Goal: Task Accomplishment & Management: Manage account settings

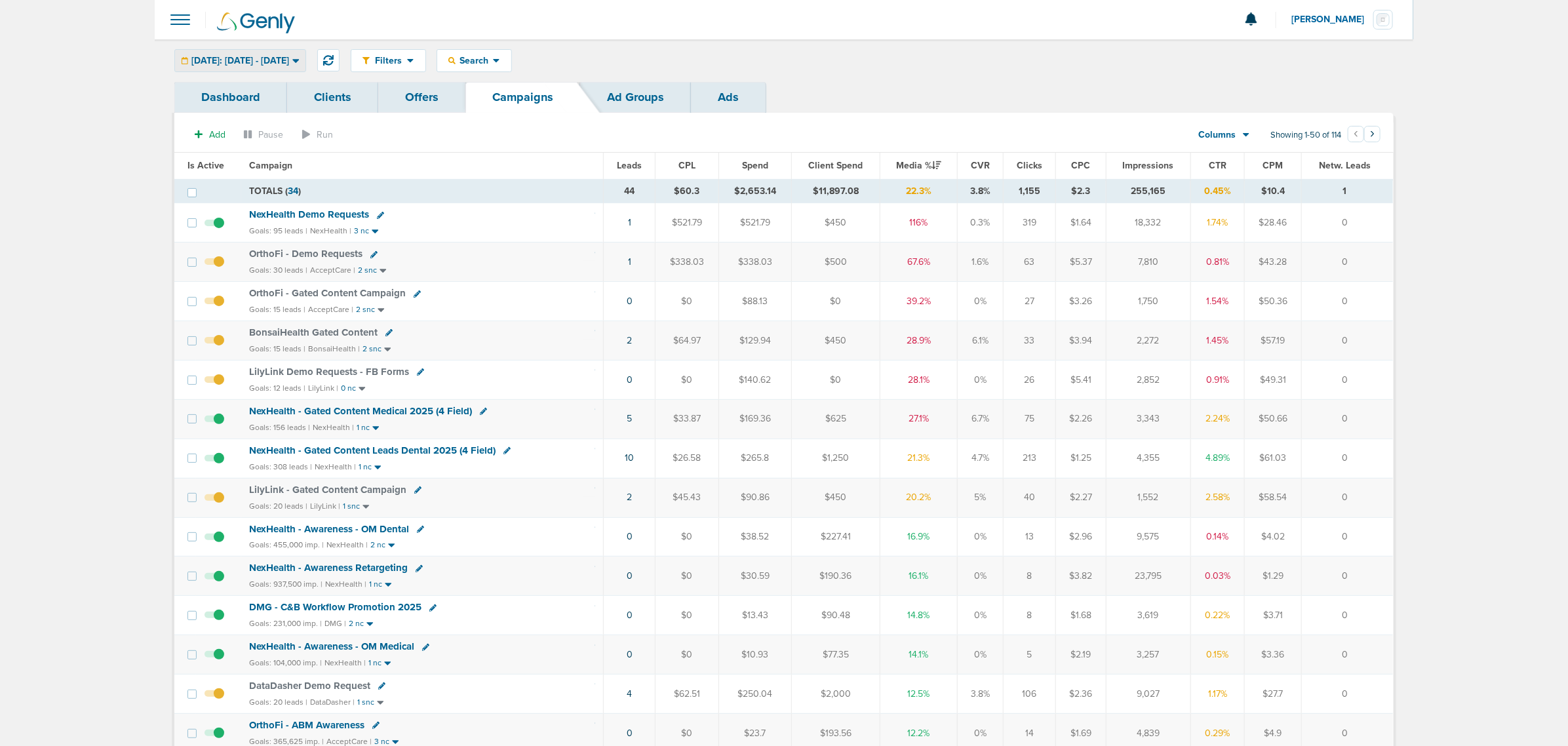
click at [289, 59] on span "Today: 10.03.2025 - 10.03.2025" at bounding box center [241, 61] width 98 height 10
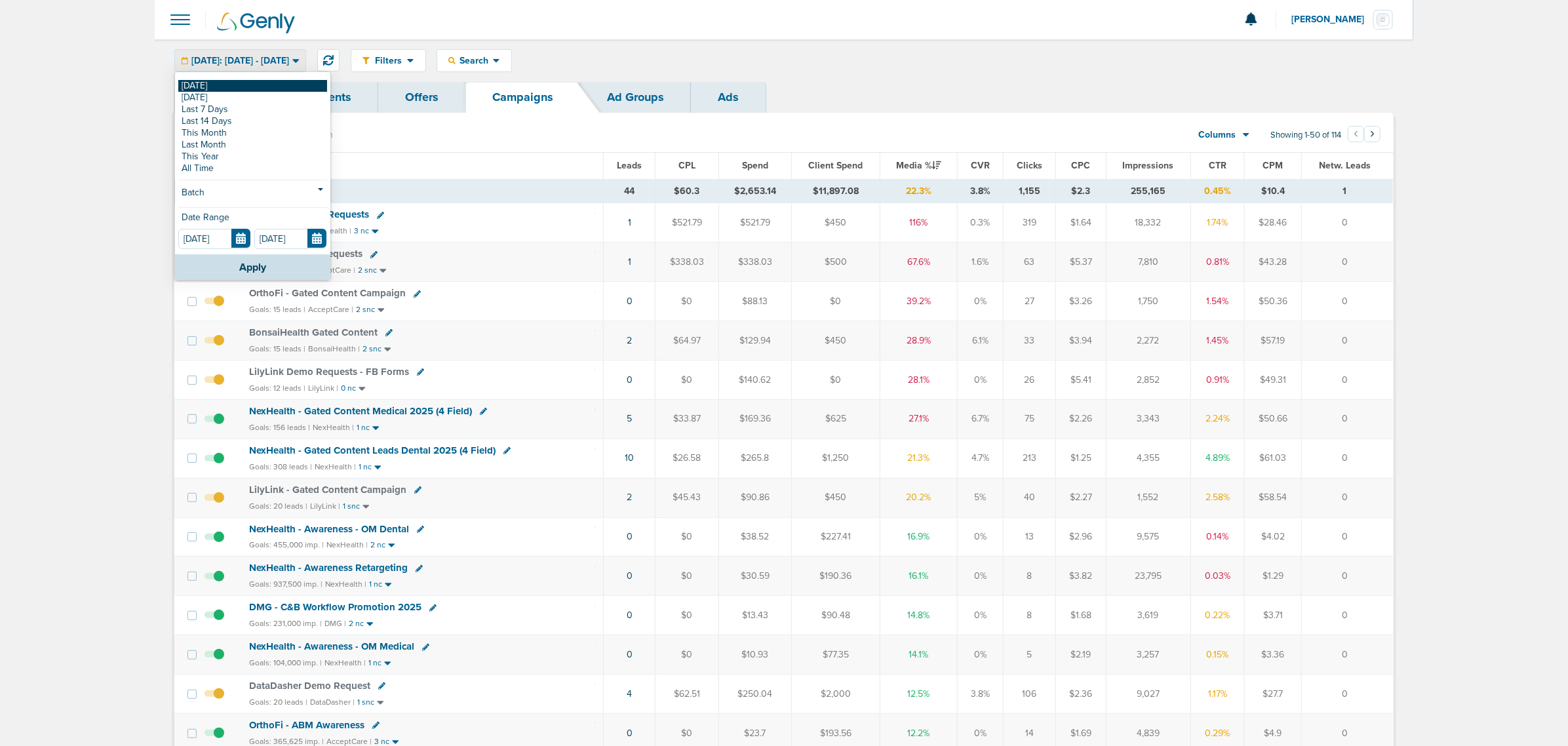
click at [262, 86] on link "[DATE]" at bounding box center [252, 86] width 149 height 12
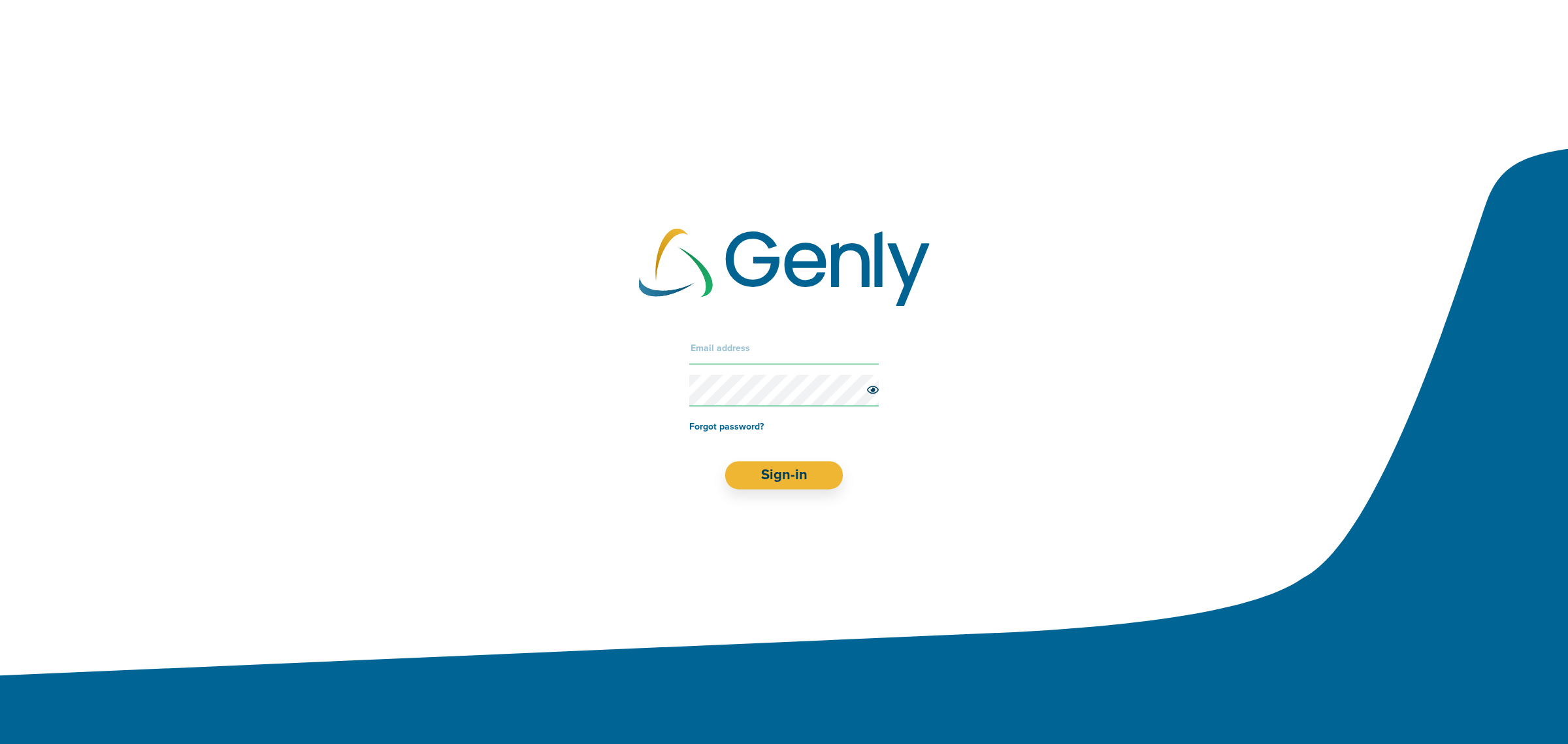
drag, startPoint x: 759, startPoint y: 371, endPoint x: 758, endPoint y: 360, distance: 11.0
click at [758, 371] on form "Forgot password? Sign-in" at bounding box center [784, 411] width 190 height 157
click at [758, 343] on input "text" at bounding box center [784, 348] width 190 height 31
type input "lauren@genly.com"
click at [798, 478] on button "Sign-in" at bounding box center [784, 475] width 119 height 28
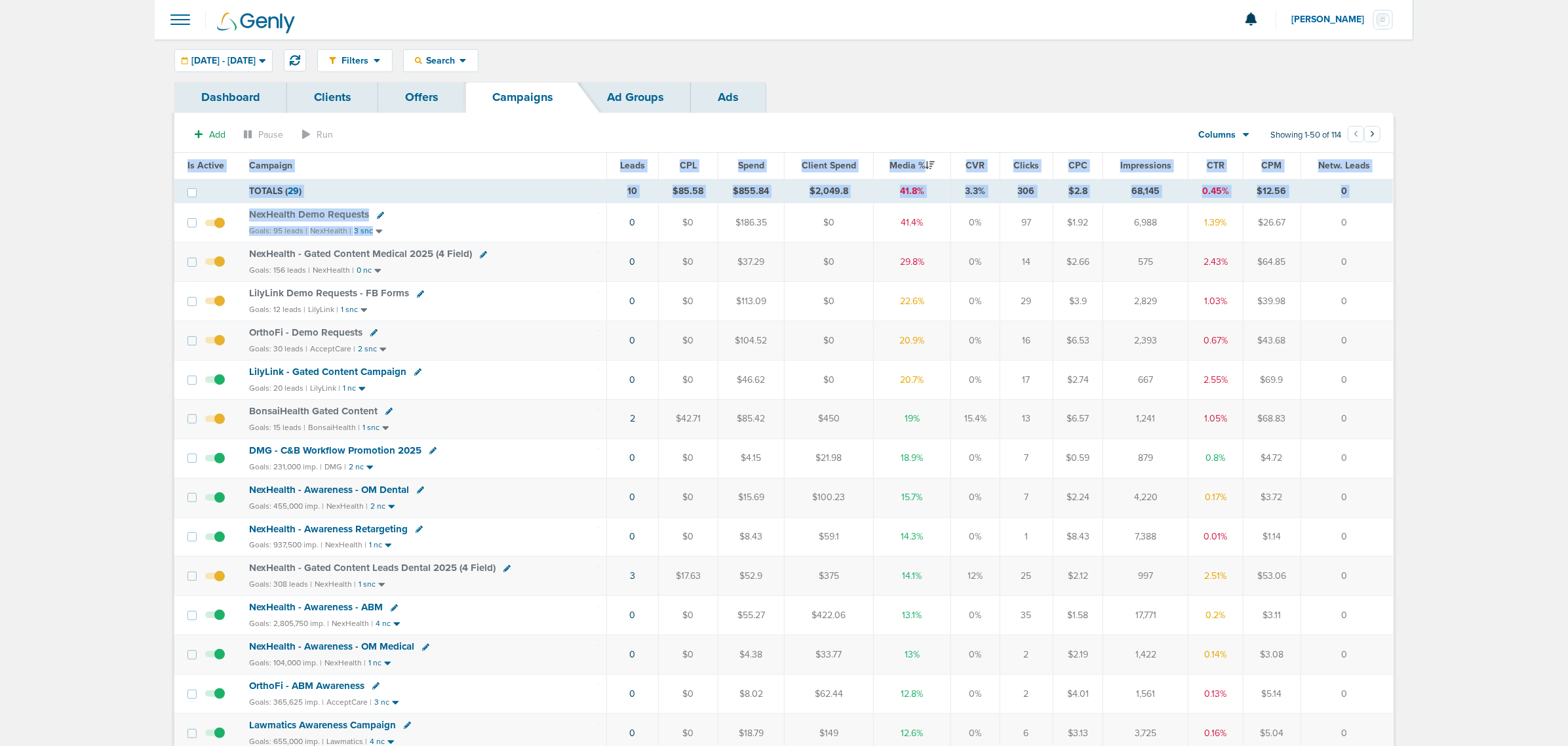
drag, startPoint x: 536, startPoint y: 239, endPoint x: 1401, endPoint y: 270, distance: 865.6
click at [1364, 261] on td "0" at bounding box center [1347, 262] width 92 height 39
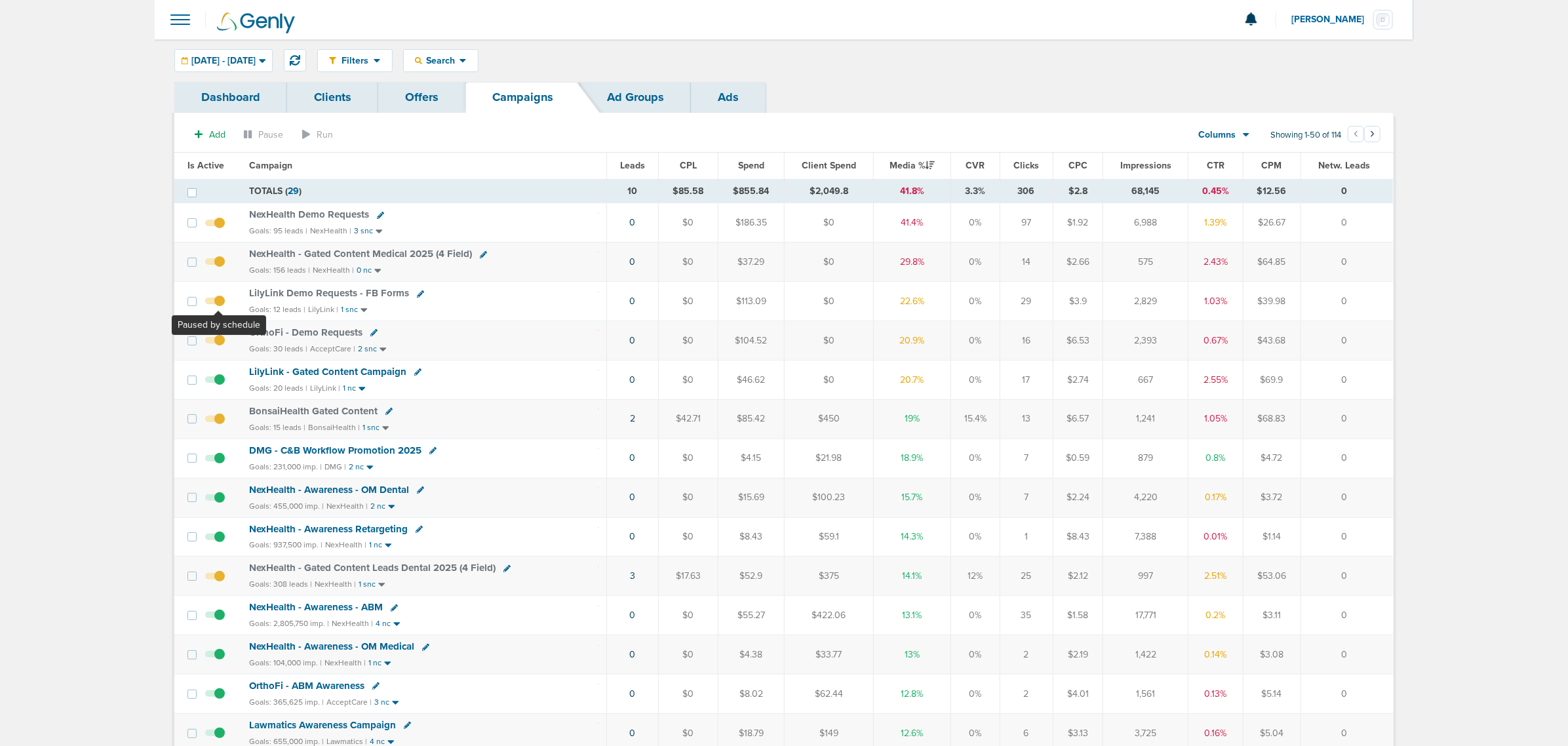
click at [218, 307] on span at bounding box center [215, 307] width 20 height 0
click at [215, 304] on input "checkbox" at bounding box center [215, 304] width 0 height 0
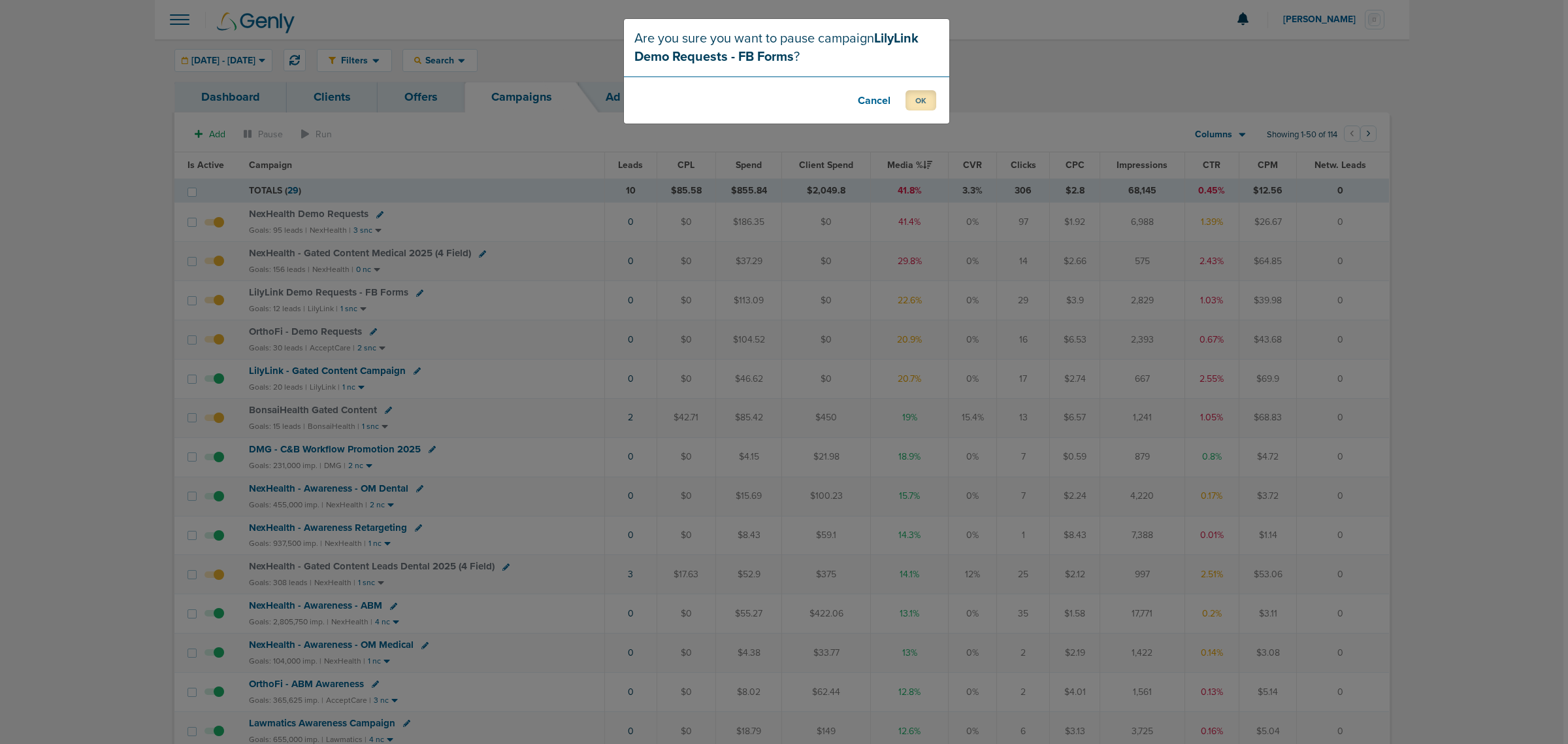
click at [914, 104] on button "OK" at bounding box center [920, 100] width 30 height 20
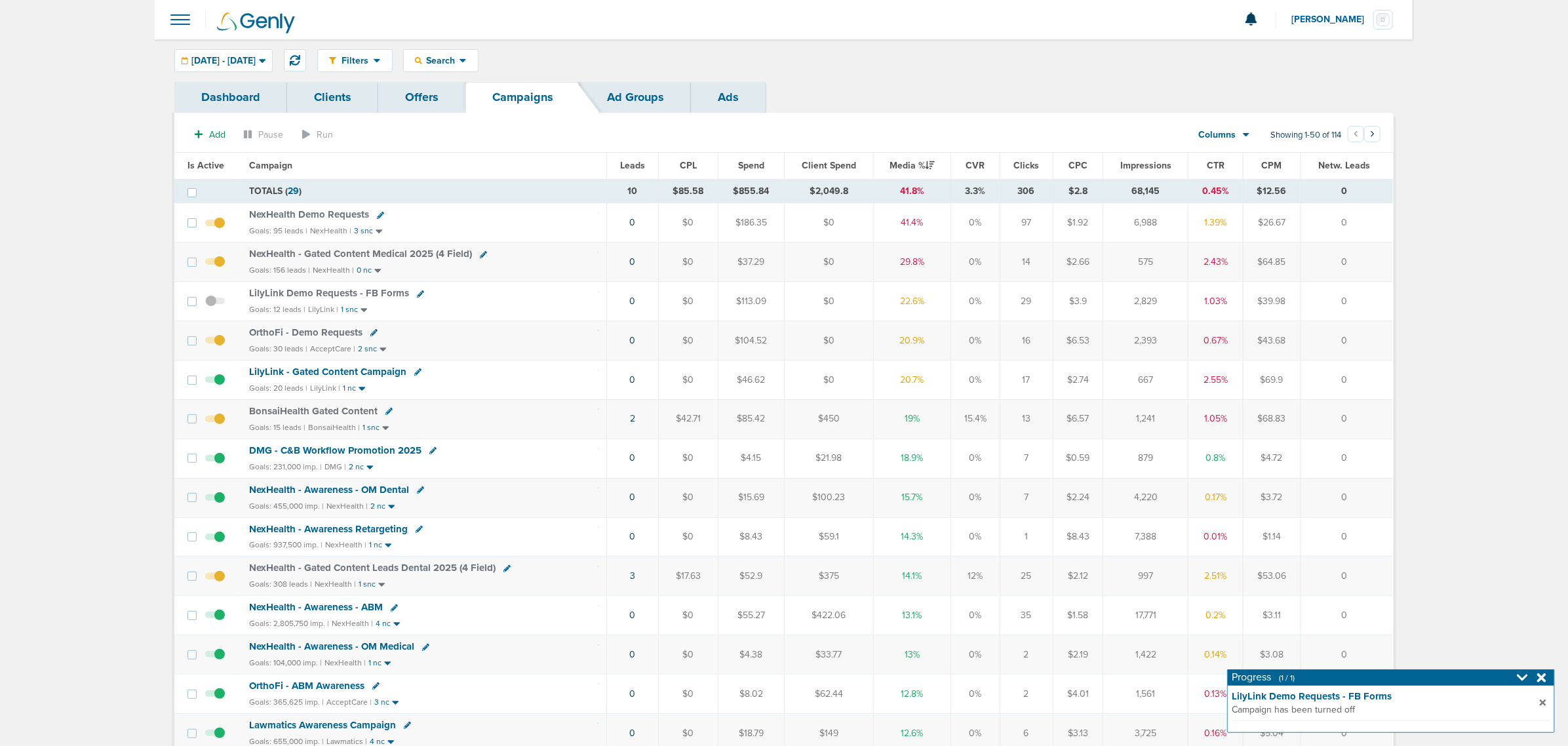
drag, startPoint x: 937, startPoint y: 272, endPoint x: 876, endPoint y: 211, distance: 86.3
click at [876, 211] on td "41.4%" at bounding box center [912, 223] width 78 height 39
click at [570, 379] on div "LilyLink - Gated Content Campaign" at bounding box center [423, 372] width 349 height 13
click at [415, 372] on icon at bounding box center [418, 372] width 7 height 7
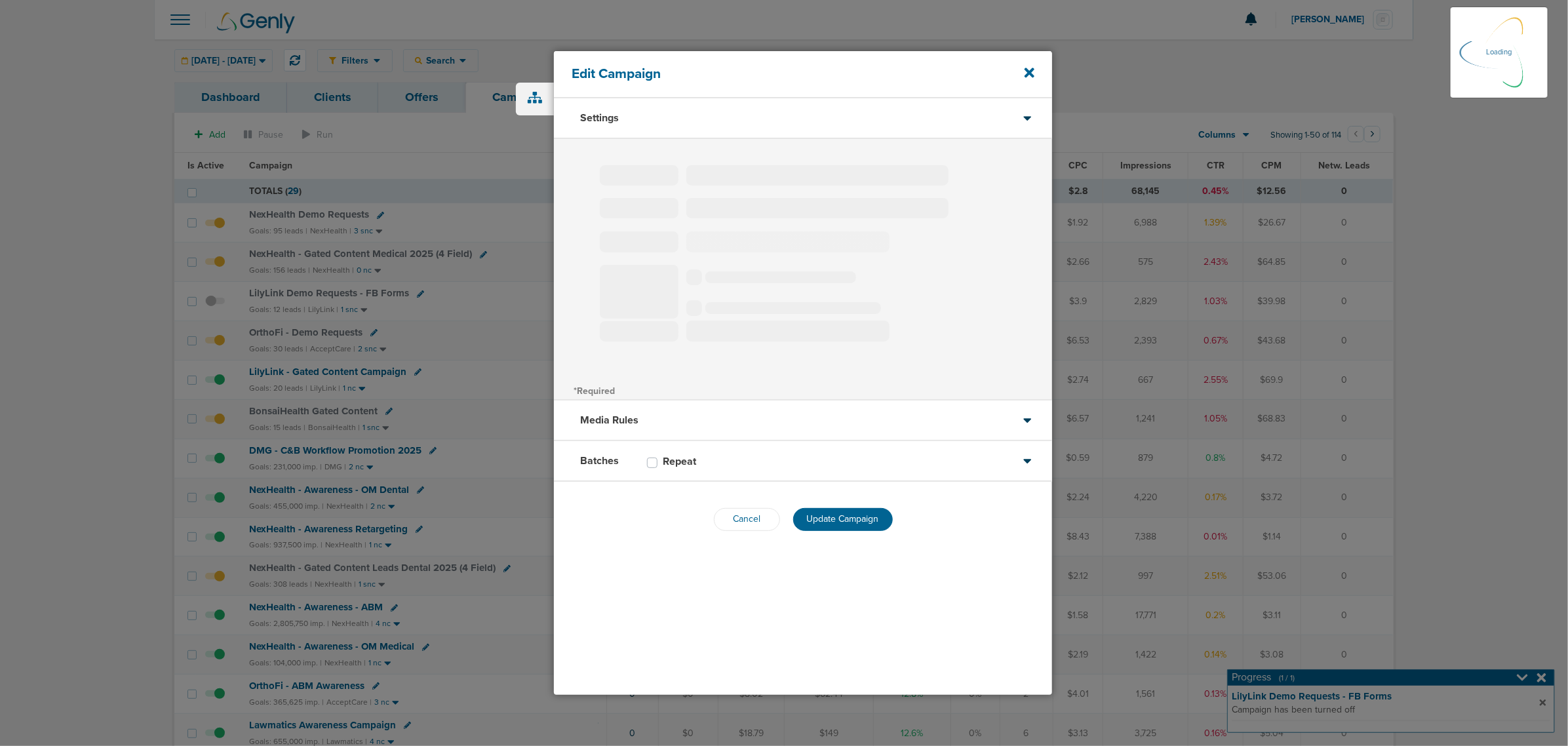
type input "LilyLink - Gated Content Campaign"
select select "Leads"
radio input "true"
select select "readOnly"
select select "1"
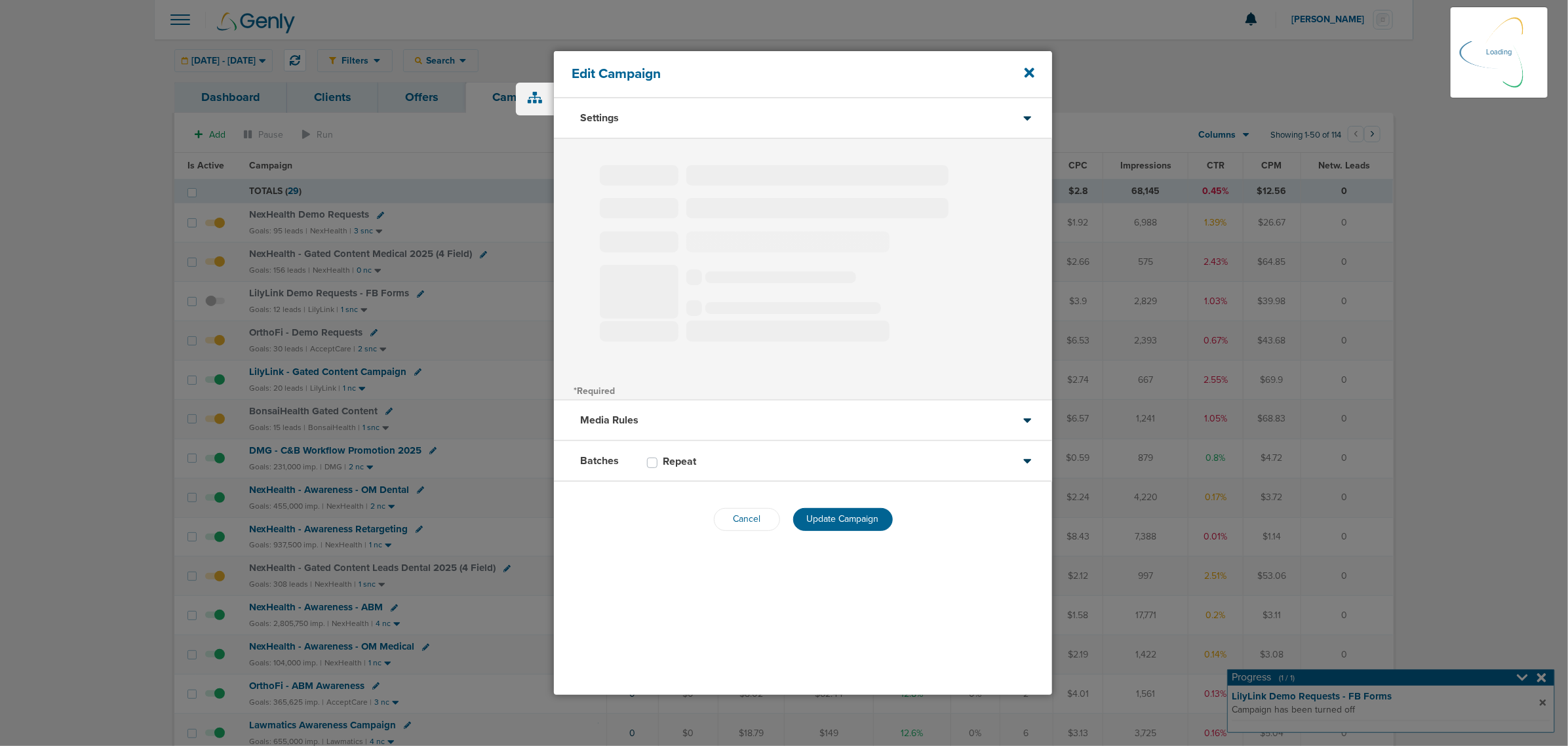
select select "2"
select select "3"
select select "4"
select select "6"
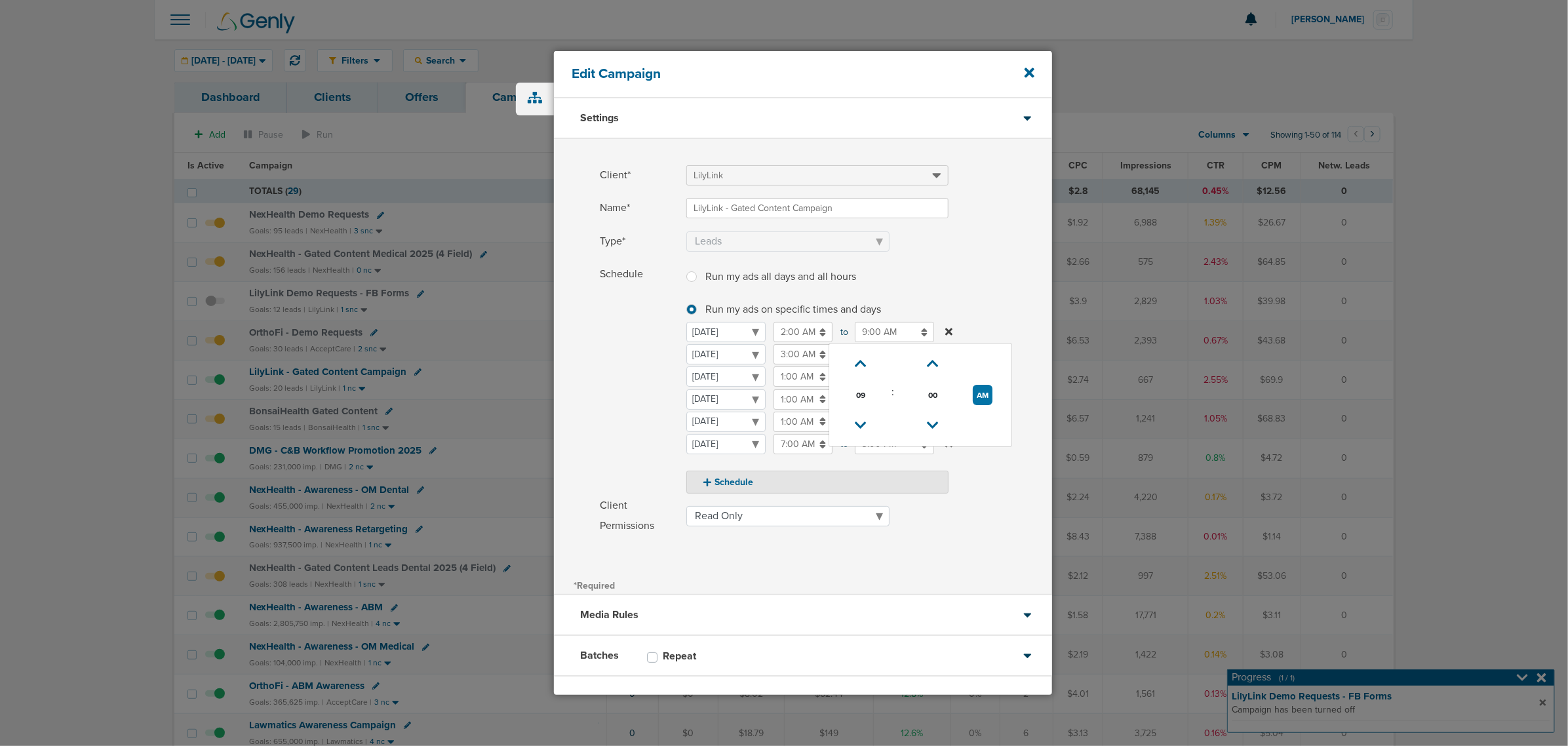
click at [889, 335] on input "9:00 AM" at bounding box center [894, 332] width 80 height 20
click at [856, 426] on icon at bounding box center [860, 425] width 12 height 8
type input "8:00 AM"
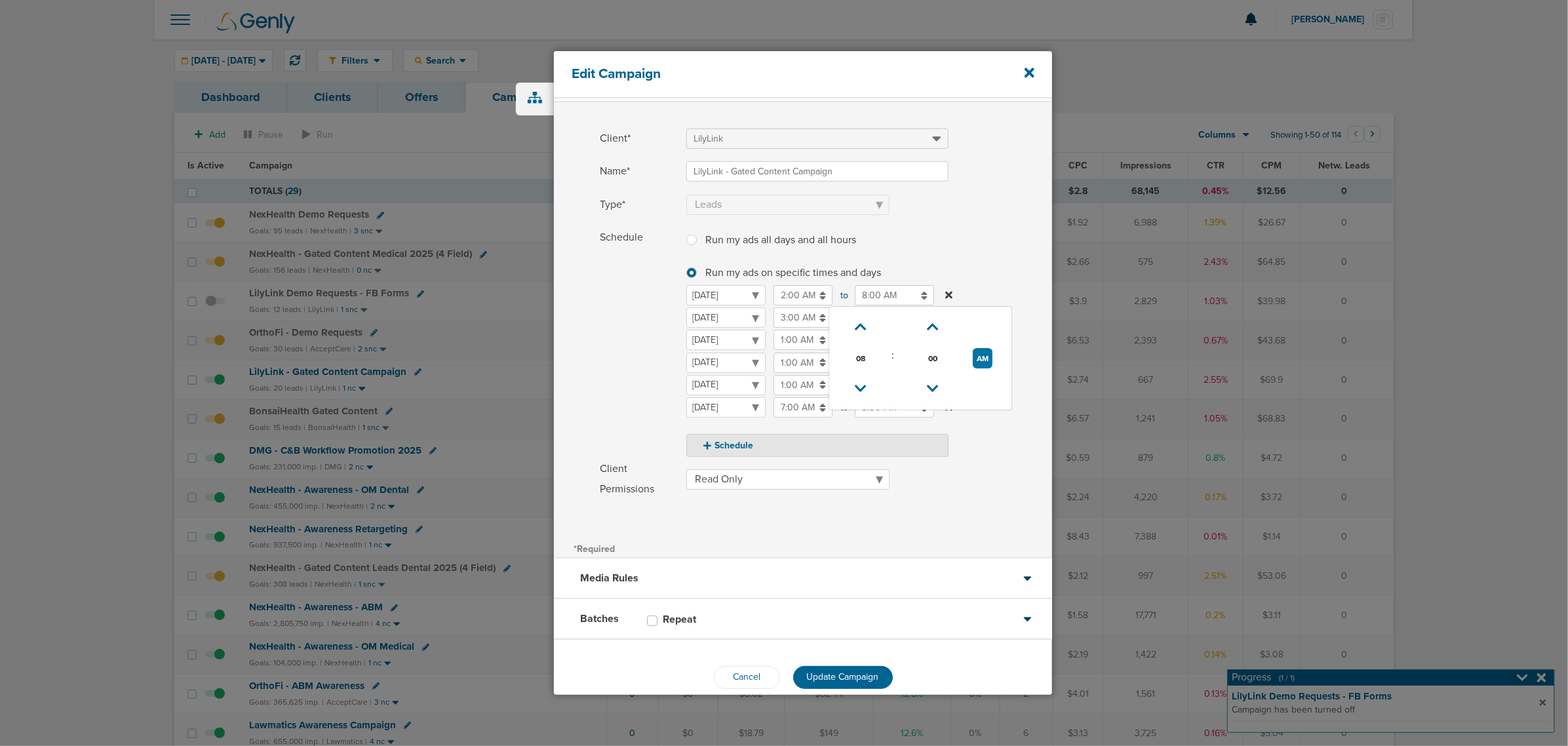
scroll to position [56, 0]
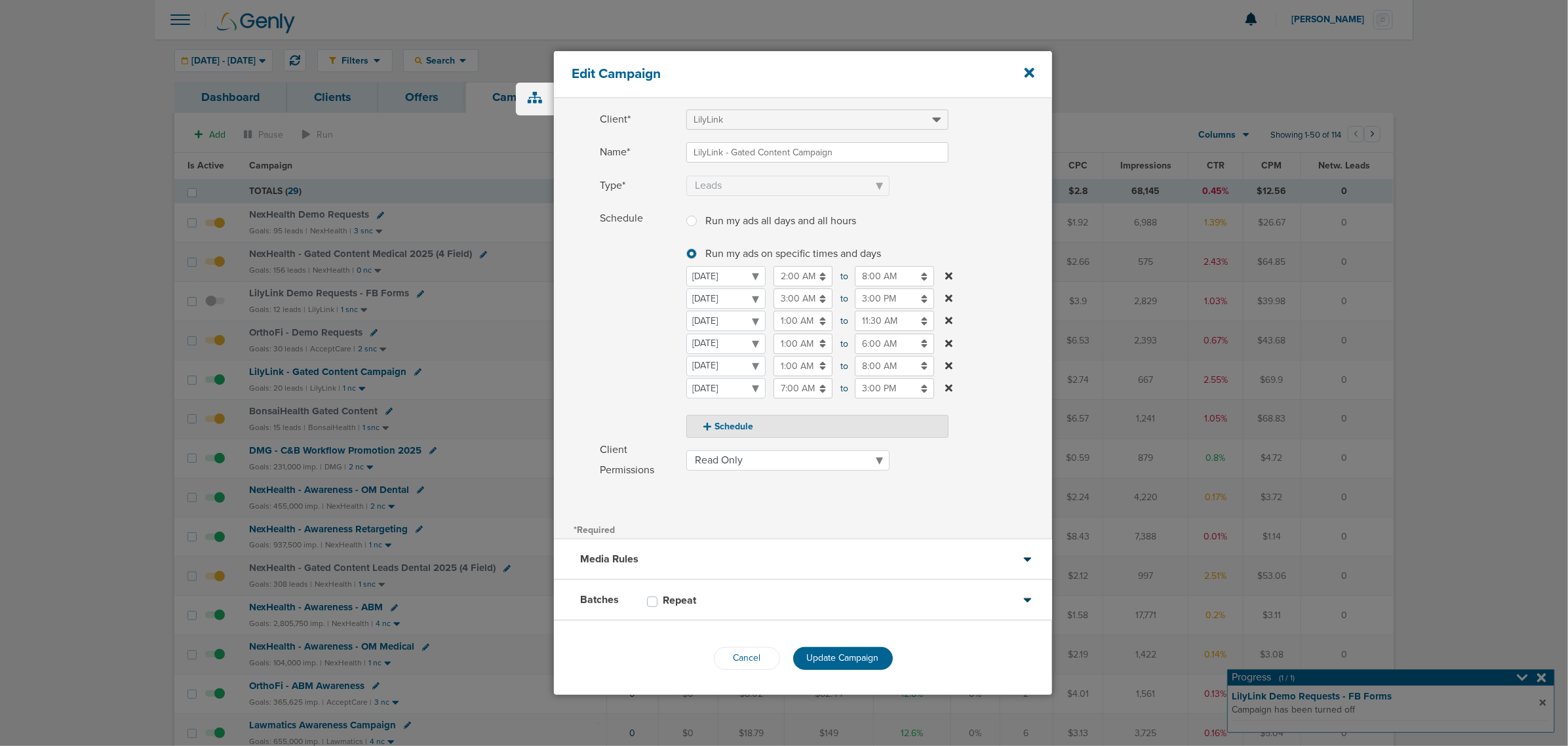
click at [1010, 442] on label "Client Permissions Read Only Read Write" at bounding box center [826, 460] width 453 height 41
click at [890, 450] on select "Read Only Read Write" at bounding box center [788, 461] width 203 height 20
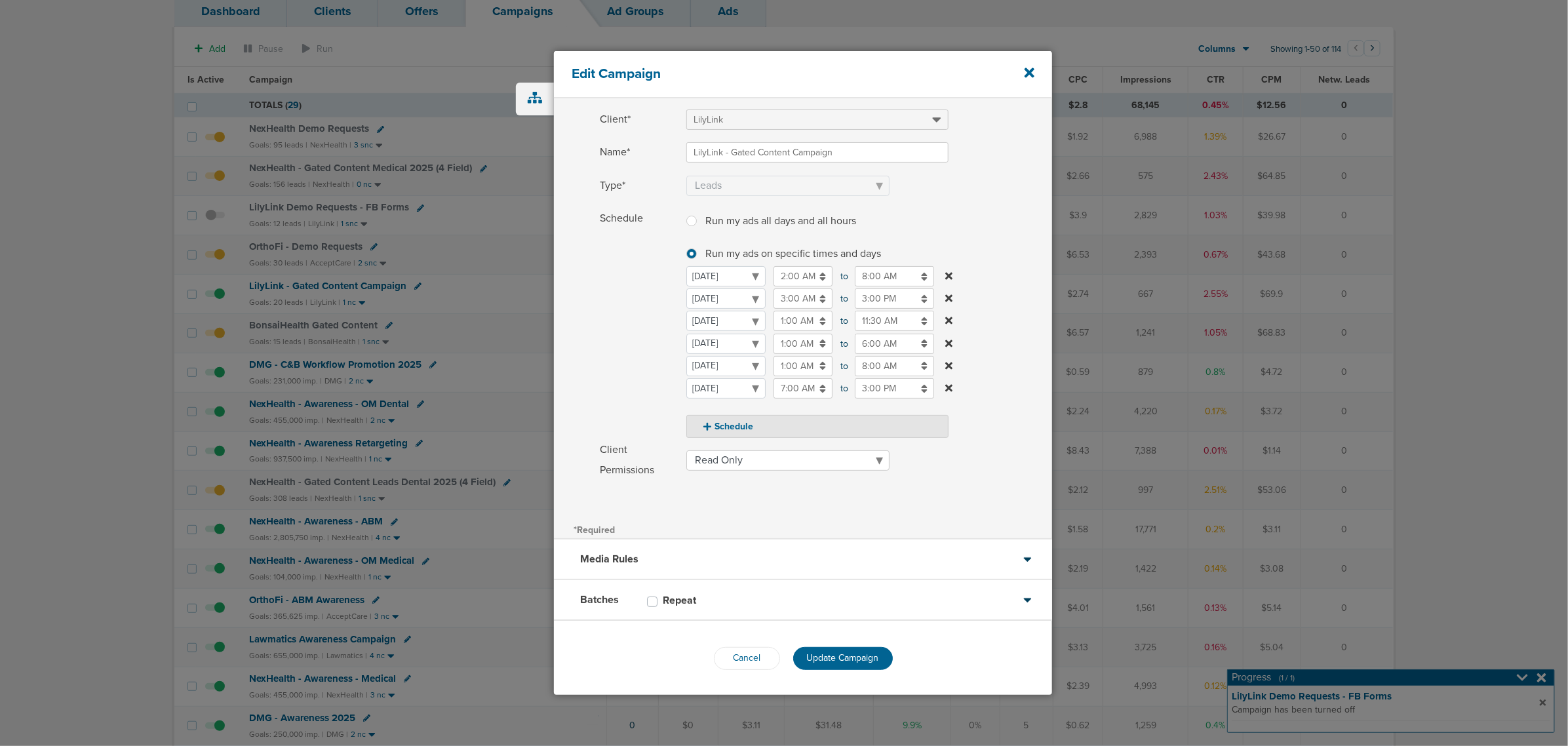
scroll to position [327, 0]
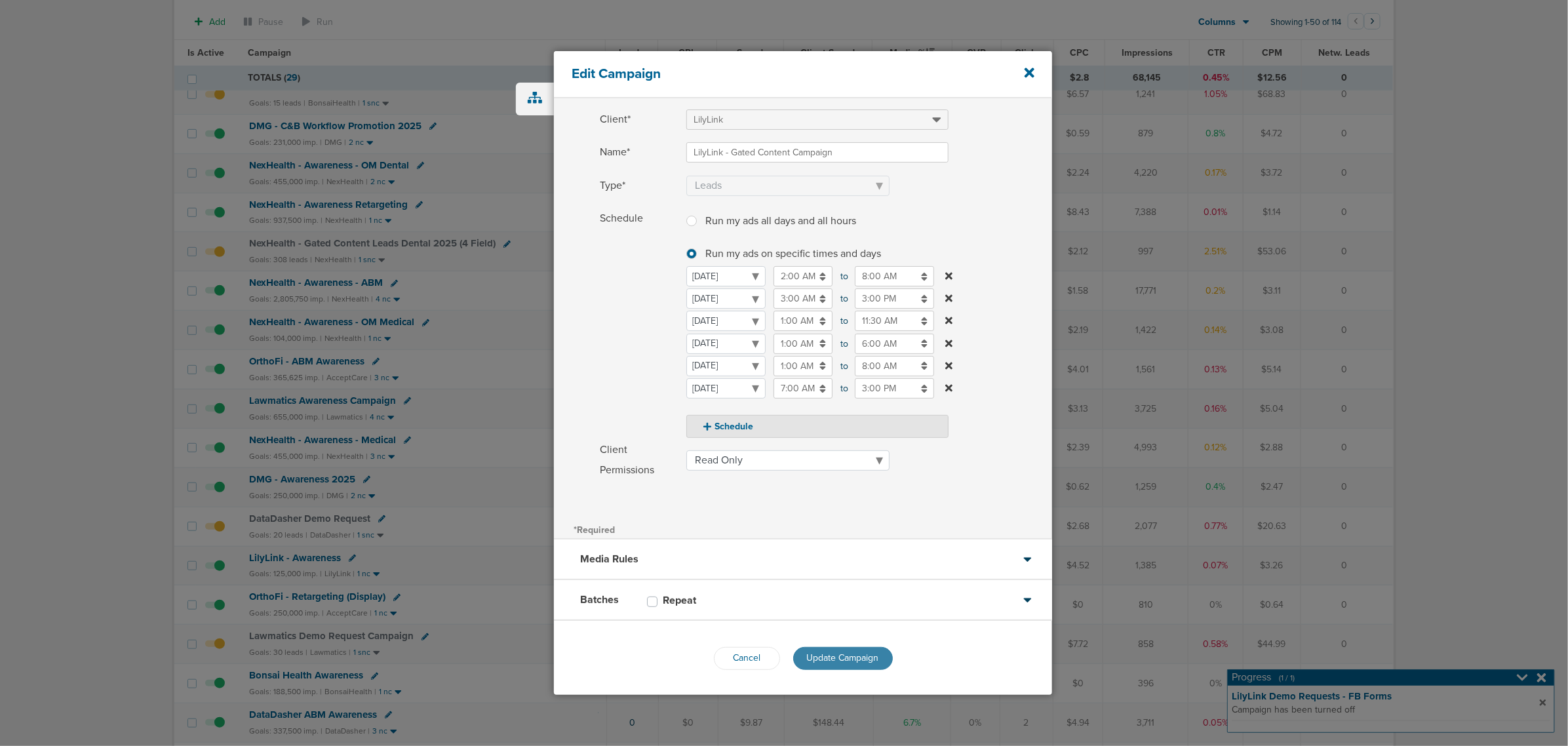
click at [844, 654] on span "Update Campaign" at bounding box center [843, 658] width 72 height 11
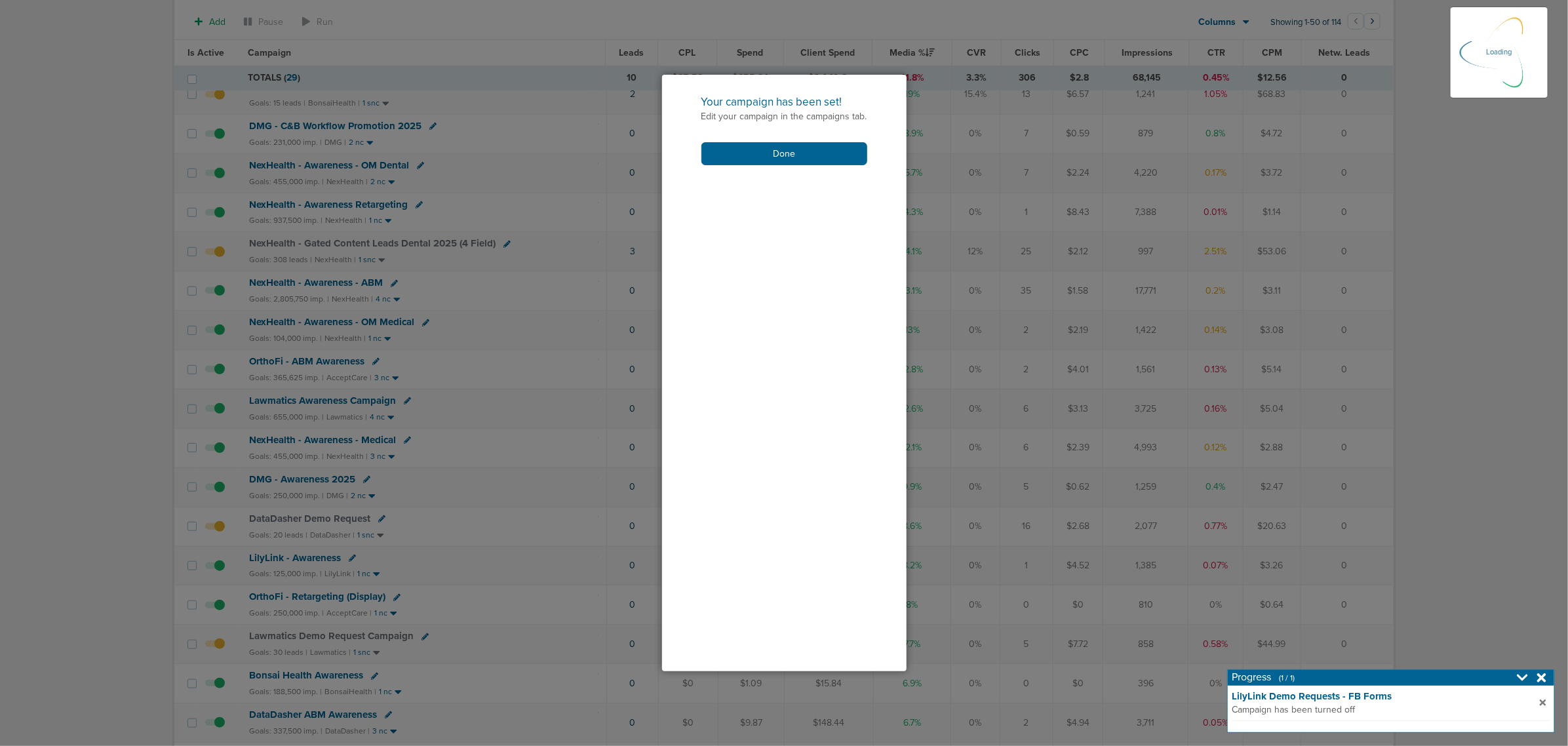
scroll to position [14, 0]
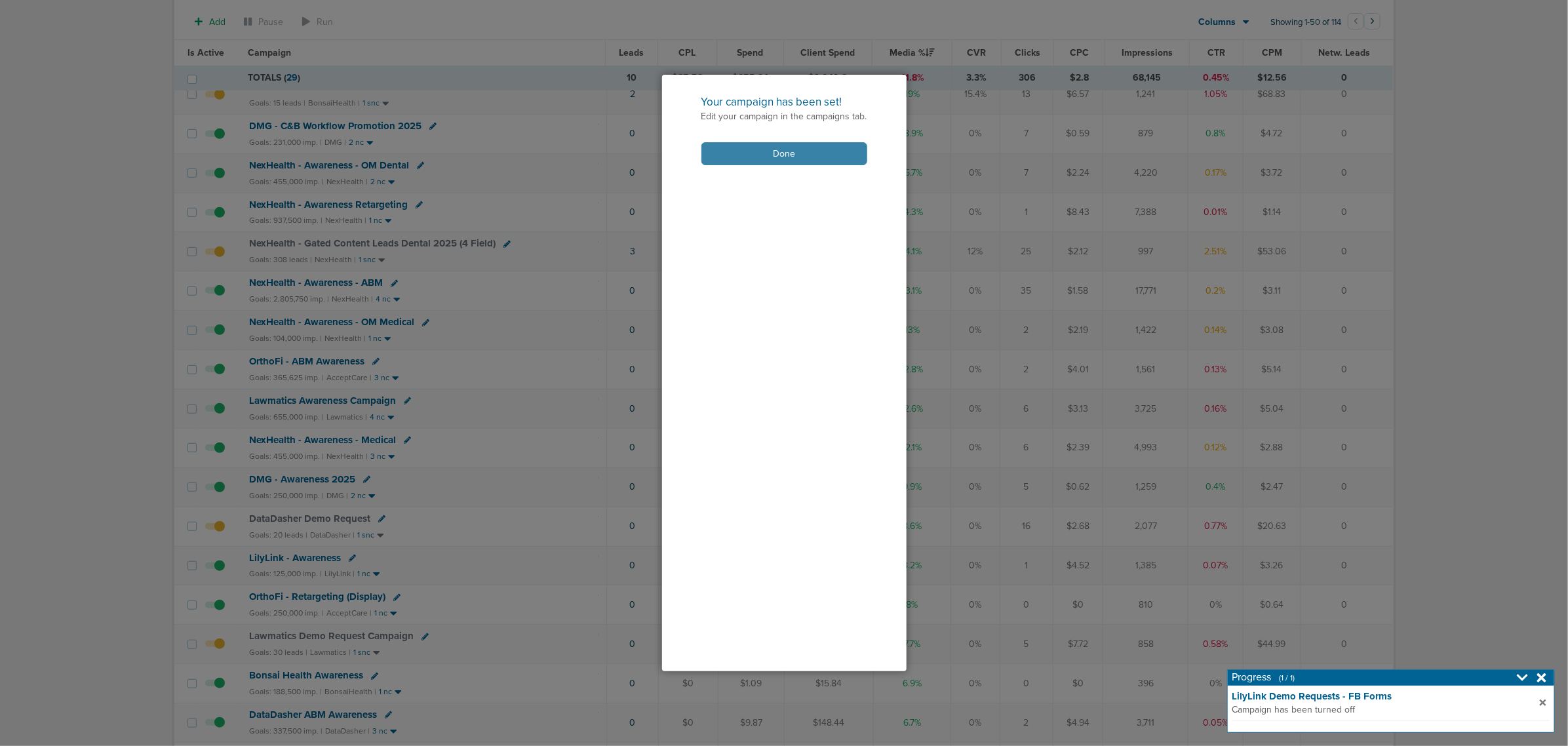
click at [836, 152] on button "Done" at bounding box center [784, 154] width 166 height 23
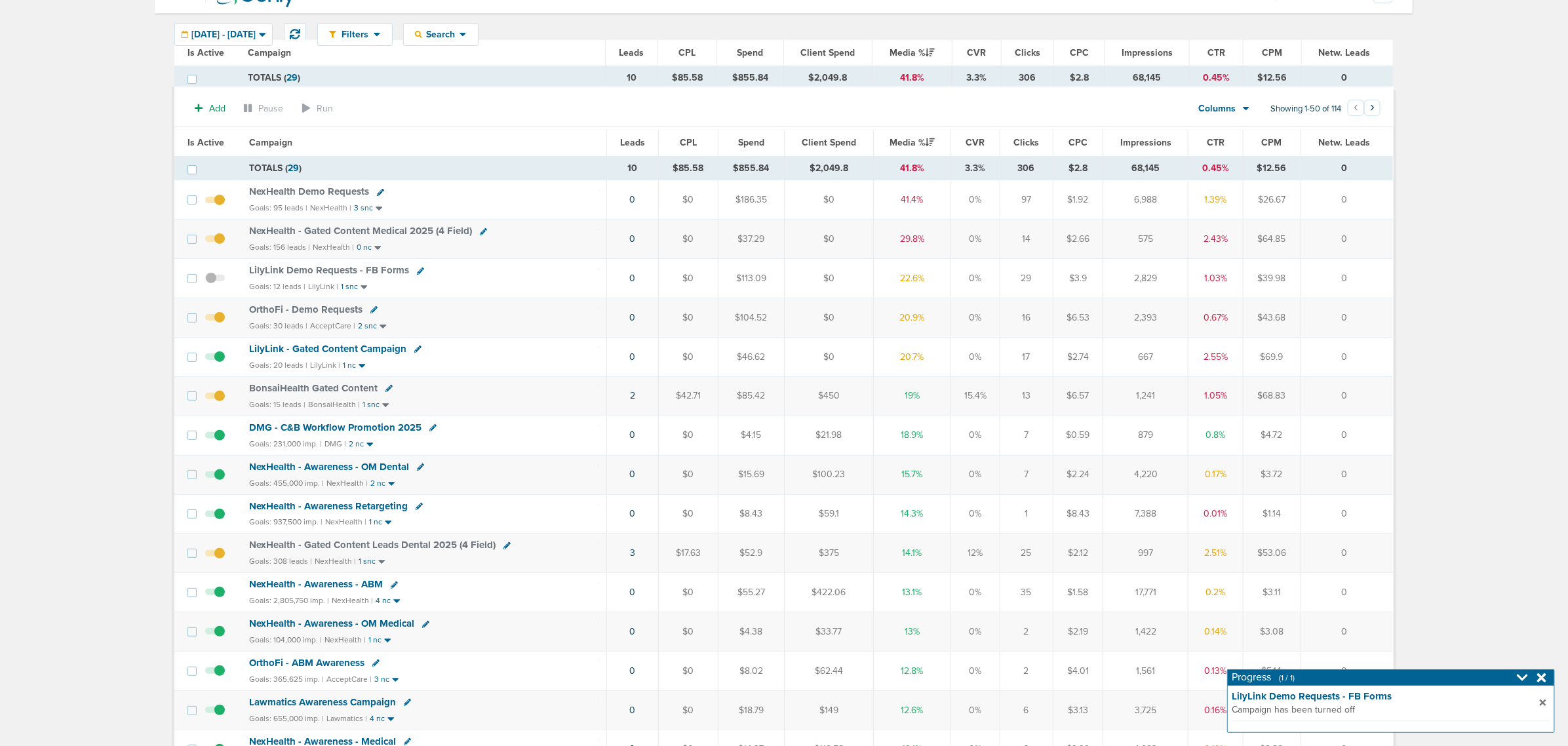
scroll to position [0, 0]
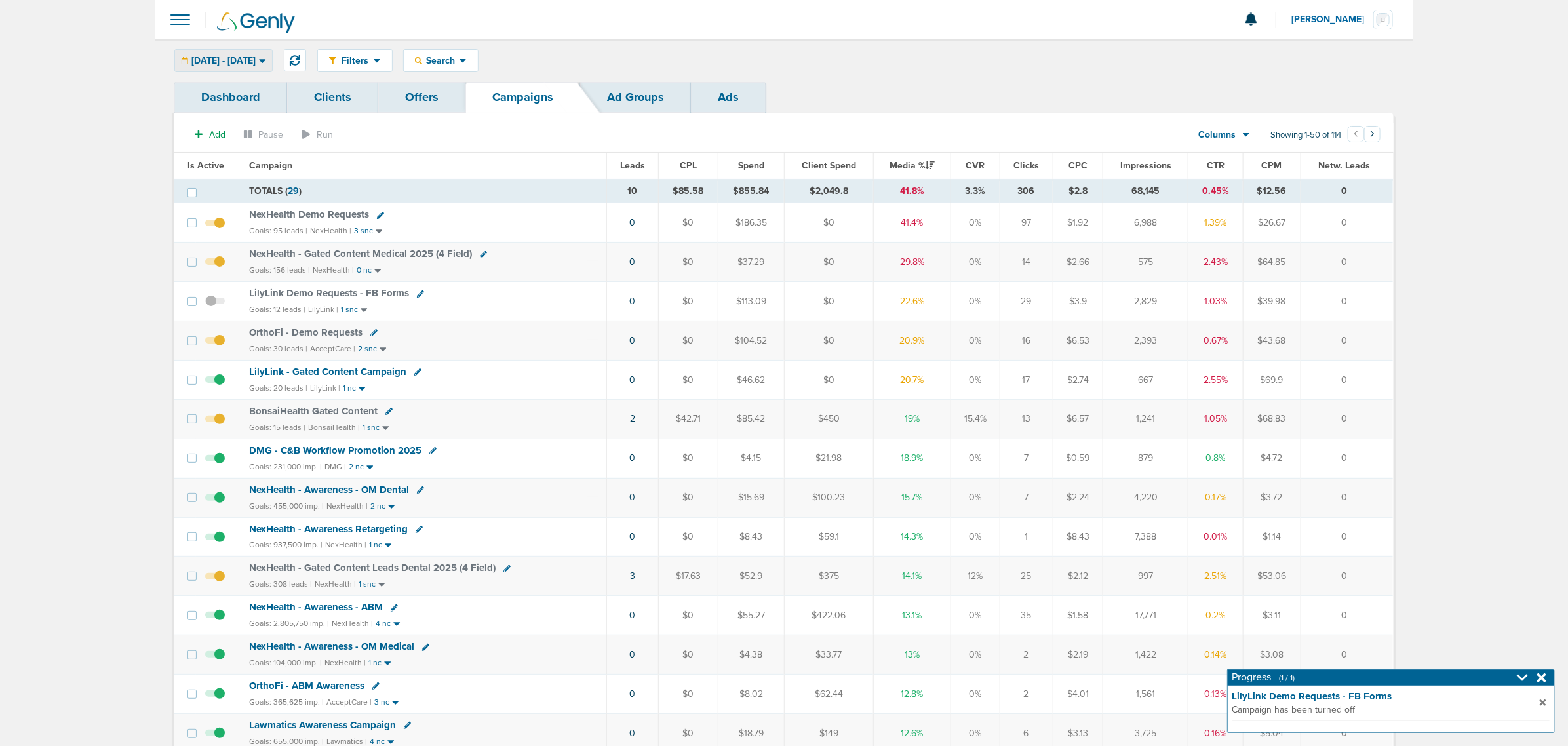
click at [256, 58] on span "10.06.2025 - 10.06.2025" at bounding box center [224, 61] width 65 height 10
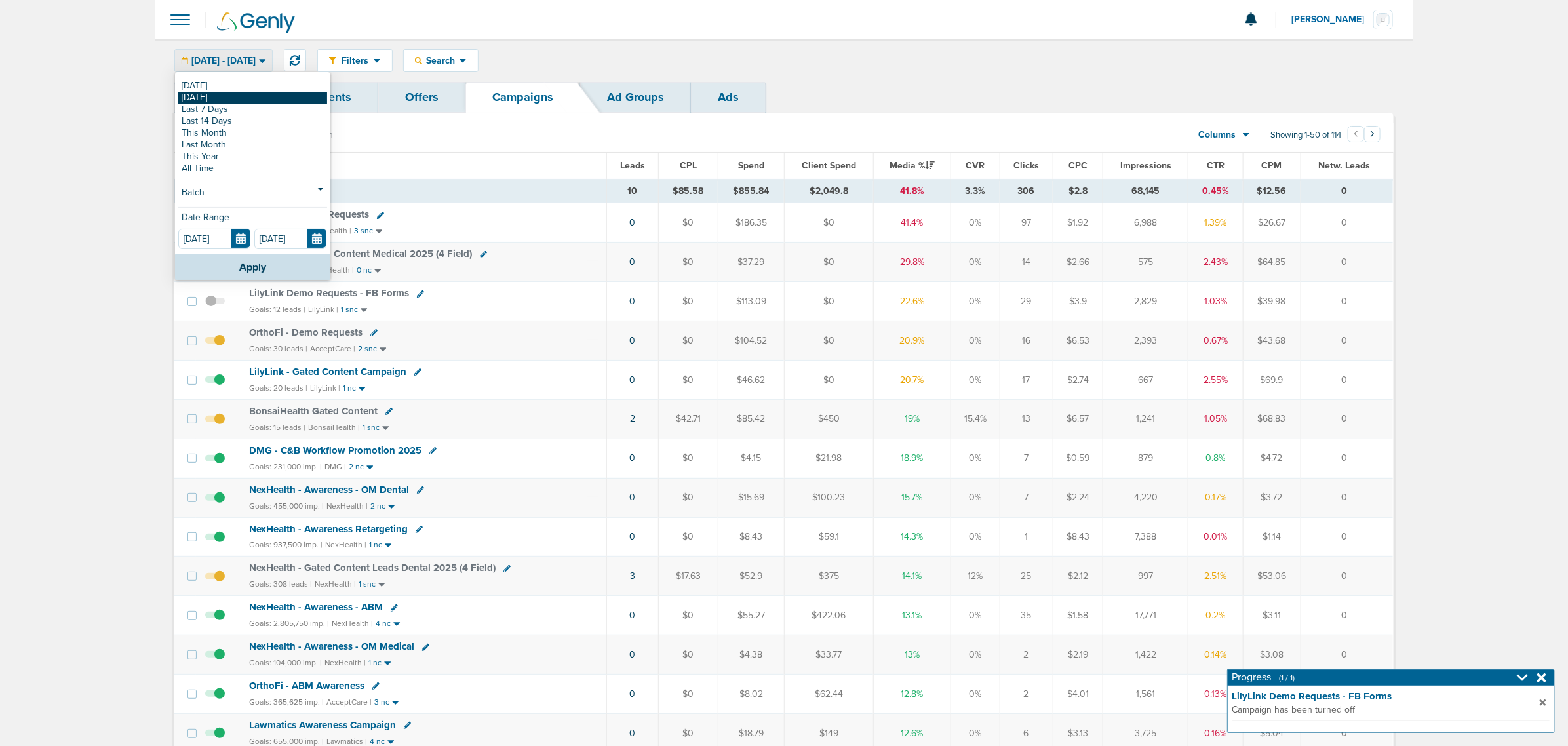
click at [230, 99] on link "[DATE]" at bounding box center [252, 97] width 149 height 12
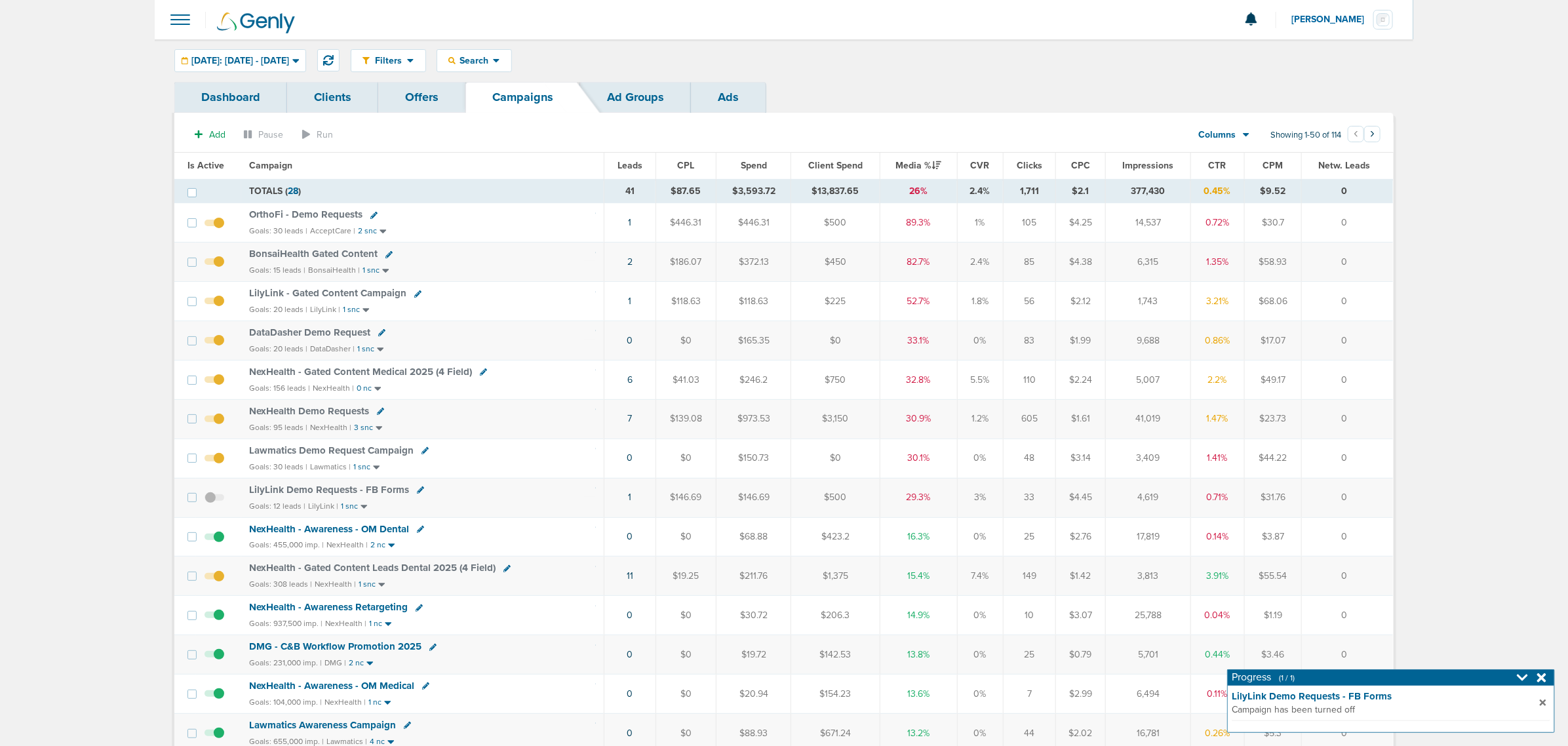
drag, startPoint x: 933, startPoint y: 502, endPoint x: 492, endPoint y: 211, distance: 528.4
click at [493, 204] on td "OrthoFi - Demo Requests Goals: 30 leads | AcceptCare | 2 snc" at bounding box center [422, 223] width 362 height 39
drag, startPoint x: 591, startPoint y: 210, endPoint x: 1381, endPoint y: 543, distance: 857.3
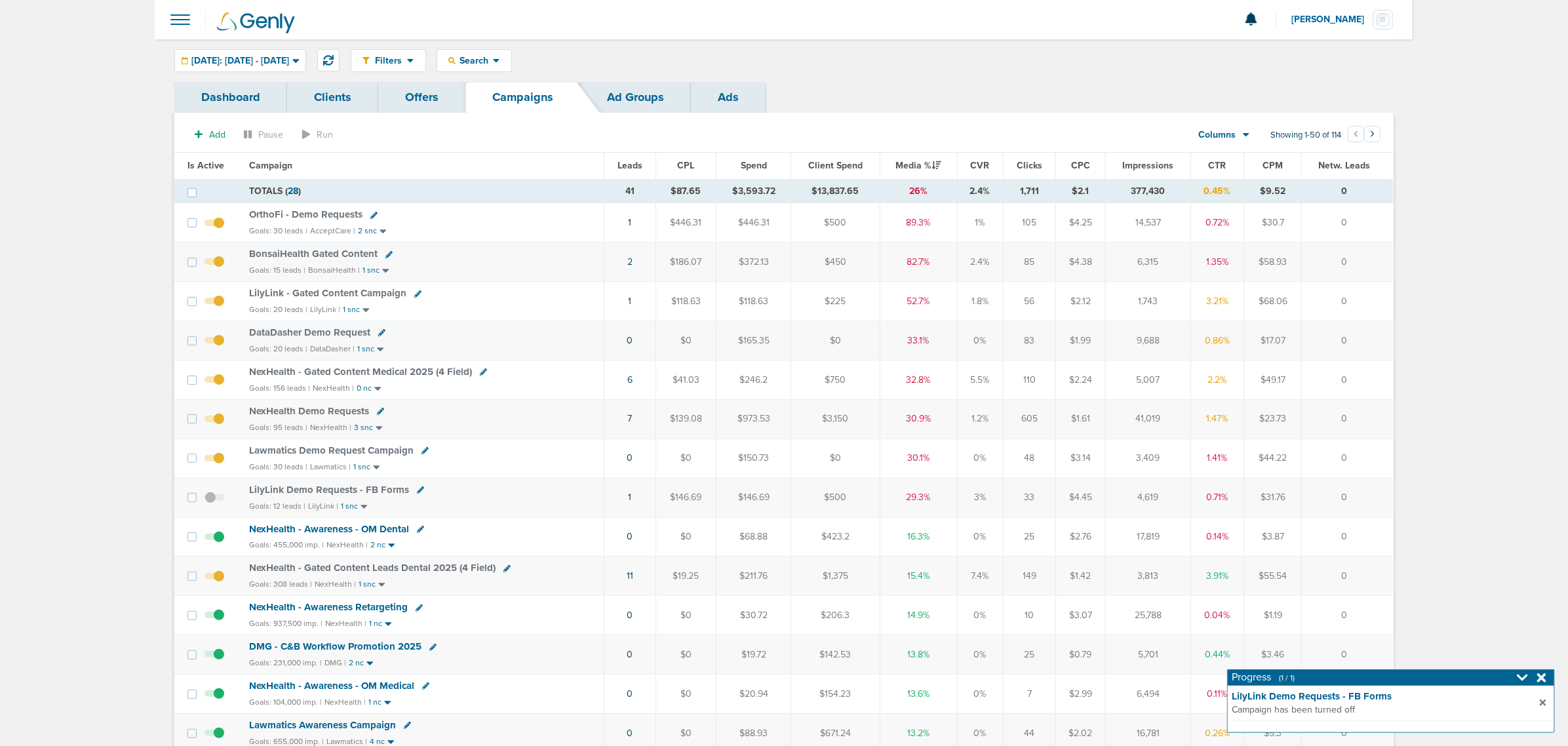
click at [1381, 543] on td "0" at bounding box center [1347, 537] width 92 height 39
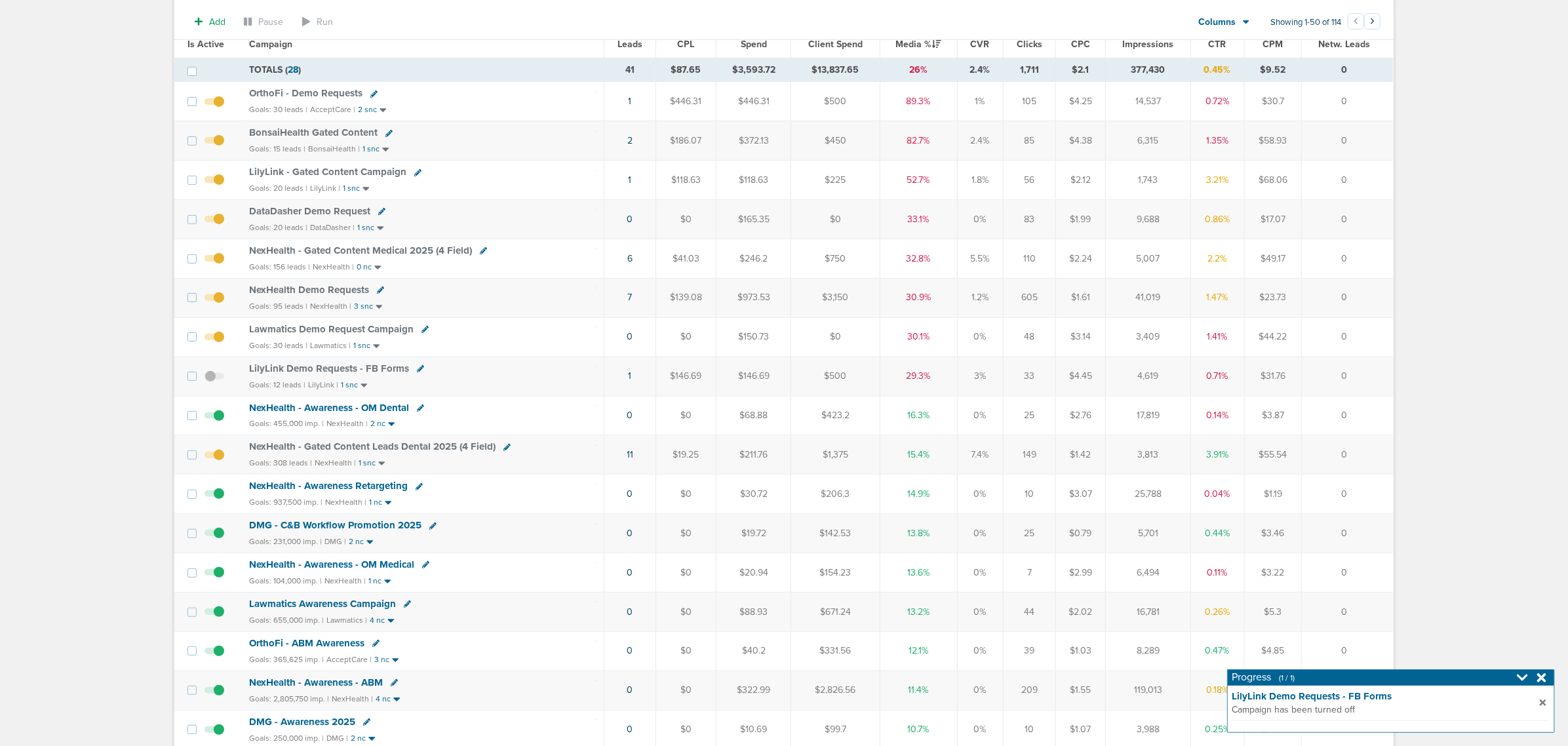
scroll to position [246, 0]
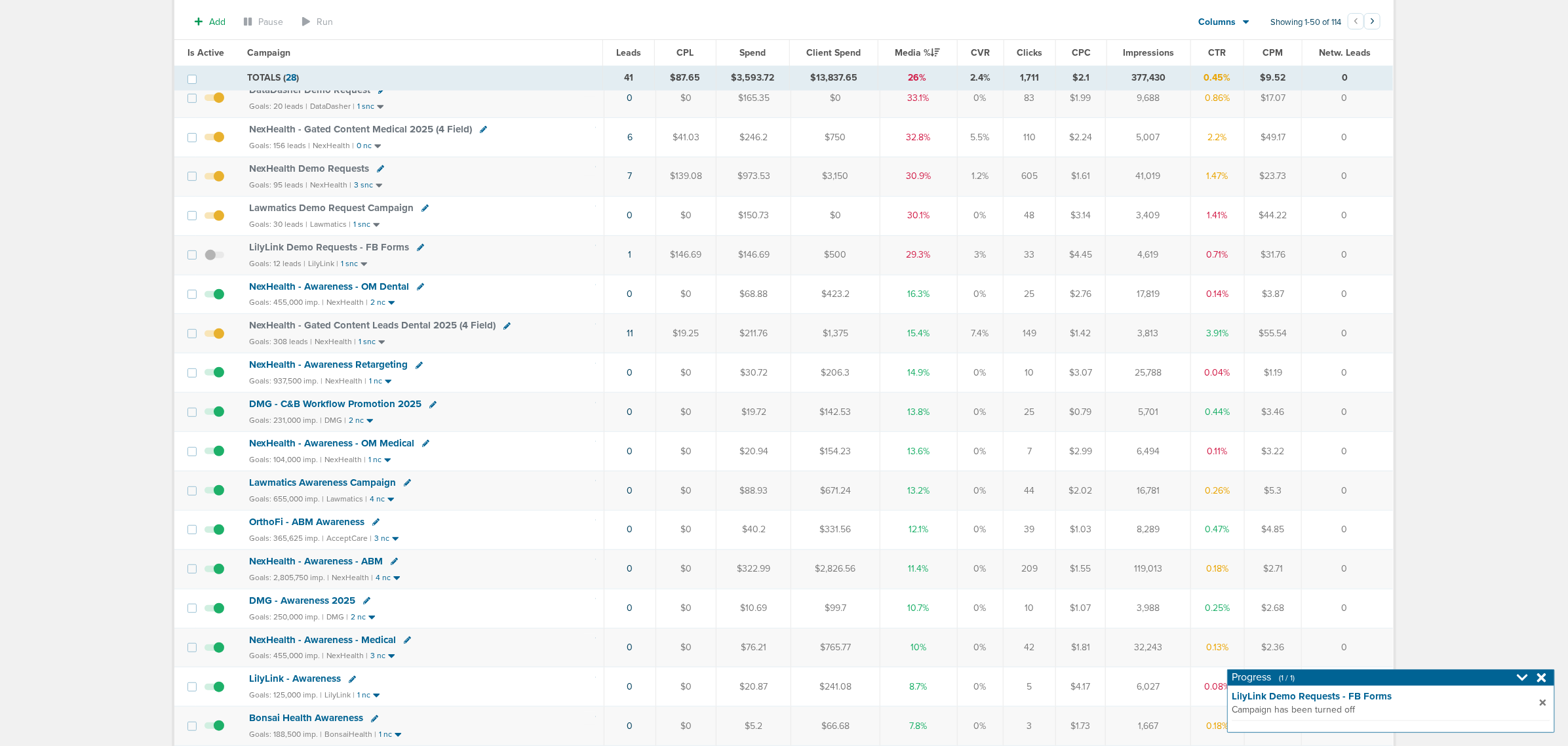
drag, startPoint x: 807, startPoint y: 358, endPoint x: 1355, endPoint y: 351, distance: 548.0
click at [1355, 351] on tr "NexHealth - Gated Content Leads Dental 2025 (4 Field) Goals: 308 leads | NexHea…" at bounding box center [784, 334] width 1219 height 39
click at [1355, 351] on td "0" at bounding box center [1347, 334] width 92 height 39
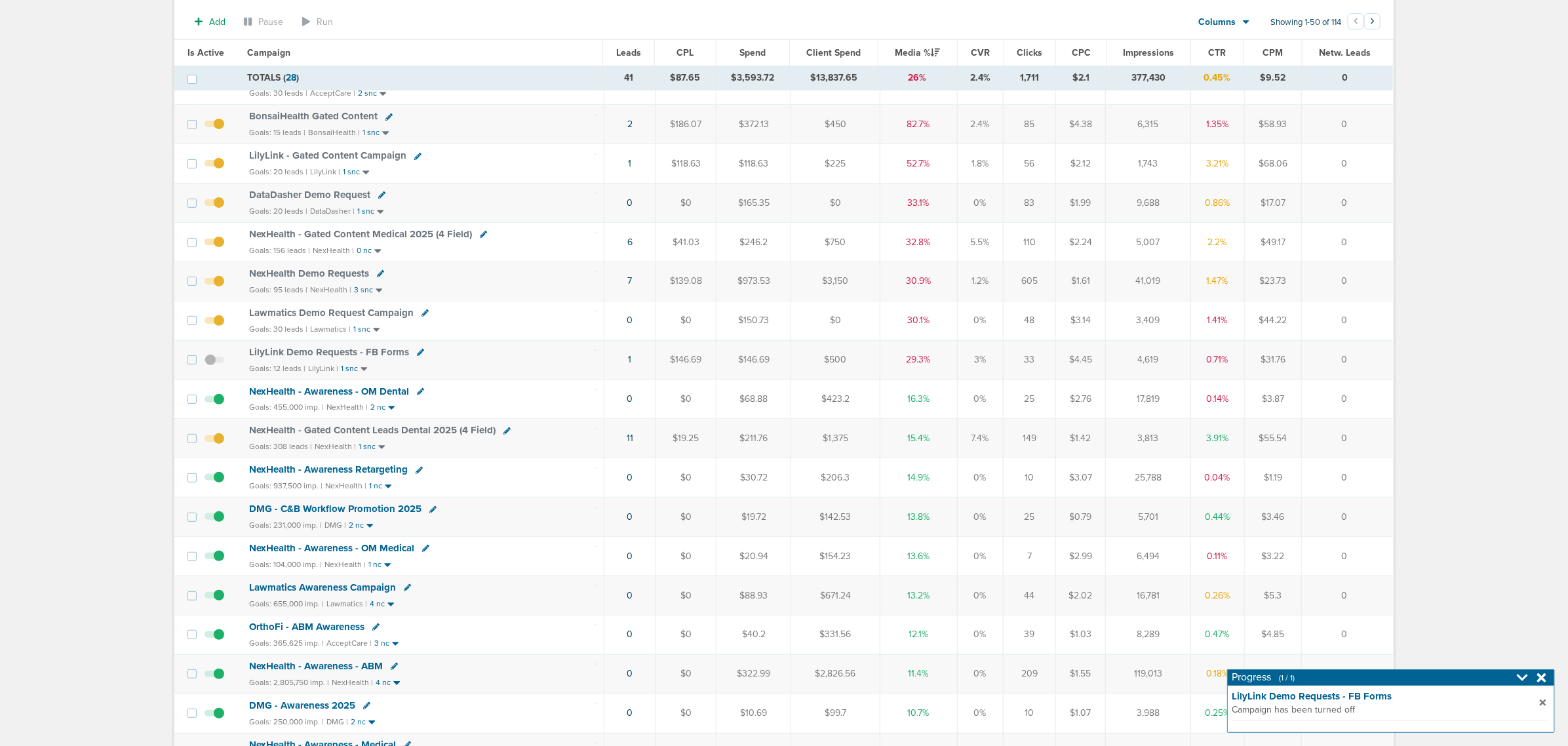
scroll to position [0, 0]
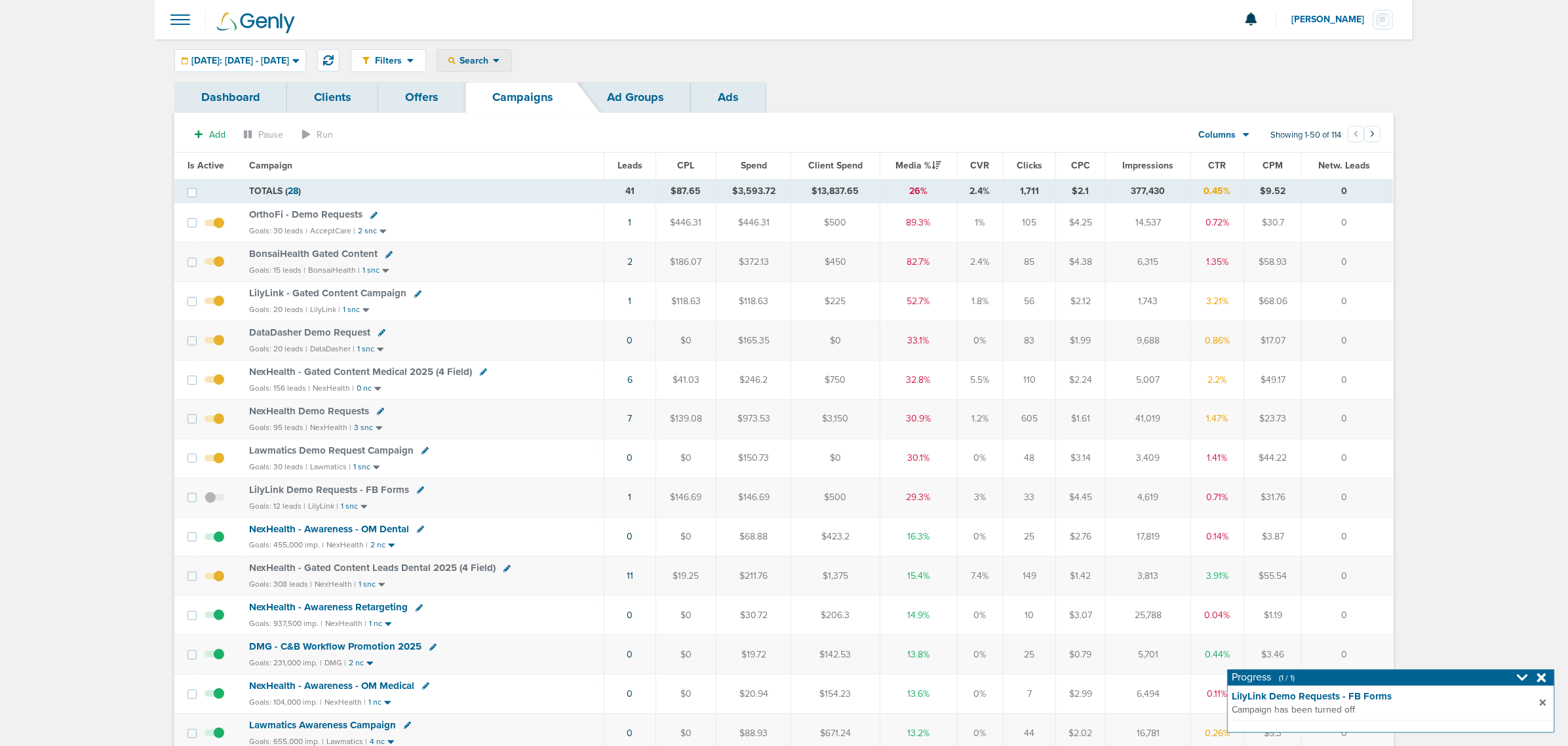
click at [511, 58] on div "Search" at bounding box center [474, 60] width 74 height 22
click at [529, 102] on link "Client" at bounding box center [505, 103] width 136 height 16
type input "nex"
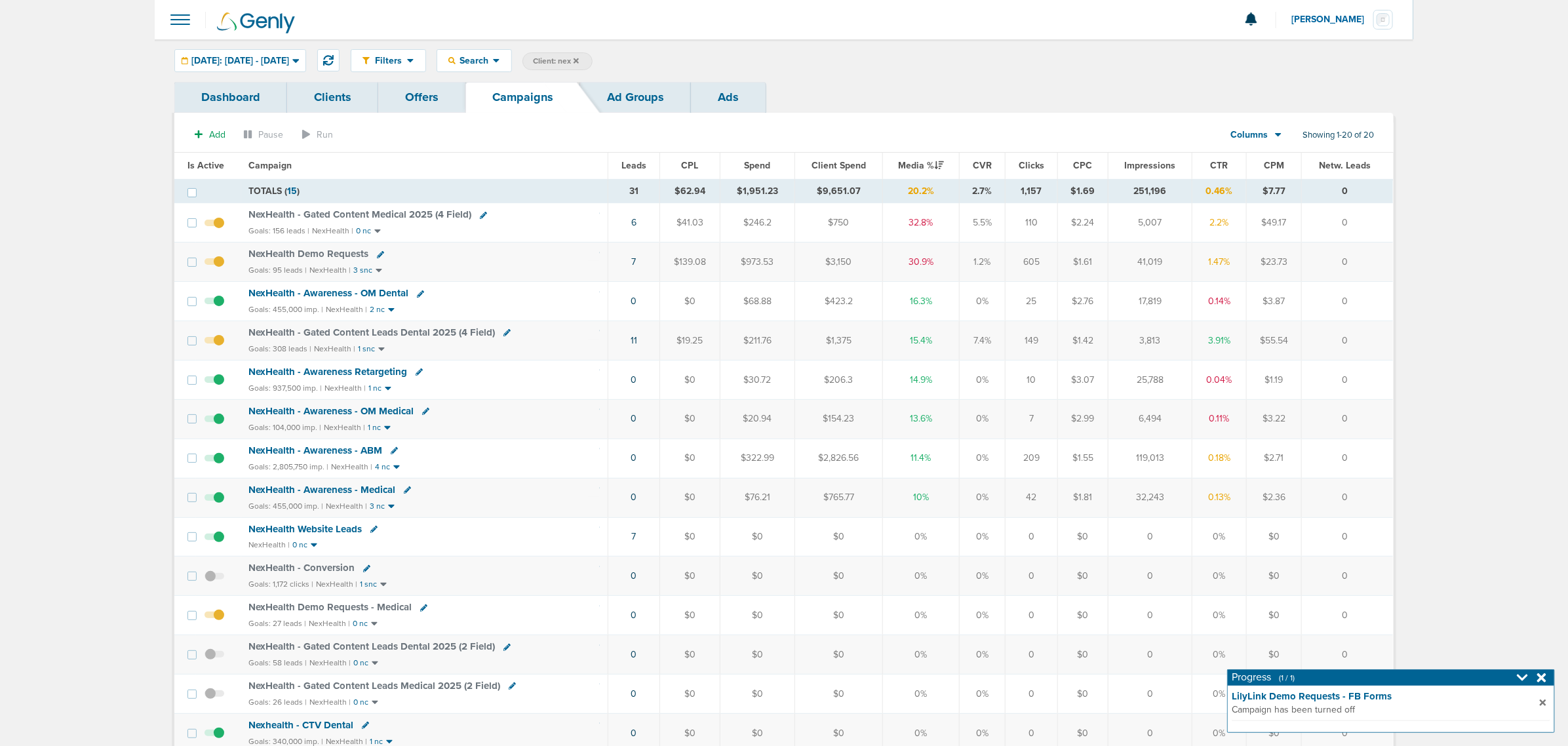
click at [1134, 164] on span "Impressions" at bounding box center [1150, 165] width 51 height 11
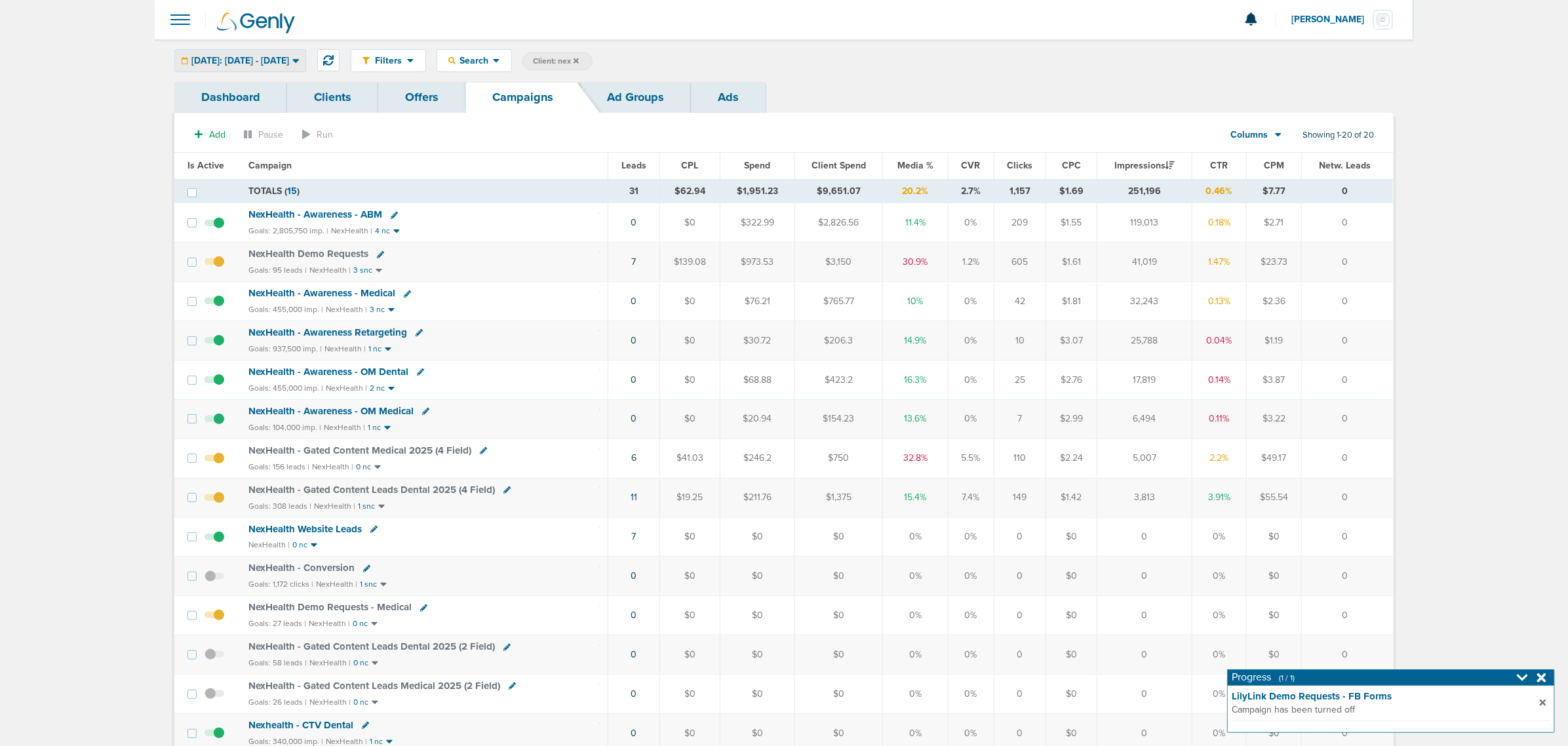
click at [306, 53] on div "Yesterday: 10.05.2025 - 10.05.2025" at bounding box center [241, 60] width 130 height 22
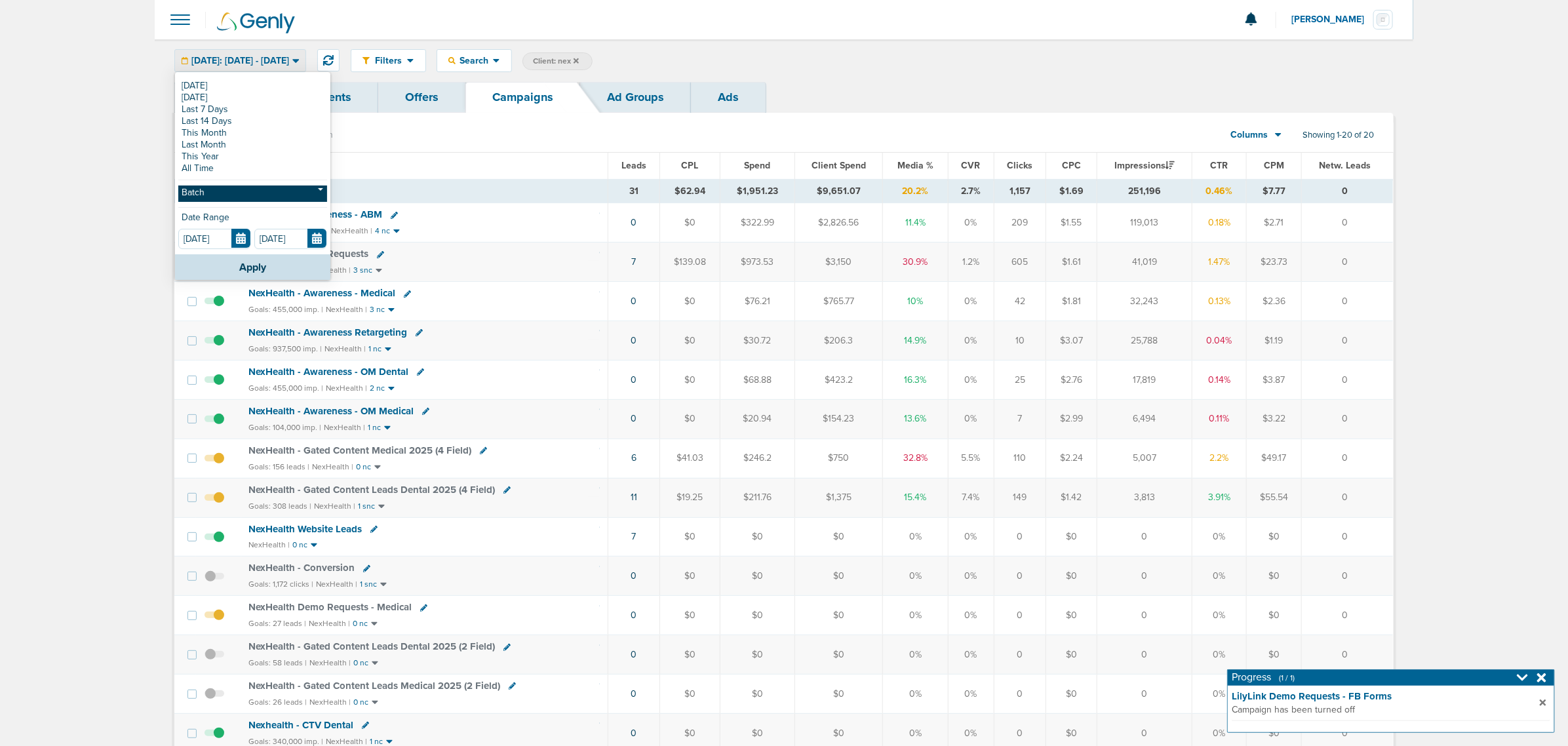
click at [241, 189] on link "Batch" at bounding box center [252, 194] width 149 height 16
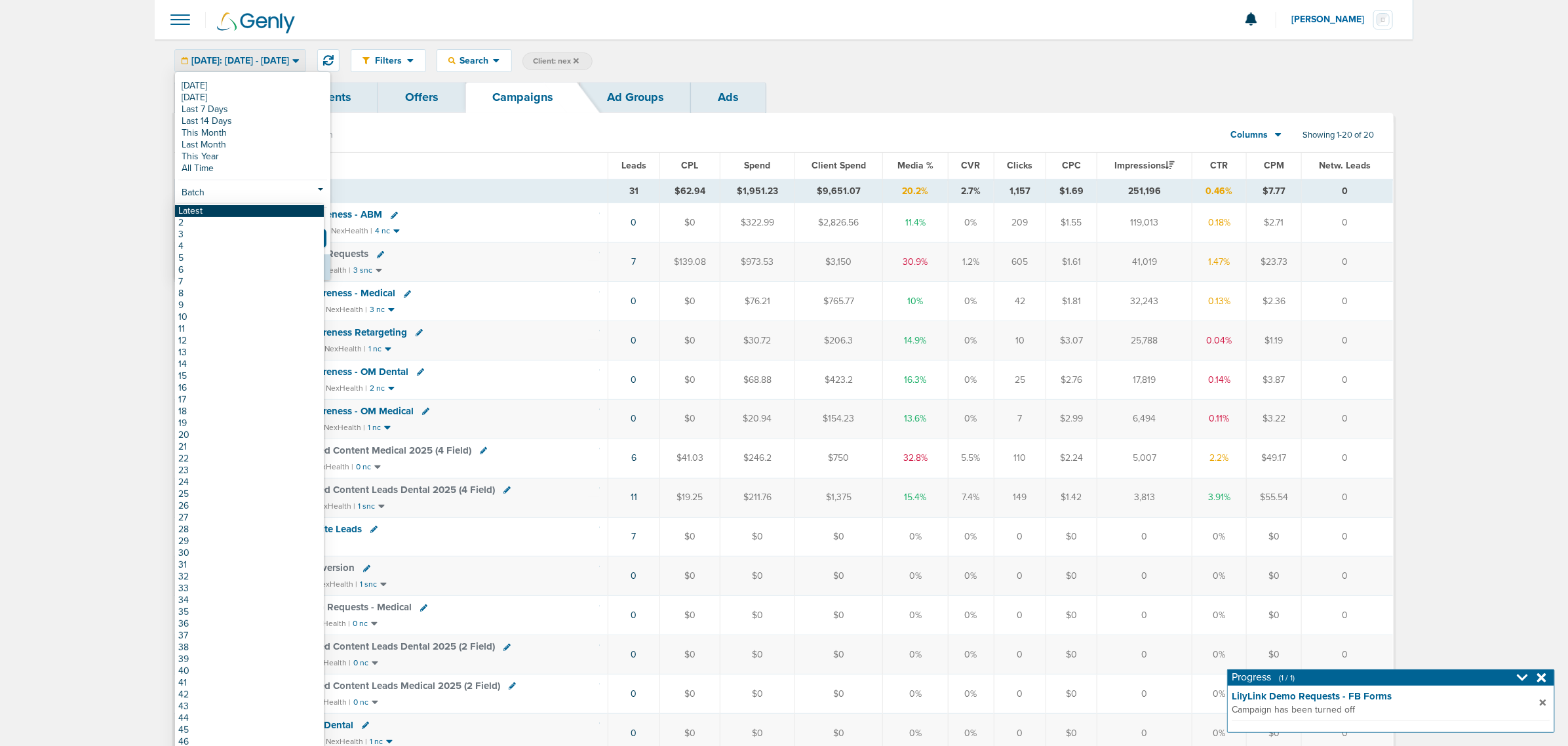
click at [209, 213] on link "Latest" at bounding box center [249, 211] width 149 height 12
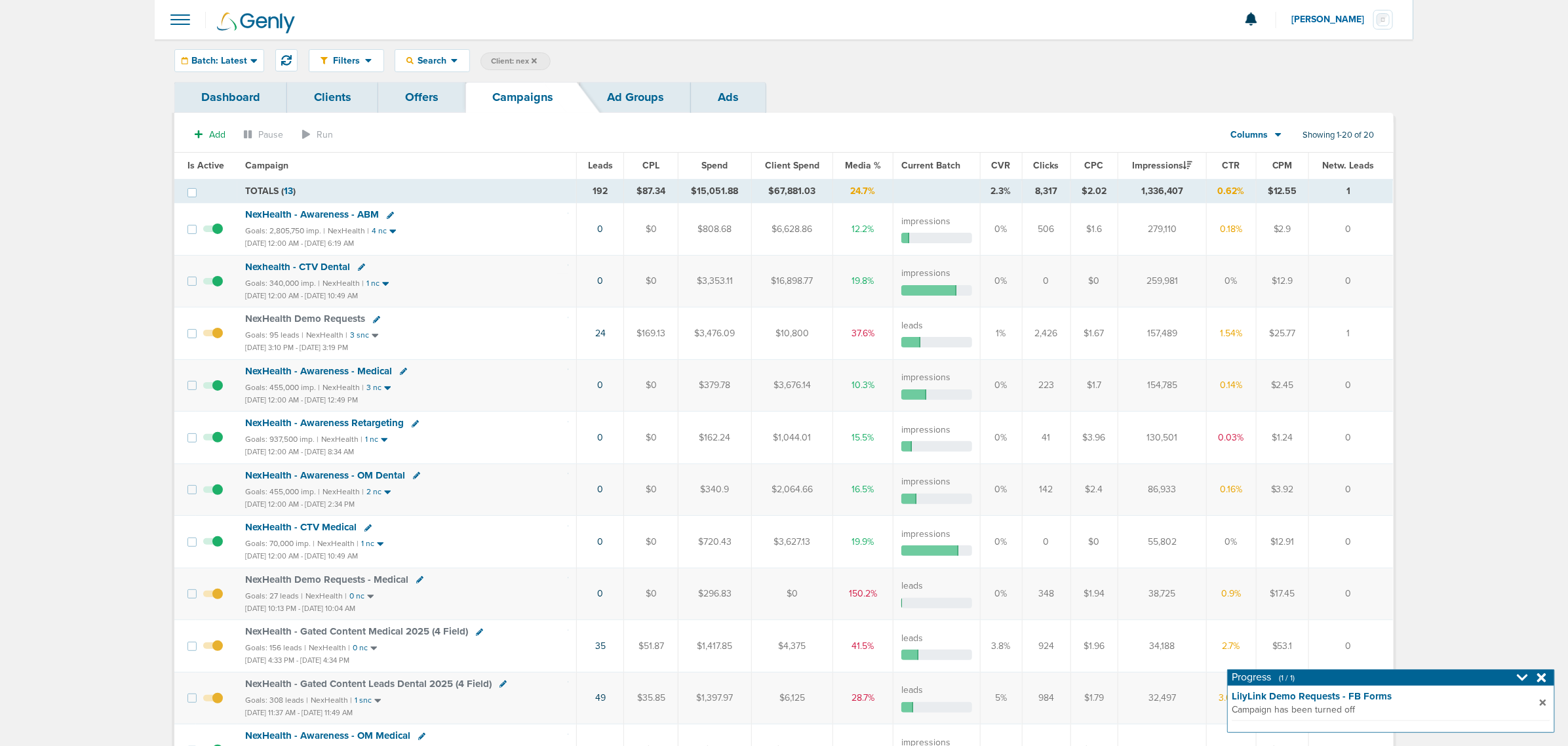
click at [387, 214] on icon at bounding box center [390, 215] width 7 height 7
select select
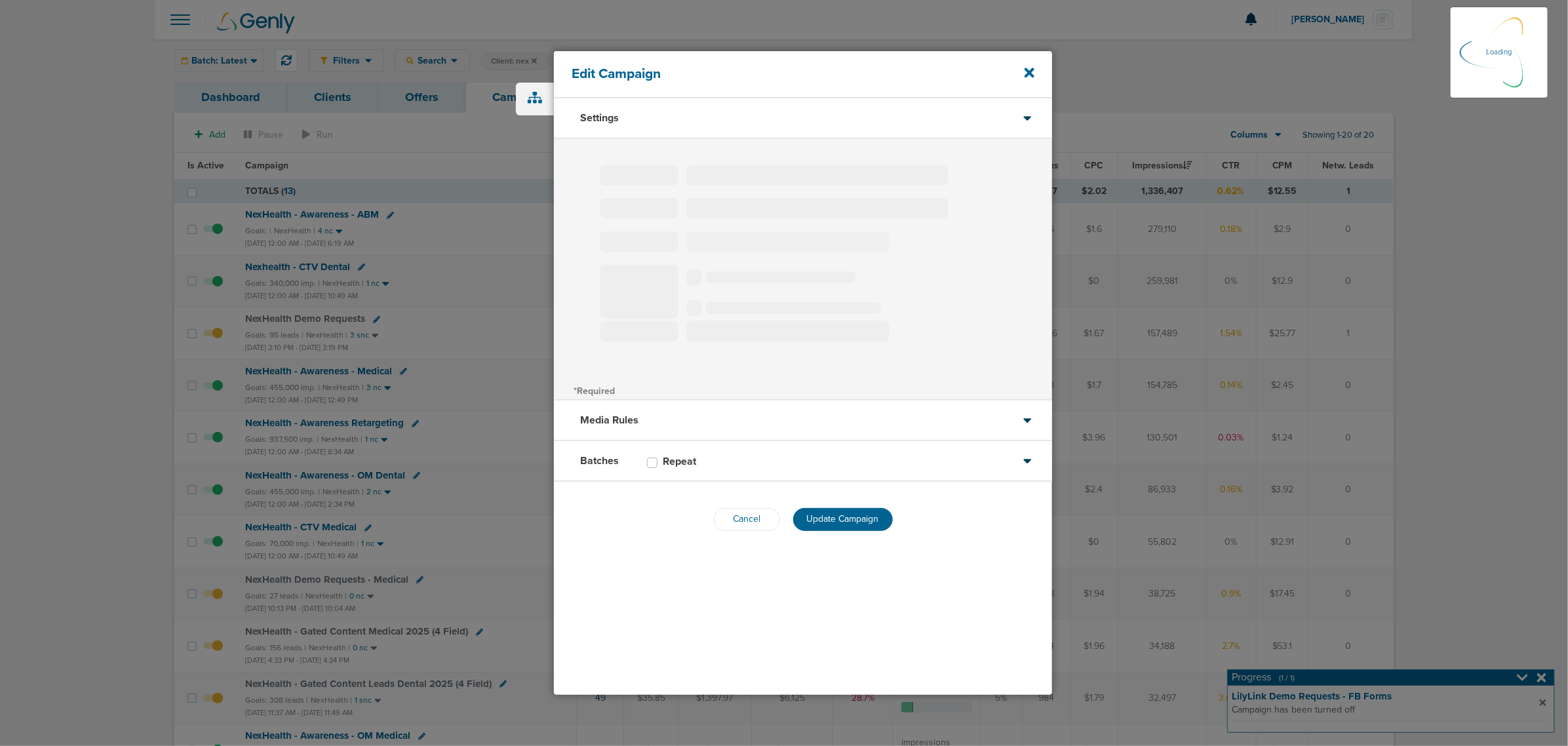
type input "NexHealth - Awareness - ABM"
select select "Awareness"
radio input "true"
select select "readOnly"
checkbox input "true"
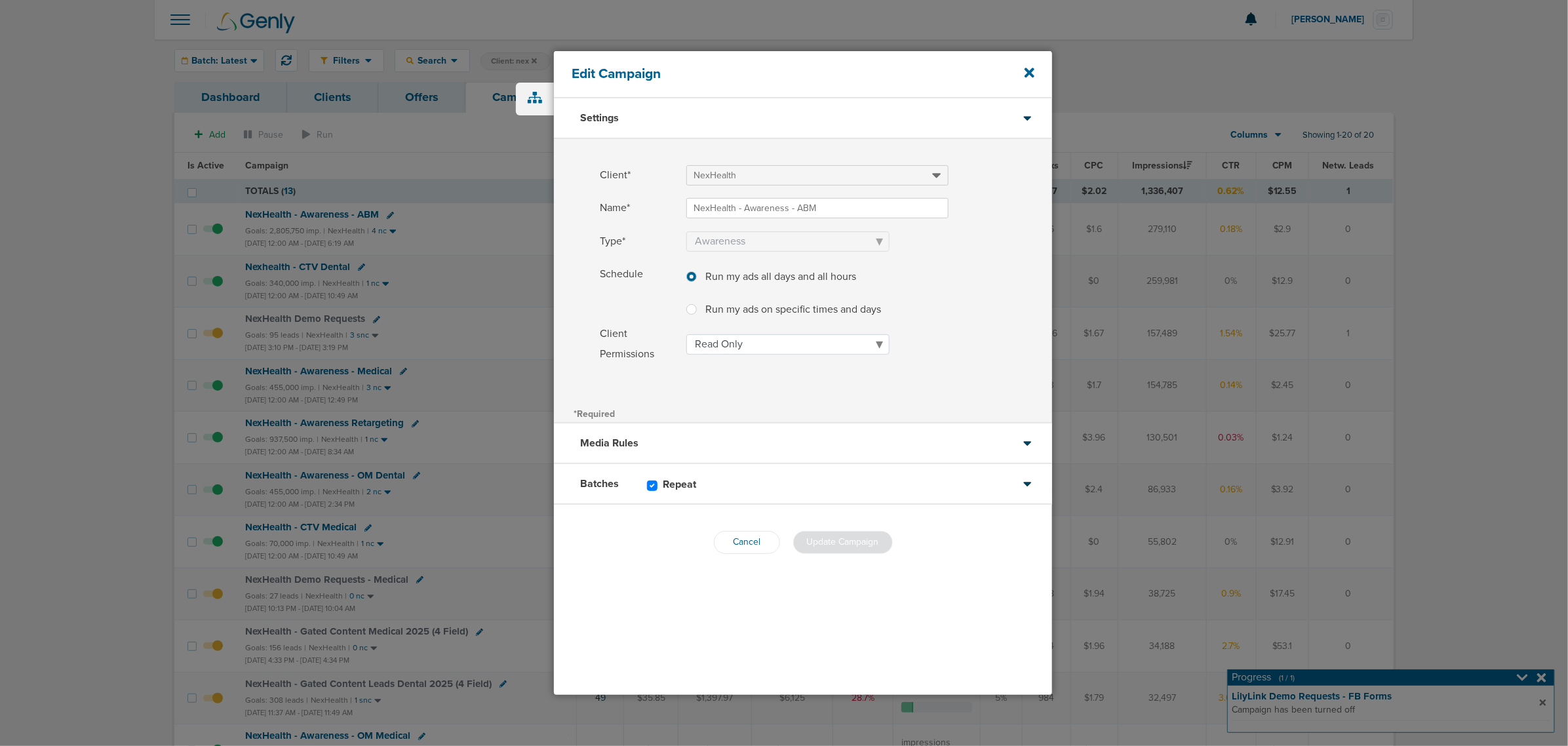
click at [809, 472] on div "Batches Repeat" at bounding box center [803, 484] width 498 height 41
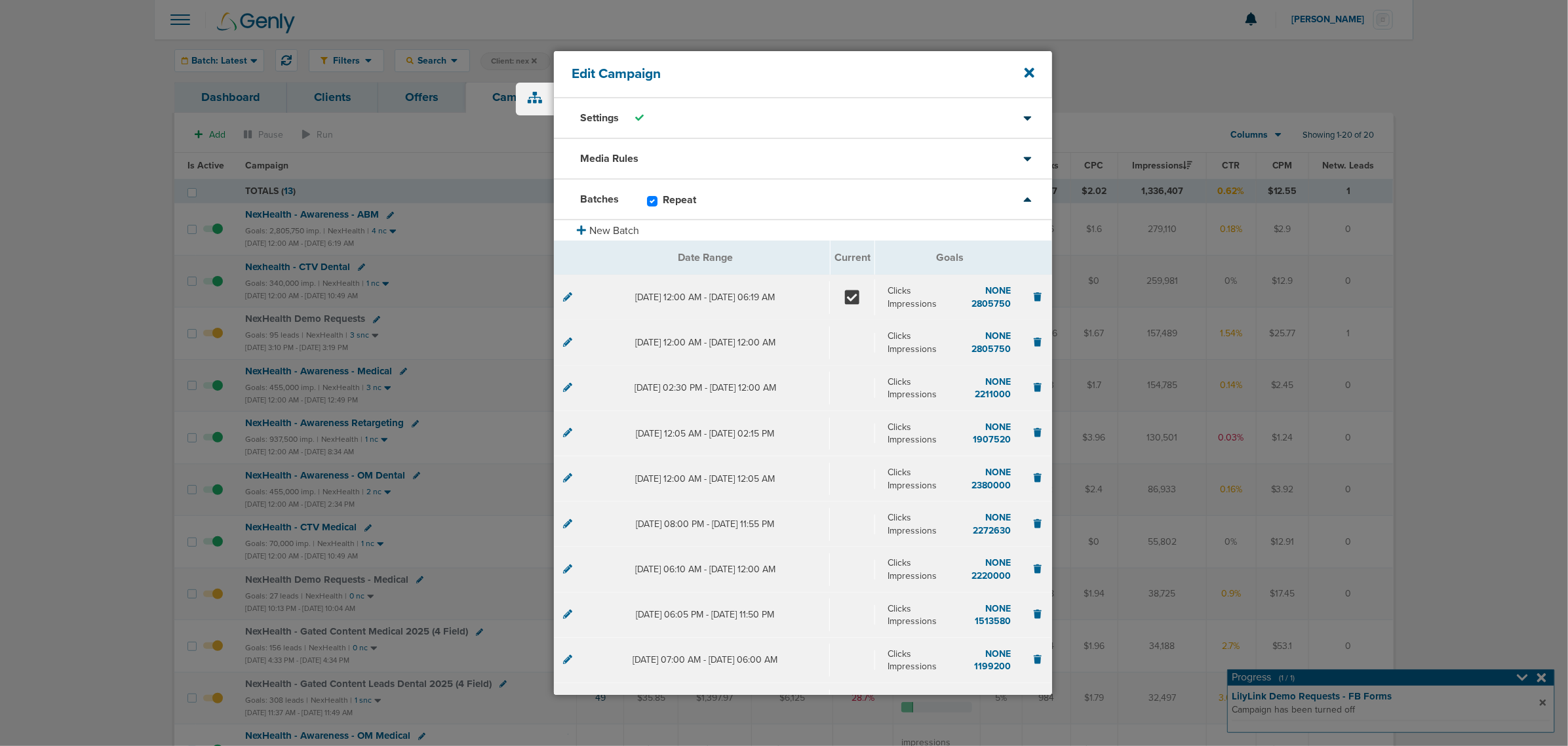
click at [565, 297] on icon at bounding box center [568, 297] width 10 height 10
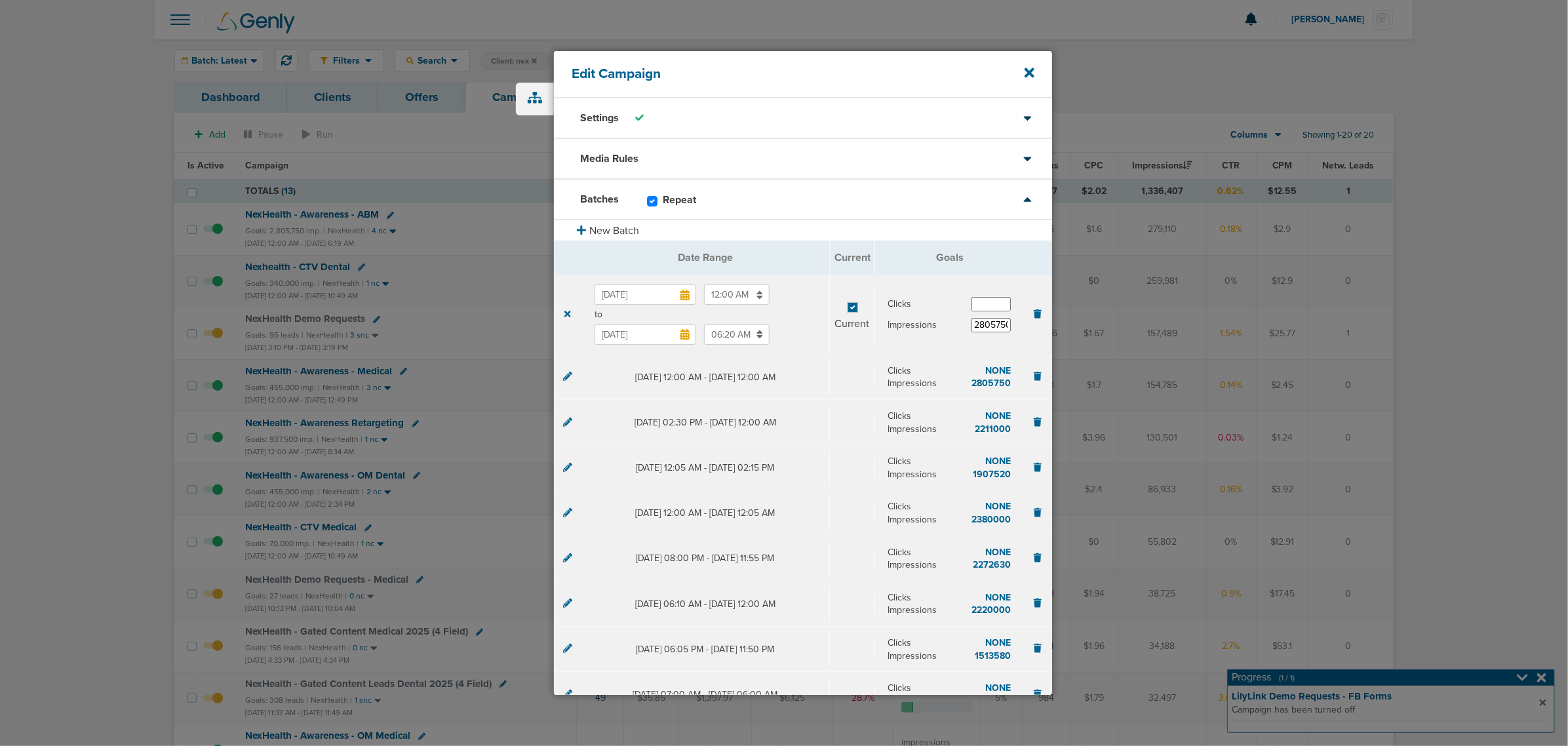
click at [638, 332] on input "Nov 5, 2025" at bounding box center [646, 334] width 102 height 20
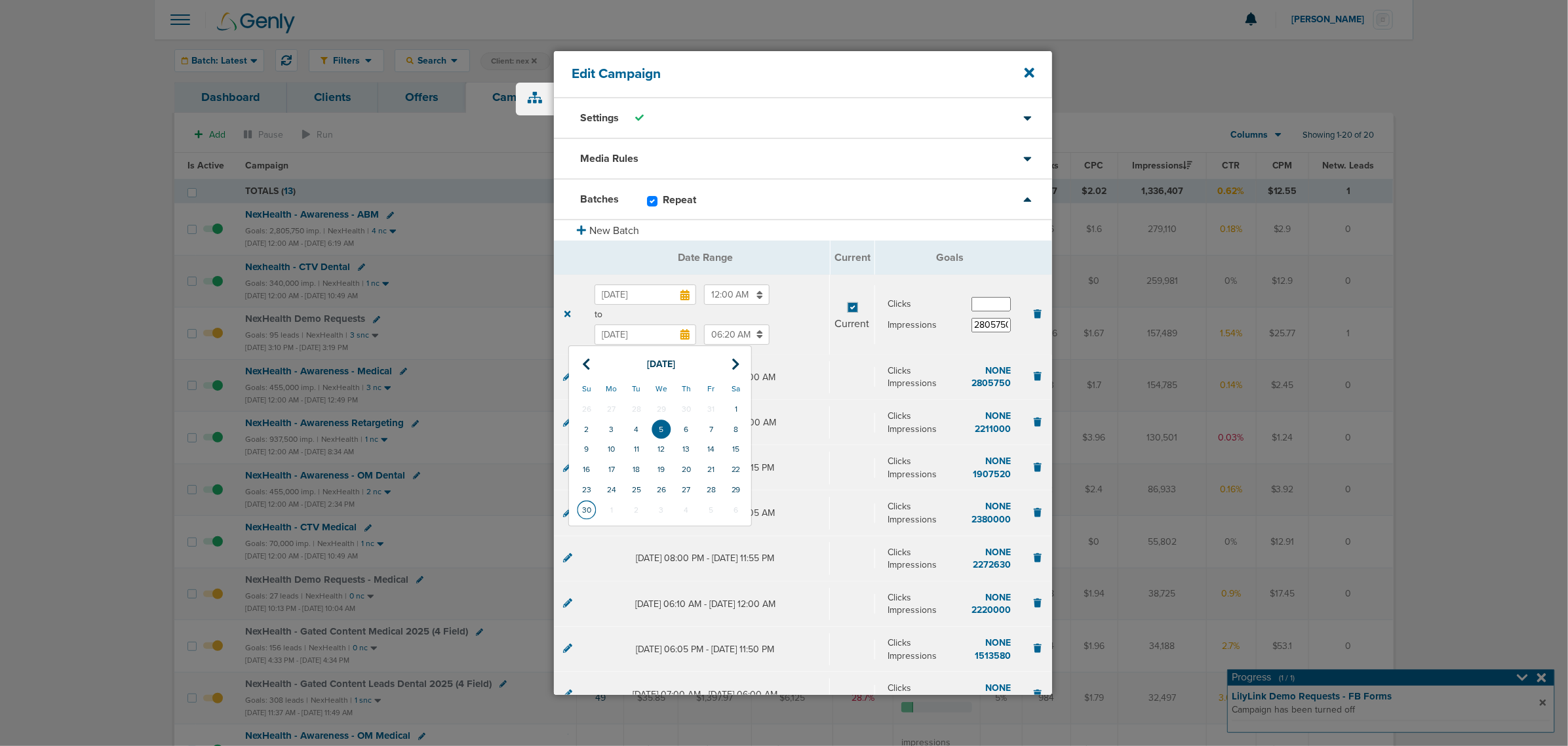
click at [585, 505] on td "30" at bounding box center [587, 510] width 25 height 20
type input "Nov 30, 2025"
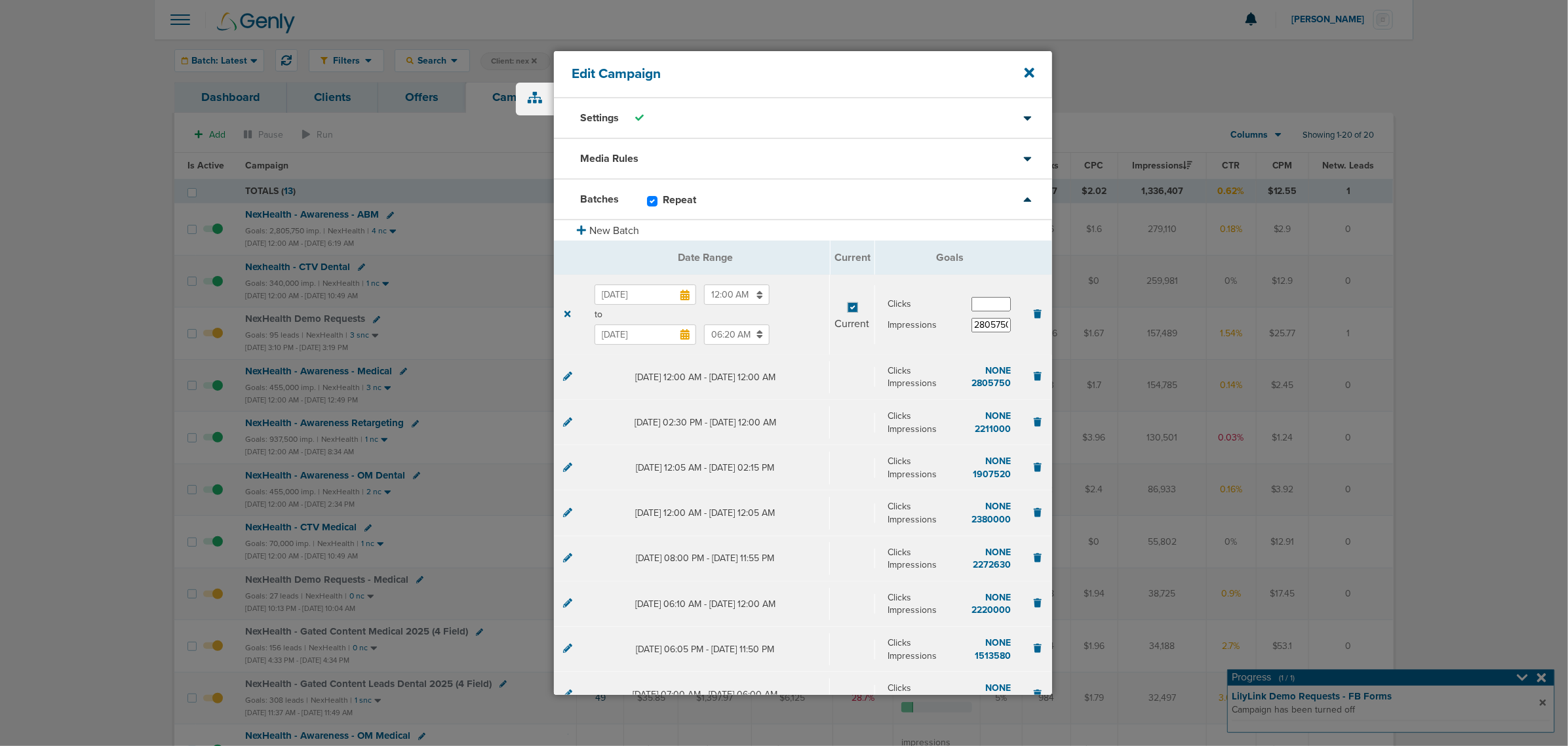
click at [729, 339] on input "06:20 AM" at bounding box center [737, 334] width 65 height 20
click at [709, 394] on span "06" at bounding box center [710, 397] width 20 height 20
drag, startPoint x: 831, startPoint y: 413, endPoint x: 816, endPoint y: 408, distance: 15.8
click at [833, 414] on td "11" at bounding box center [834, 414] width 43 height 25
click at [831, 400] on button "AM" at bounding box center [832, 397] width 20 height 20
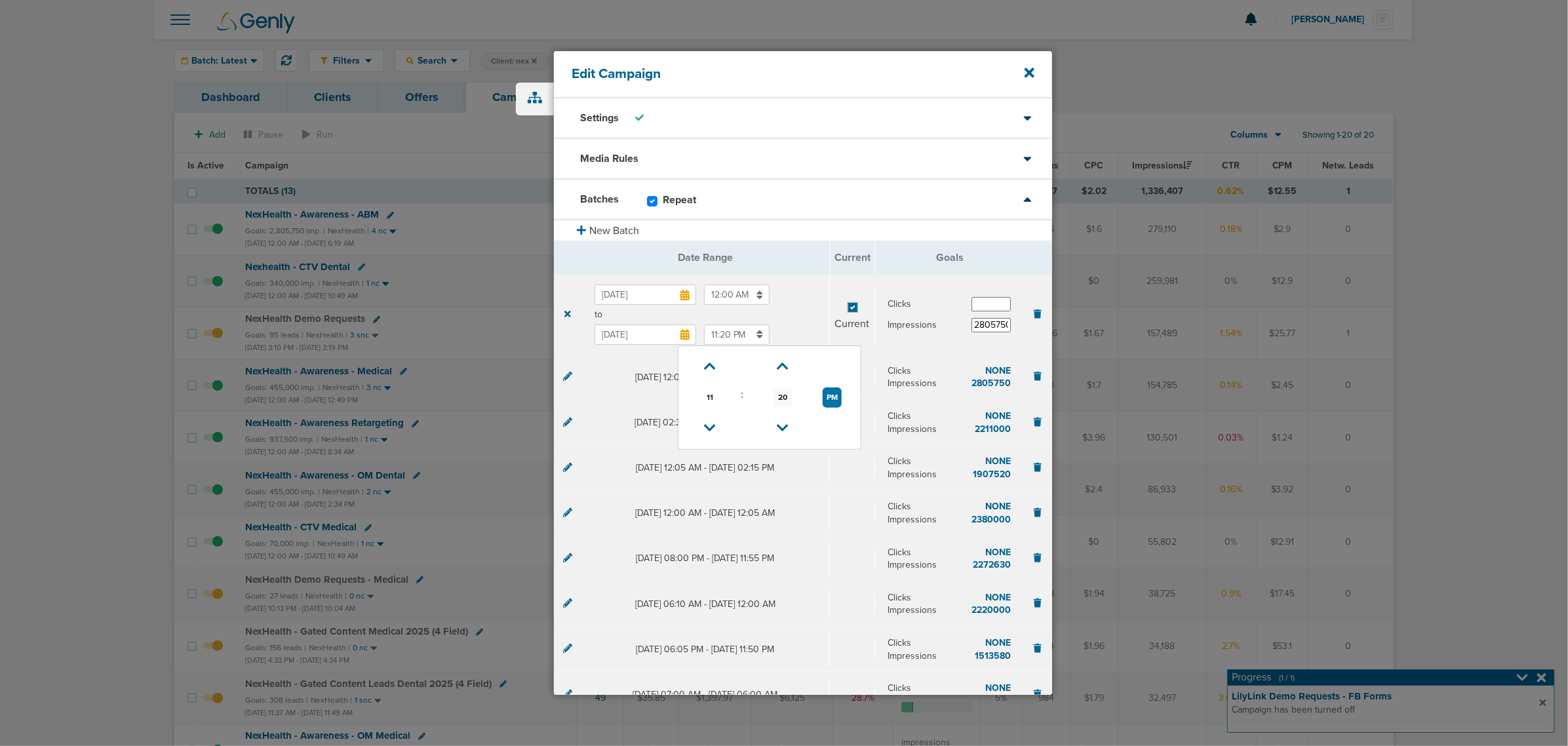
click at [782, 388] on span "20" at bounding box center [782, 397] width 20 height 20
click at [748, 420] on td "45" at bounding box center [750, 414] width 43 height 25
type input "11:45 PM"
drag, startPoint x: 969, startPoint y: 323, endPoint x: 1007, endPoint y: 325, distance: 38.1
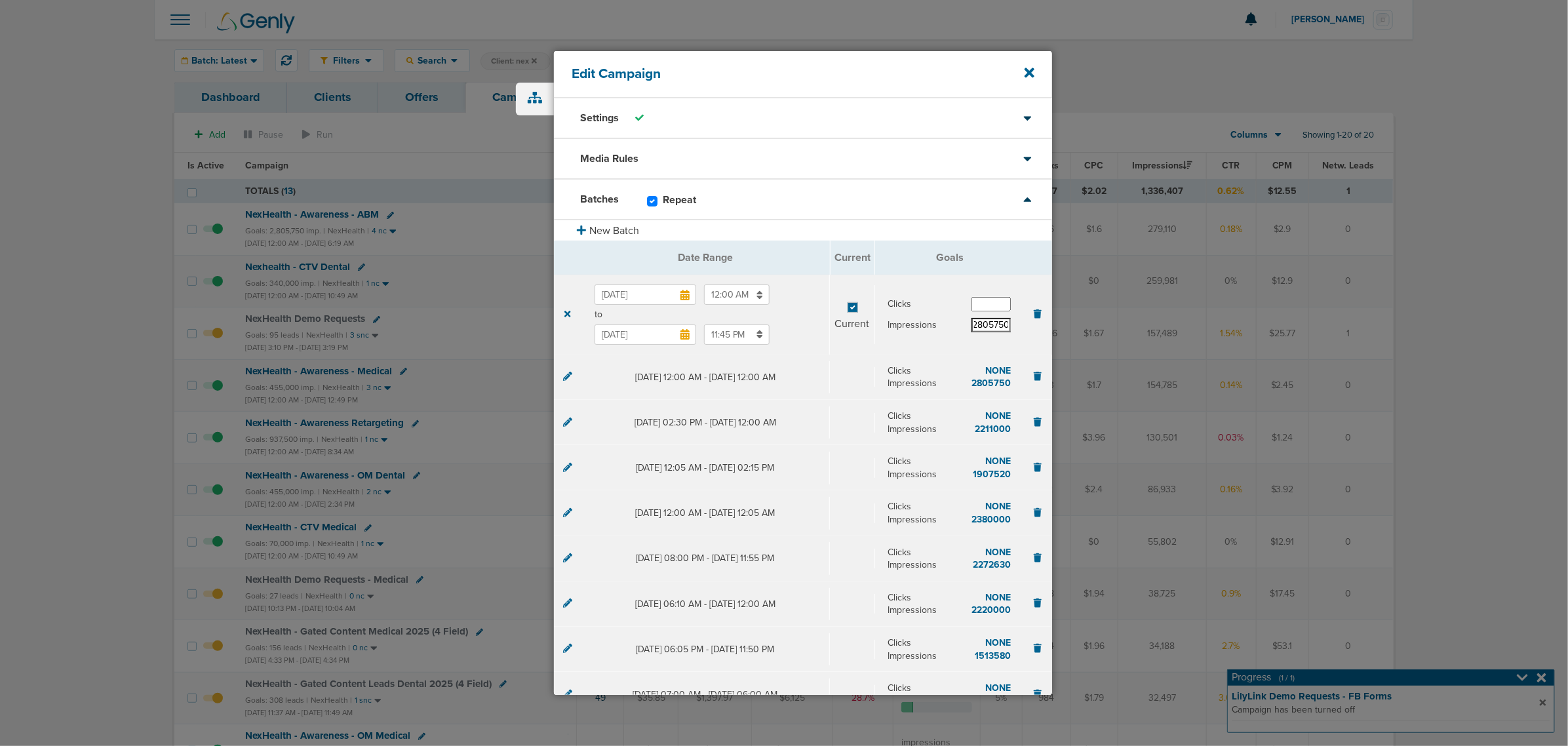
click at [1007, 325] on div "Clicks Impressions 2805750" at bounding box center [950, 315] width 150 height 55
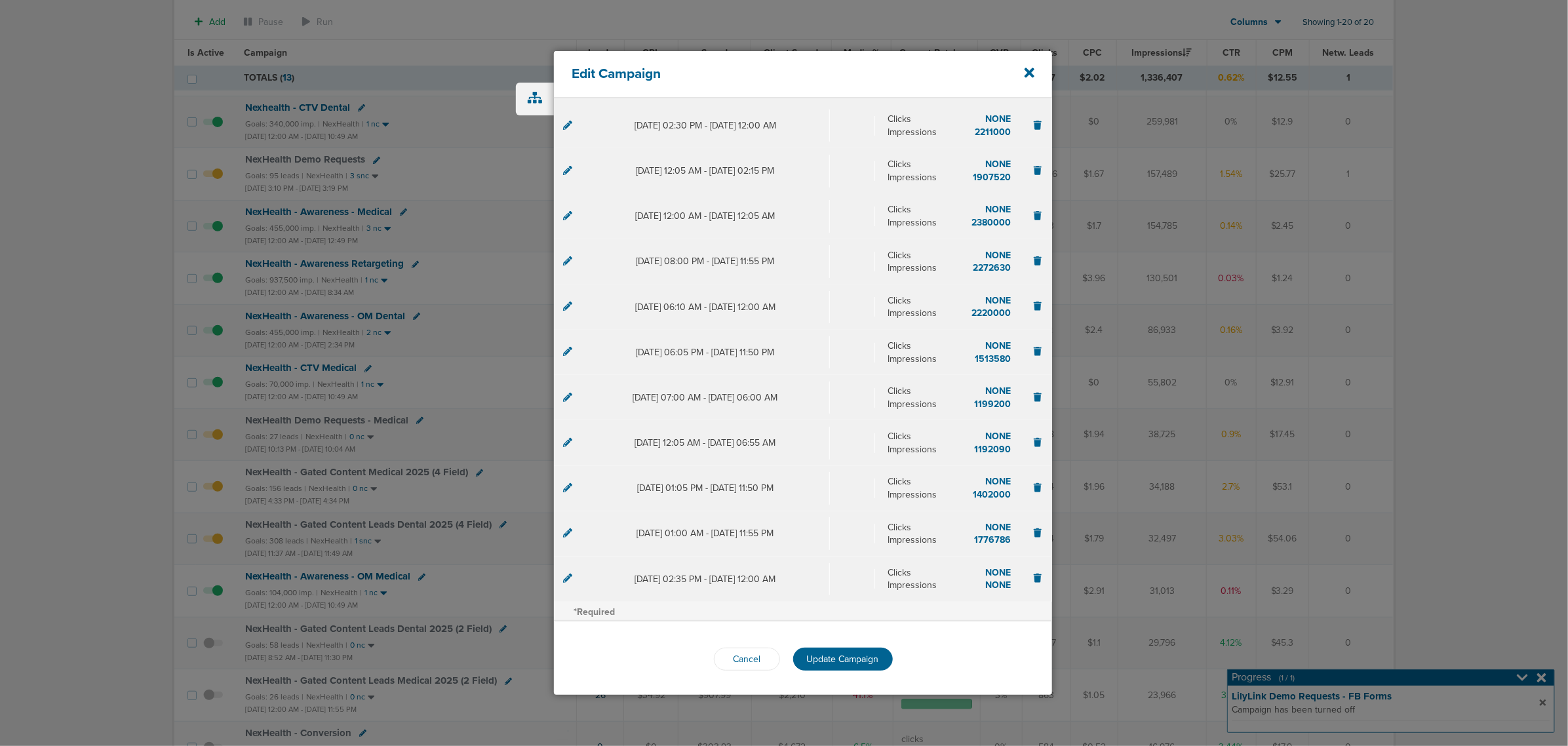
scroll to position [164, 0]
type input "2210000"
click at [838, 658] on span "Update Campaign" at bounding box center [843, 659] width 72 height 11
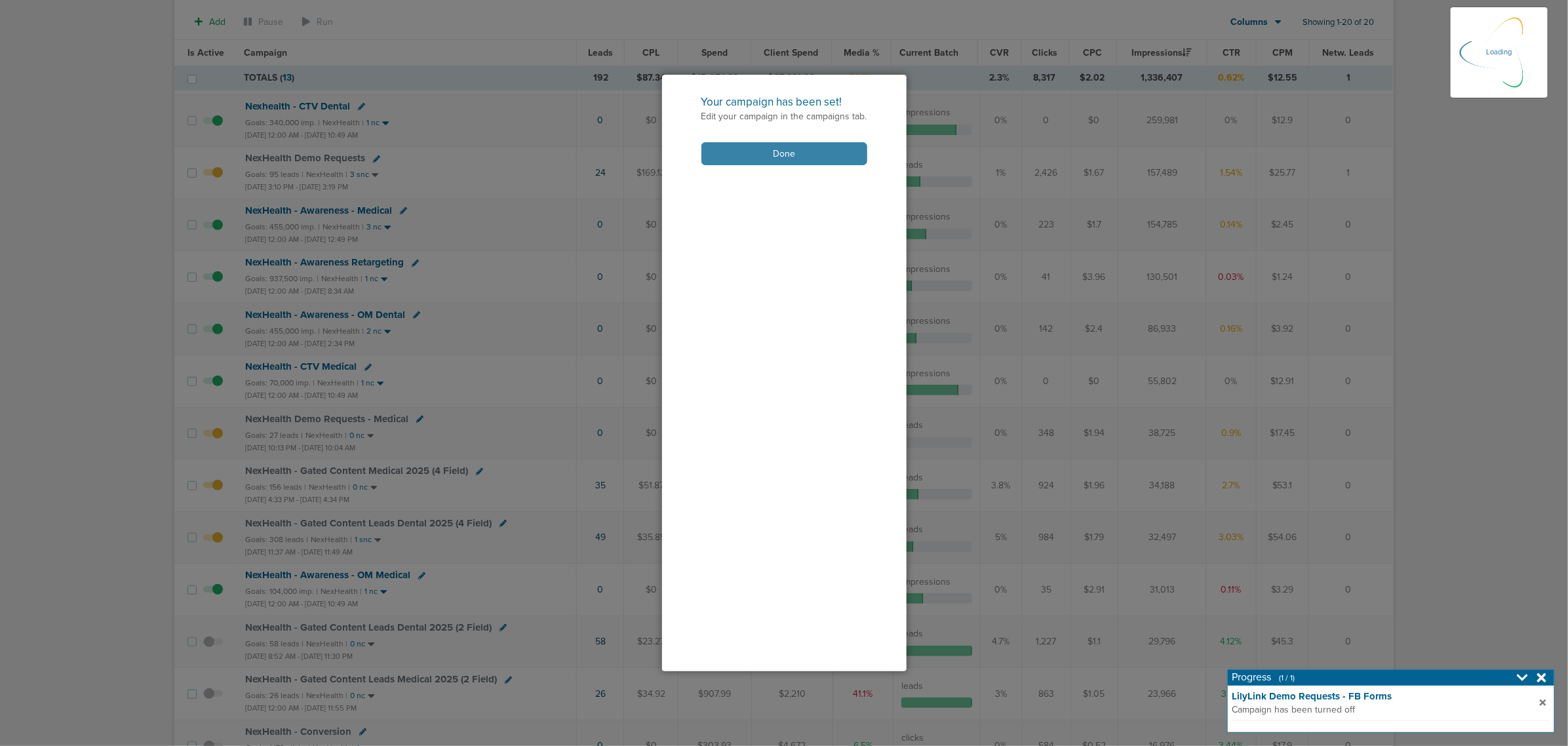
click at [775, 144] on button "Done" at bounding box center [784, 154] width 166 height 23
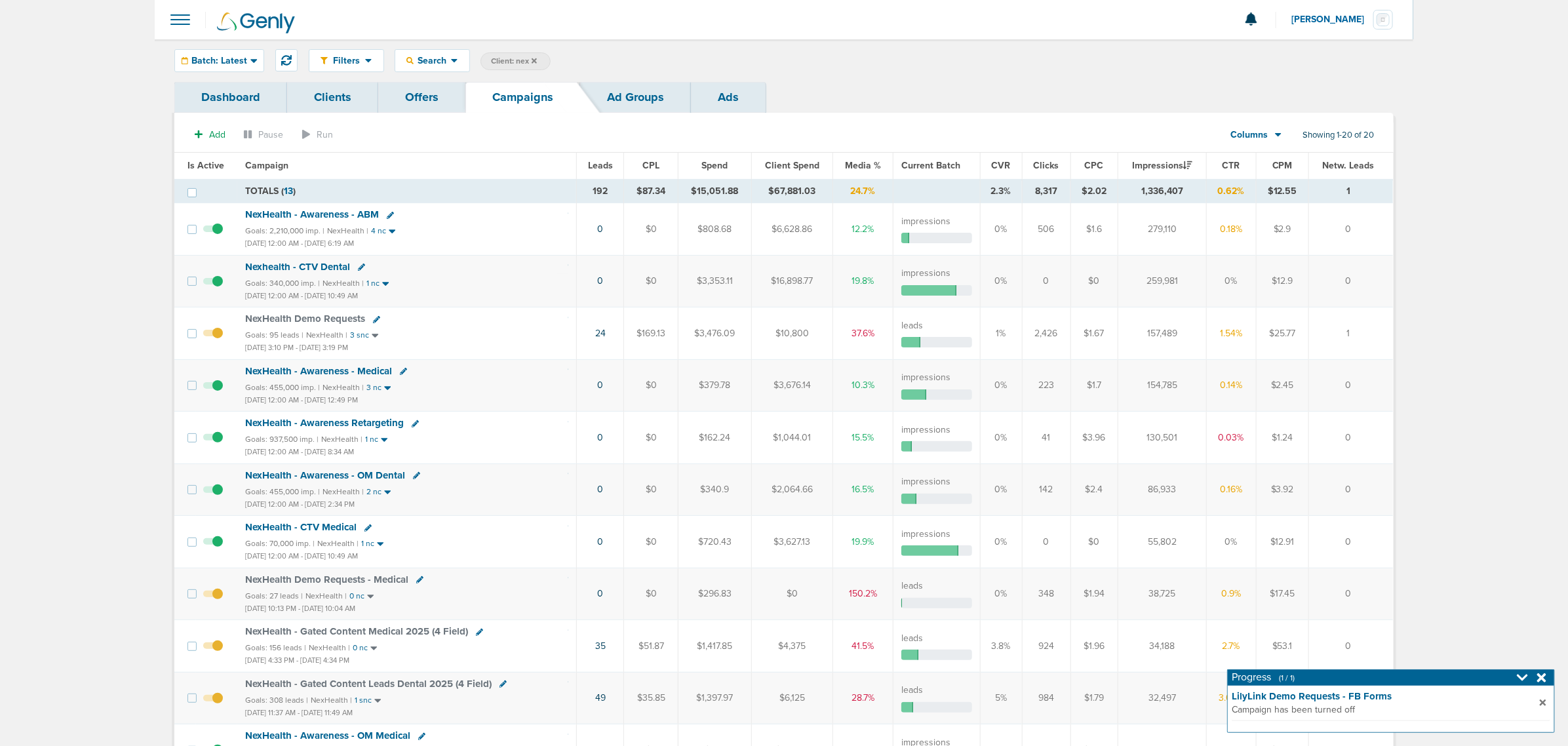
click at [388, 213] on icon at bounding box center [390, 215] width 7 height 7
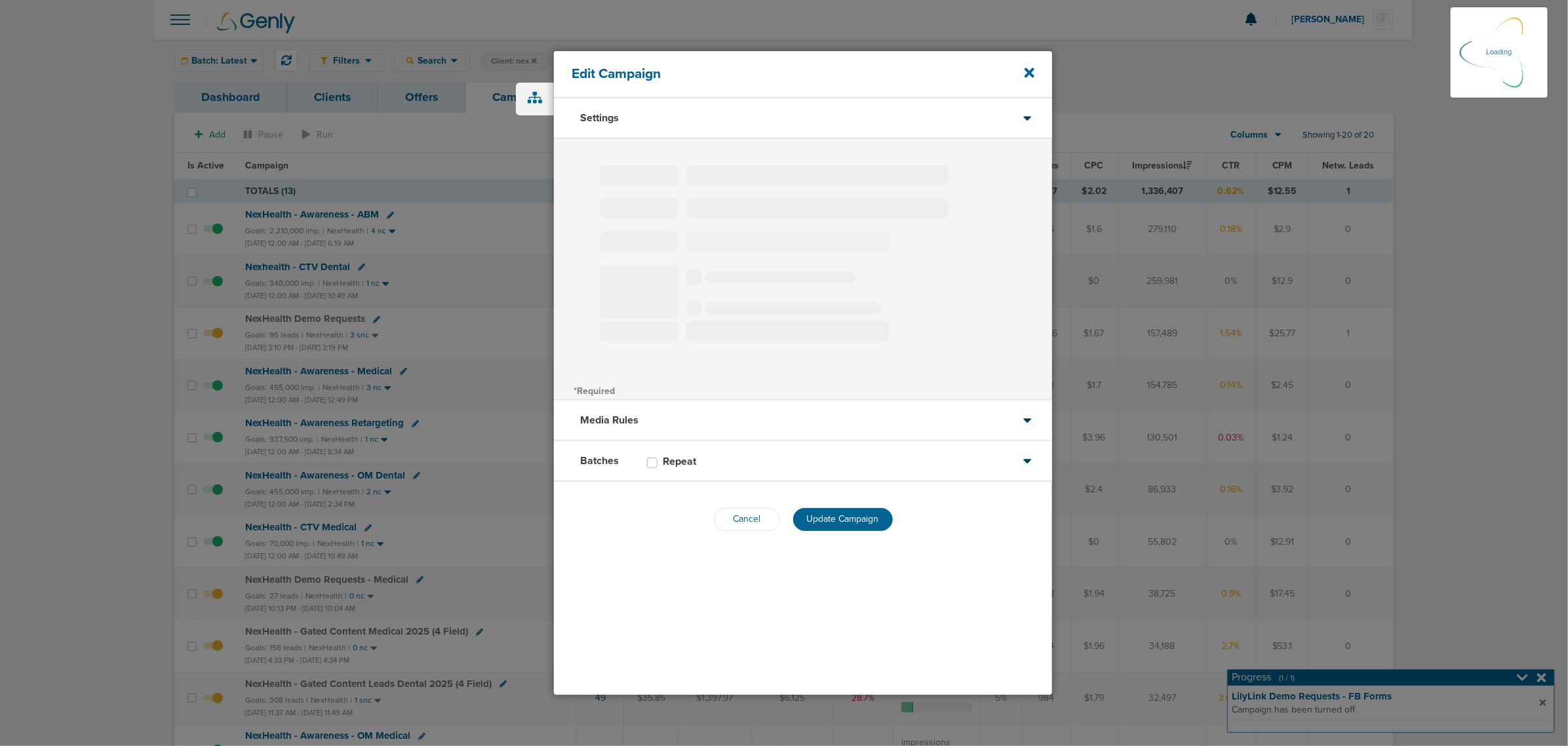
type input "NexHealth - Awareness - ABM"
select select "Awareness"
radio input "true"
select select "readOnly"
checkbox input "true"
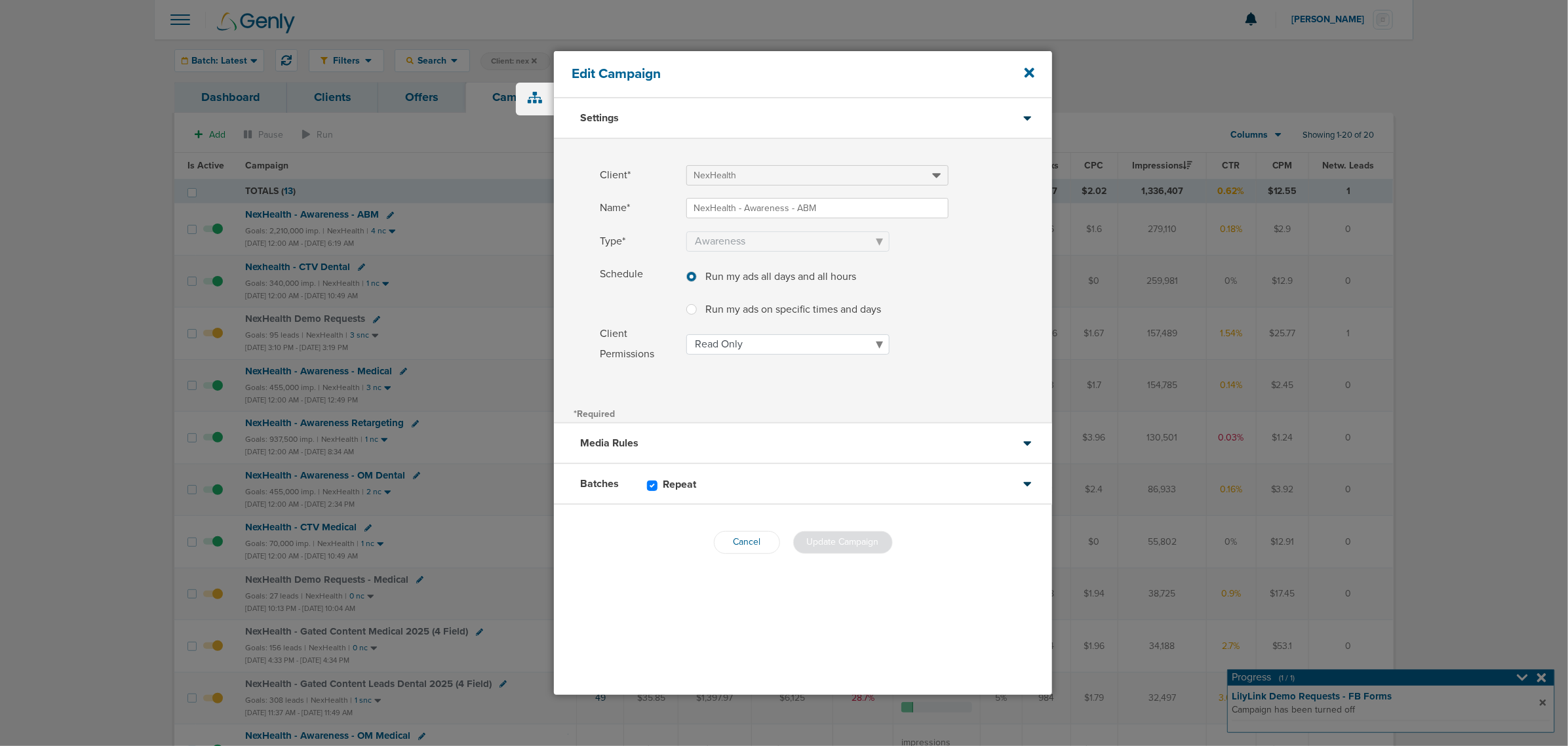
click at [799, 491] on div "Batches Repeat" at bounding box center [803, 484] width 498 height 41
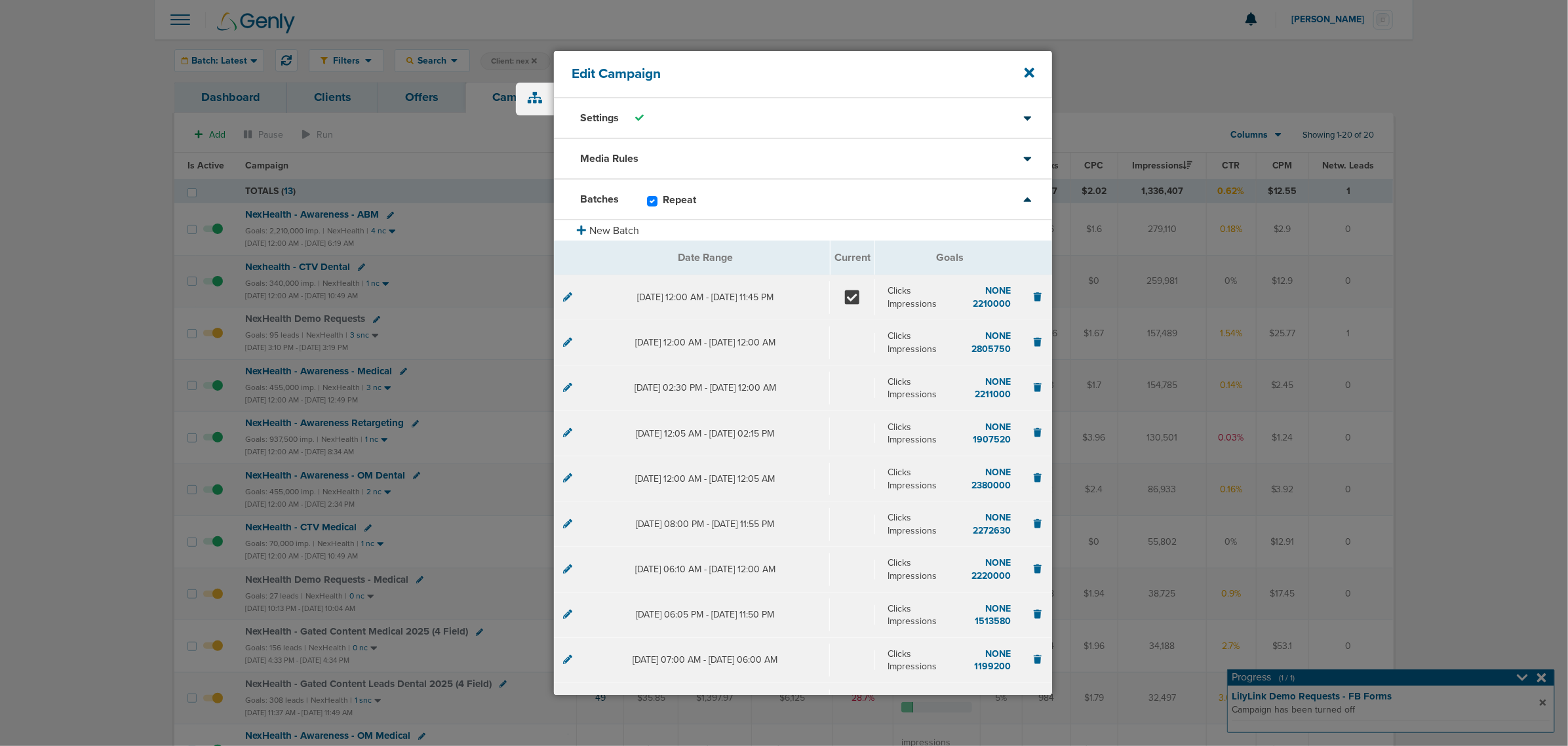
click at [568, 300] on icon at bounding box center [568, 297] width 10 height 10
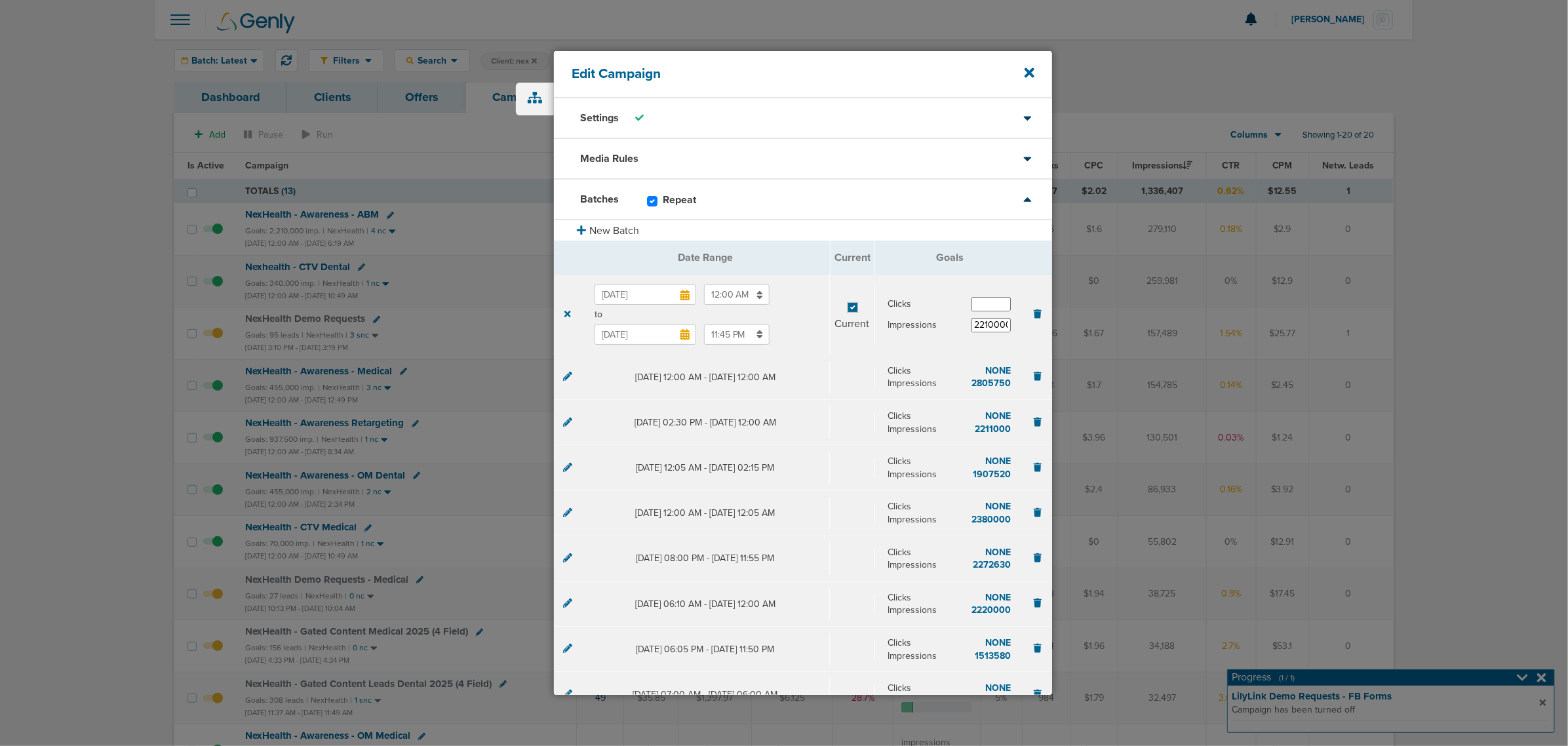
click at [626, 339] on input "Nov 30, 2025" at bounding box center [646, 334] width 102 height 20
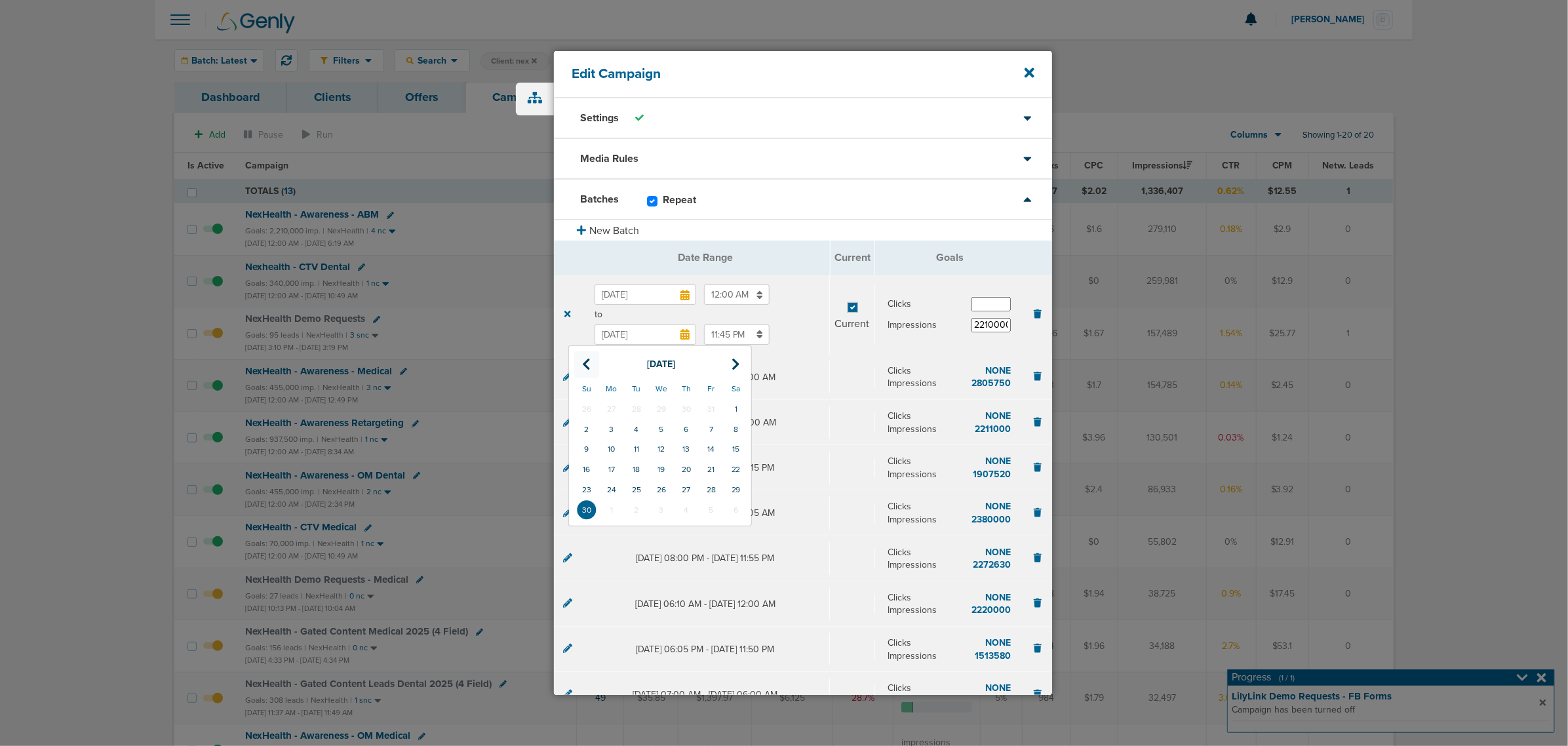
click at [580, 359] on th at bounding box center [587, 365] width 25 height 27
click at [709, 489] on td "31" at bounding box center [711, 490] width 25 height 20
type input "Oct 31, 2025"
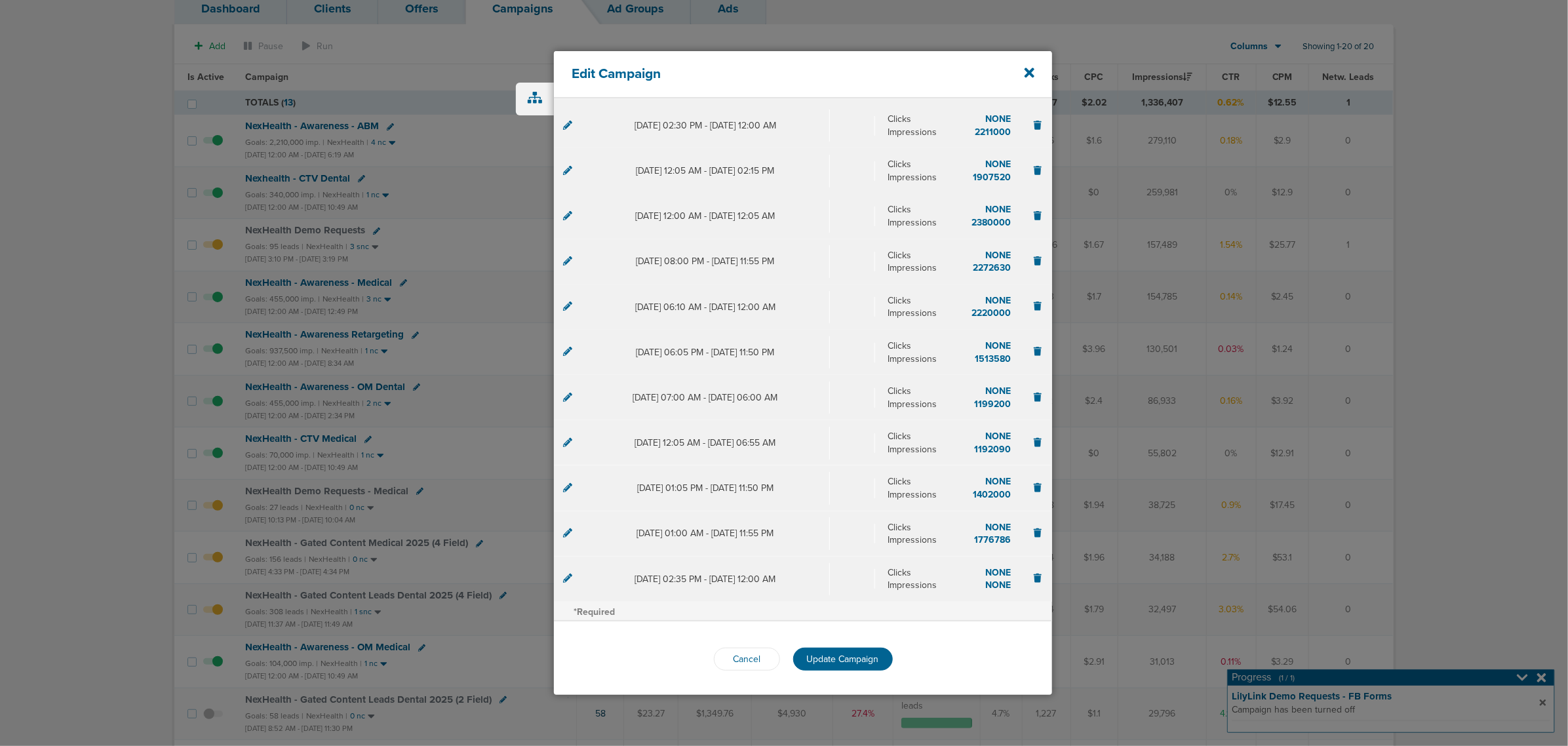
scroll to position [164, 0]
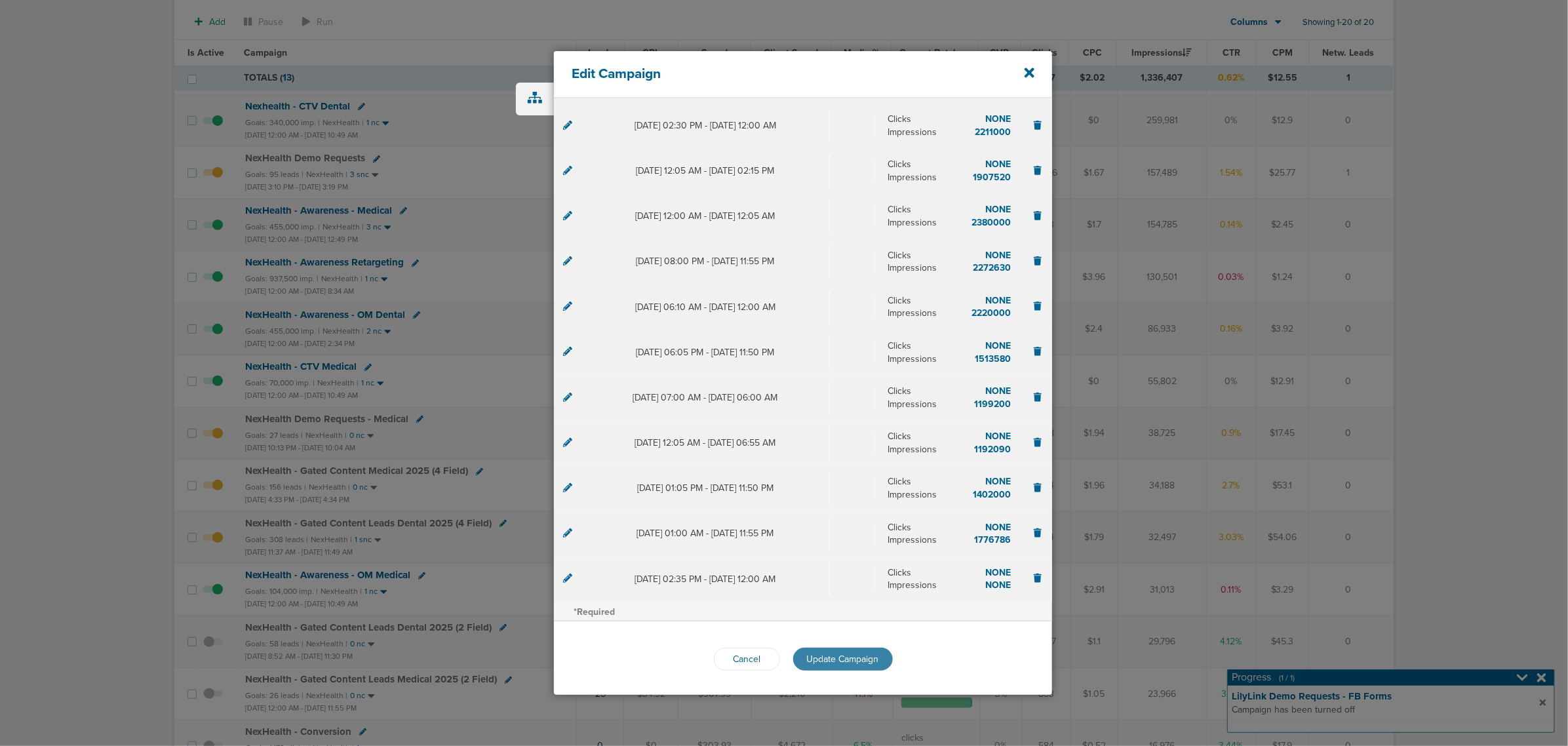
click at [841, 660] on span "Update Campaign" at bounding box center [843, 659] width 72 height 11
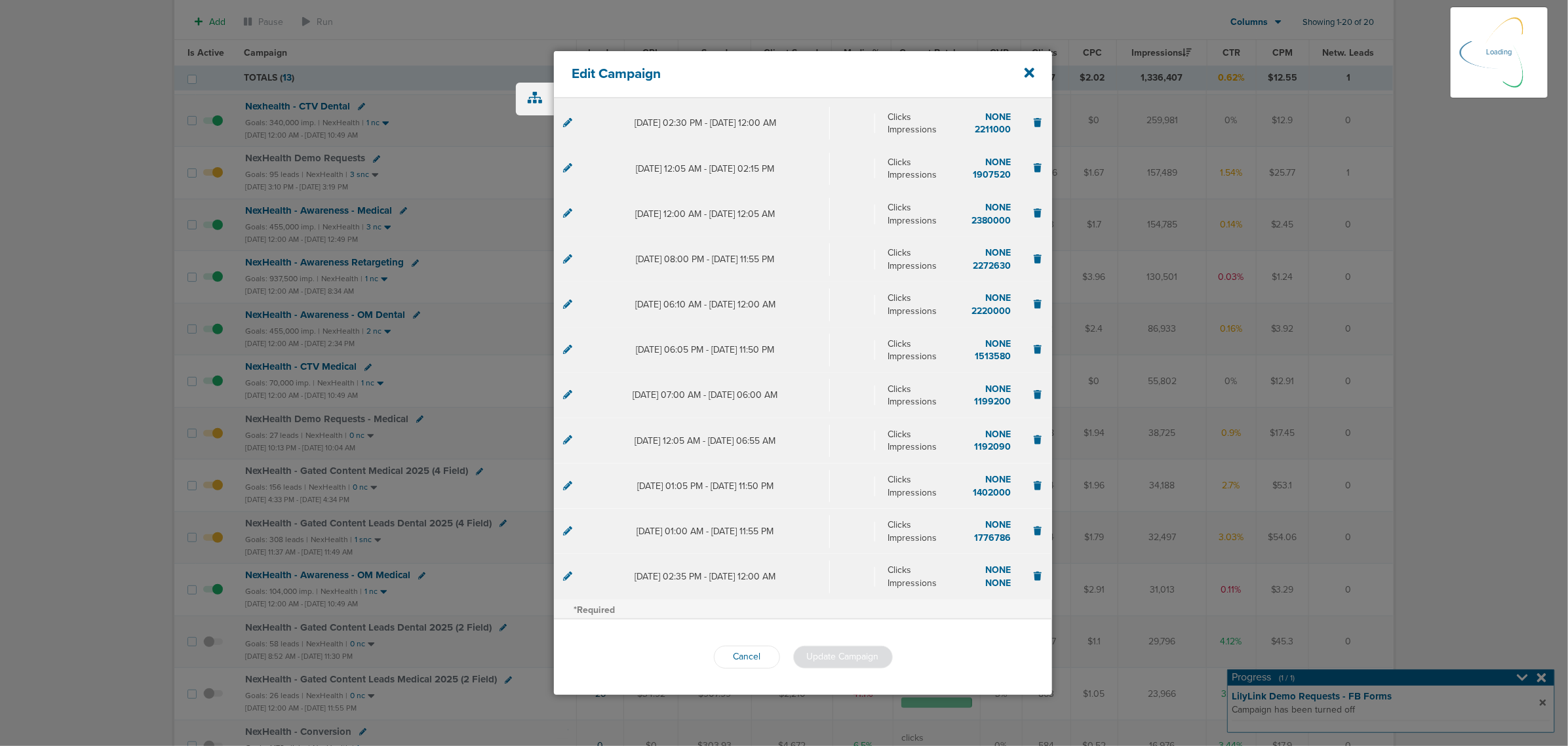
scroll to position [263, 0]
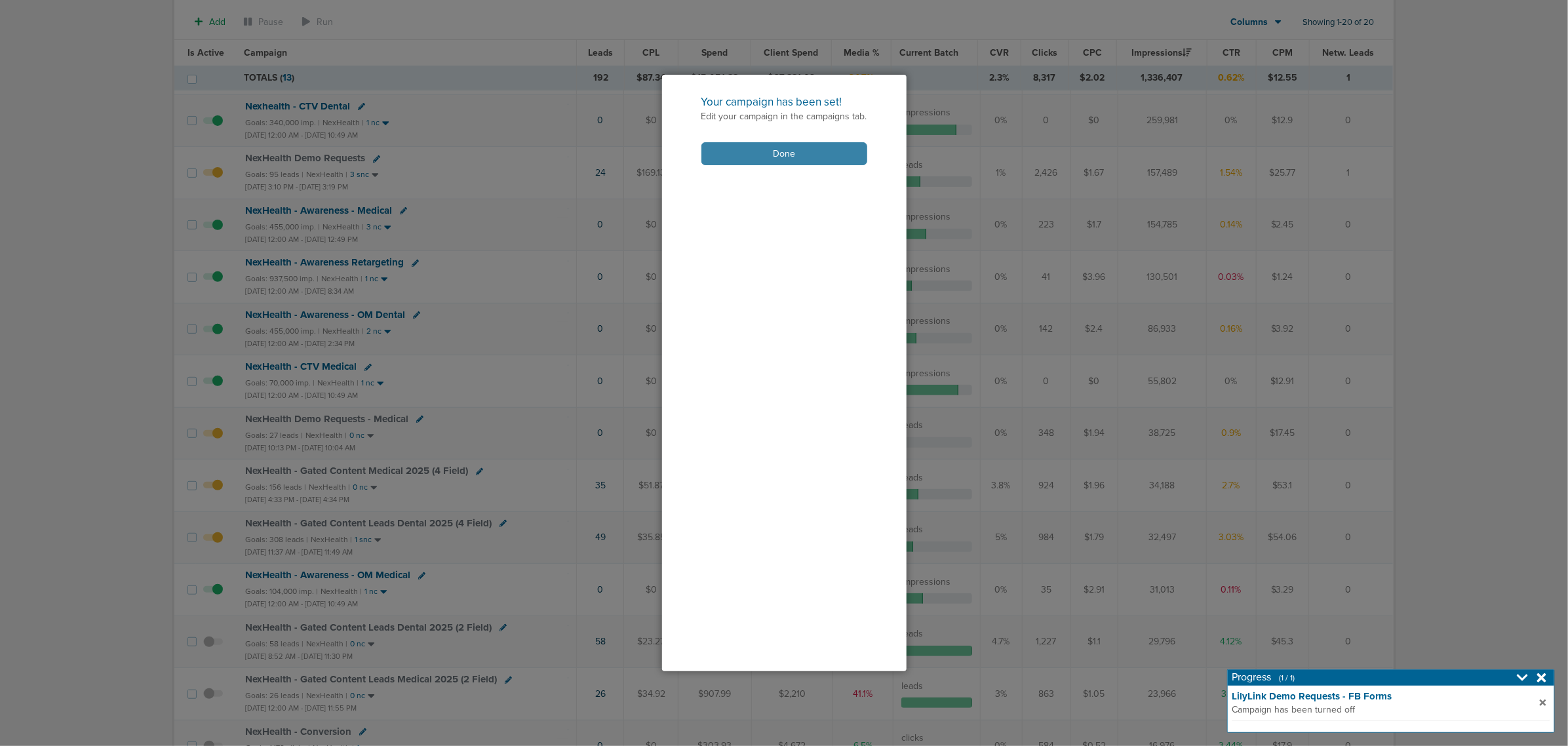
click at [829, 152] on button "Done" at bounding box center [784, 154] width 166 height 23
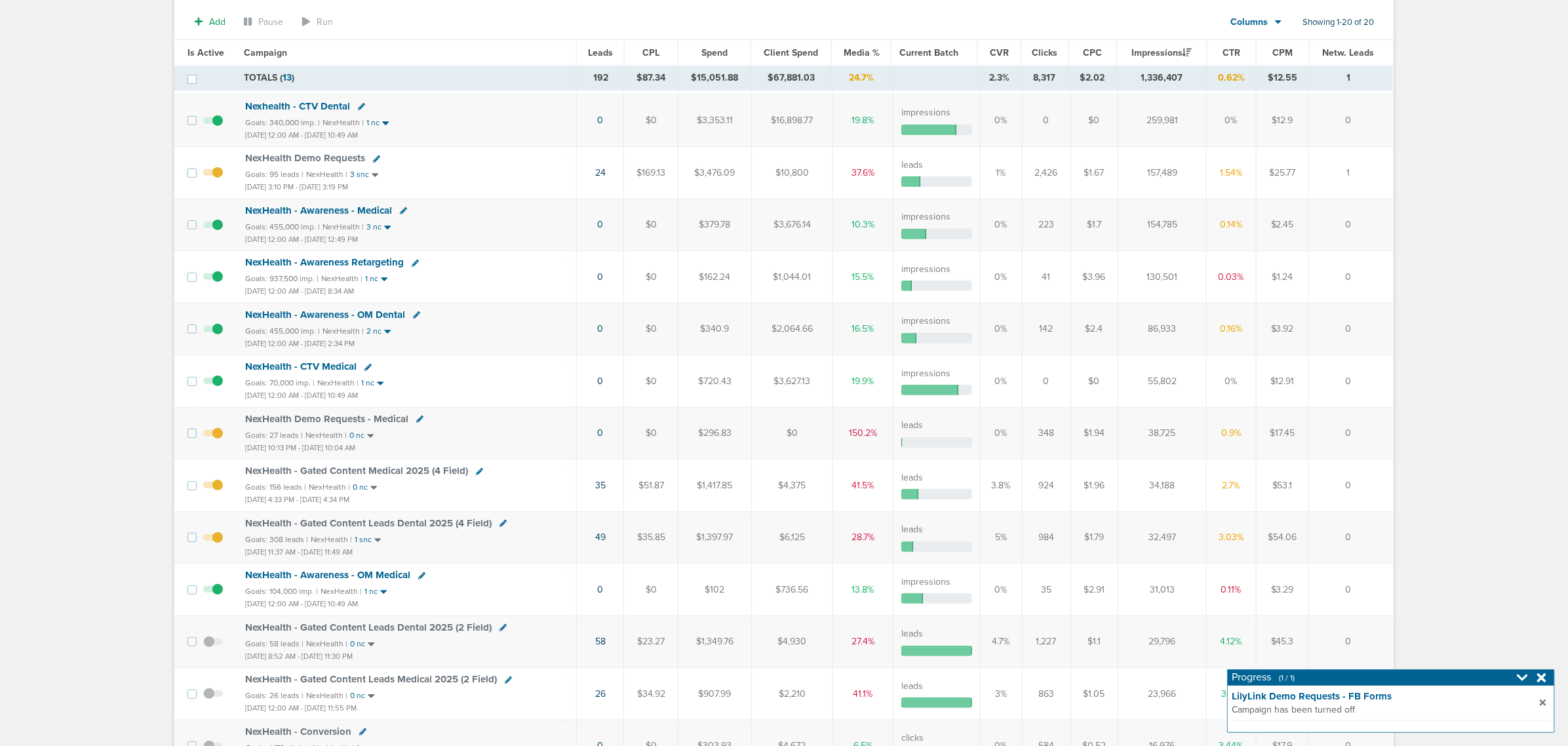
click at [1539, 682] on icon at bounding box center [1542, 677] width 10 height 13
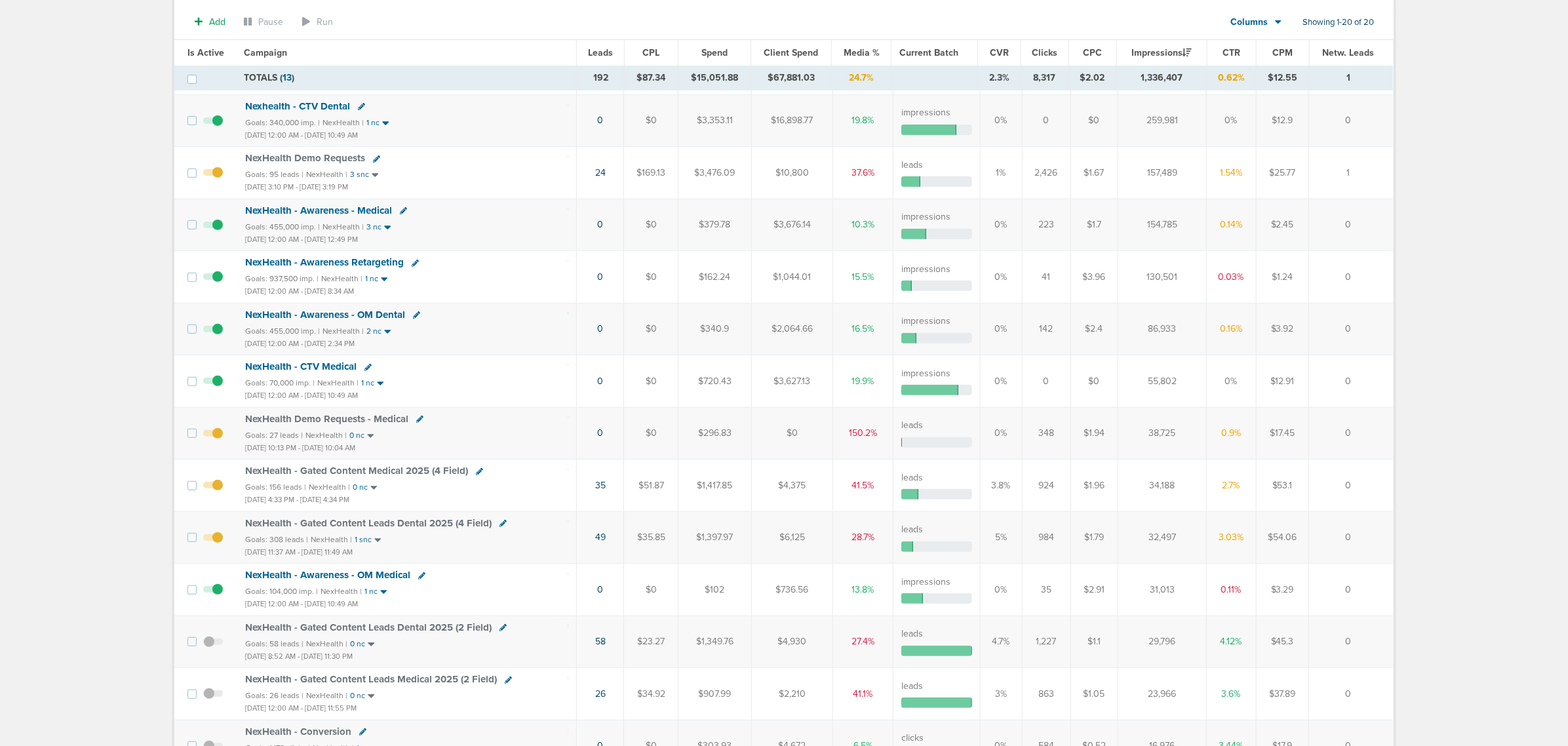
click at [502, 526] on icon at bounding box center [503, 523] width 7 height 7
select select
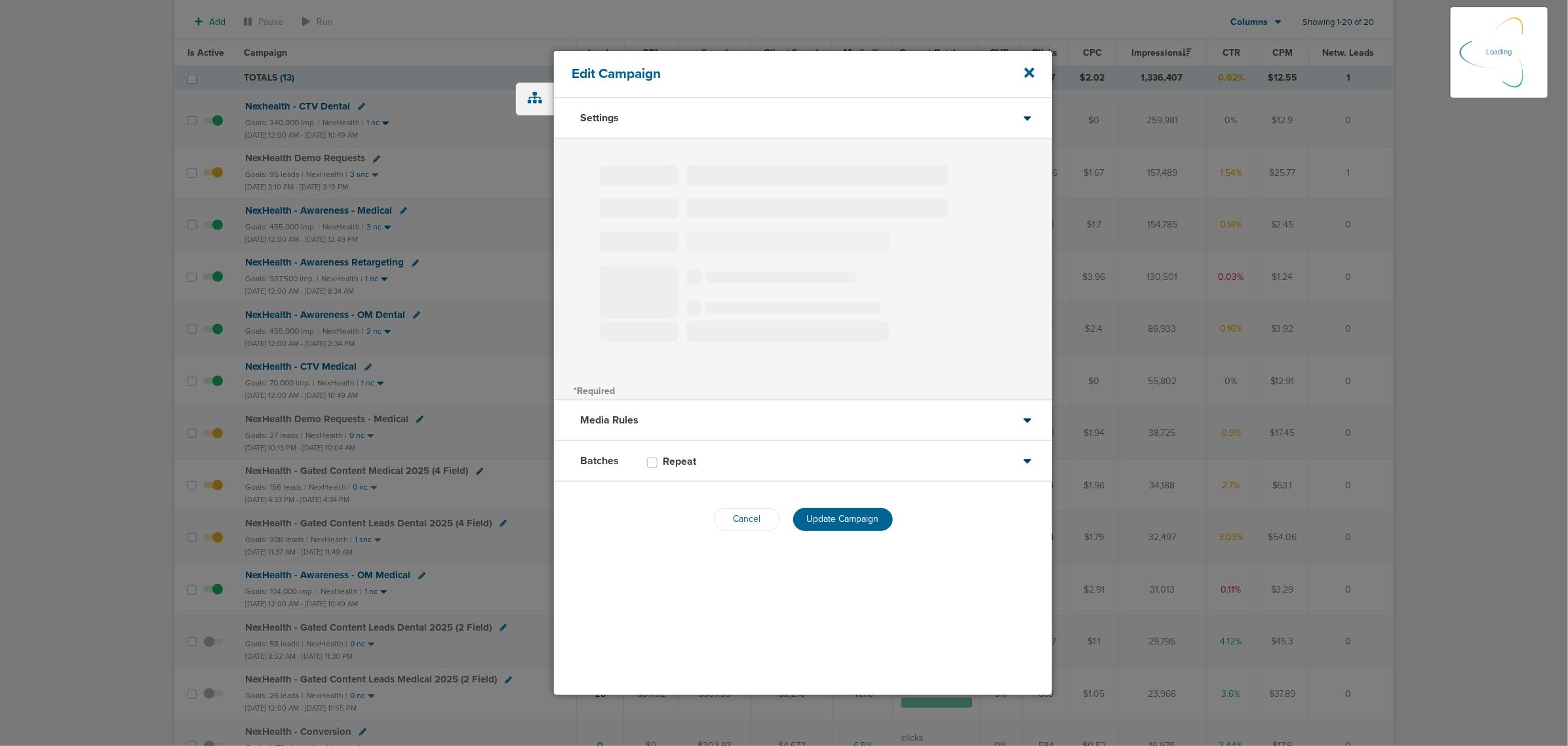
type input "NexHealth - Gated Content Leads Dental 2025 (4 Field)"
select select "Leads"
radio input "true"
select select "readWrite"
checkbox input "true"
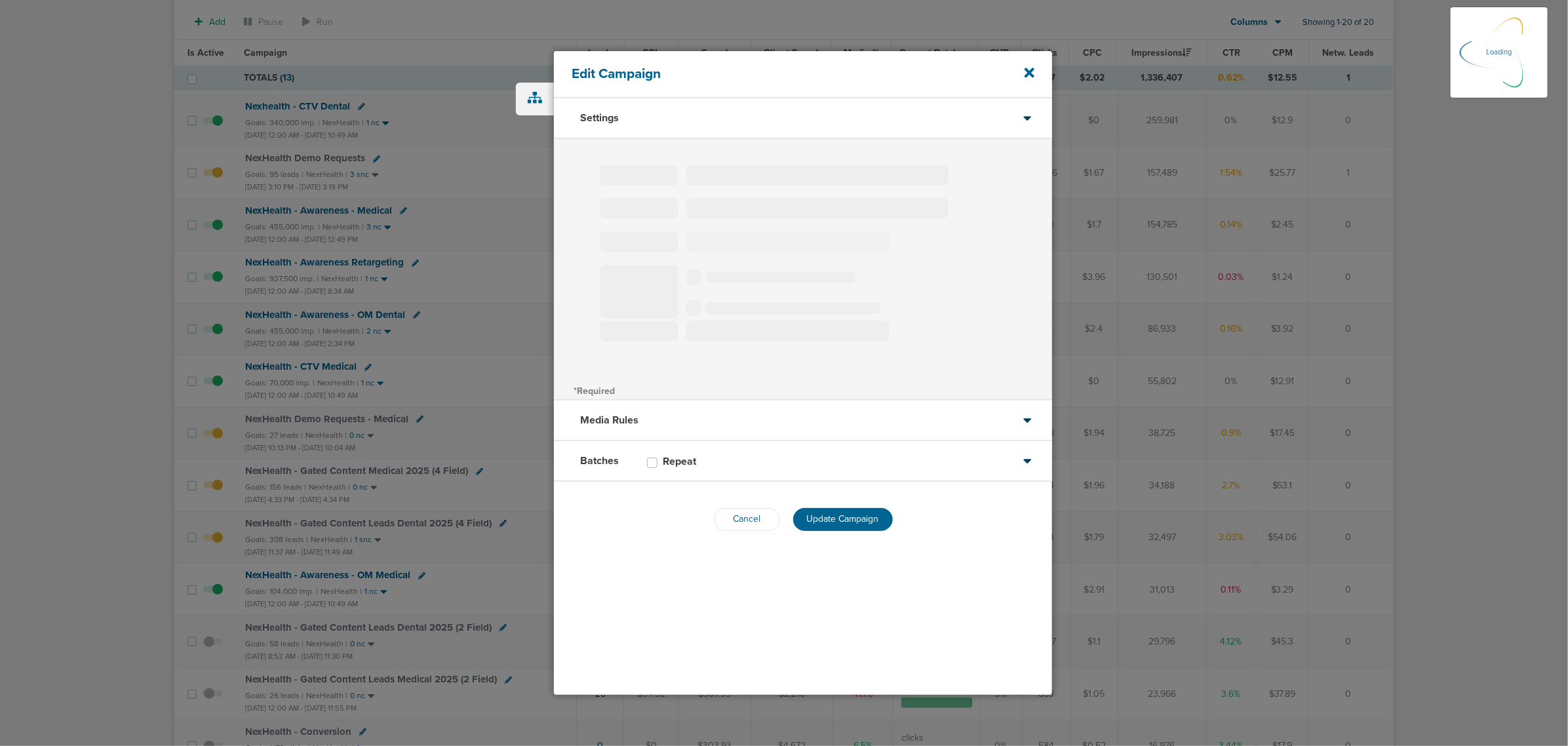
select select "1"
select select "2"
select select "3"
select select "4"
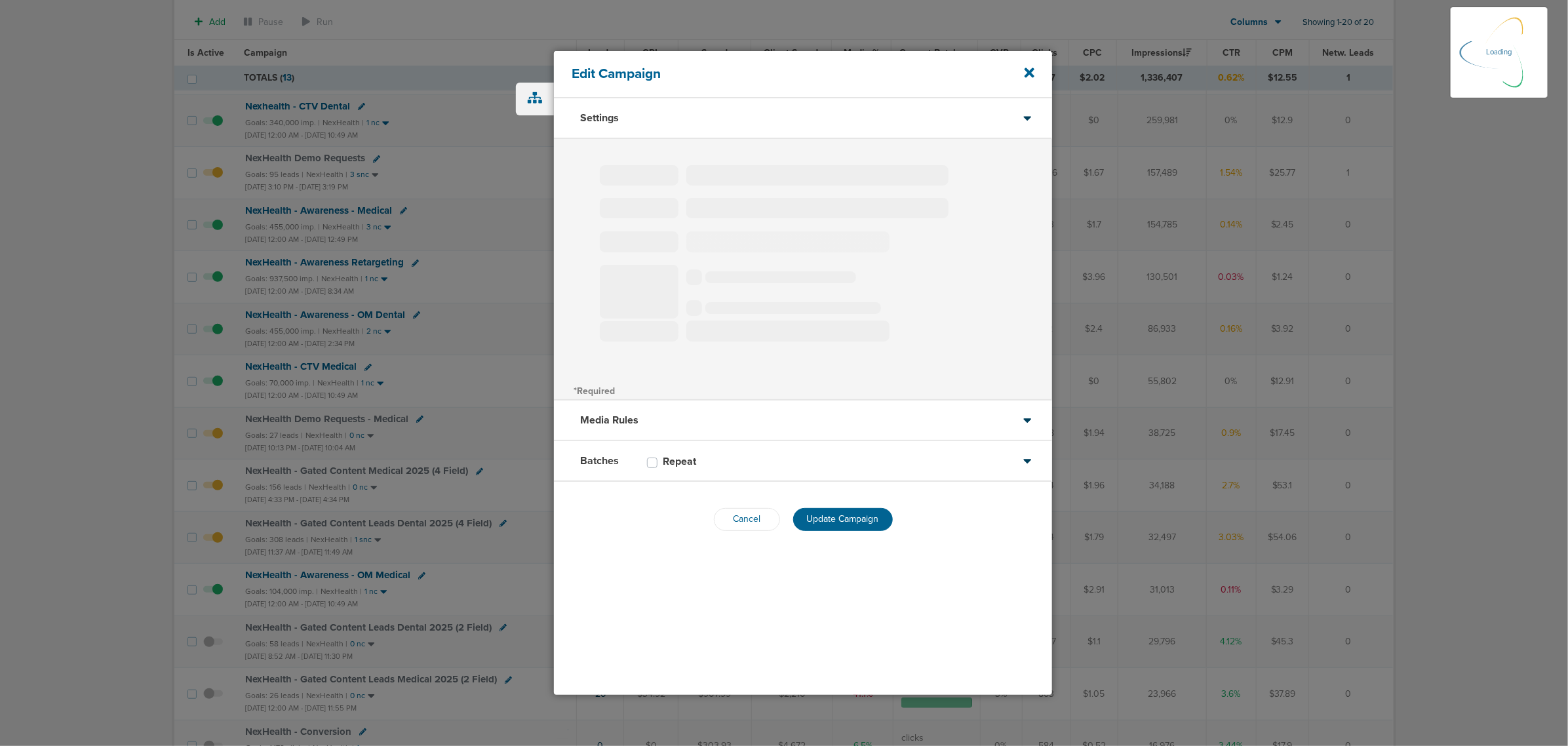
select select "4"
select select "6"
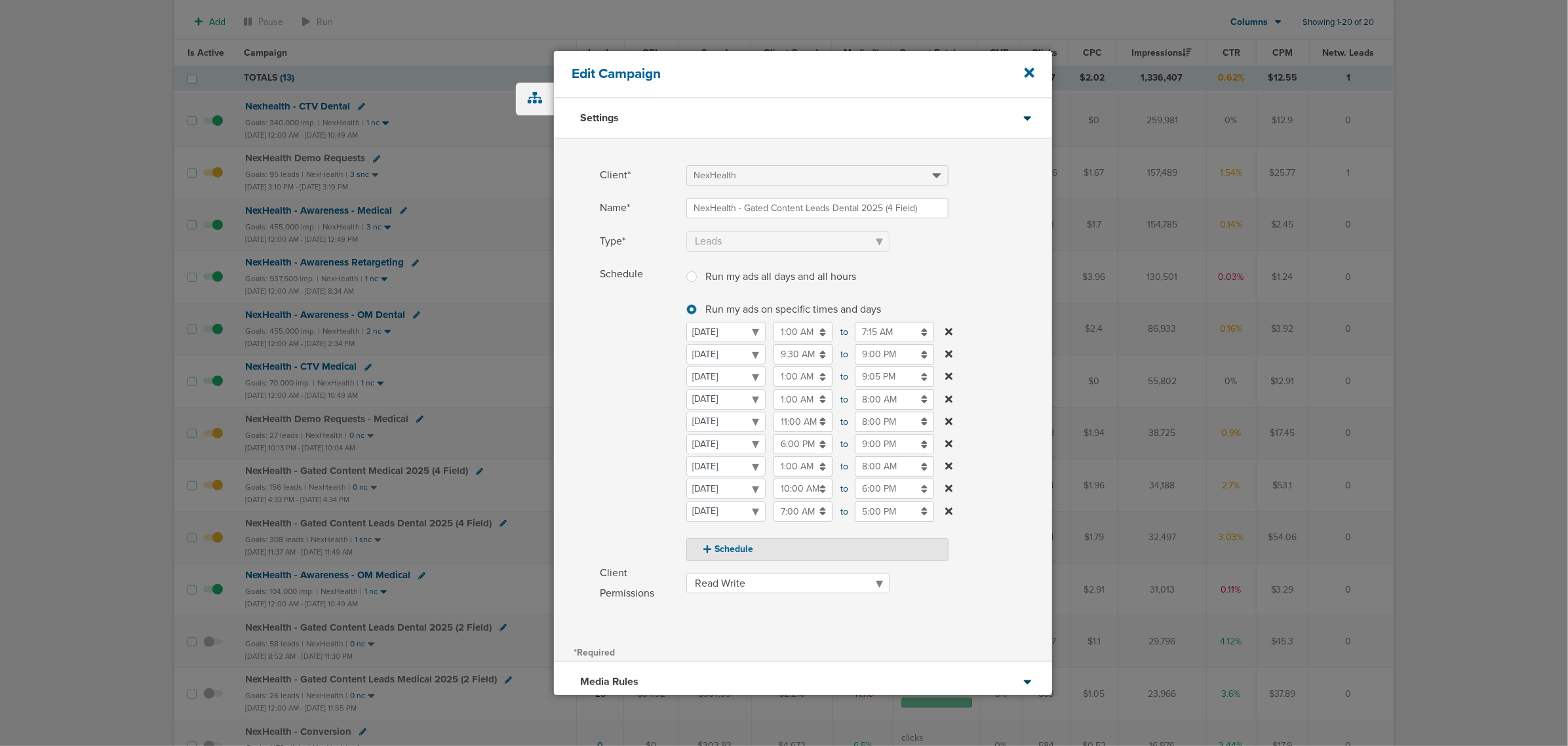
click at [787, 355] on input "9:30 AM" at bounding box center [803, 354] width 59 height 20
click at [782, 383] on icon at bounding box center [779, 386] width 12 height 8
click at [779, 411] on span "10" at bounding box center [779, 417] width 20 height 20
click at [905, 439] on td "11" at bounding box center [904, 433] width 43 height 25
click at [854, 419] on span "30" at bounding box center [852, 417] width 20 height 20
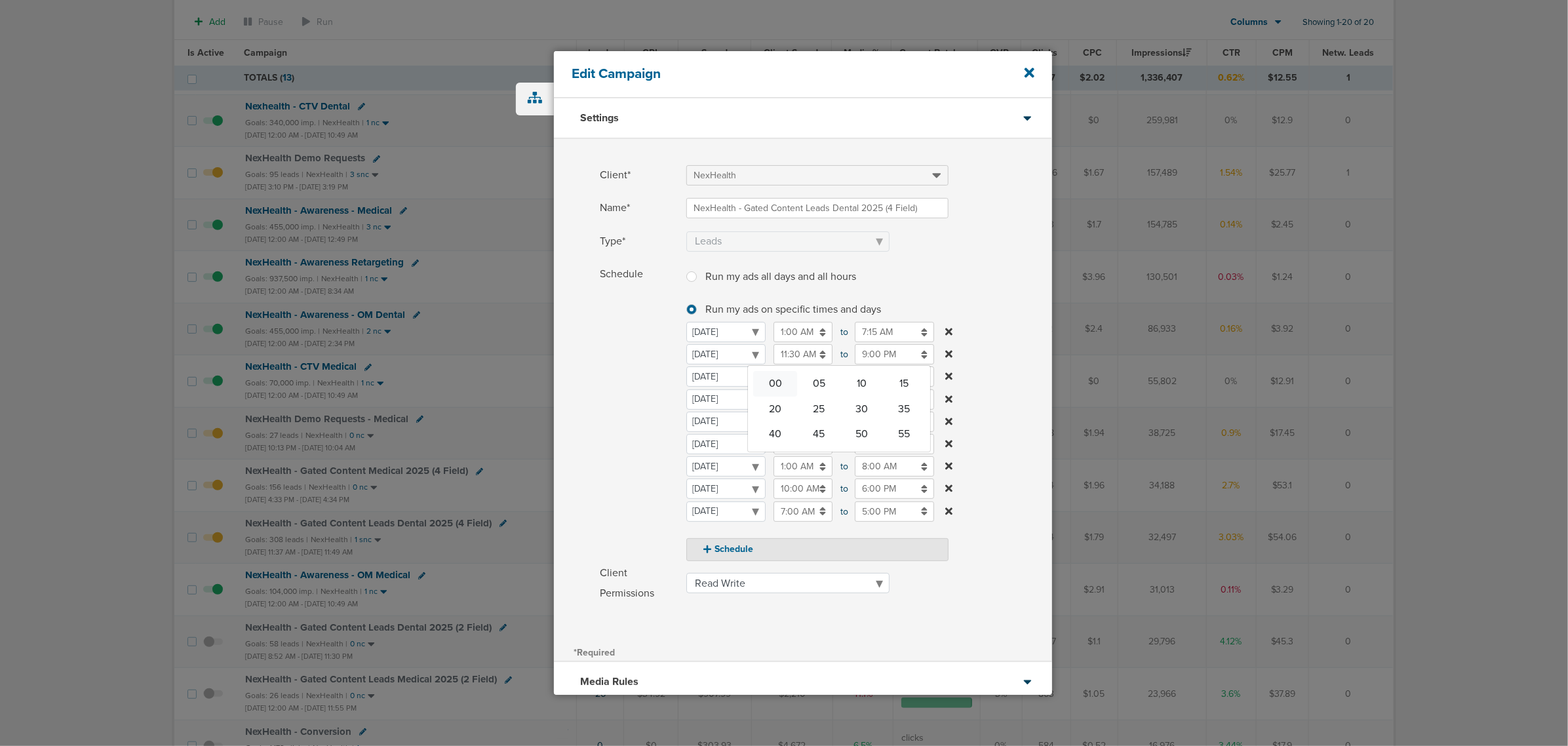
click at [774, 385] on td "00" at bounding box center [775, 383] width 44 height 25
type input "11:00 AM"
click at [1007, 306] on label "Schedule Run my ads all days and all hours Run my ads all days and all hours Ru…" at bounding box center [826, 412] width 453 height 297
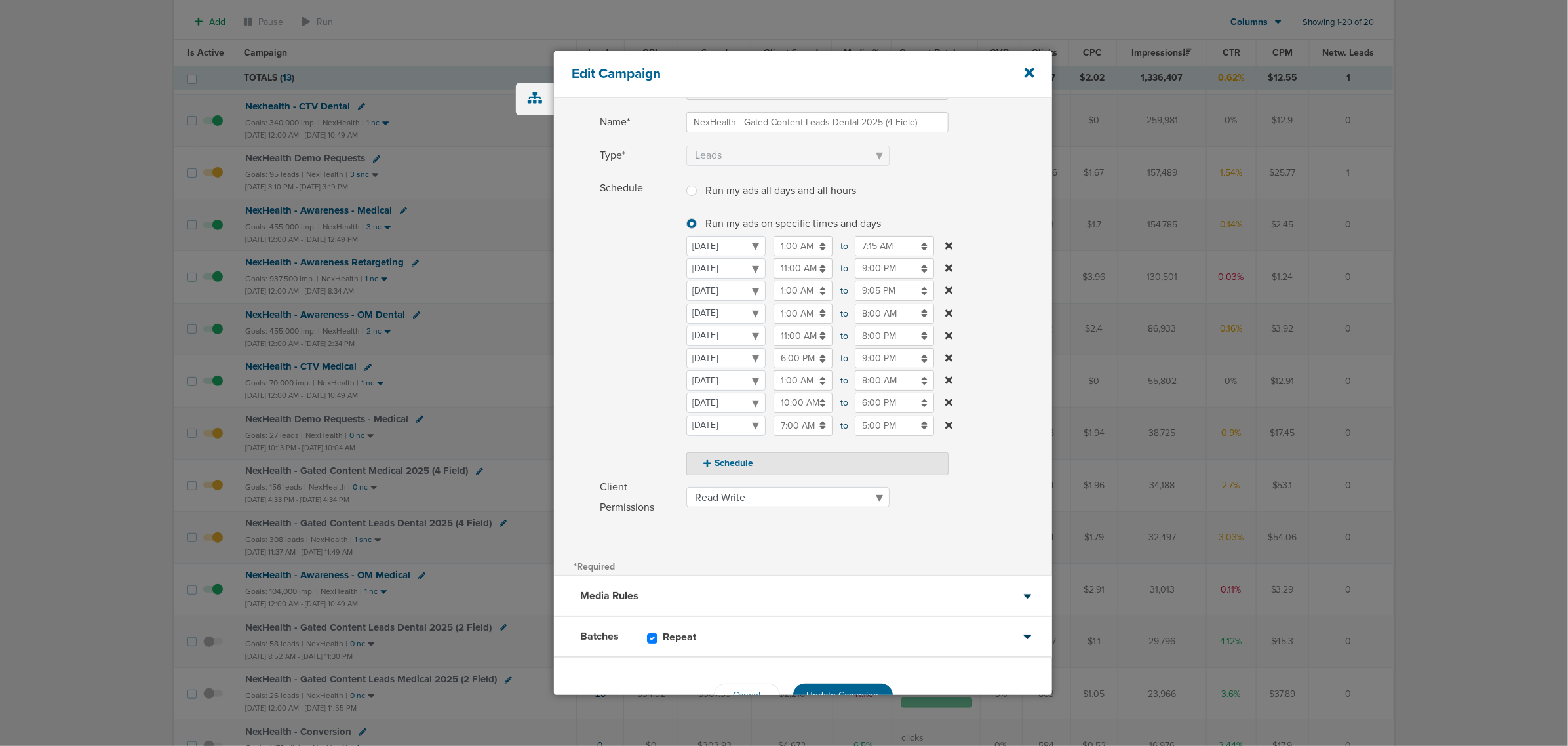
scroll to position [122, 0]
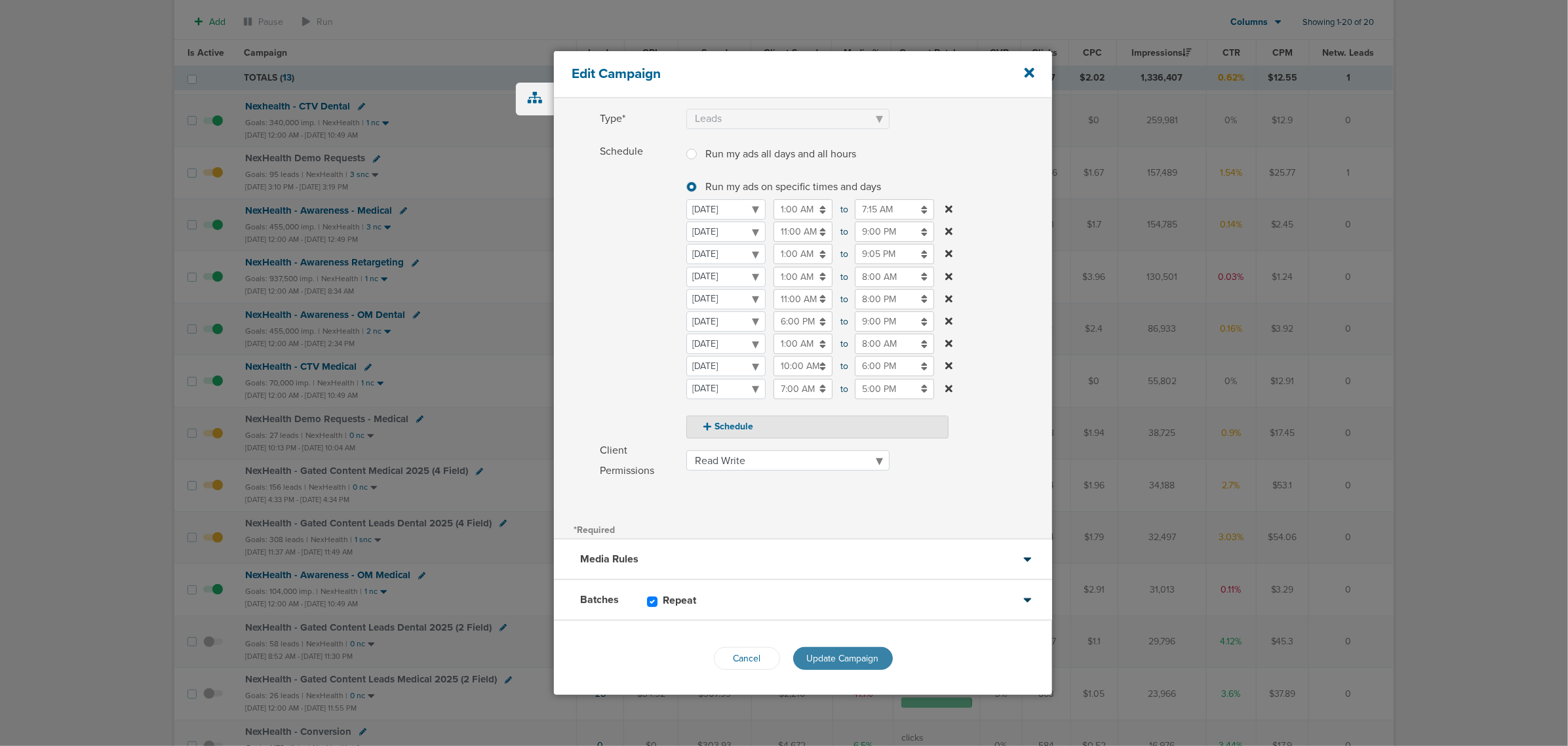
click at [833, 653] on span "Update Campaign" at bounding box center [843, 658] width 72 height 11
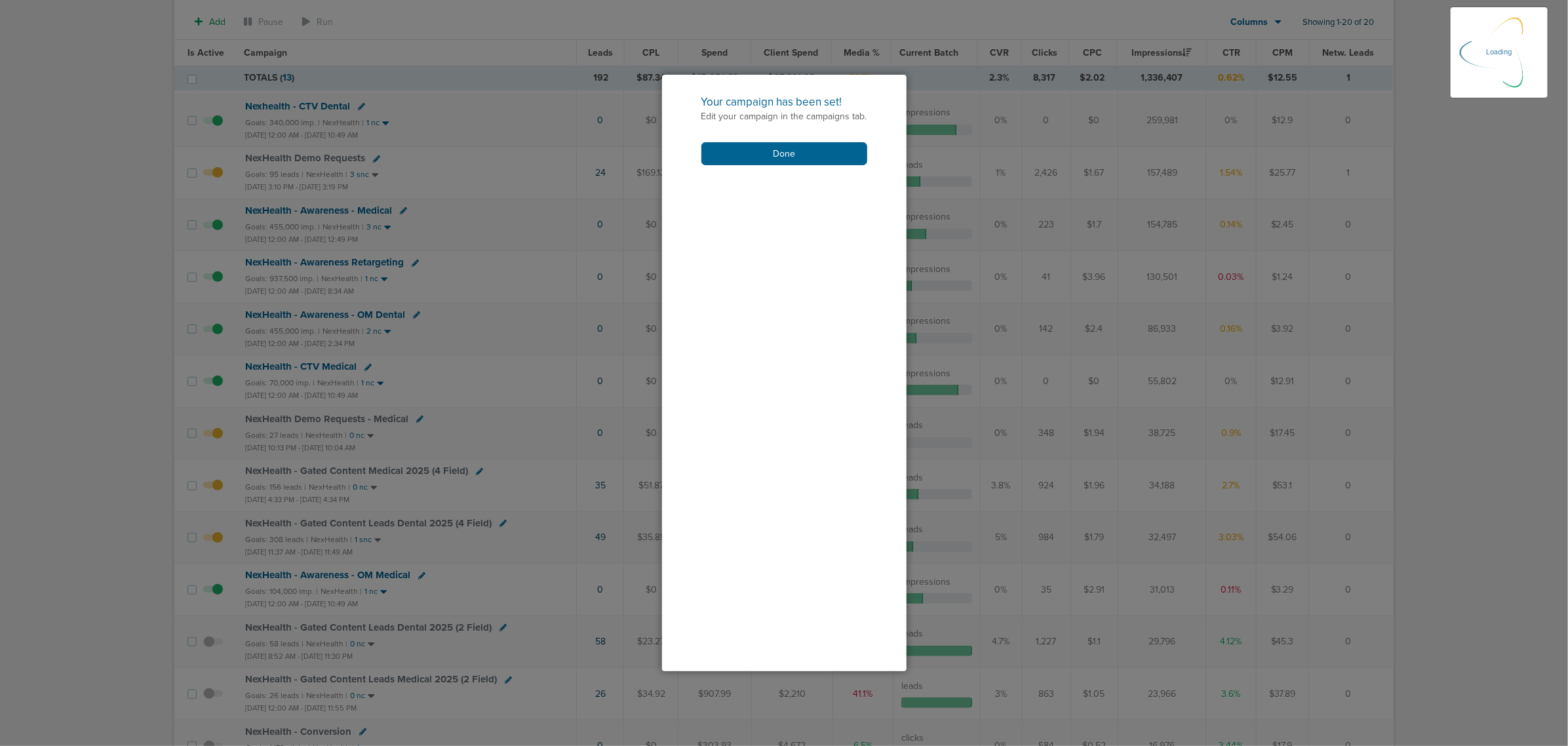
scroll to position [81, 0]
click at [797, 156] on button "Done" at bounding box center [784, 154] width 166 height 23
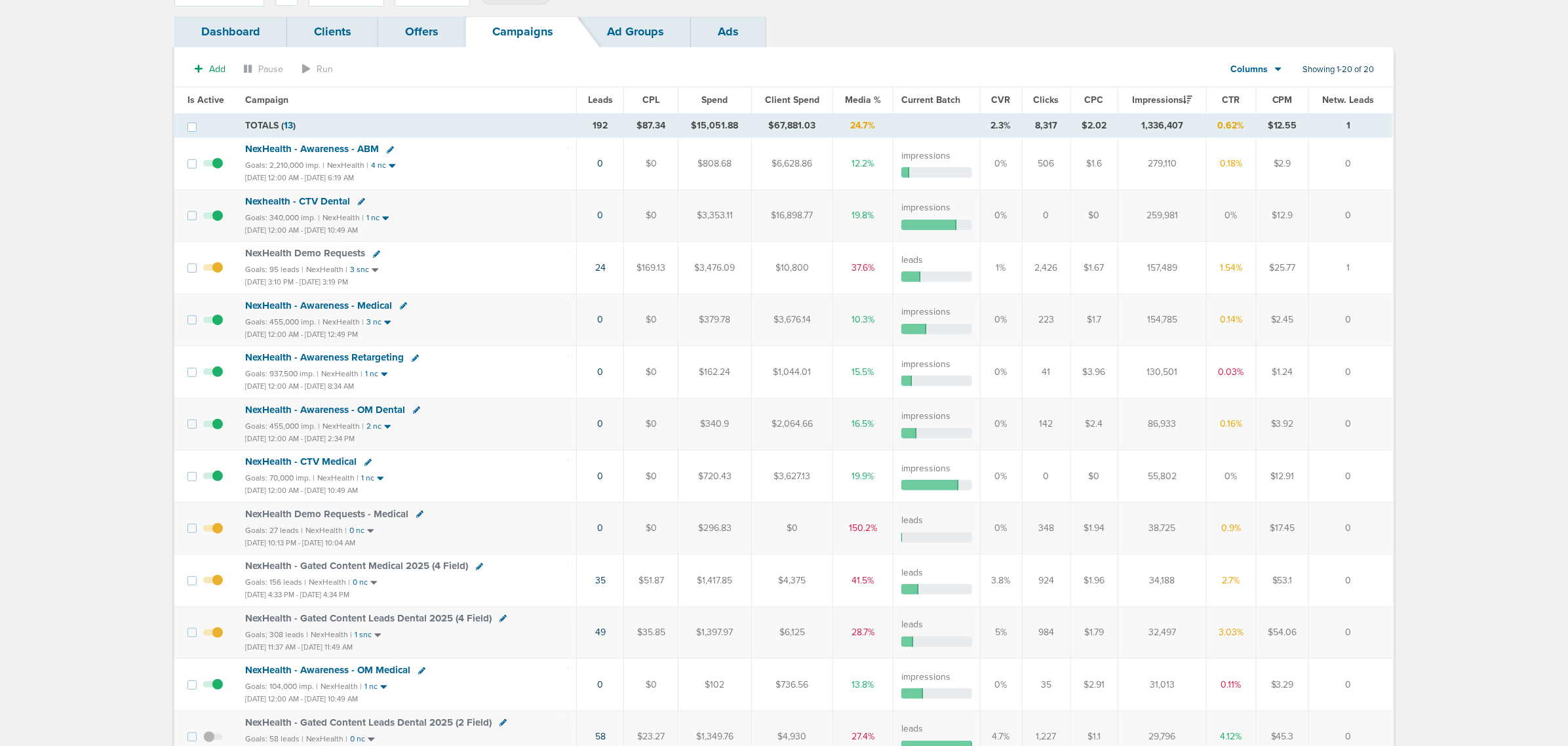
scroll to position [0, 0]
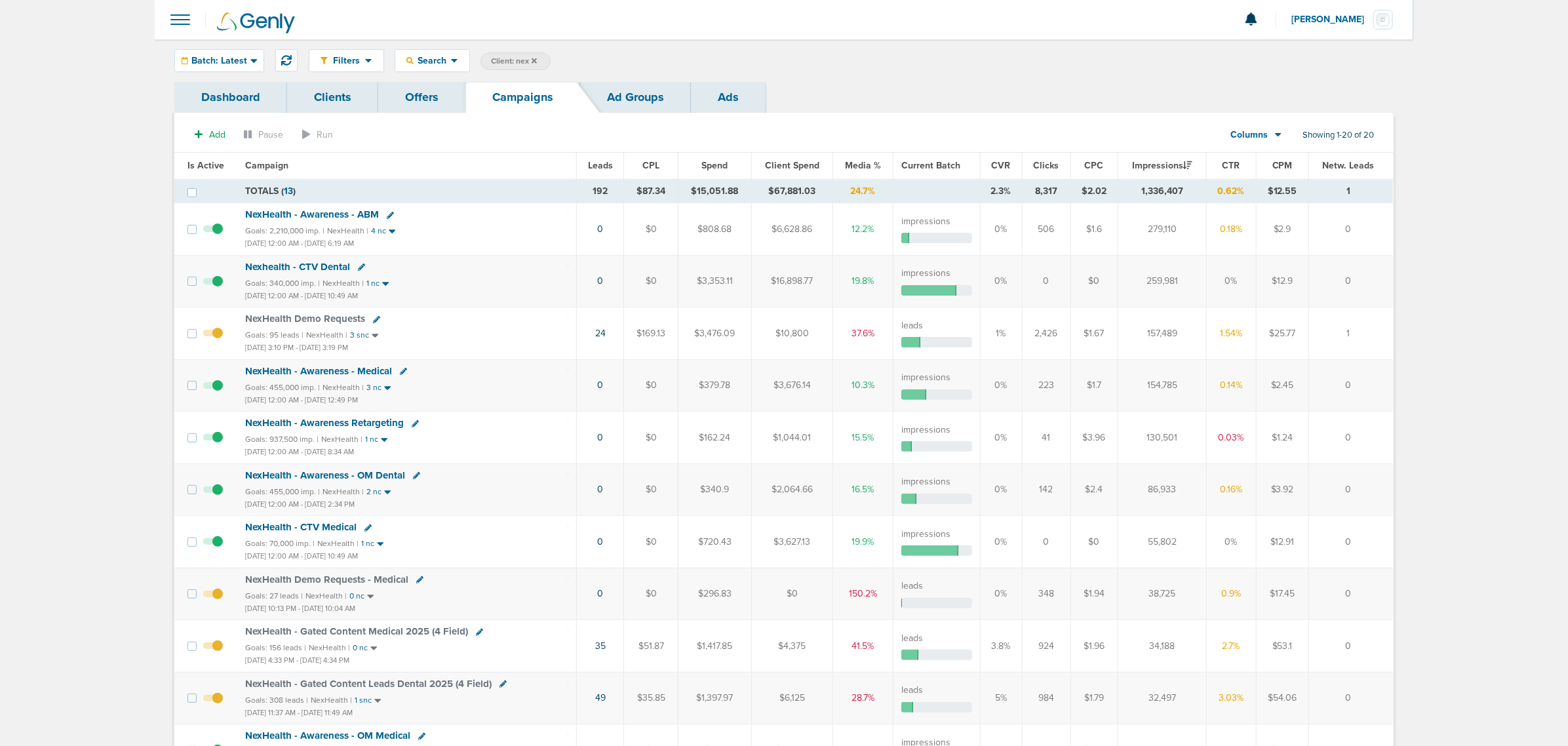
click at [513, 63] on span "Client: nex" at bounding box center [514, 61] width 46 height 11
click at [553, 54] on span "Client Campaign Offers Landing Page Ad Group Network Campaign Ad Ad Status Netw…" at bounding box center [595, 61] width 229 height 18
type input "accept"
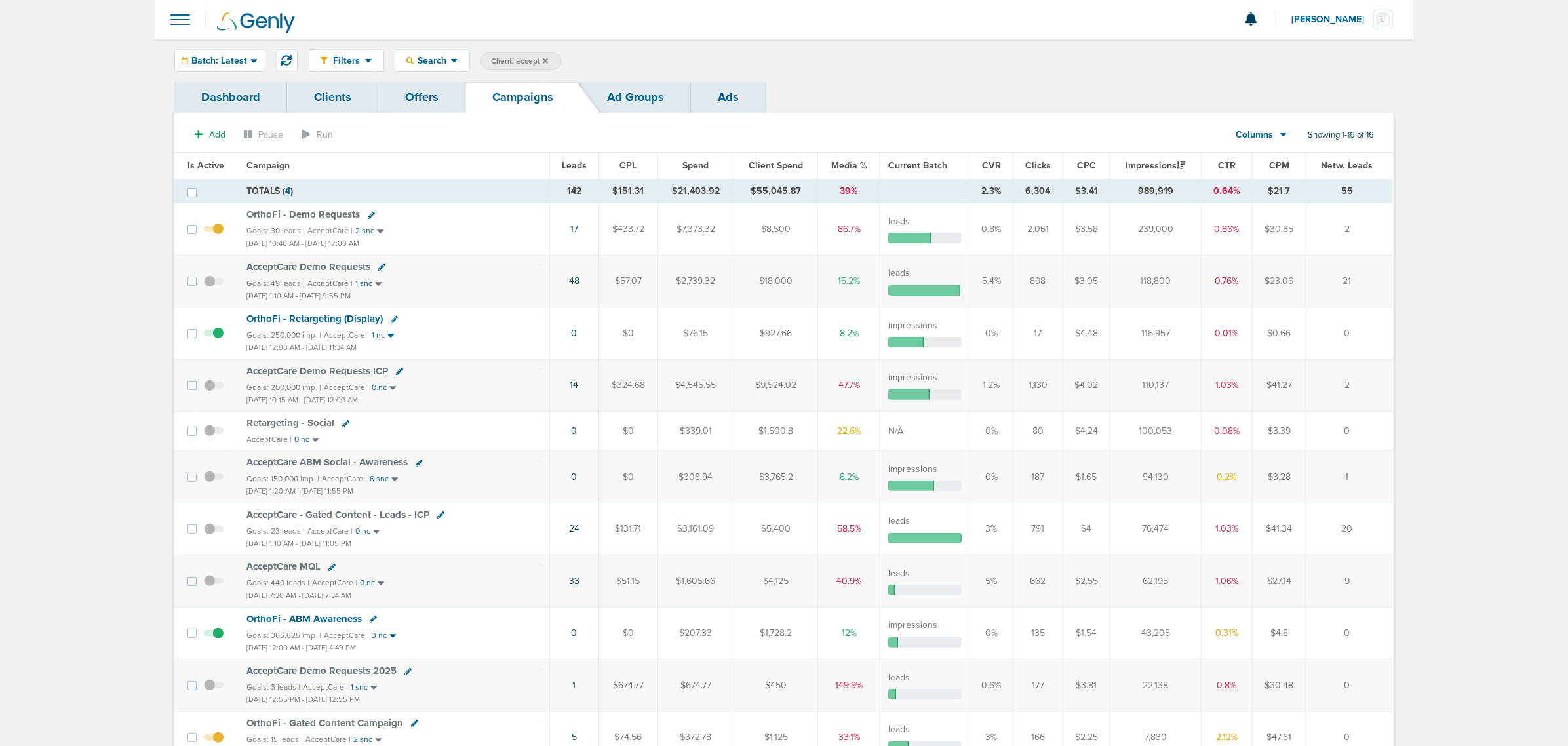
drag, startPoint x: 1171, startPoint y: 335, endPoint x: 1108, endPoint y: 331, distance: 63.1
click at [1108, 331] on tr "OrthoFi - Retargeting (Display) Goals: 250,000 imp. | AcceptCare | 1 nc Oct 1, …" at bounding box center [784, 333] width 1219 height 52
click at [511, 56] on span "Client: accept" at bounding box center [519, 61] width 57 height 11
drag, startPoint x: 638, startPoint y: 67, endPoint x: 532, endPoint y: 76, distance: 106.4
click at [532, 76] on div "Filters Active Only Settings Status Active Inactive Objectives MQL SQL Traffic …" at bounding box center [784, 60] width 1259 height 43
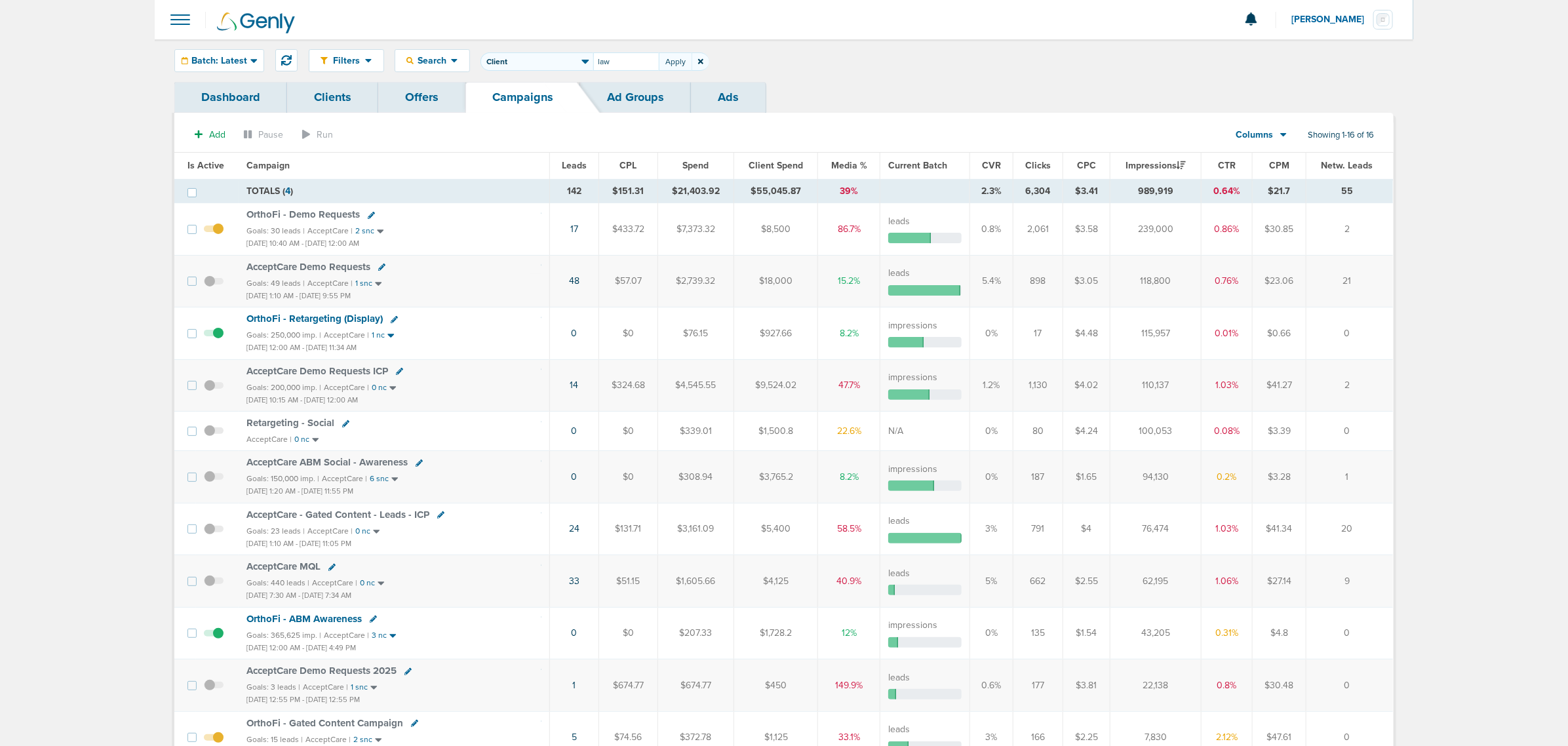
type input "law"
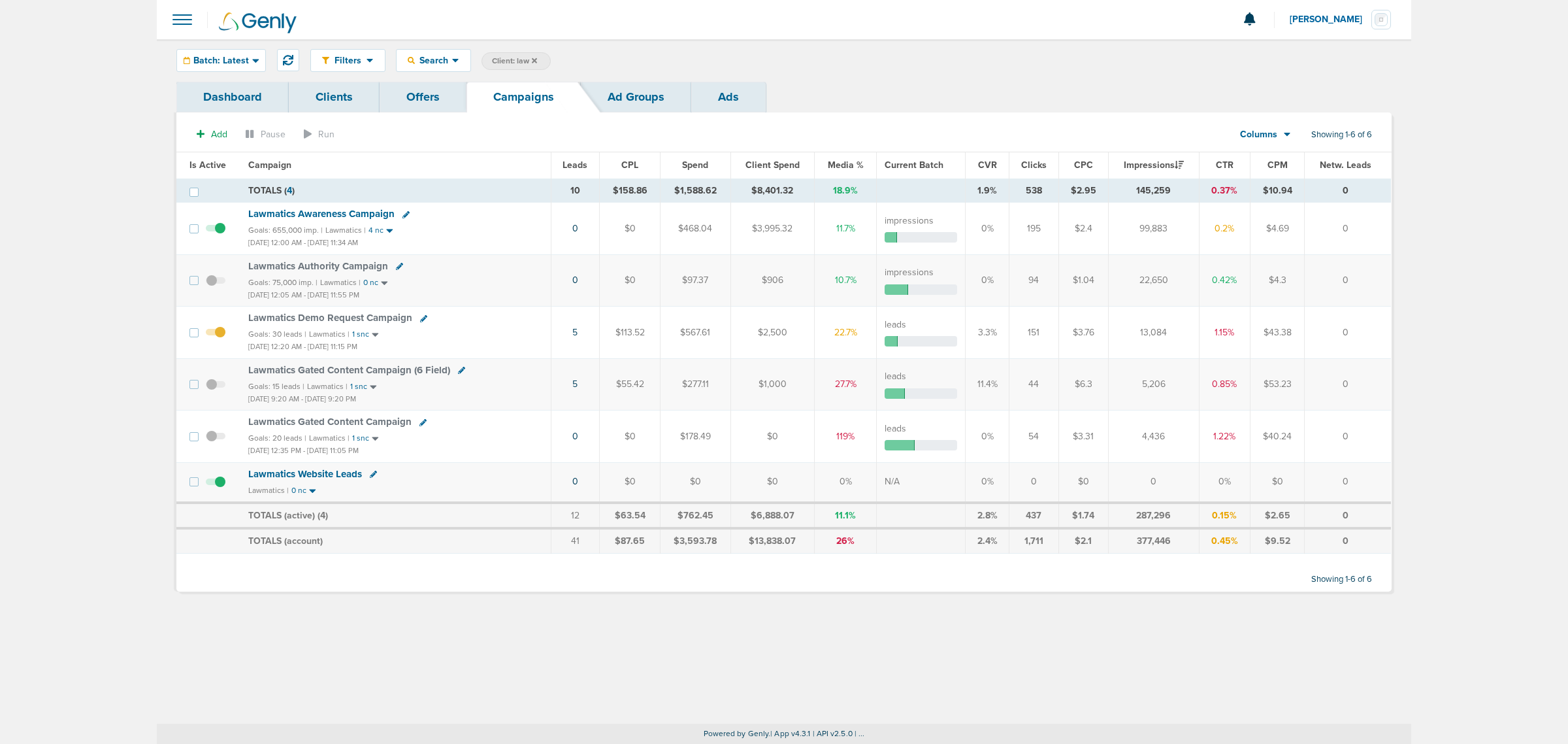
click at [510, 63] on span "Client: law" at bounding box center [514, 61] width 45 height 11
drag, startPoint x: 604, startPoint y: 56, endPoint x: 478, endPoint y: 56, distance: 126.0
click at [478, 56] on div "Filters Active Only Settings Status Active Inactive Objectives MQL SQL Traffic …" at bounding box center [851, 60] width 1081 height 23
type input "lily"
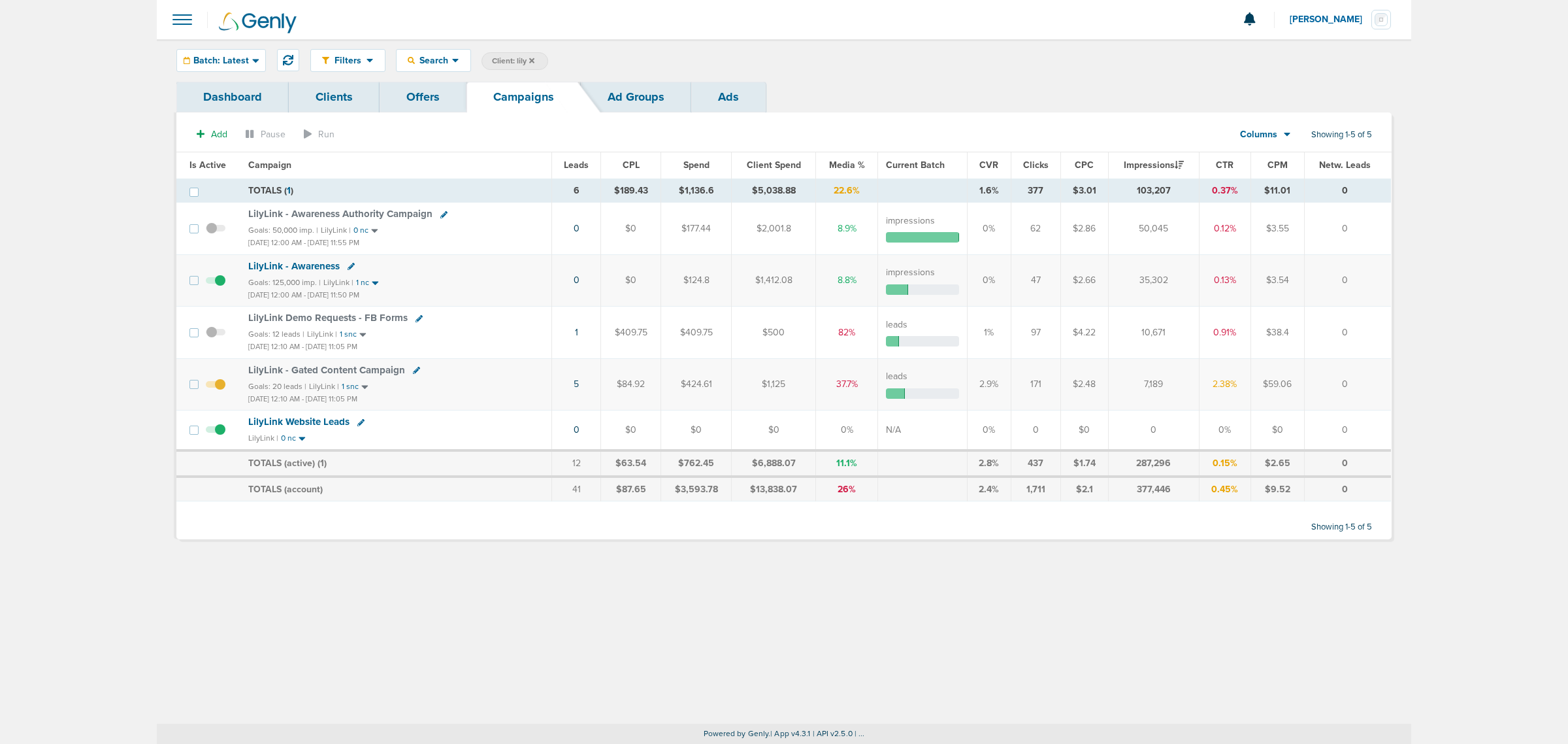
click at [507, 57] on span "Client: lily" at bounding box center [513, 61] width 43 height 11
drag, startPoint x: 582, startPoint y: 60, endPoint x: 528, endPoint y: 57, distance: 54.1
click at [540, 59] on span "Client Campaign Offers Landing Page Ad Group Network Campaign Ad Ad Status Netw…" at bounding box center [595, 61] width 228 height 18
type input "a"
type input "data"
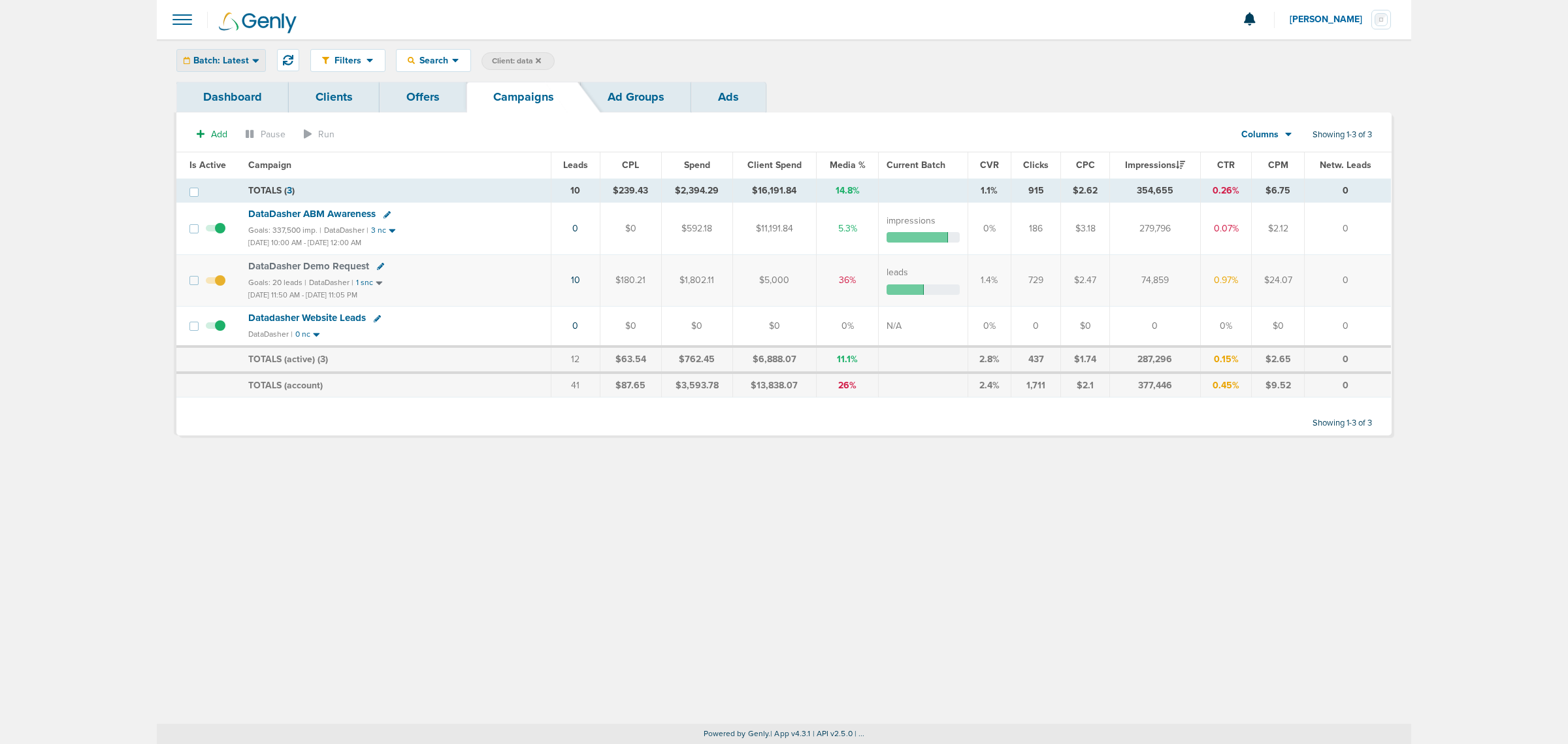
click at [207, 60] on span "Batch: Latest" at bounding box center [221, 61] width 56 height 9
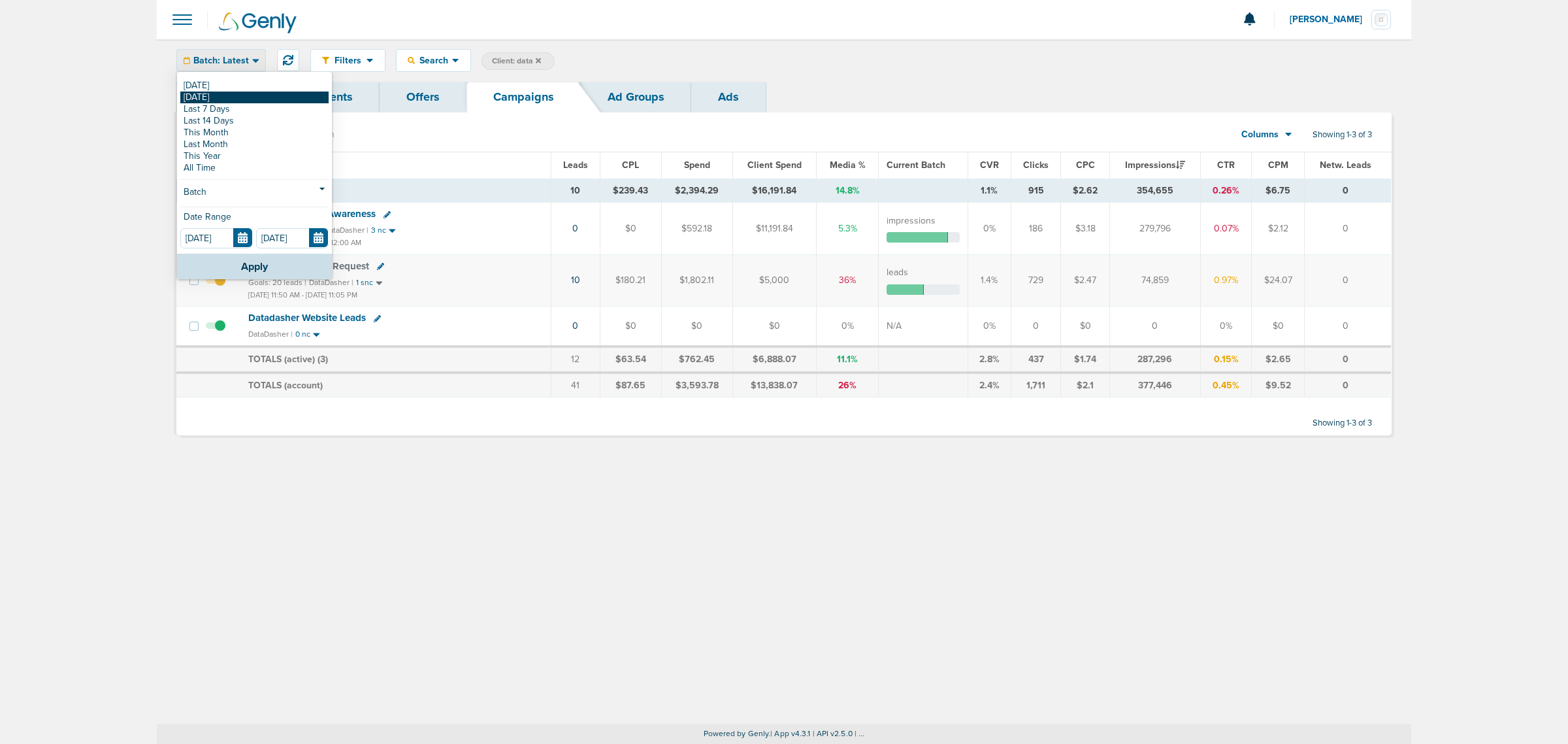
click at [223, 92] on link "[DATE]" at bounding box center [254, 97] width 148 height 12
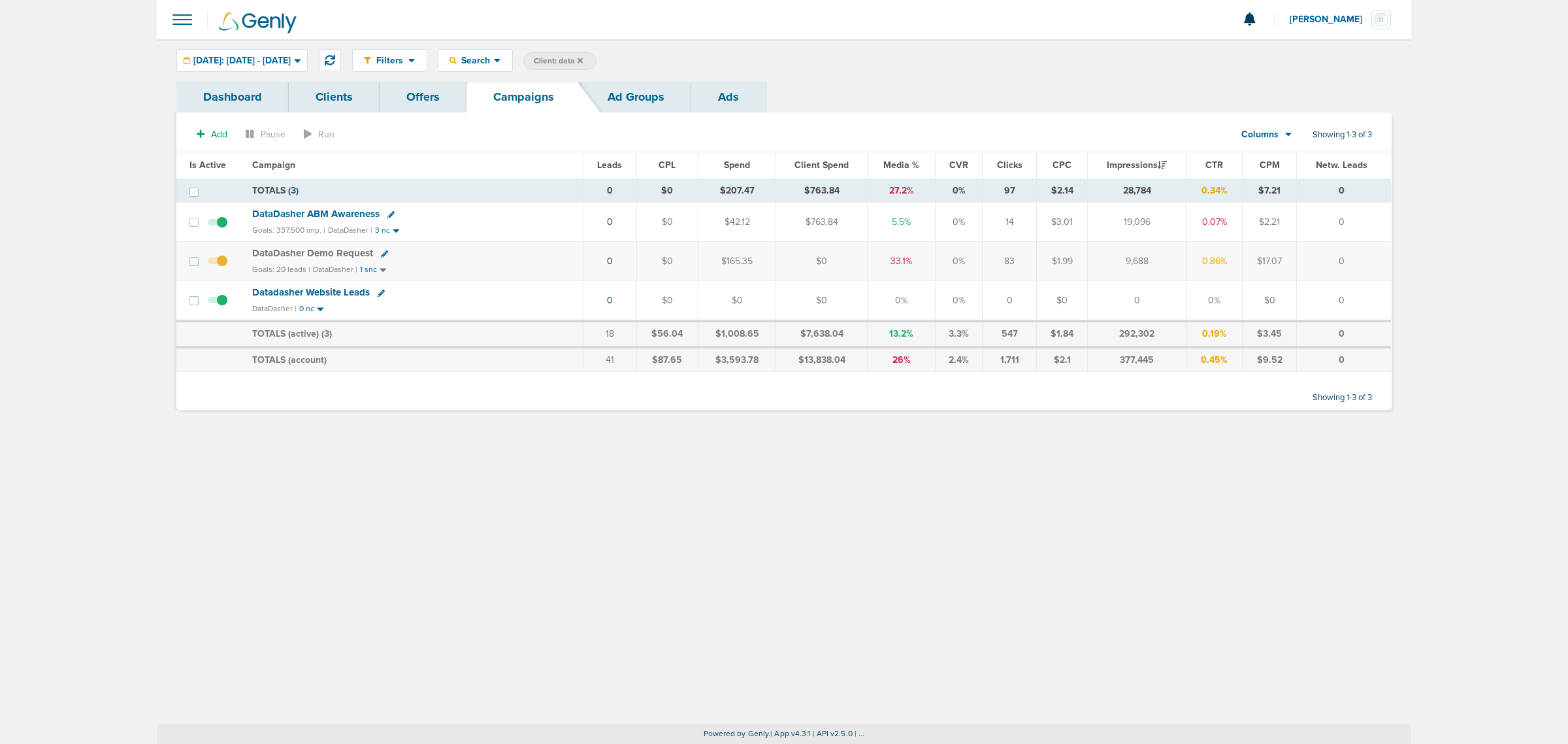
click at [301, 213] on span "DataDasher ABM Awareness" at bounding box center [316, 213] width 127 height 12
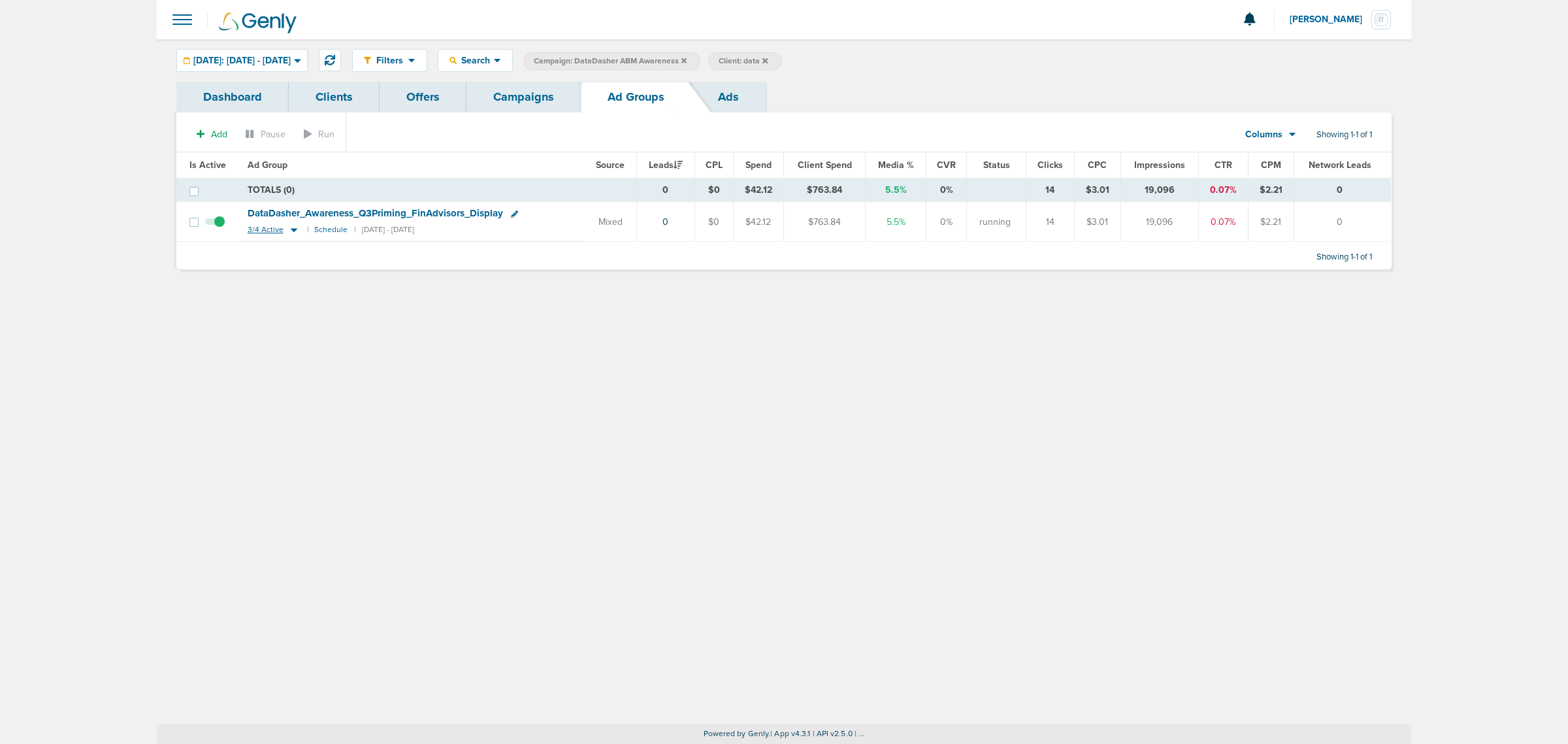
click at [292, 230] on icon at bounding box center [294, 231] width 7 height 4
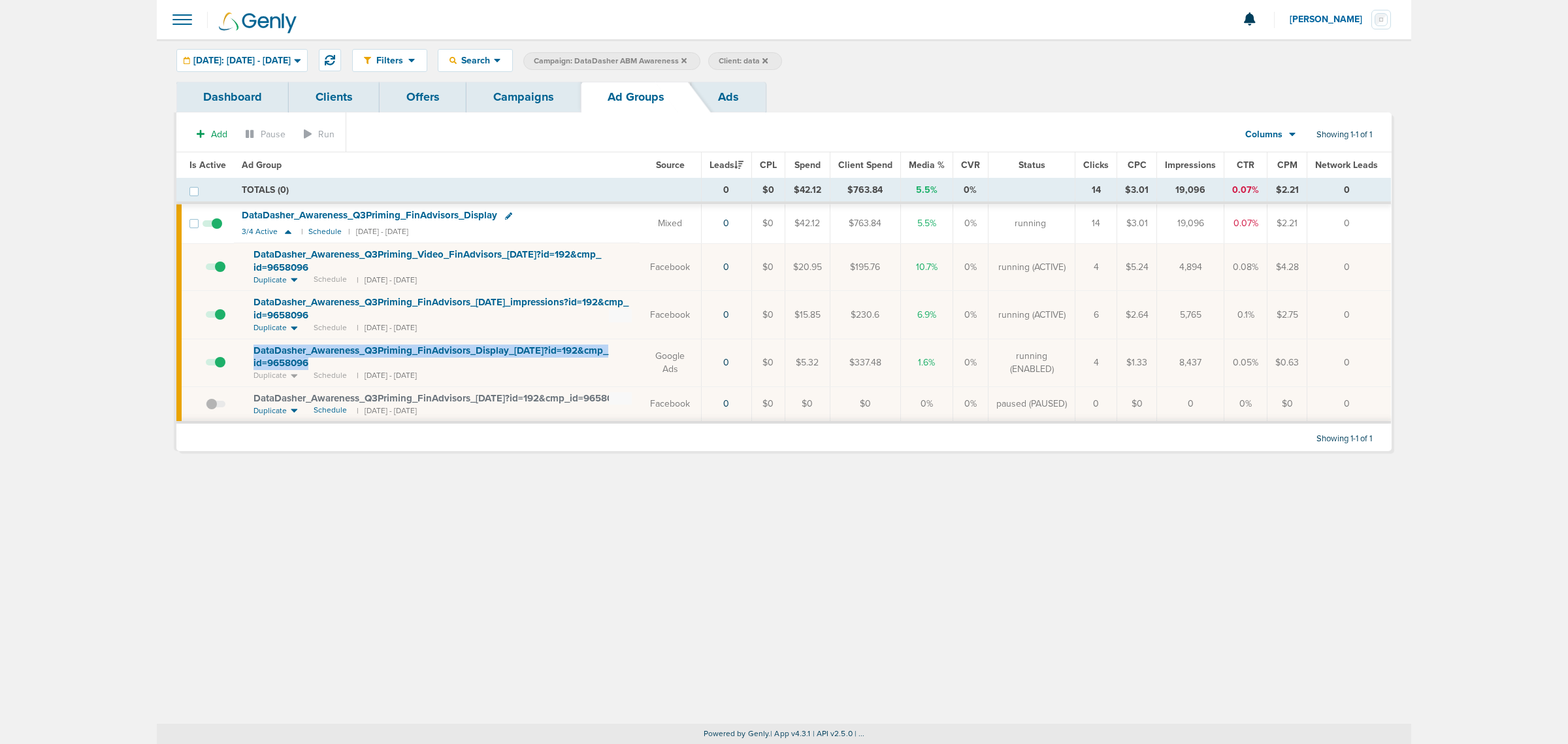
drag, startPoint x: 312, startPoint y: 366, endPoint x: 249, endPoint y: 348, distance: 65.5
click at [249, 348] on td "DataDasher_ Awareness_ Q3Priming_ FinAdvisors_ Display_ 08.08.25?id=192&cmp_ id…" at bounding box center [436, 363] width 406 height 47
copy span "DataDasher_ Awareness_ Q3Priming_ FinAdvisors_ Display_ 08.08.25?id=192&cmp_ id…"
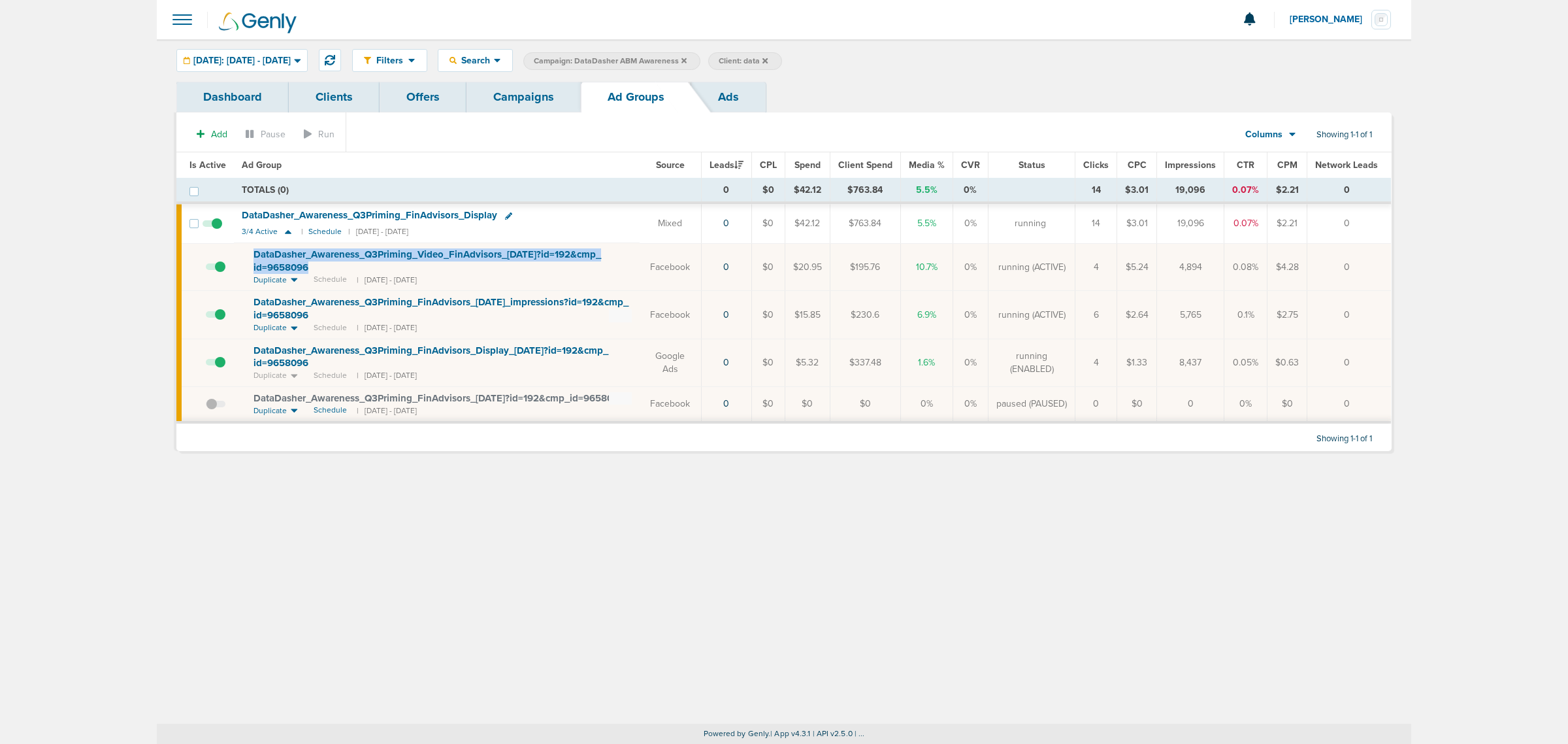
drag, startPoint x: 490, startPoint y: 272, endPoint x: 233, endPoint y: 257, distance: 257.4
click at [234, 257] on td "DataDasher_ Awareness_ Q3Priming_ Video_ FinAdvisors_ 08.20.25?id=192&cmp_ id=9…" at bounding box center [436, 267] width 406 height 47
copy span "DataDasher_ Awareness_ Q3Priming_ Video_ FinAdvisors_ 08.20.25?id=192&cmp_ id=9…"
click at [543, 206] on td "DataDasher_ Awareness_ Q3Priming_ FinAdvisors_ Display 3/4 Active | Schedule | …" at bounding box center [436, 224] width 406 height 39
click at [505, 217] on icon at bounding box center [509, 216] width 7 height 7
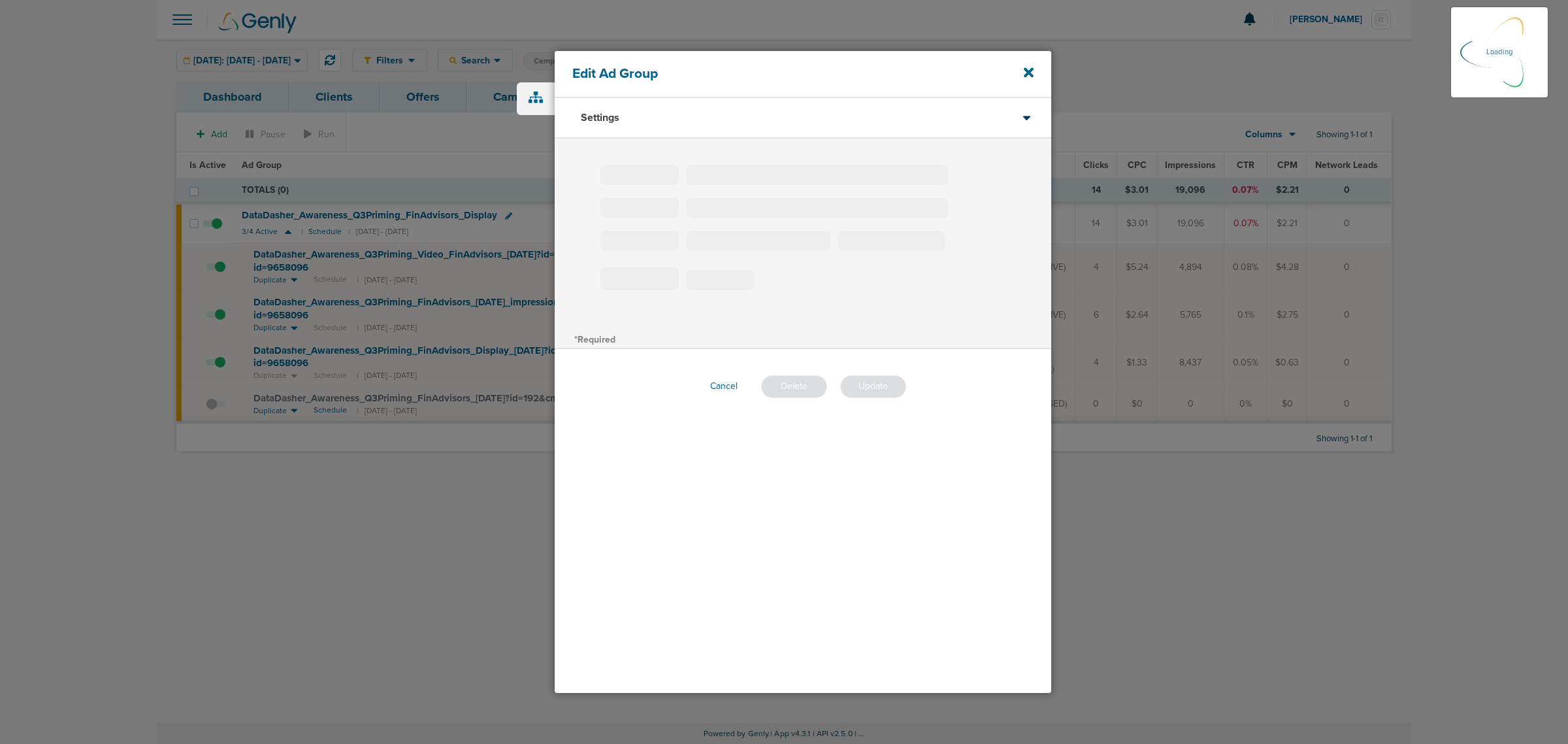
type input "DataDasher_Awareness_Q3Priming_FinAdvisors_Display"
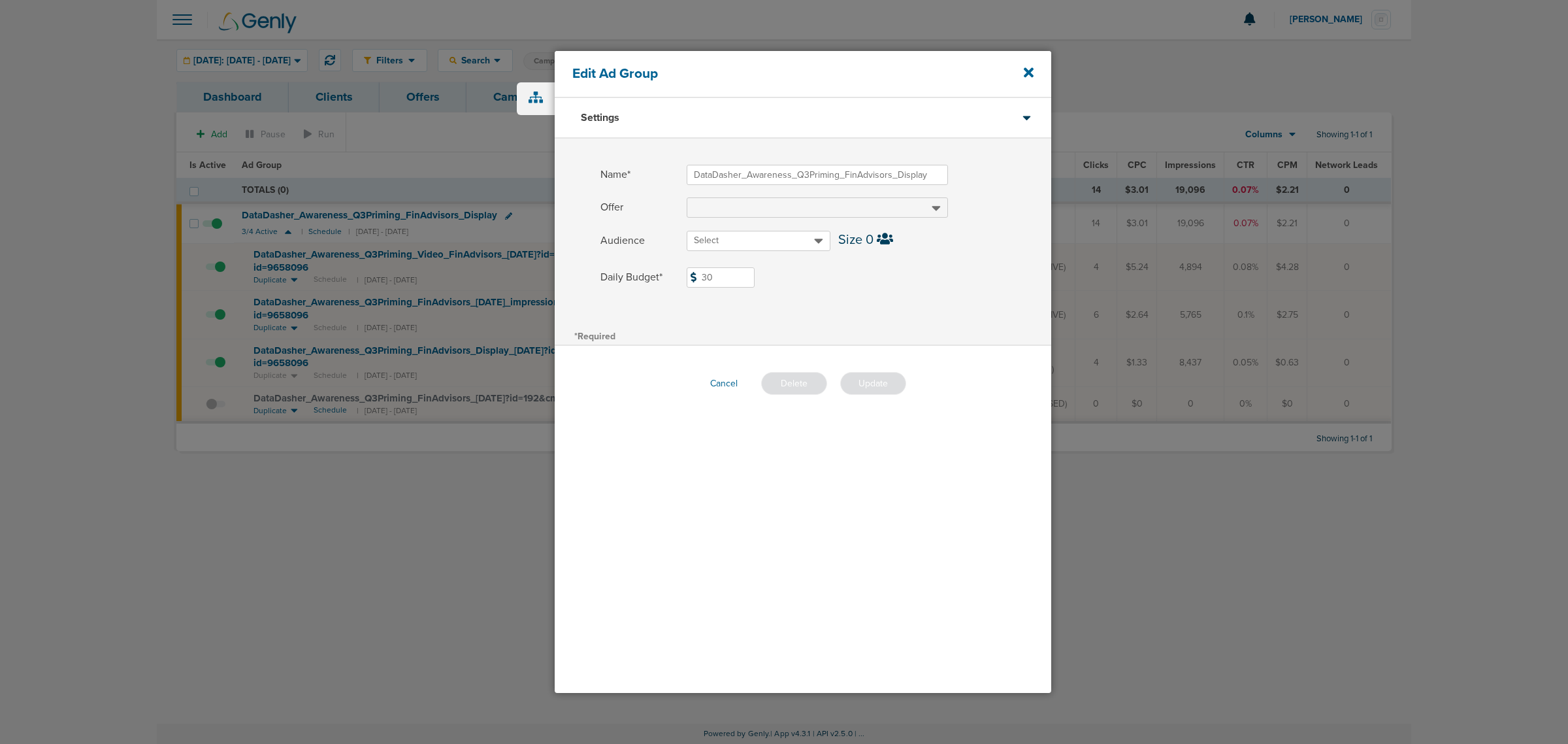
drag, startPoint x: 717, startPoint y: 274, endPoint x: 654, endPoint y: 274, distance: 63.0
click at [654, 274] on label "Daily Budget* 30 $30" at bounding box center [826, 278] width 451 height 20
type input "13"
click at [877, 294] on span at bounding box center [869, 293] width 364 height 9
click at [884, 388] on button "Update" at bounding box center [872, 384] width 66 height 23
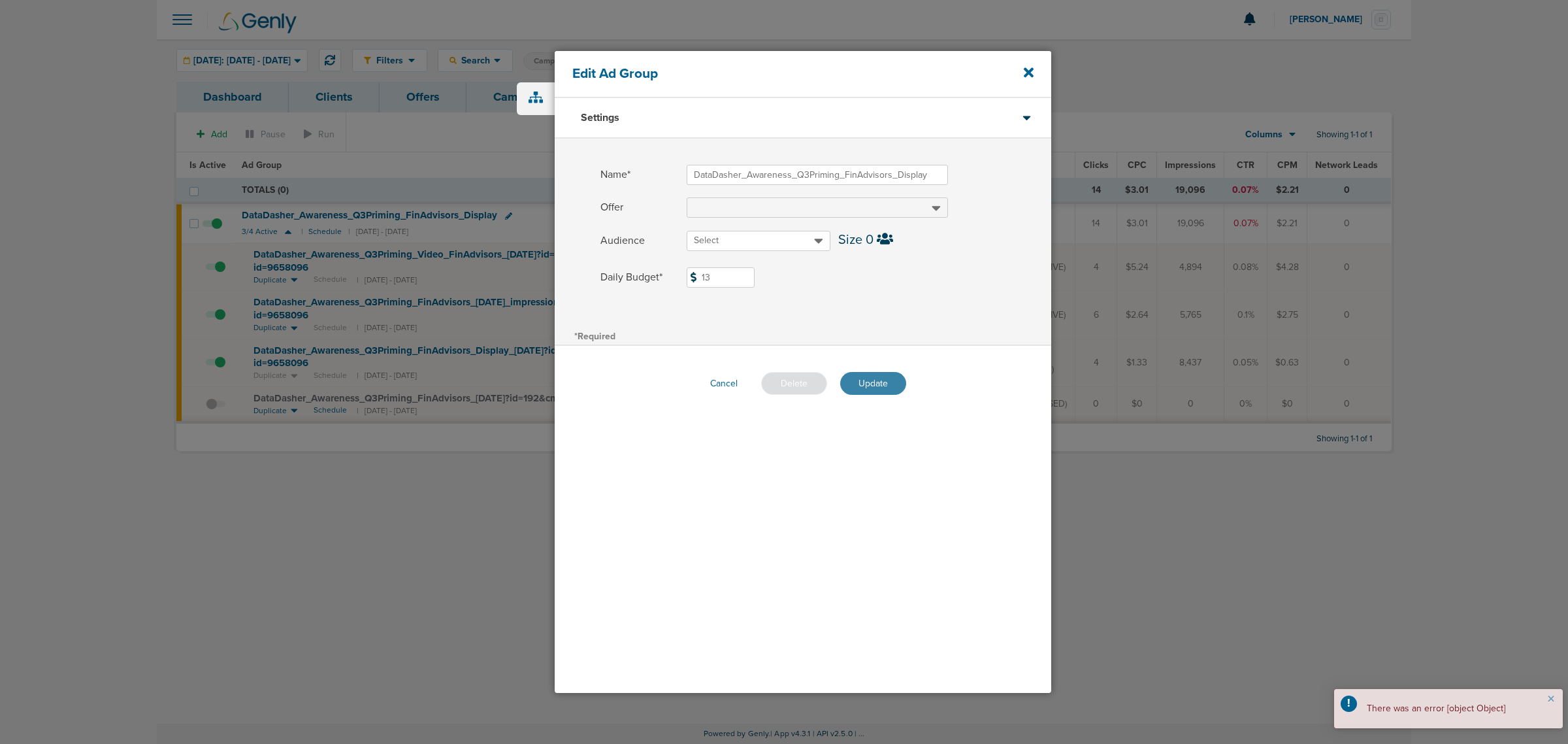
click at [876, 379] on button "Update" at bounding box center [872, 384] width 66 height 23
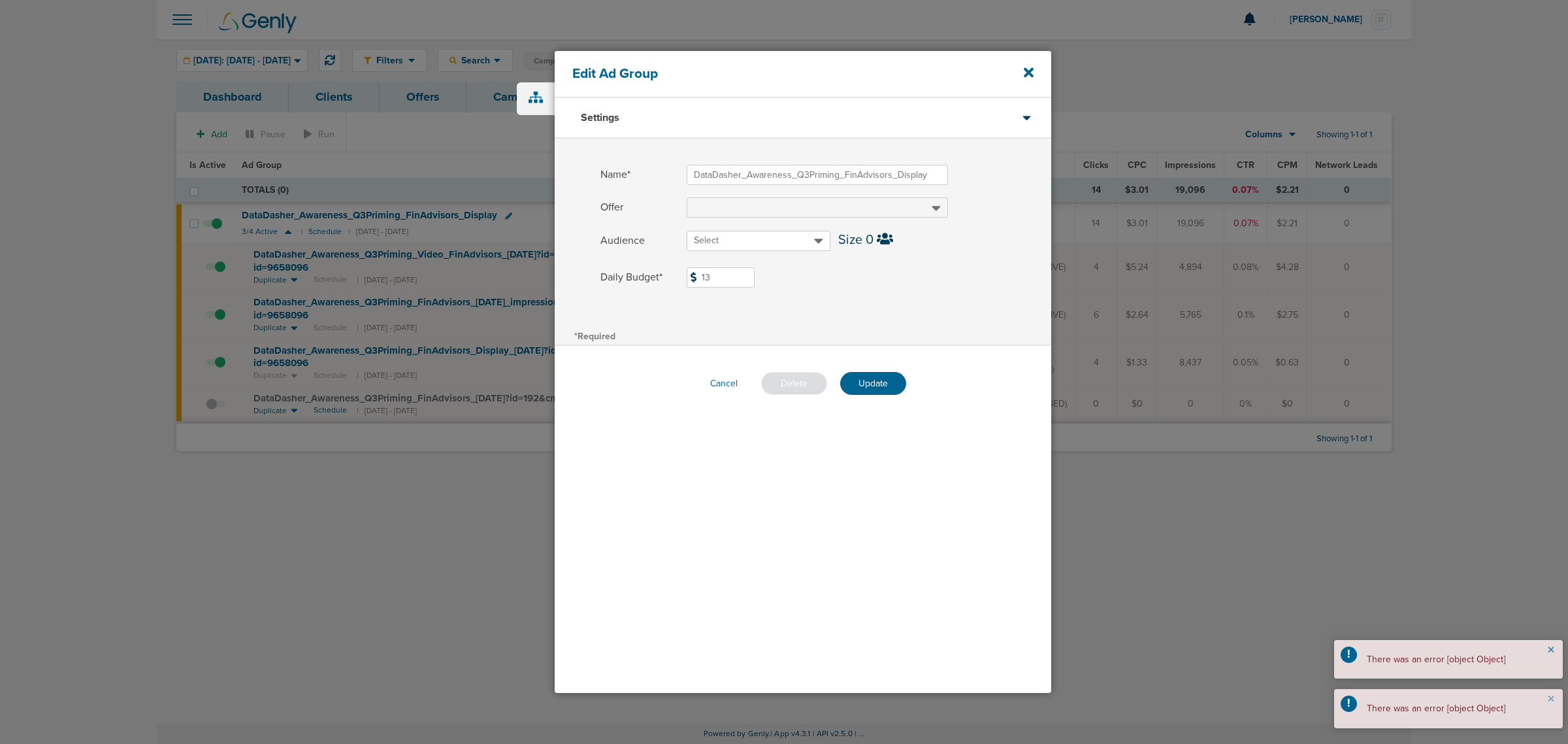
click at [1547, 653] on button "×" at bounding box center [1551, 650] width 8 height 16
click at [1547, 693] on button "×" at bounding box center [1551, 699] width 8 height 16
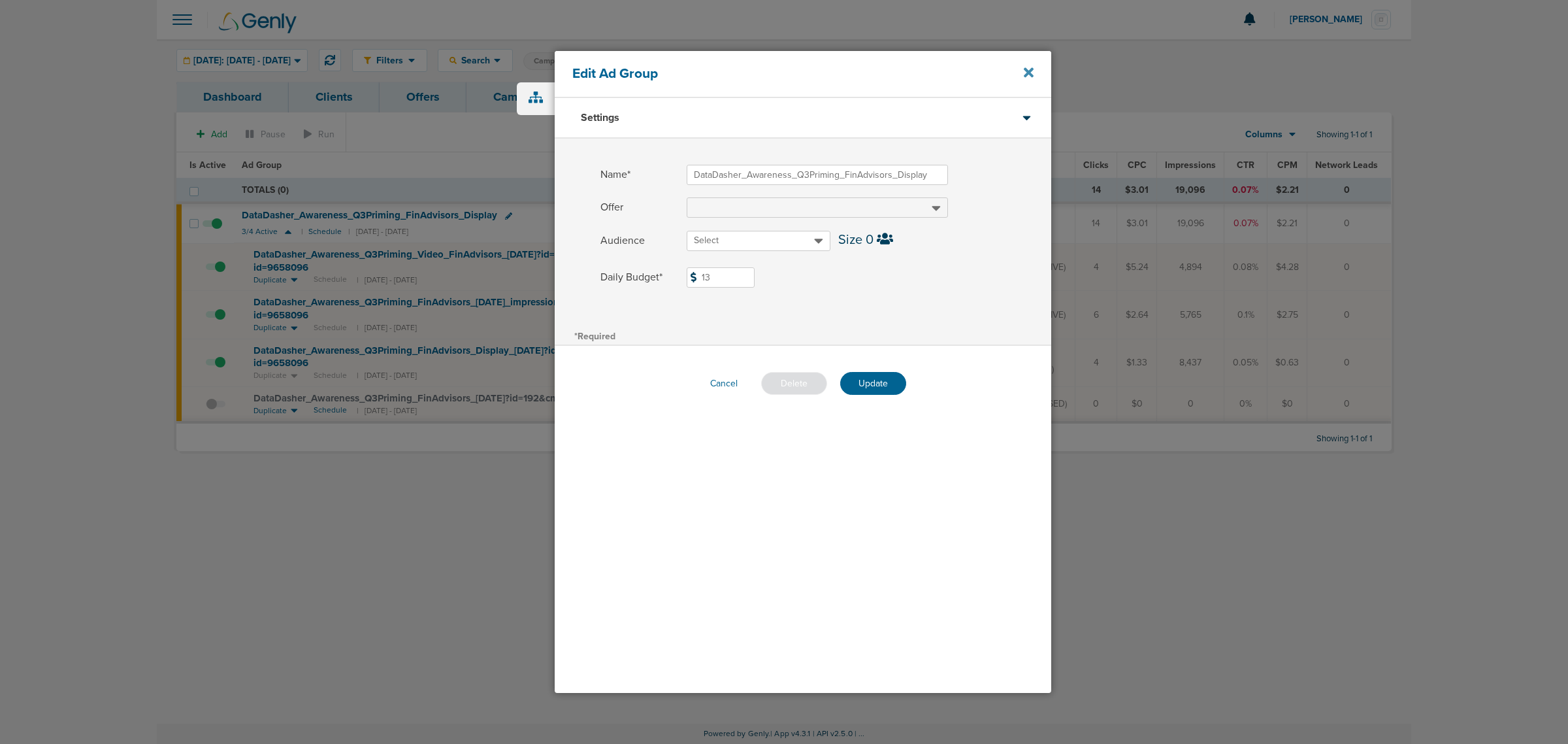
click at [1024, 70] on icon at bounding box center [1029, 72] width 9 height 14
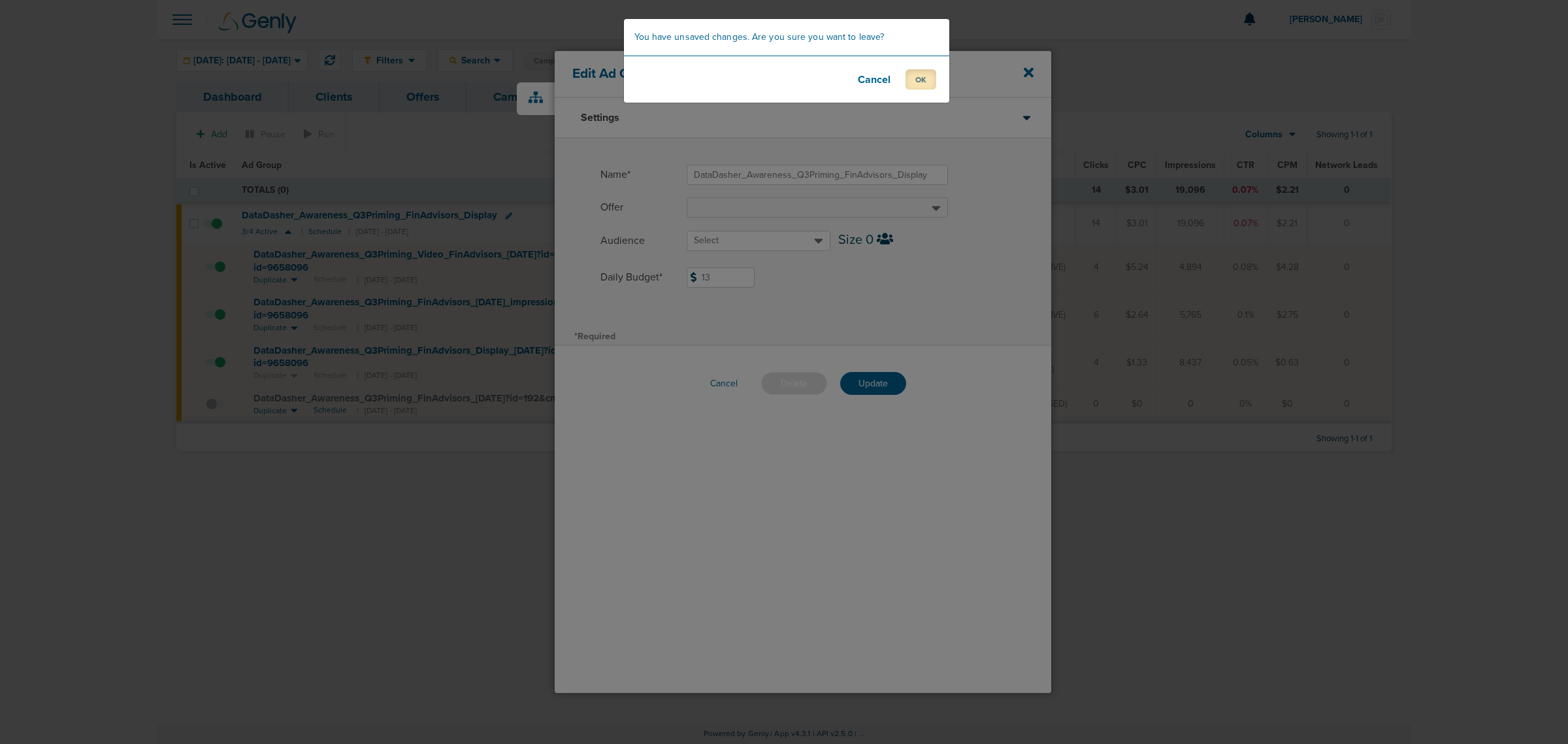
click at [918, 87] on button "OK" at bounding box center [920, 79] width 30 height 20
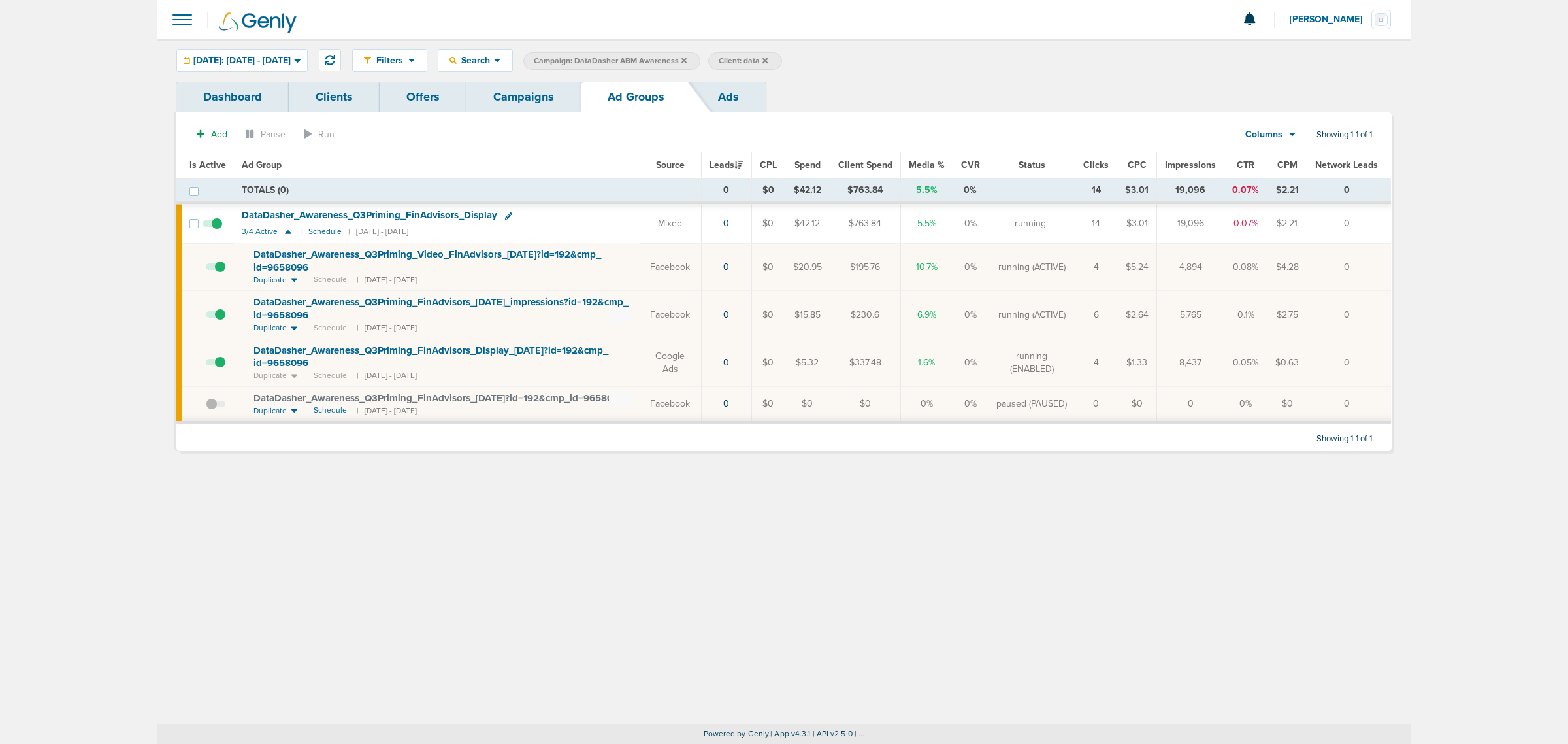
click at [603, 219] on div "DataDasher_ Awareness_ Q3Priming_ FinAdvisors_ Display" at bounding box center [437, 215] width 390 height 13
click at [508, 215] on icon at bounding box center [509, 216] width 7 height 7
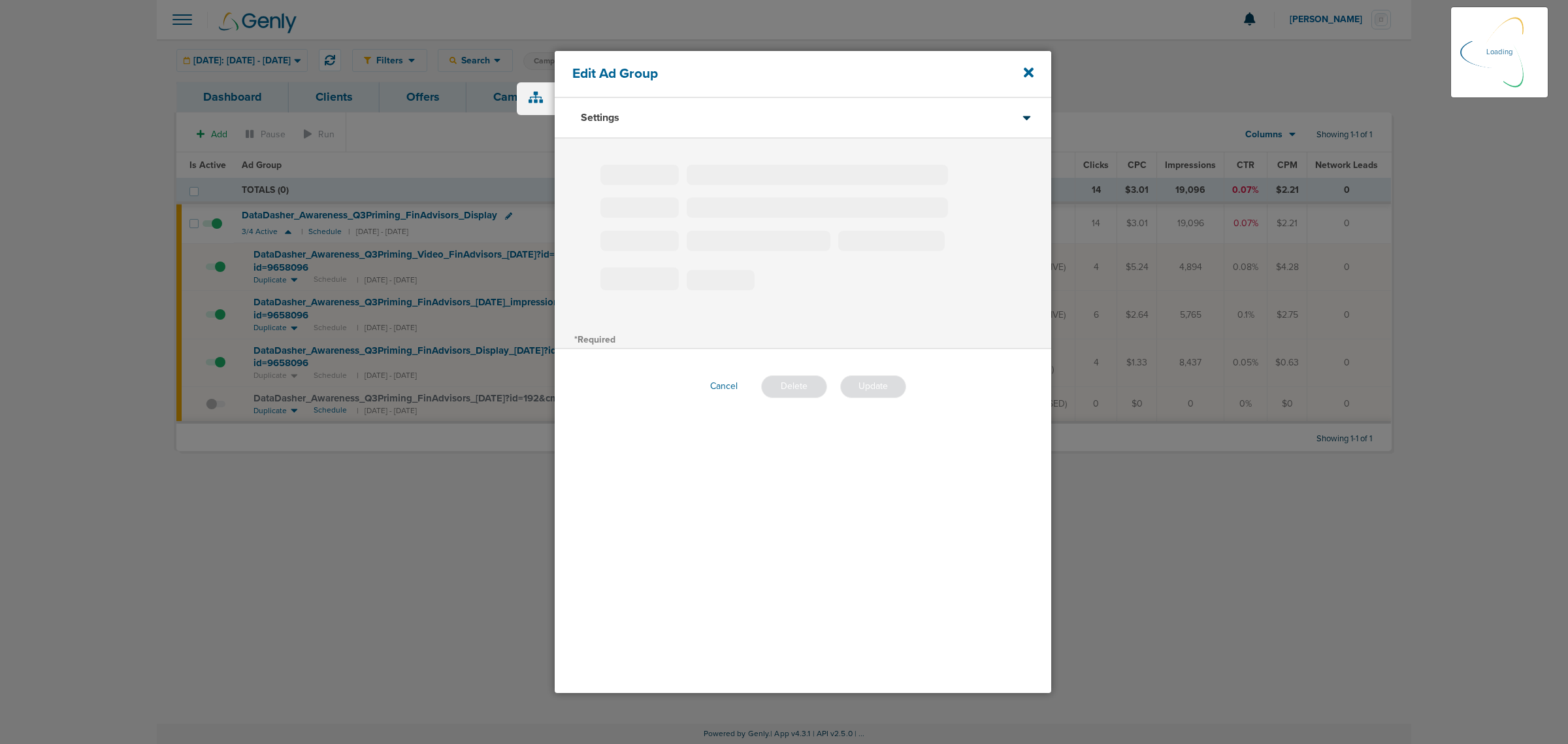
type input "DataDasher_Awareness_Q3Priming_FinAdvisors_Display"
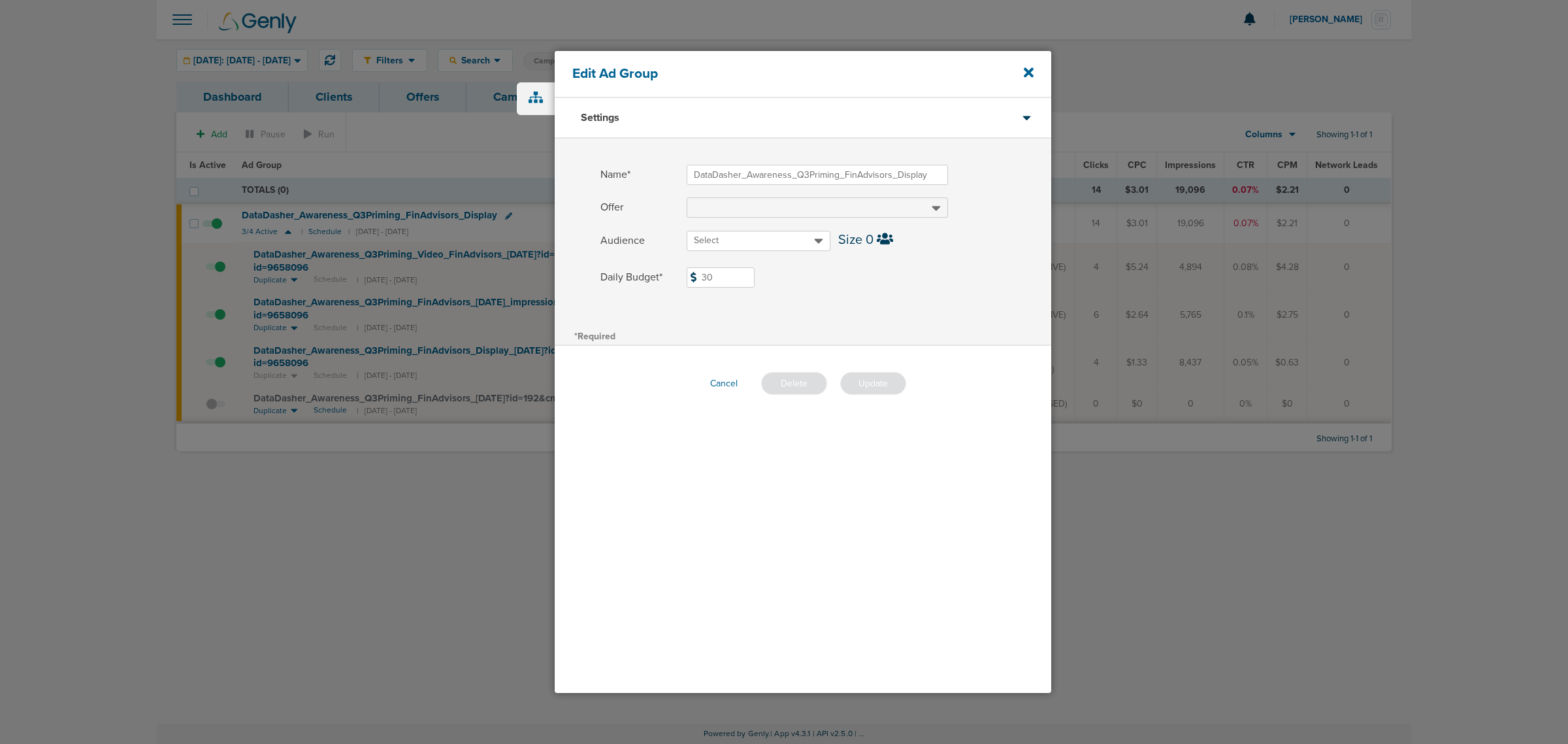
drag, startPoint x: 736, startPoint y: 274, endPoint x: 633, endPoint y: 260, distance: 103.9
click at [636, 262] on div "Name* DataDasher_Awareness_Q3Priming_FinAdvisors_Display Offer Audience Select …" at bounding box center [803, 232] width 496 height 188
type input "8"
drag, startPoint x: 843, startPoint y: 262, endPoint x: 845, endPoint y: 281, distance: 19.1
click at [843, 266] on div "Name* DataDasher_Awareness_Q3Priming_FinAdvisors_Display Offer Audience Select …" at bounding box center [803, 232] width 496 height 188
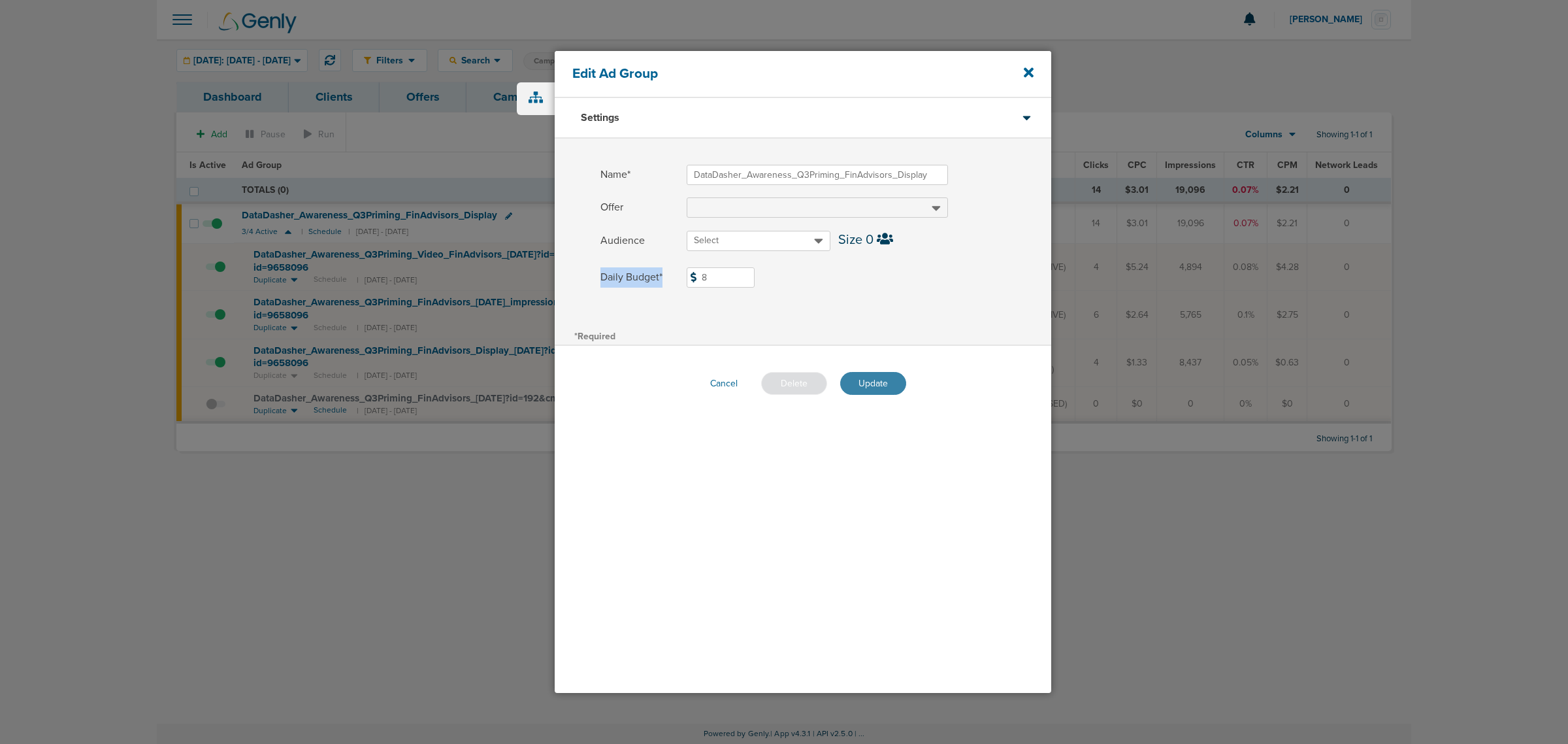
click at [884, 380] on button "Update" at bounding box center [872, 384] width 66 height 23
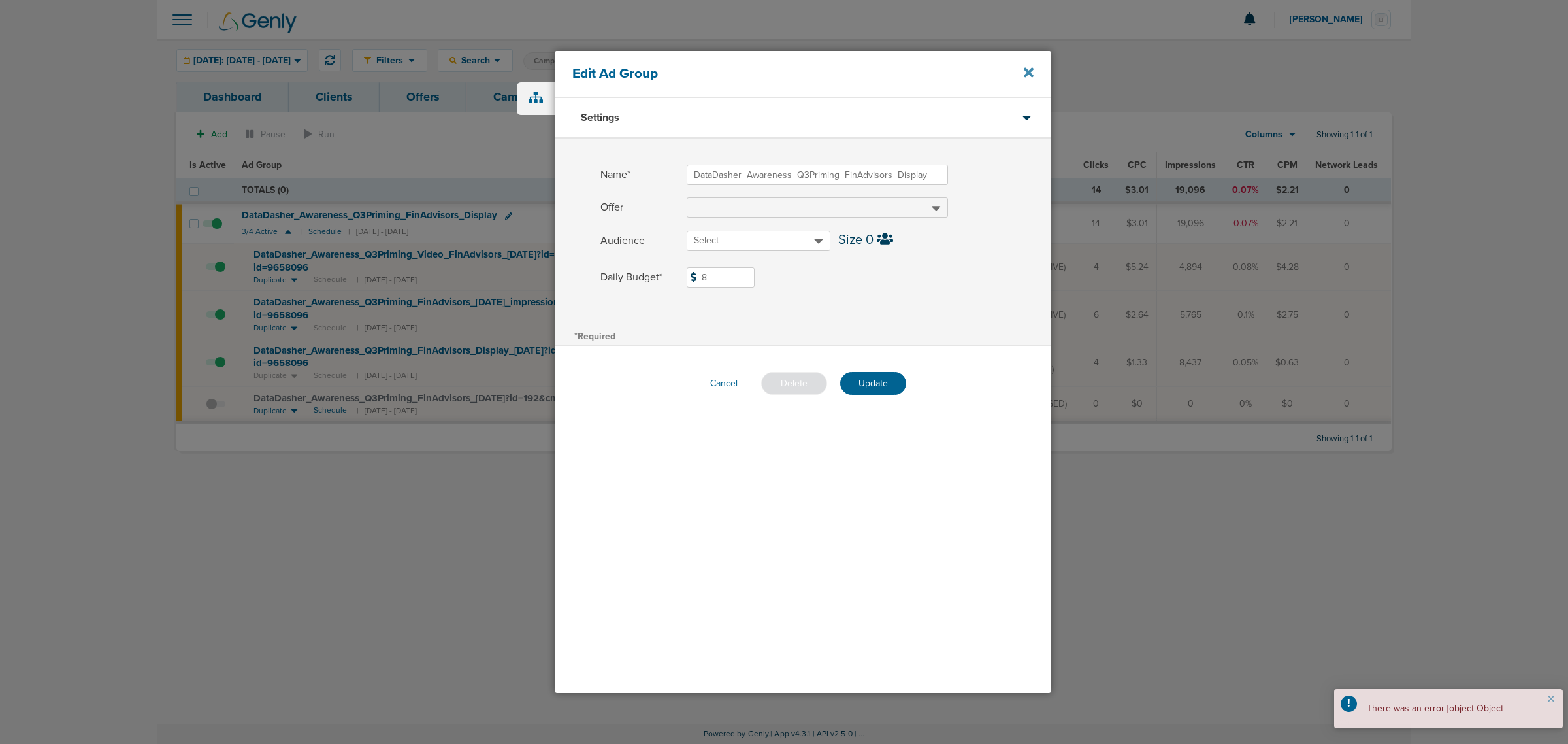
click at [1033, 69] on div "Edit Ad Group" at bounding box center [803, 74] width 496 height 47
click at [1031, 69] on icon at bounding box center [1029, 73] width 9 height 9
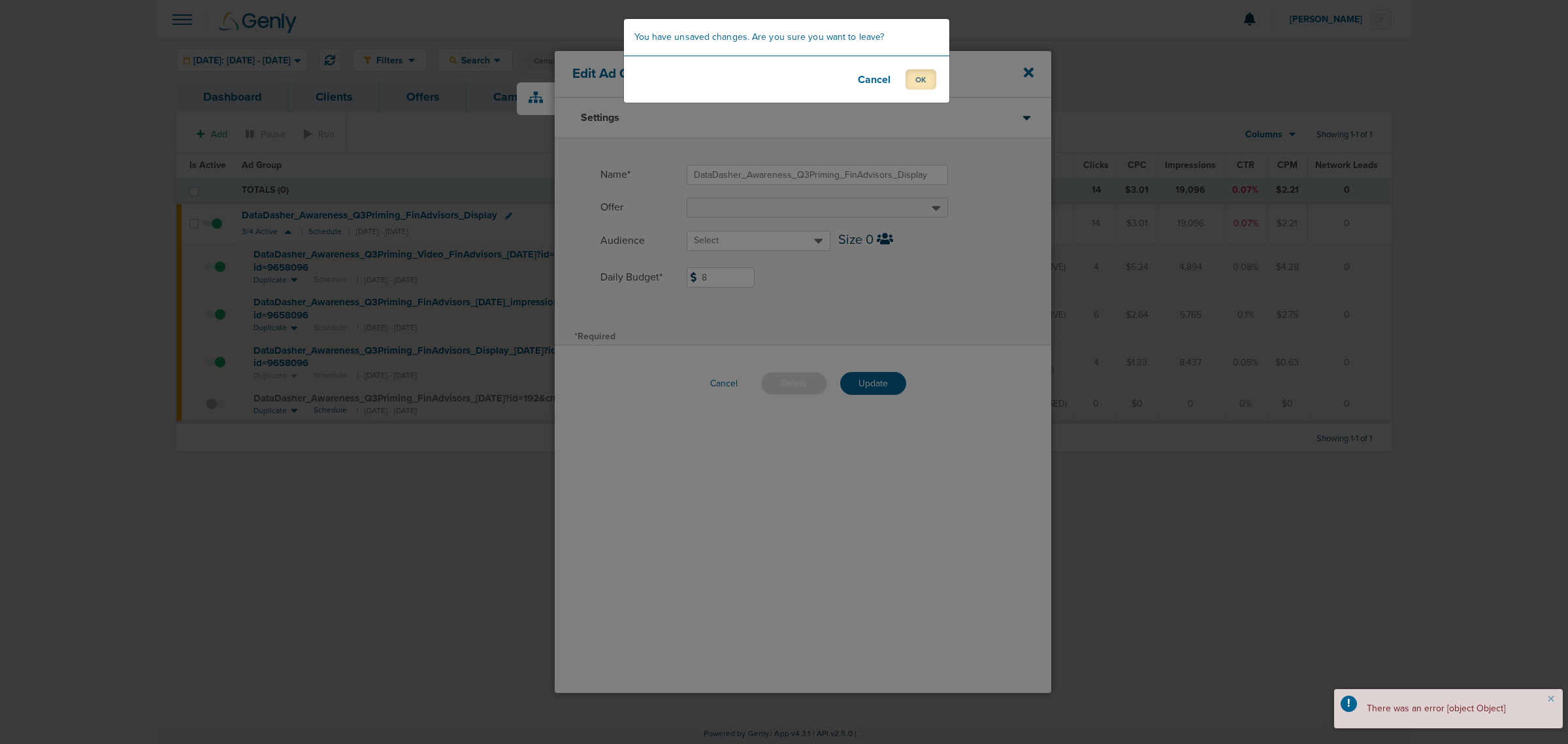
click at [913, 79] on button "OK" at bounding box center [920, 79] width 30 height 20
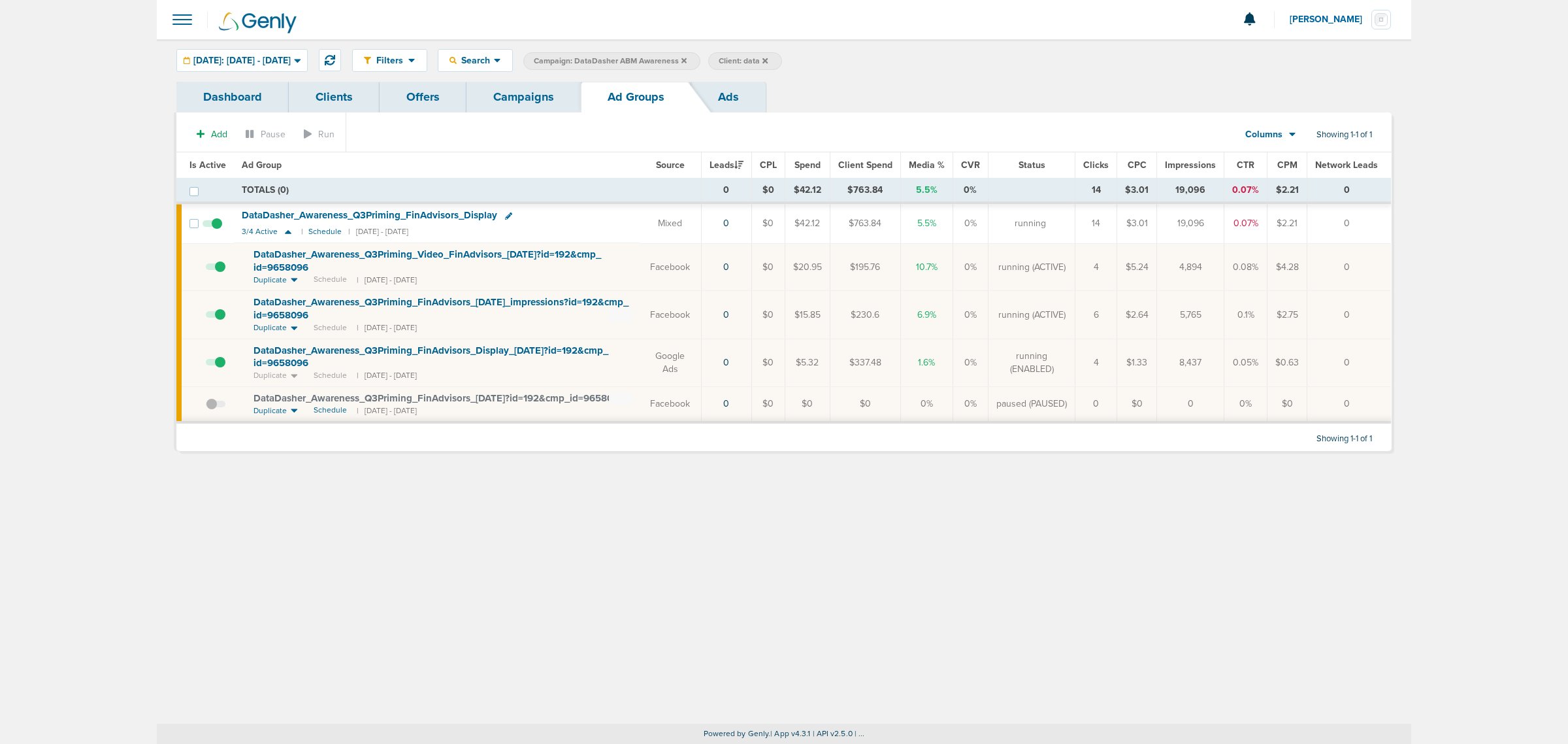
click at [534, 94] on link "Campaigns" at bounding box center [524, 97] width 114 height 30
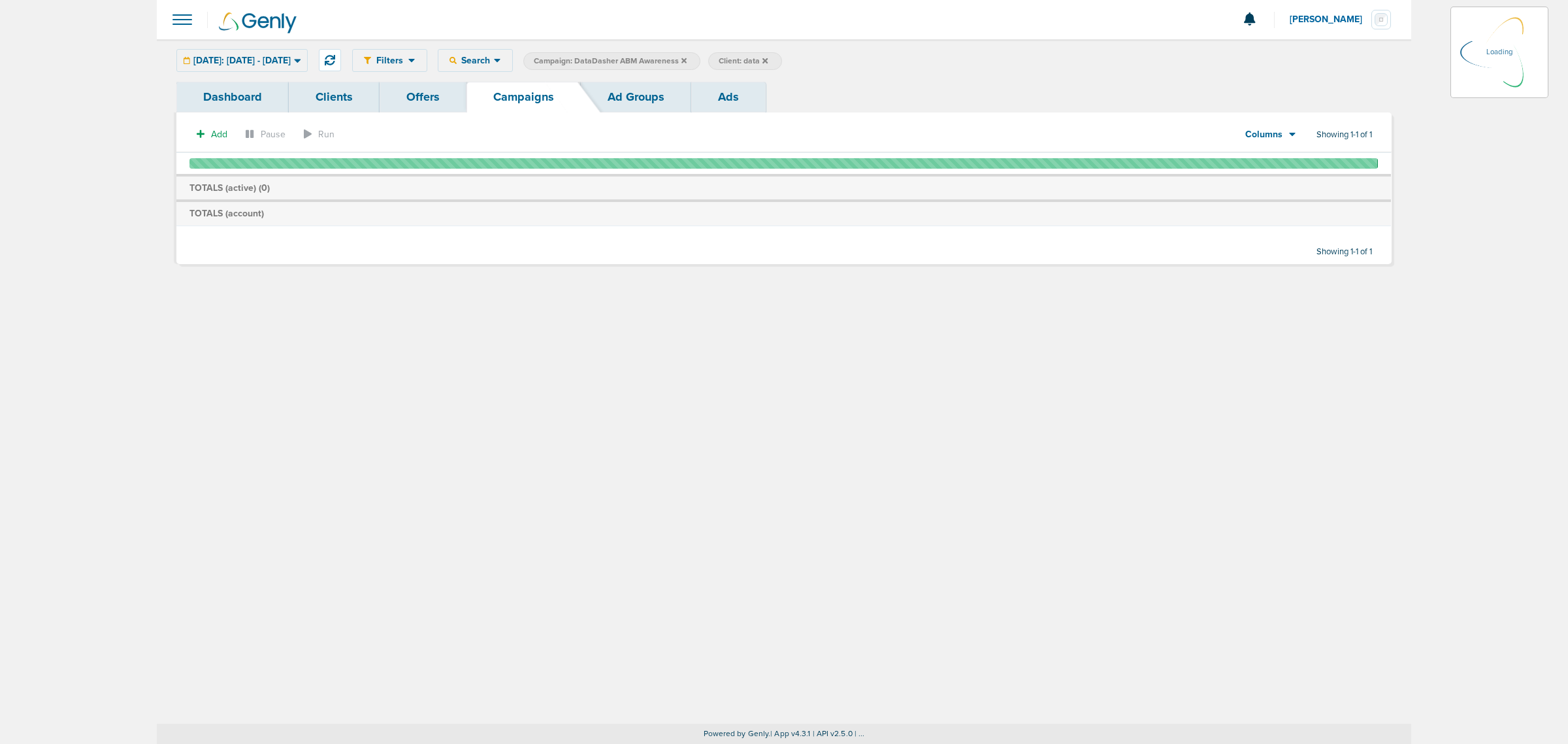
click at [687, 60] on icon at bounding box center [684, 60] width 5 height 5
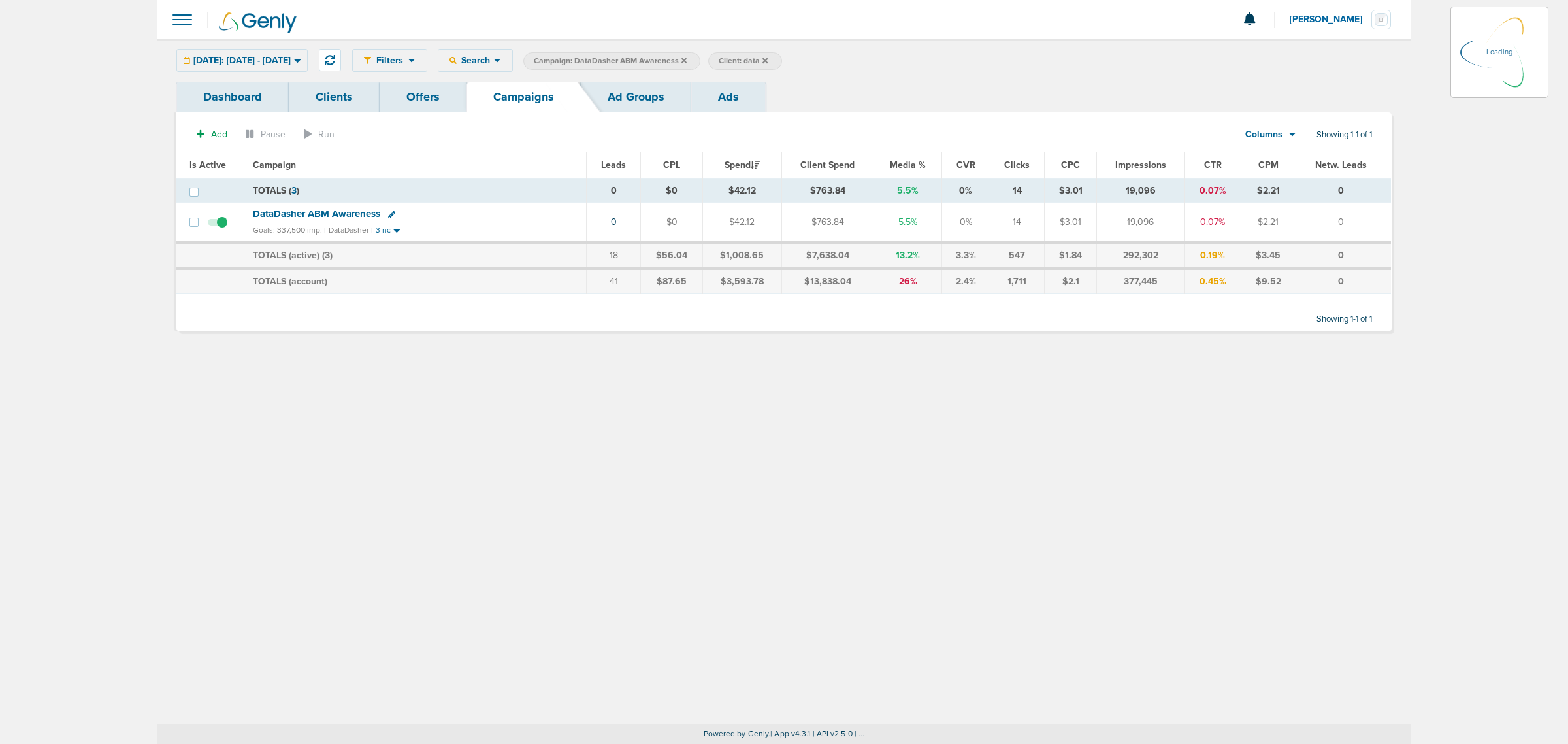
click at [687, 60] on icon at bounding box center [684, 60] width 5 height 5
drag, startPoint x: 732, startPoint y: 64, endPoint x: 729, endPoint y: 70, distance: 6.7
click at [729, 70] on div "Filters Active Only Settings Status Active Inactive Objectives MQL SQL Traffic …" at bounding box center [872, 60] width 1040 height 23
click at [687, 60] on icon at bounding box center [684, 60] width 5 height 5
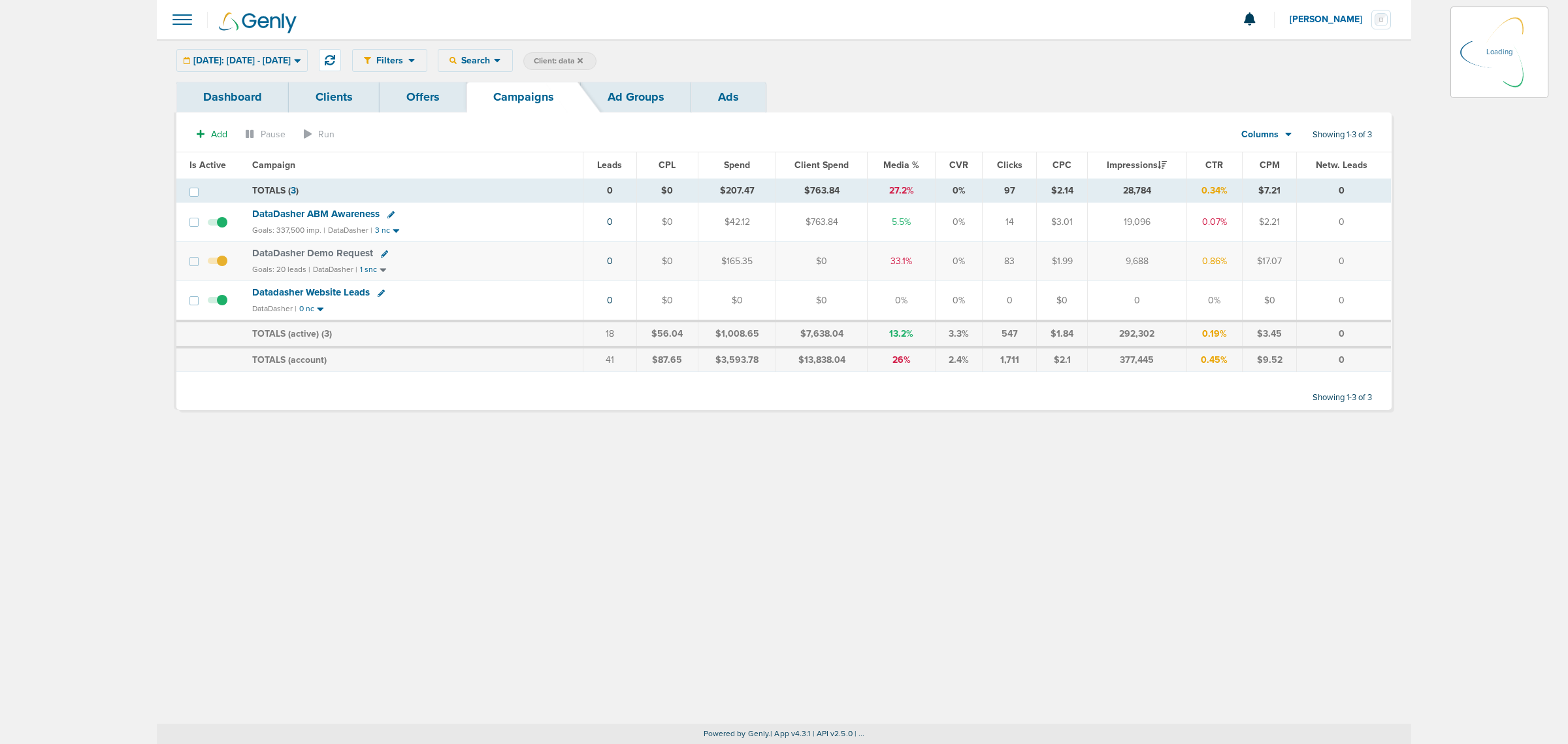
click at [597, 54] on label "Client: data" at bounding box center [560, 61] width 73 height 18
click at [582, 59] on span "Client: data" at bounding box center [558, 61] width 49 height 11
drag, startPoint x: 717, startPoint y: 60, endPoint x: 583, endPoint y: 53, distance: 134.2
click at [585, 53] on span "Client Campaign Offers Landing Page Ad Group Network Campaign Ad Ad Status Netw…" at bounding box center [637, 61] width 228 height 18
type input "law"
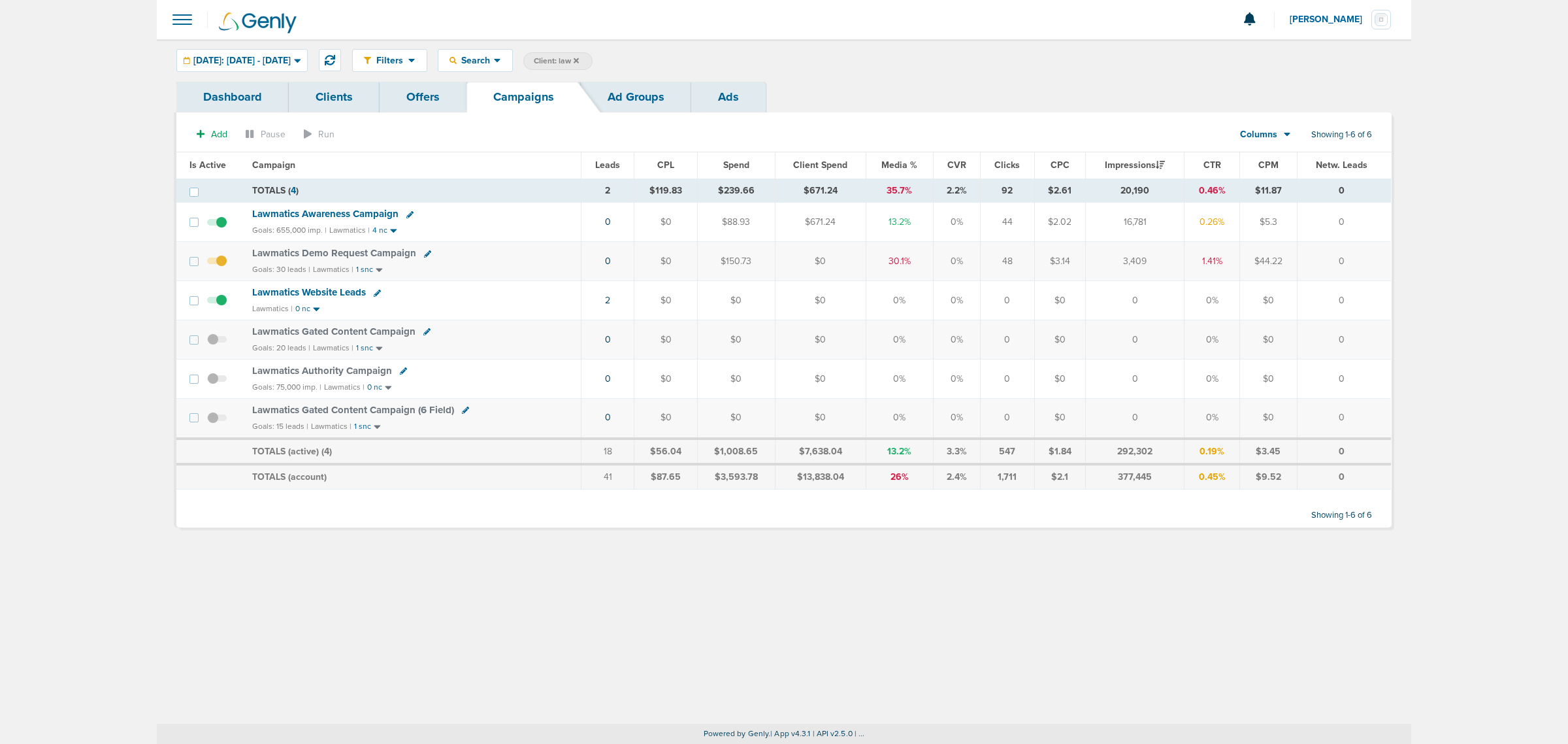
click at [329, 215] on span "Lawmatics Awareness Campaign" at bounding box center [325, 213] width 146 height 12
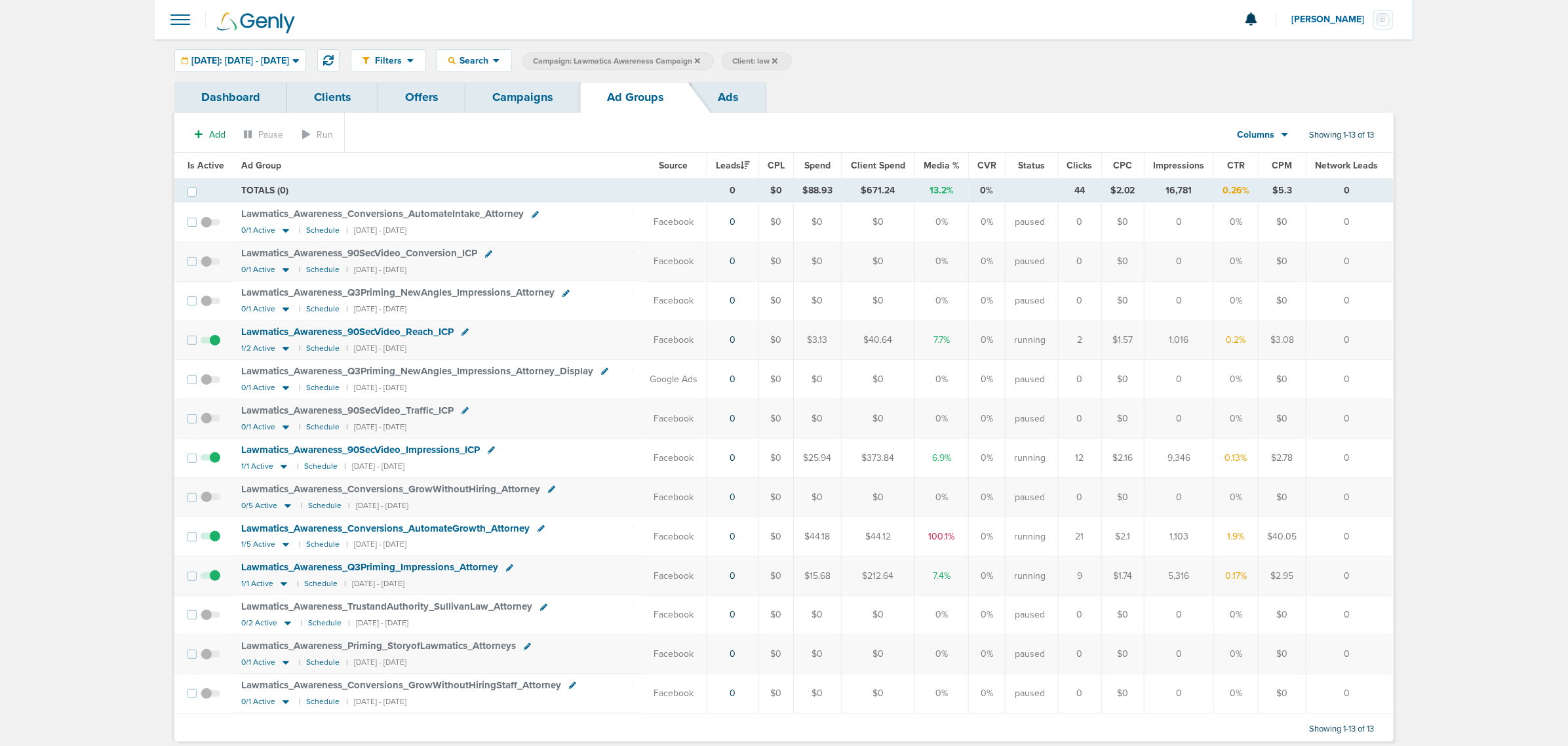
click at [1180, 175] on th "Impressions" at bounding box center [1179, 166] width 69 height 26
click at [1187, 164] on span "Impressions" at bounding box center [1179, 165] width 51 height 11
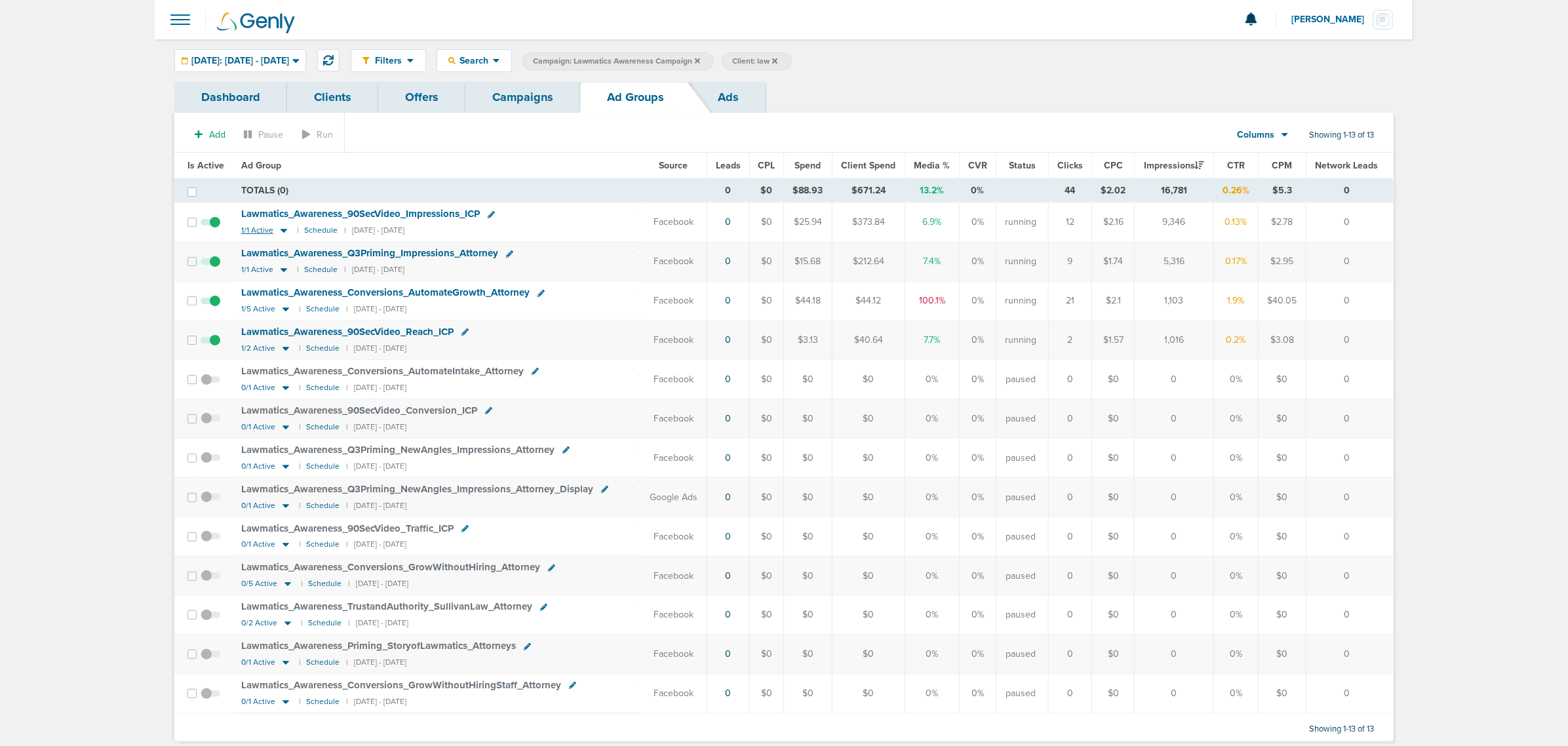
click at [282, 230] on icon at bounding box center [283, 230] width 13 height 11
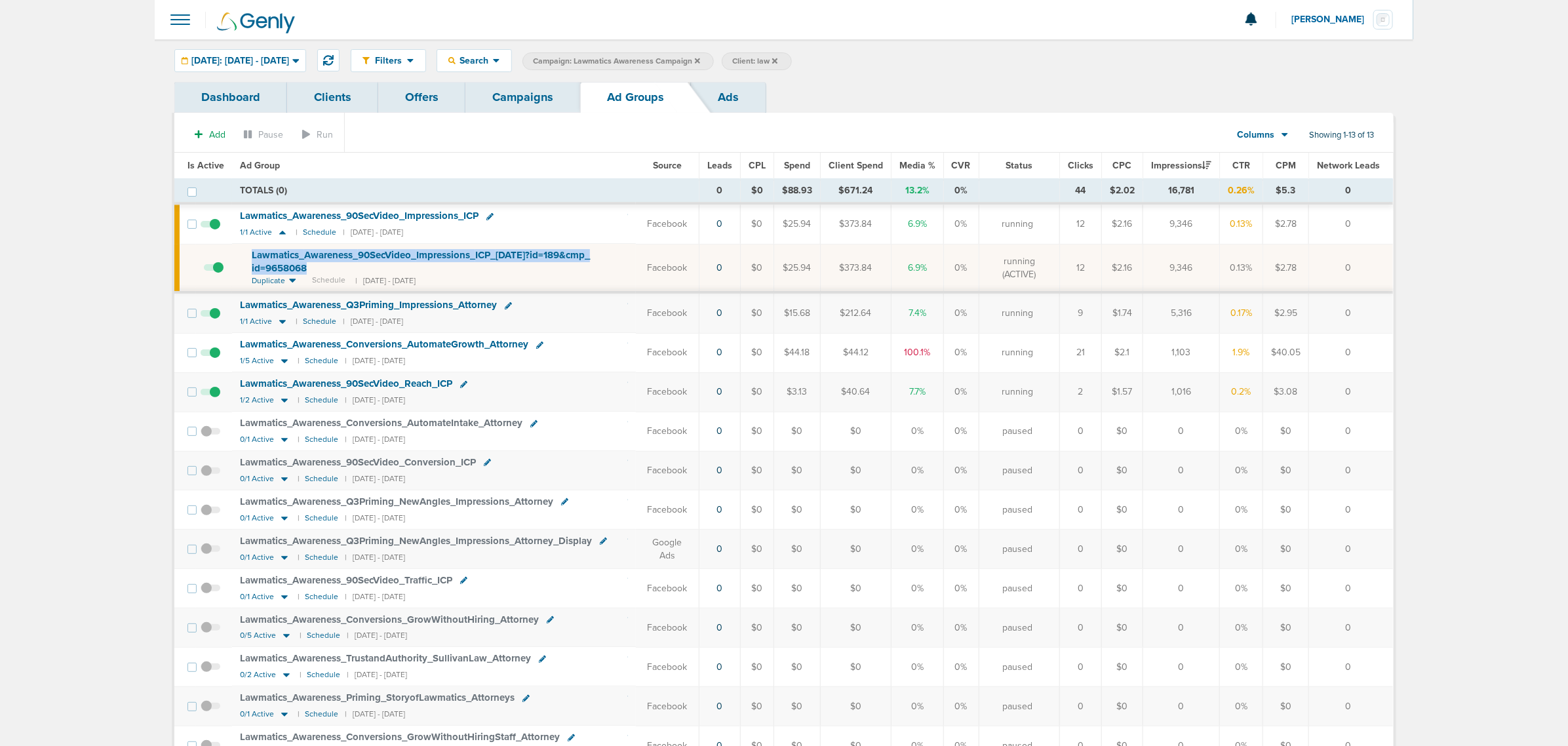
drag, startPoint x: 340, startPoint y: 269, endPoint x: 220, endPoint y: 253, distance: 121.1
click at [222, 253] on tr "Lawmatics_ Awareness_ 90SecVideo_ Impressions_ ICP_ 03.11.25?id=189&cmp_ id=965…" at bounding box center [784, 268] width 1219 height 48
click at [220, 253] on td at bounding box center [213, 268] width 36 height 48
click at [493, 214] on icon at bounding box center [490, 217] width 7 height 7
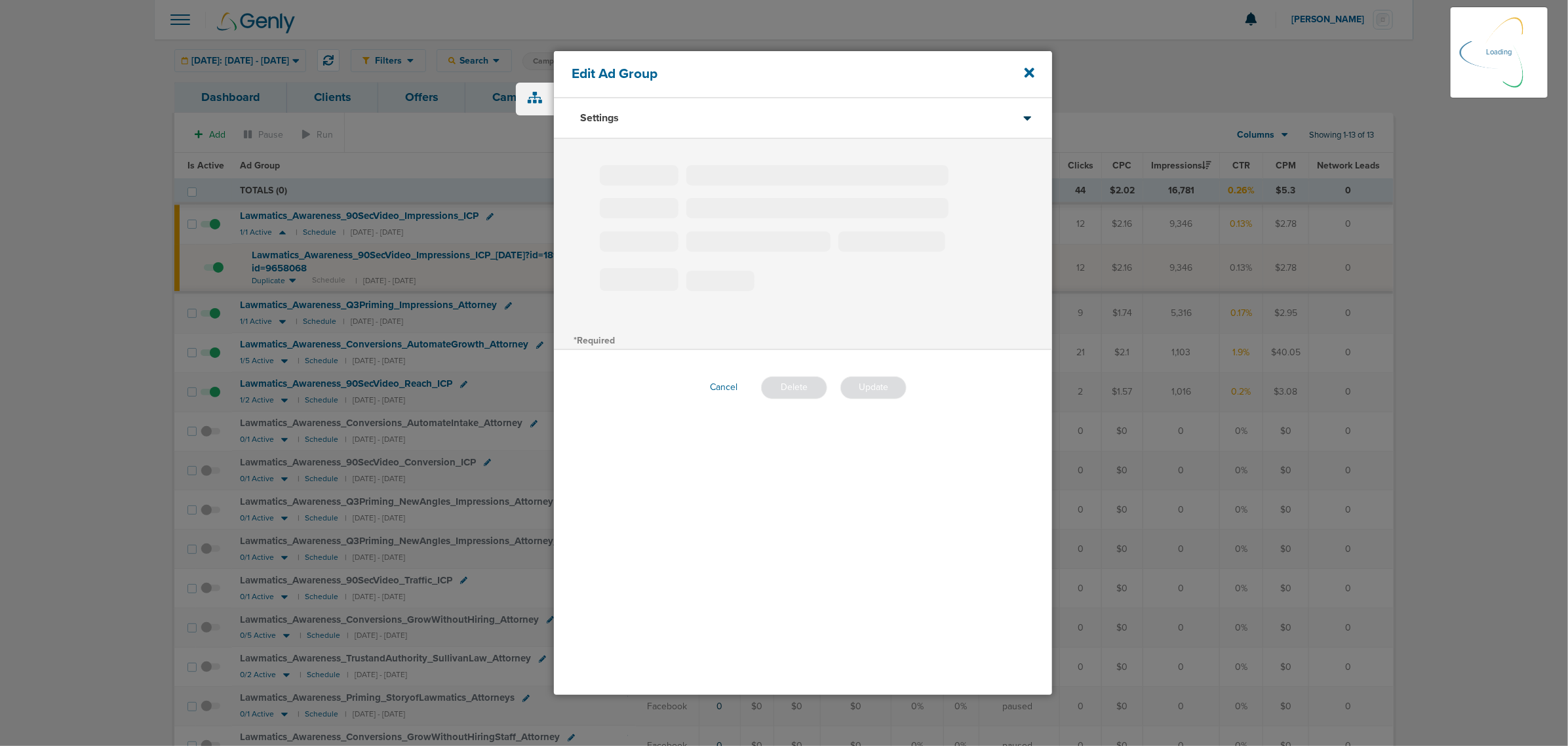
type input "Lawmatics_Awareness_90SecVideo_Impressions_ICP"
drag, startPoint x: 733, startPoint y: 275, endPoint x: 650, endPoint y: 275, distance: 83.0
click at [650, 275] on label "Daily Budget* 25 $25" at bounding box center [826, 279] width 453 height 20
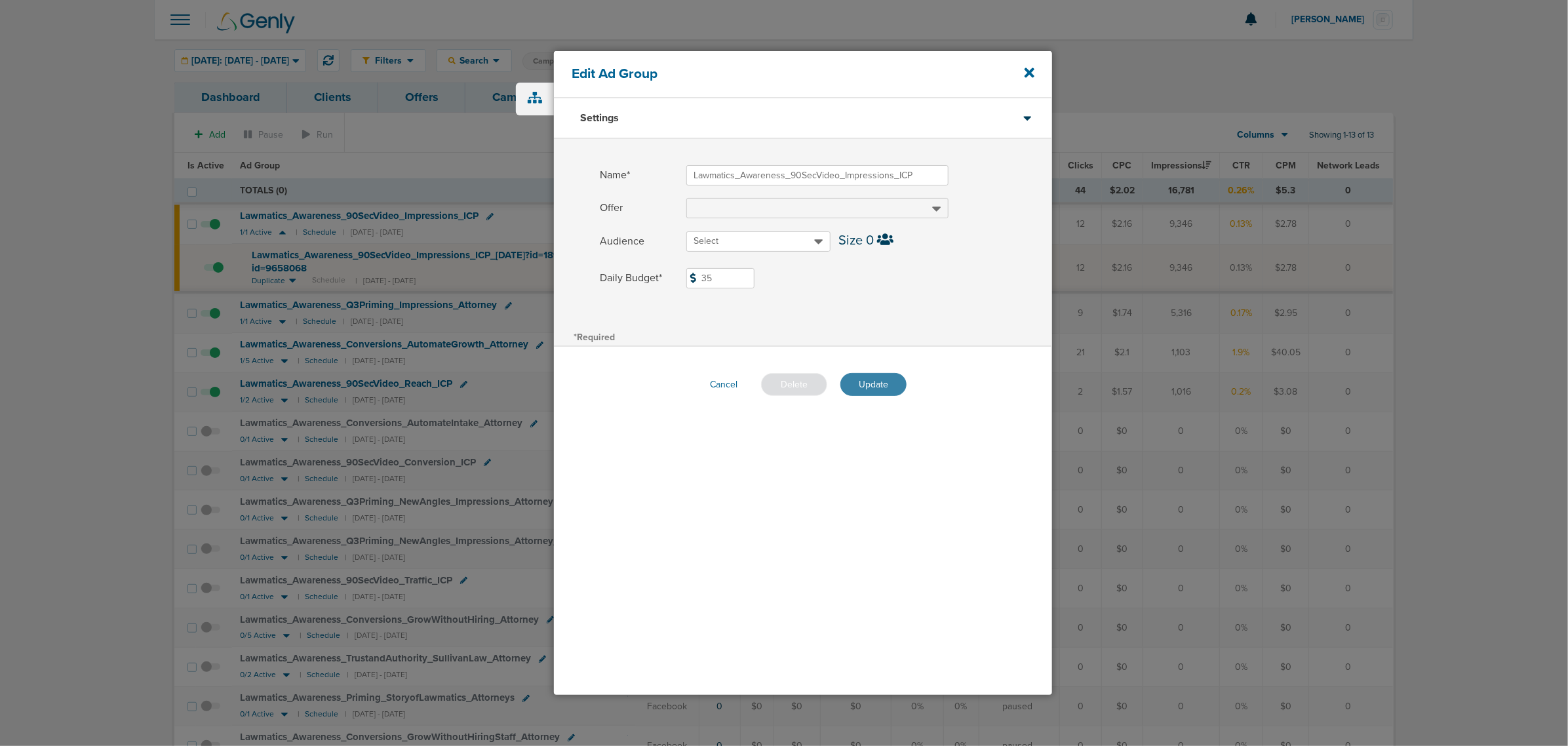
type input "35"
click at [864, 381] on button "Update" at bounding box center [873, 385] width 66 height 23
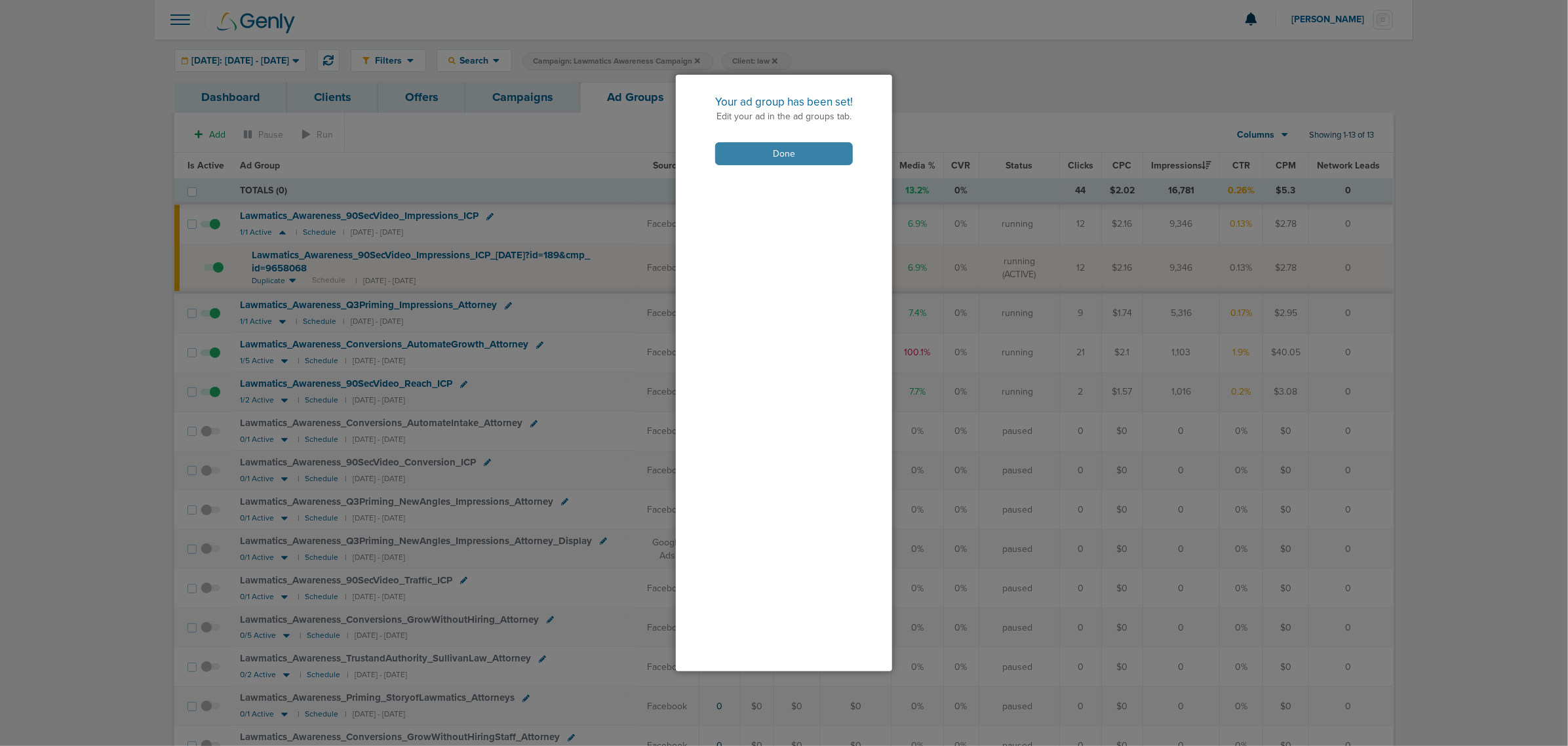
click at [813, 154] on button "Done" at bounding box center [784, 154] width 138 height 23
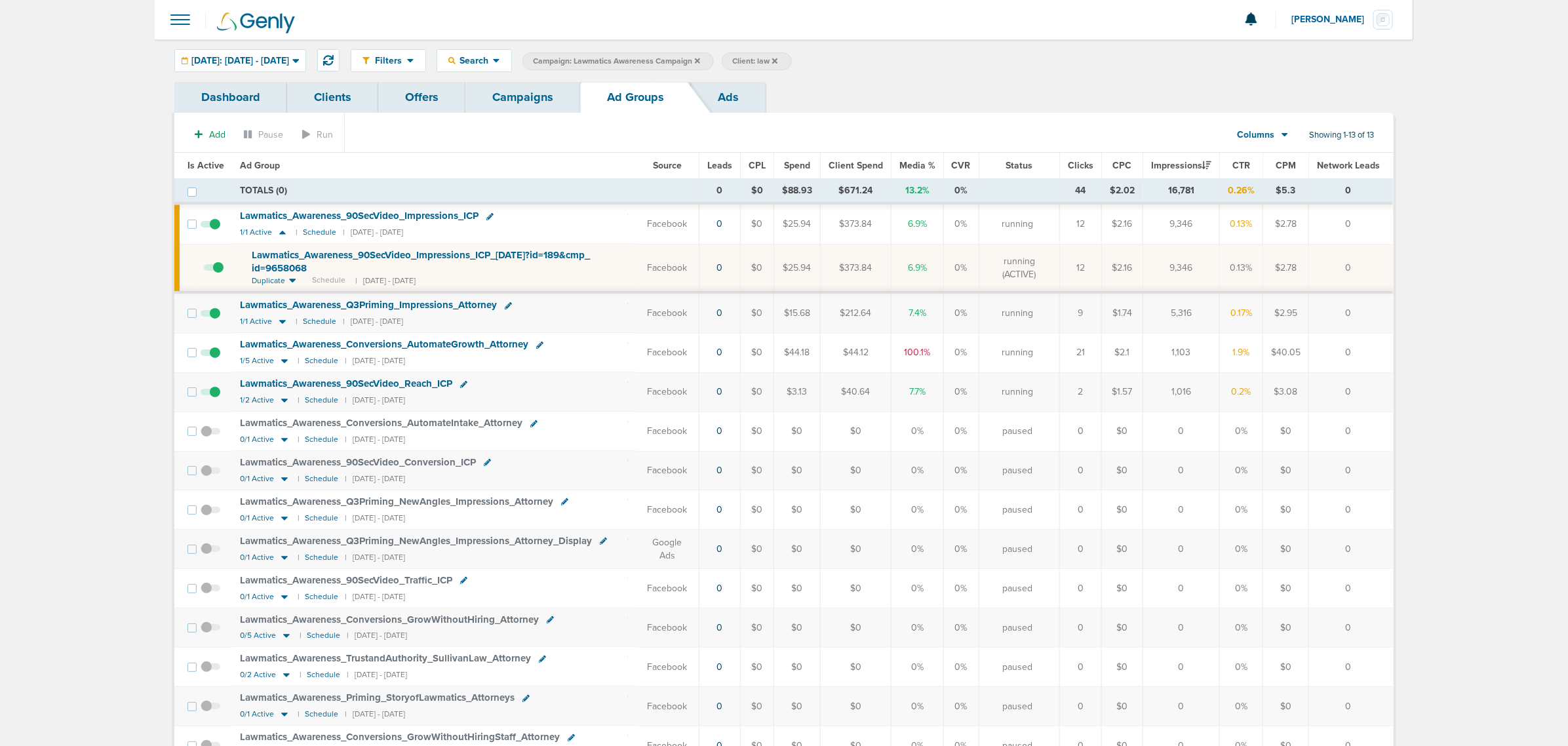
click at [506, 306] on icon at bounding box center [508, 306] width 7 height 7
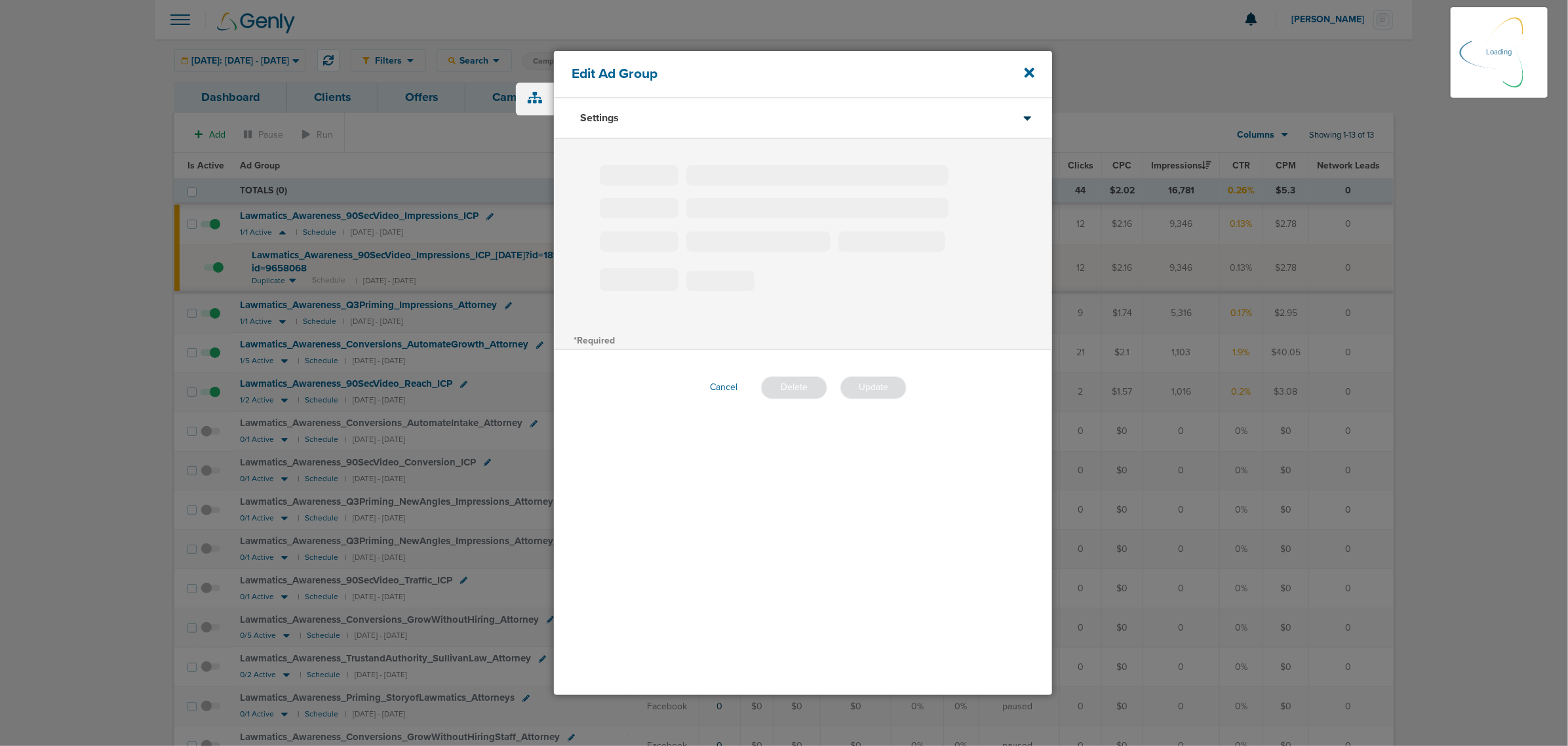
type input "Lawmatics_Awareness_Q3Priming_Impressions_Attorney"
drag, startPoint x: 718, startPoint y: 274, endPoint x: 673, endPoint y: 264, distance: 46.1
click at [673, 264] on div "Name* Lawmatics_Awareness_Q3Priming_Impressions_Attorney Offer Audience Select …" at bounding box center [803, 233] width 498 height 189
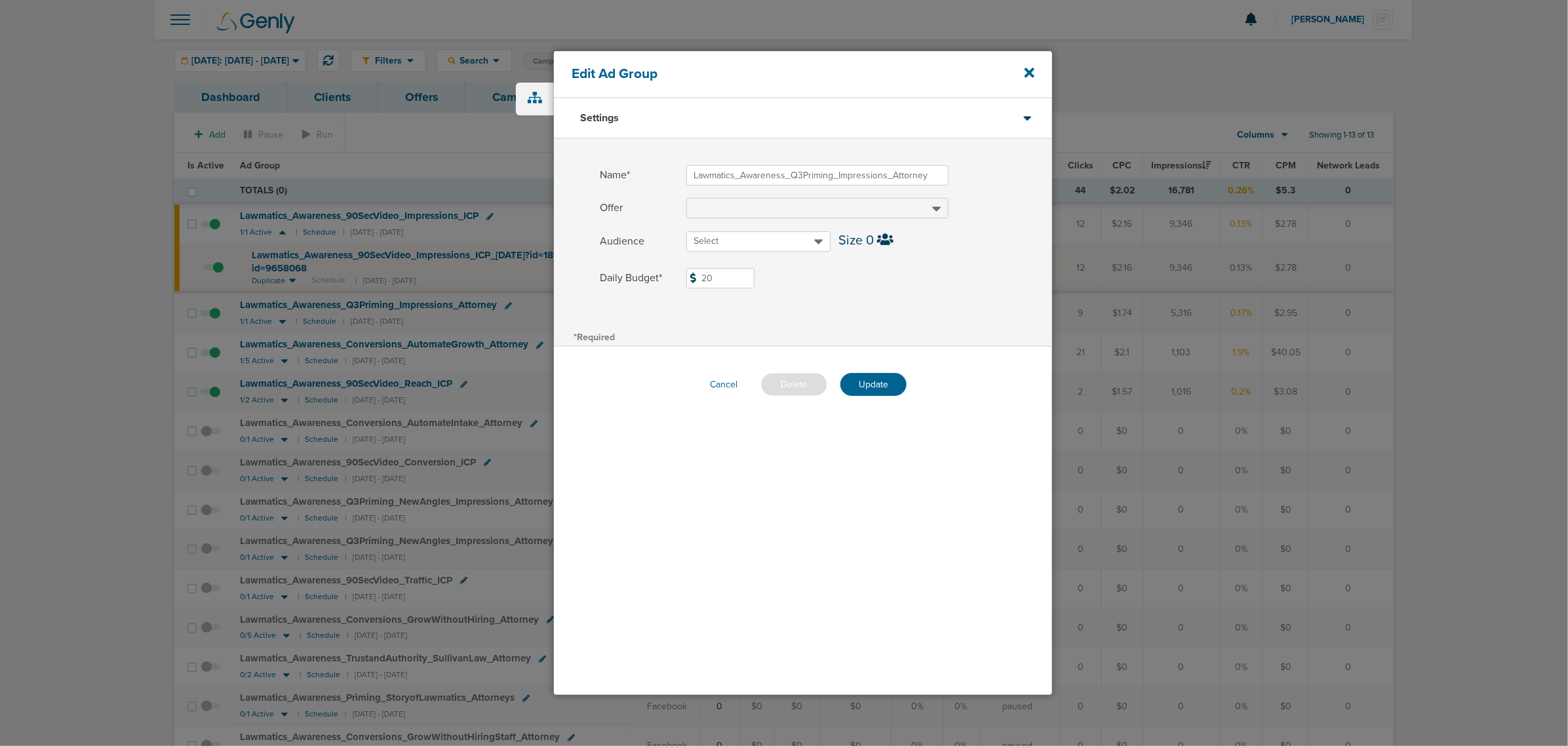
type input "20"
click at [961, 313] on div "Name* Lawmatics_Awareness_Q3Priming_Impressions_Attorney Offer Audience Select …" at bounding box center [803, 233] width 498 height 189
click at [887, 381] on button "Update" at bounding box center [873, 385] width 66 height 23
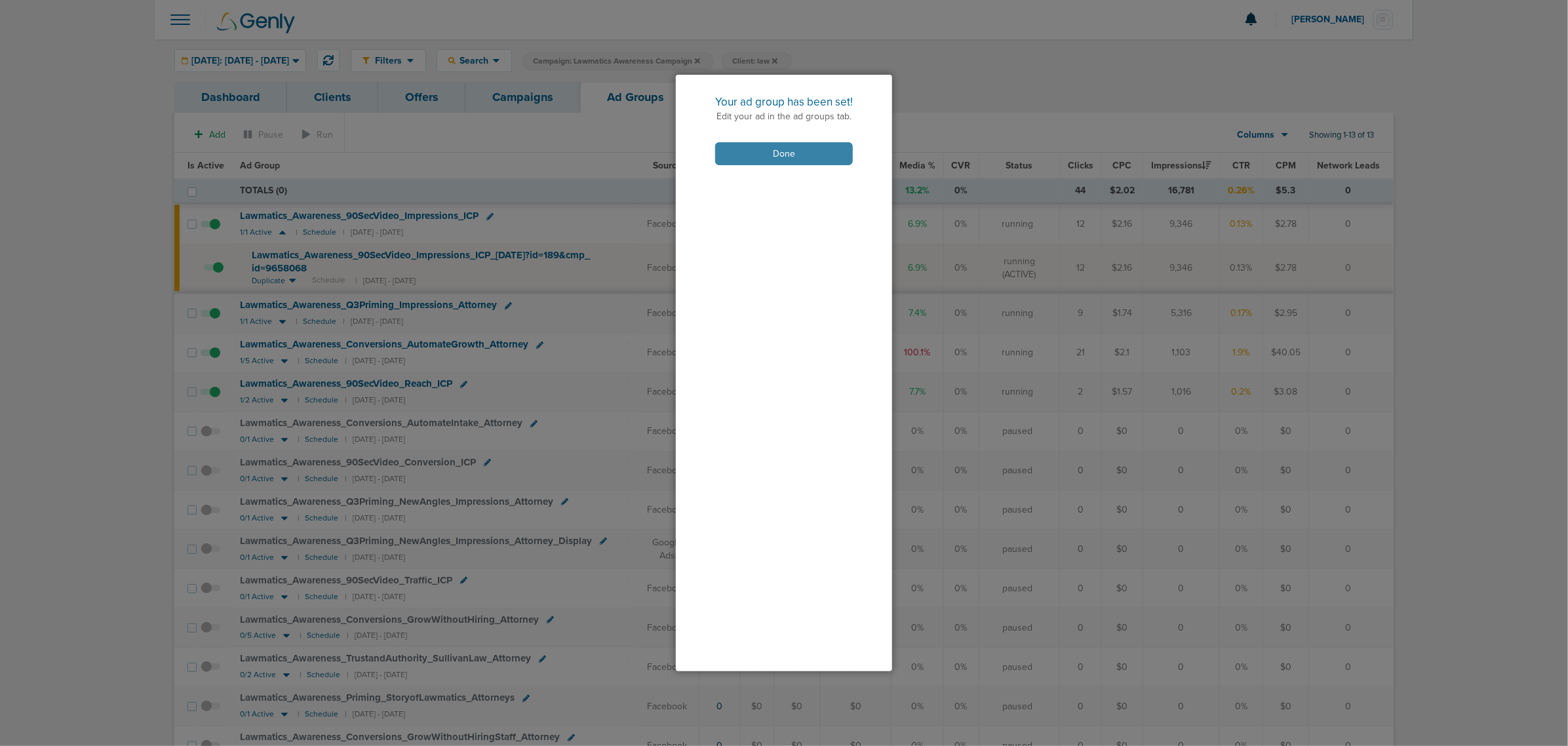
click at [773, 142] on button "Done" at bounding box center [784, 154] width 138 height 23
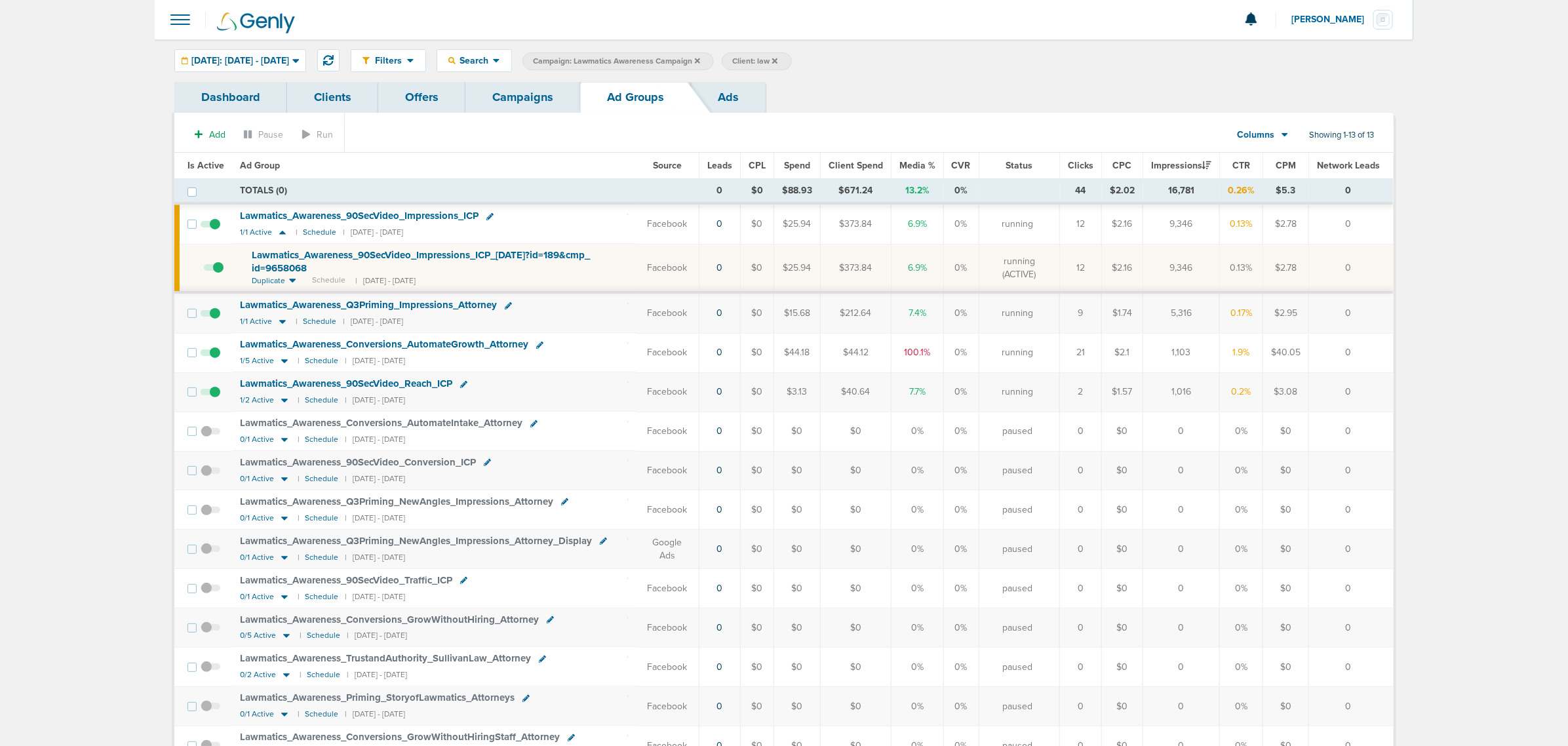
click at [700, 58] on icon at bounding box center [697, 60] width 5 height 5
click at [578, 57] on span "Client: law" at bounding box center [555, 61] width 46 height 11
click at [673, 54] on span "Client Campaign Offers Landing Page Ad Group Network Campaign Ad Ad Status Netw…" at bounding box center [637, 61] width 229 height 18
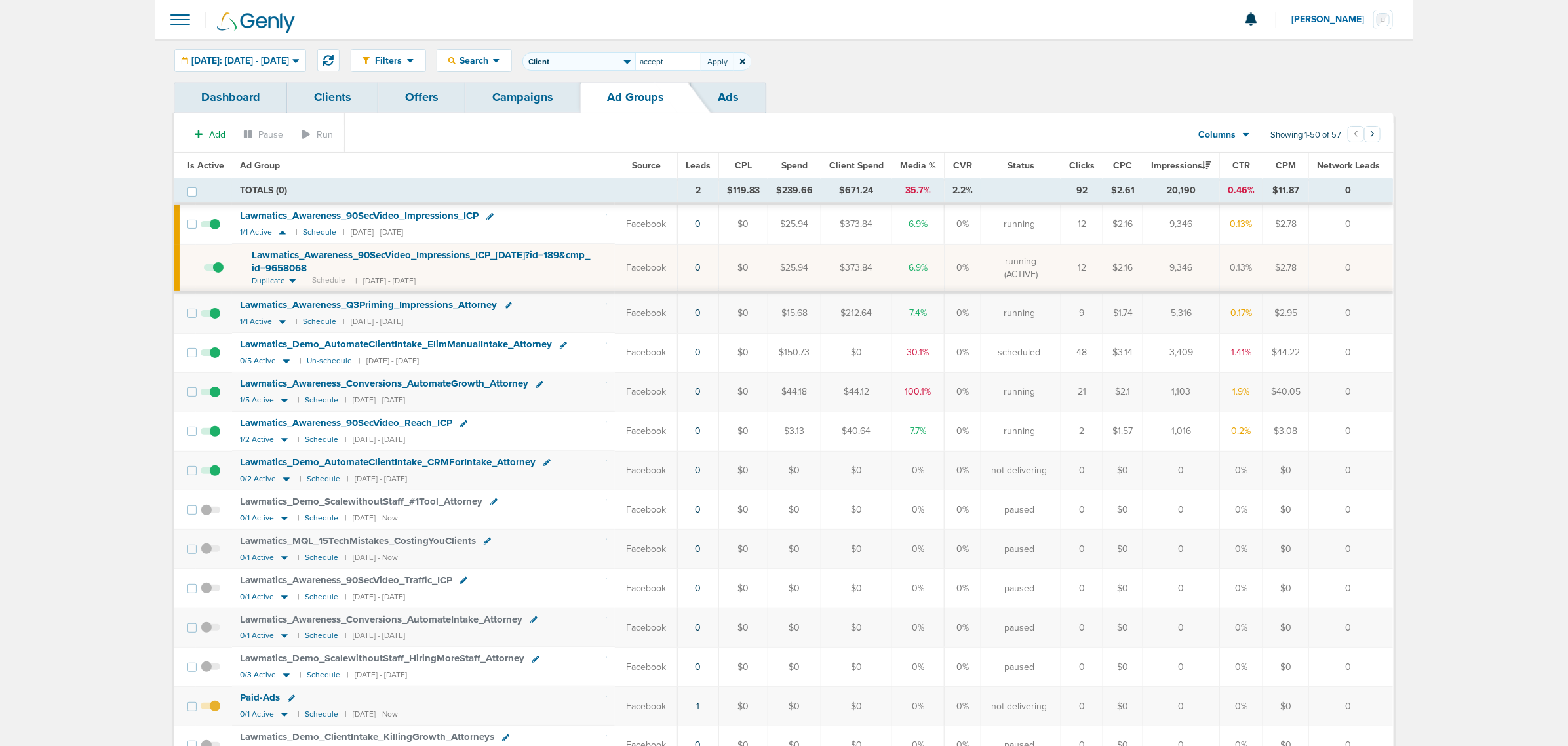
type input "accept"
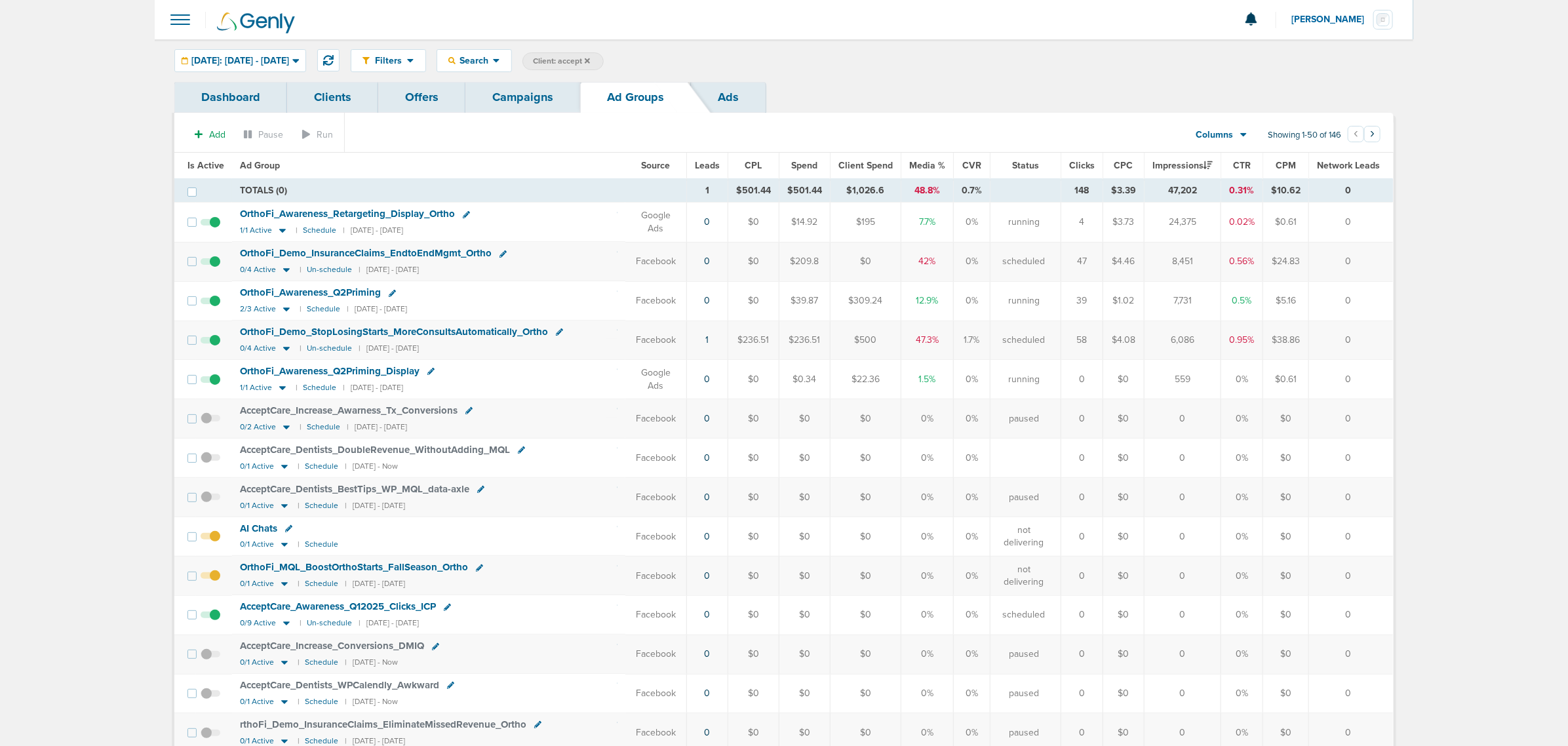
click at [504, 103] on link "Campaigns" at bounding box center [523, 97] width 115 height 31
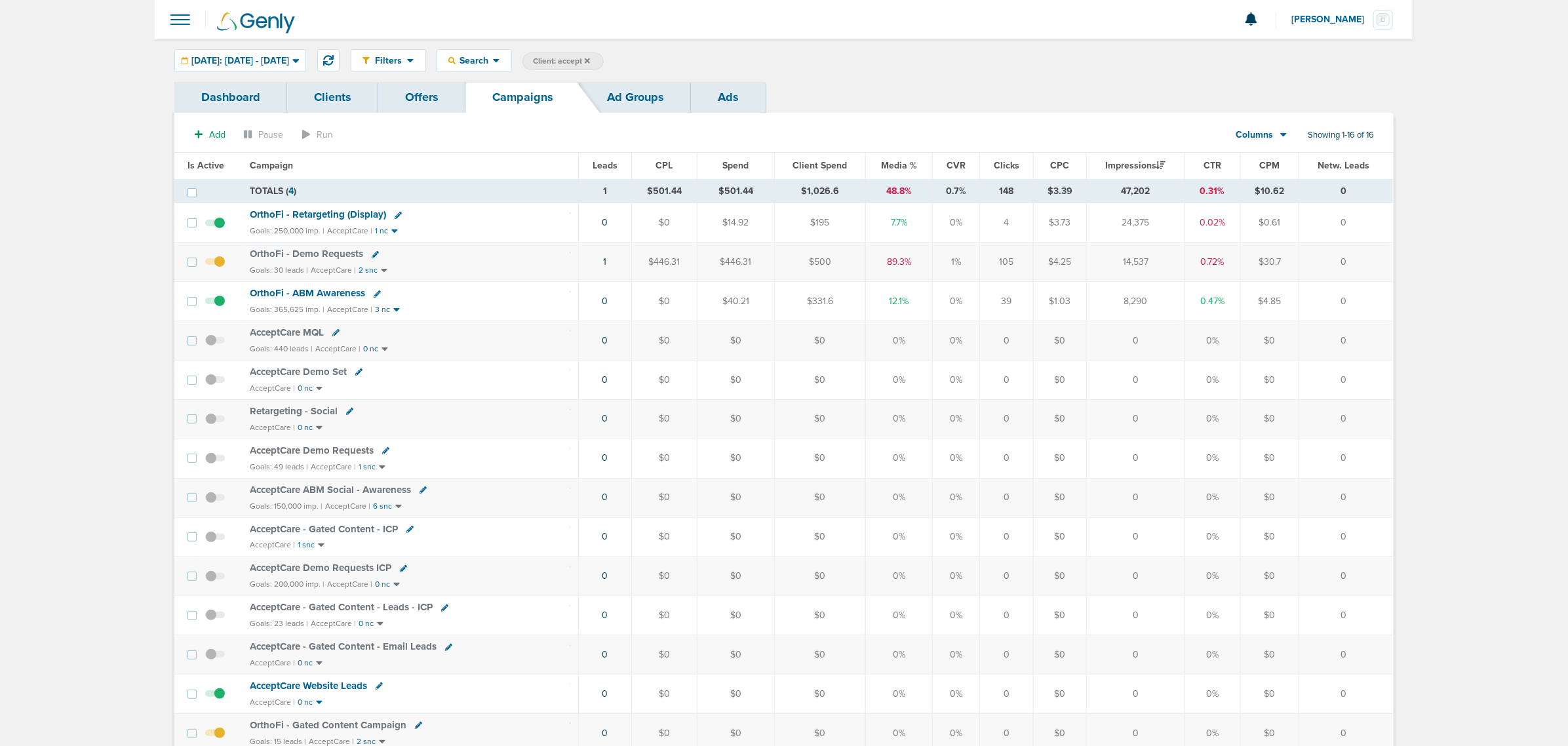
click at [285, 211] on span "OrthoFi - Retargeting (Display)" at bounding box center [318, 214] width 137 height 12
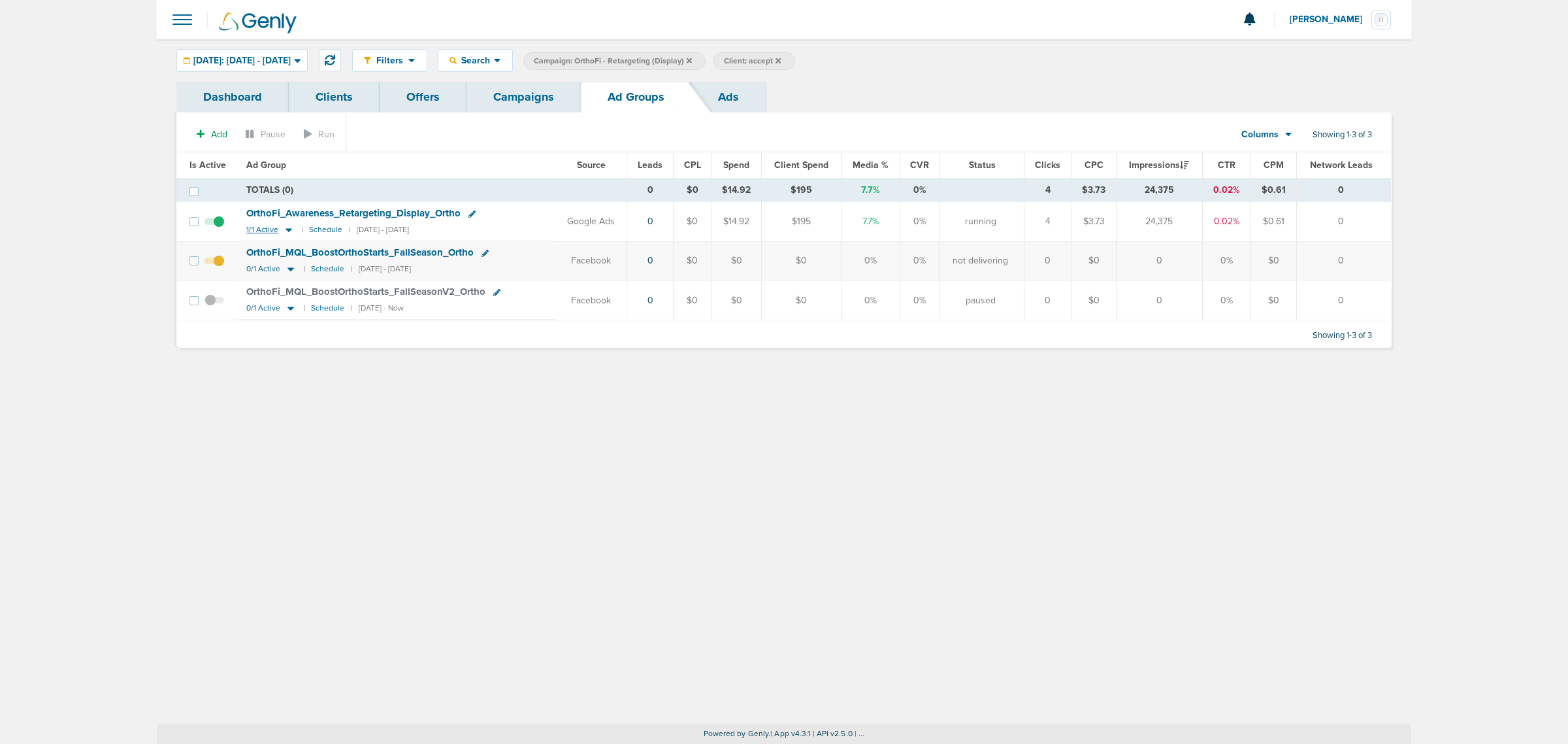
click at [289, 233] on icon at bounding box center [289, 230] width 13 height 11
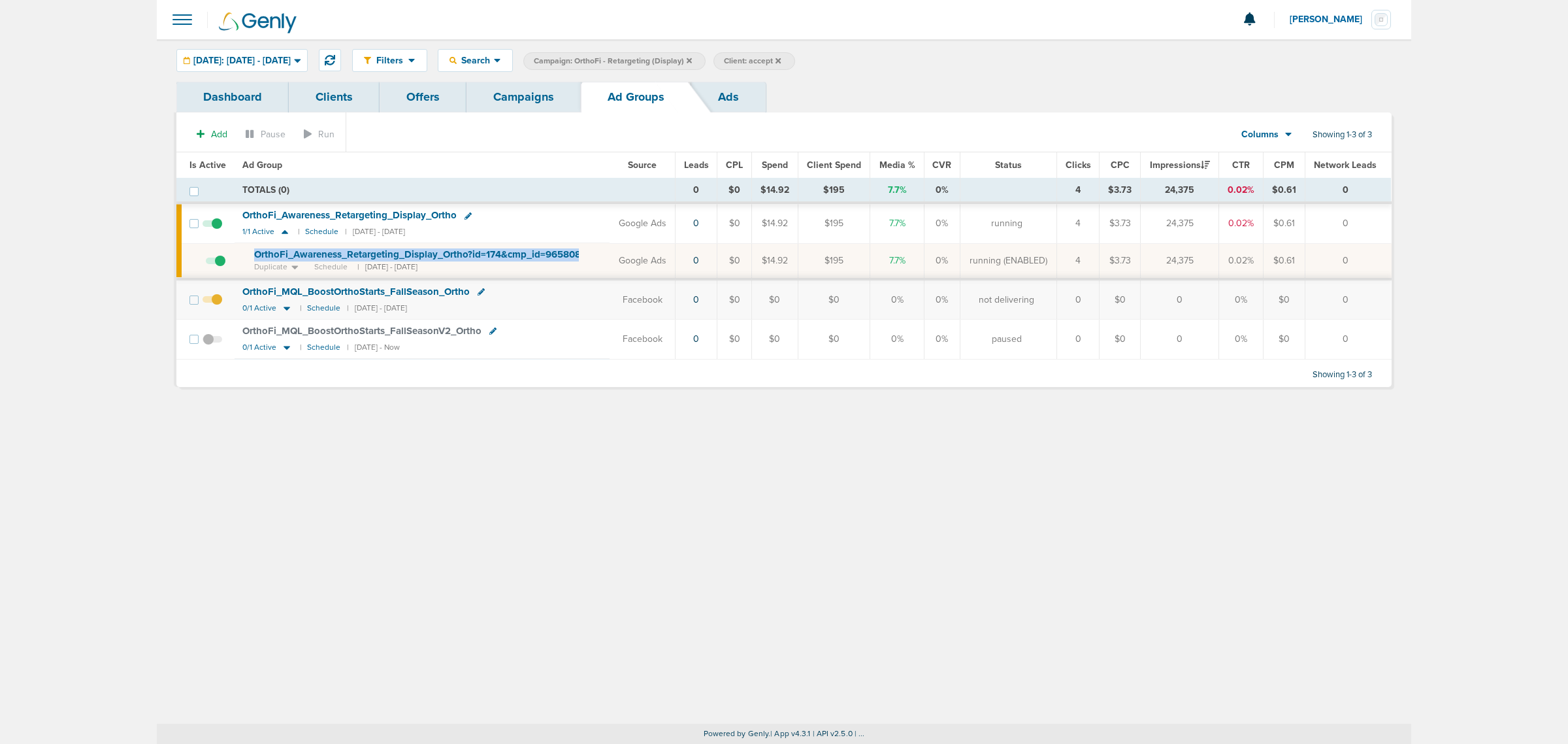
drag, startPoint x: 586, startPoint y: 255, endPoint x: 246, endPoint y: 260, distance: 340.0
click at [247, 260] on td "OrthoFi_ Awareness_ Retargeting_ Display_ Ortho?id=174&cmp_ id=9658085 Duplicat…" at bounding box center [422, 261] width 375 height 36
copy td "OrthoFi_ Awareness_ Retargeting_ Display_ Ortho?id=174&cmp_ id=9658085"
click at [526, 104] on link "Campaigns" at bounding box center [524, 97] width 114 height 30
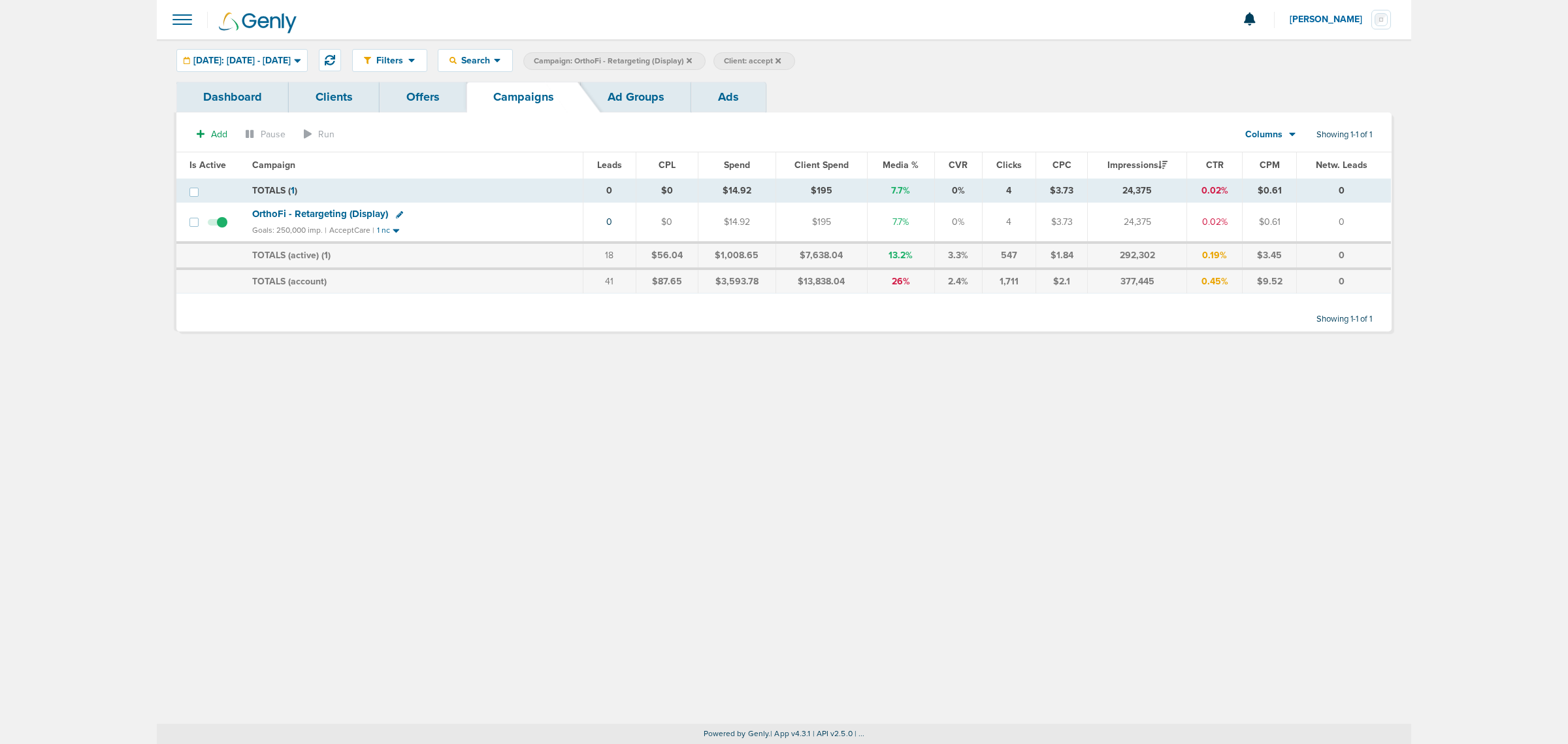
click at [692, 60] on icon at bounding box center [690, 60] width 5 height 5
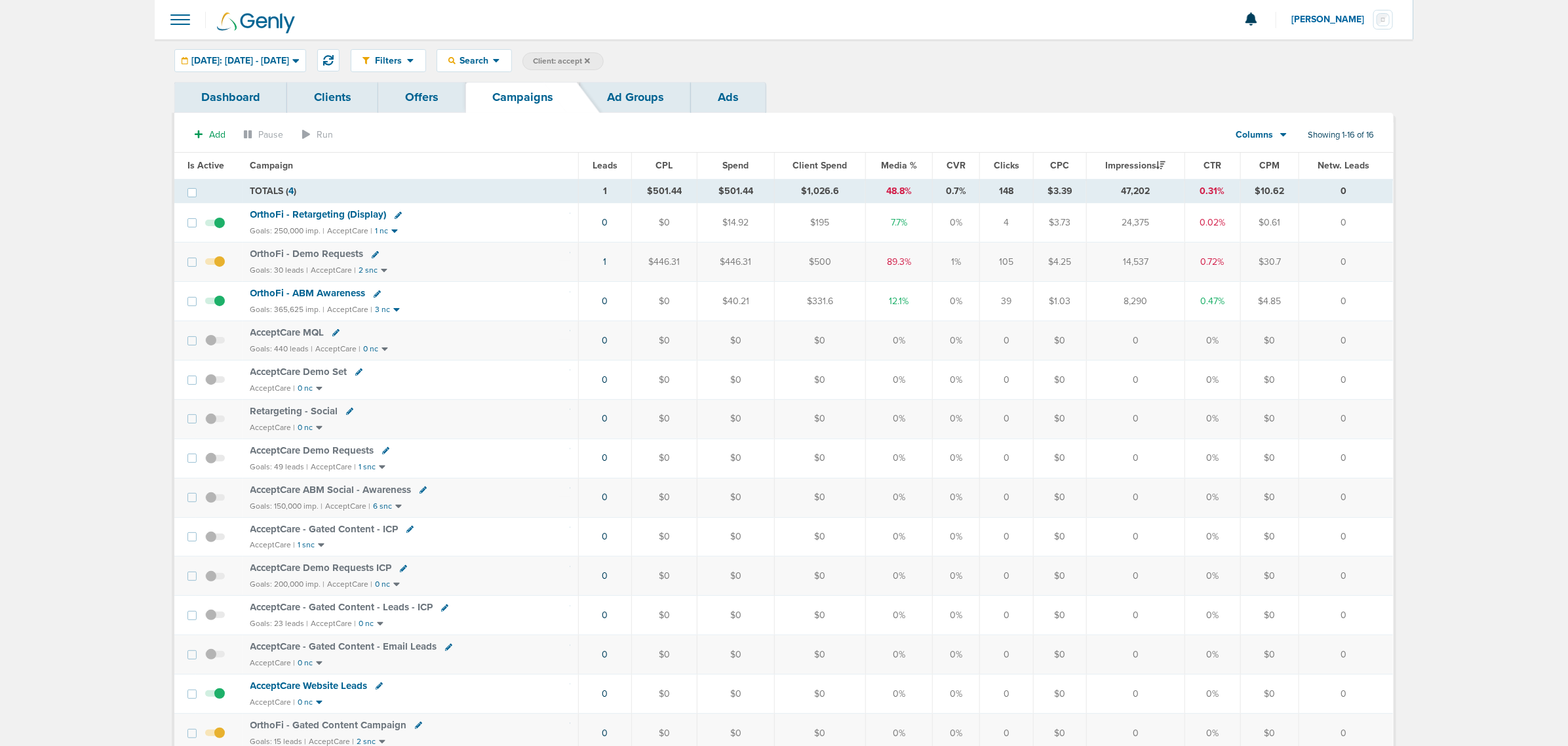
click at [308, 290] on span "OrthoFi - ABM Awareness" at bounding box center [308, 293] width 116 height 12
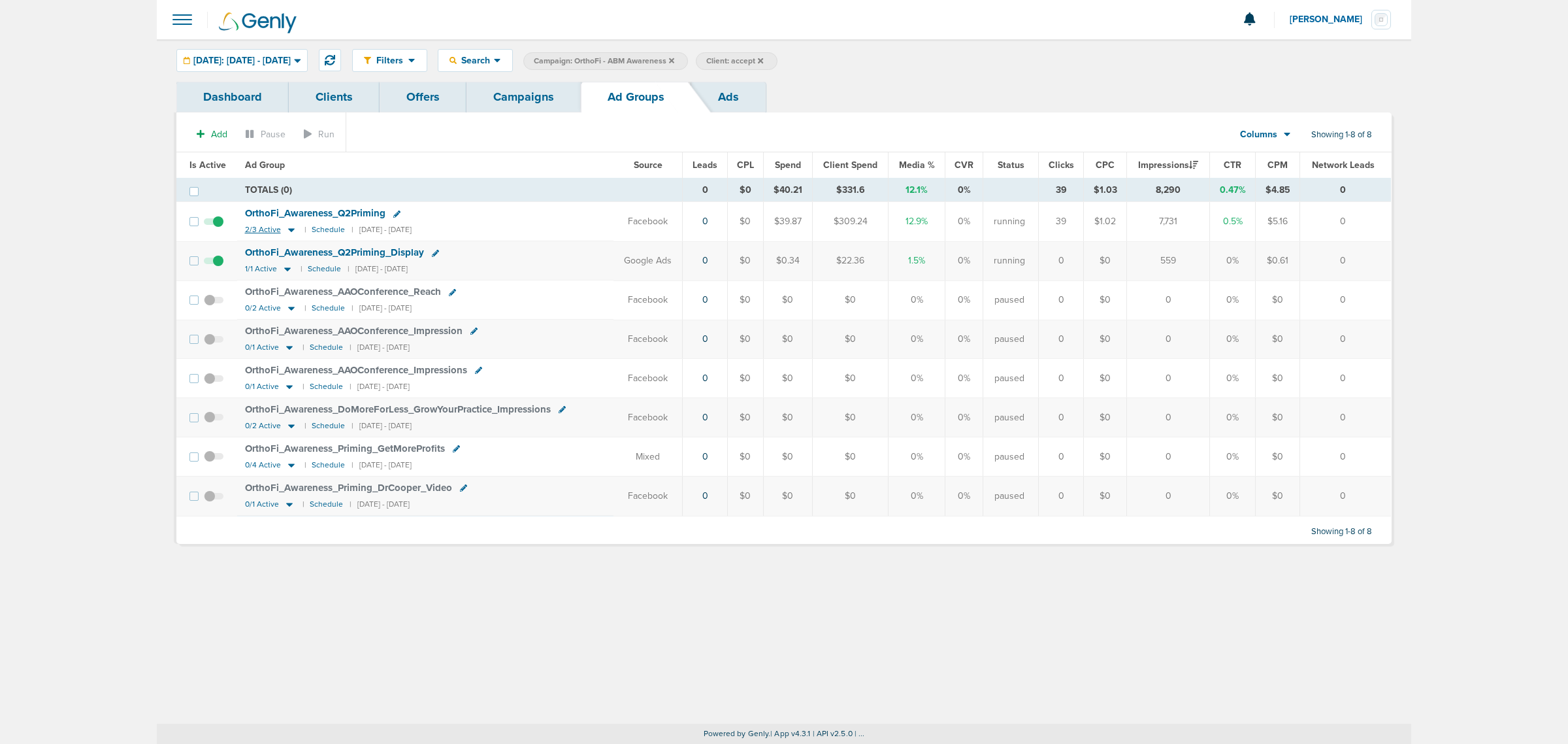
click at [289, 231] on icon at bounding box center [291, 231] width 7 height 4
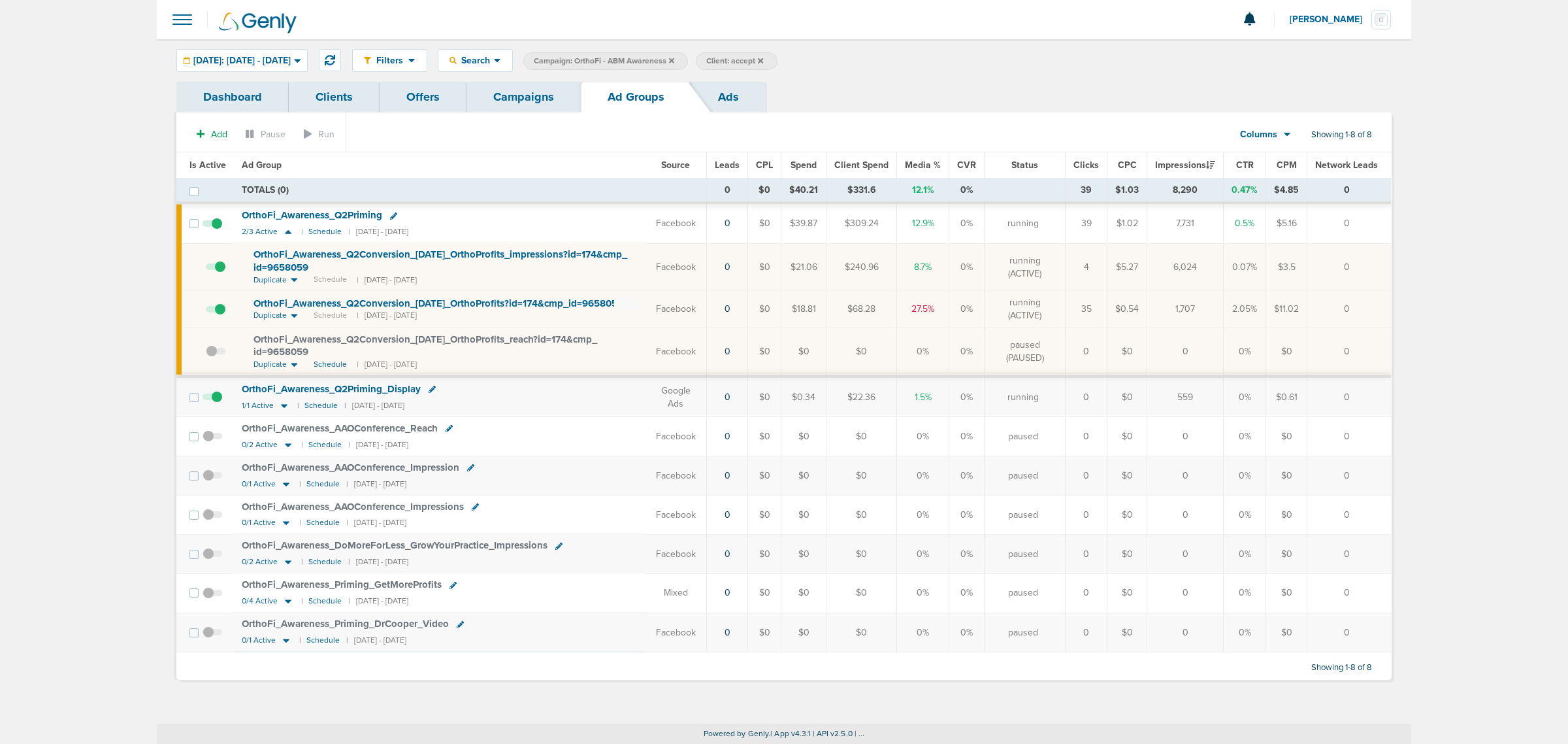
click at [394, 213] on icon at bounding box center [394, 216] width 7 height 7
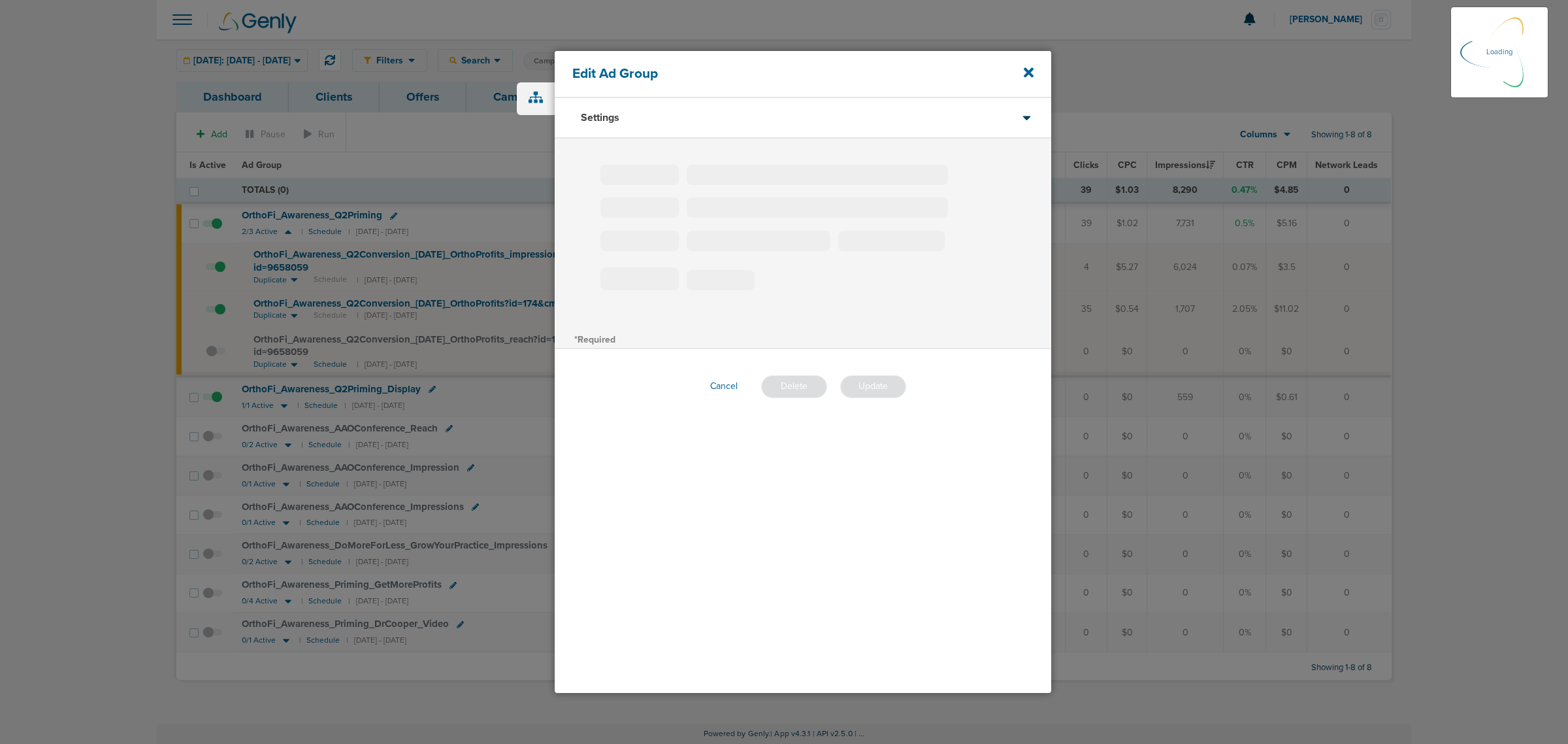
type input "OrthoFi_Awareness_Q2Priming"
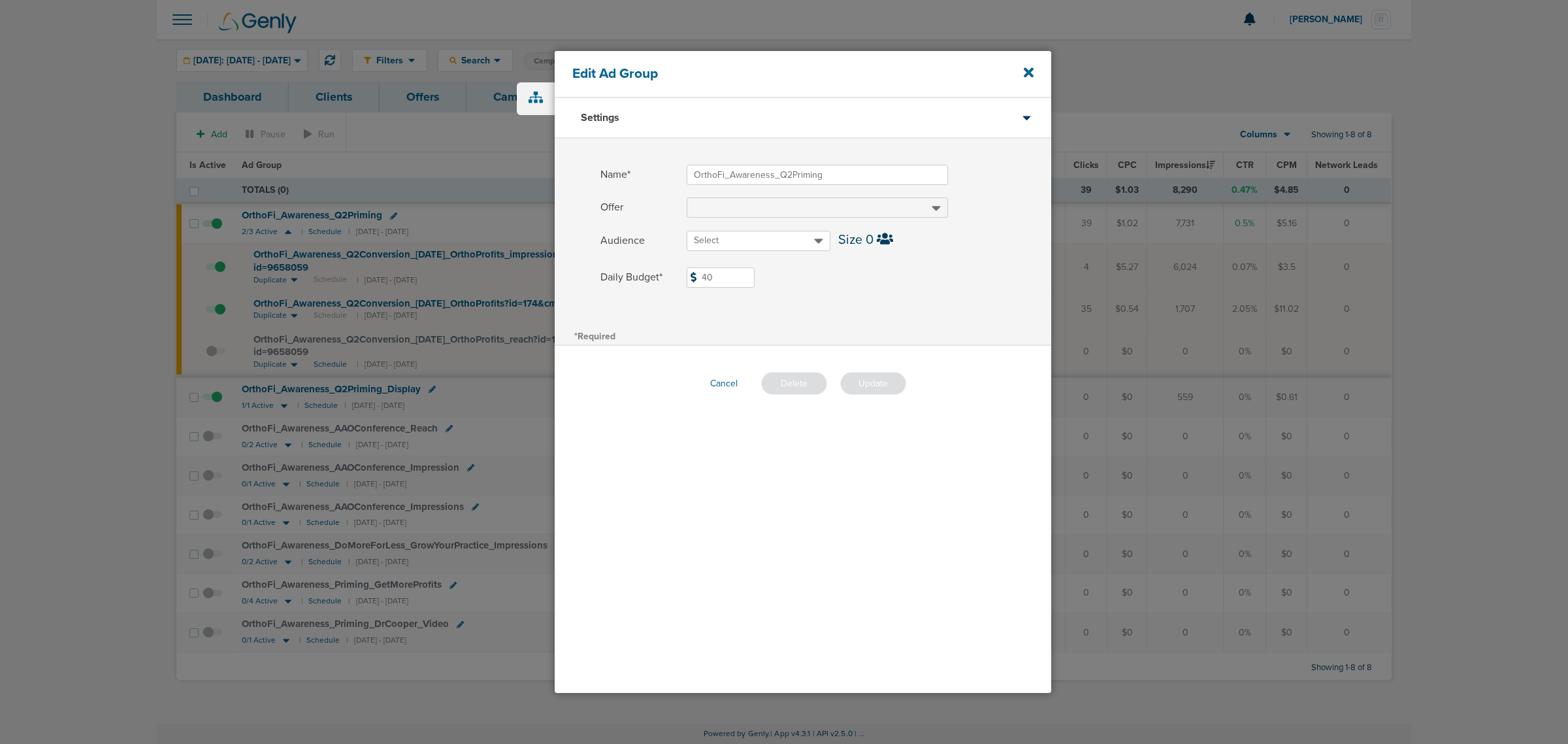
drag, startPoint x: 719, startPoint y: 279, endPoint x: 624, endPoint y: 273, distance: 95.2
click at [624, 273] on label "Daily Budget* 40 $40" at bounding box center [826, 278] width 451 height 20
type input "50"
click at [860, 309] on div "Name* OrthoFi_Awareness_Q2Priming Offer Audience Select Size 0 Daily Budget* 50…" at bounding box center [803, 232] width 496 height 188
click at [879, 373] on button "Update" at bounding box center [872, 384] width 66 height 23
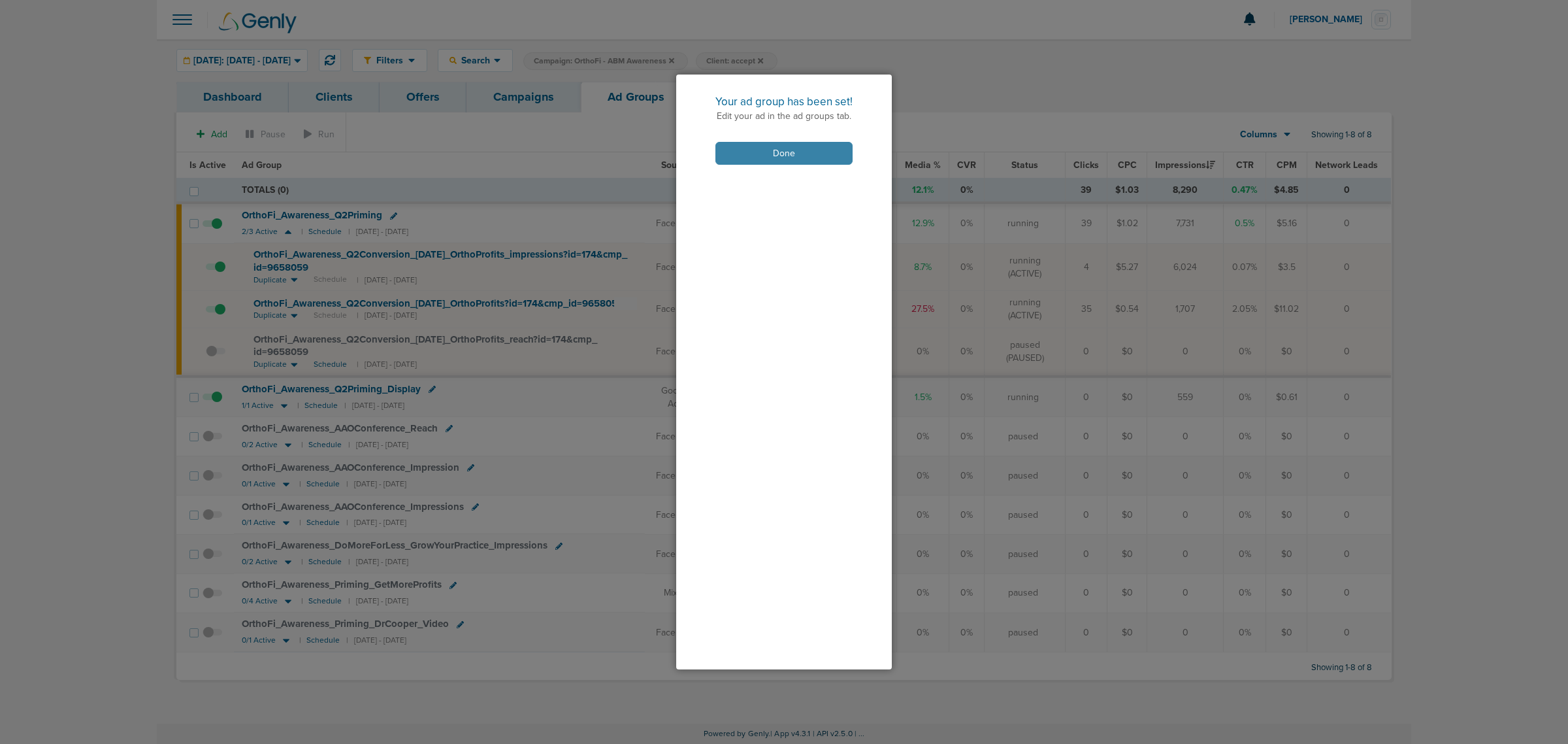
click at [811, 154] on button "Done" at bounding box center [784, 153] width 137 height 23
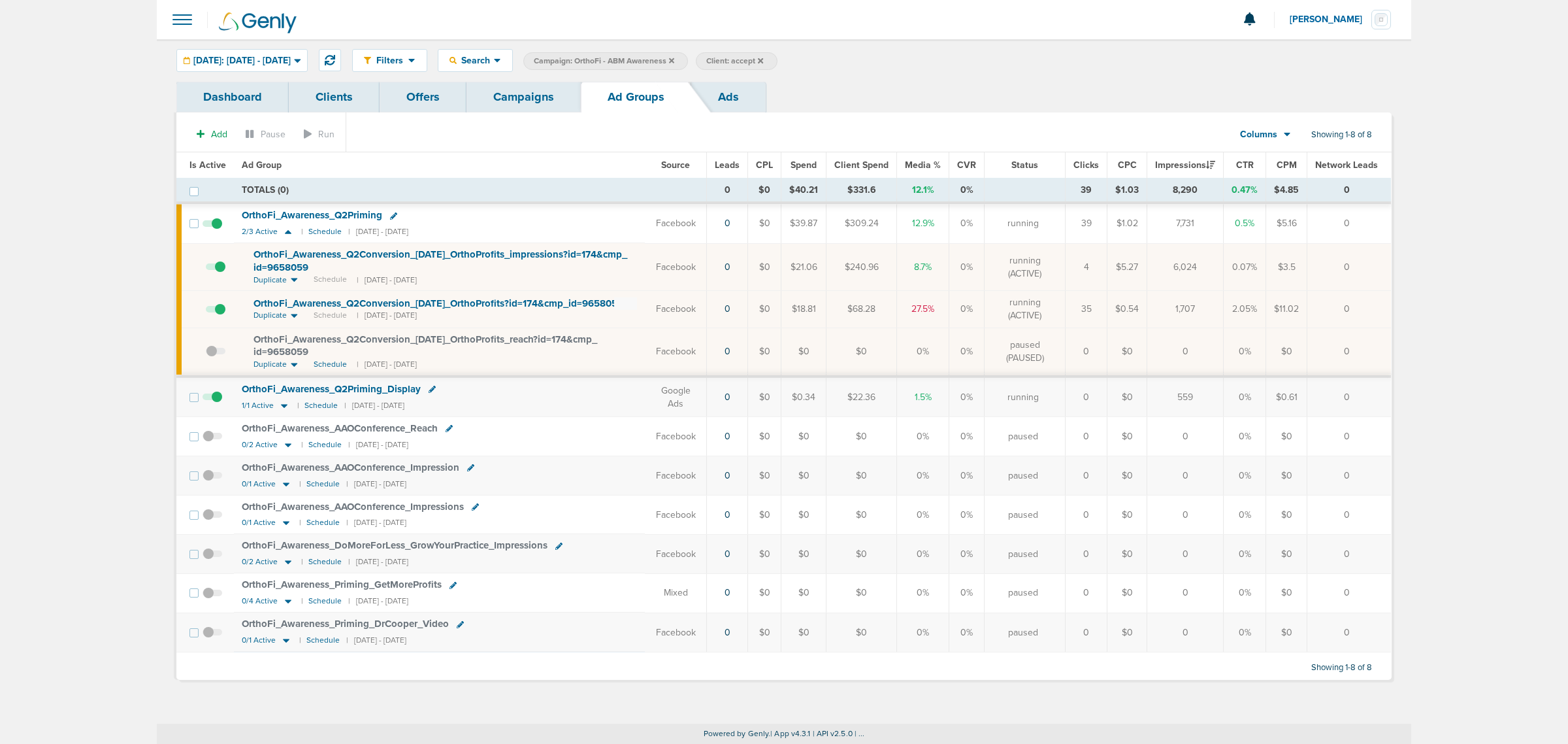
click at [531, 100] on link "Campaigns" at bounding box center [524, 97] width 114 height 30
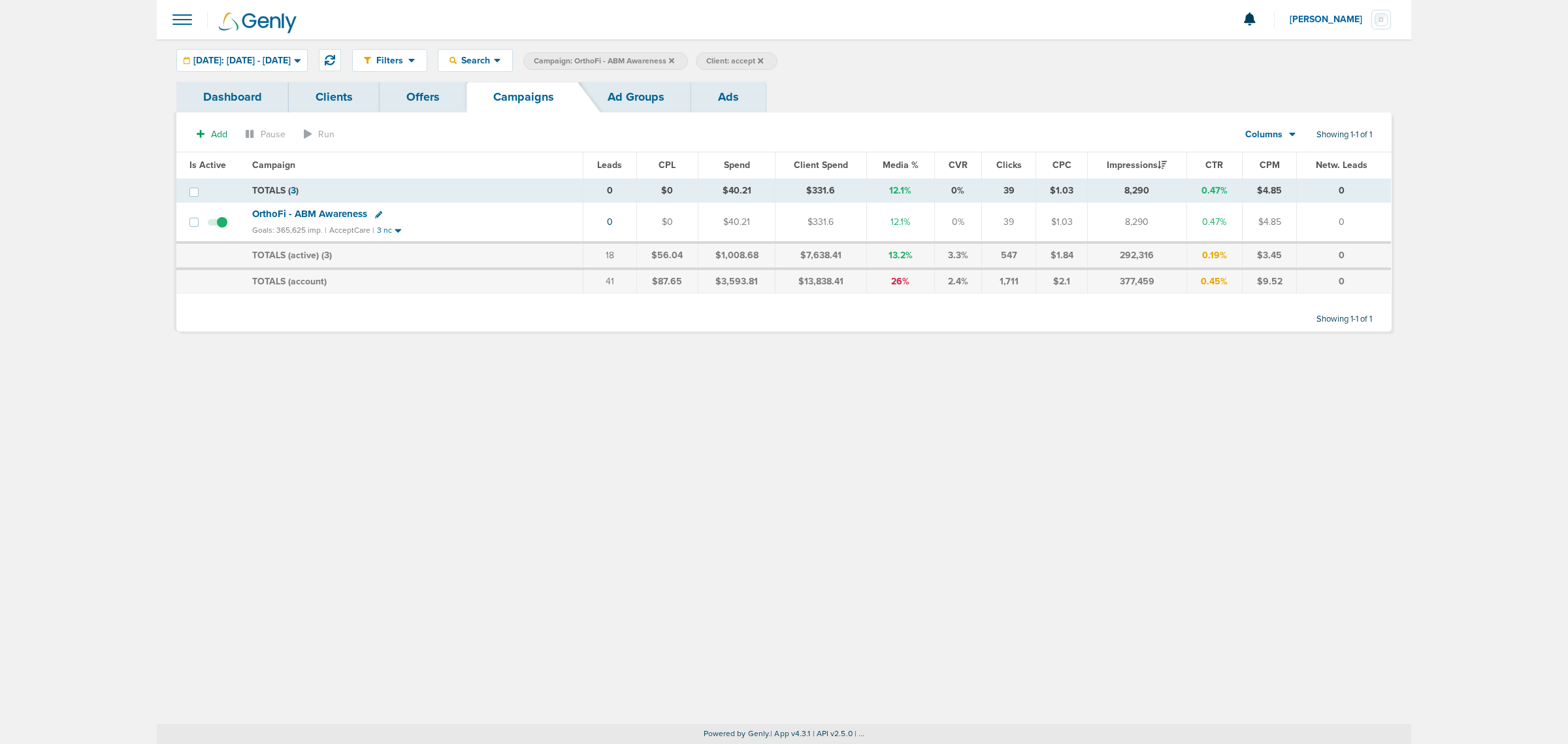
click at [674, 60] on icon at bounding box center [672, 61] width 5 height 8
click at [591, 59] on span "Client: accept" at bounding box center [562, 61] width 57 height 11
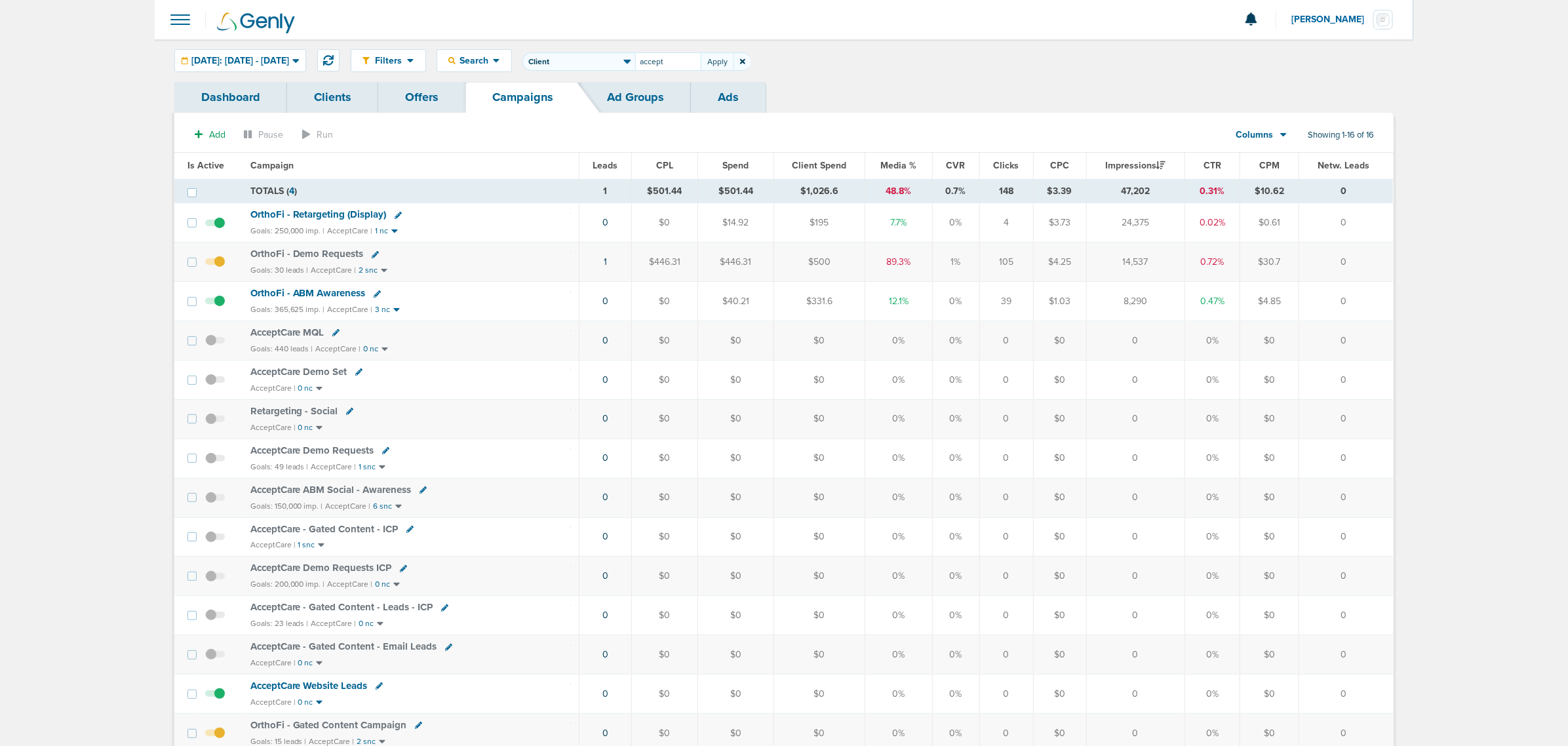
drag, startPoint x: 726, startPoint y: 58, endPoint x: 587, endPoint y: 56, distance: 139.0
click at [587, 56] on span "Client Campaign Offers Landing Page Ad Group Network Campaign Ad Ad Status Netw…" at bounding box center [637, 61] width 229 height 18
type input "nex"
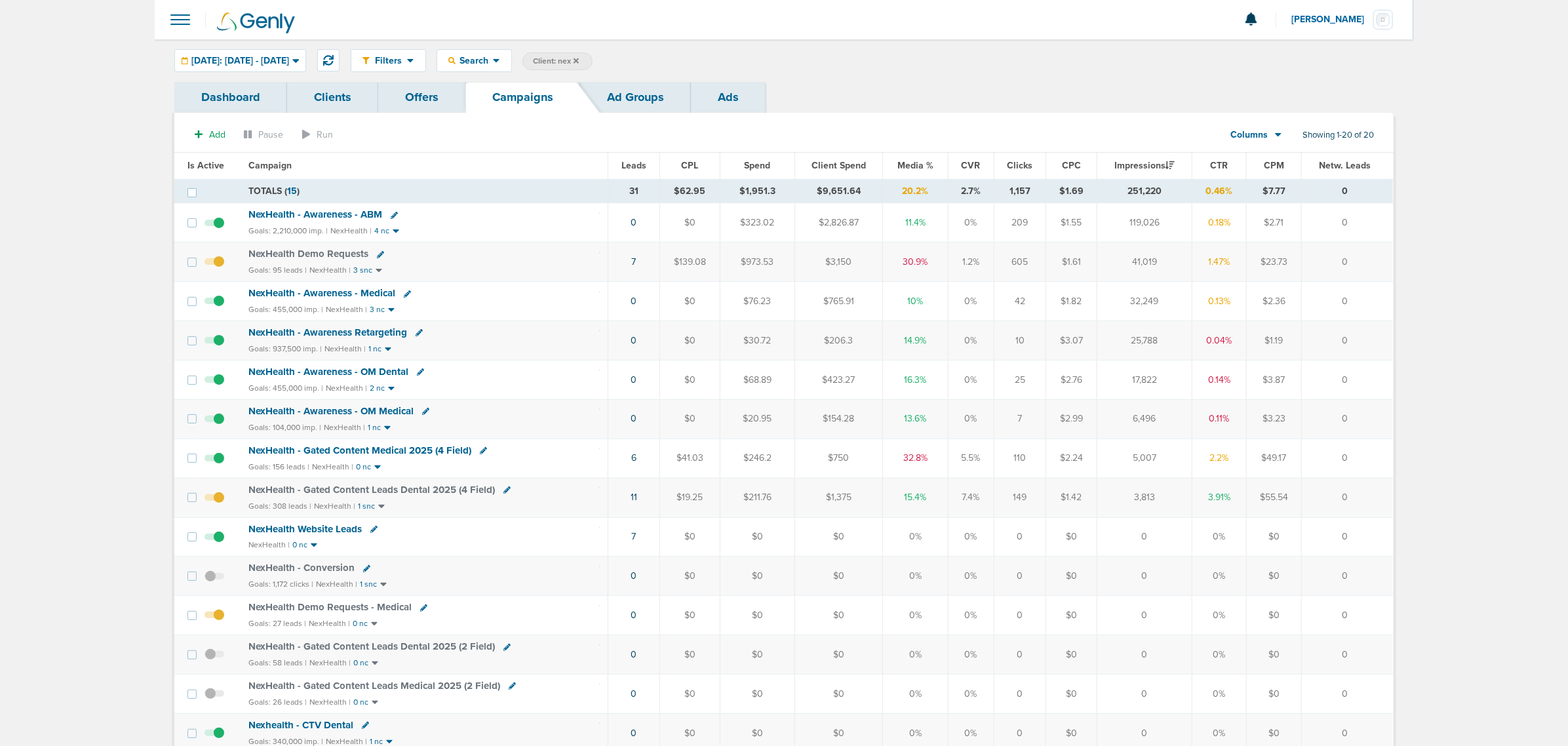
click at [289, 226] on div "Goals: 2,210,000 imp. | NexHealth | 4 nc" at bounding box center [425, 231] width 351 height 11
click at [306, 221] on div "NexHealth - Awareness - ABM" at bounding box center [425, 215] width 351 height 13
click at [306, 215] on span "NexHealth - Awareness - ABM" at bounding box center [316, 214] width 134 height 12
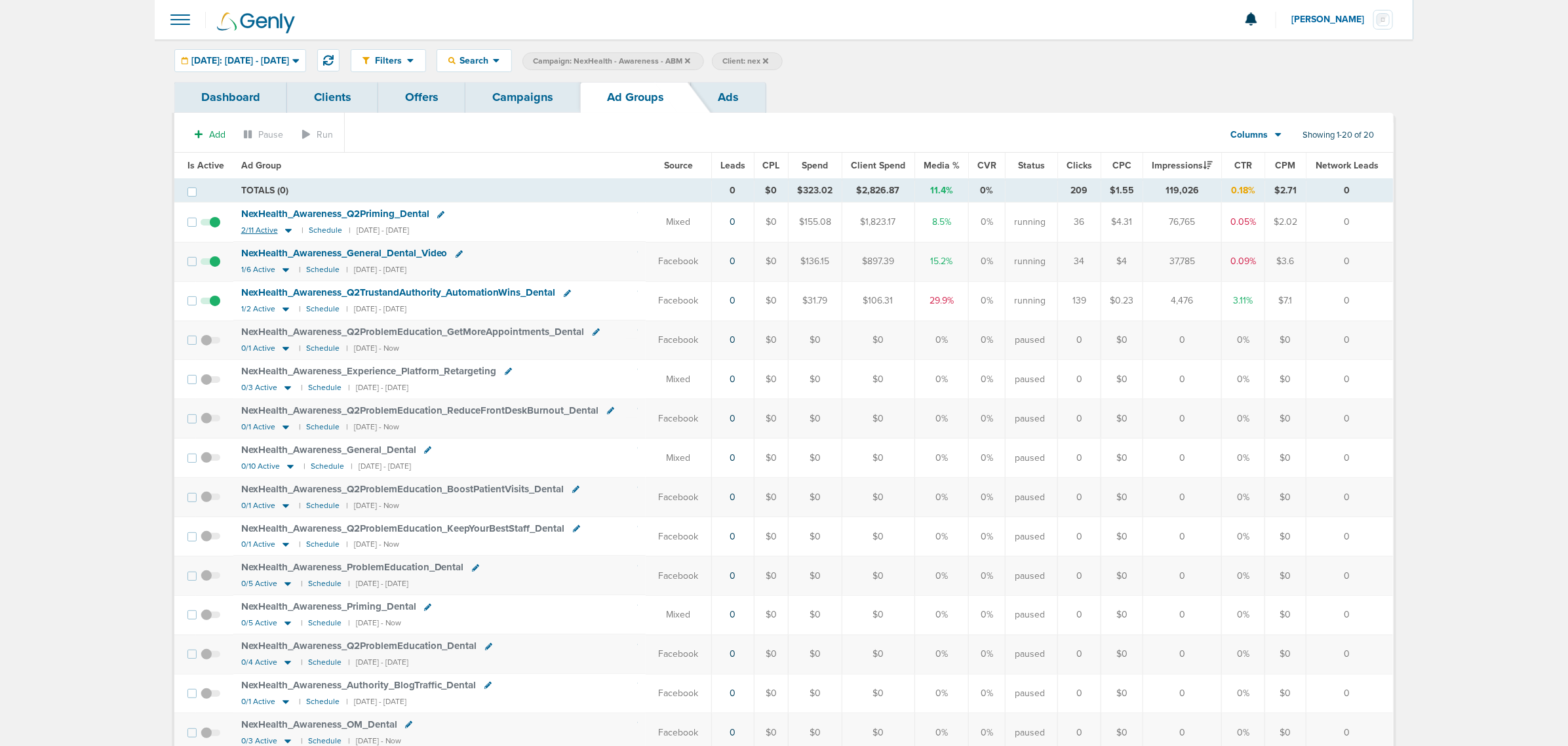
click at [288, 232] on icon at bounding box center [288, 230] width 13 height 11
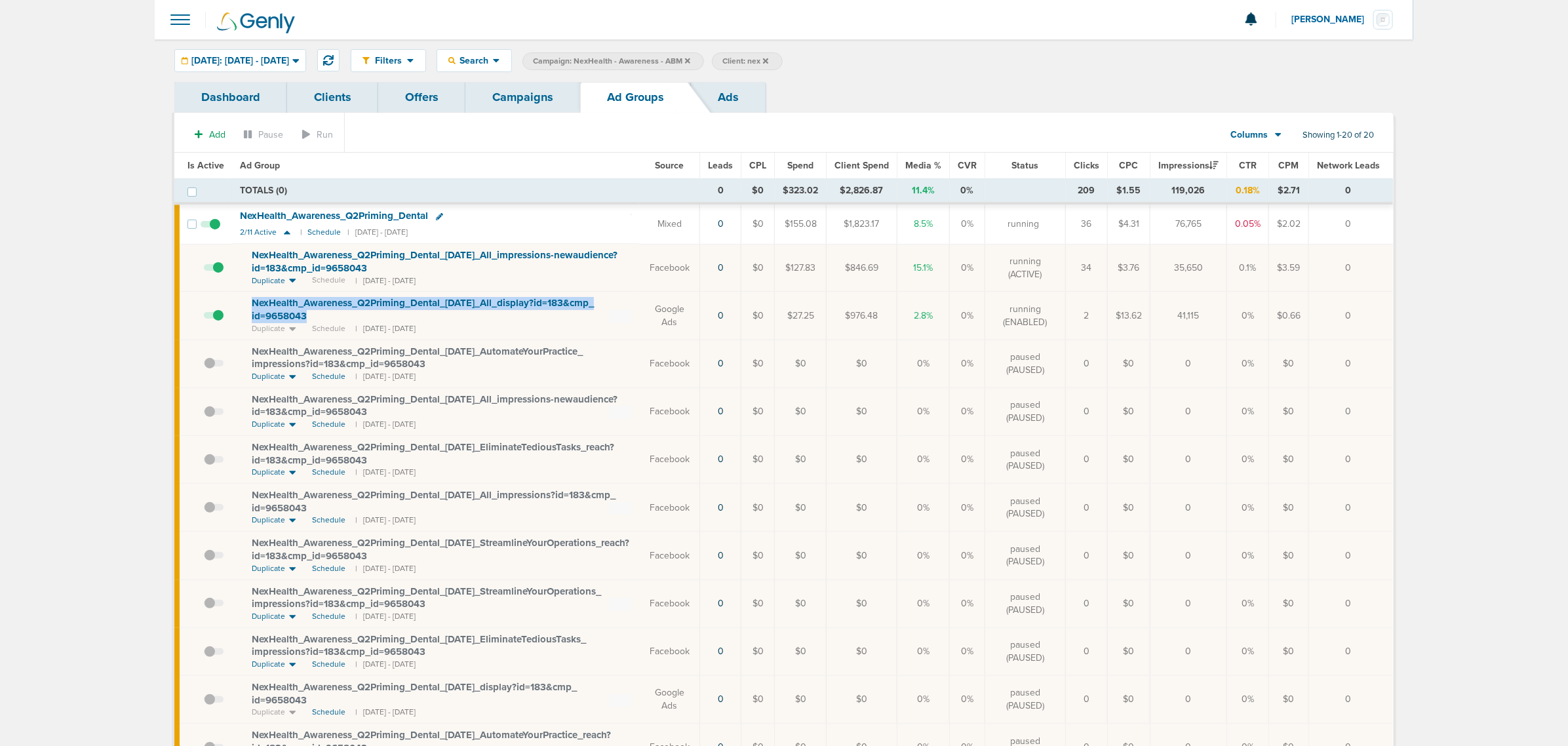
drag, startPoint x: 328, startPoint y: 320, endPoint x: 225, endPoint y: 293, distance: 106.5
click at [225, 293] on tr "NexHealth_ Awareness_ Q2Priming_ Dental_ 05.09.25_ All_ display?id=183&cmp_ id=…" at bounding box center [784, 315] width 1219 height 48
copy tr "NexHealth_ Awareness_ Q2Priming_ Dental_ 05.09.25_ All_ display?id=183&cmp_ id=…"
click at [421, 267] on div "NexHealth_ Awareness_ Q2Priming_ Dental_ 09.24.25_ All_ impressions-newaudience…" at bounding box center [441, 262] width 380 height 26
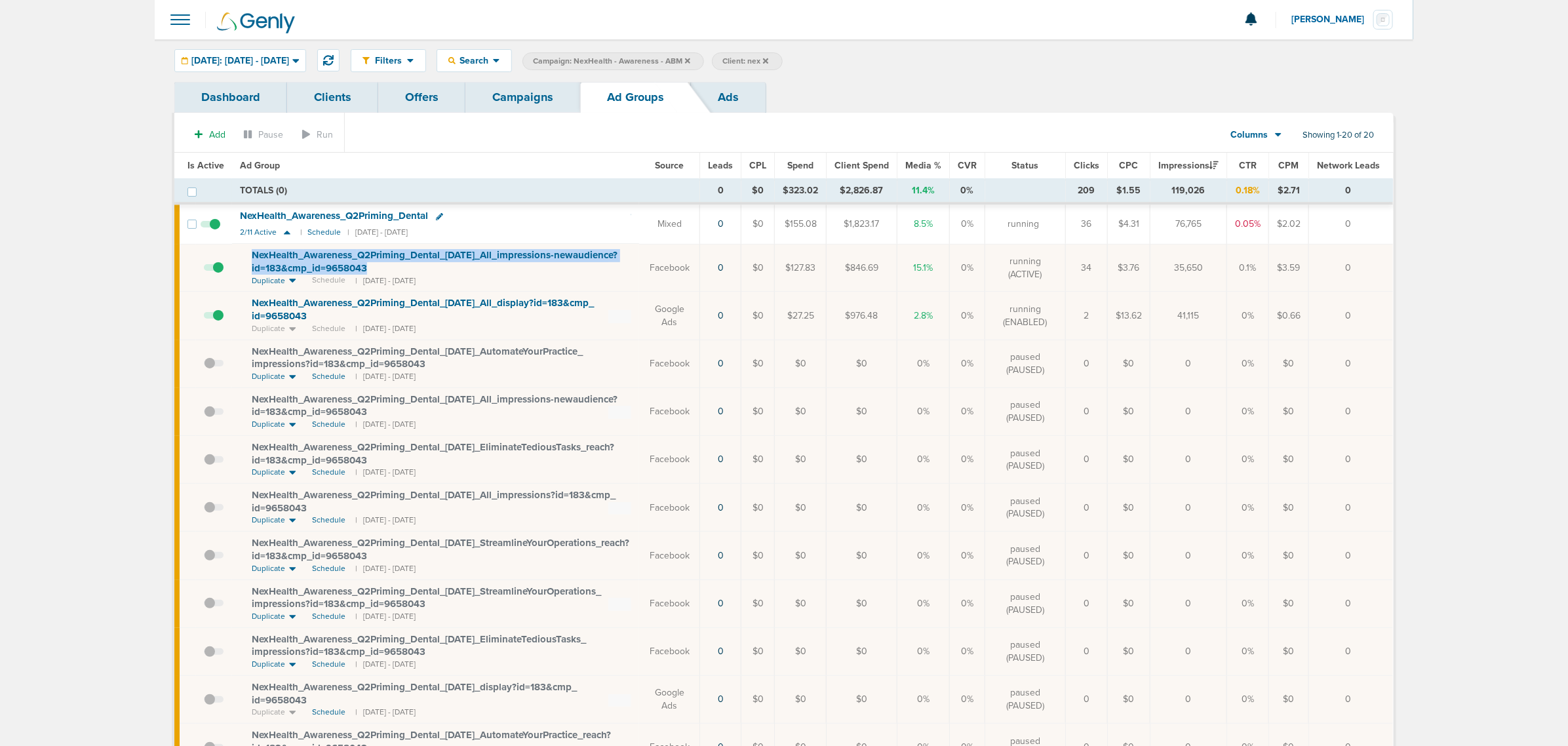
drag, startPoint x: 412, startPoint y: 268, endPoint x: 247, endPoint y: 253, distance: 165.7
click at [247, 253] on td "NexHealth_ Awareness_ Q2Priming_ Dental_ 09.24.25_ All_ impressions-newaudience…" at bounding box center [435, 268] width 407 height 48
copy span "NexHealth_ Awareness_ Q2Priming_ Dental_ 09.24.25_ All_ impressions-newaudience…"
click at [510, 281] on td "NexHealth_ Awareness_ Q2Priming_ Dental_ 09.24.25_ All_ impressions-newaudience…" at bounding box center [435, 268] width 407 height 48
click at [493, 99] on link "Campaigns" at bounding box center [523, 97] width 115 height 31
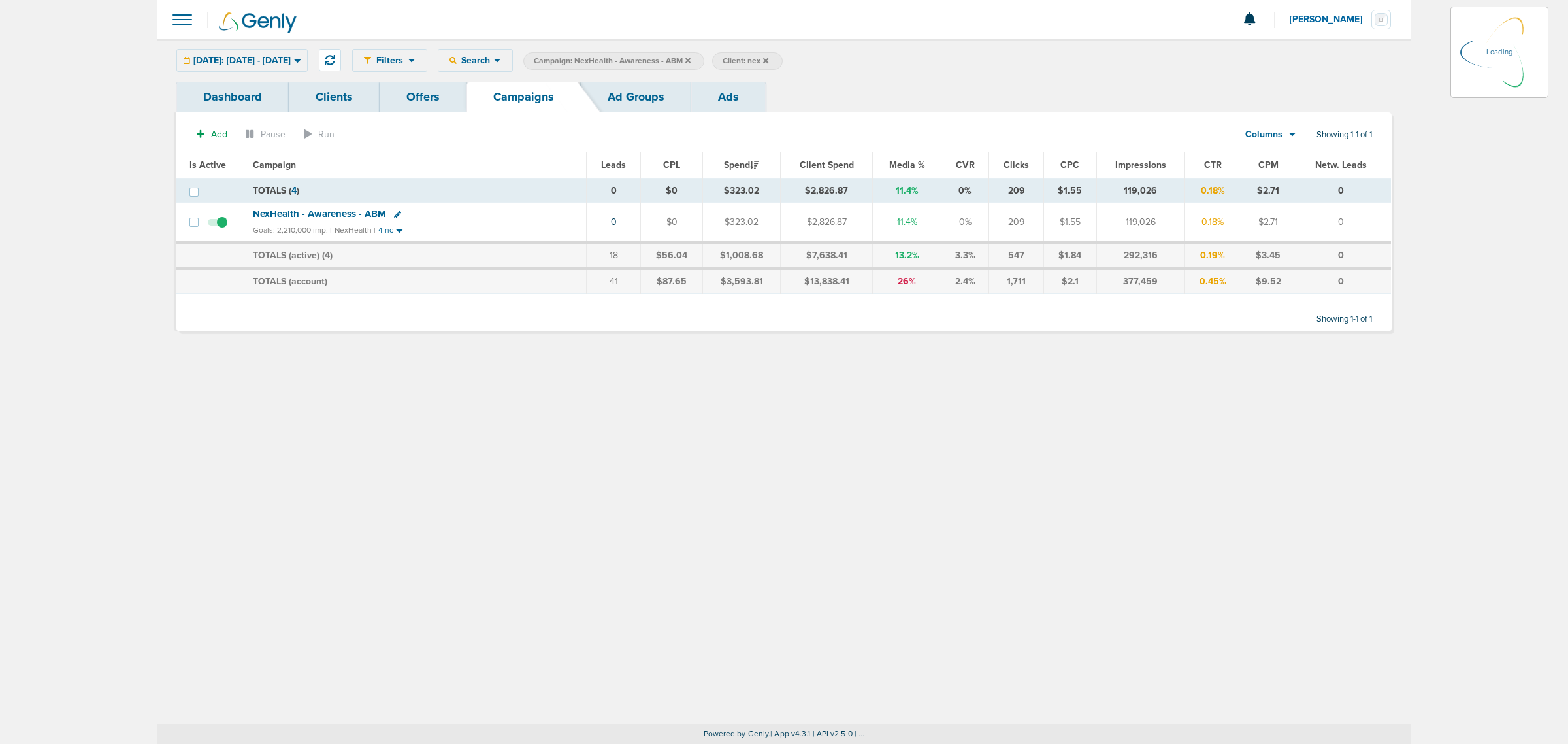
click at [691, 64] on icon at bounding box center [688, 61] width 5 height 8
click at [691, 60] on icon at bounding box center [688, 60] width 5 height 5
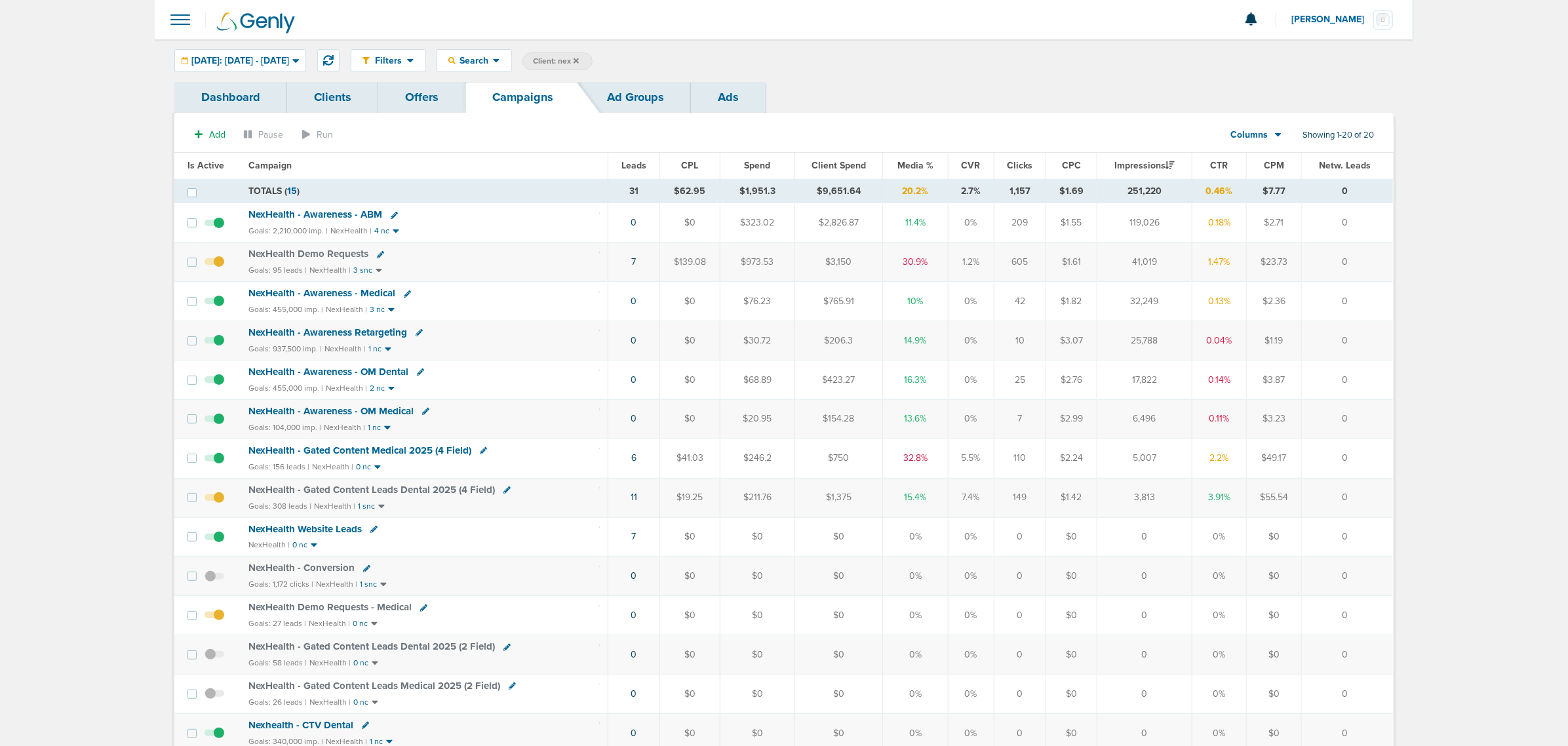
click at [332, 211] on span "NexHealth - Awareness - ABM" at bounding box center [316, 214] width 134 height 12
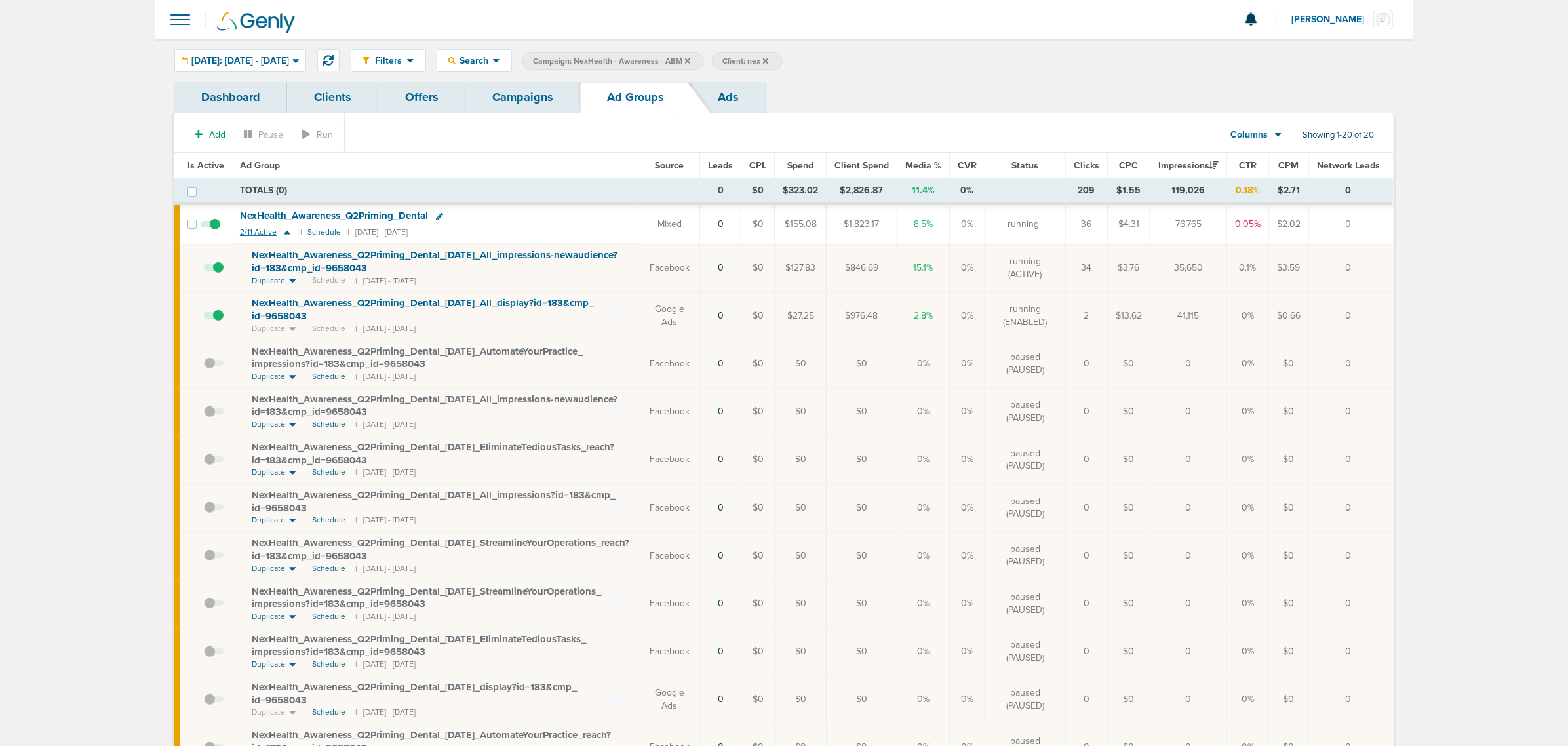
click at [285, 232] on icon at bounding box center [288, 233] width 7 height 4
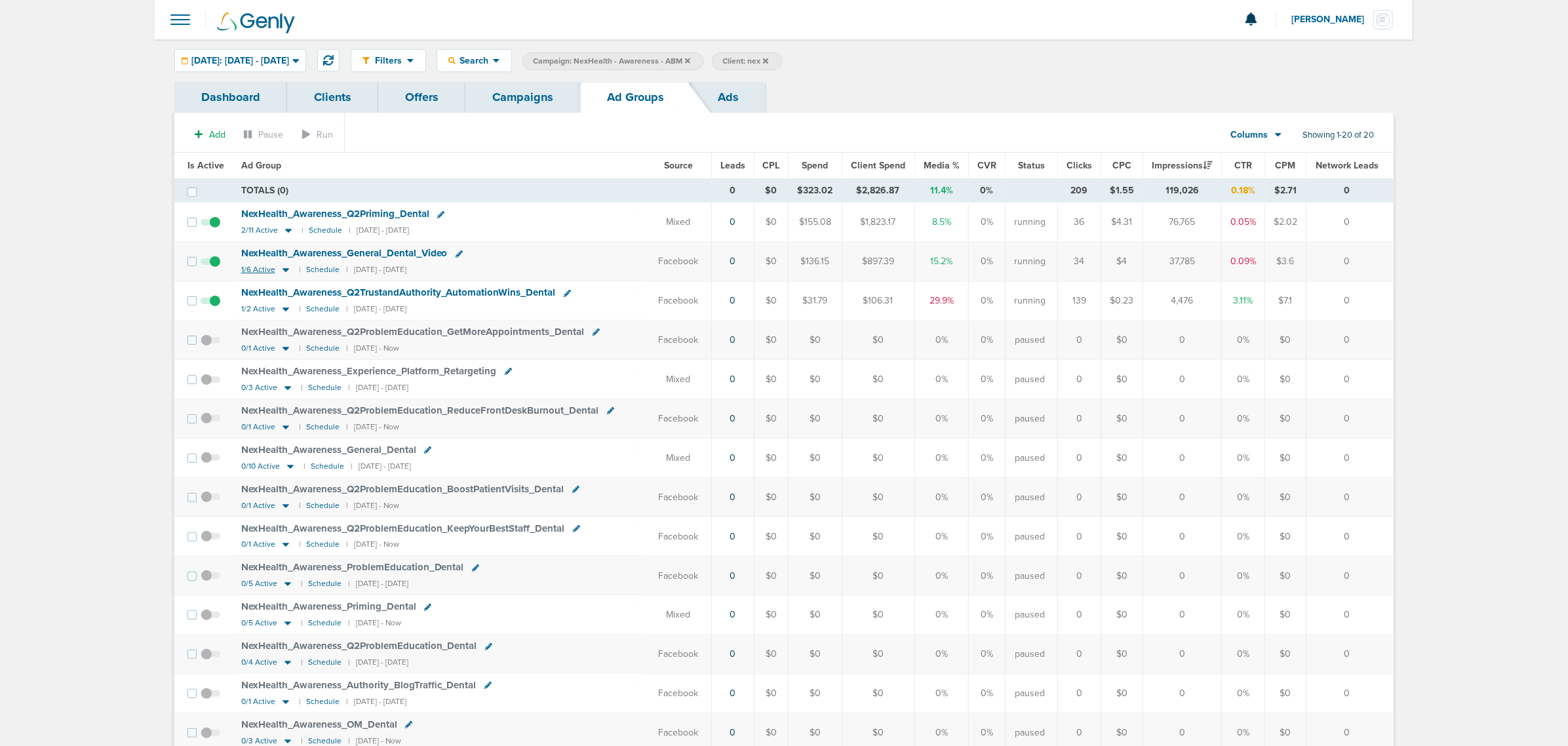
click at [283, 270] on icon at bounding box center [286, 270] width 7 height 4
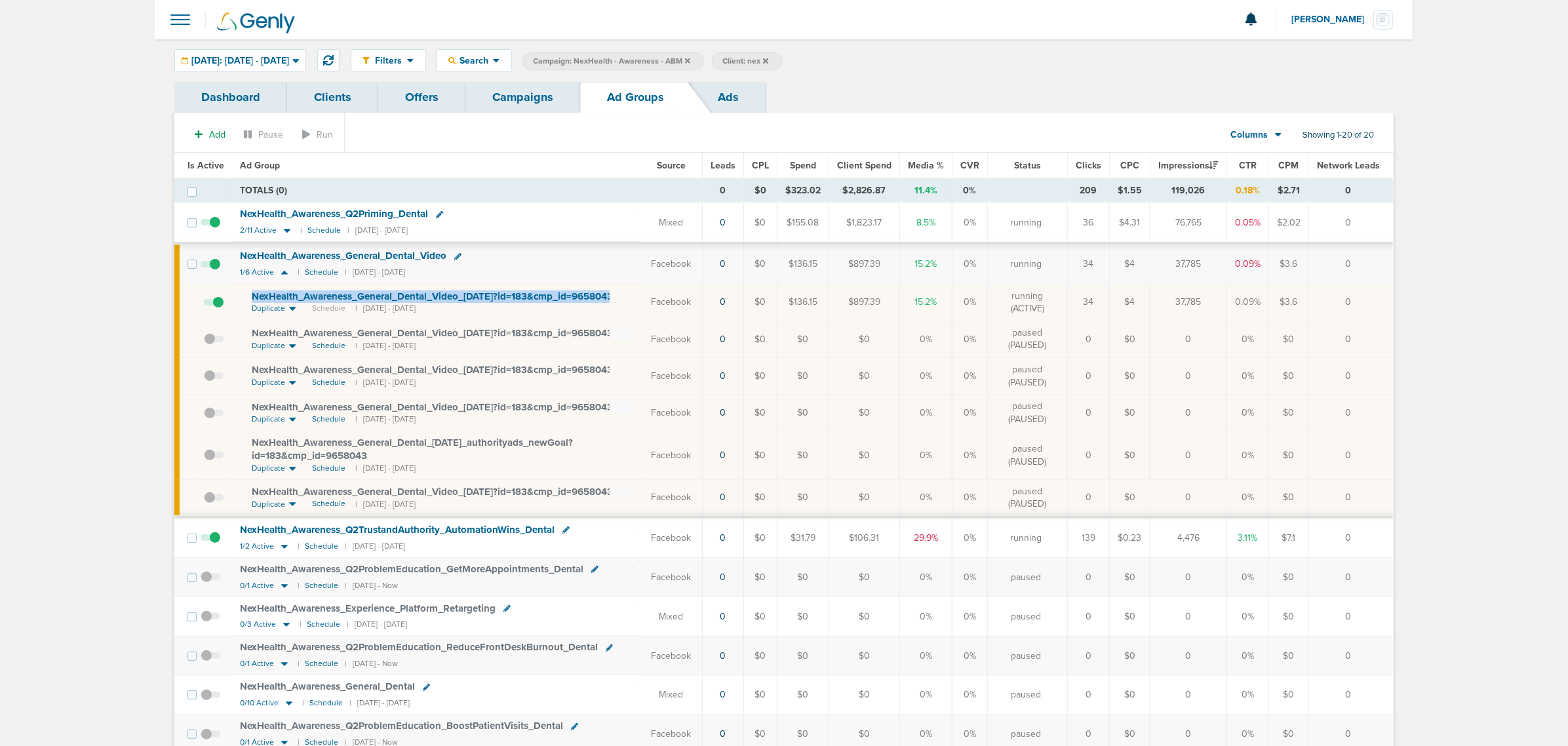
drag, startPoint x: 624, startPoint y: 300, endPoint x: 243, endPoint y: 297, distance: 381.0
click at [243, 297] on td "NexHealth_ Awareness_ General_ Dental_ Video_ 09.22.25?id=183&cmp_ id=9658043 D…" at bounding box center [436, 302] width 408 height 37
copy td "NexHealth_ Awareness_ General_ Dental_ Video_ 09.22.25?id=183&cmp_ id=9658043"
click at [280, 277] on icon at bounding box center [284, 272] width 13 height 11
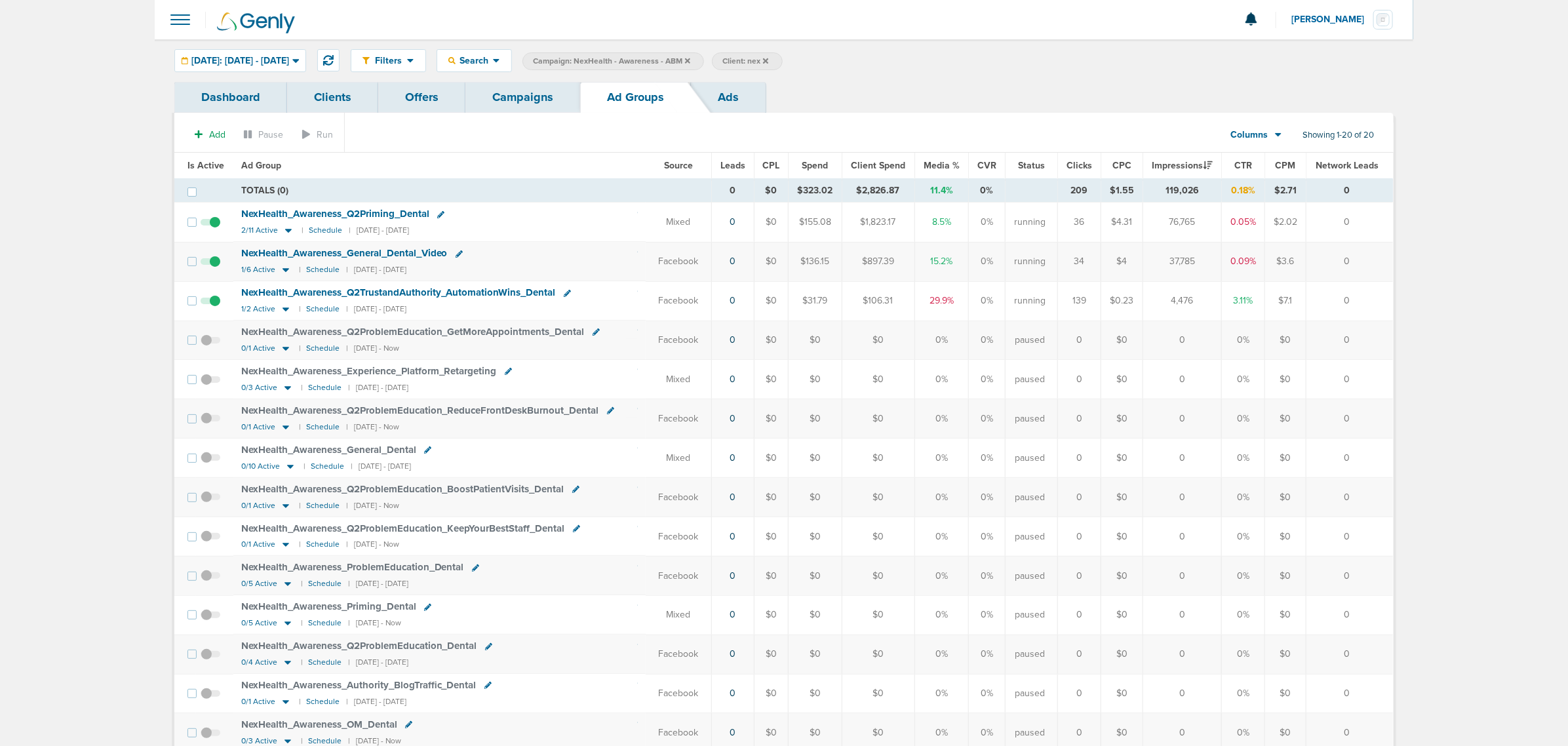
click at [540, 101] on link "Campaigns" at bounding box center [523, 97] width 115 height 31
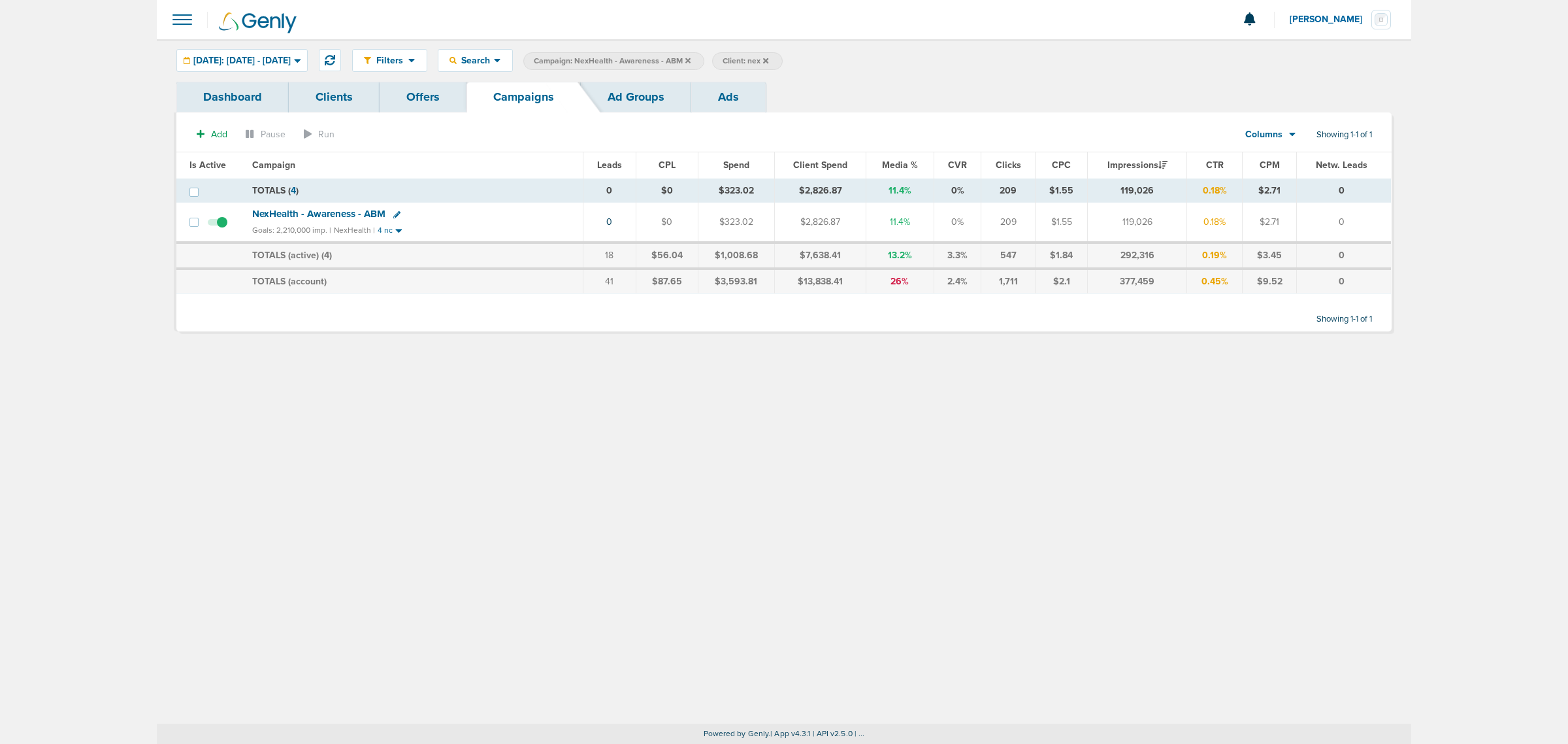
click at [704, 60] on label "Campaign: NexHealth - Awareness - ABM" at bounding box center [614, 61] width 181 height 18
click at [691, 60] on icon at bounding box center [688, 60] width 5 height 5
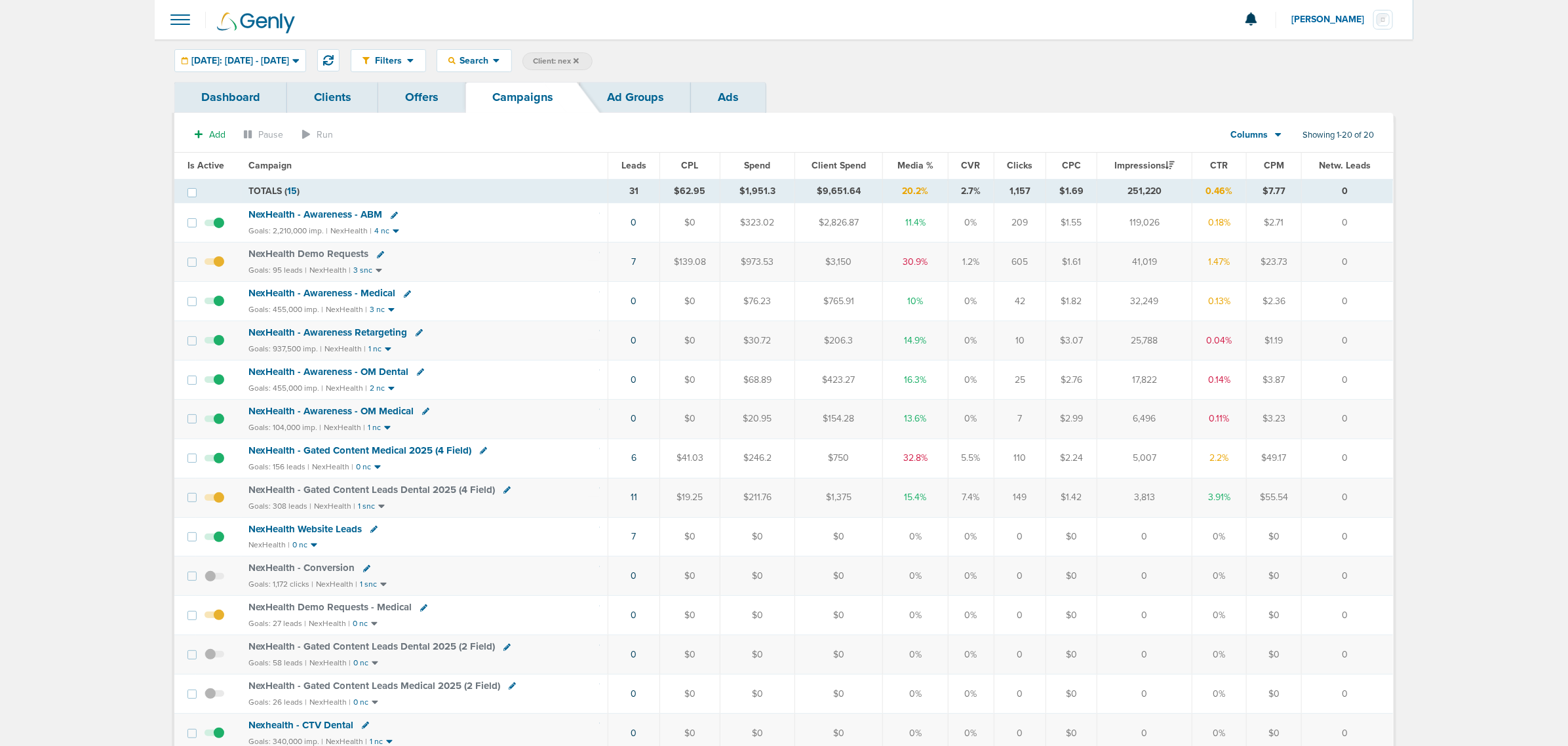
click at [359, 331] on span "NexHealth - Awareness Retargeting" at bounding box center [328, 332] width 158 height 12
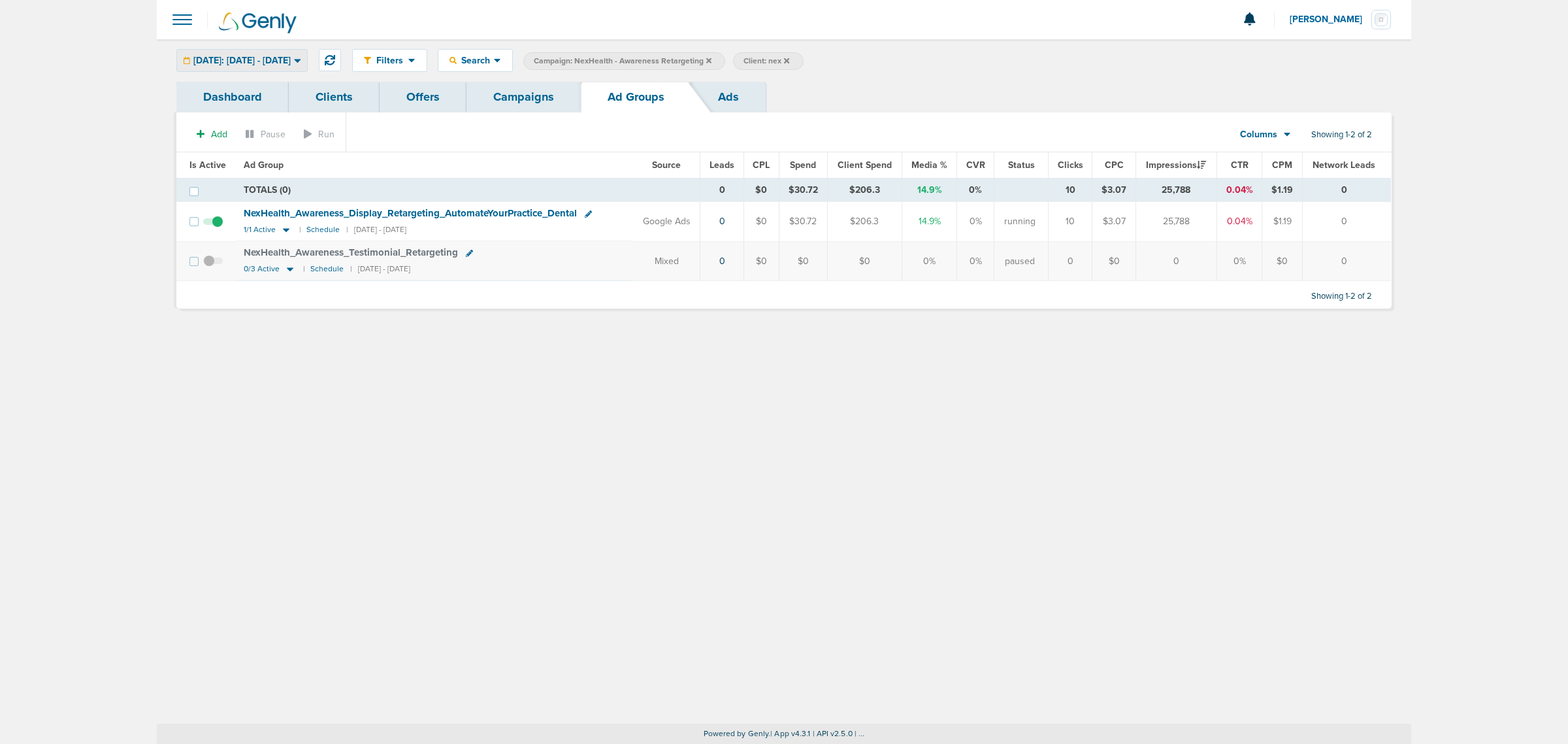
click at [291, 61] on span "Yesterday: 10.05.2025 - 10.05.2025" at bounding box center [242, 61] width 98 height 9
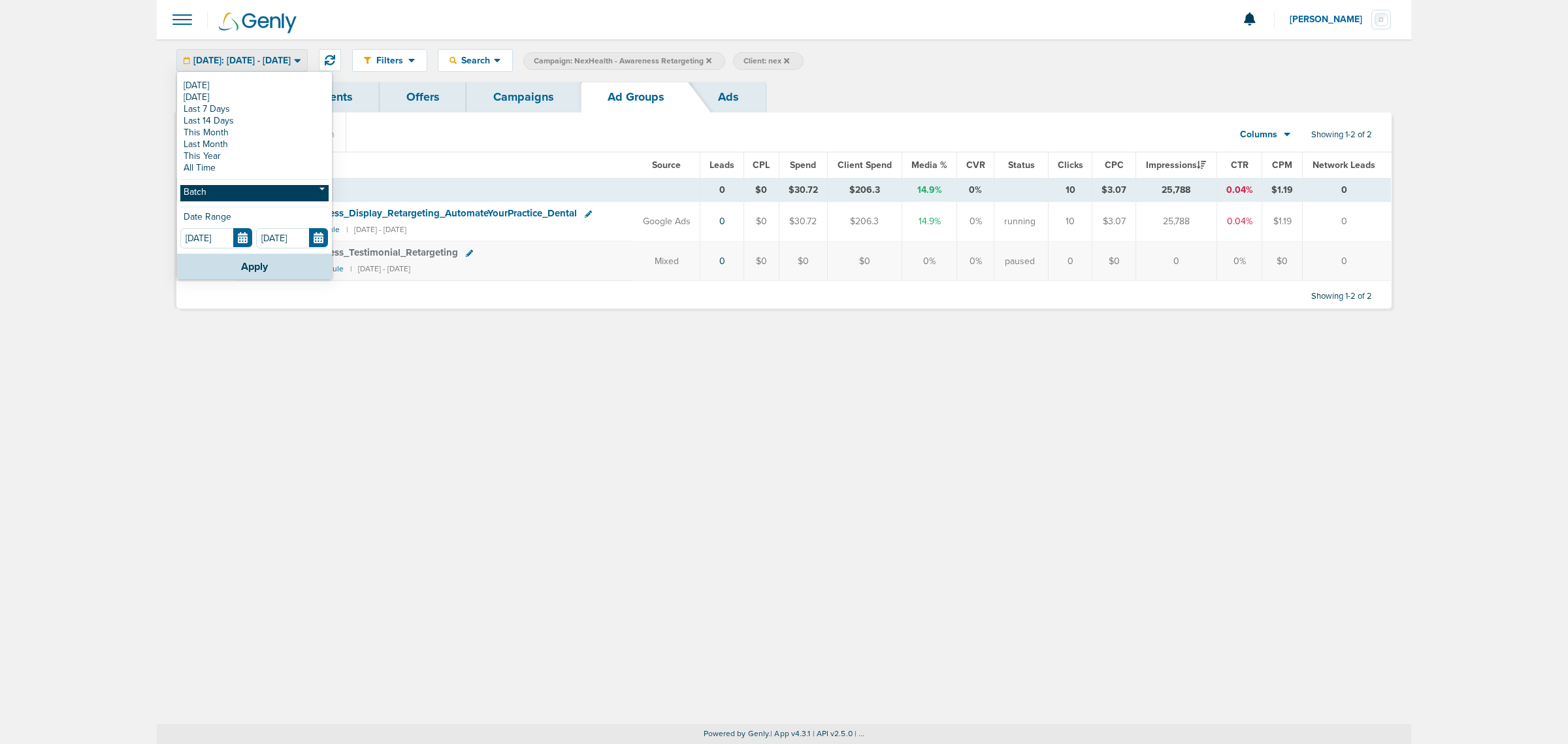
click at [239, 197] on link "Batch" at bounding box center [254, 193] width 148 height 16
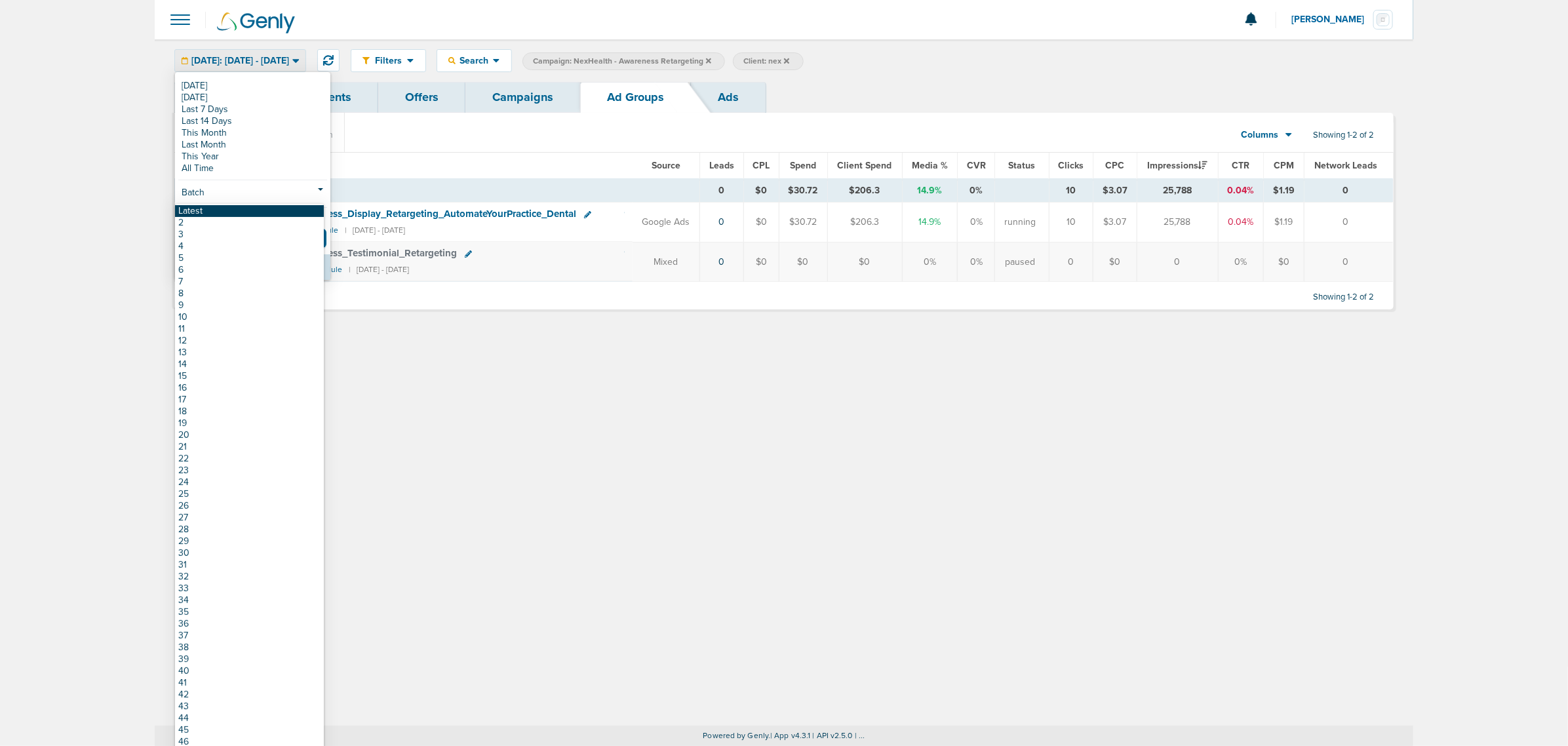
click at [234, 209] on link "Latest" at bounding box center [249, 211] width 149 height 12
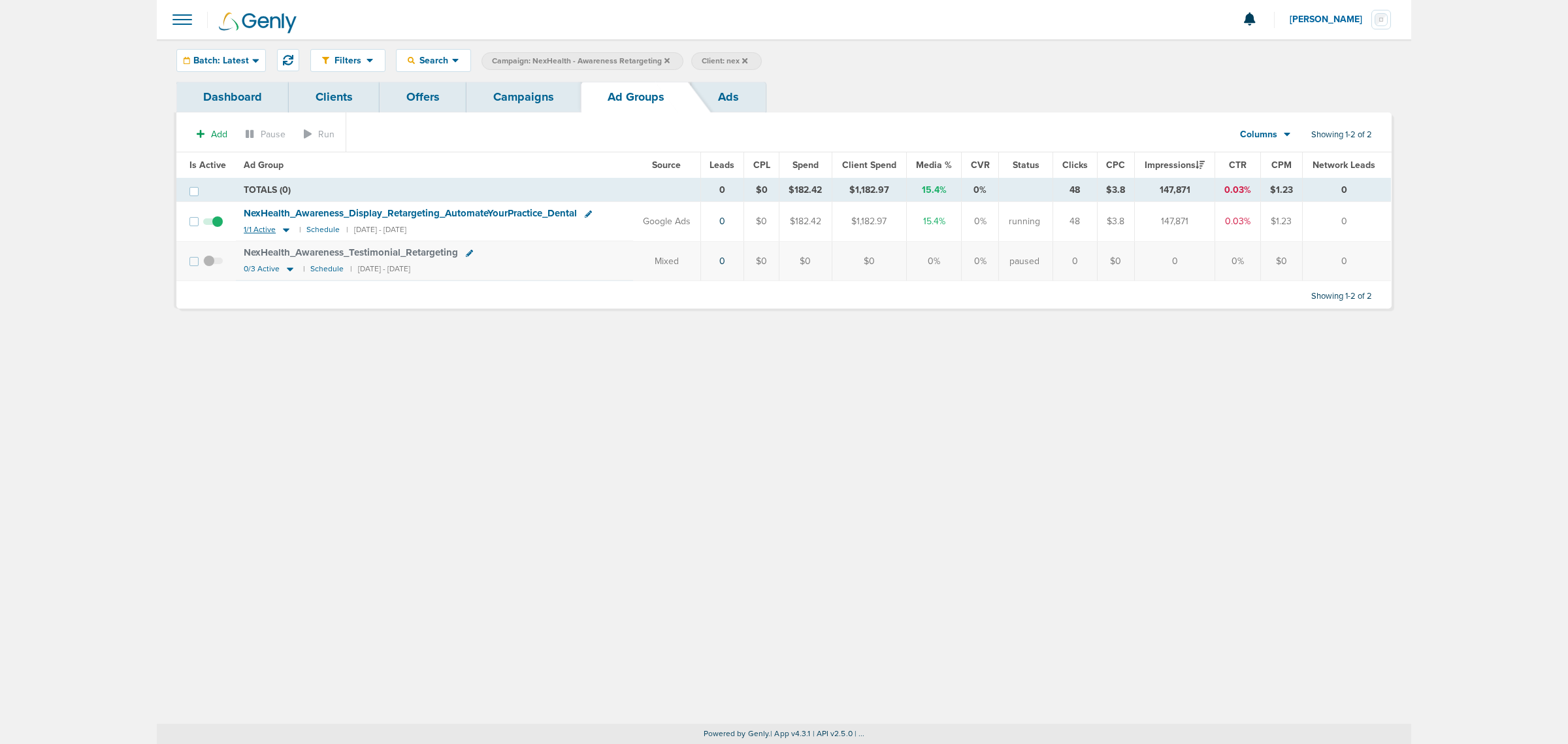
click at [283, 230] on icon at bounding box center [287, 231] width 7 height 4
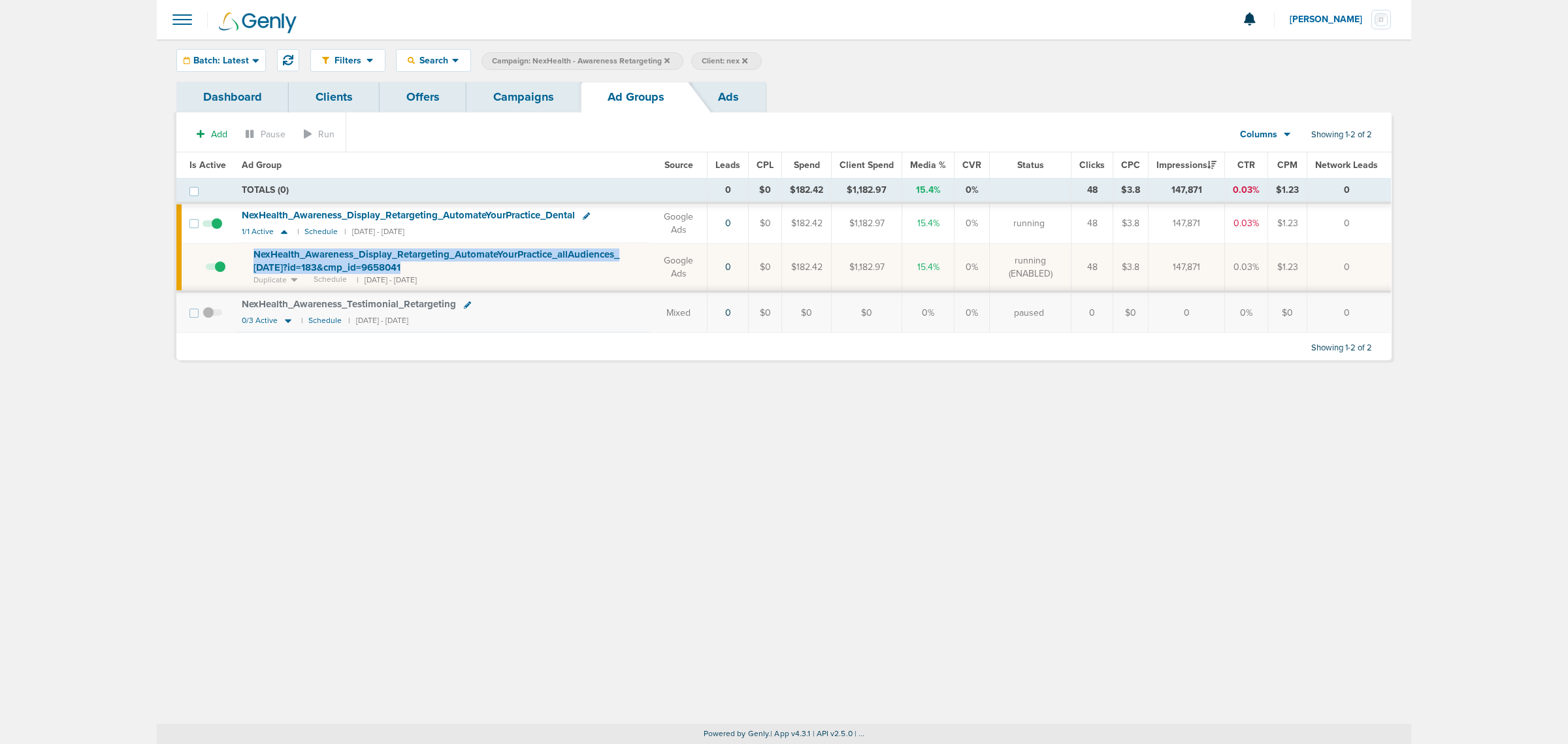
drag, startPoint x: 458, startPoint y: 271, endPoint x: 239, endPoint y: 249, distance: 220.1
click at [239, 249] on td "NexHealth_ Awareness_ Display_ Retargeting_ AutomateYourPractice_ allAudiences_…" at bounding box center [442, 267] width 416 height 48
copy span "NexHealth_ Awareness_ Display_ Retargeting_ AutomateYourPractice_ allAudiences_…"
click at [494, 93] on link "Campaigns" at bounding box center [524, 97] width 114 height 30
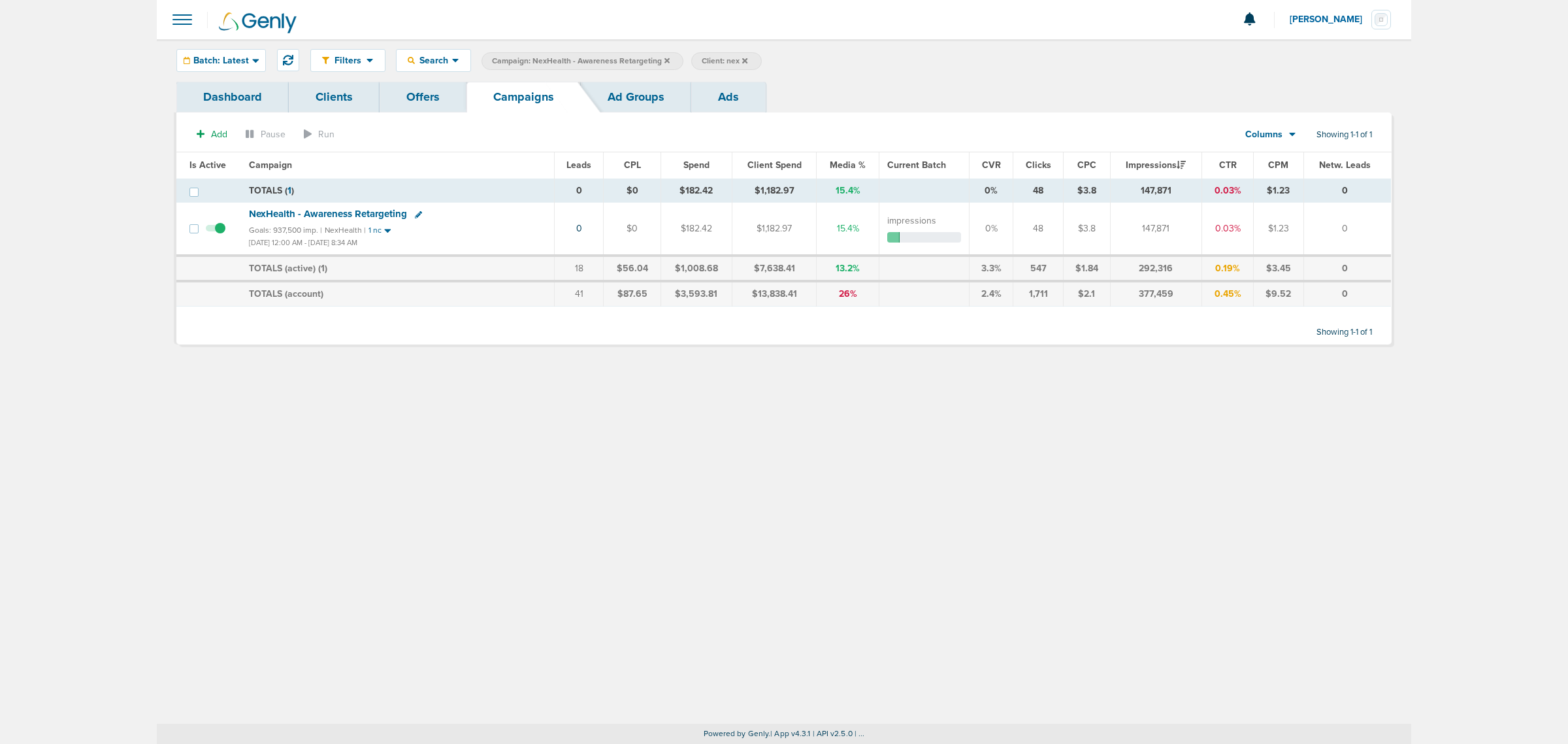
click at [664, 60] on icon at bounding box center [667, 60] width 5 height 5
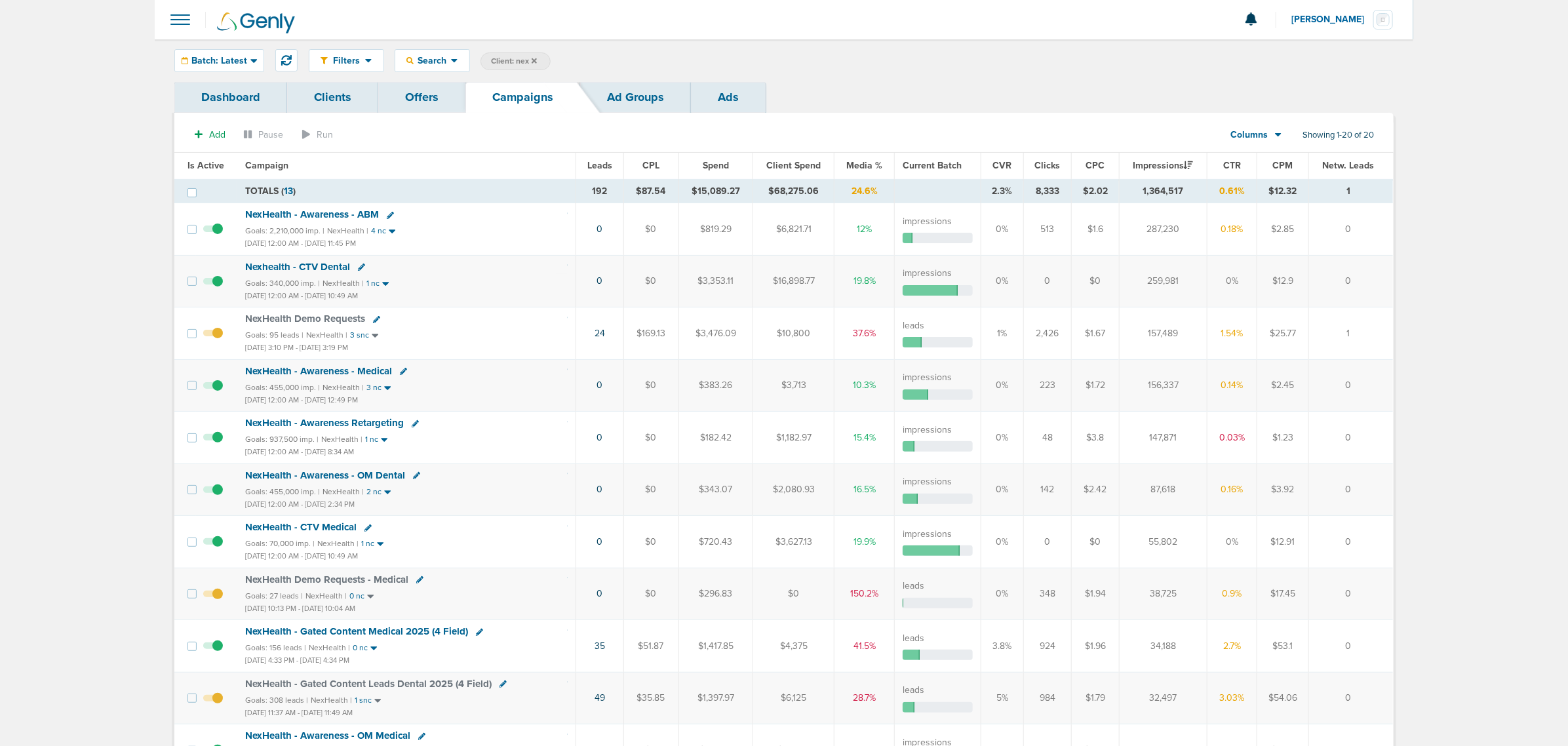
click at [533, 58] on icon at bounding box center [534, 60] width 5 height 5
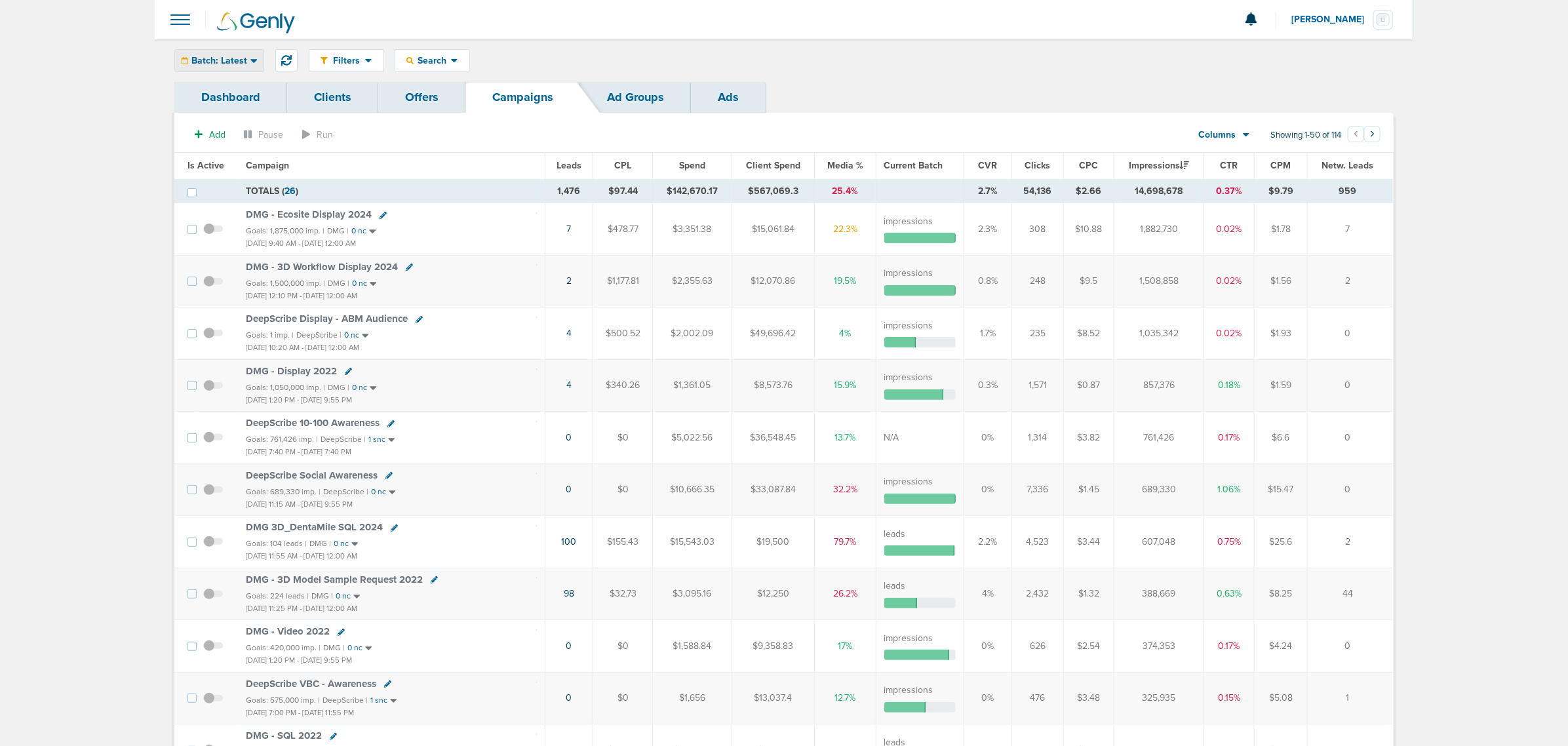
click at [231, 60] on span "Batch: Latest" at bounding box center [220, 61] width 56 height 10
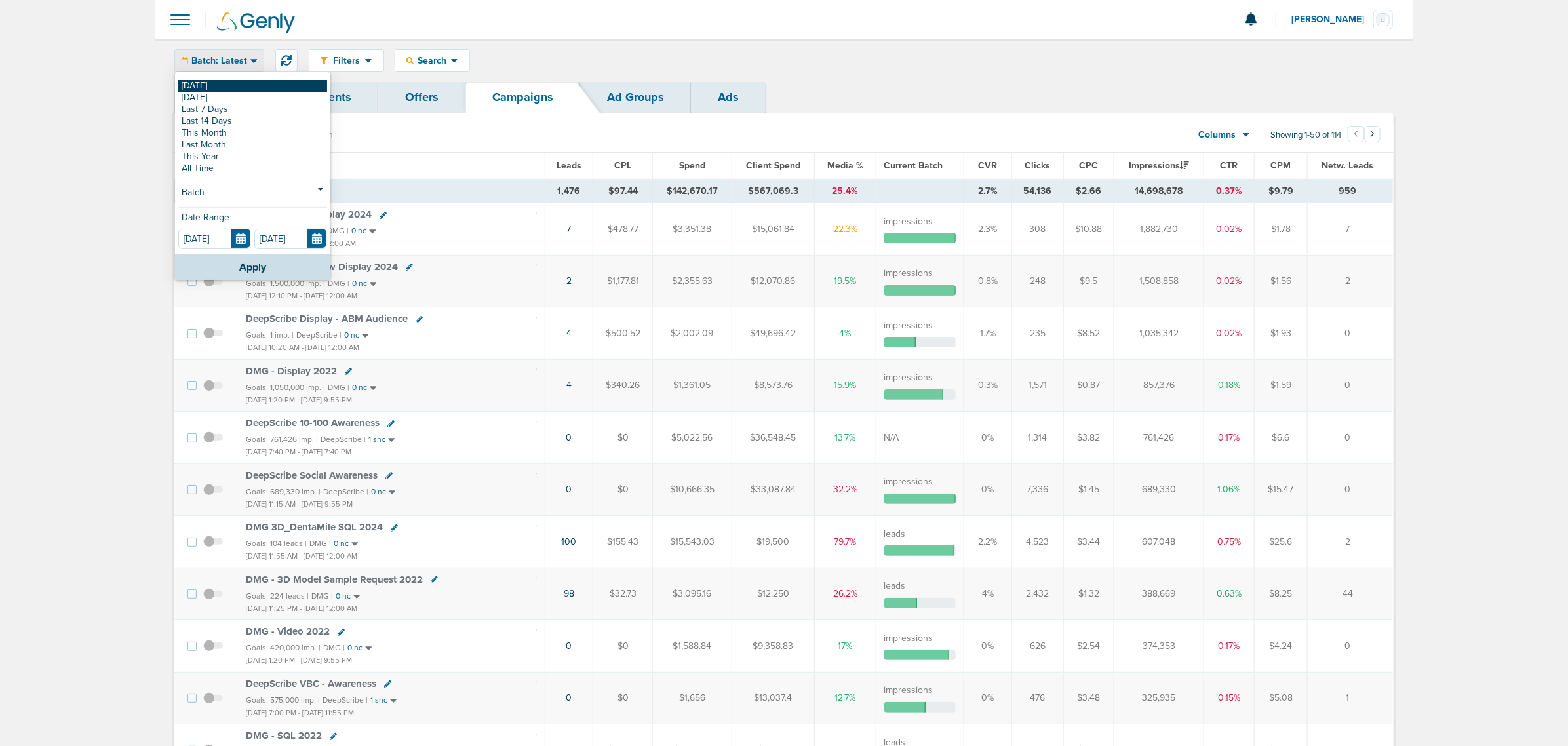
click at [209, 90] on link "[DATE]" at bounding box center [252, 86] width 149 height 12
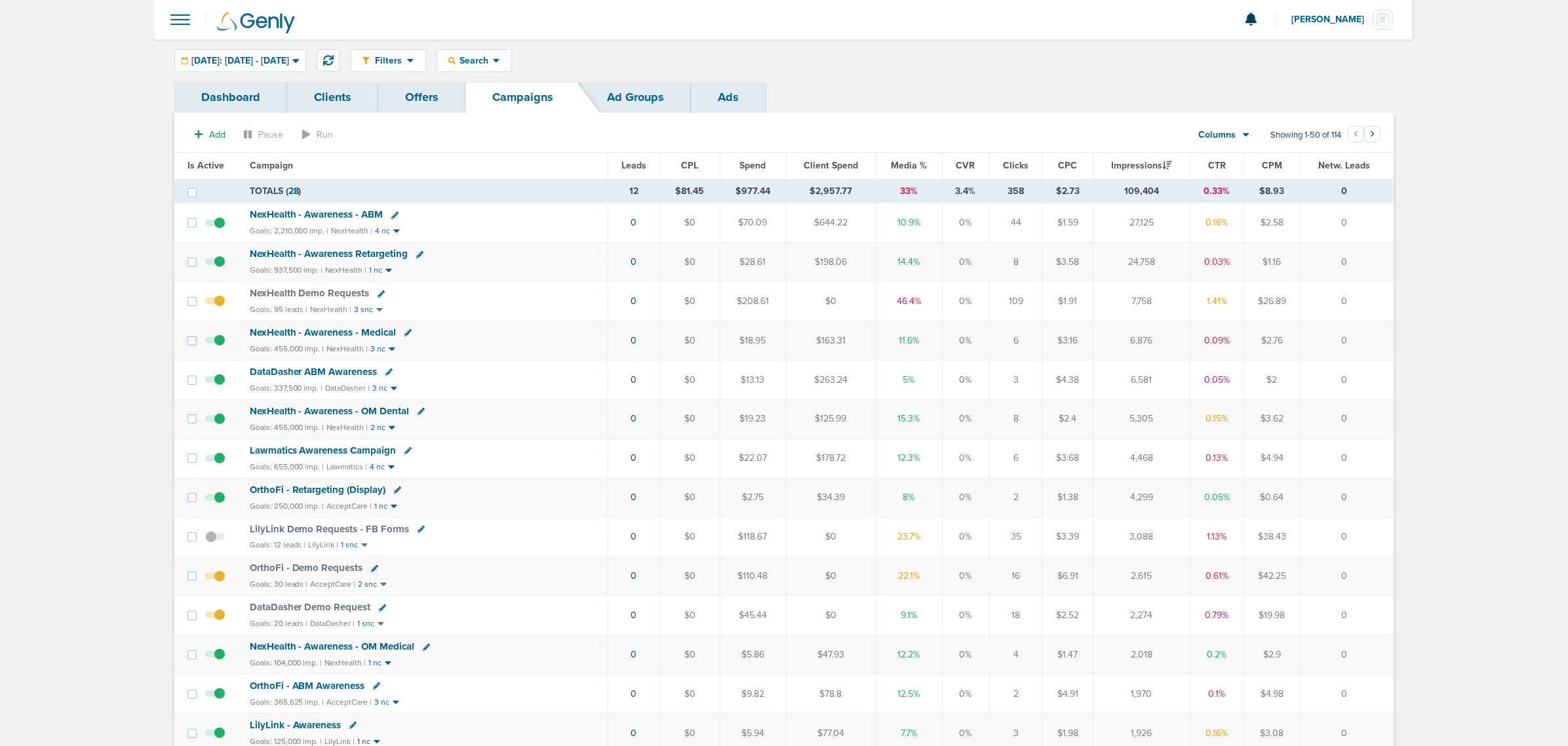
click at [903, 165] on span "Media %" at bounding box center [909, 165] width 36 height 11
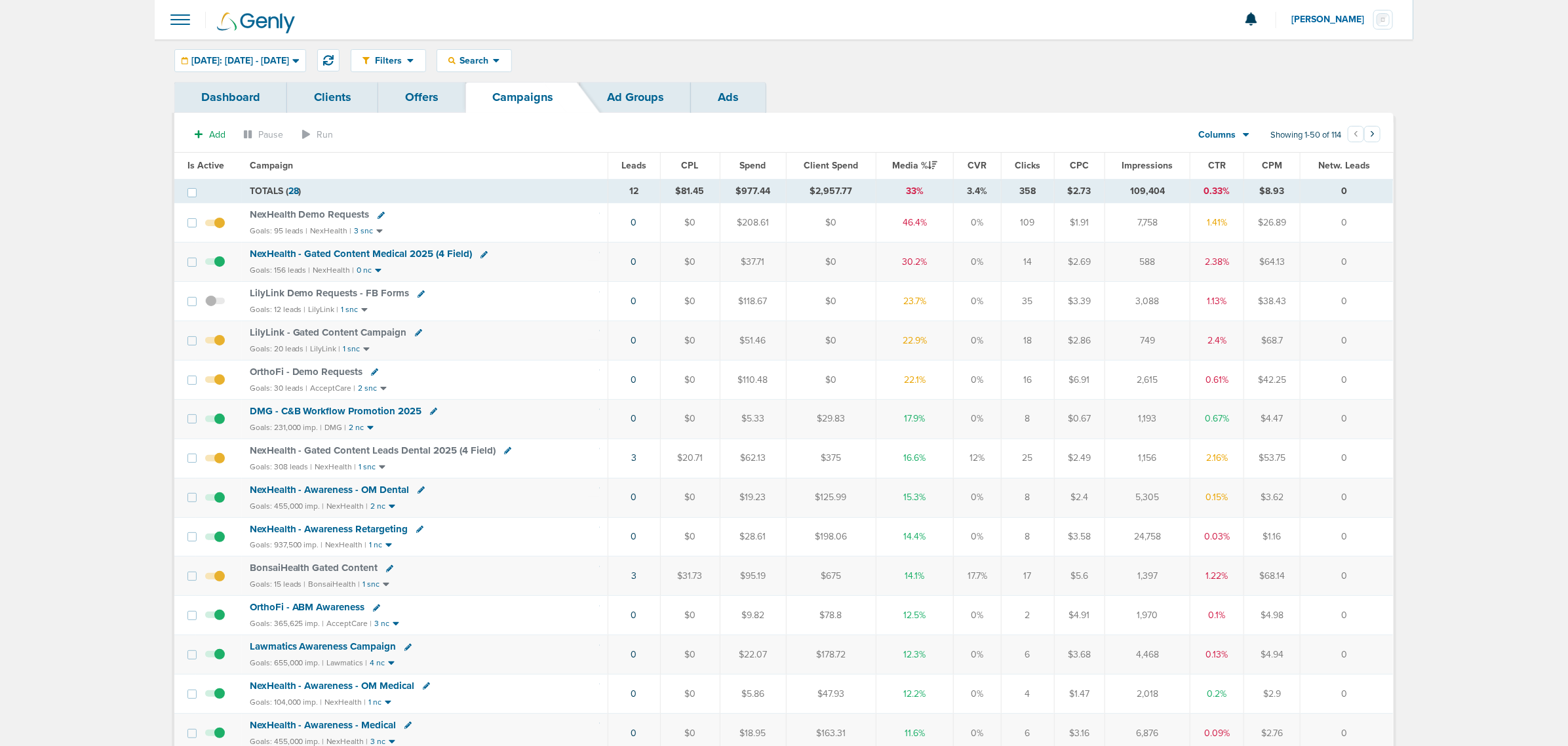
click at [481, 252] on icon at bounding box center [484, 254] width 7 height 7
select select
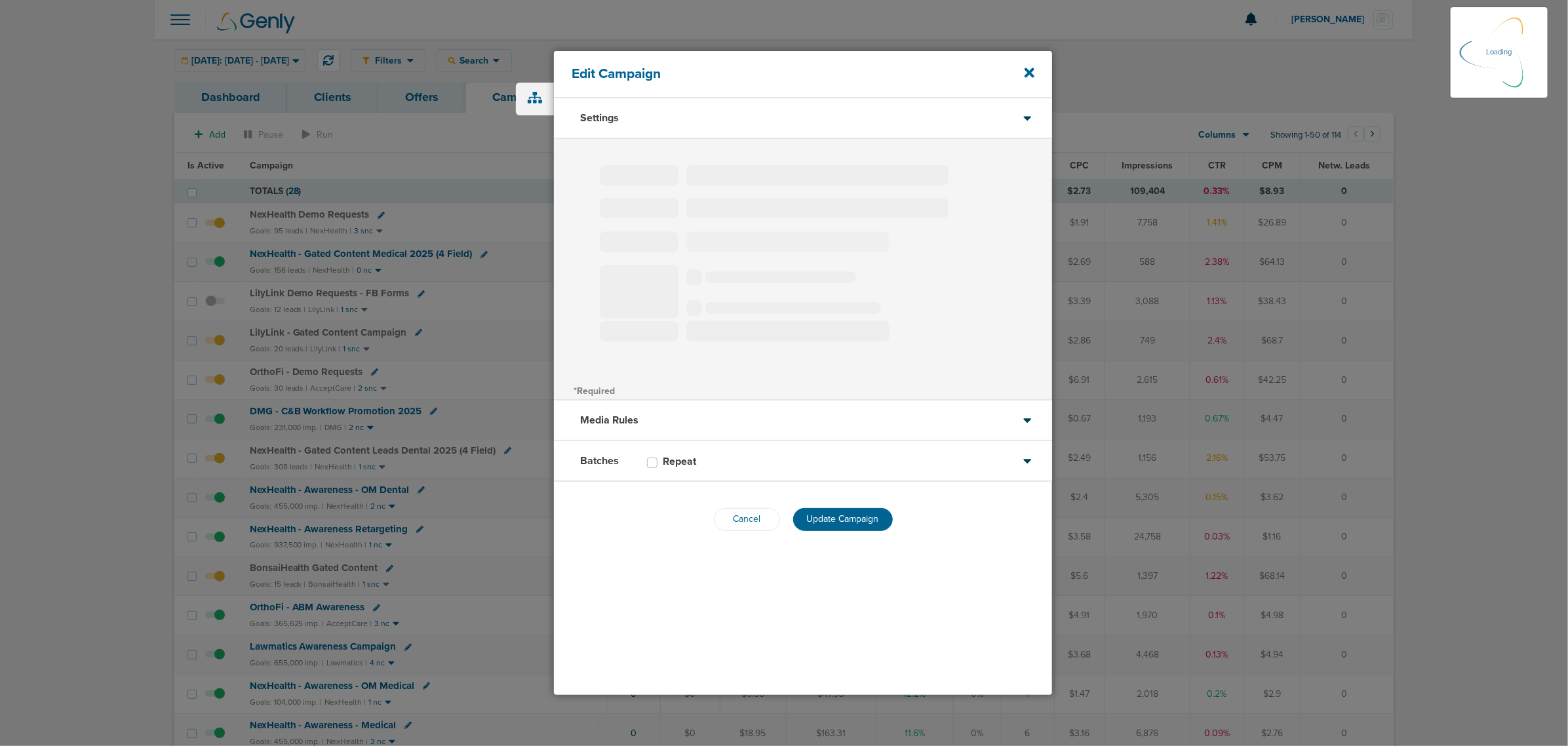
type input "NexHealth - Gated Content Medical 2025 (4 Field)"
select select "Leads"
radio input "true"
select select "readWrite"
checkbox input "true"
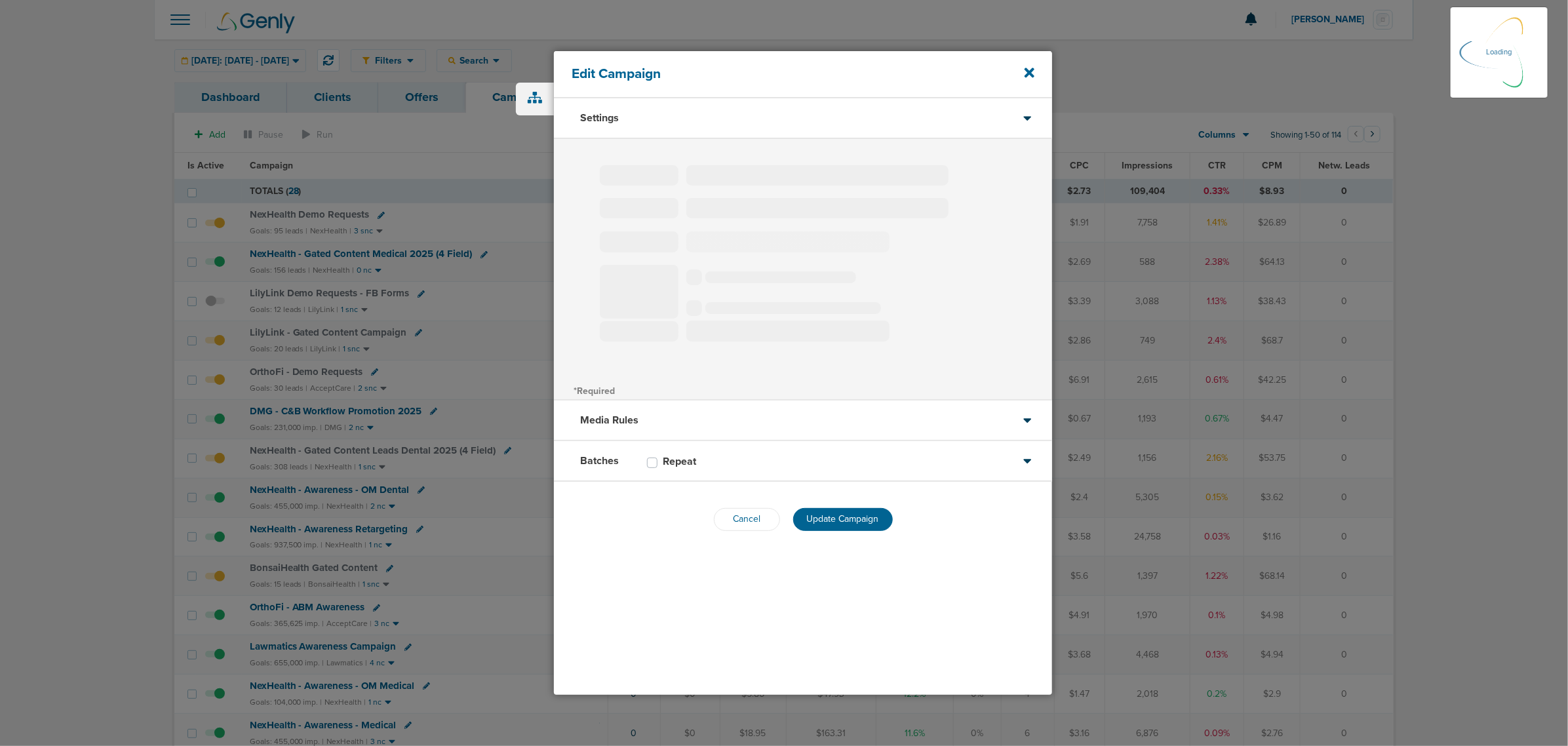
select select "1"
select select "2"
select select "3"
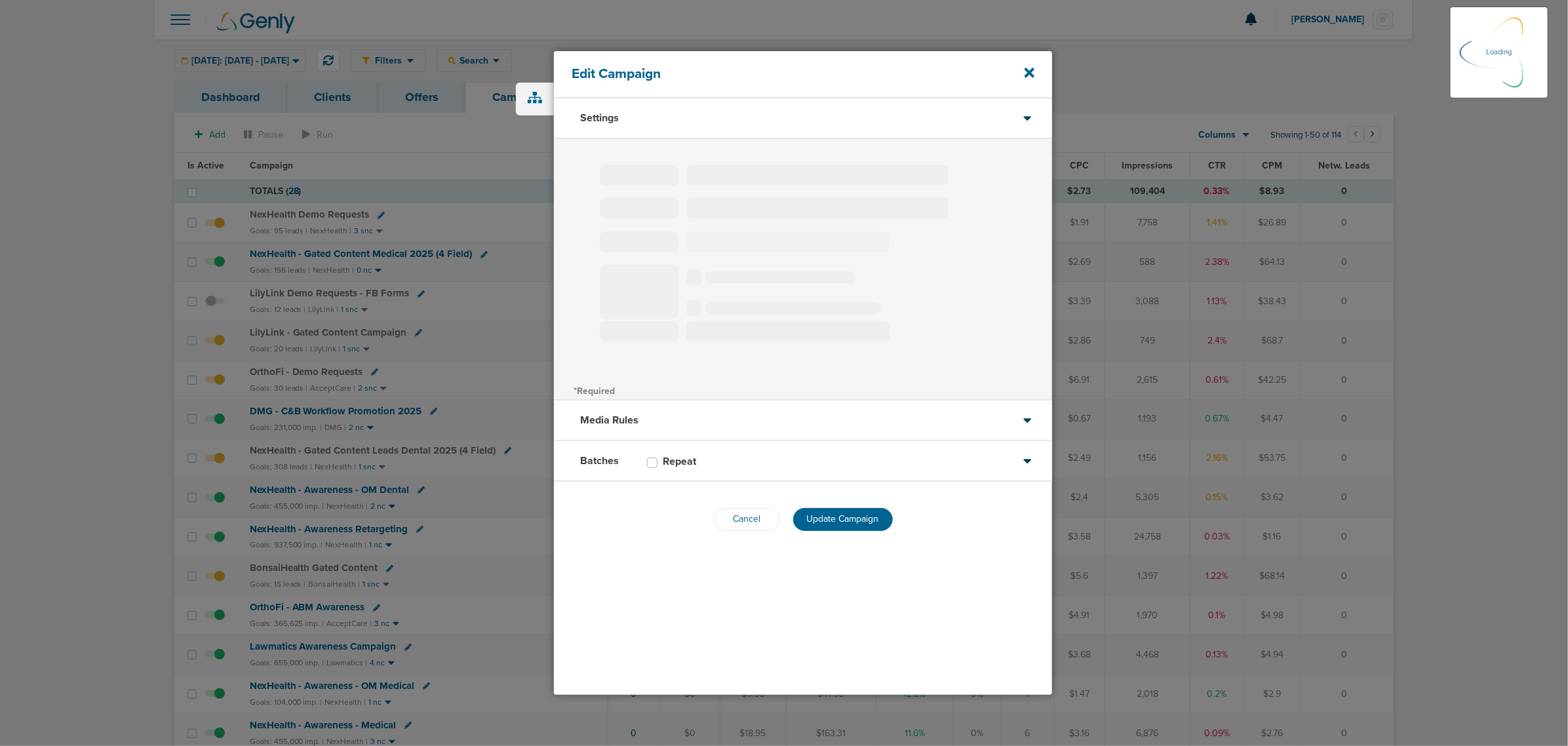
select select "4"
select select "6"
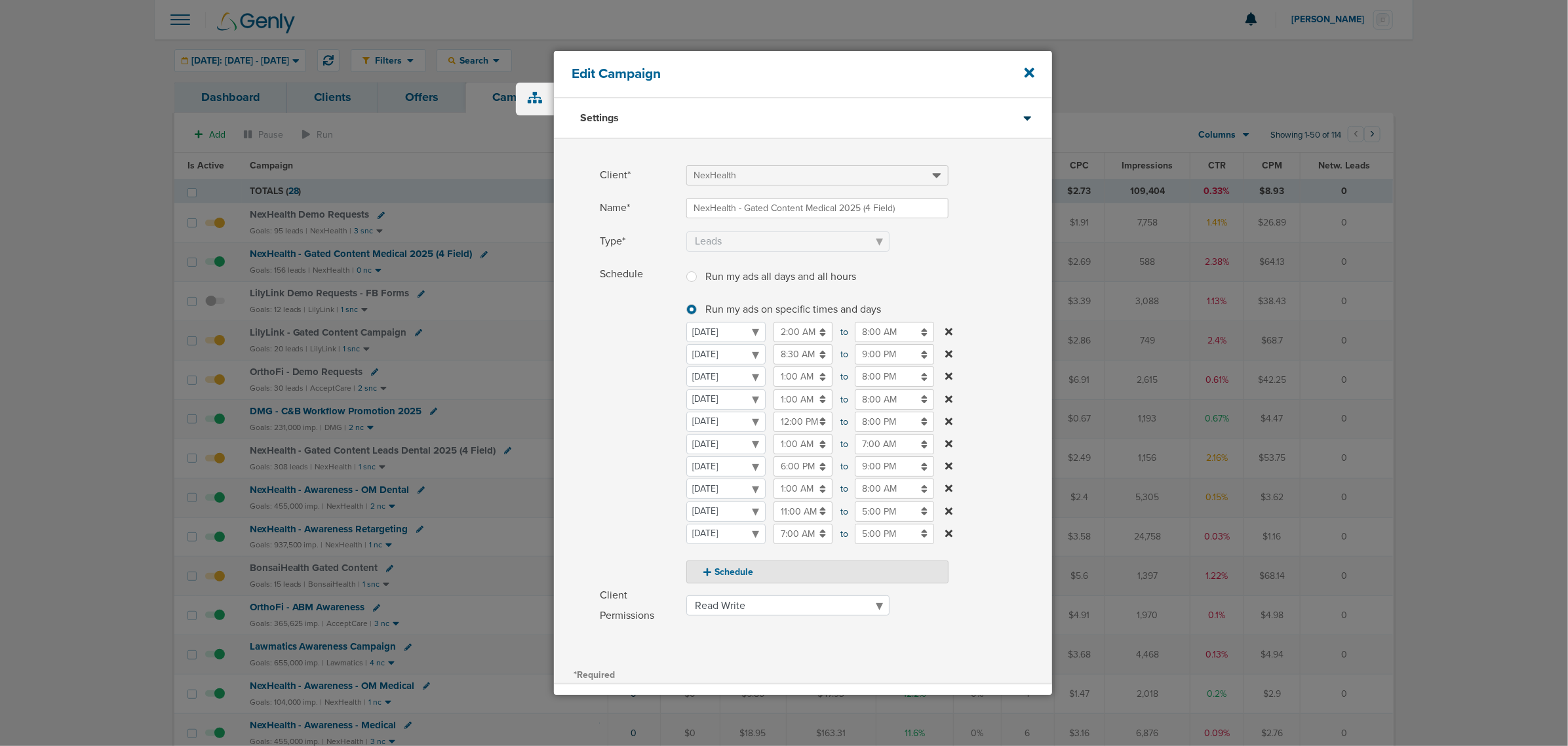
click at [801, 351] on input "8:30 AM" at bounding box center [803, 354] width 59 height 20
click at [782, 415] on span "08" at bounding box center [779, 417] width 20 height 20
click at [867, 431] on td "10" at bounding box center [861, 433] width 43 height 25
click at [780, 385] on icon at bounding box center [779, 386] width 12 height 8
click at [853, 417] on span "30" at bounding box center [852, 417] width 20 height 20
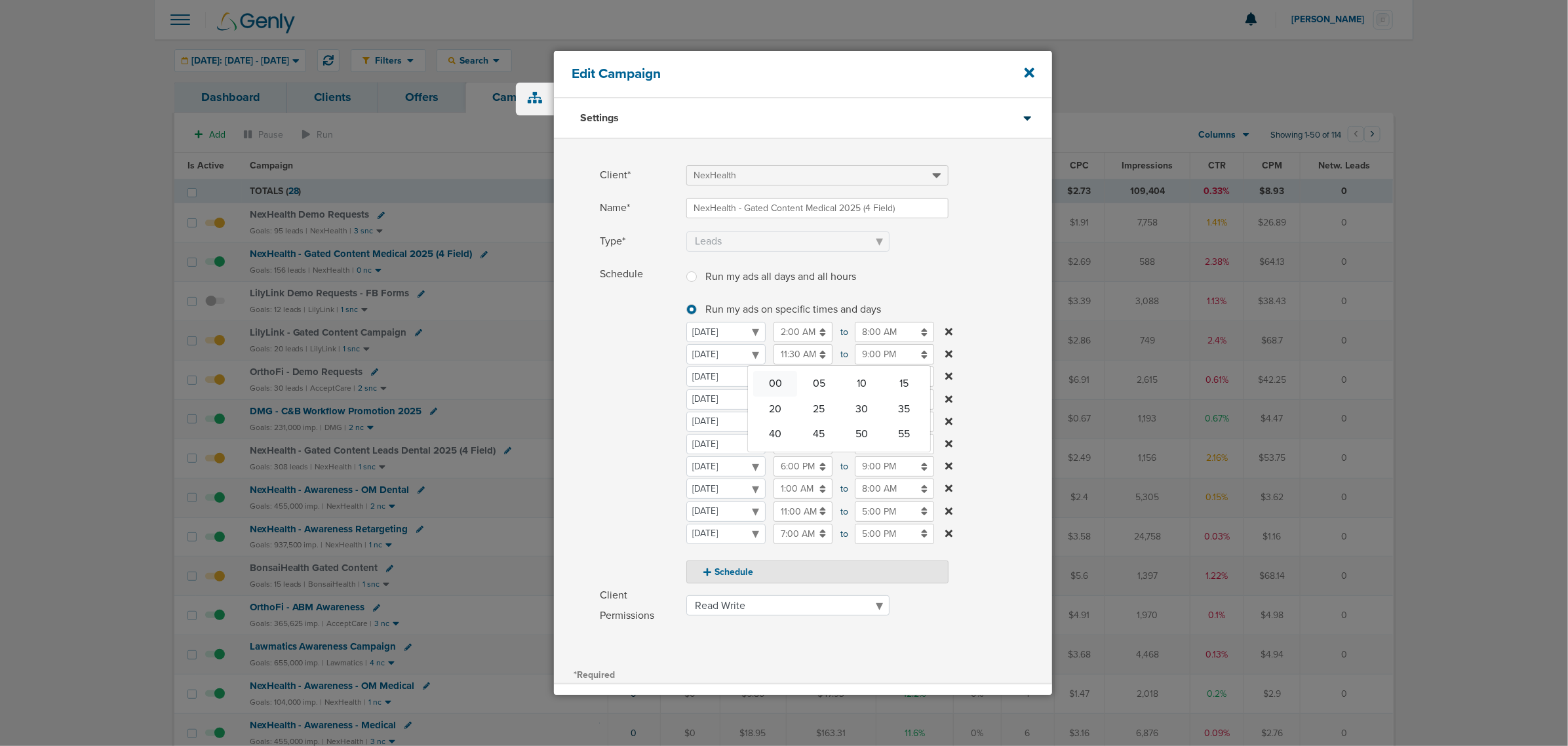
click at [767, 385] on td "00" at bounding box center [775, 383] width 44 height 25
type input "11:00 AM"
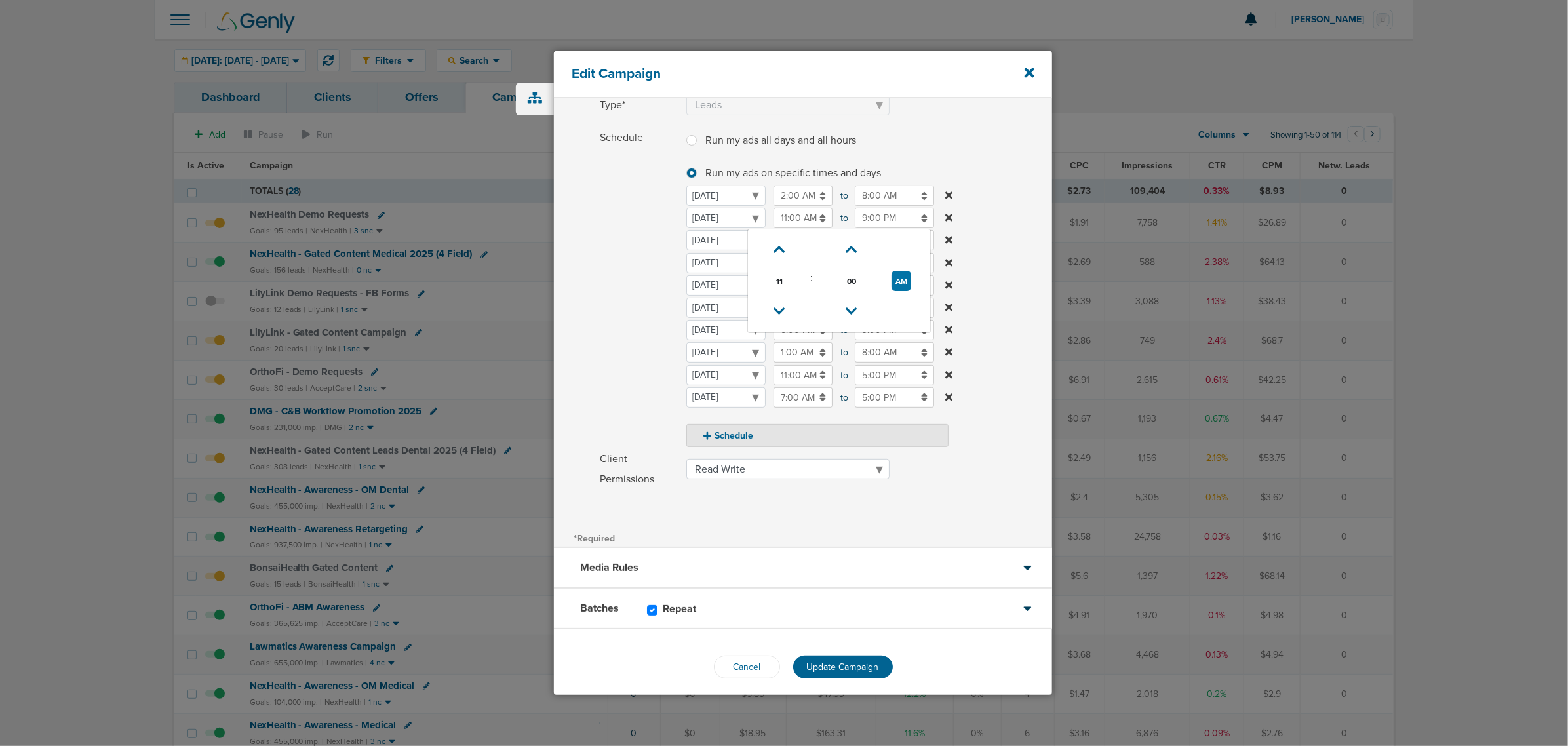
scroll to position [145, 0]
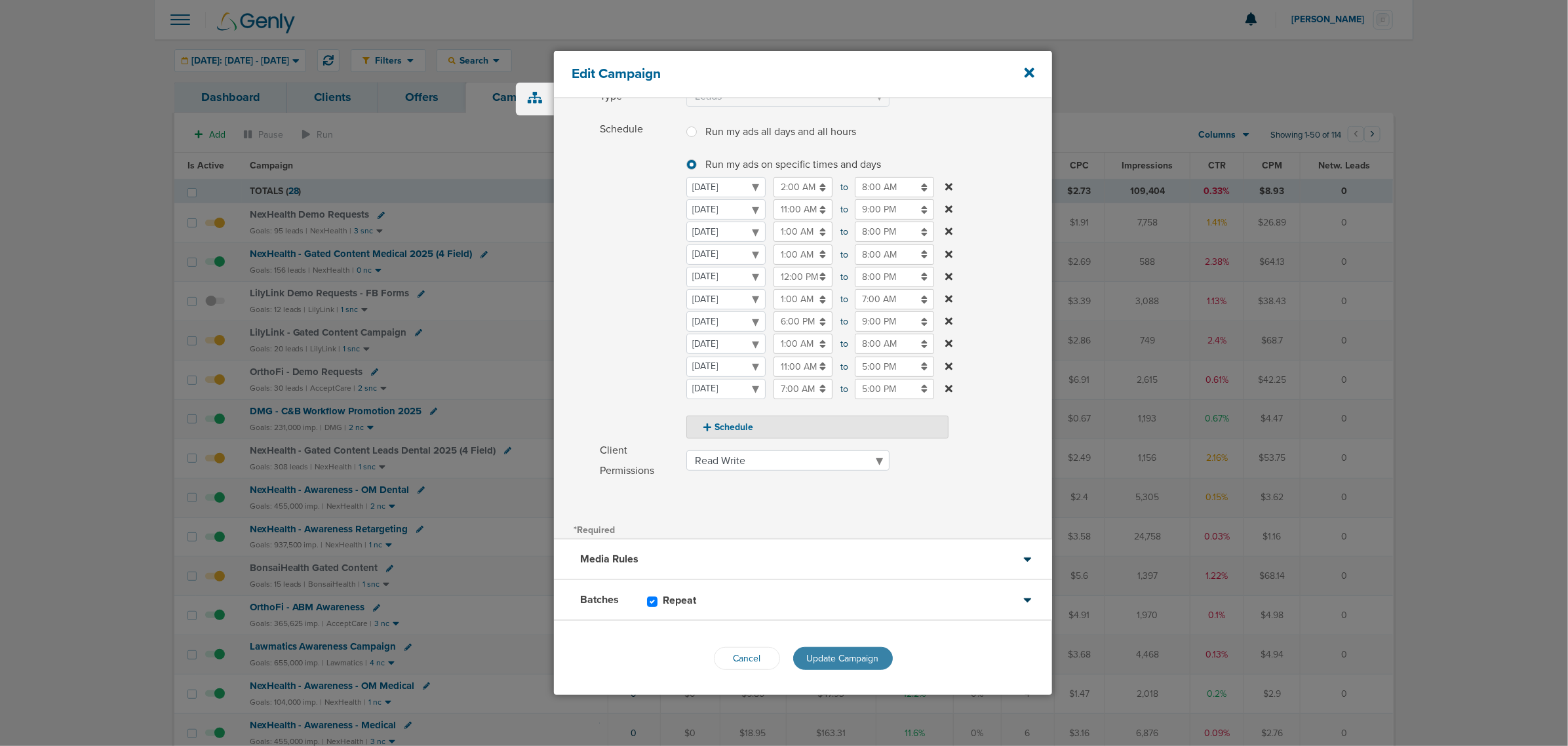
click at [838, 654] on span "Update Campaign" at bounding box center [843, 658] width 72 height 11
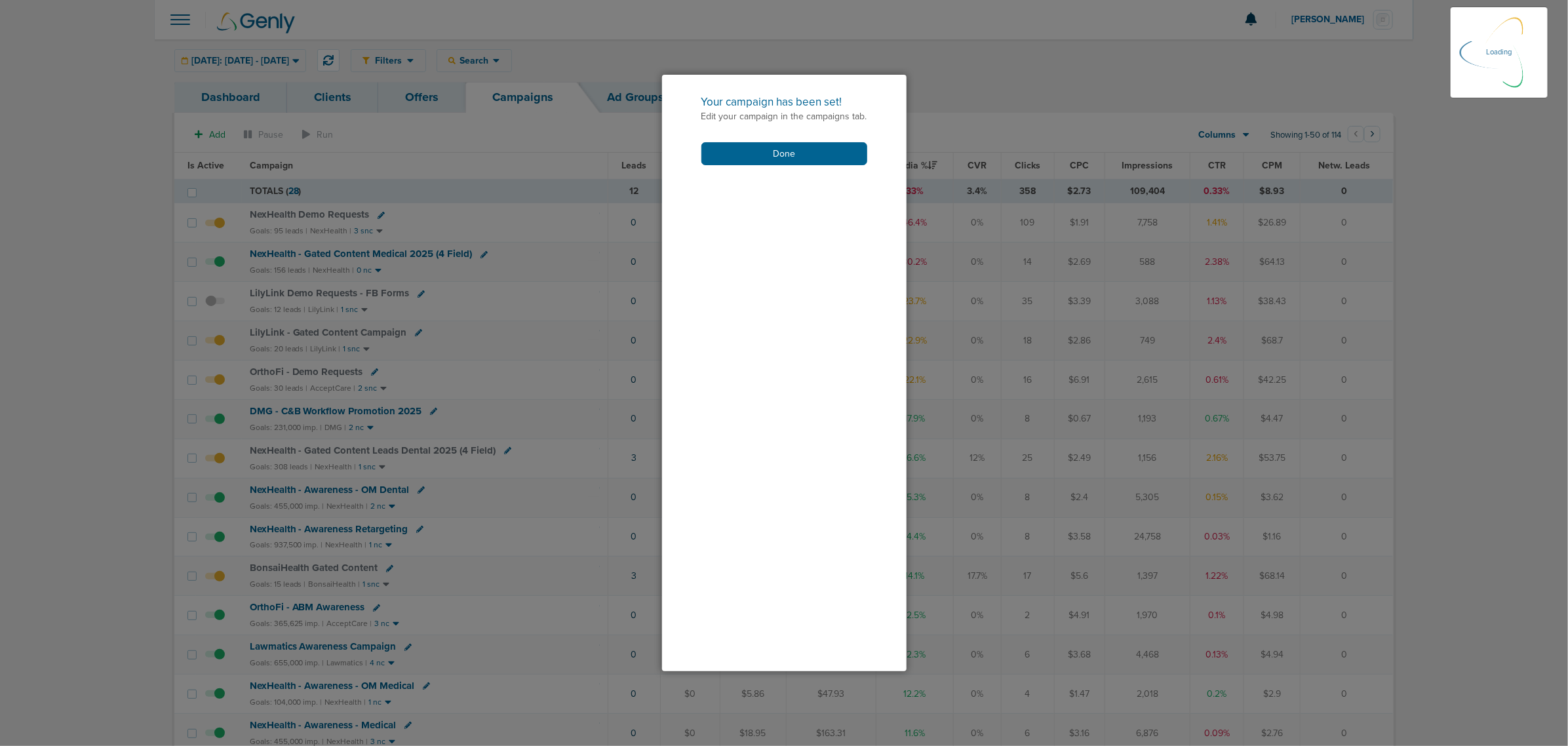
scroll to position [103, 0]
click at [830, 144] on button "Done" at bounding box center [784, 154] width 166 height 23
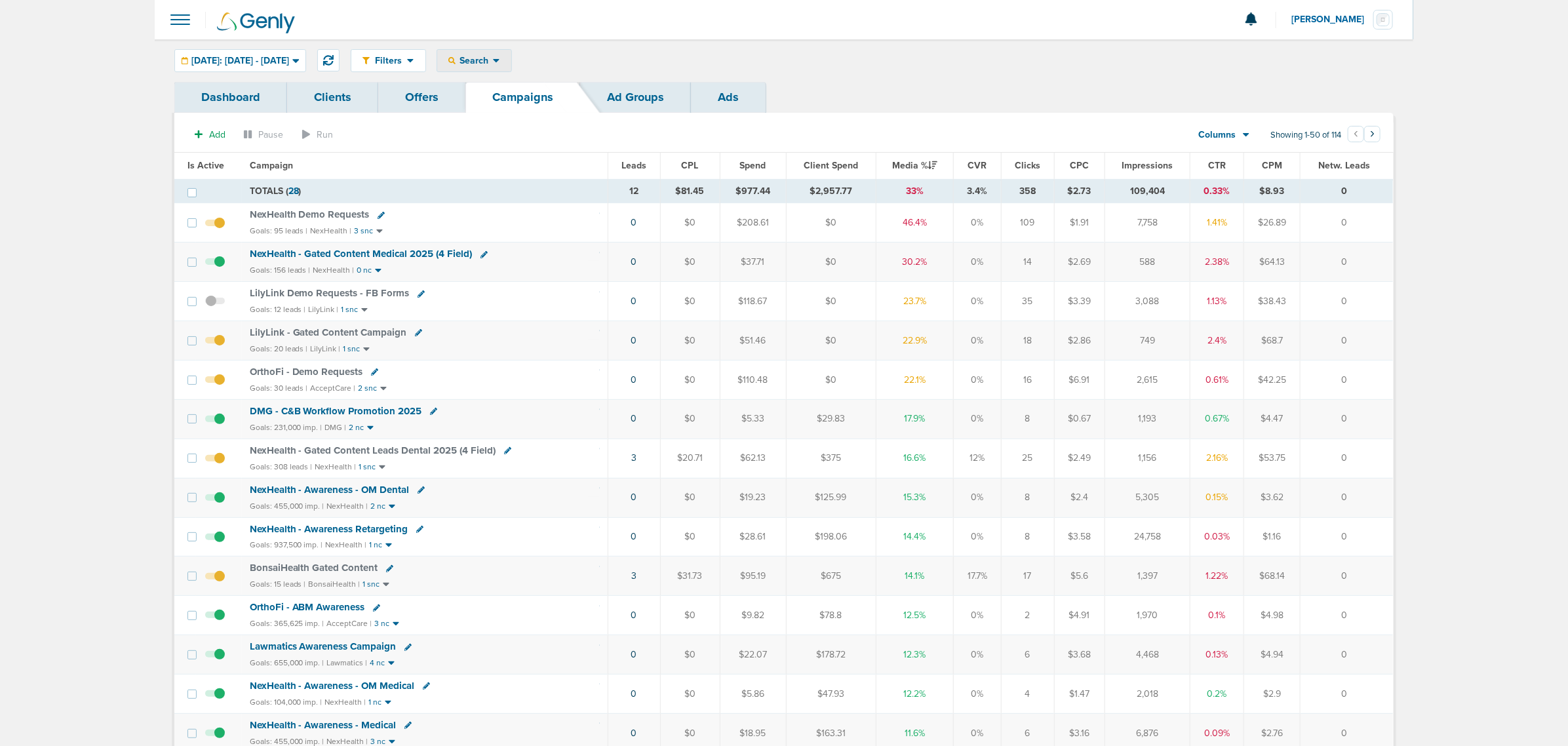
click at [493, 60] on span "Search" at bounding box center [474, 60] width 37 height 11
click at [504, 99] on link "Client" at bounding box center [505, 103] width 136 height 16
type input "bonsai"
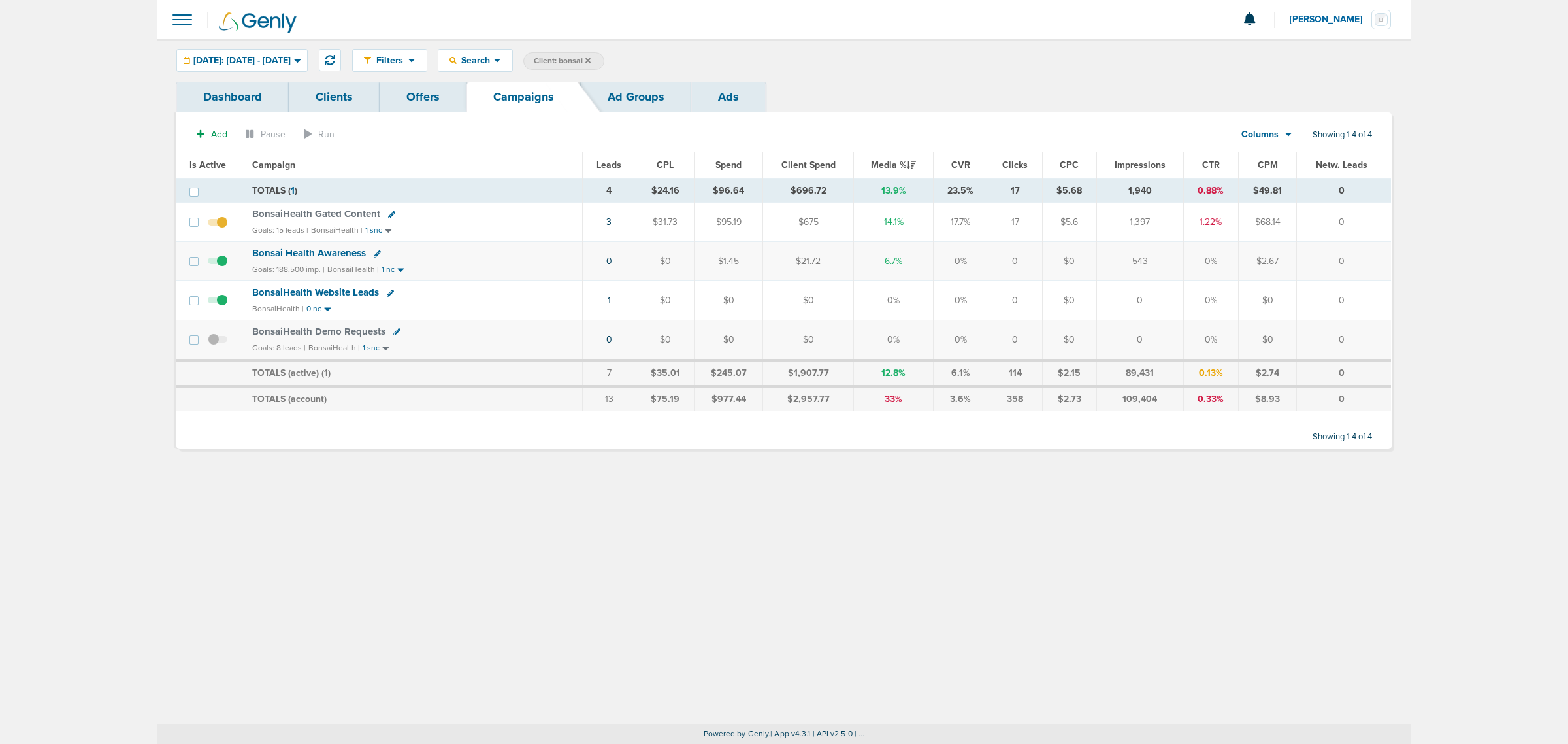
click at [591, 62] on icon at bounding box center [588, 61] width 5 height 8
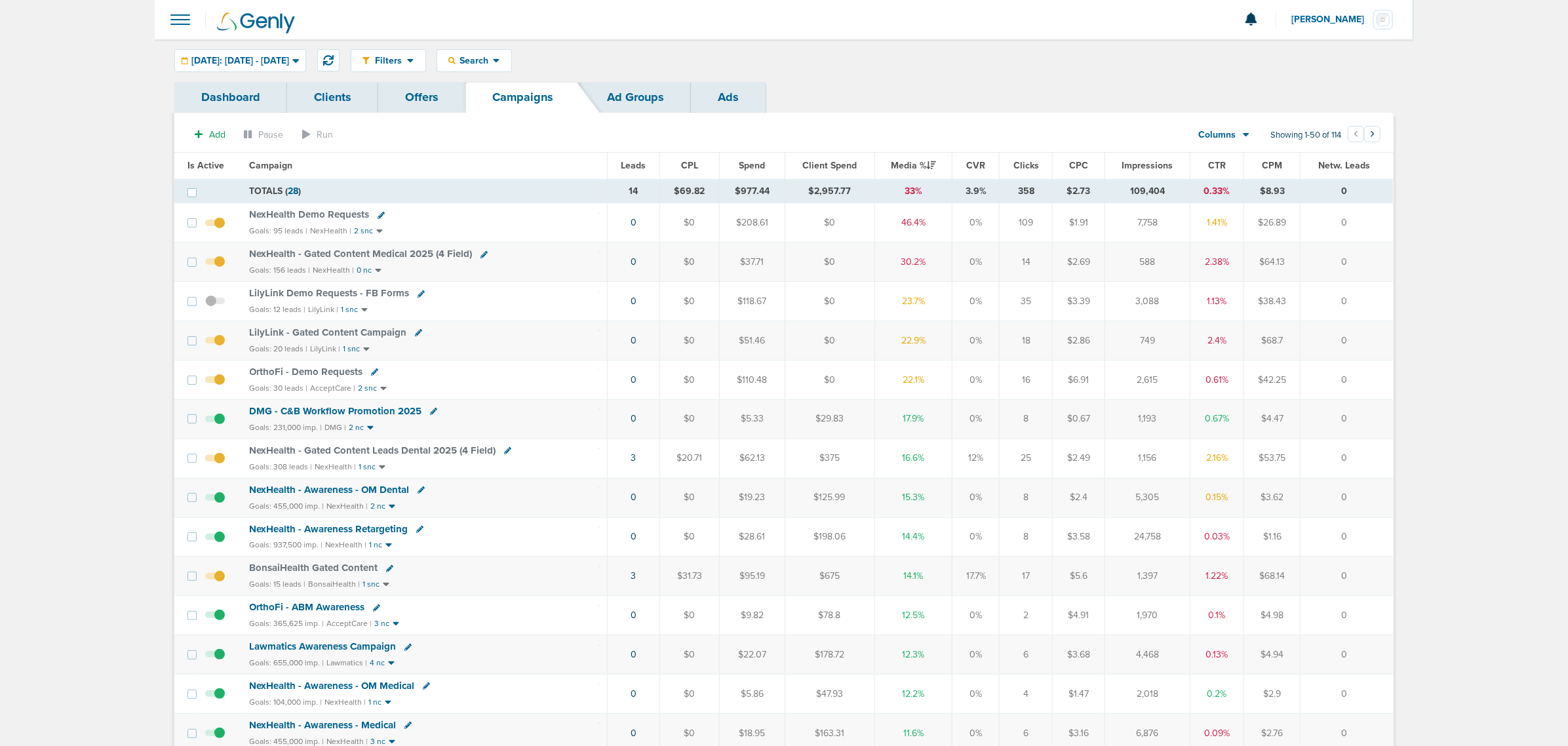
drag, startPoint x: 932, startPoint y: 73, endPoint x: 926, endPoint y: 69, distance: 7.2
click at [932, 73] on div "Filters Active Only Settings Status Active Inactive Objectives MQL SQL Traffic …" at bounding box center [784, 60] width 1259 height 43
drag, startPoint x: 234, startPoint y: 190, endPoint x: 1558, endPoint y: 224, distance: 1324.4
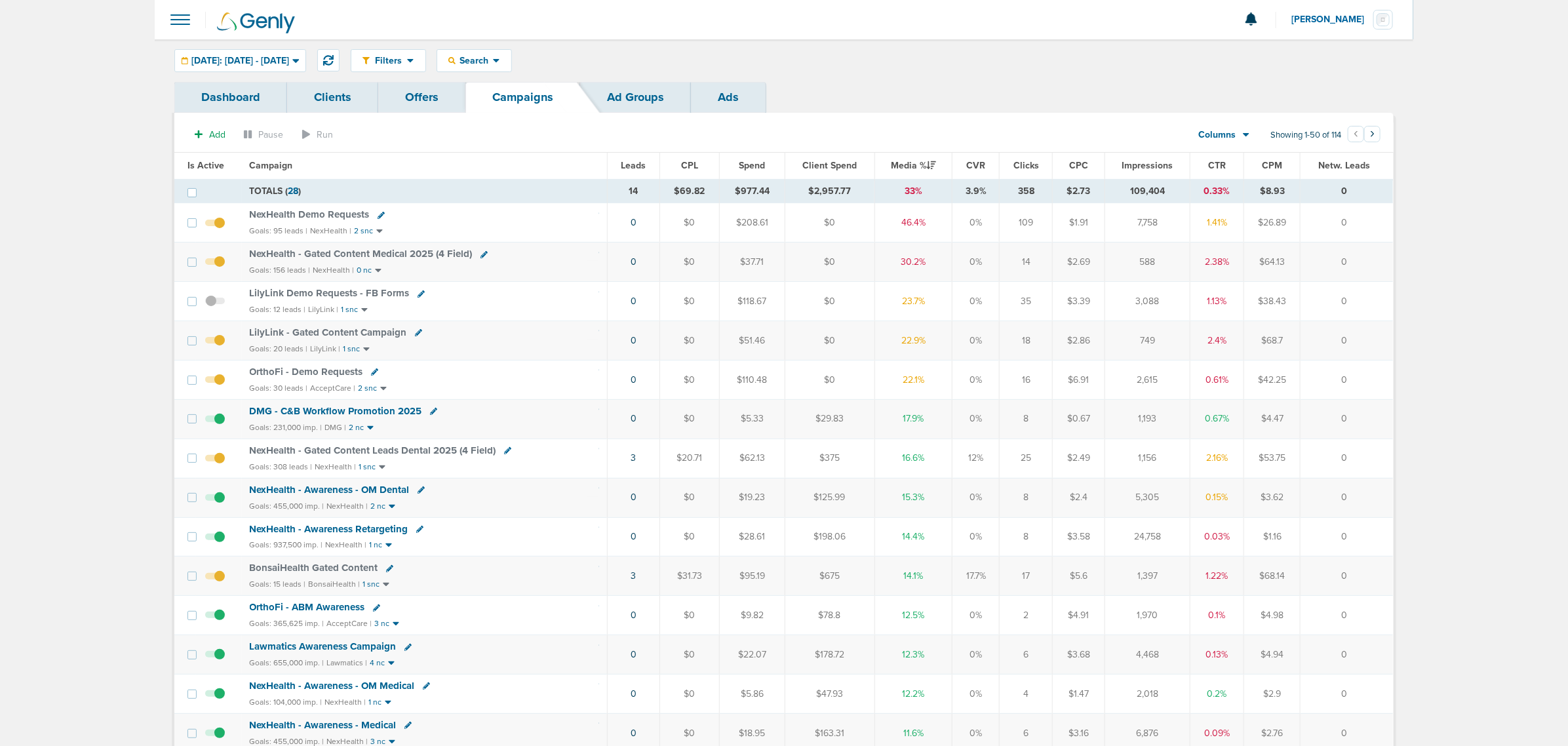
click at [571, 273] on div "Goals: 156 leads | NexHealth | 0 nc" at bounding box center [425, 270] width 350 height 11
click at [334, 56] on icon at bounding box center [328, 60] width 10 height 10
click at [516, 272] on div "Goals: 156 leads | NexHealth | 0 nc" at bounding box center [425, 270] width 350 height 11
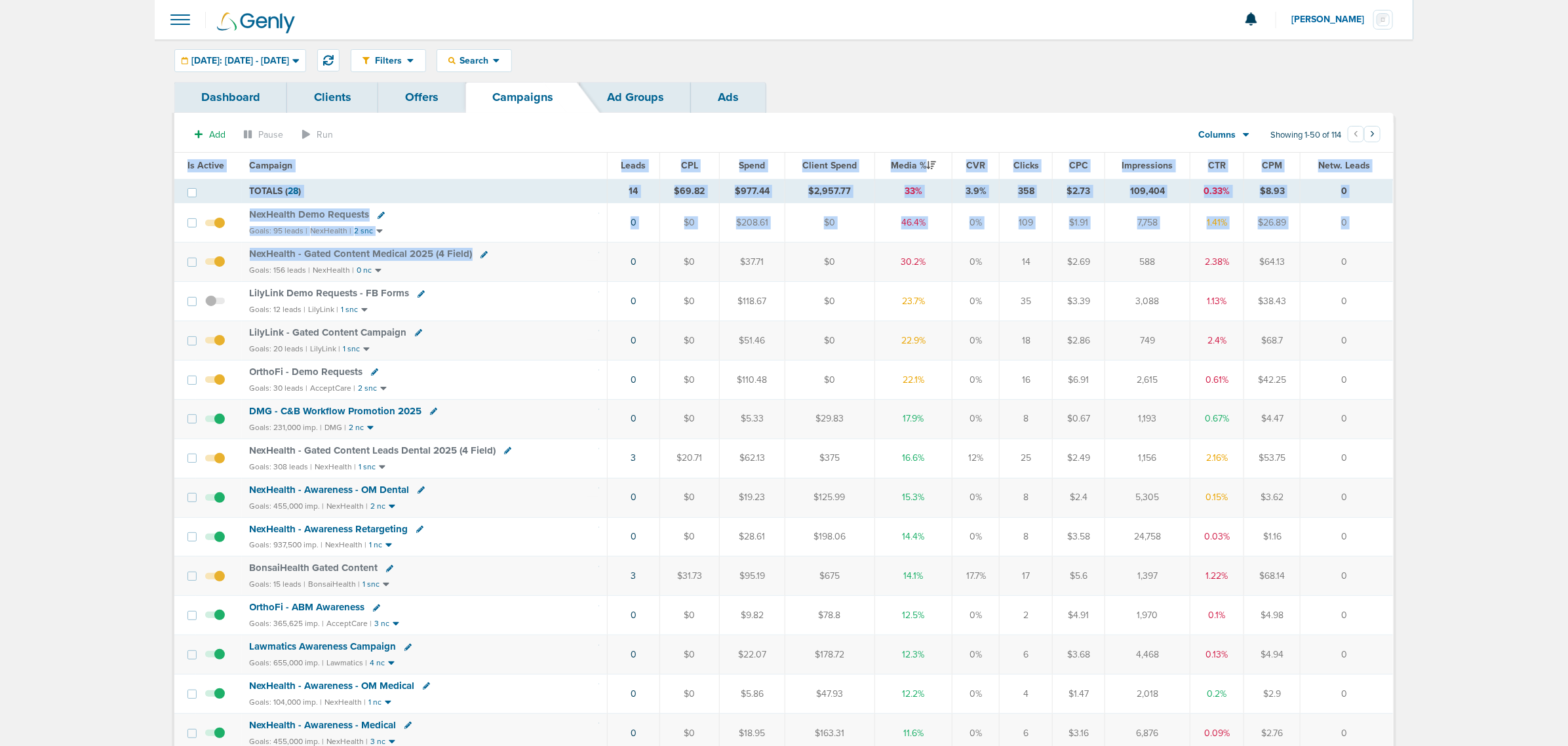
drag, startPoint x: 516, startPoint y: 254, endPoint x: 1451, endPoint y: 243, distance: 935.1
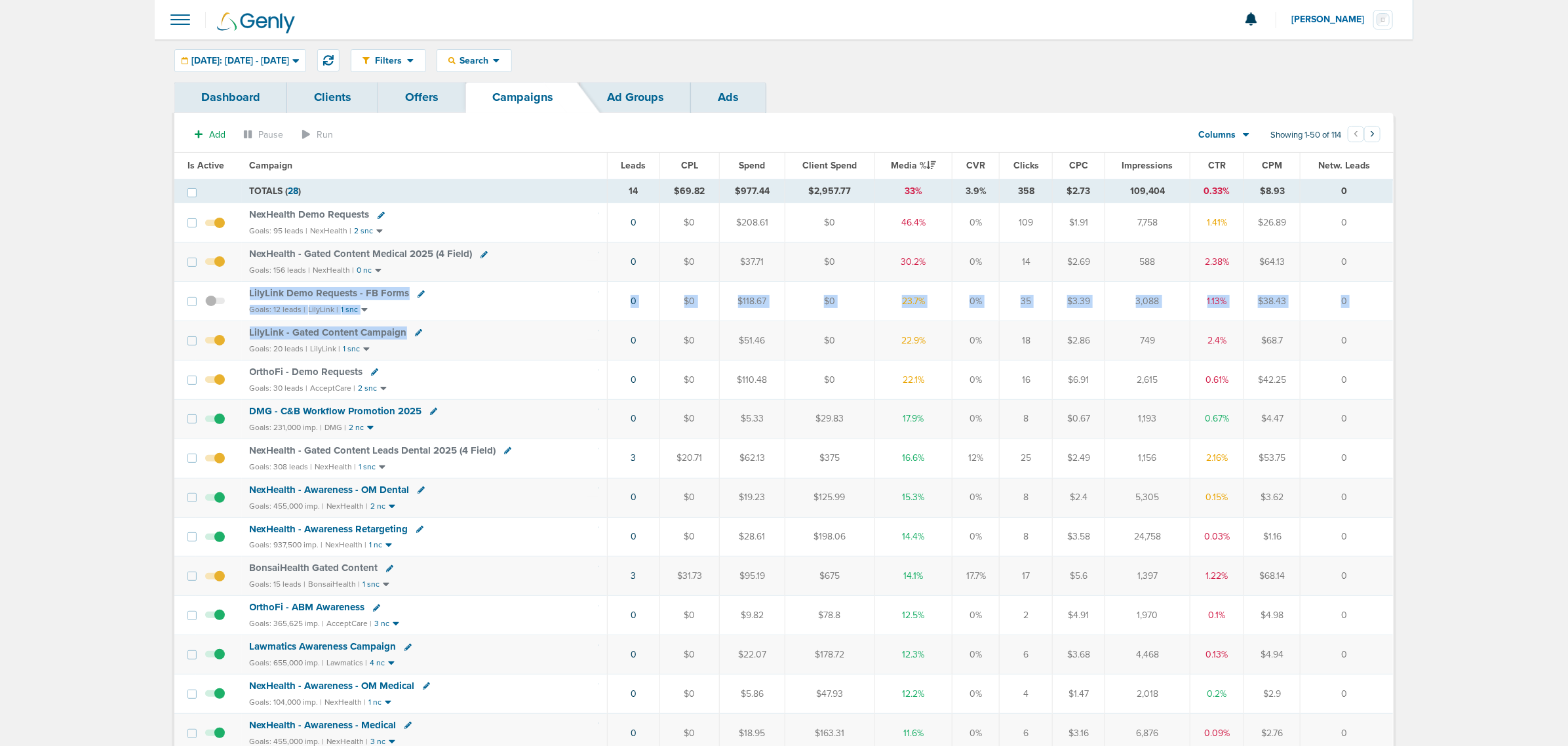
drag, startPoint x: 423, startPoint y: 339, endPoint x: 240, endPoint y: 290, distance: 189.4
click at [239, 290] on td at bounding box center [219, 302] width 46 height 39
drag, startPoint x: 239, startPoint y: 290, endPoint x: 542, endPoint y: 351, distance: 309.1
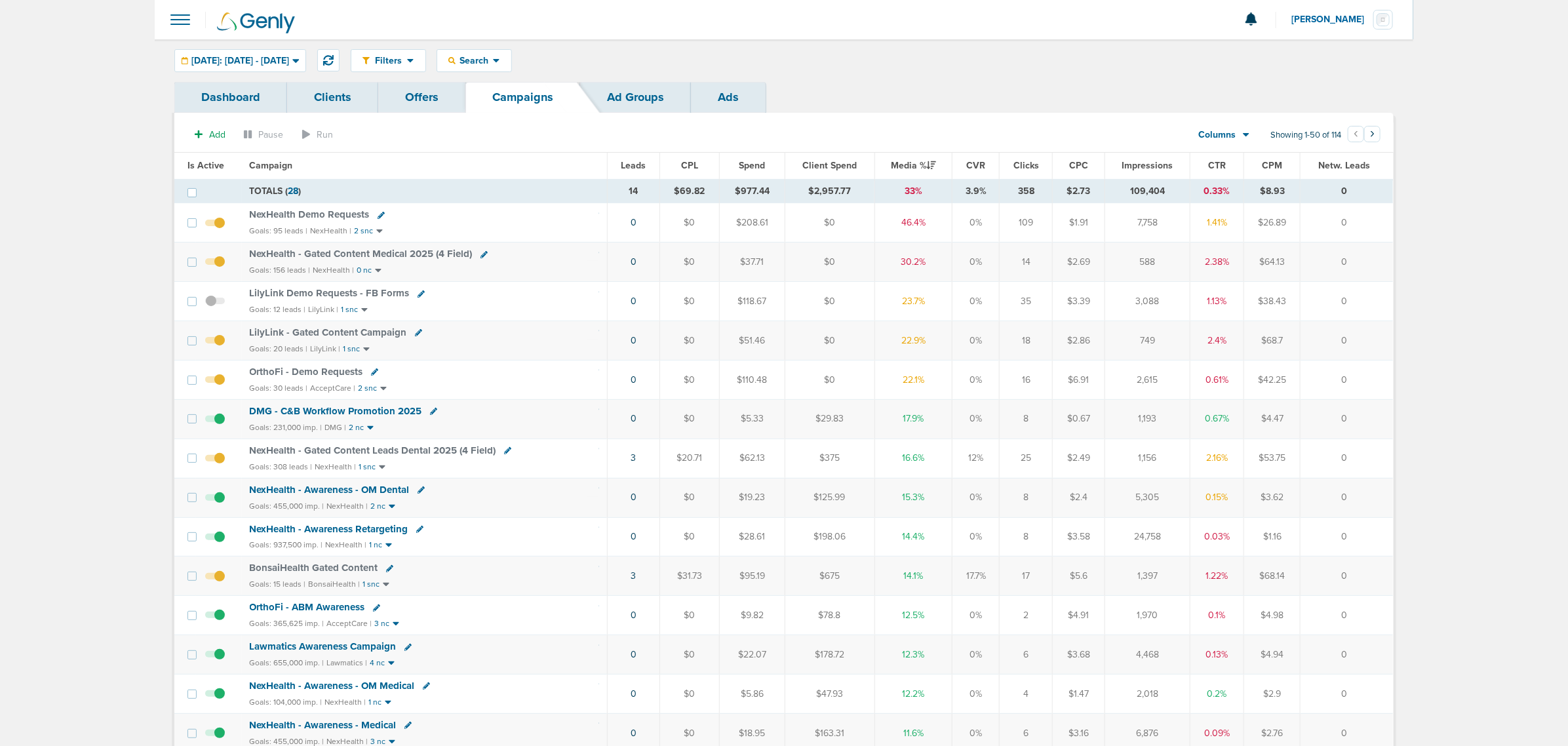
click at [542, 351] on div "Goals: 20 leads | LilyLink | 1 snc" at bounding box center [425, 349] width 350 height 11
drag, startPoint x: 240, startPoint y: 287, endPoint x: 584, endPoint y: 341, distance: 348.2
click at [512, 352] on div "Goals: 20 leads | LilyLink | 1 snc" at bounding box center [425, 349] width 350 height 11
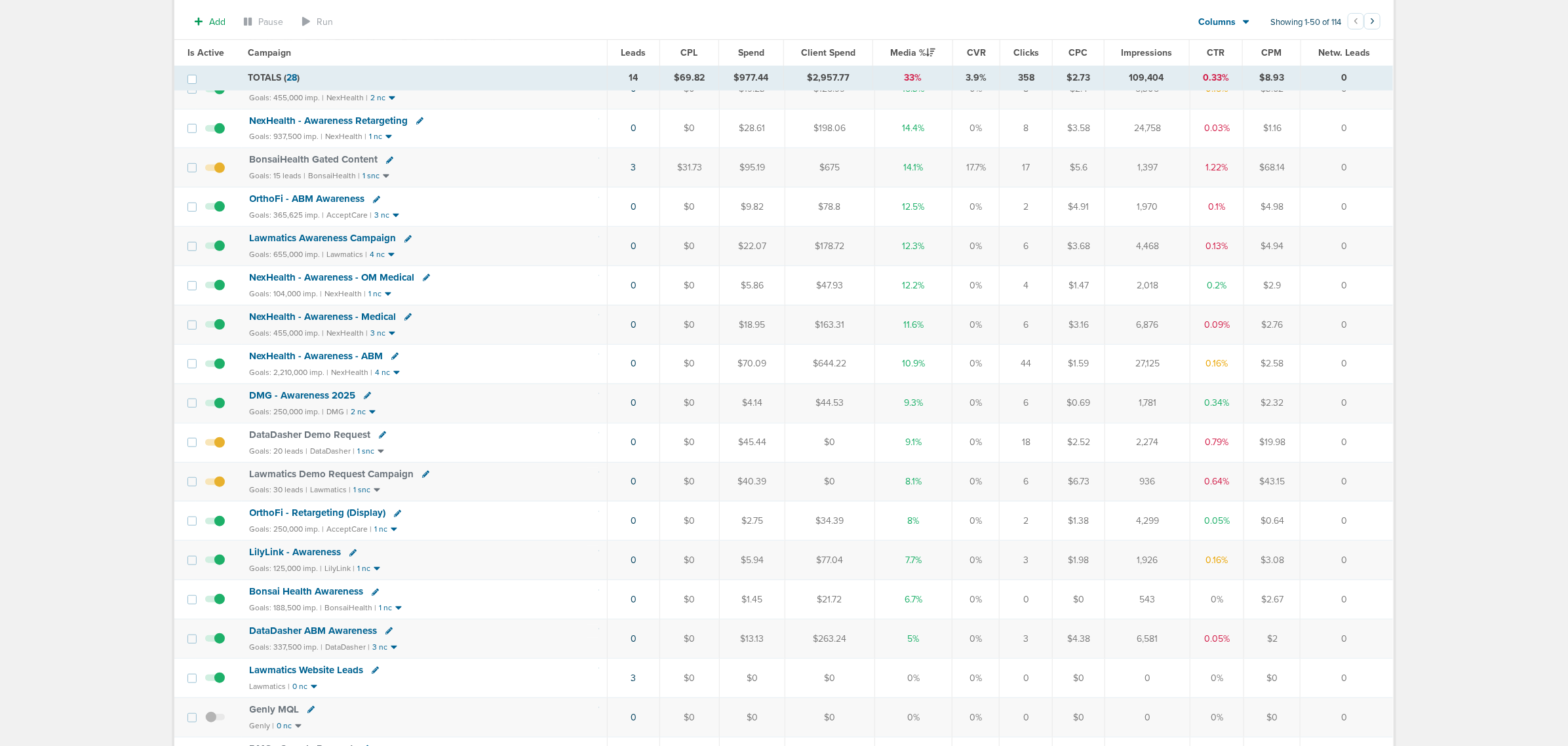
scroll to position [491, 0]
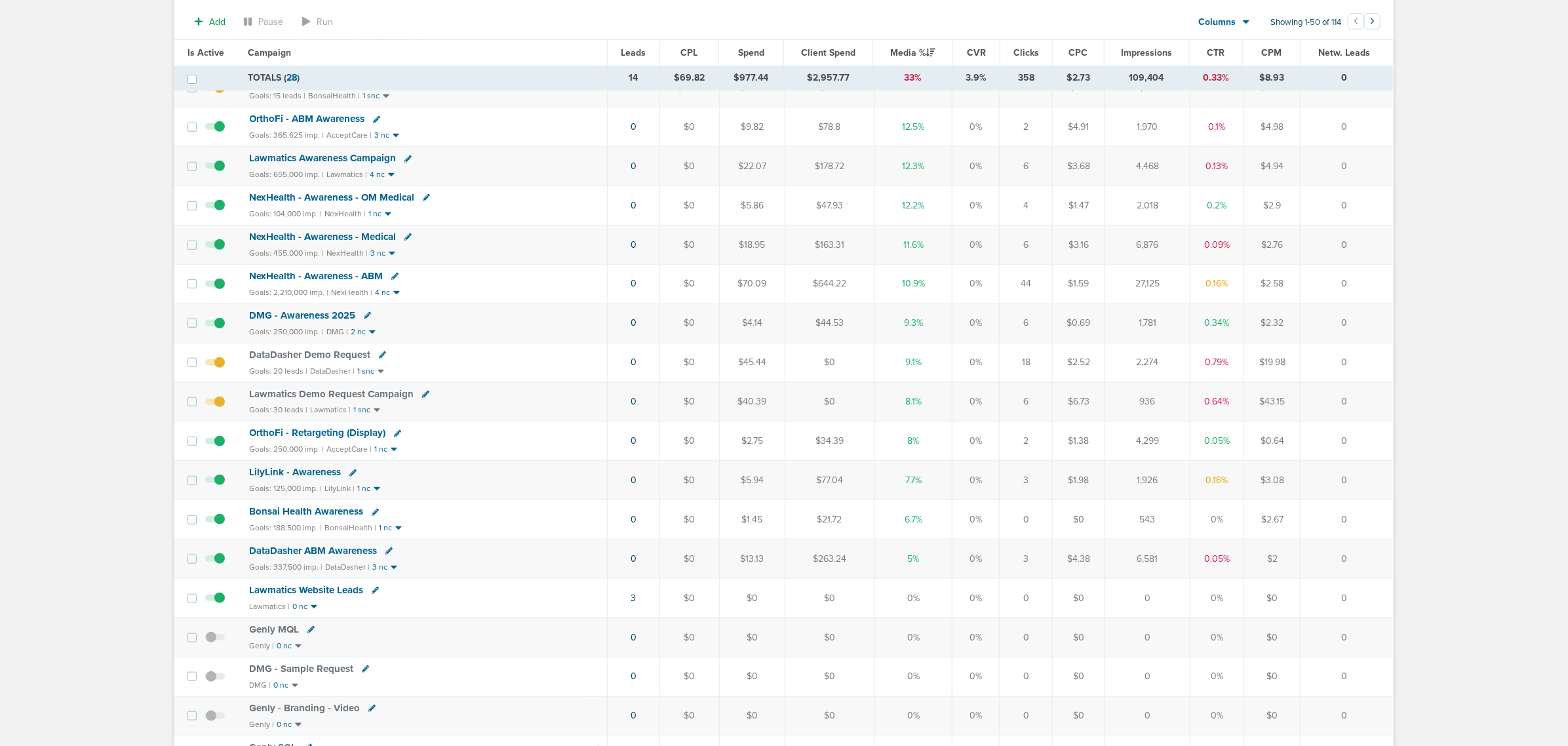
click at [338, 361] on span "DataDasher Demo Request" at bounding box center [311, 354] width 121 height 12
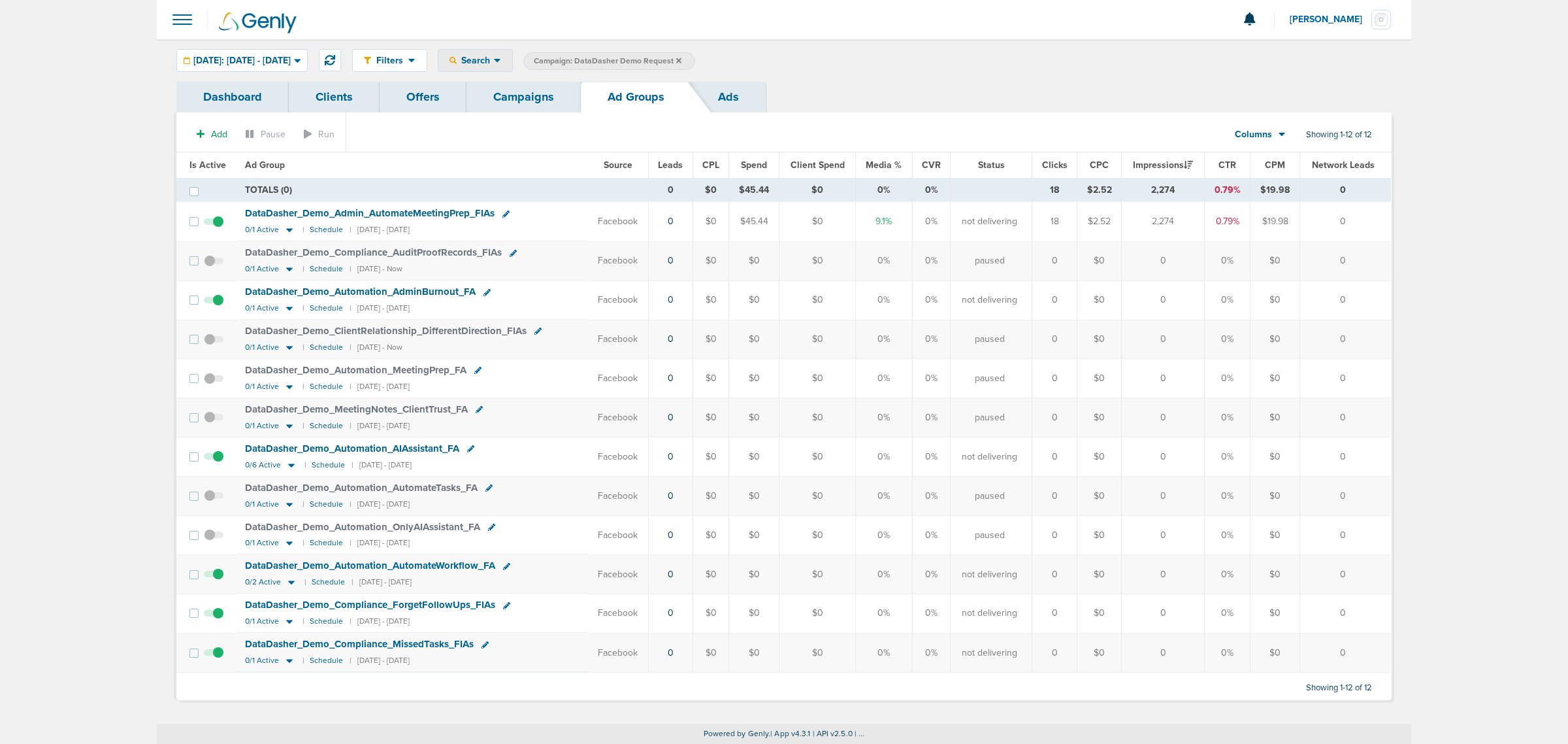
click at [494, 61] on span "Search" at bounding box center [475, 60] width 37 height 11
click at [555, 178] on link "Network Campaign" at bounding box center [506, 184] width 135 height 16
select select "netCmpName"
click at [881, 63] on input "10.0" at bounding box center [848, 61] width 65 height 18
type input "10.03"
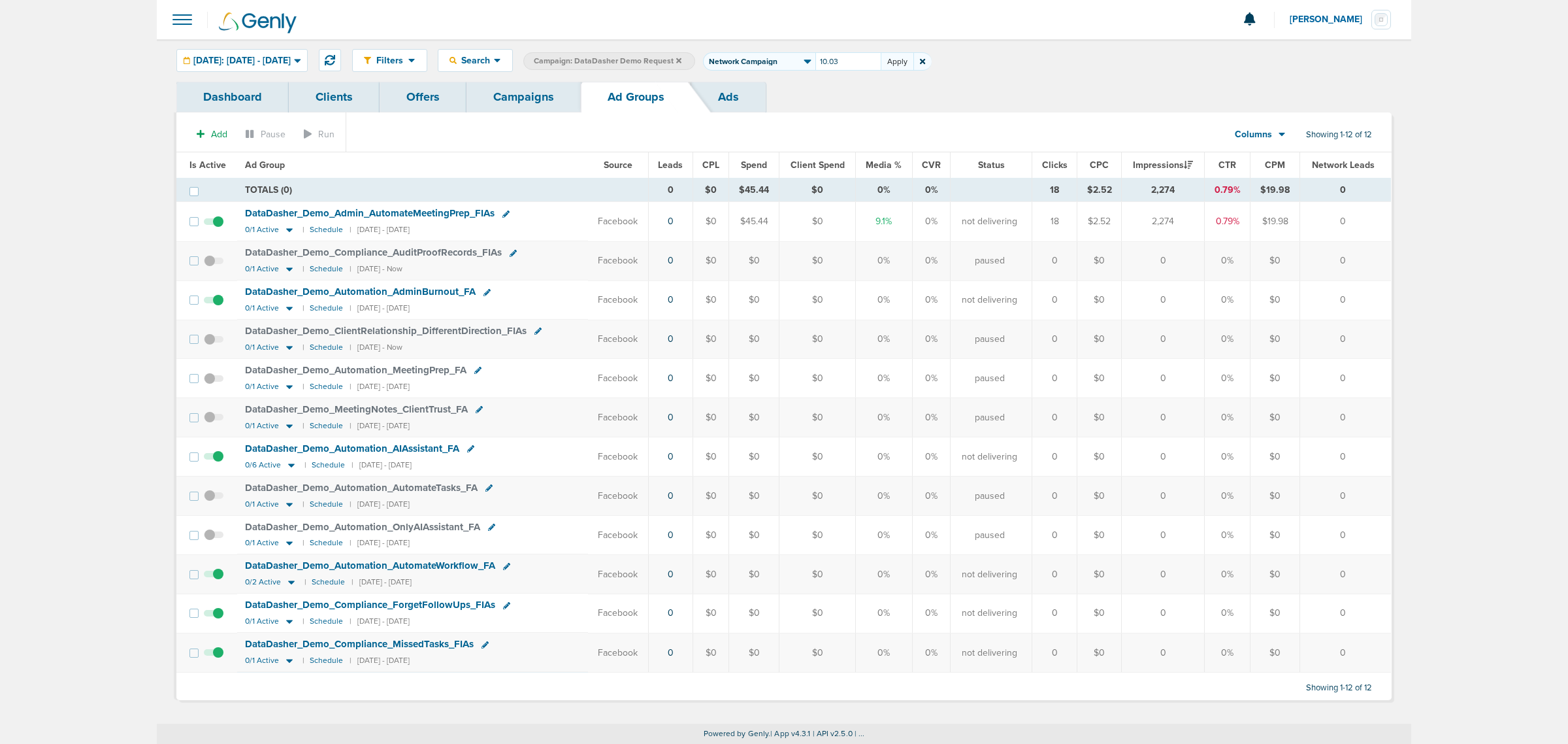
click at [914, 66] on button "Apply" at bounding box center [897, 61] width 33 height 18
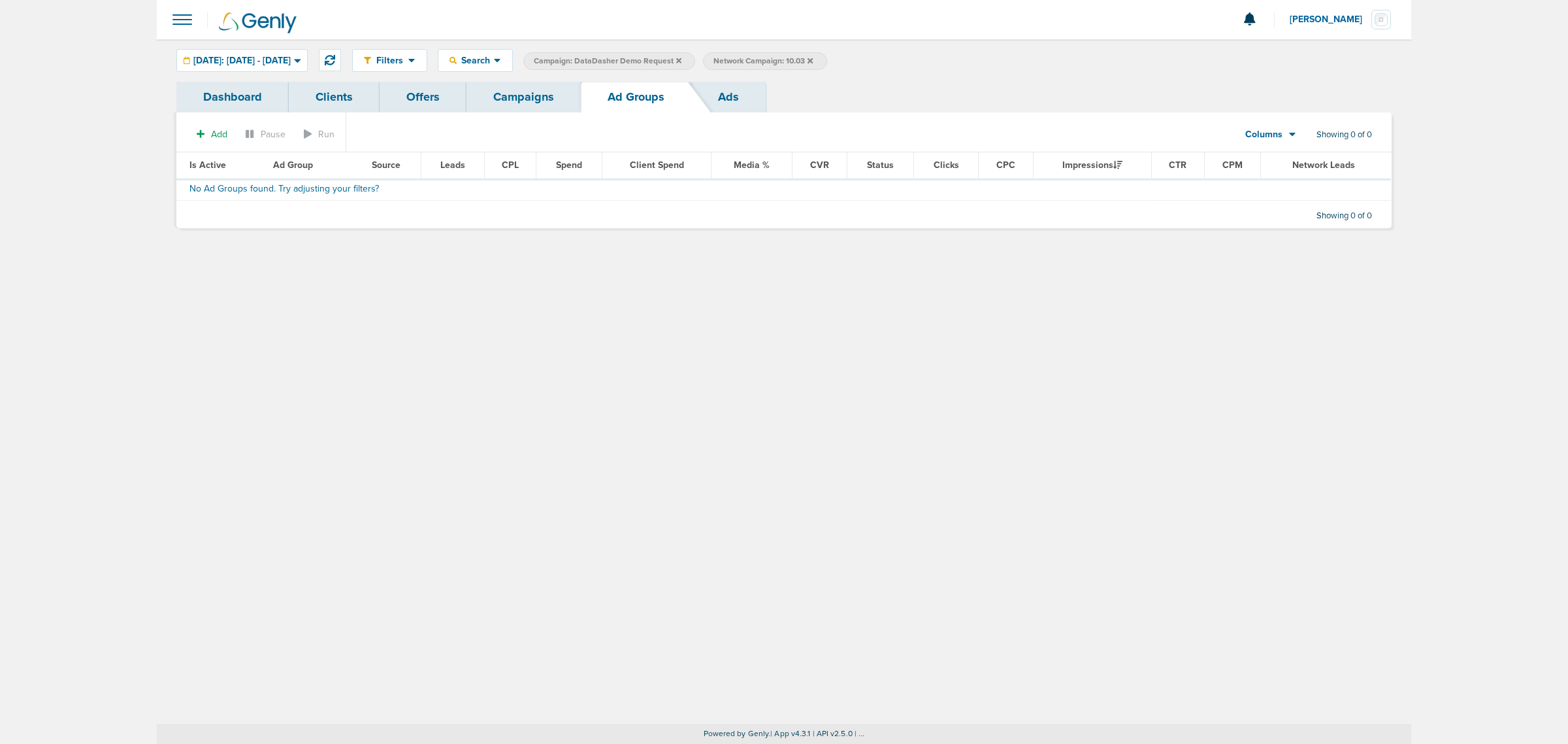
click at [681, 60] on icon at bounding box center [679, 61] width 5 height 8
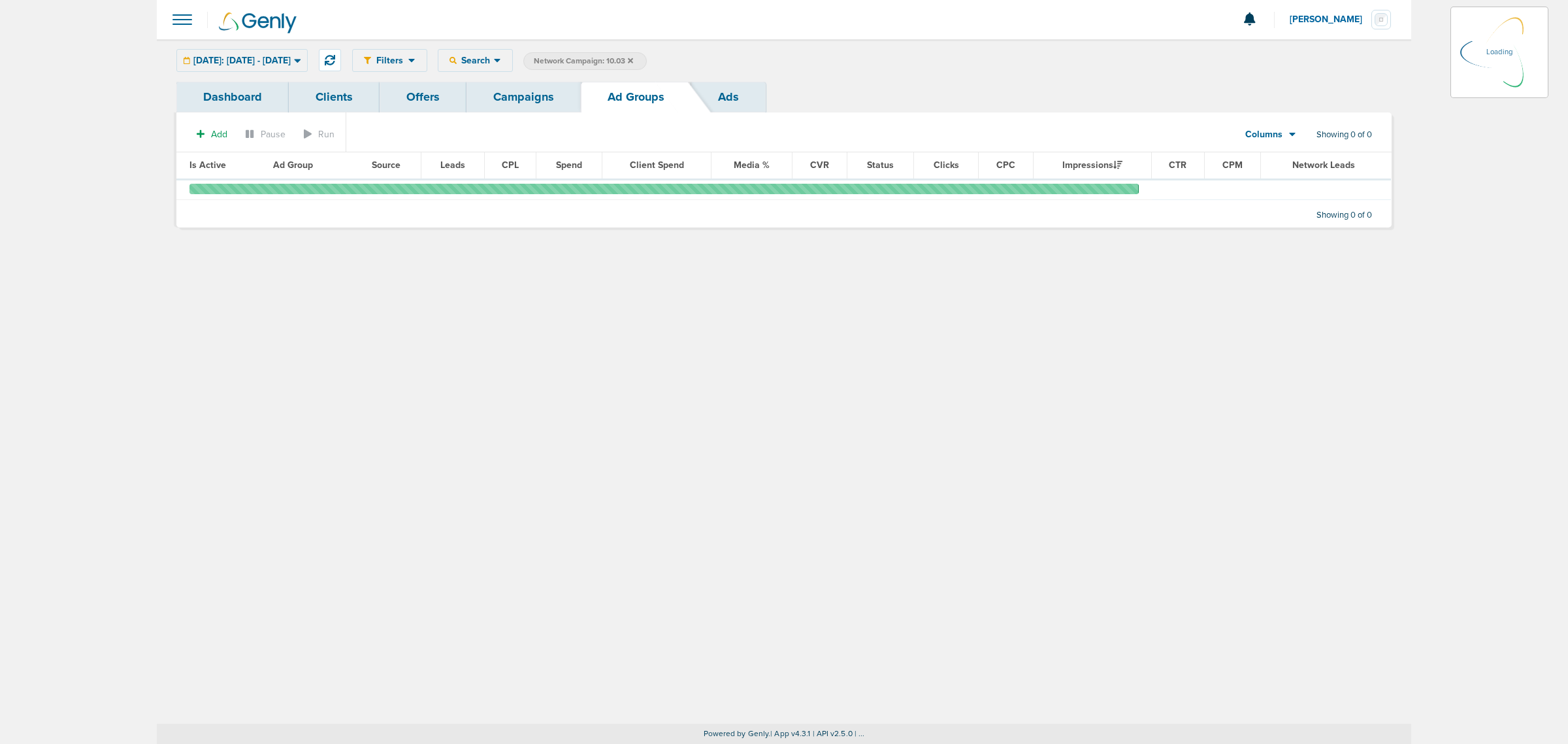
click at [545, 93] on link "Campaigns" at bounding box center [524, 97] width 114 height 30
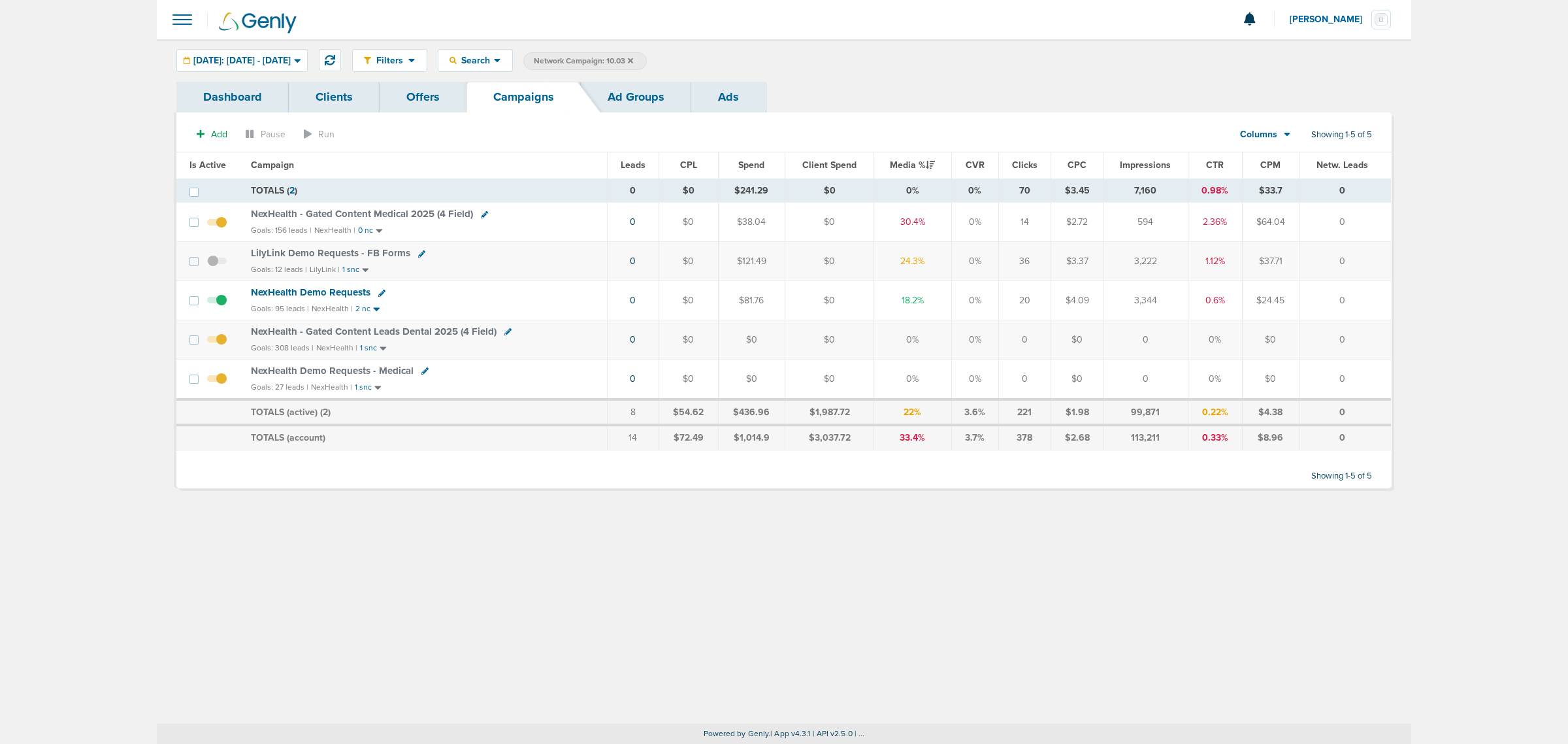
click at [633, 59] on icon at bounding box center [631, 60] width 5 height 5
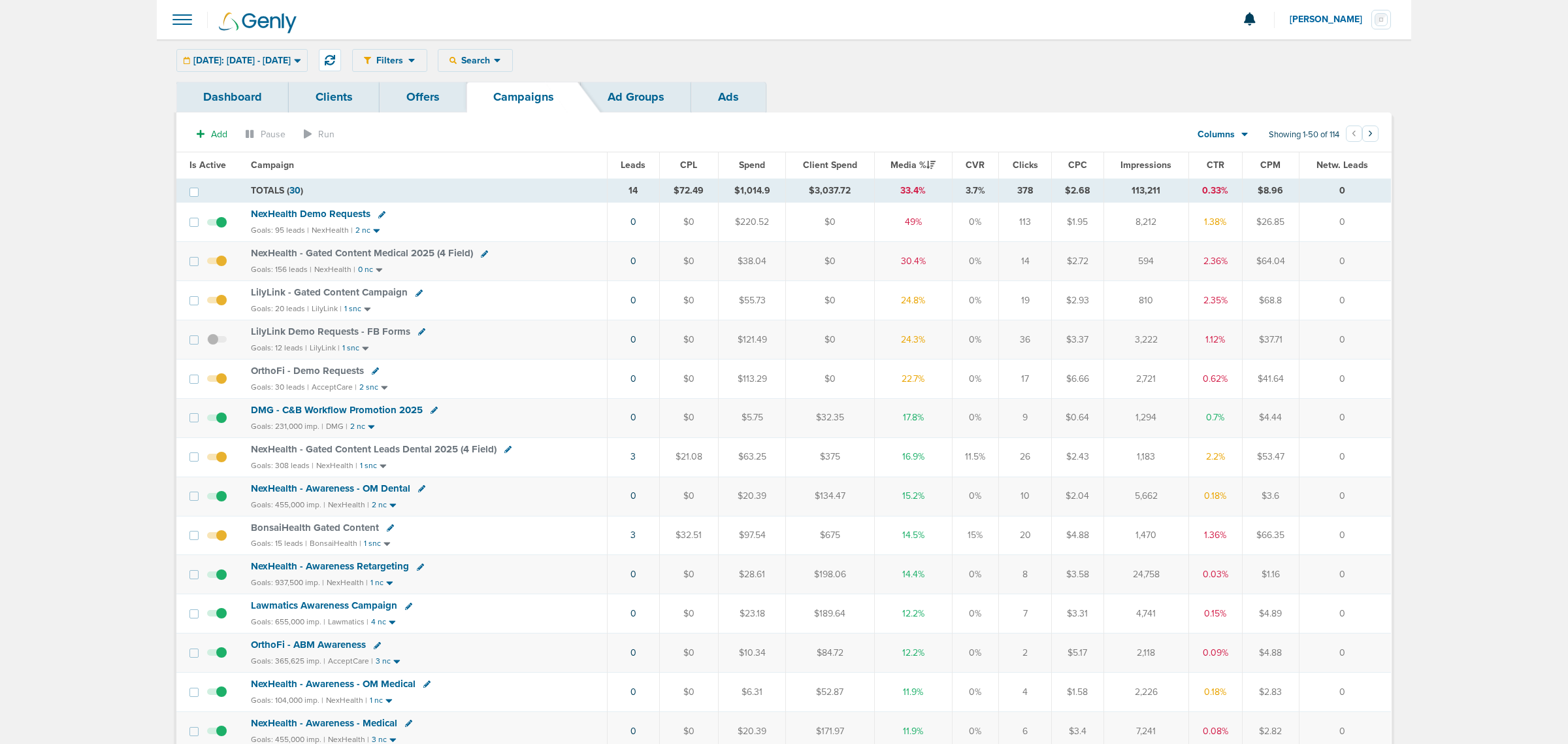
click at [501, 59] on icon at bounding box center [497, 60] width 7 height 11
click at [530, 99] on link "Client" at bounding box center [503, 103] width 135 height 16
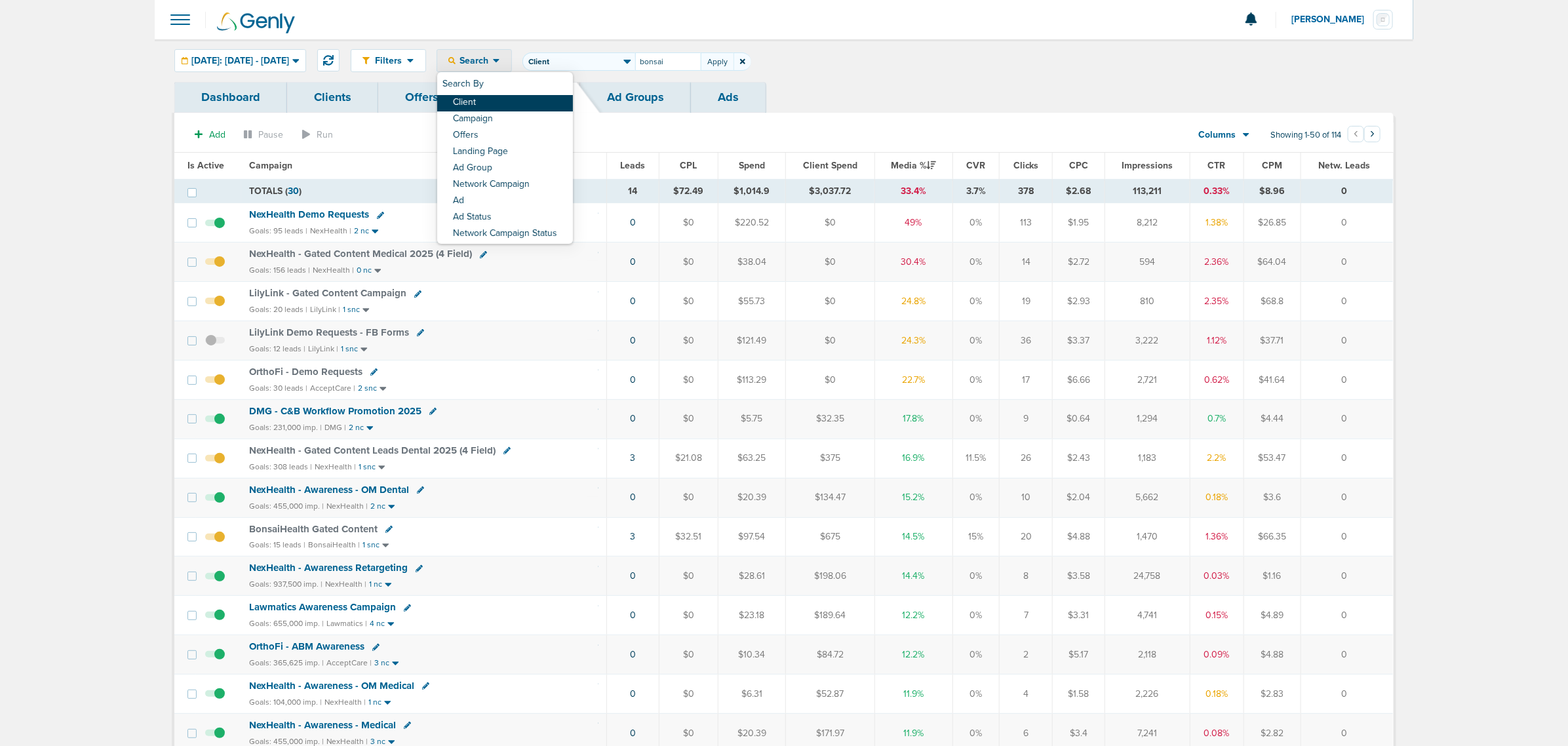
type input "bonsai]"
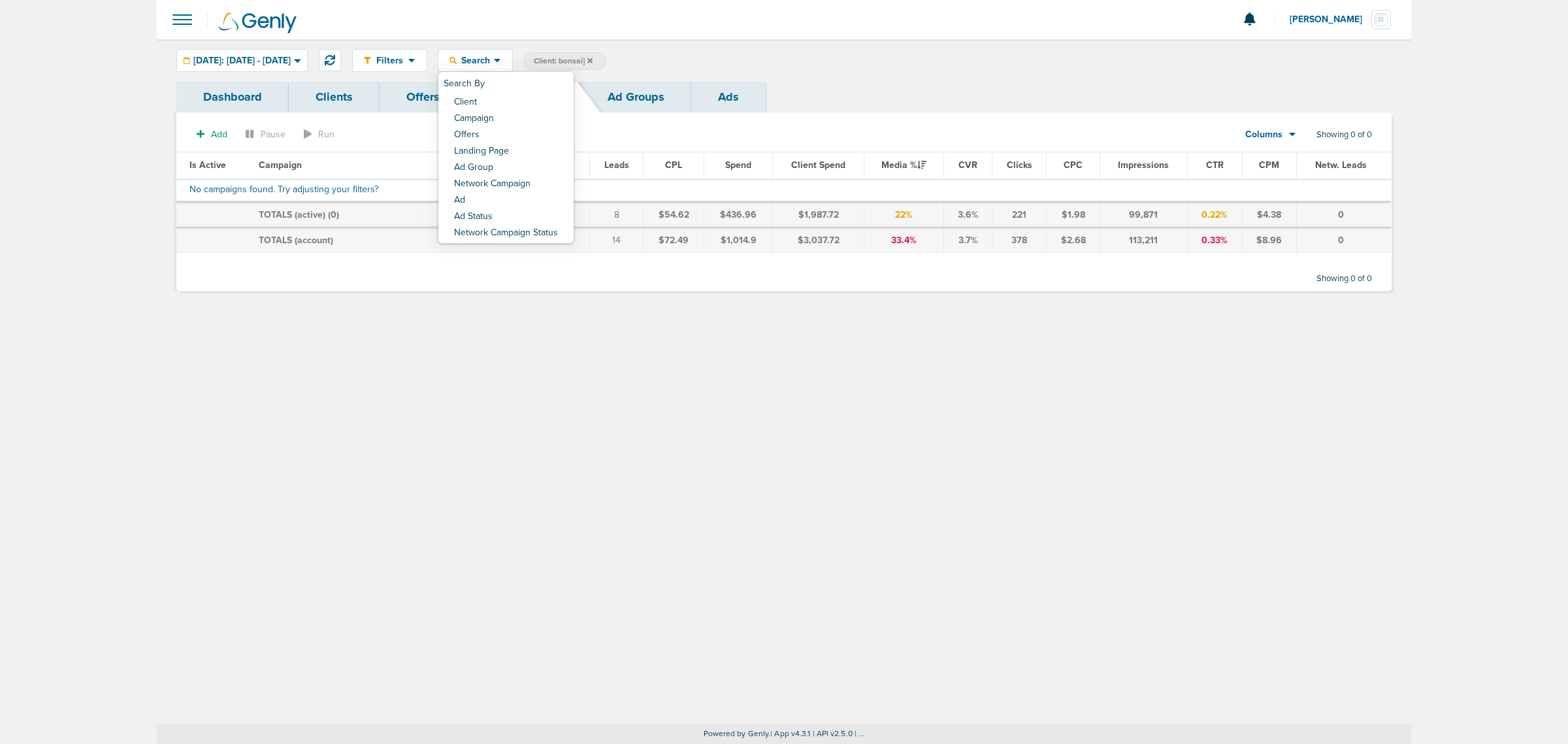
click at [585, 66] on span "Client: bonsai]" at bounding box center [563, 61] width 59 height 11
type input "bonsai"
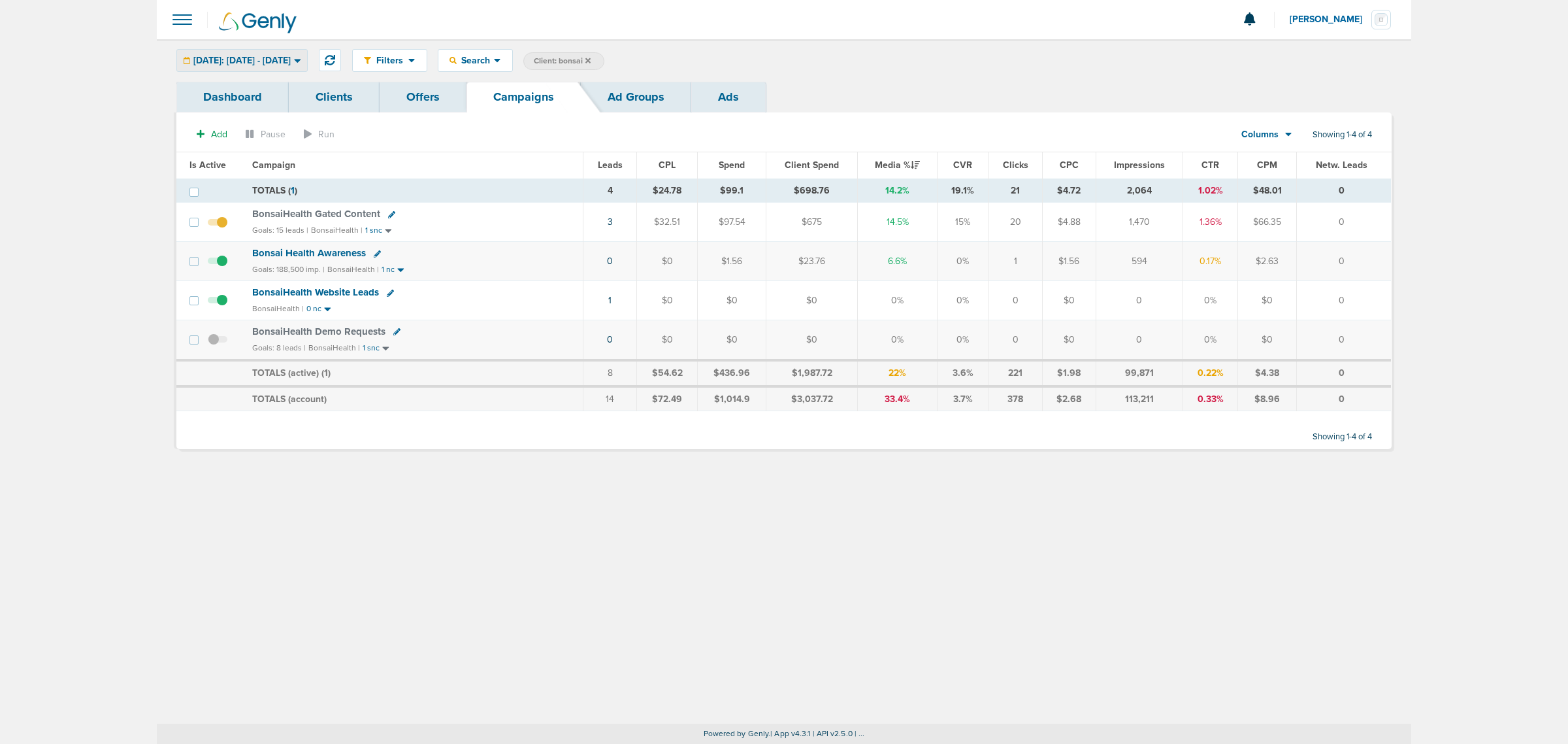
click at [236, 66] on div "Today: 10.06.2025 - 10.06.2025" at bounding box center [242, 60] width 130 height 22
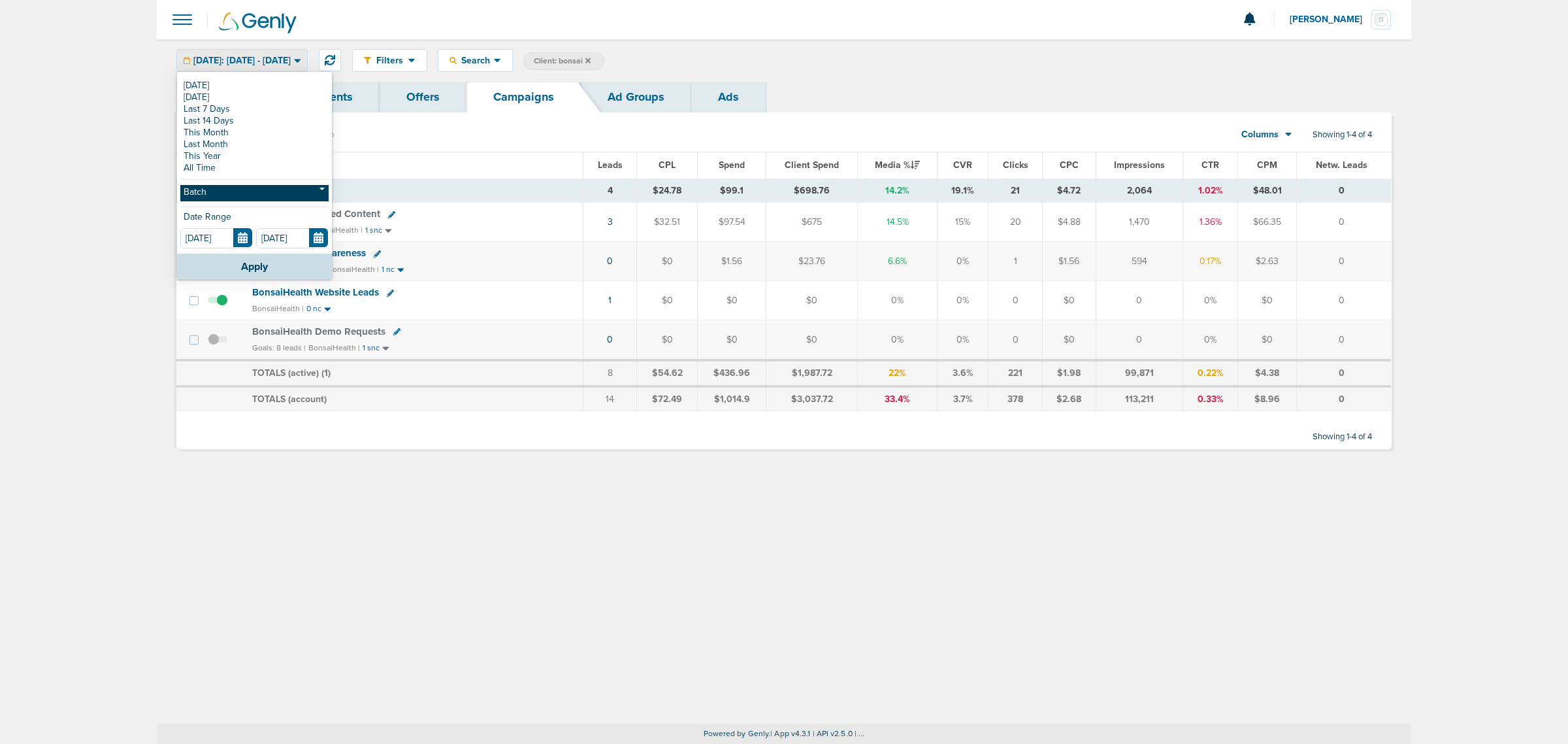
click at [239, 190] on link "Batch" at bounding box center [254, 193] width 148 height 16
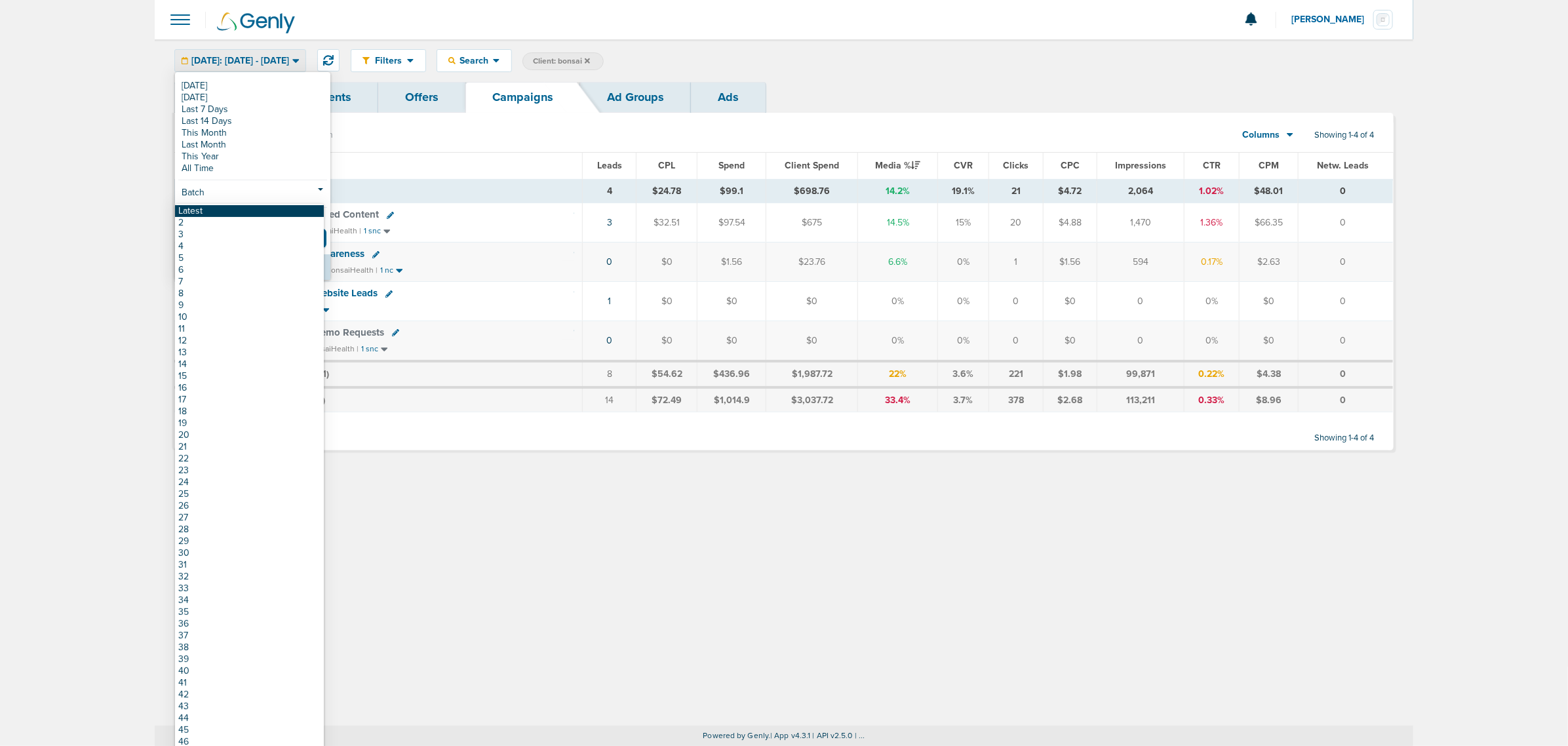
click at [201, 209] on link "Latest" at bounding box center [249, 211] width 149 height 12
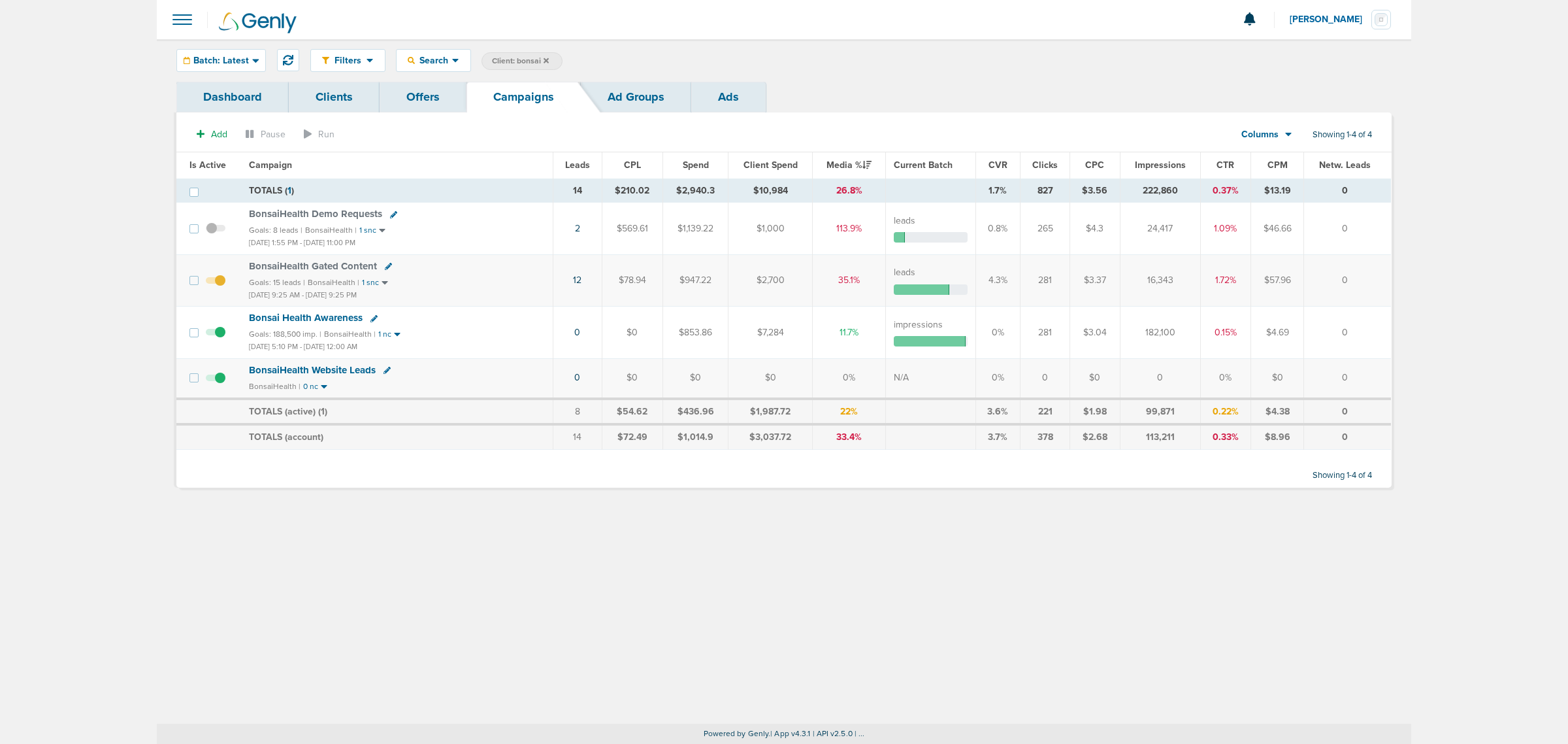
click at [538, 61] on span "Client: bonsai" at bounding box center [520, 61] width 57 height 11
drag, startPoint x: 551, startPoint y: 63, endPoint x: 583, endPoint y: 53, distance: 33.5
click at [553, 62] on select "Client Campaign Offers Landing Page Ad Group Network Campaign Ad Ad Status Netw…" at bounding box center [538, 61] width 112 height 18
drag, startPoint x: 636, startPoint y: 60, endPoint x: 604, endPoint y: 49, distance: 33.8
click at [604, 49] on div "Filters Active Only Settings Status Active Inactive Objectives MQL SQL Traffic …" at bounding box center [851, 60] width 1081 height 23
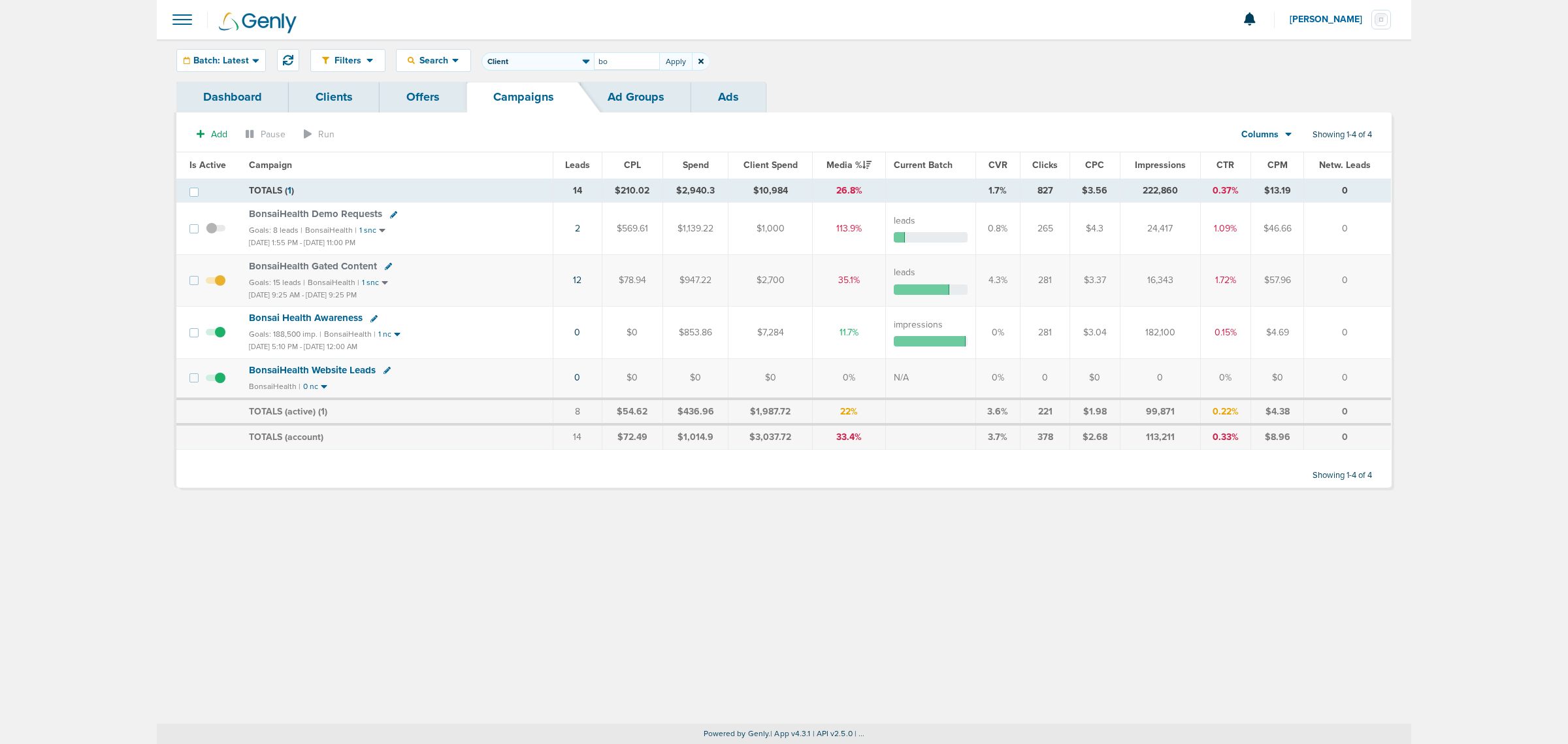
type input "b"
type input "accept"
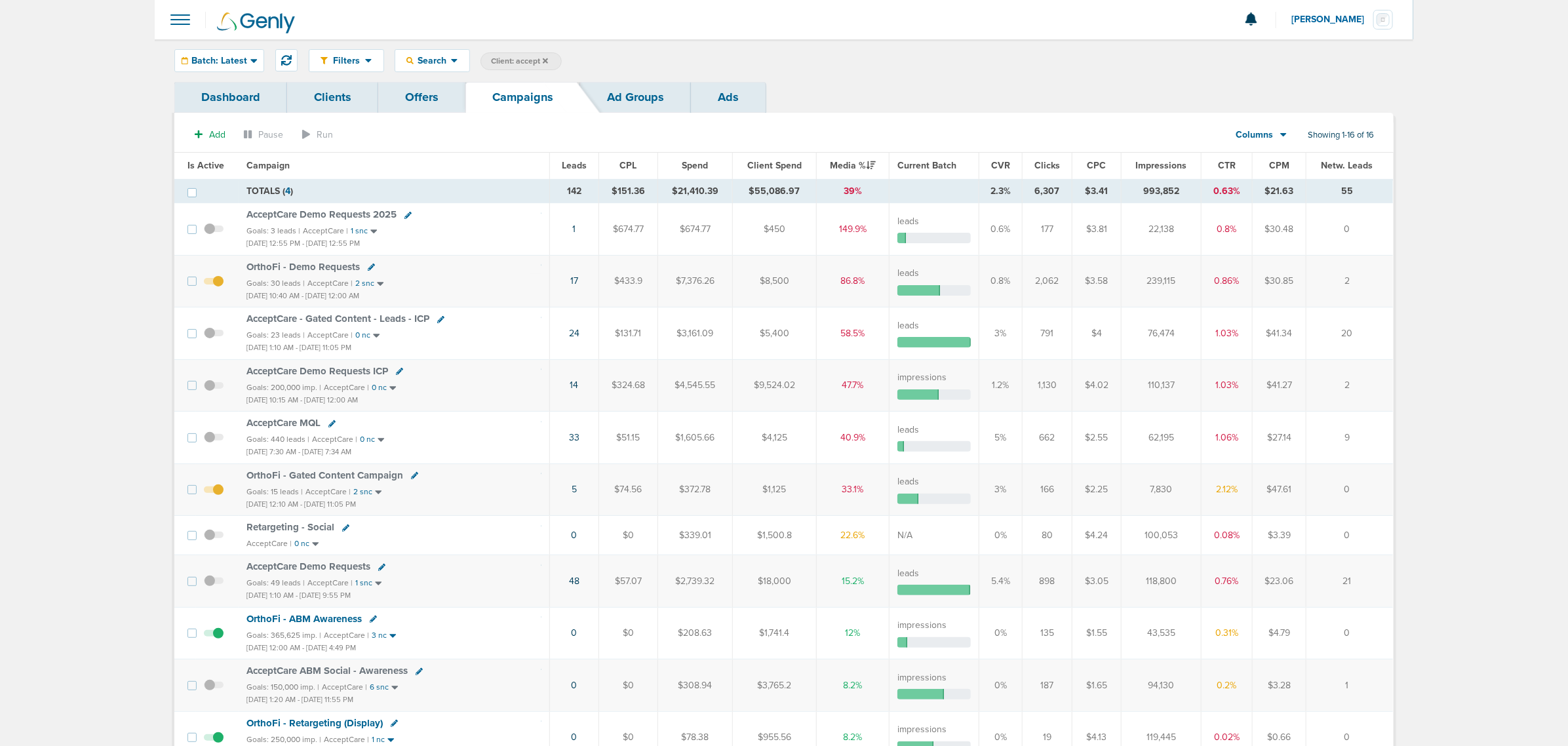
drag, startPoint x: 511, startPoint y: 285, endPoint x: 1342, endPoint y: 266, distance: 831.2
click at [1220, 270] on tr "OrthoFi - Demo Requests Goals: 30 leads | AcceptCare | 2 snc Aug 1, 2025 10:40 …" at bounding box center [784, 281] width 1219 height 52
drag, startPoint x: 1342, startPoint y: 266, endPoint x: 1423, endPoint y: 266, distance: 81.0
click at [1423, 266] on main "Notifications You have no unread notifications Lauren Mericle Profile Sign Out …" at bounding box center [784, 541] width 1568 height 1084
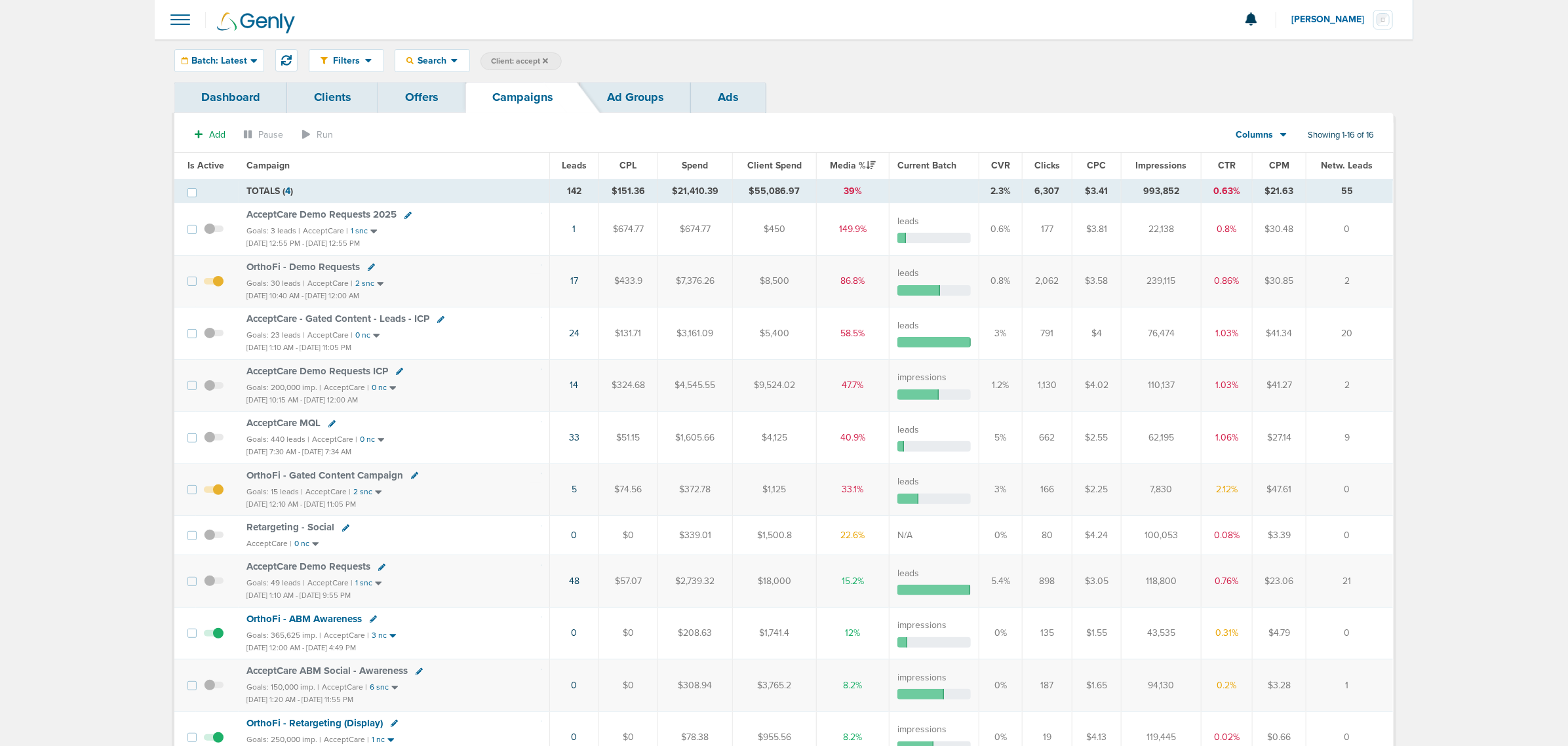
click at [349, 479] on span "OrthoFi - Gated Content Campaign" at bounding box center [325, 475] width 157 height 12
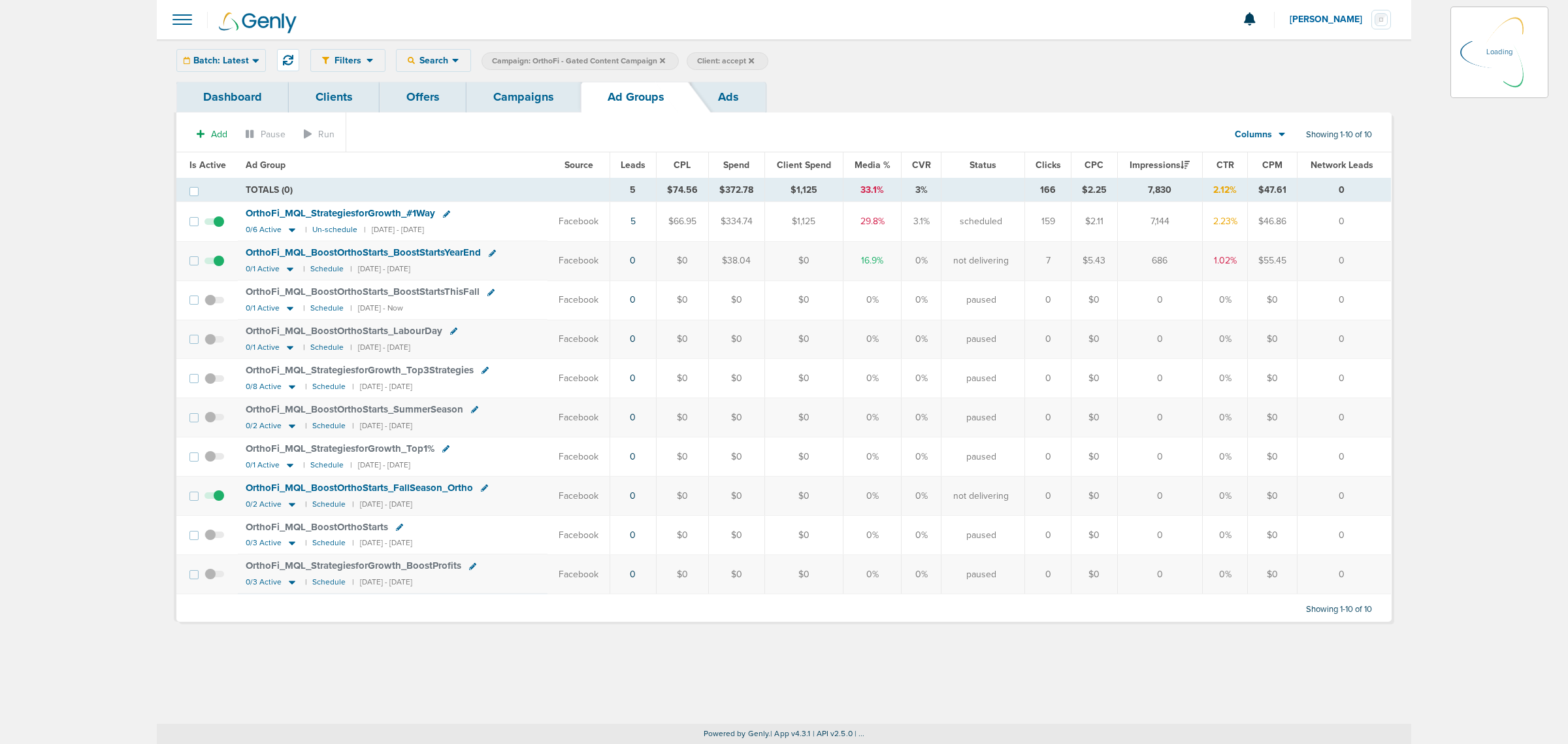
click at [253, 63] on icon at bounding box center [255, 60] width 7 height 11
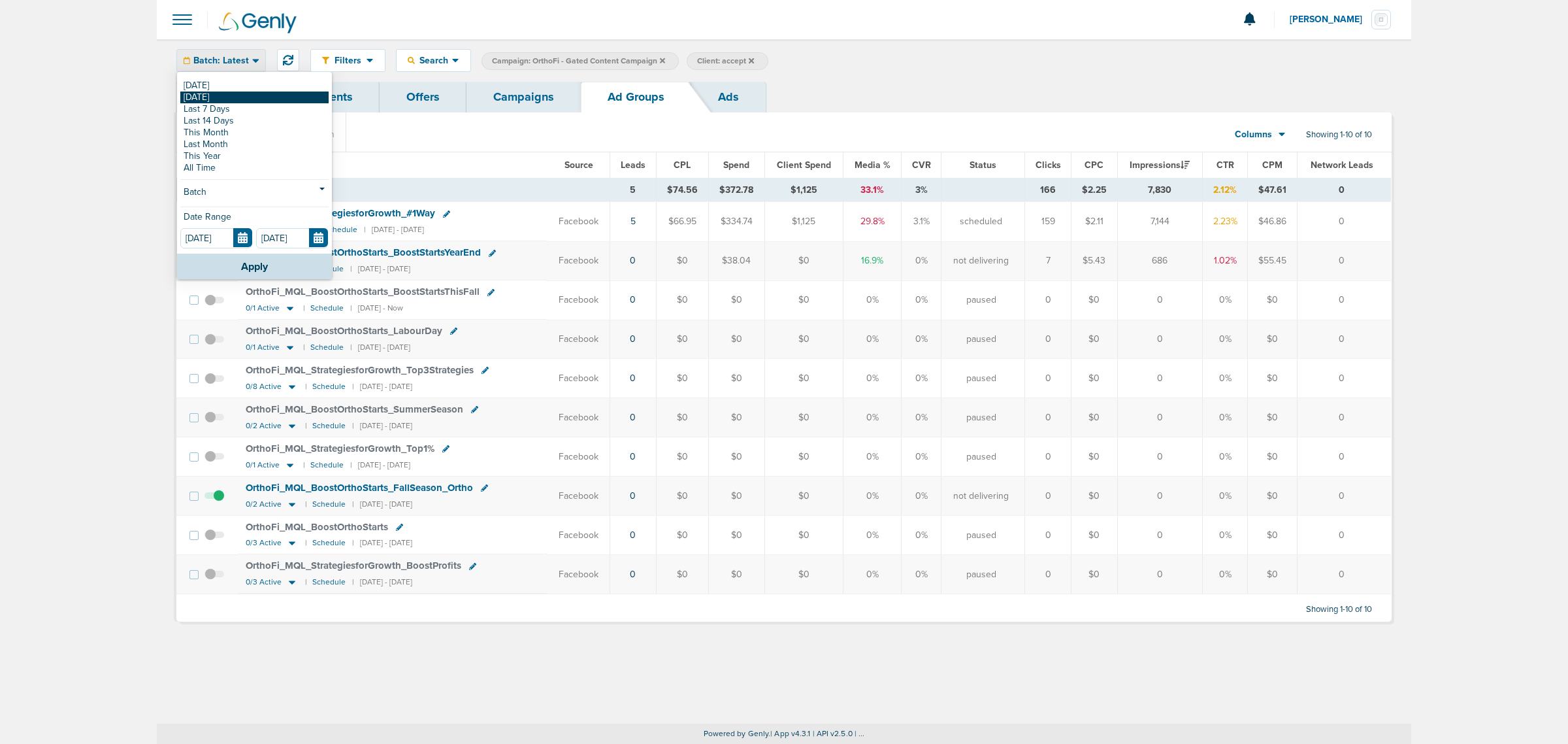
click at [226, 99] on link "[DATE]" at bounding box center [254, 97] width 148 height 12
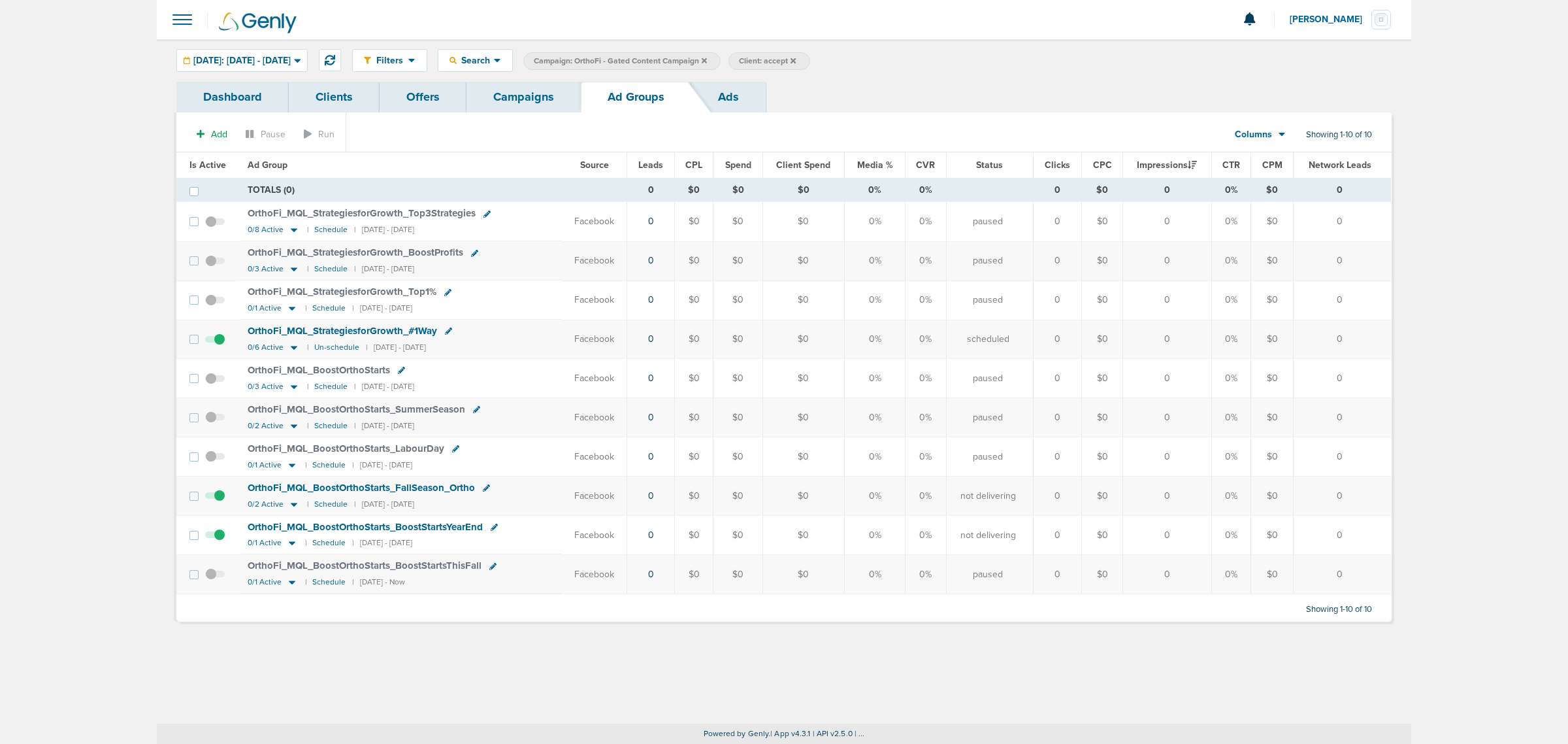
click at [525, 108] on link "Campaigns" at bounding box center [524, 97] width 114 height 30
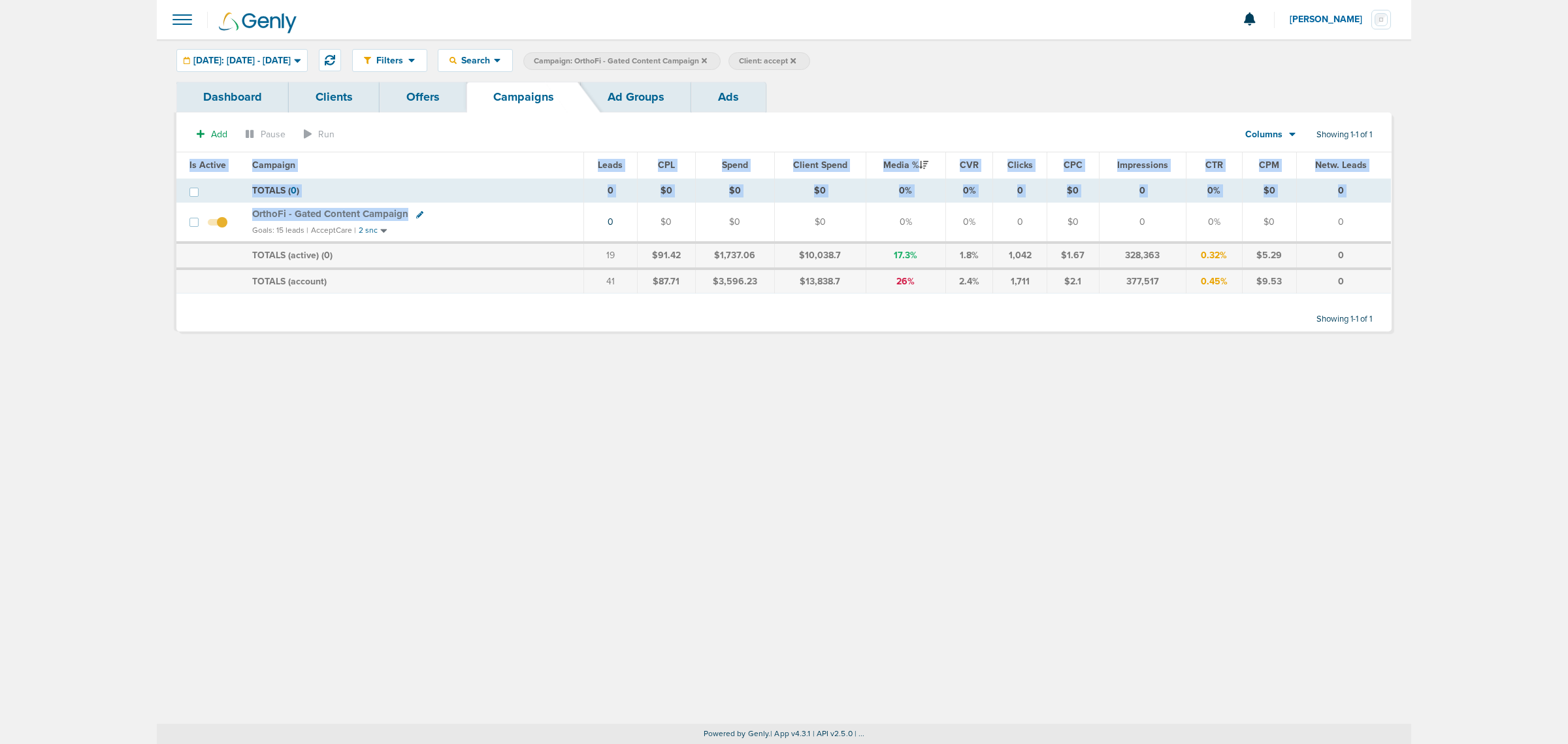
drag, startPoint x: 533, startPoint y: 215, endPoint x: 1406, endPoint y: 230, distance: 873.1
click at [1406, 230] on div "Dashboard Clients Offers Campaigns Ad Groups Ads Add Pause Run Columns Media St…" at bounding box center [784, 213] width 1254 height 263
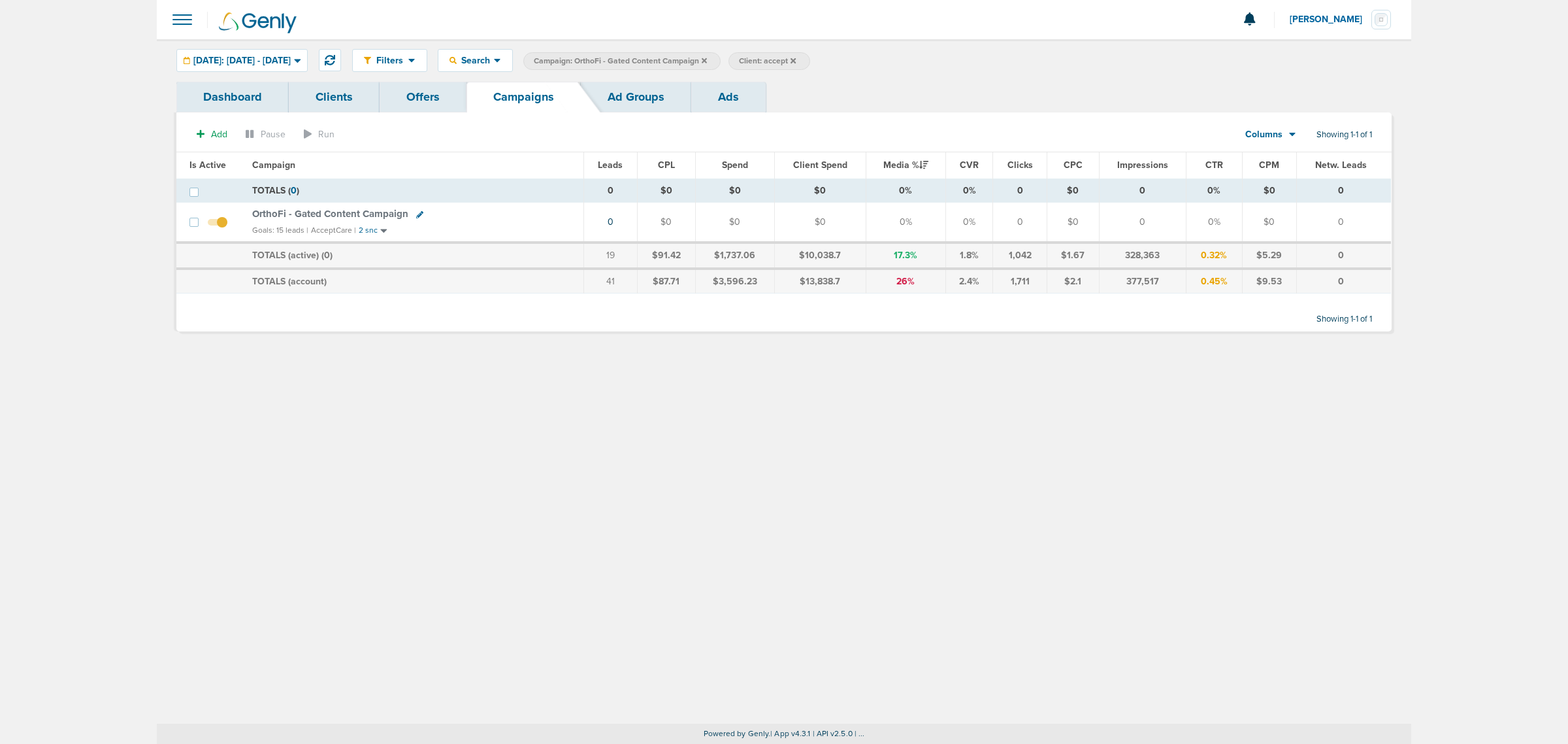
click at [510, 229] on div "Goals: 15 leads | AcceptCare | 2 snc" at bounding box center [413, 230] width 323 height 11
click at [418, 213] on icon at bounding box center [419, 215] width 7 height 7
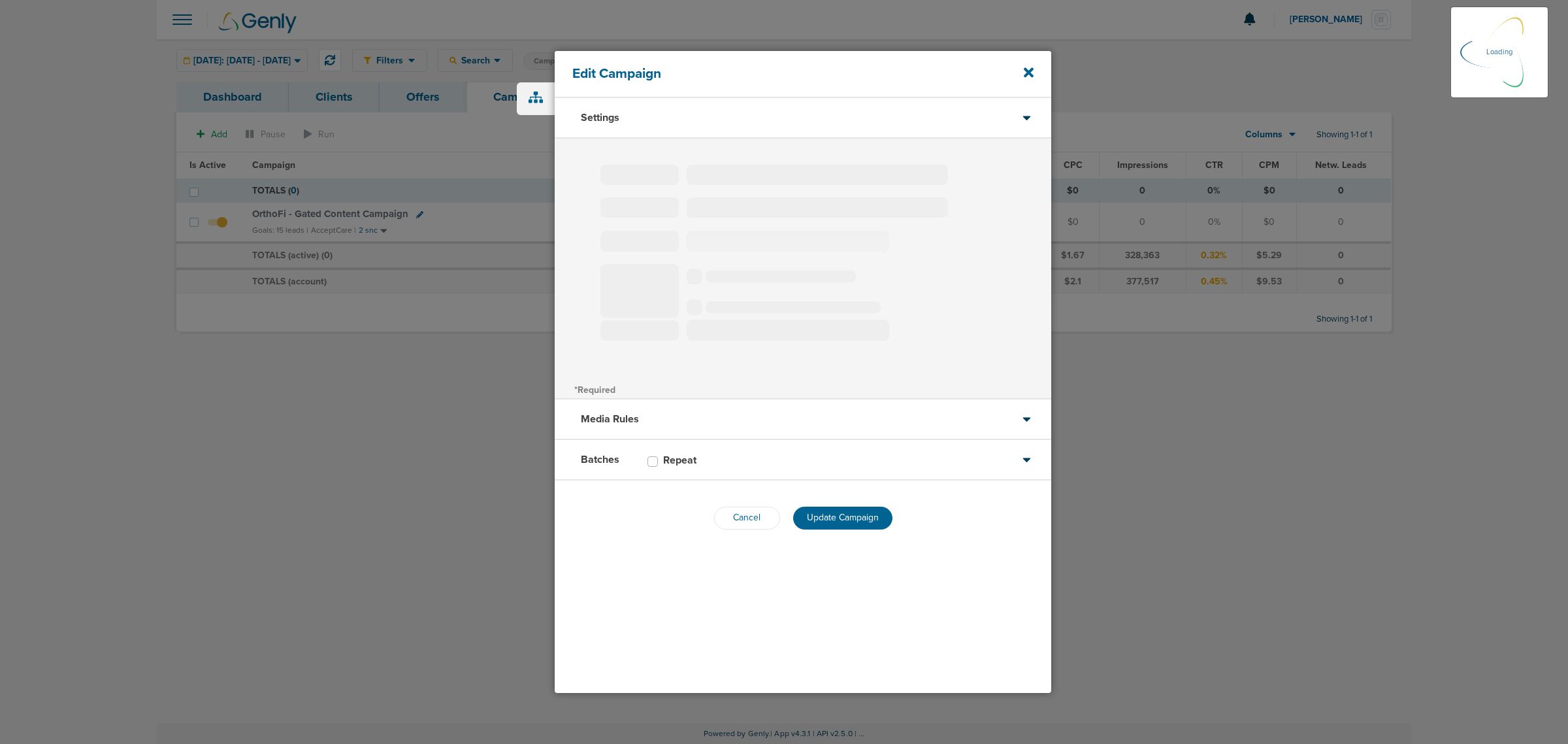
type input "OrthoFi - Gated Content Campaign"
select select "Leads"
radio input "true"
select select "readWrite"
select select "1"
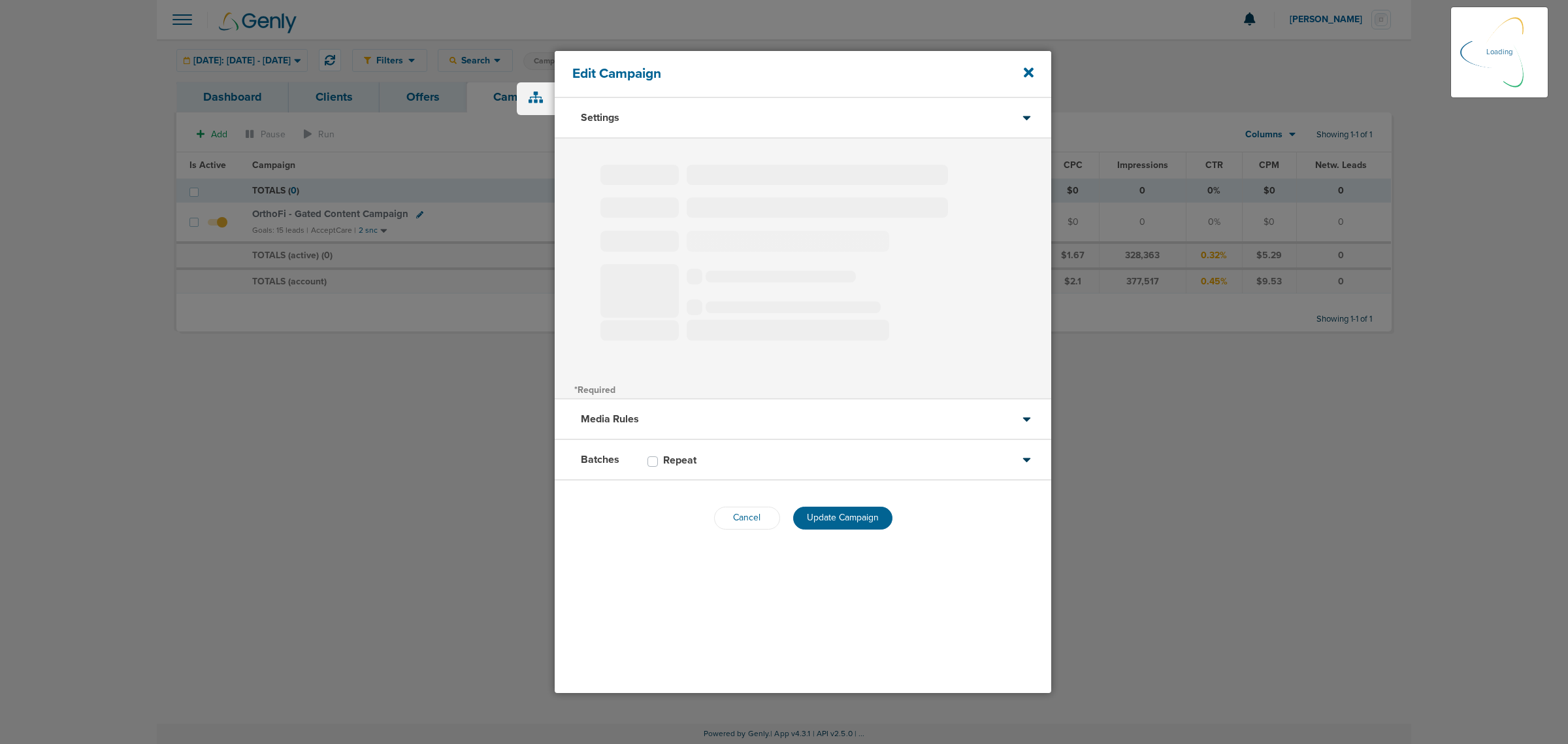
select select "2"
select select "3"
select select "4"
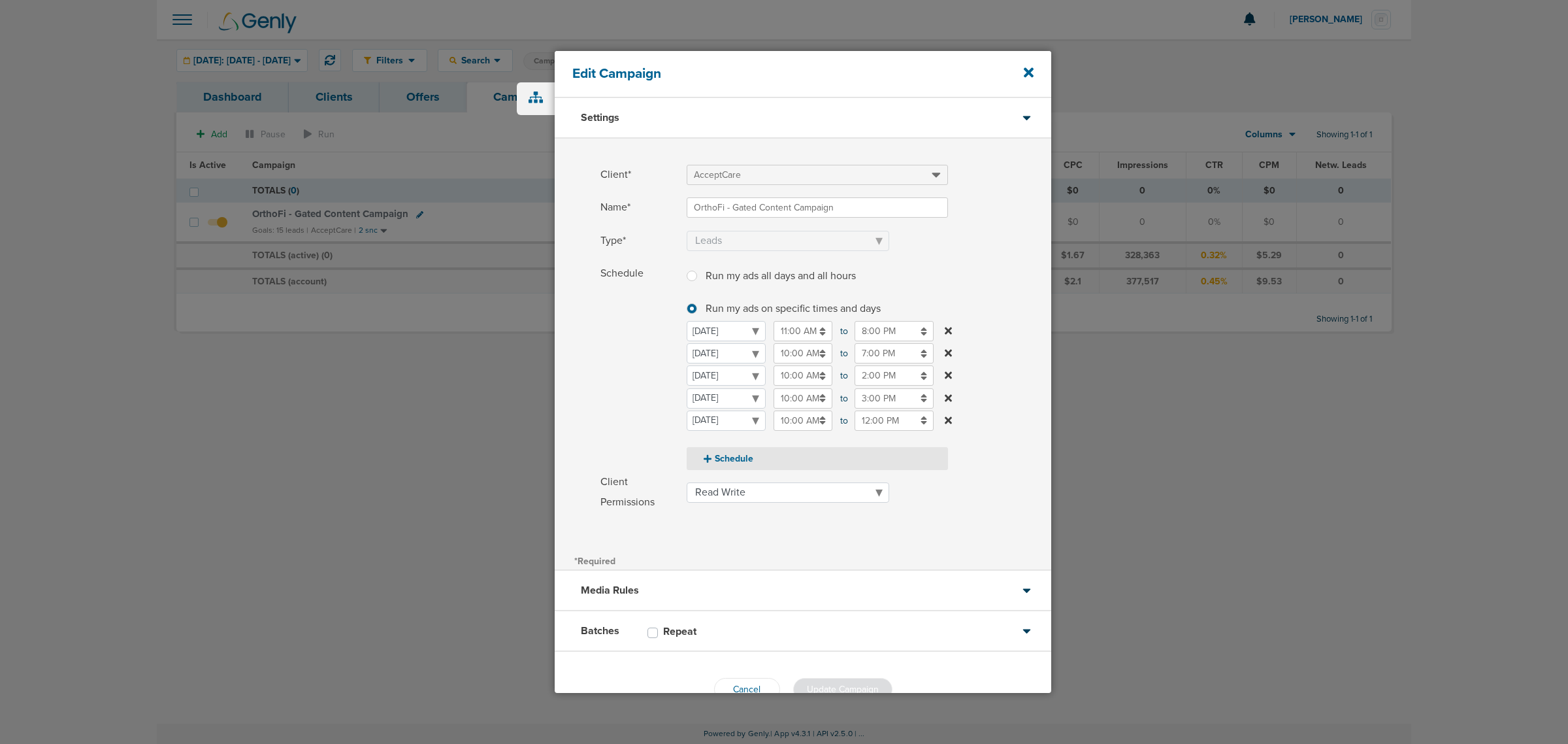
click at [755, 459] on button "Schedule" at bounding box center [818, 459] width 261 height 23
select select "5"
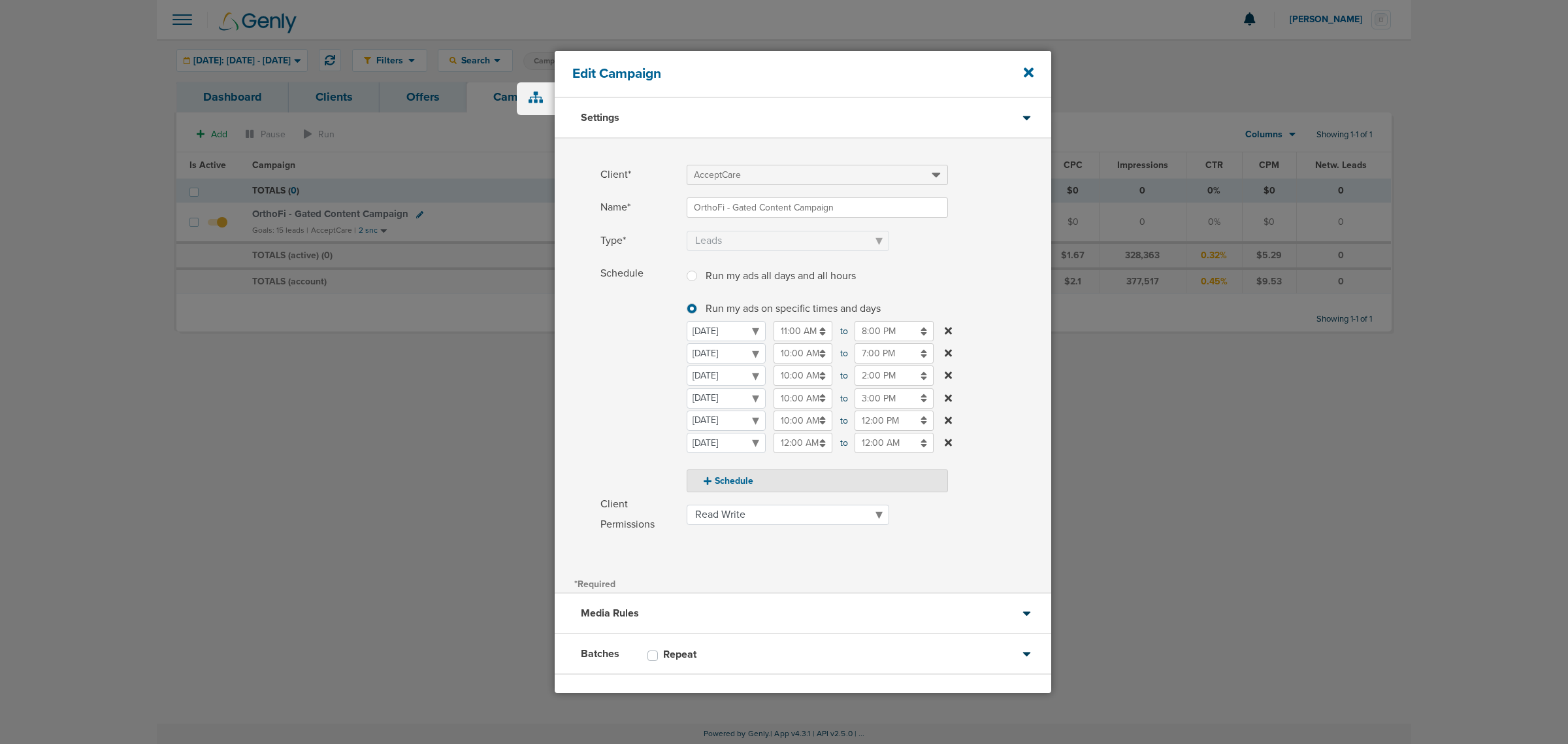
click at [748, 454] on section "Monday Tuesday Wednesday Thursday Friday Saturday Sunday Monday 11:00 AM 11:00 …" at bounding box center [818, 407] width 261 height 171
click at [746, 443] on select "Monday Tuesday Wednesday Thursday Friday Saturday Sunday" at bounding box center [726, 443] width 79 height 20
select select "6"
click at [1007, 453] on label "Schedule Run my ads all days and all hours Run my ads all days and all hours Ru…" at bounding box center [826, 378] width 451 height 229
click at [805, 445] on input "12:00 AM" at bounding box center [803, 443] width 59 height 20
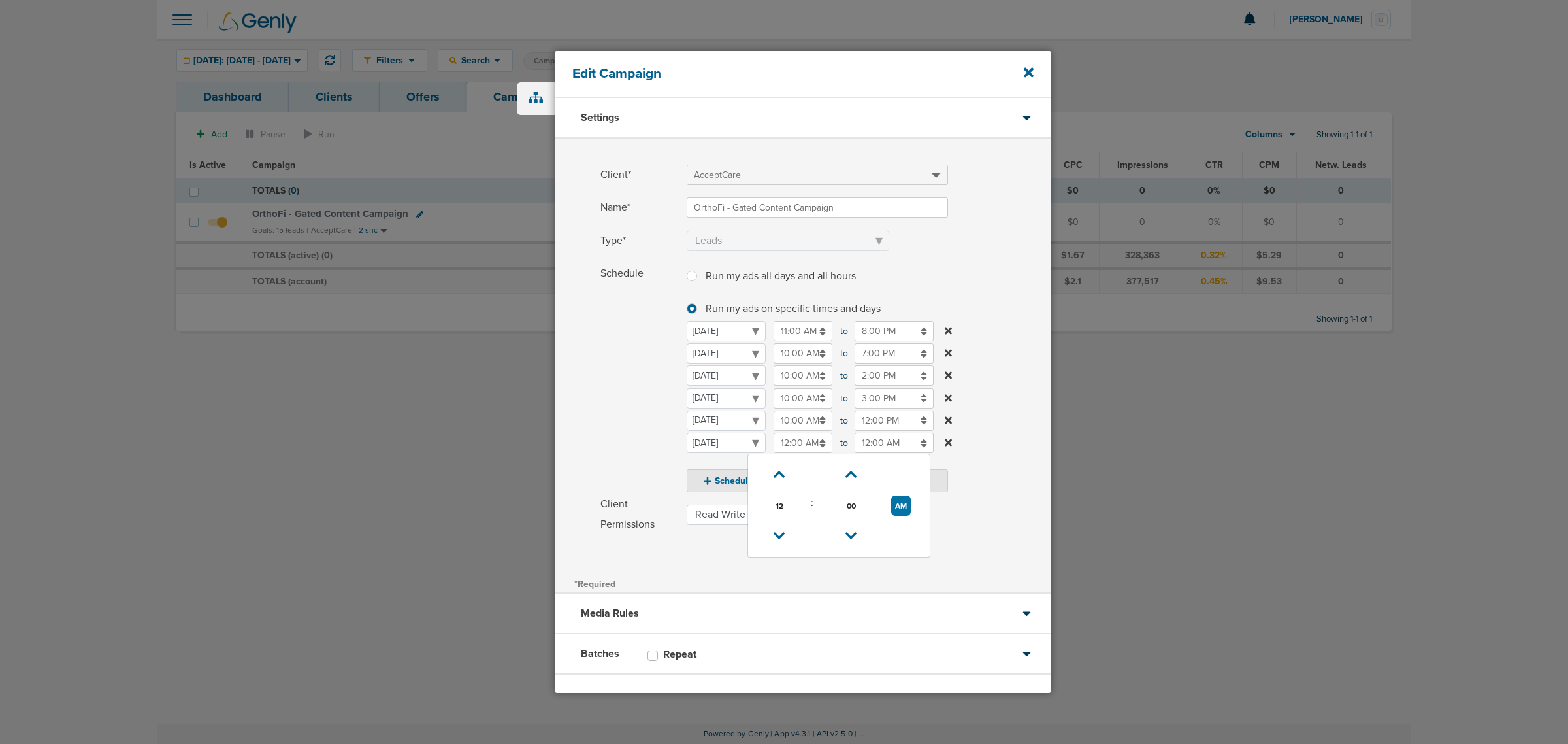
click at [780, 516] on td "12" at bounding box center [779, 505] width 52 height 30
click at [766, 453] on select "Monday Tuesday Wednesday Thursday Friday Saturday Sunday" at bounding box center [726, 443] width 79 height 20
click at [794, 430] on span "10:00 AM 10:00 AM" at bounding box center [803, 421] width 59 height 20
click at [766, 430] on select "Monday Tuesday Wednesday Thursday Friday Saturday Sunday" at bounding box center [726, 421] width 79 height 20
click at [794, 442] on input "12:00 AM" at bounding box center [803, 443] width 59 height 20
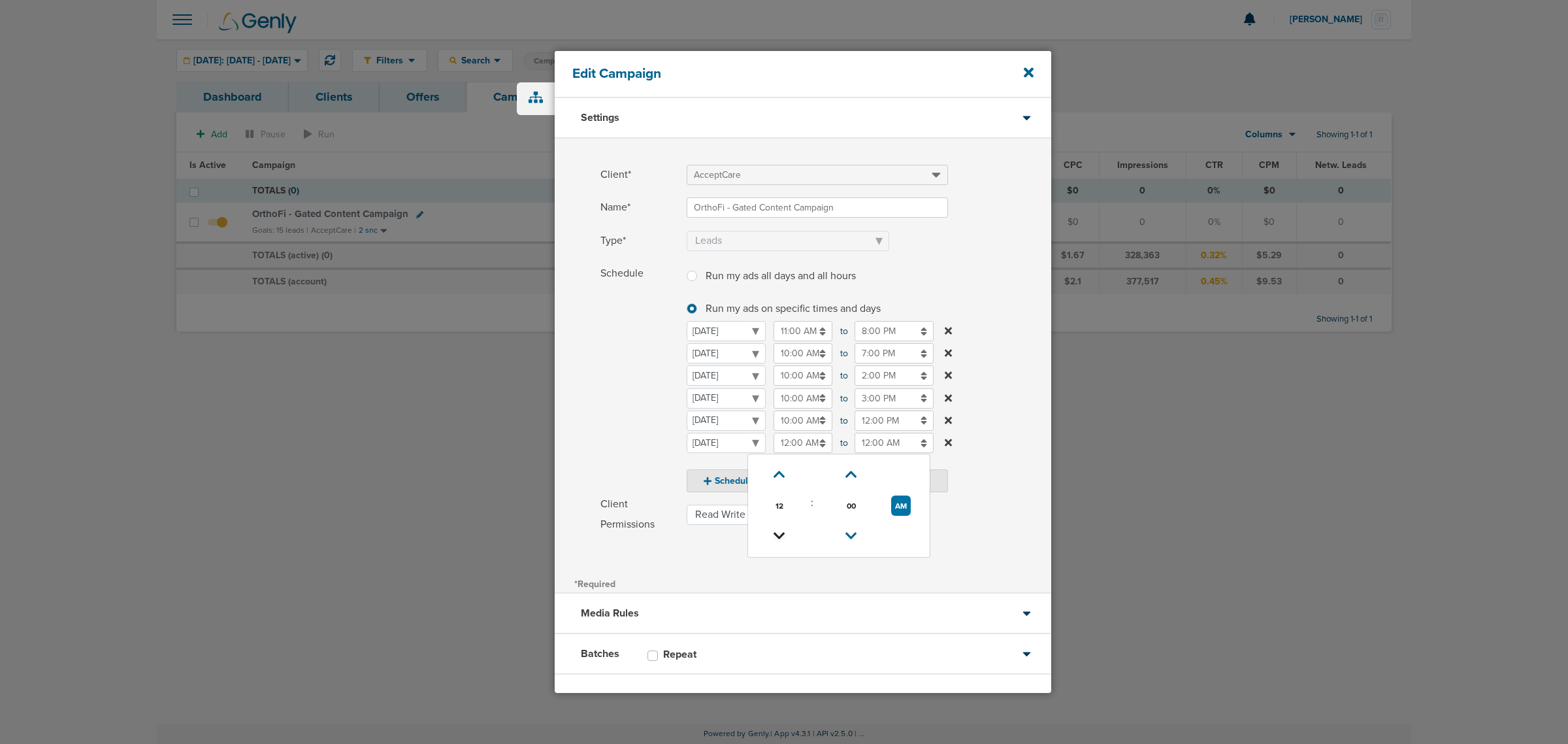
click at [774, 532] on icon at bounding box center [779, 536] width 12 height 8
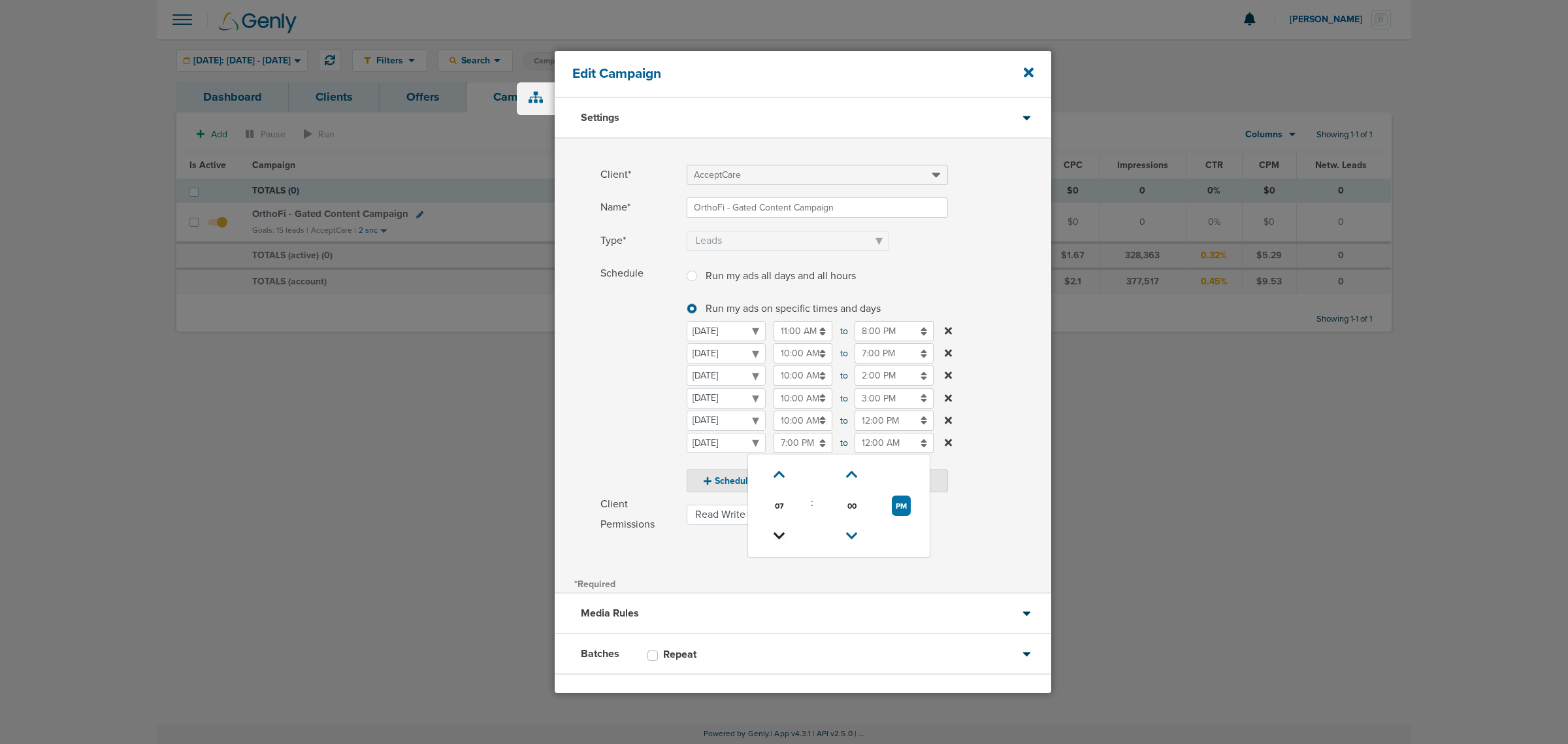
click at [774, 532] on icon at bounding box center [779, 536] width 12 height 8
click at [775, 471] on icon at bounding box center [779, 475] width 12 height 8
click at [904, 504] on button "PM" at bounding box center [902, 505] width 19 height 20
type input "7:00 AM"
click at [889, 448] on input "12:00 AM" at bounding box center [894, 443] width 79 height 20
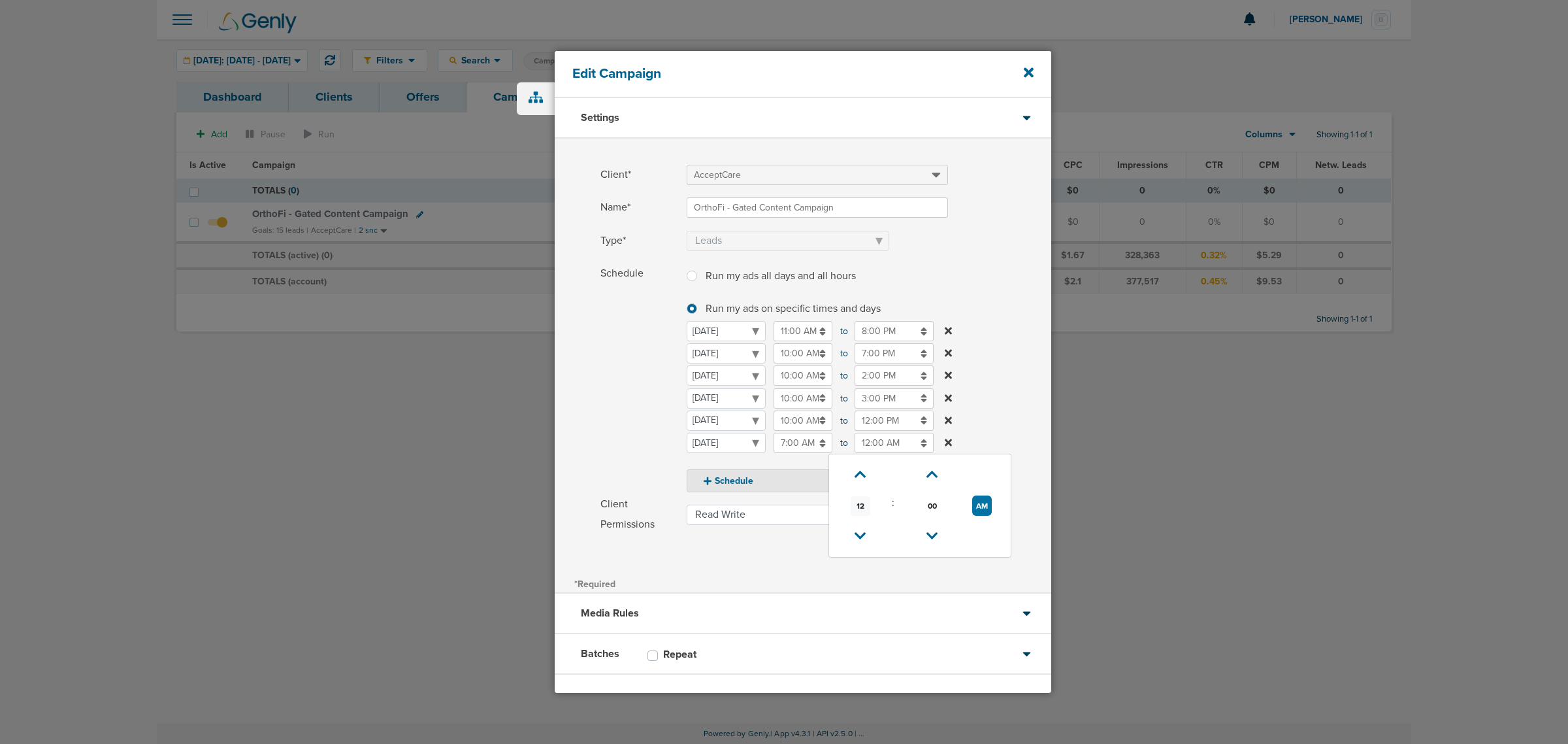
click at [858, 511] on span "12" at bounding box center [860, 505] width 20 height 20
click at [891, 501] on td "05" at bounding box center [899, 497] width 43 height 25
click at [982, 367] on label "Schedule Run my ads all days and all hours Run my ads all days and all hours Ru…" at bounding box center [826, 378] width 451 height 229
click at [877, 450] on input "5:00 AM" at bounding box center [894, 443] width 79 height 20
click at [980, 502] on button "AM" at bounding box center [981, 505] width 20 height 20
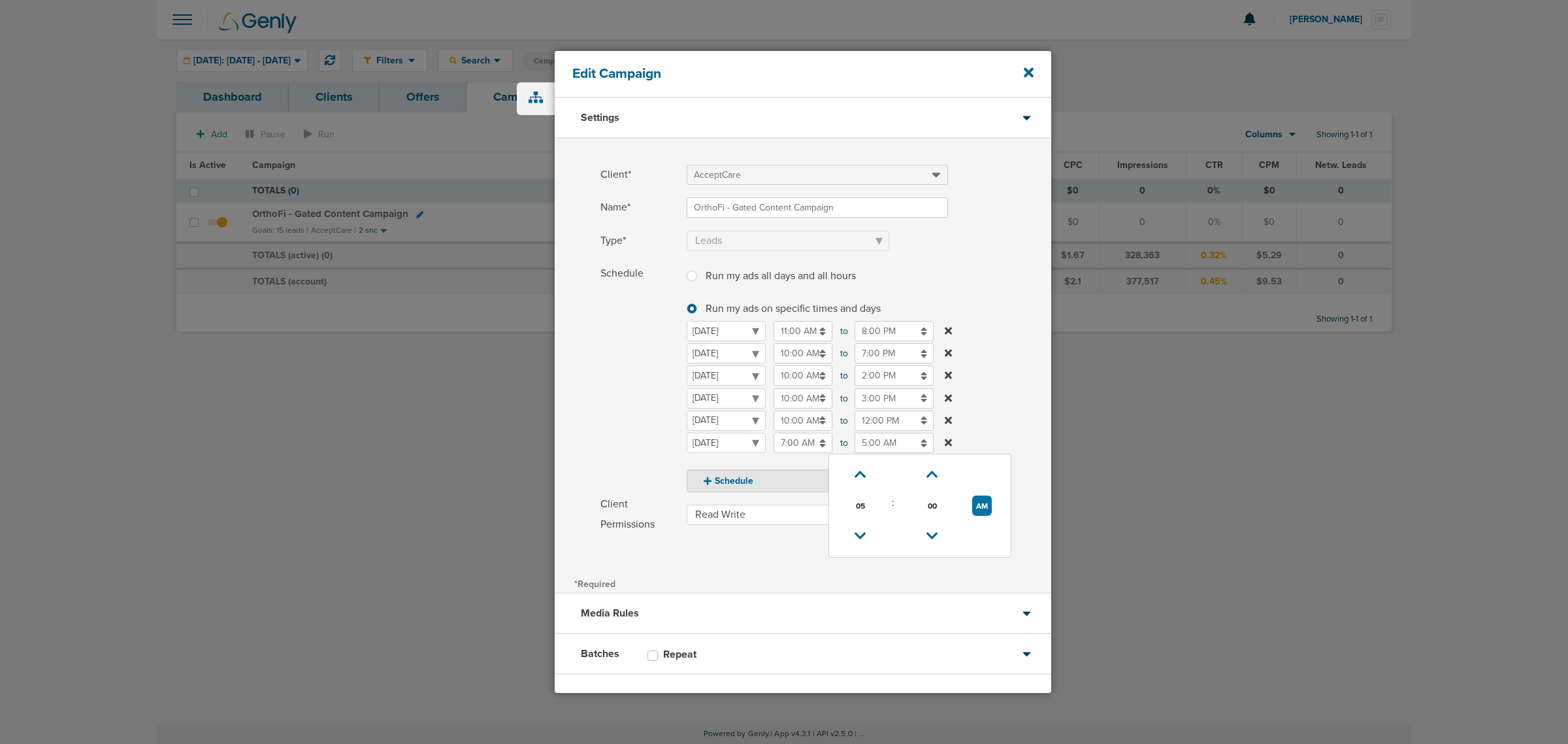
type input "5:00 PM"
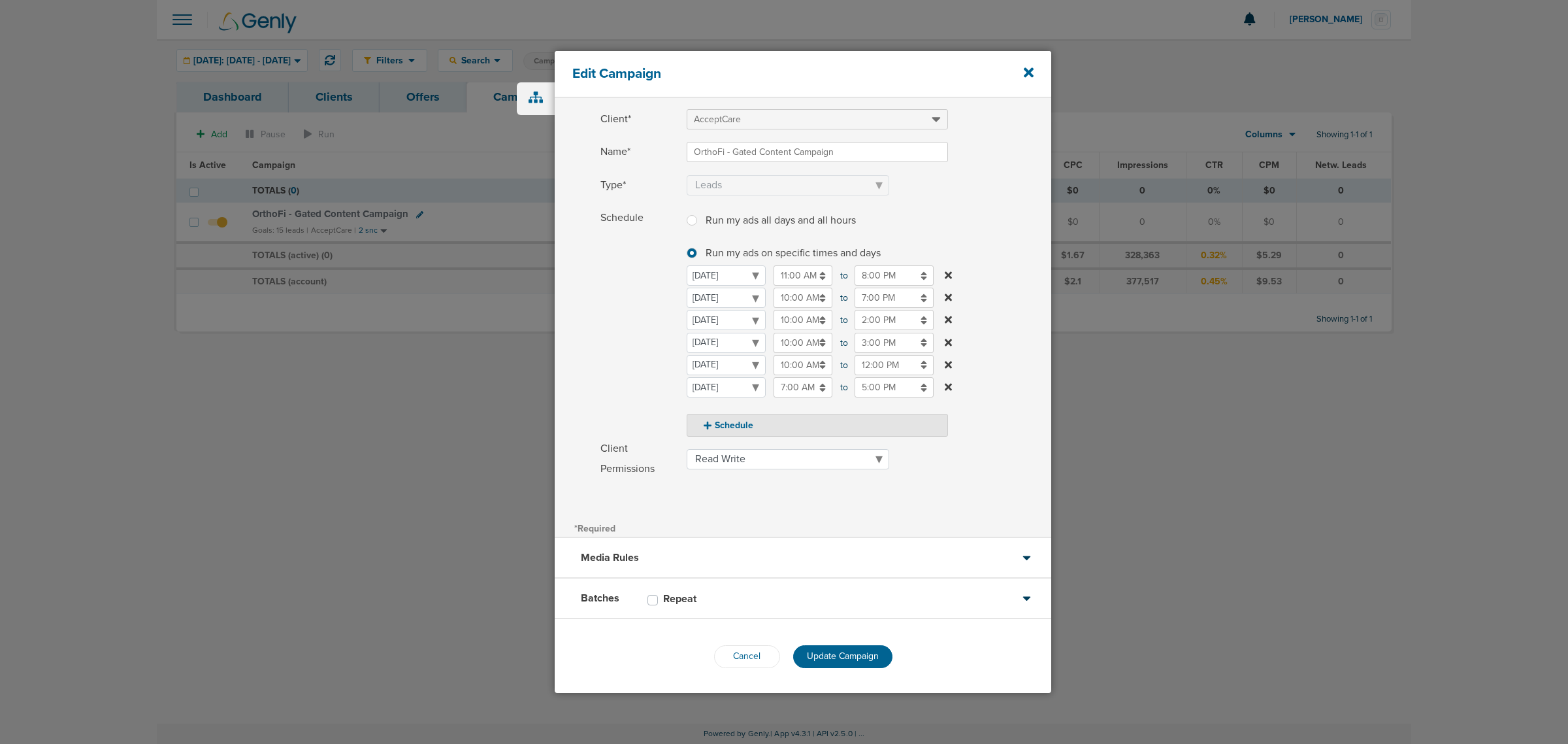
click at [1023, 413] on label "Schedule Run my ads all days and all hours Run my ads all days and all hours Ru…" at bounding box center [826, 323] width 451 height 229
click at [840, 639] on div "Cancel Update Campaign" at bounding box center [803, 656] width 496 height 75
click at [839, 647] on button "Update Campaign" at bounding box center [843, 657] width 100 height 23
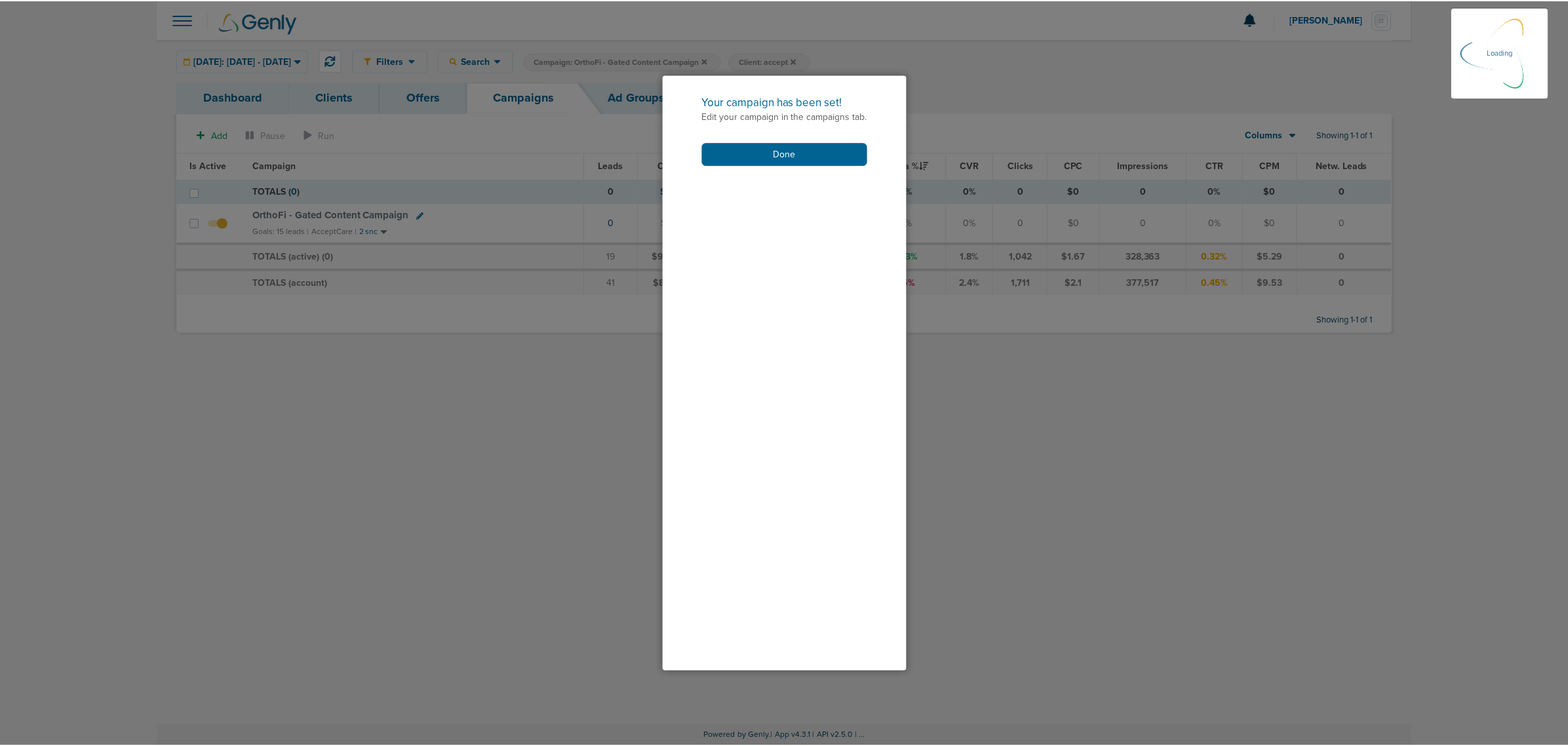
scroll to position [14, 0]
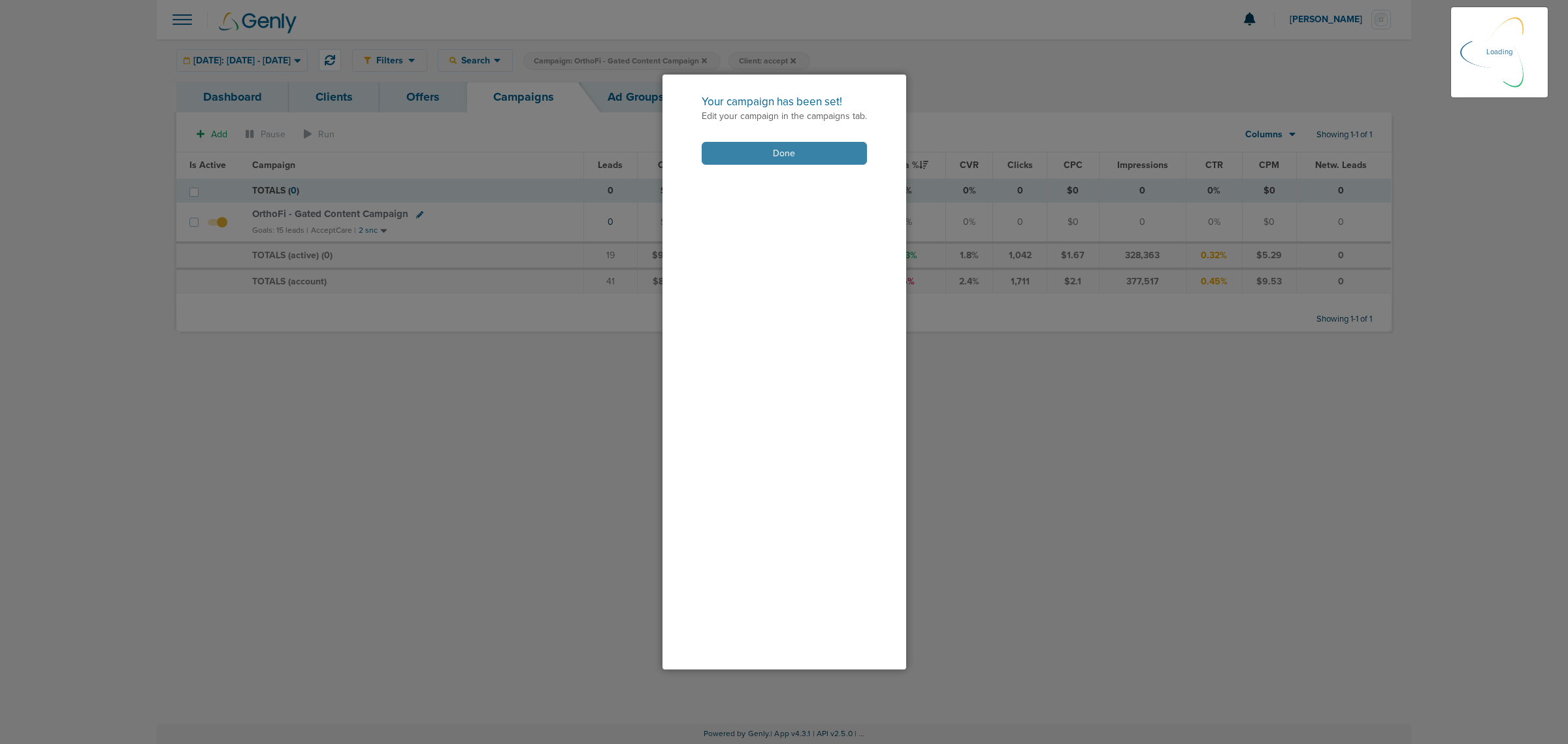
click at [798, 163] on button "Done" at bounding box center [784, 153] width 165 height 23
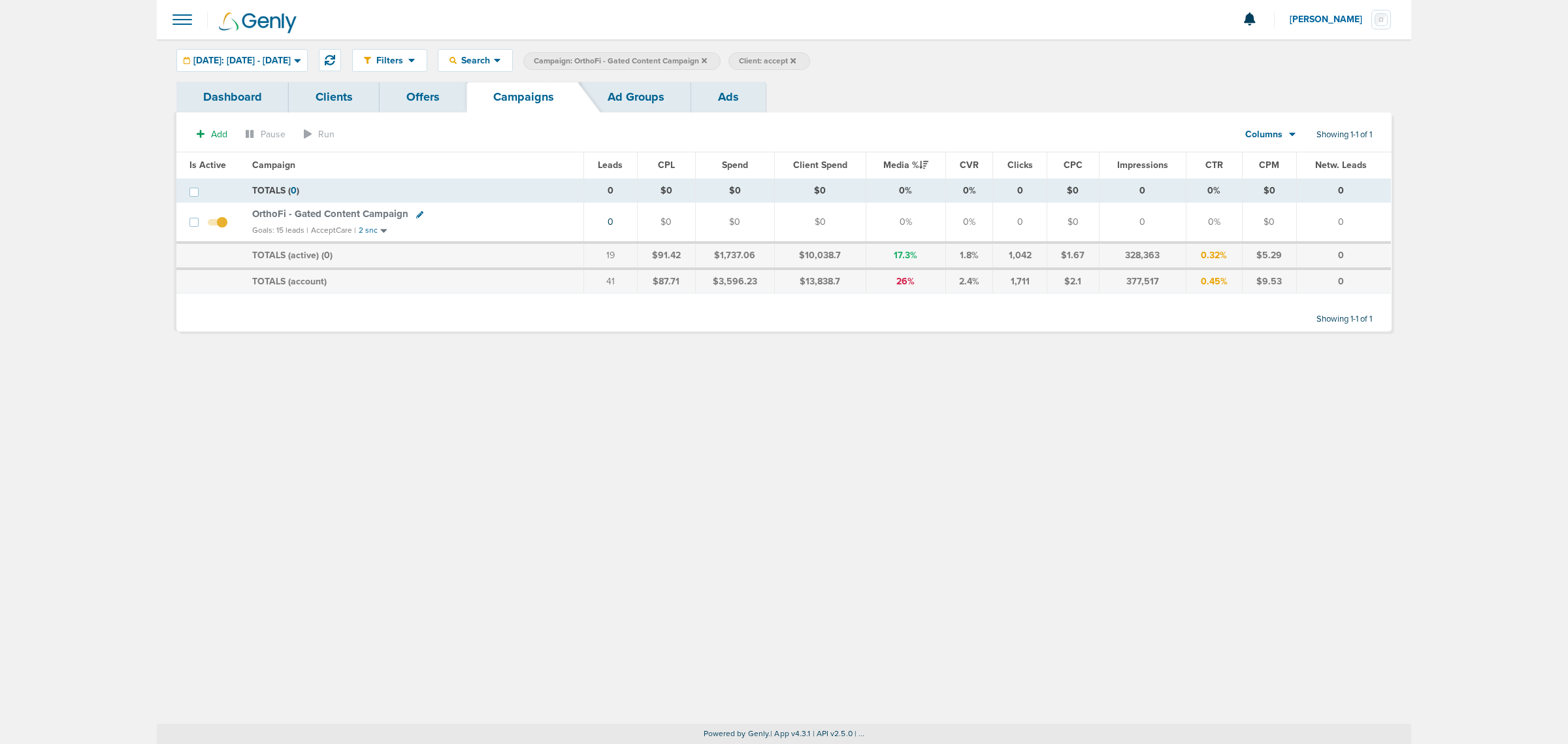
click at [707, 60] on icon at bounding box center [704, 60] width 5 height 5
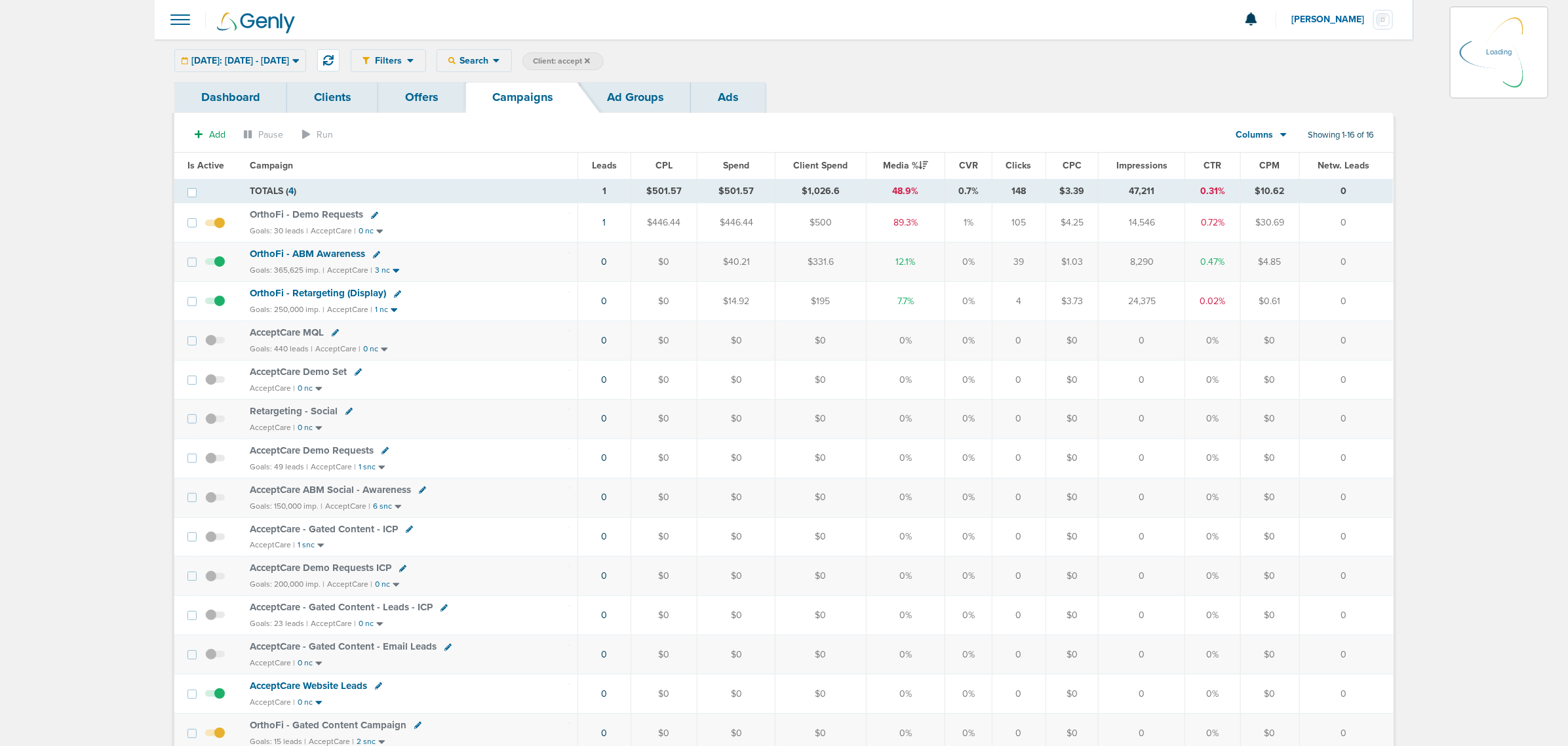
click at [590, 60] on span "Client: accept" at bounding box center [561, 61] width 57 height 11
click at [746, 60] on icon at bounding box center [743, 62] width 5 height 8
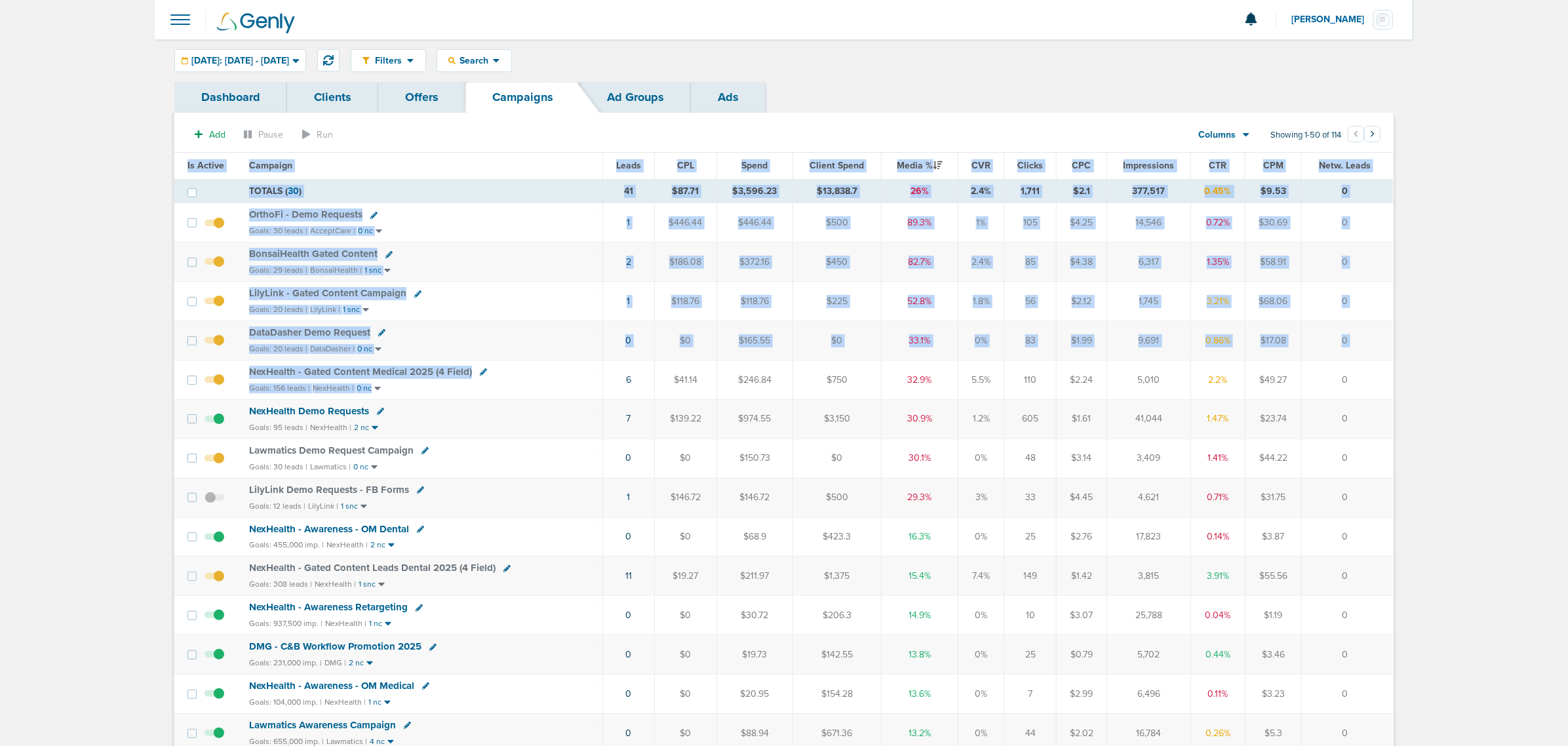
drag, startPoint x: 597, startPoint y: 385, endPoint x: 1436, endPoint y: 404, distance: 839.2
click at [1371, 380] on td "0" at bounding box center [1348, 380] width 91 height 39
drag, startPoint x: 607, startPoint y: 417, endPoint x: 1506, endPoint y: 385, distance: 899.6
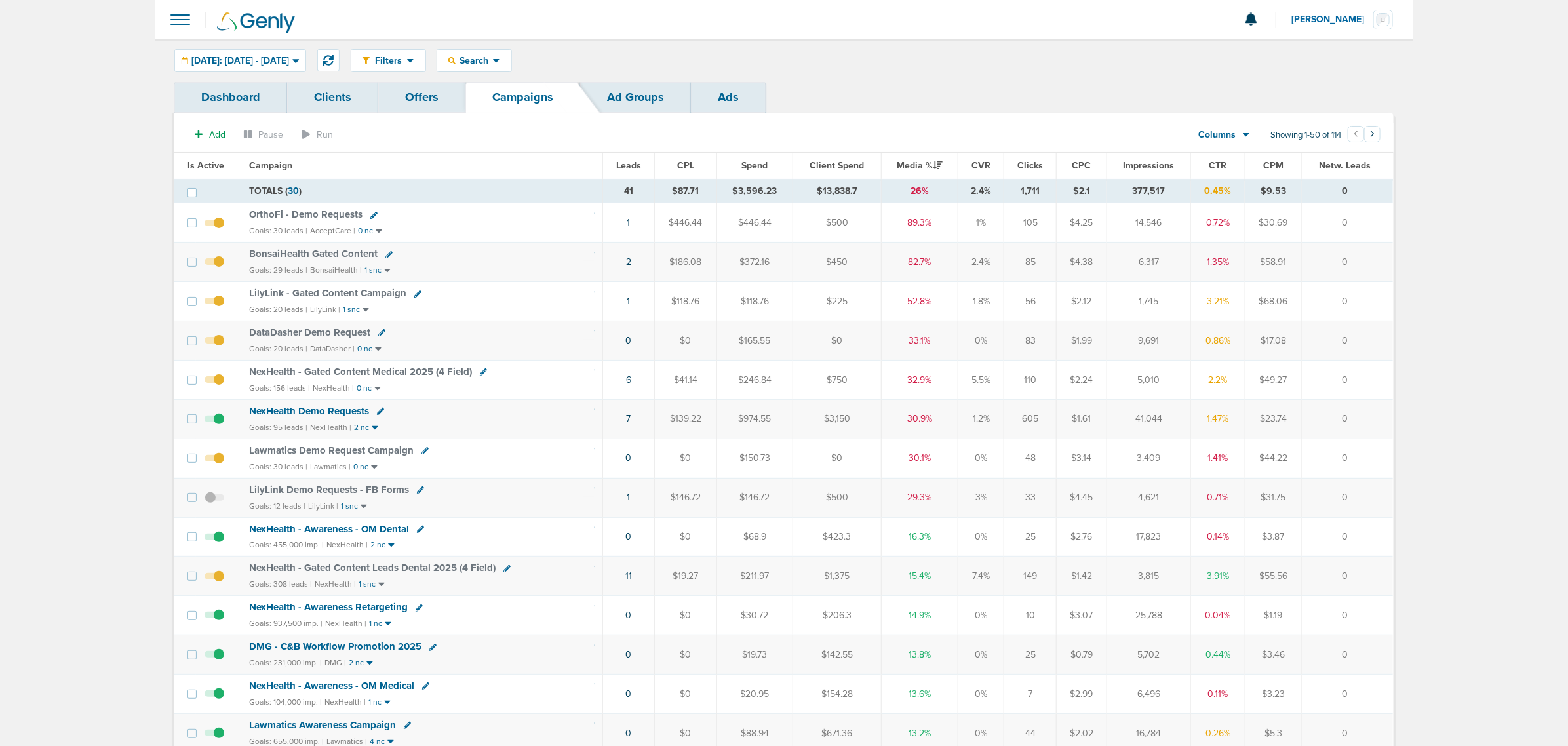
click at [512, 36] on div at bounding box center [784, 20] width 1259 height 39
click at [493, 56] on span "Search" at bounding box center [474, 60] width 37 height 11
click at [543, 106] on link "Client" at bounding box center [505, 103] width 136 height 16
type input "accept"
click at [771, 50] on div "Filters Active Only Settings Status Active Inactive Objectives MQL SQL Traffic …" at bounding box center [872, 60] width 1043 height 23
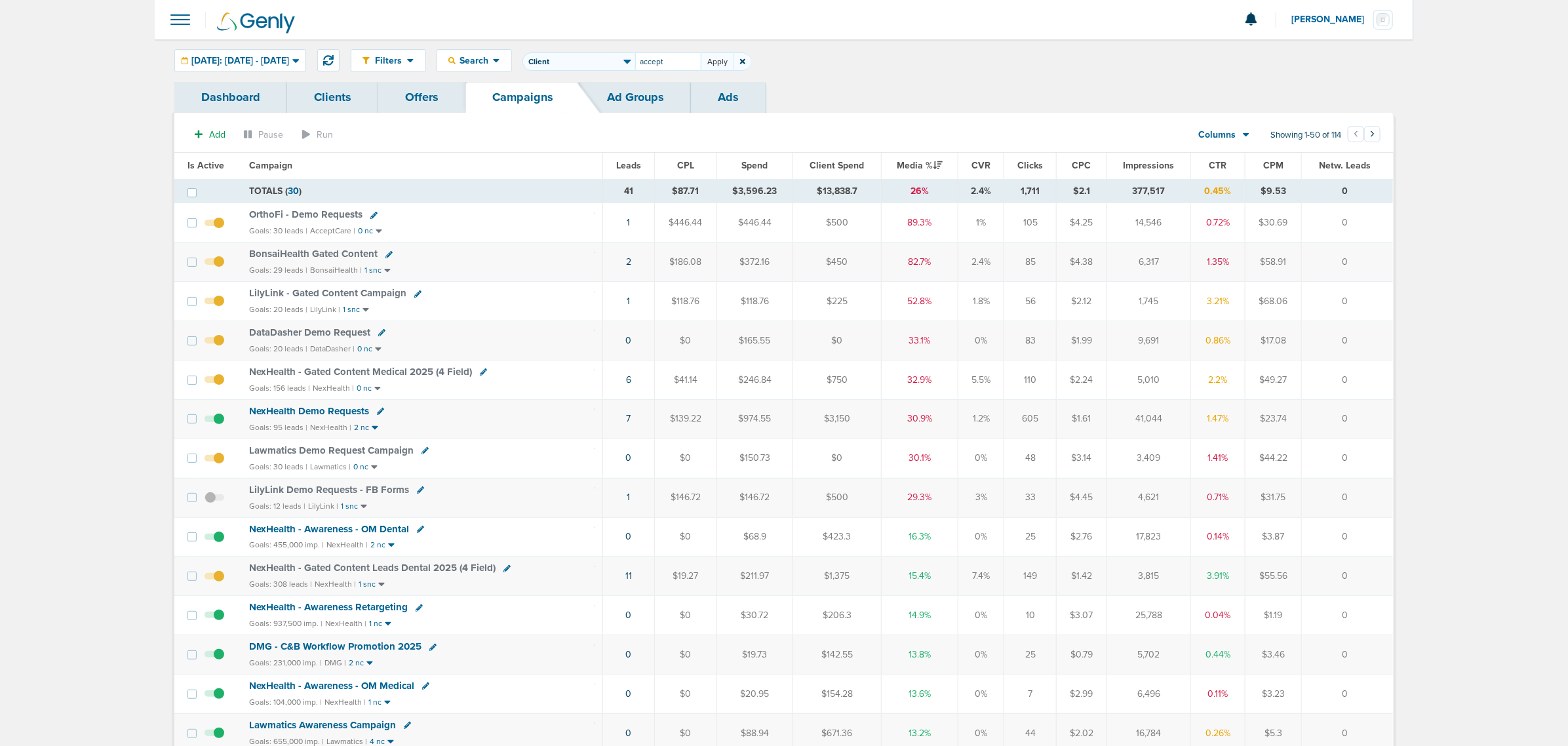
click at [733, 54] on button "Apply" at bounding box center [717, 61] width 33 height 18
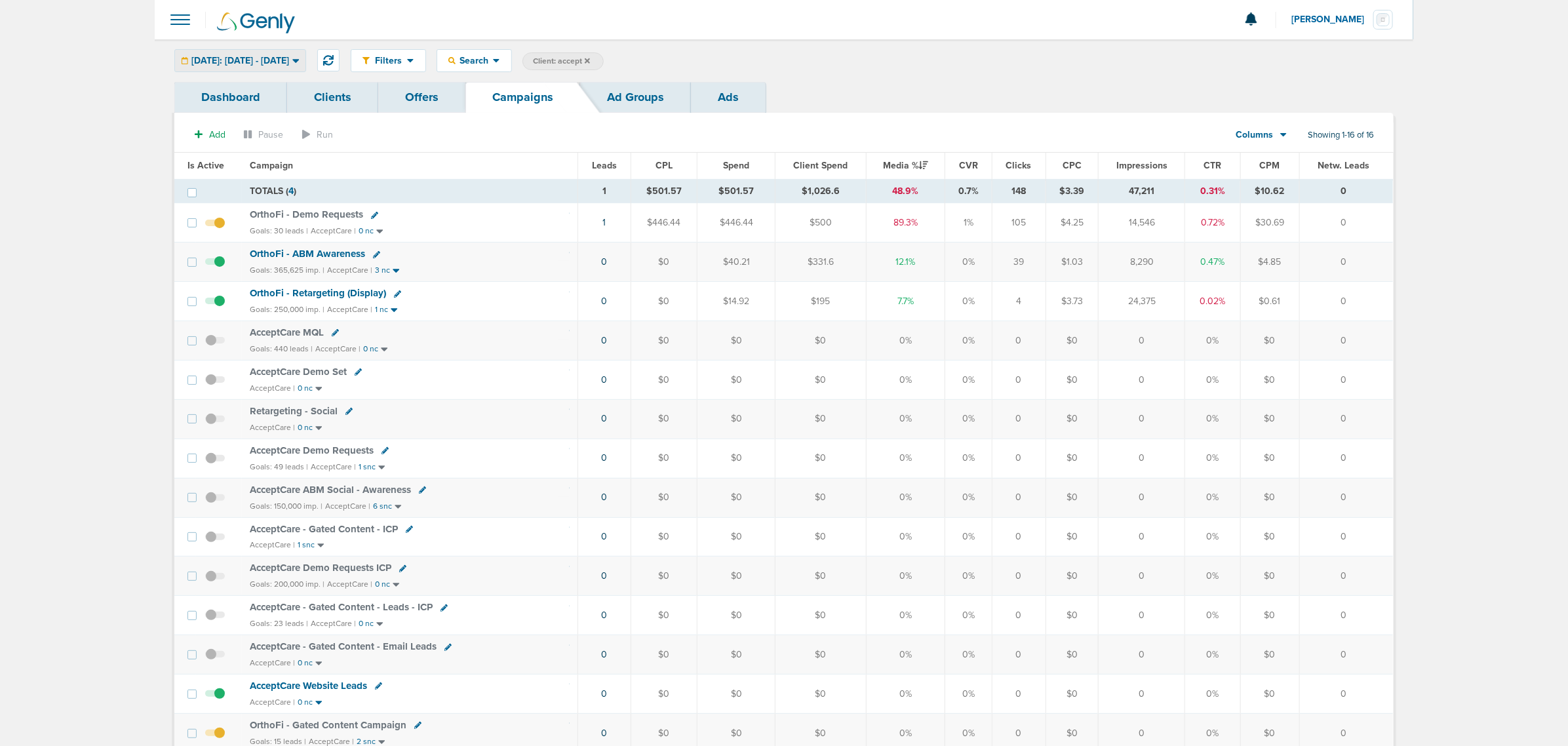
click at [230, 51] on div "Yesterday: 10.05.2025 - 10.05.2025" at bounding box center [241, 60] width 130 height 22
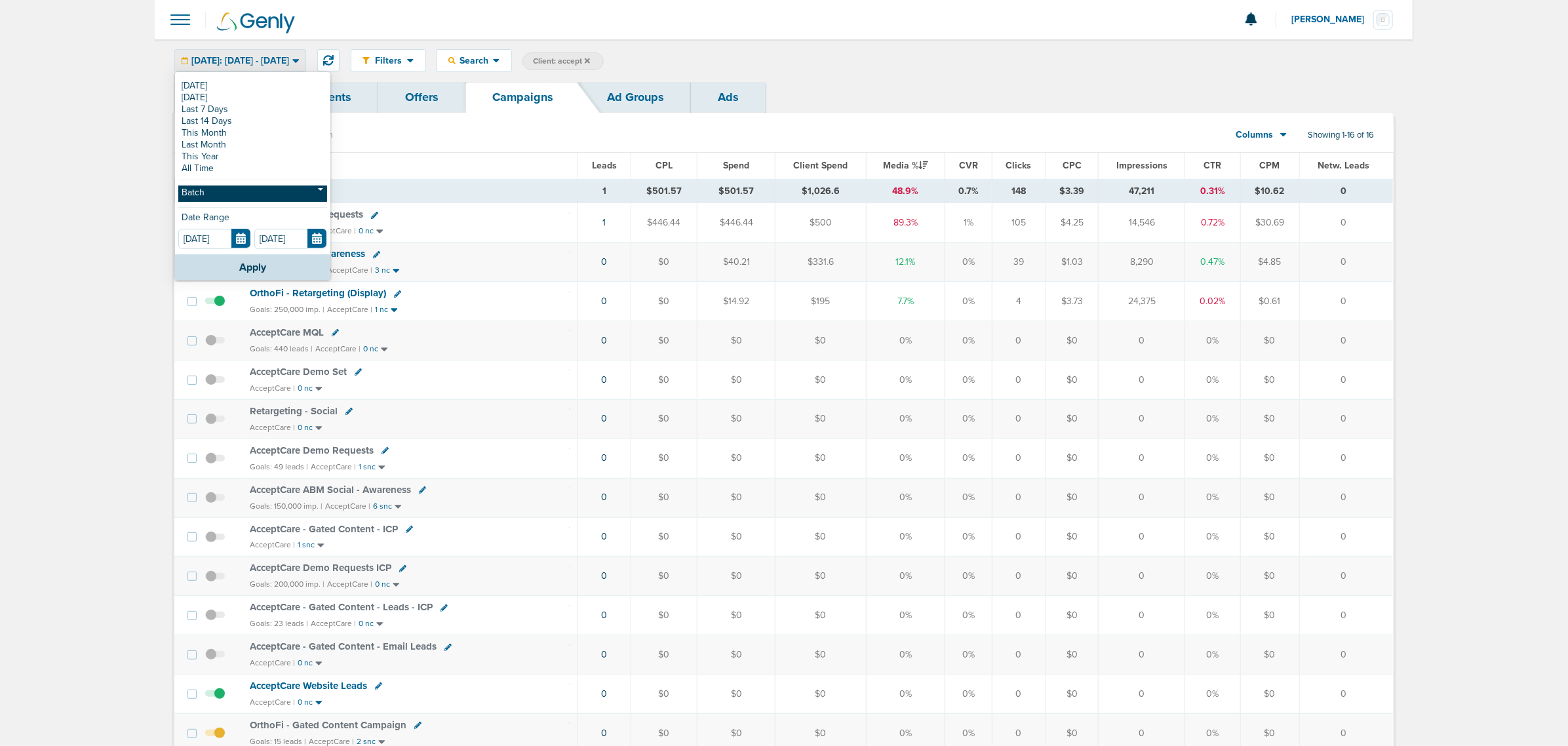
click at [260, 191] on link "Batch" at bounding box center [252, 194] width 149 height 16
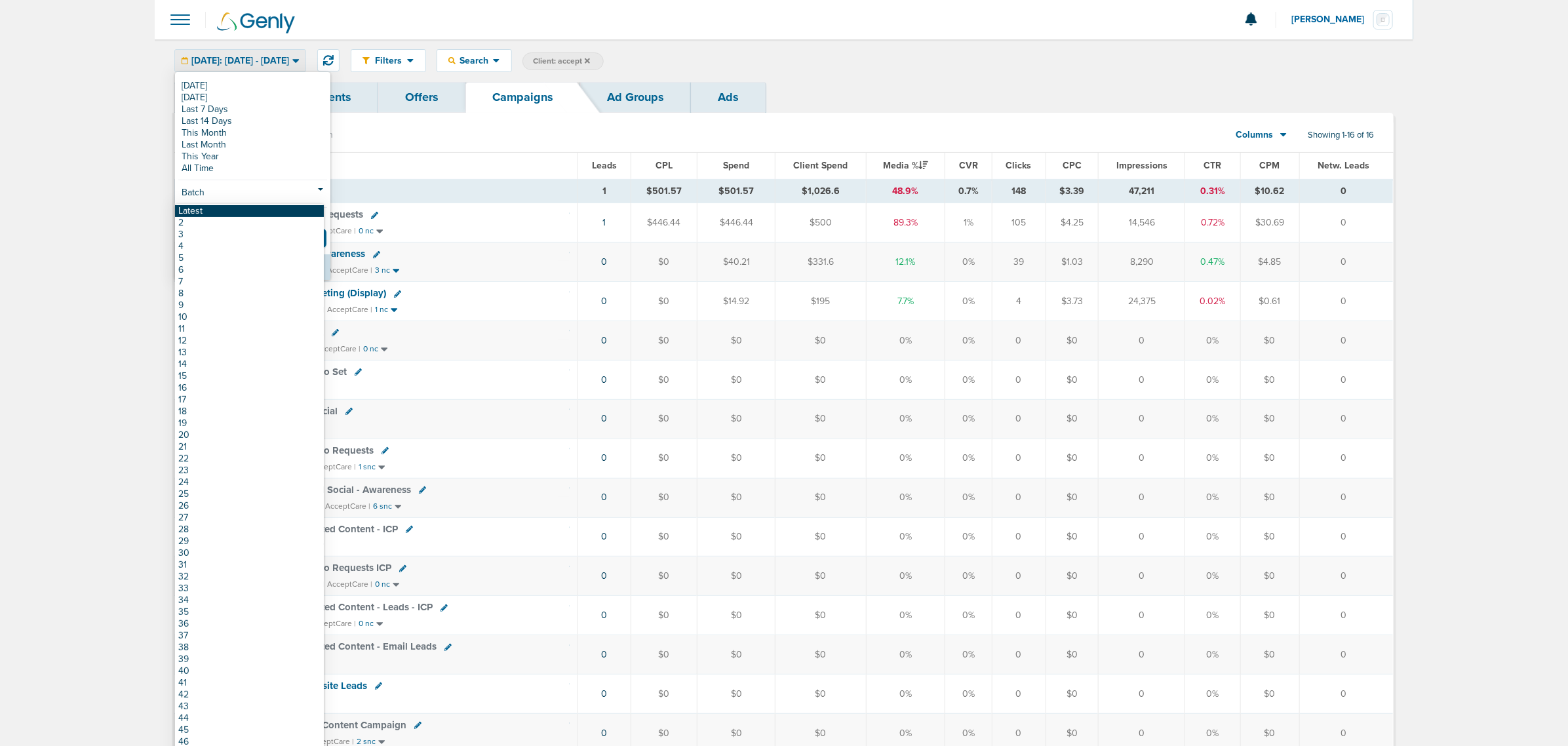
click at [232, 213] on link "Latest" at bounding box center [249, 211] width 149 height 12
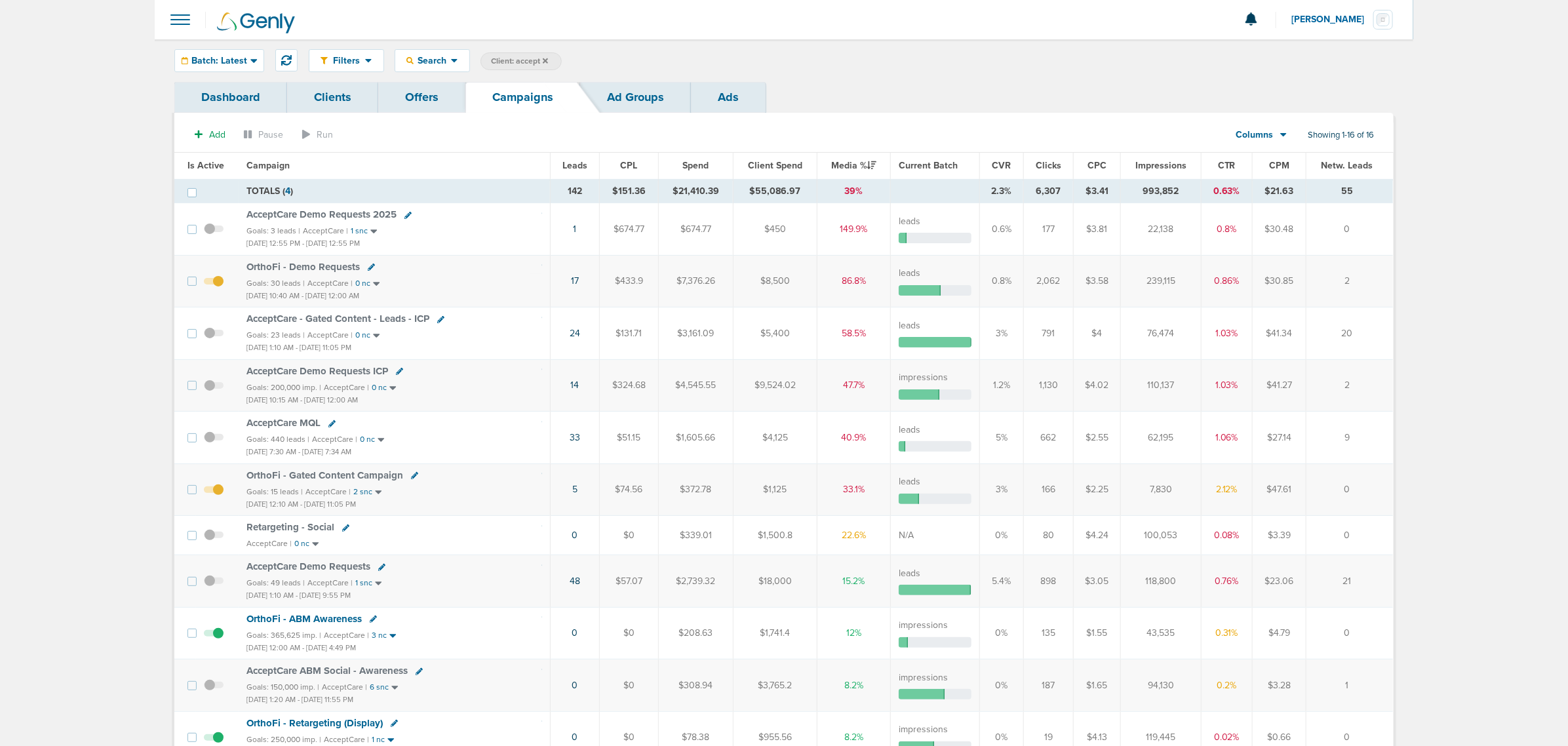
click at [292, 478] on span "OrthoFi - Gated Content Campaign" at bounding box center [325, 475] width 157 height 12
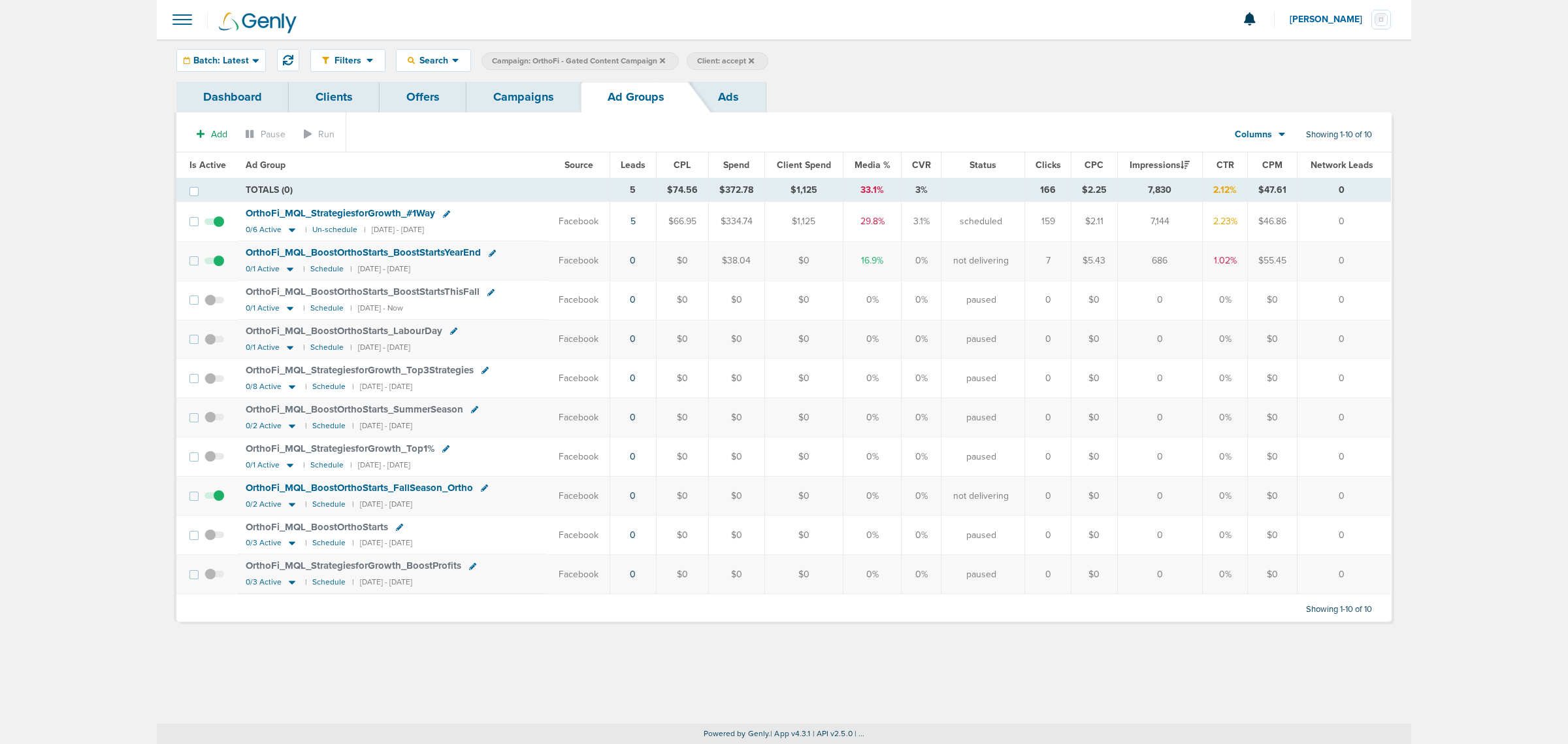
click at [527, 93] on link "Campaigns" at bounding box center [524, 97] width 114 height 30
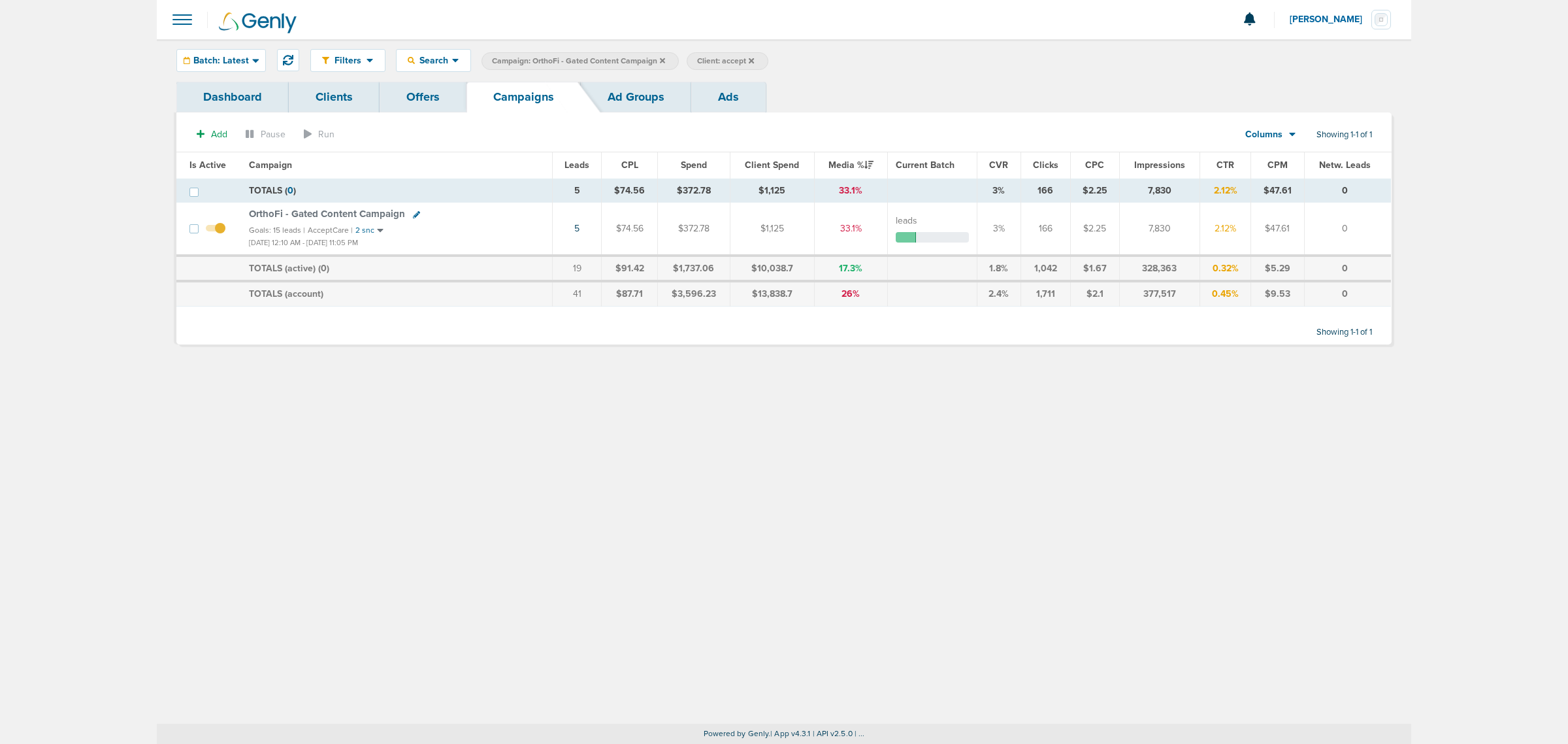
click at [664, 59] on icon at bounding box center [662, 60] width 5 height 5
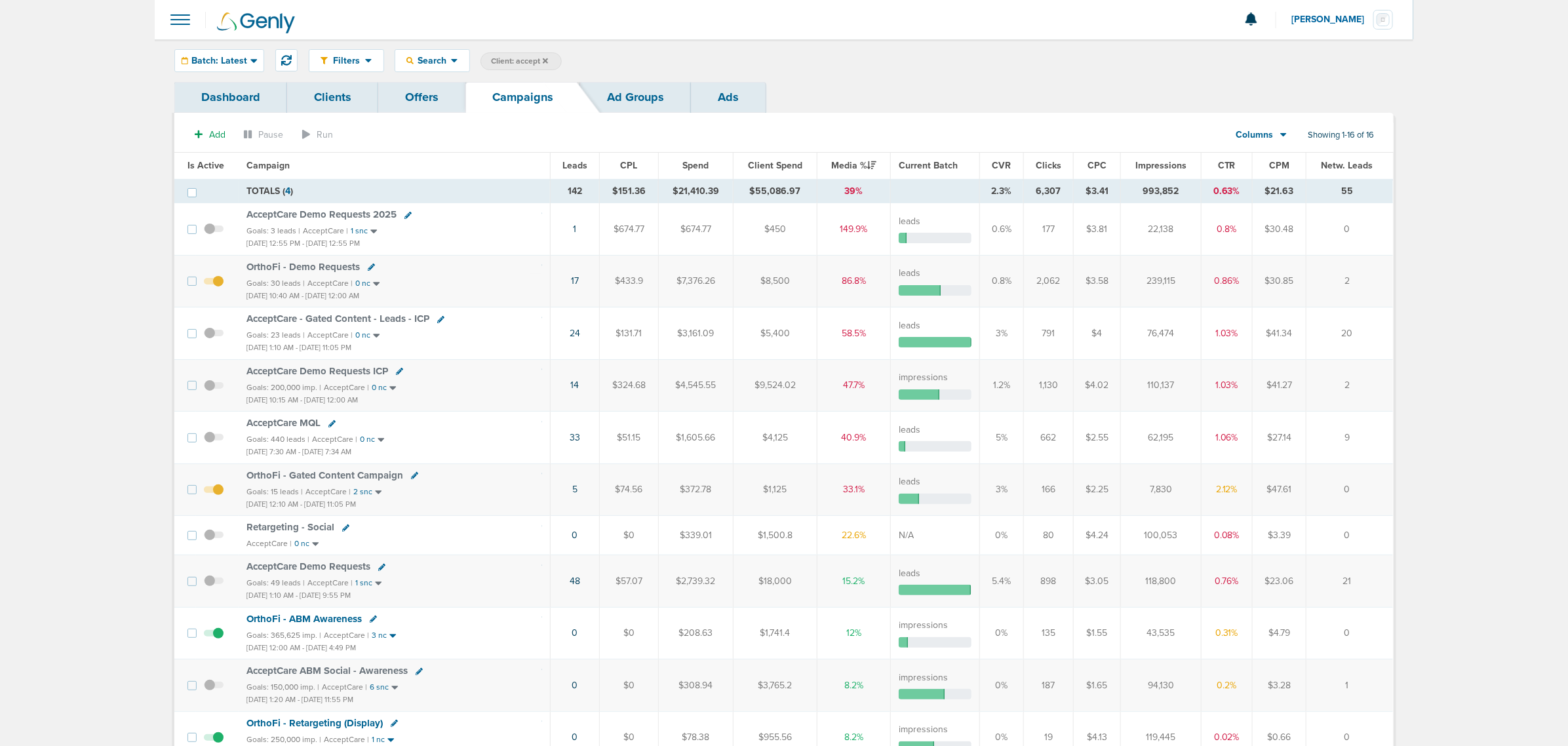
click at [309, 268] on span "OrthoFi - Demo Requests" at bounding box center [303, 266] width 114 height 12
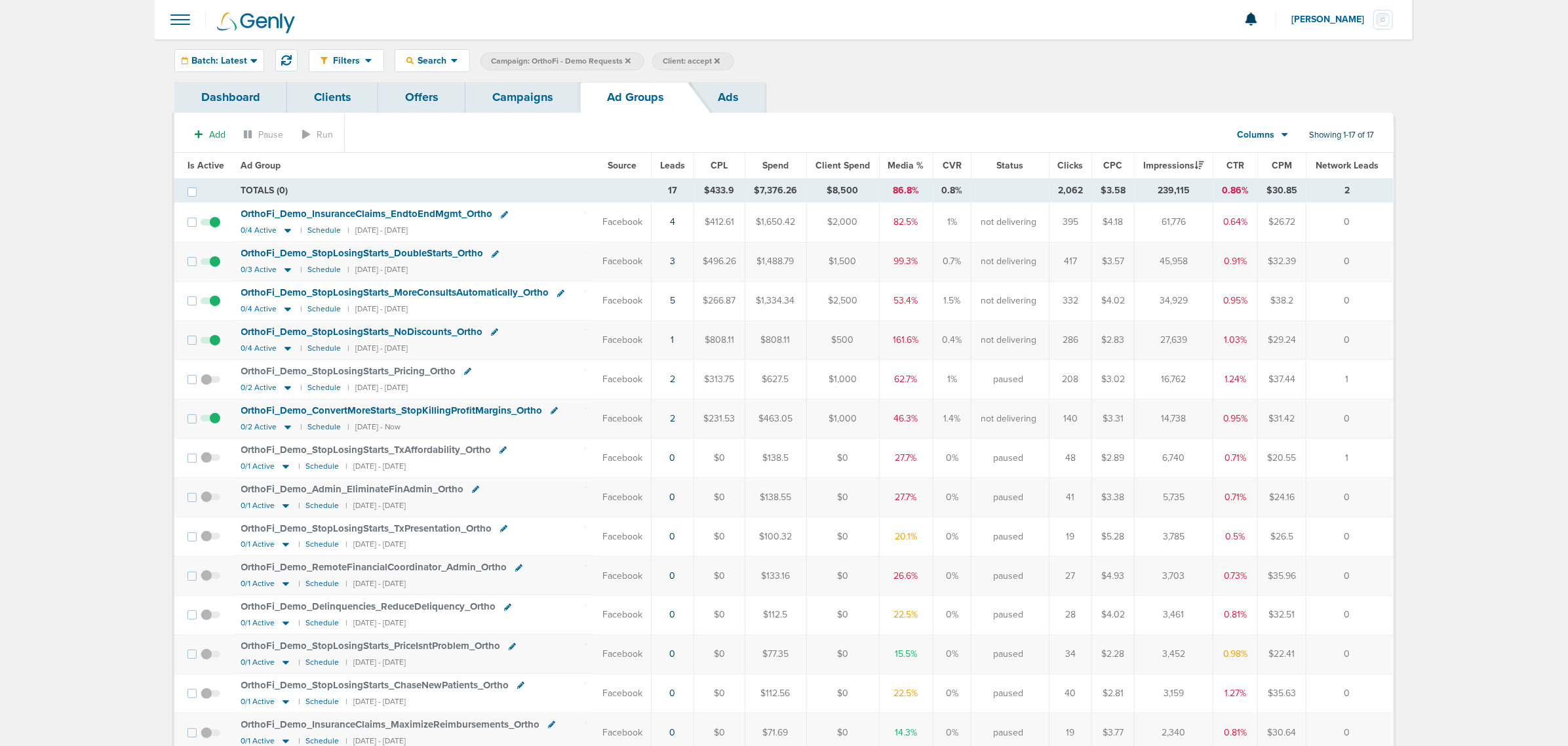
click at [521, 94] on link "Campaigns" at bounding box center [523, 97] width 115 height 31
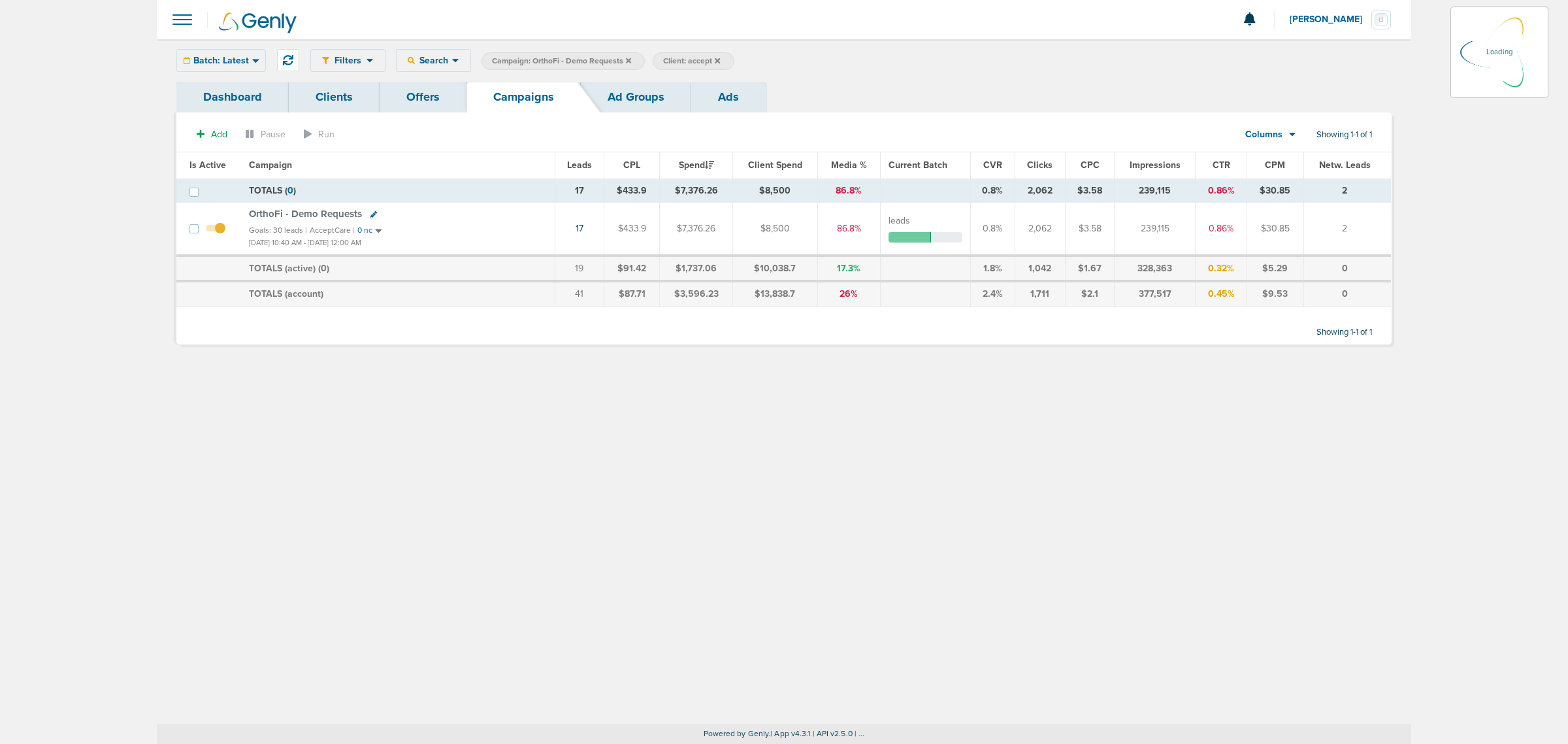
click at [622, 64] on span "Campaign: OrthoFi - Demo Requests" at bounding box center [561, 61] width 139 height 11
click at [629, 60] on icon at bounding box center [629, 60] width 5 height 5
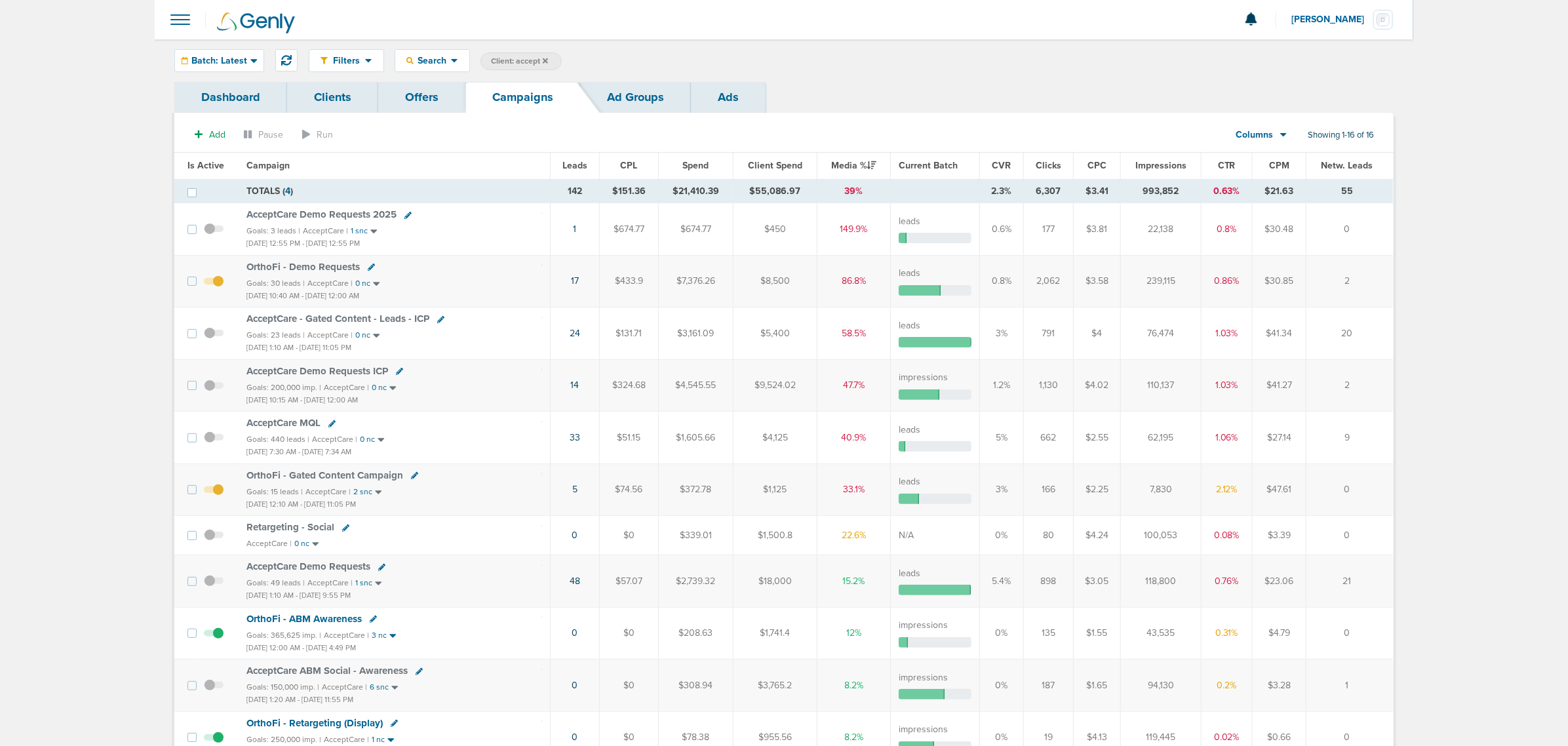
click at [549, 61] on label "Client: accept" at bounding box center [521, 61] width 82 height 18
click at [541, 61] on span "Client: accept" at bounding box center [519, 61] width 57 height 11
click at [695, 58] on span at bounding box center [701, 61] width 18 height 18
click at [699, 61] on icon at bounding box center [701, 62] width 5 height 5
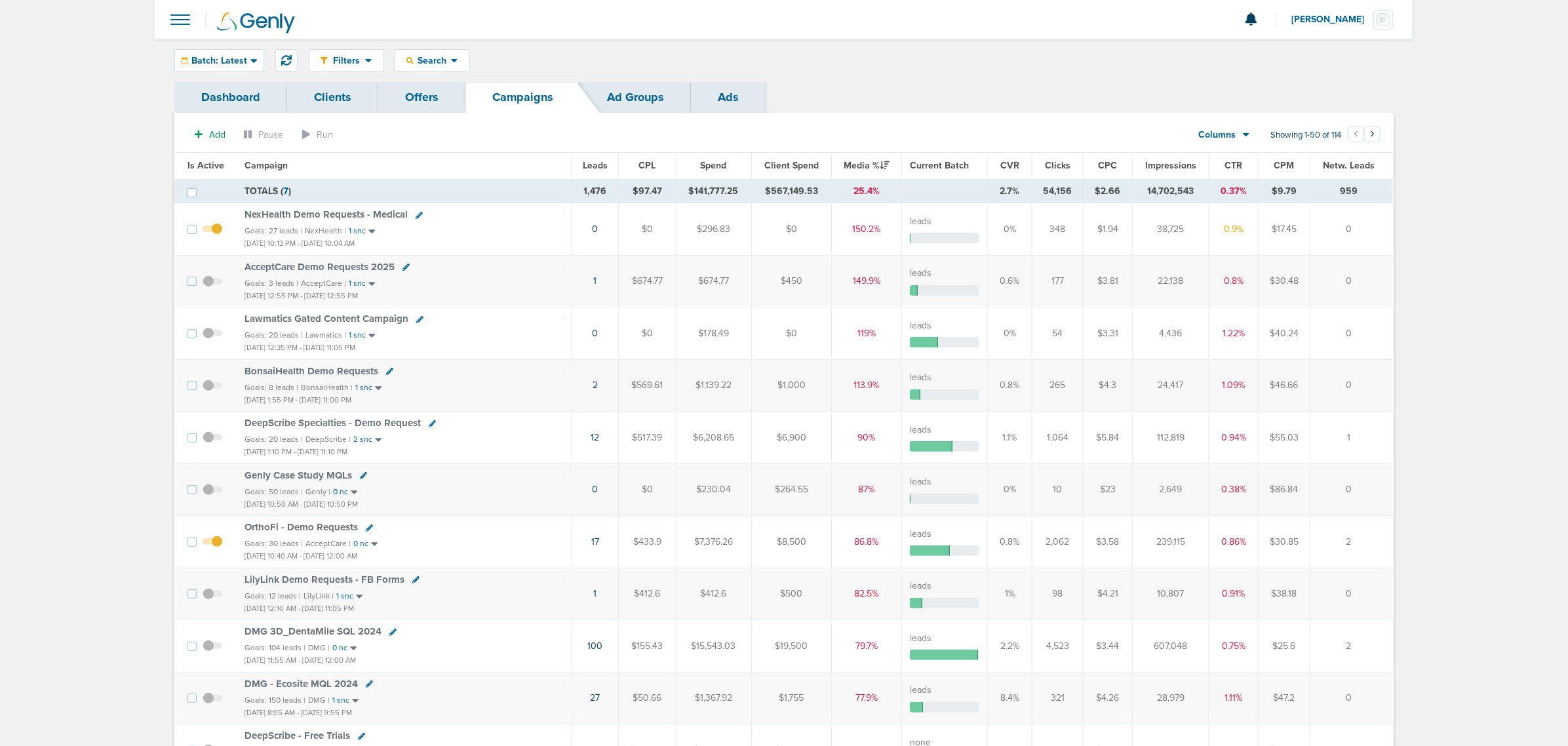
click at [614, 36] on div at bounding box center [784, 20] width 1259 height 39
click at [211, 58] on span "Batch: Latest" at bounding box center [220, 61] width 56 height 10
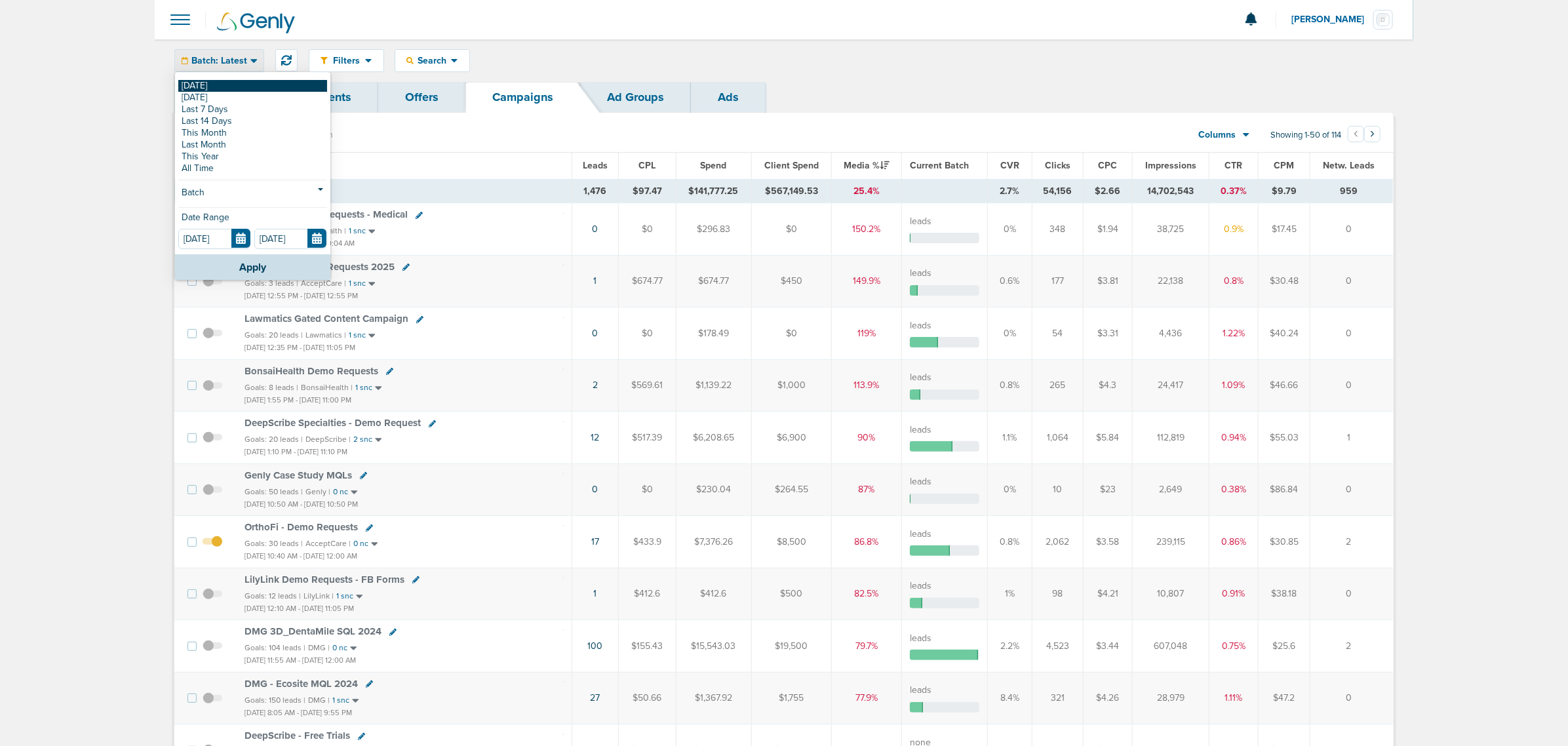
click at [198, 87] on link "[DATE]" at bounding box center [252, 86] width 149 height 12
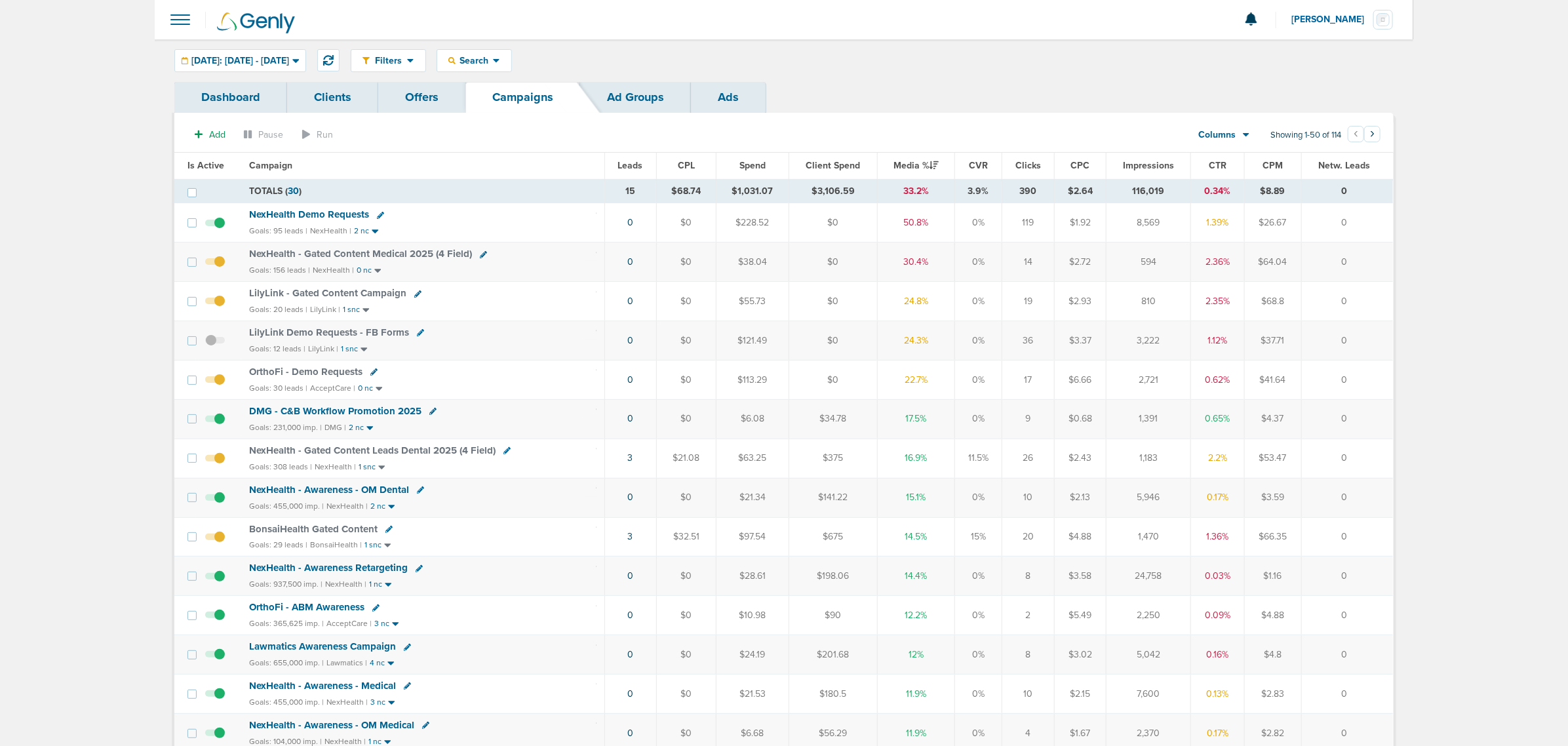
click at [415, 296] on icon at bounding box center [418, 294] width 7 height 7
select select
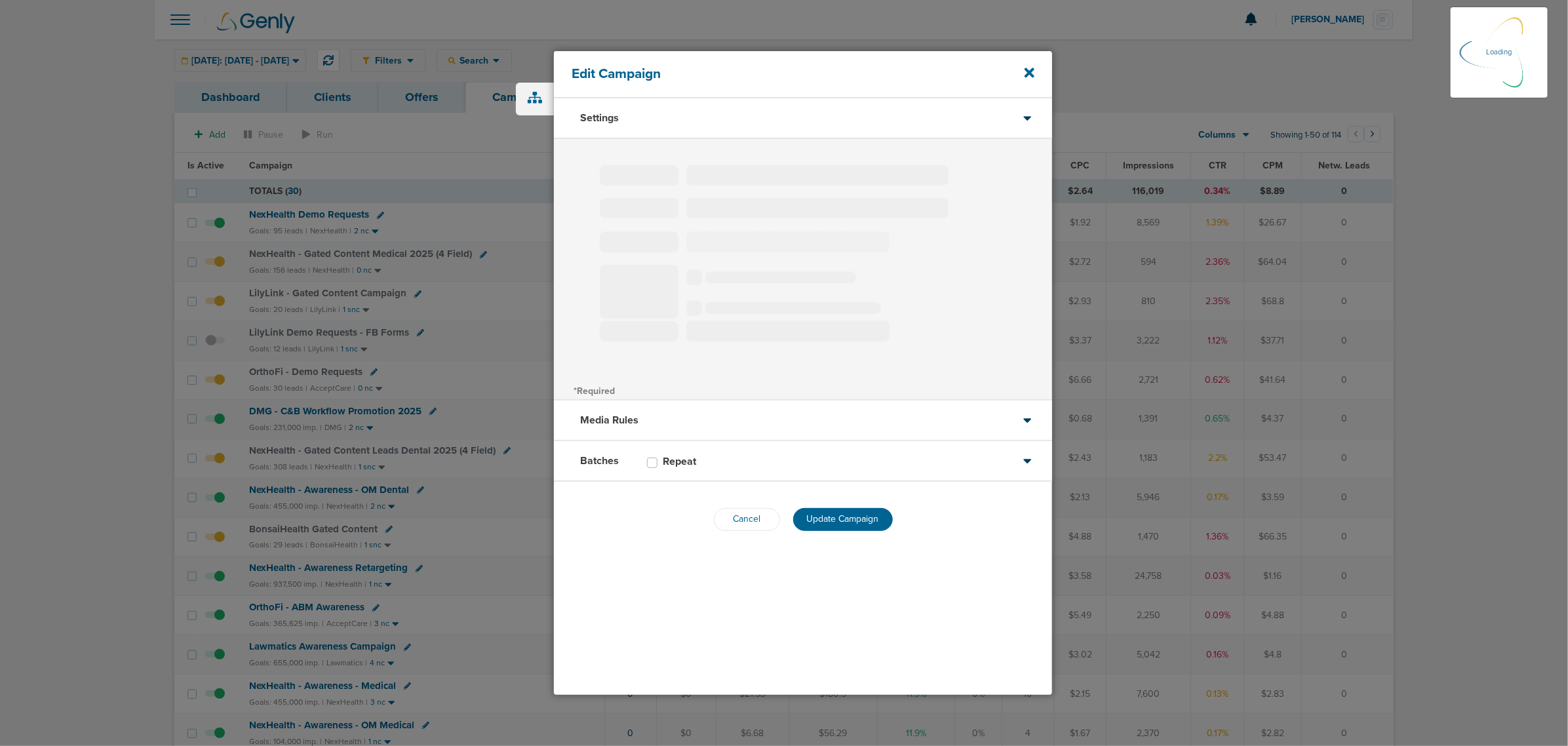
type input "LilyLink - Gated Content Campaign"
select select "Leads"
radio input "true"
select select "readOnly"
select select "1"
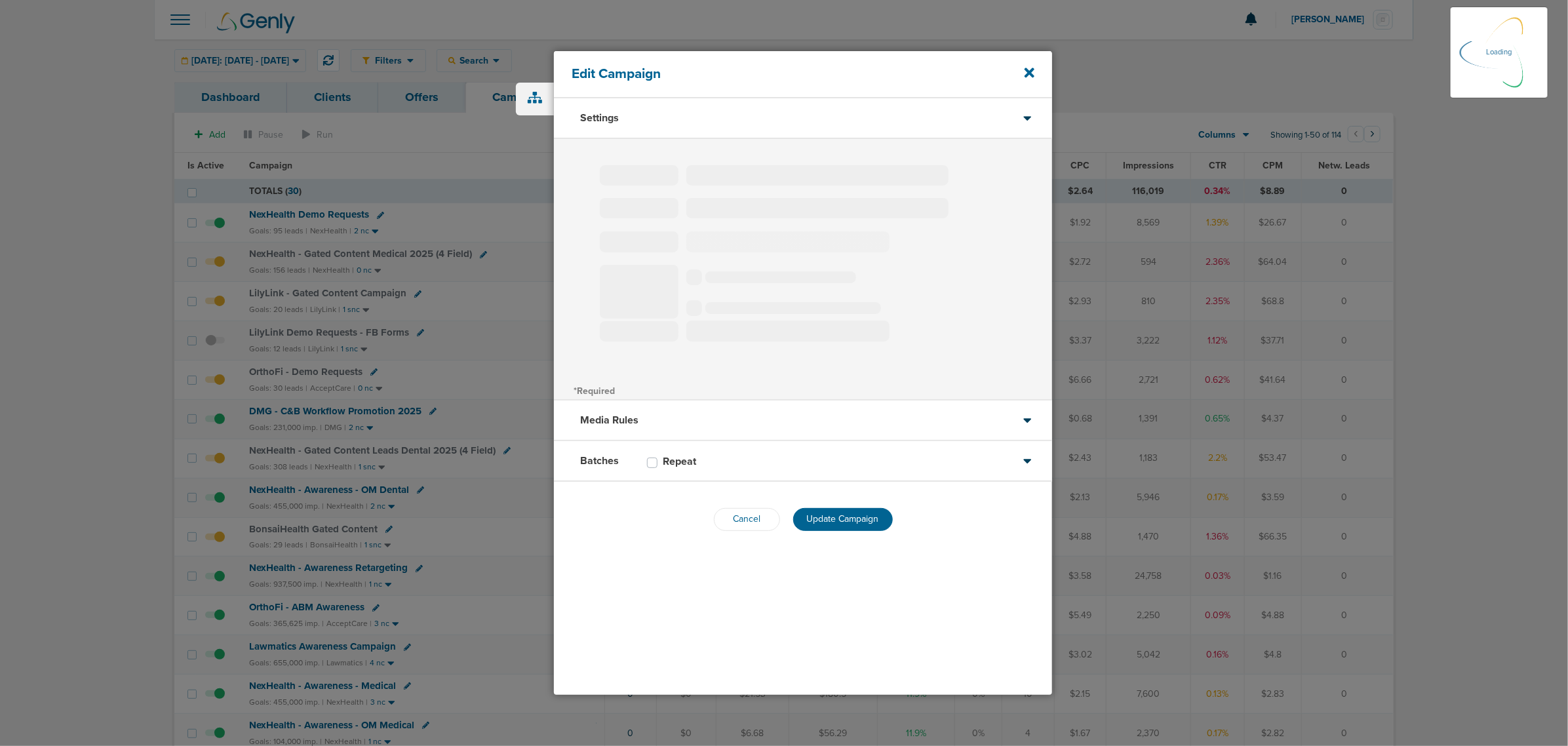
select select "2"
select select "3"
select select "4"
select select "6"
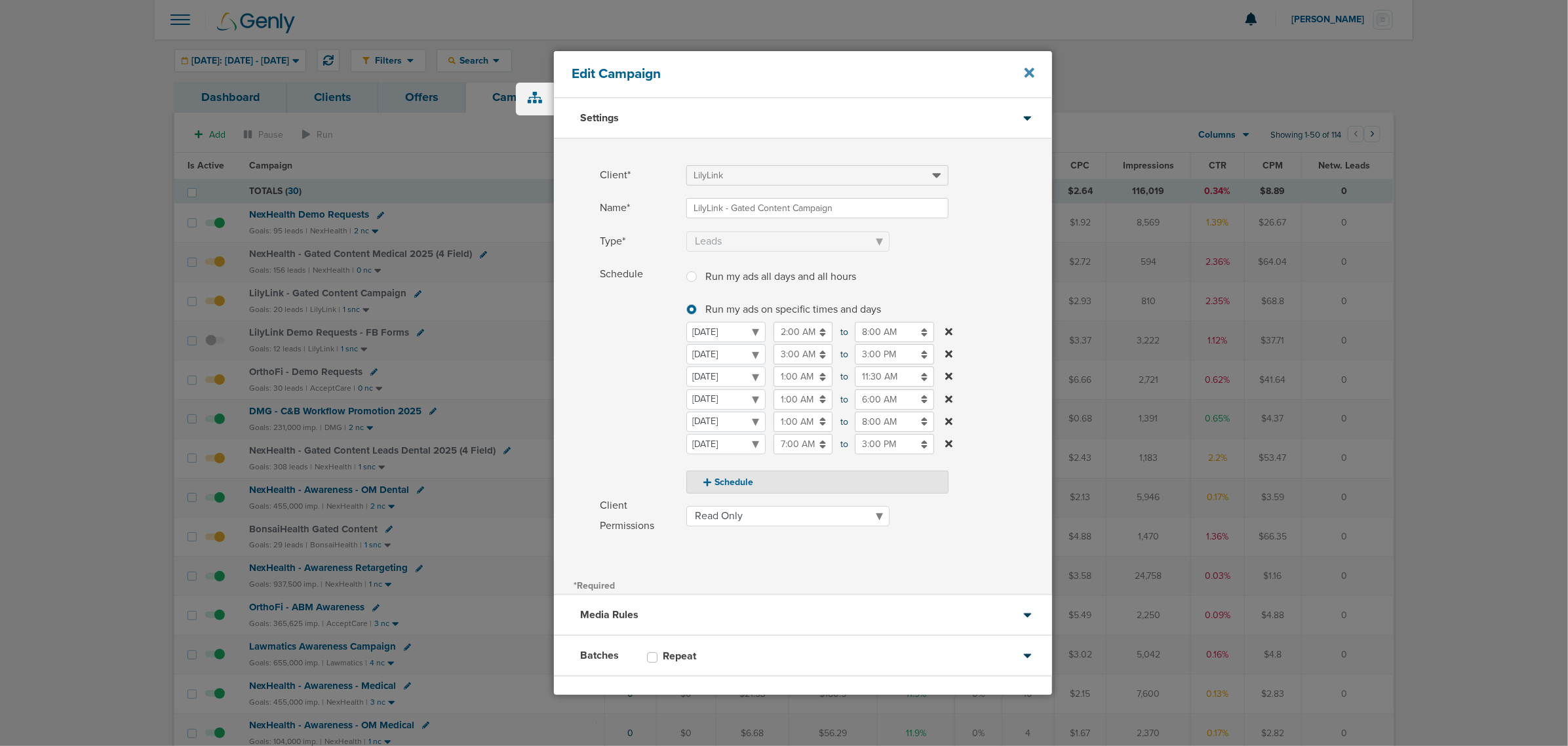
click at [1028, 75] on icon at bounding box center [1030, 73] width 10 height 10
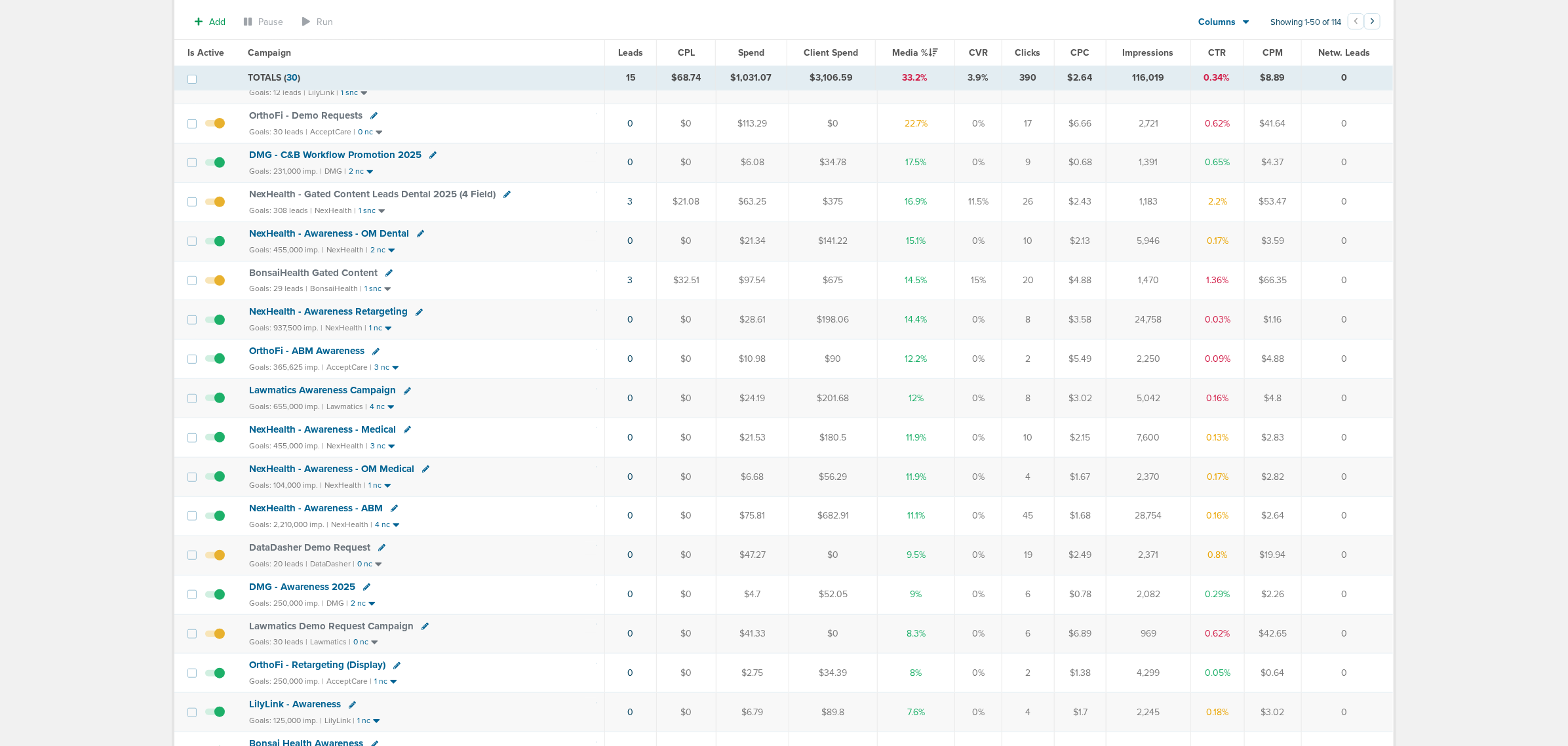
scroll to position [410, 0]
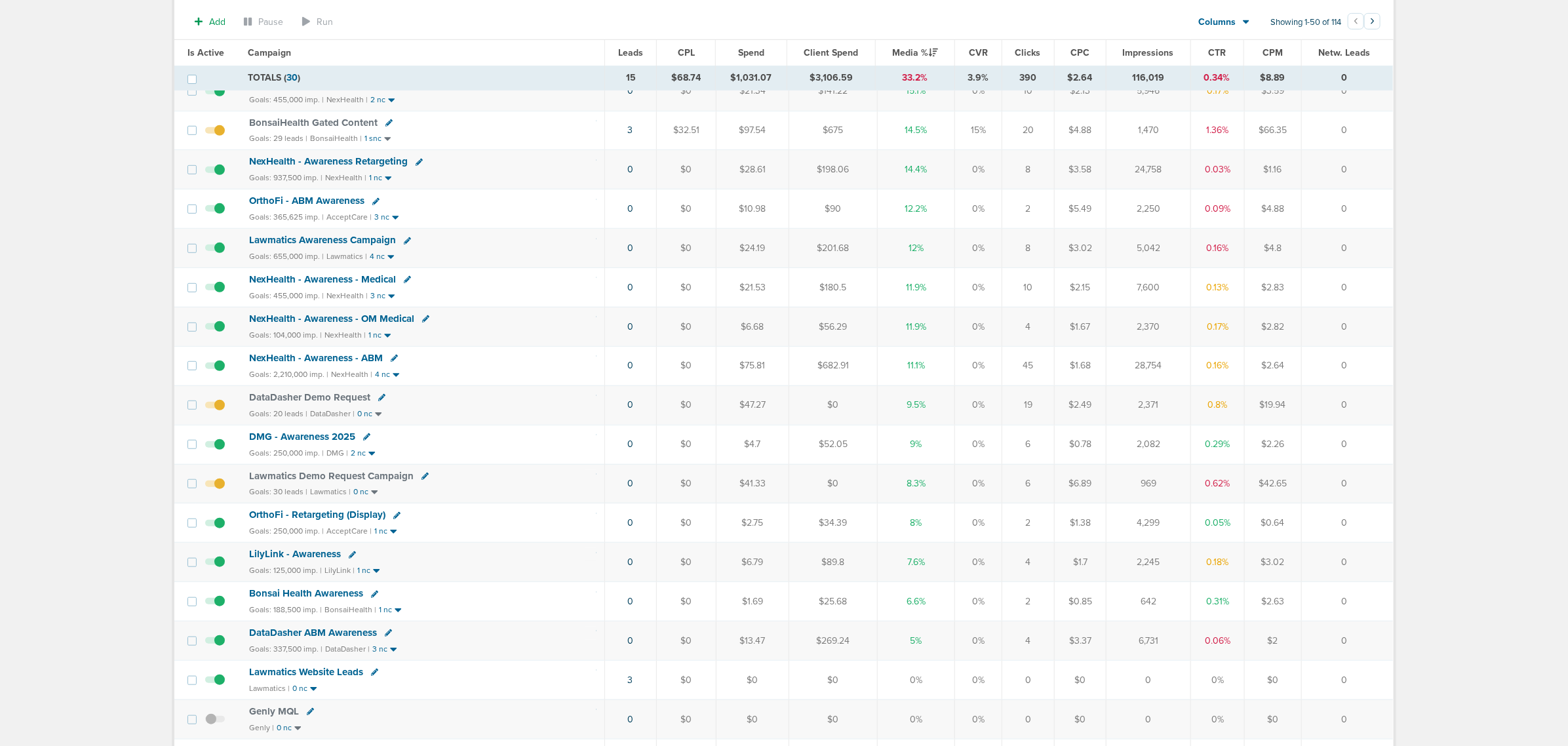
click at [309, 403] on span "DataDasher Demo Request" at bounding box center [310, 397] width 121 height 12
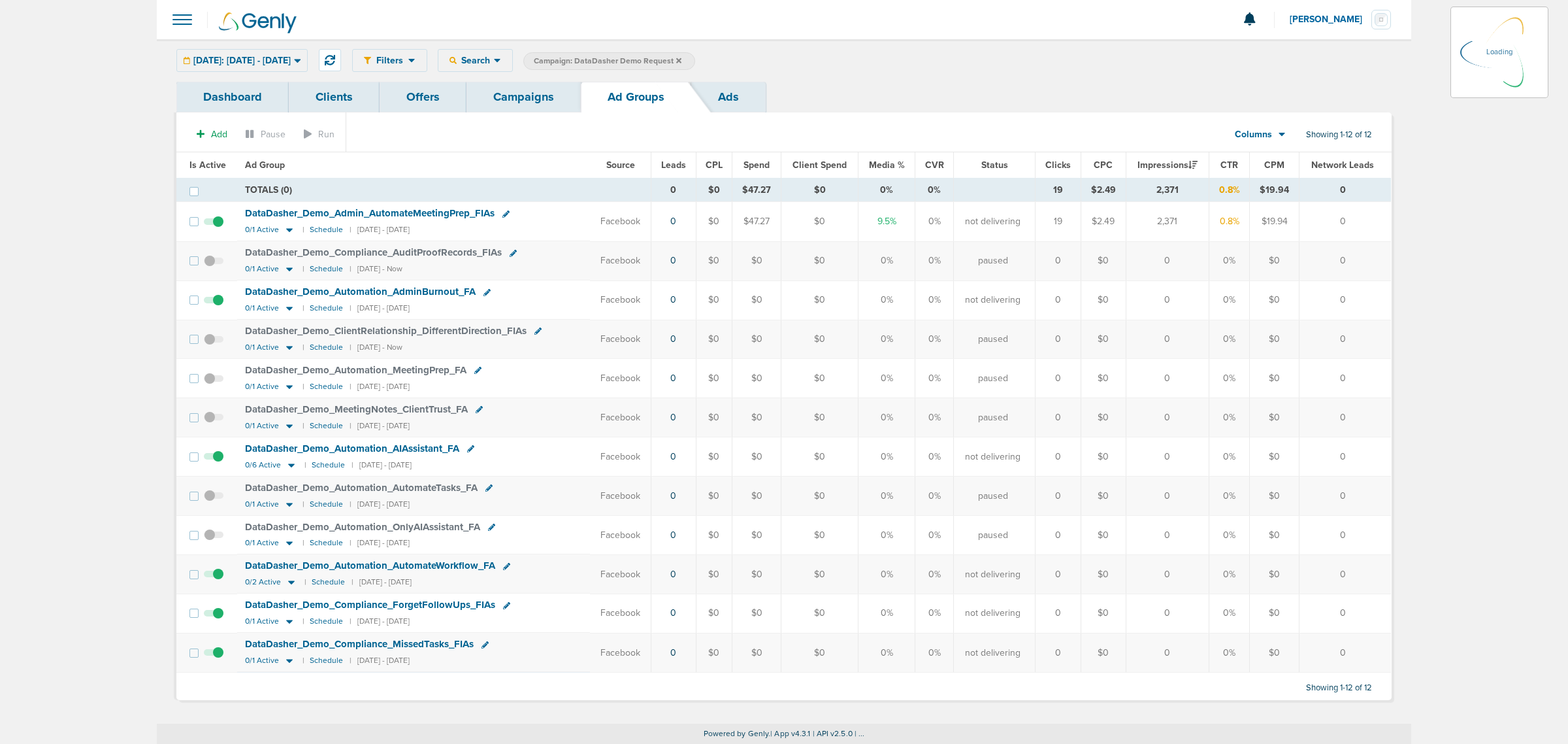
click at [501, 55] on icon at bounding box center [497, 60] width 7 height 11
click at [527, 185] on td "TOTALS (0)" at bounding box center [444, 190] width 415 height 24
click at [504, 51] on div "Search" at bounding box center [475, 60] width 74 height 22
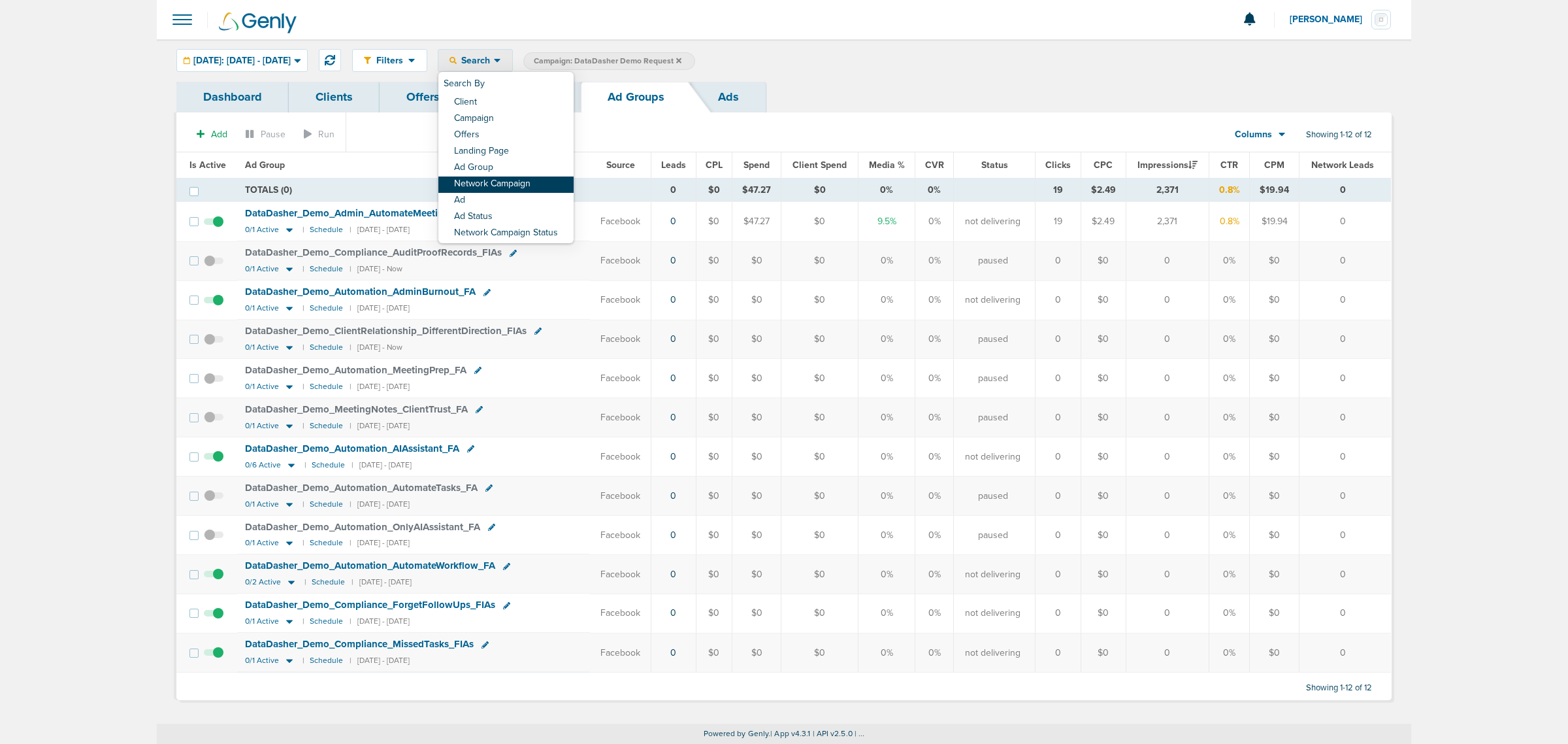
click at [543, 184] on link "Network Campaign" at bounding box center [506, 184] width 135 height 16
select select "netCmpName"
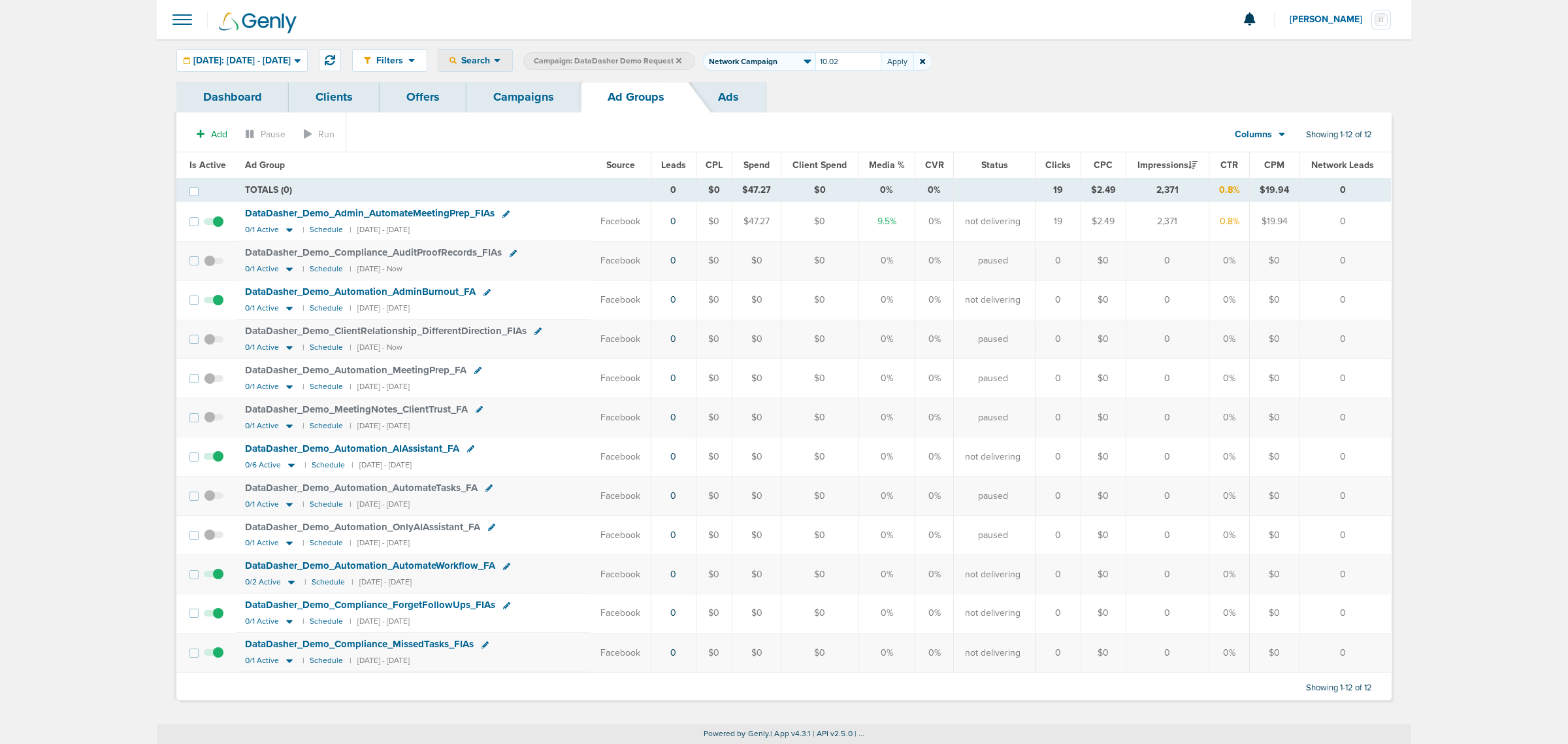
type input "10.02"
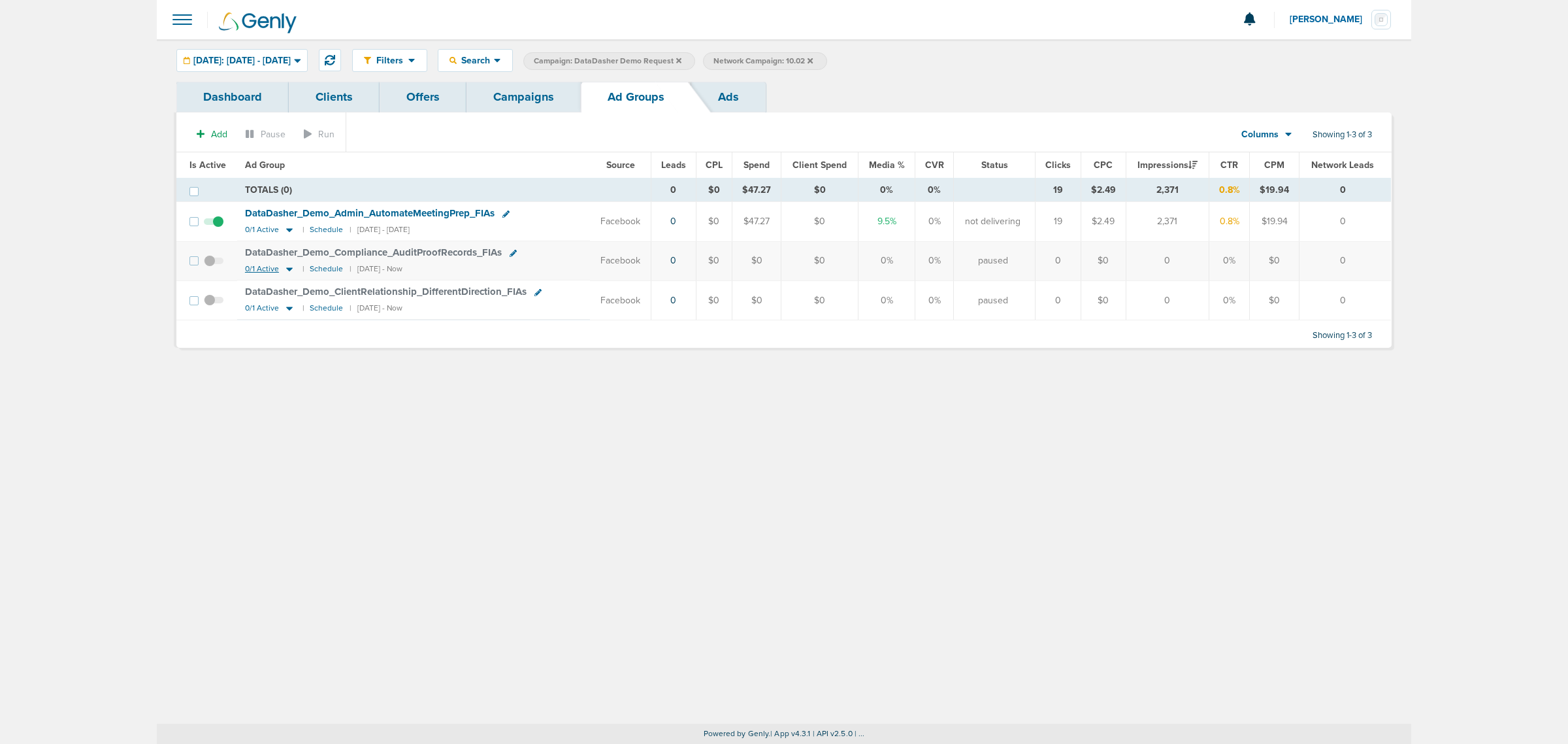
click at [286, 268] on icon at bounding box center [289, 269] width 13 height 11
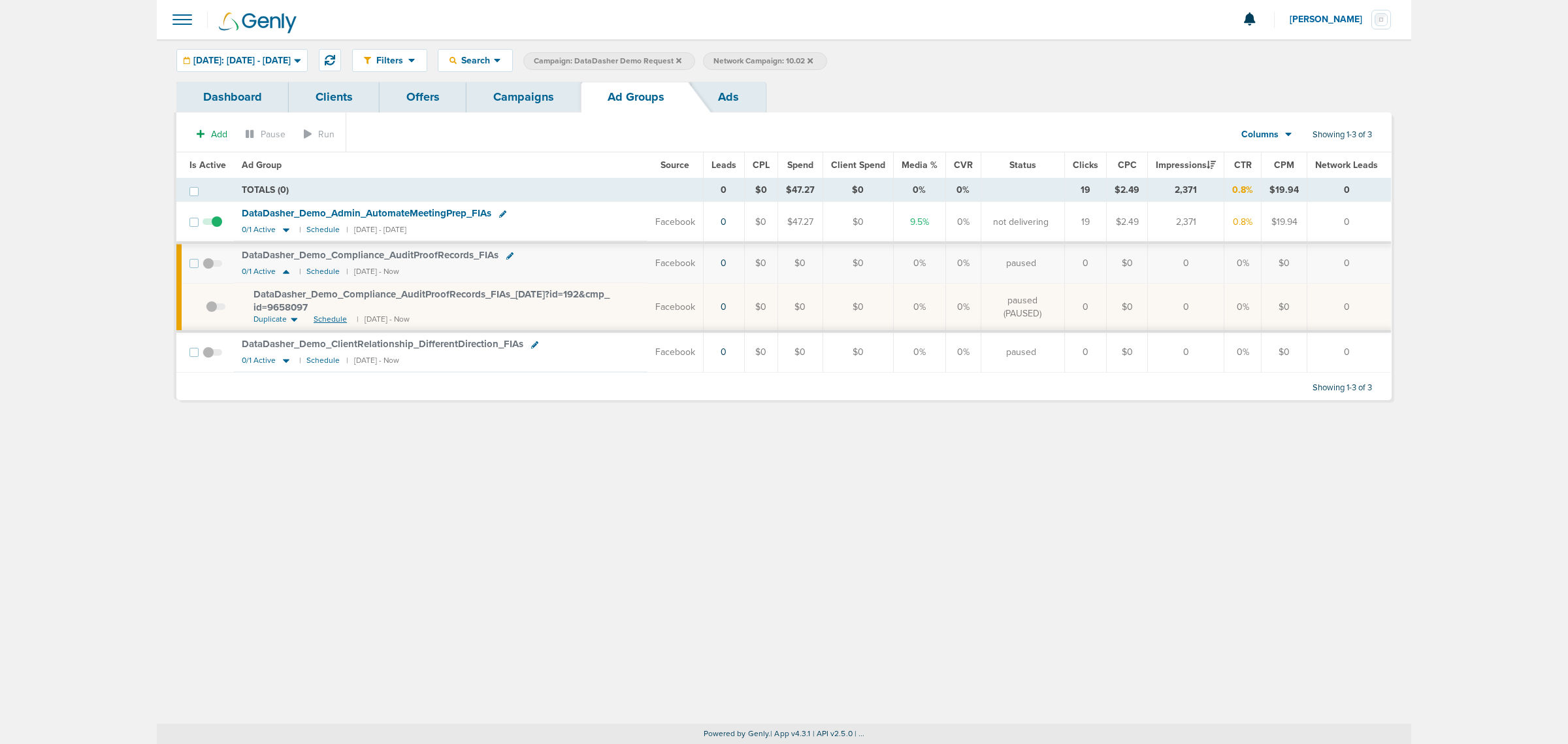
click at [322, 319] on span "Schedule" at bounding box center [330, 319] width 33 height 11
click at [537, 98] on link "Campaigns" at bounding box center [524, 97] width 114 height 30
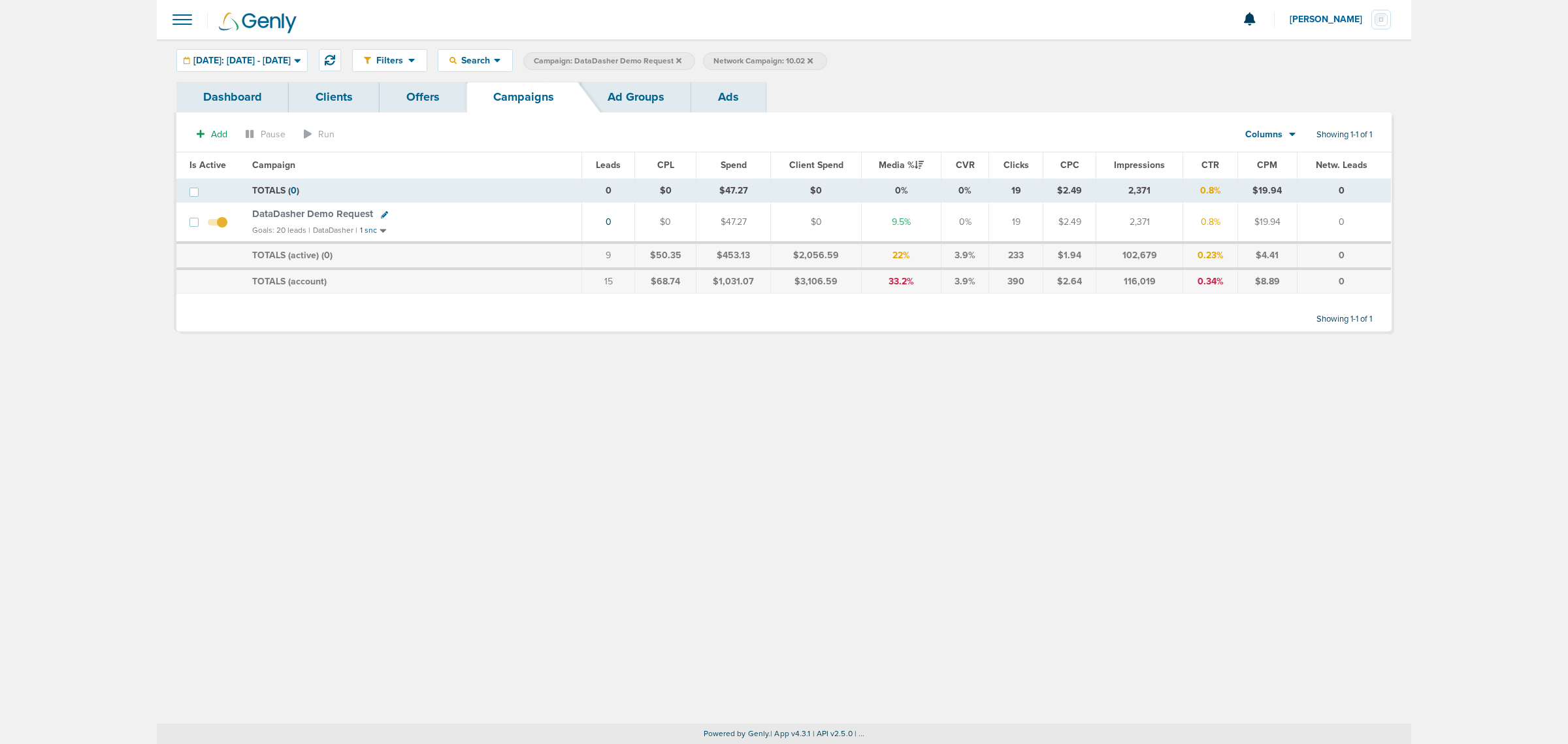
click at [681, 61] on icon at bounding box center [679, 60] width 5 height 5
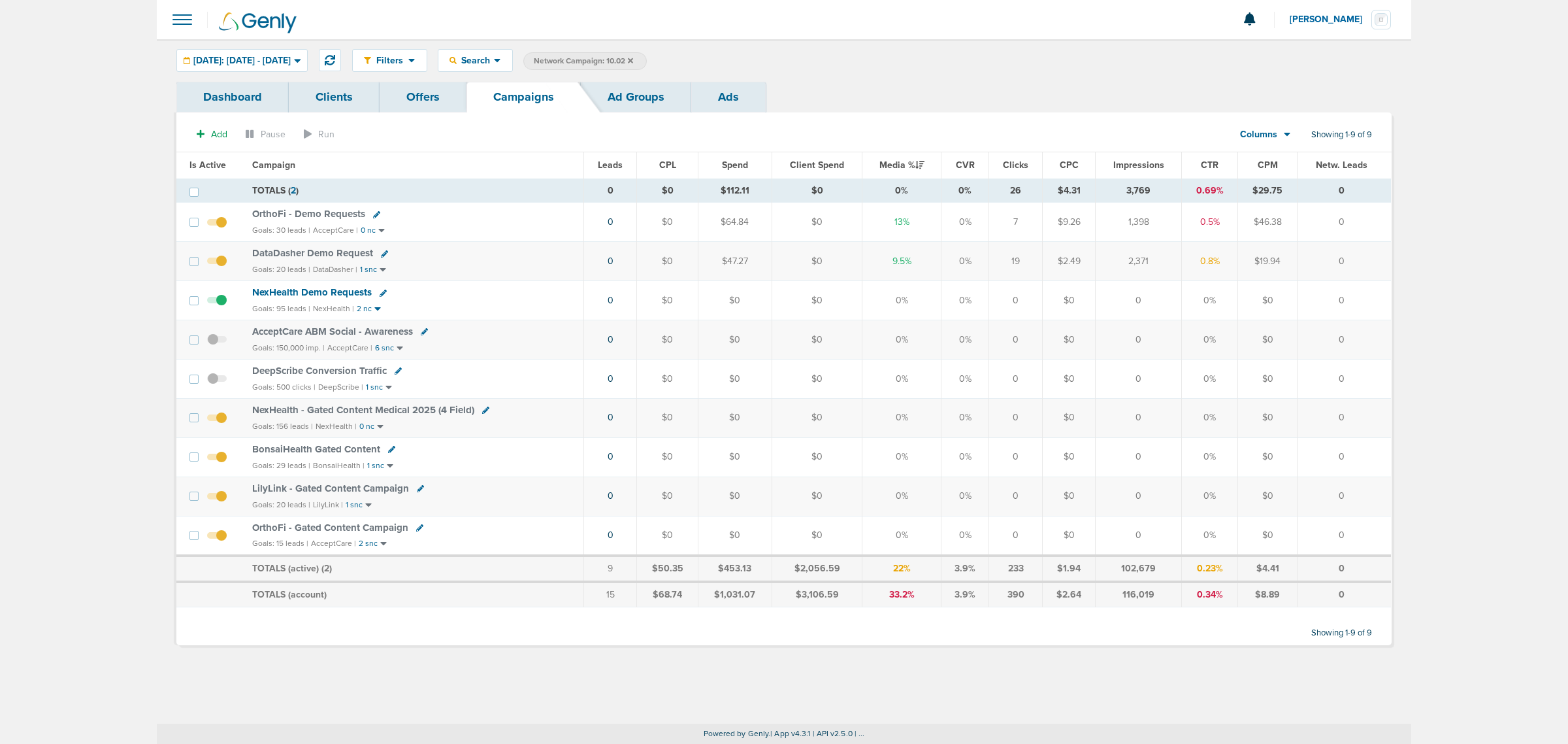
click at [381, 255] on icon at bounding box center [384, 253] width 7 height 7
select select
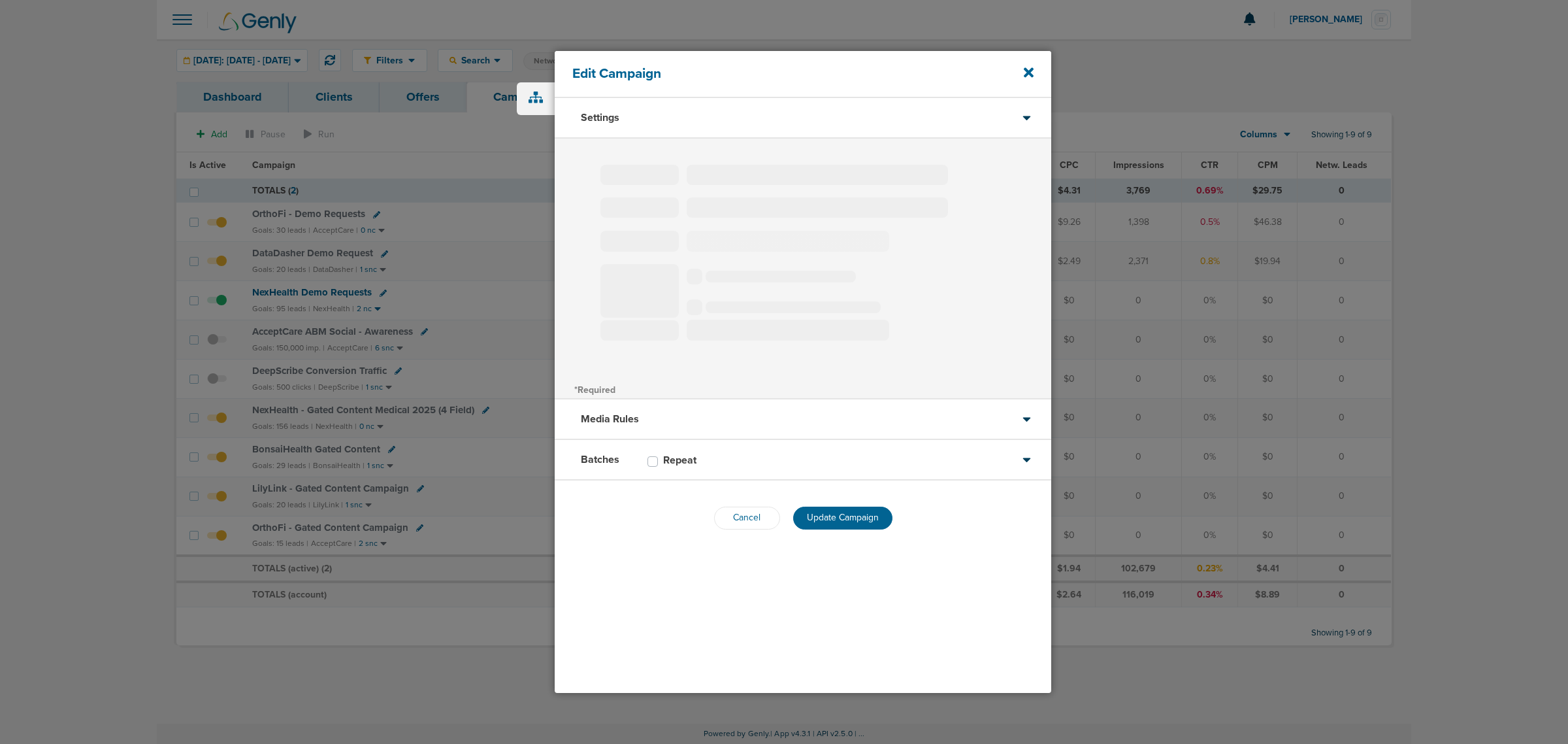
type input "DataDasher Demo Request"
select select "Leads"
radio input "true"
select select "readOnly"
select select "1"
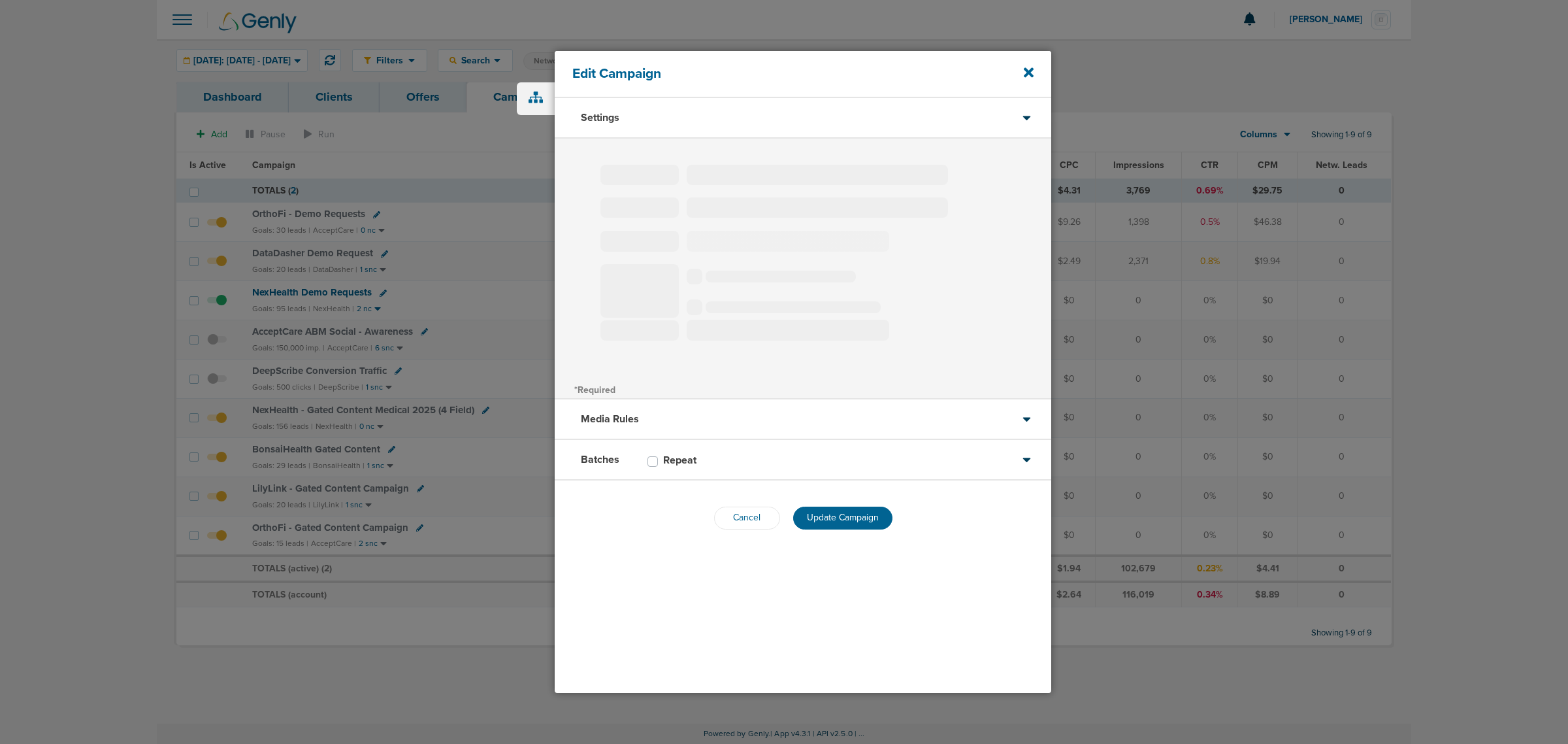
select select "1"
select select "2"
select select "3"
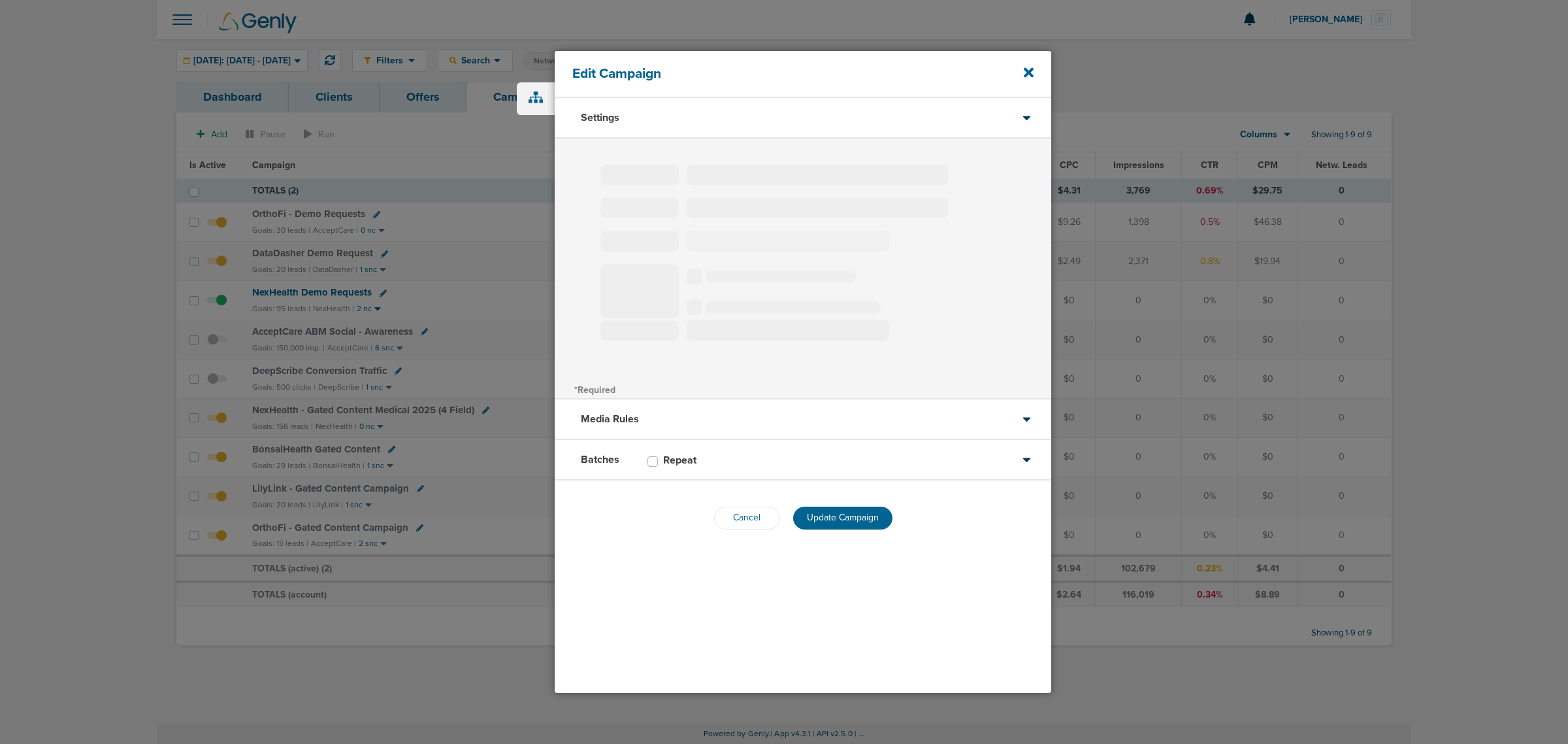
select select "4"
select select "6"
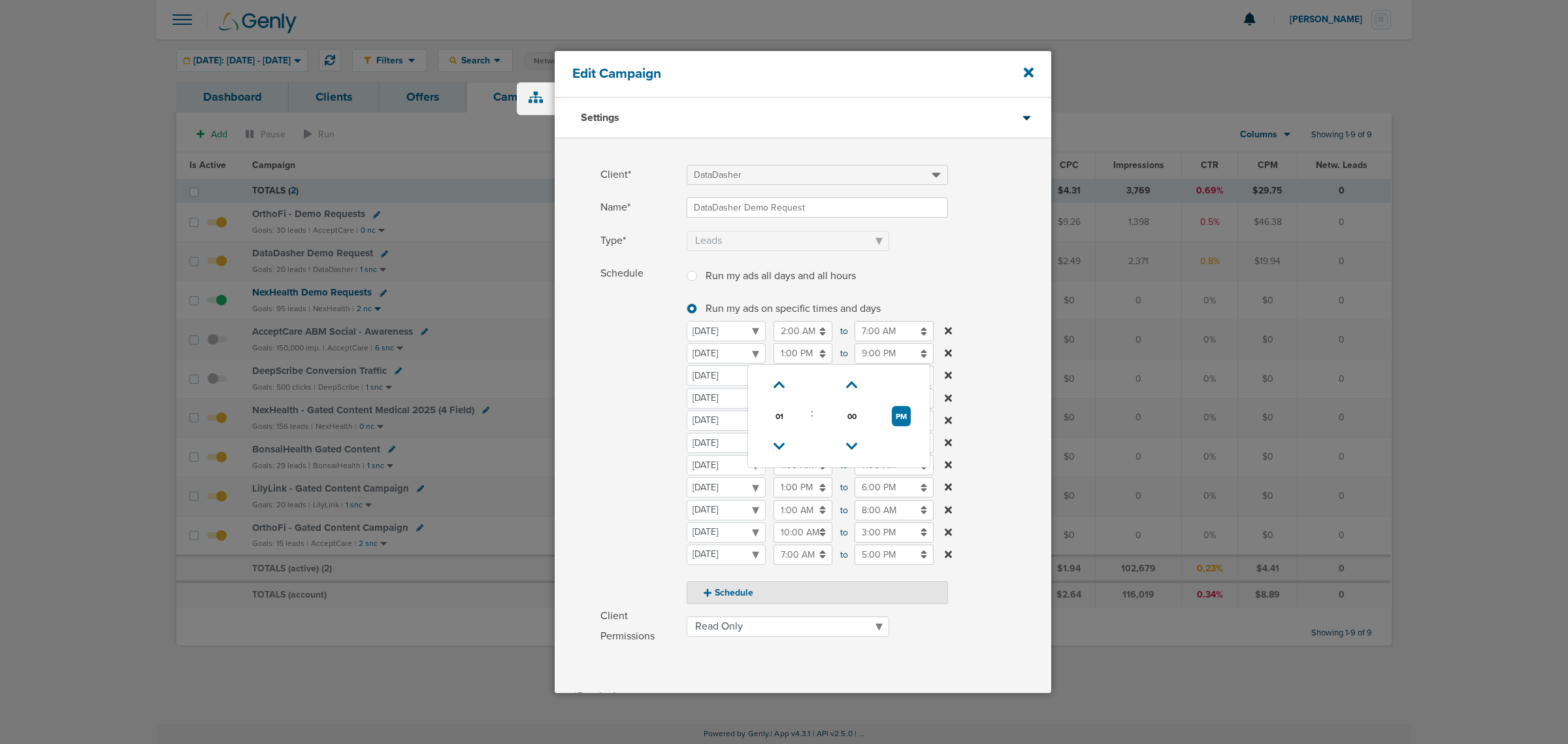
click at [801, 354] on input "1:00 PM" at bounding box center [803, 353] width 59 height 20
click at [779, 442] on icon at bounding box center [779, 447] width 12 height 8
type input "12:00 PM"
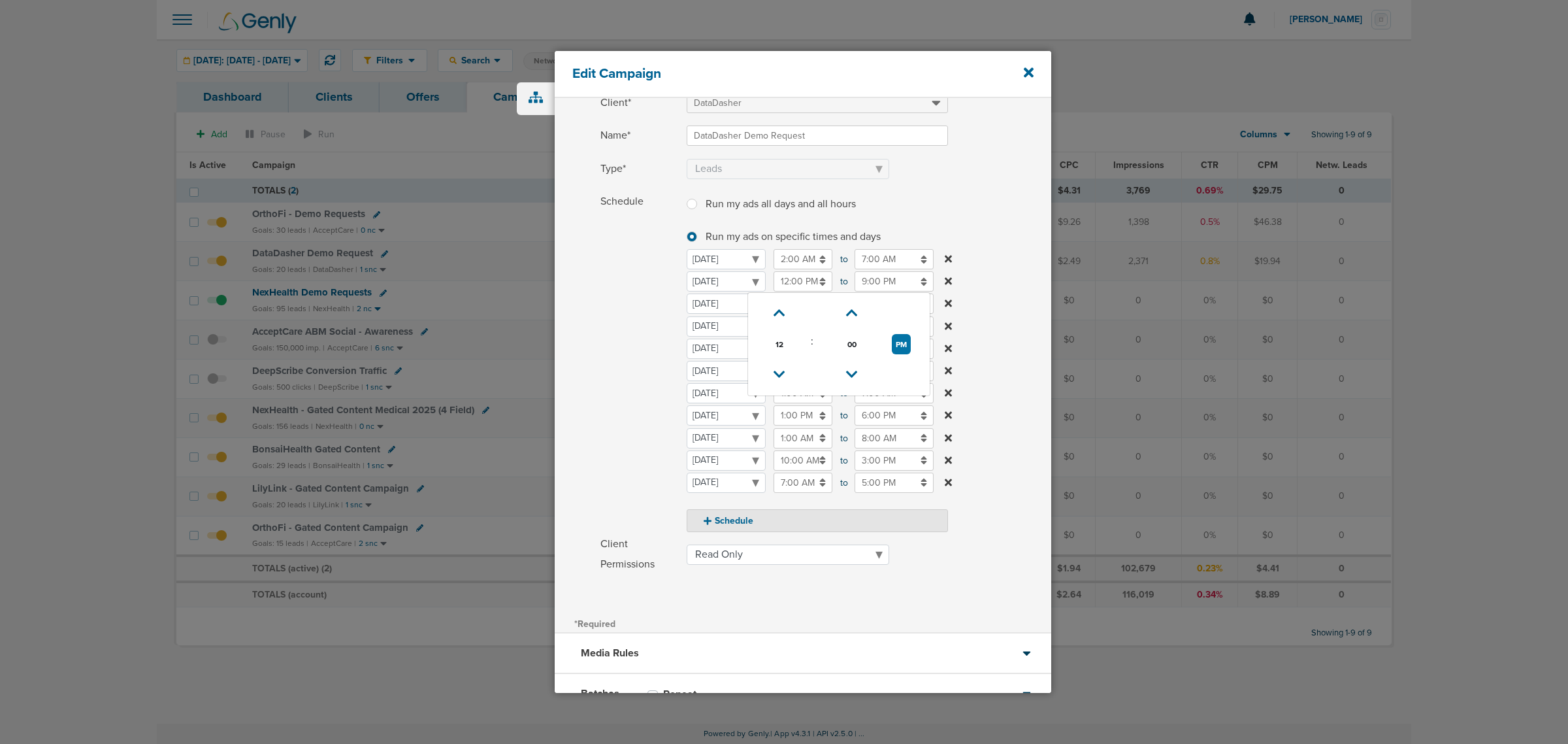
scroll to position [167, 0]
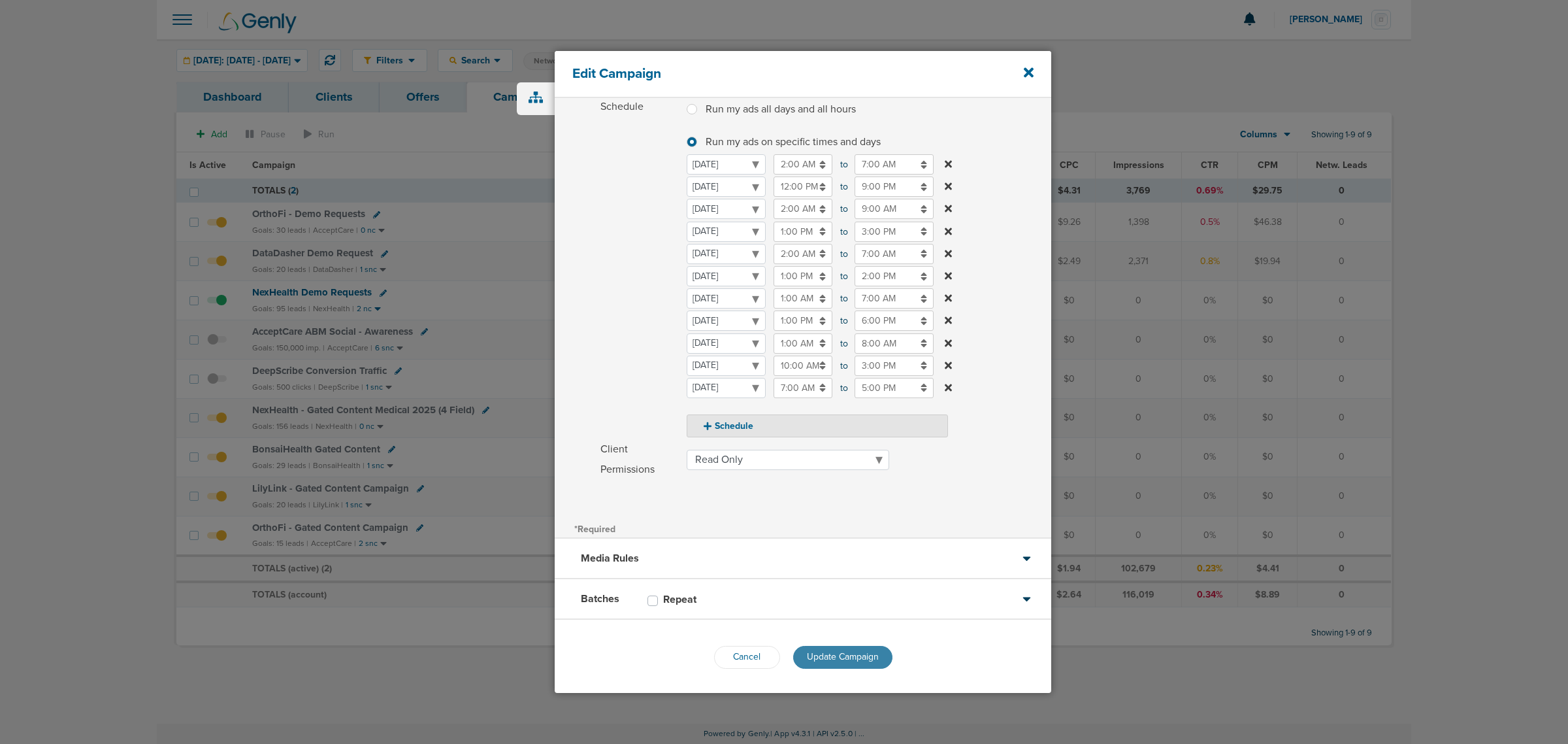
click at [847, 654] on span "Update Campaign" at bounding box center [843, 657] width 72 height 11
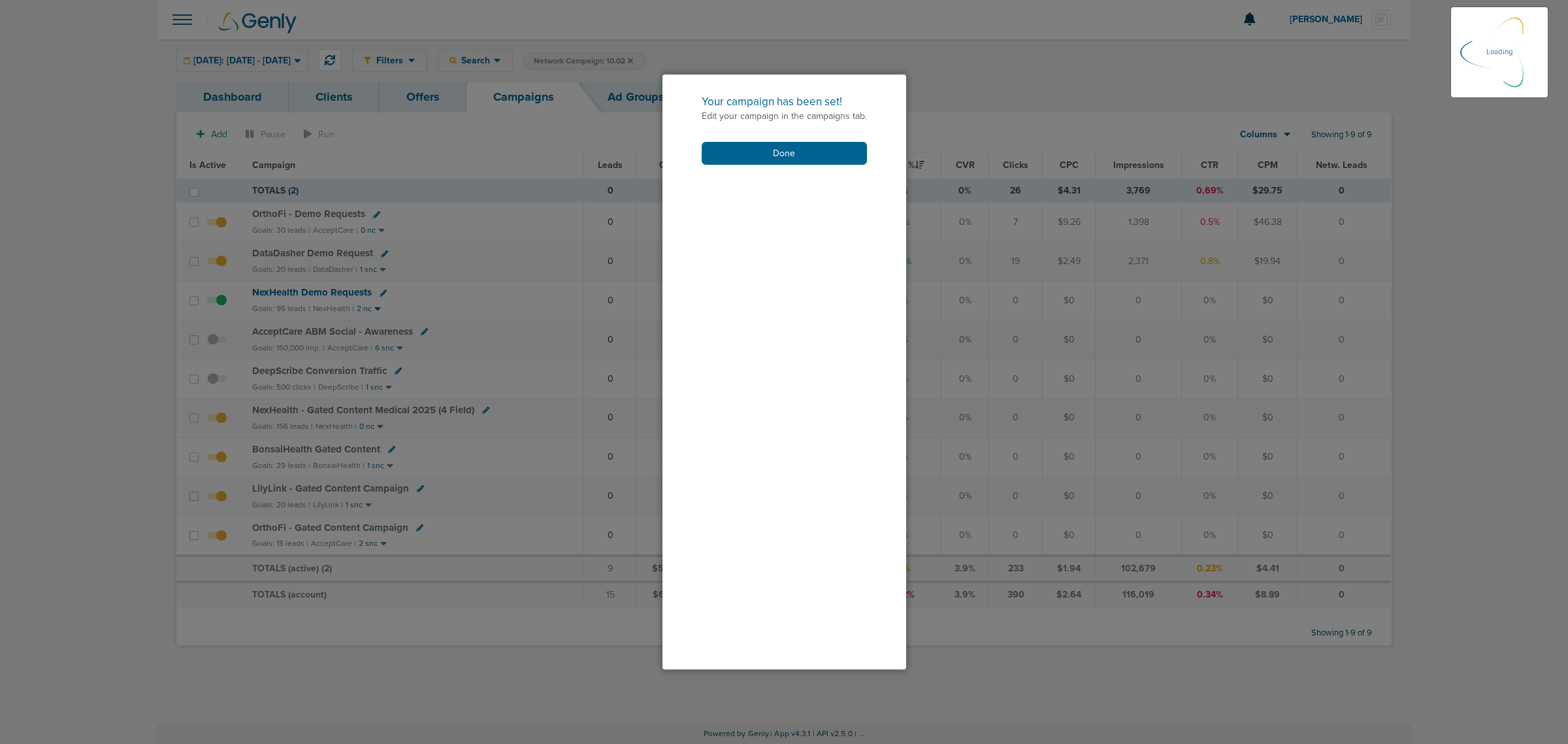
scroll to position [125, 0]
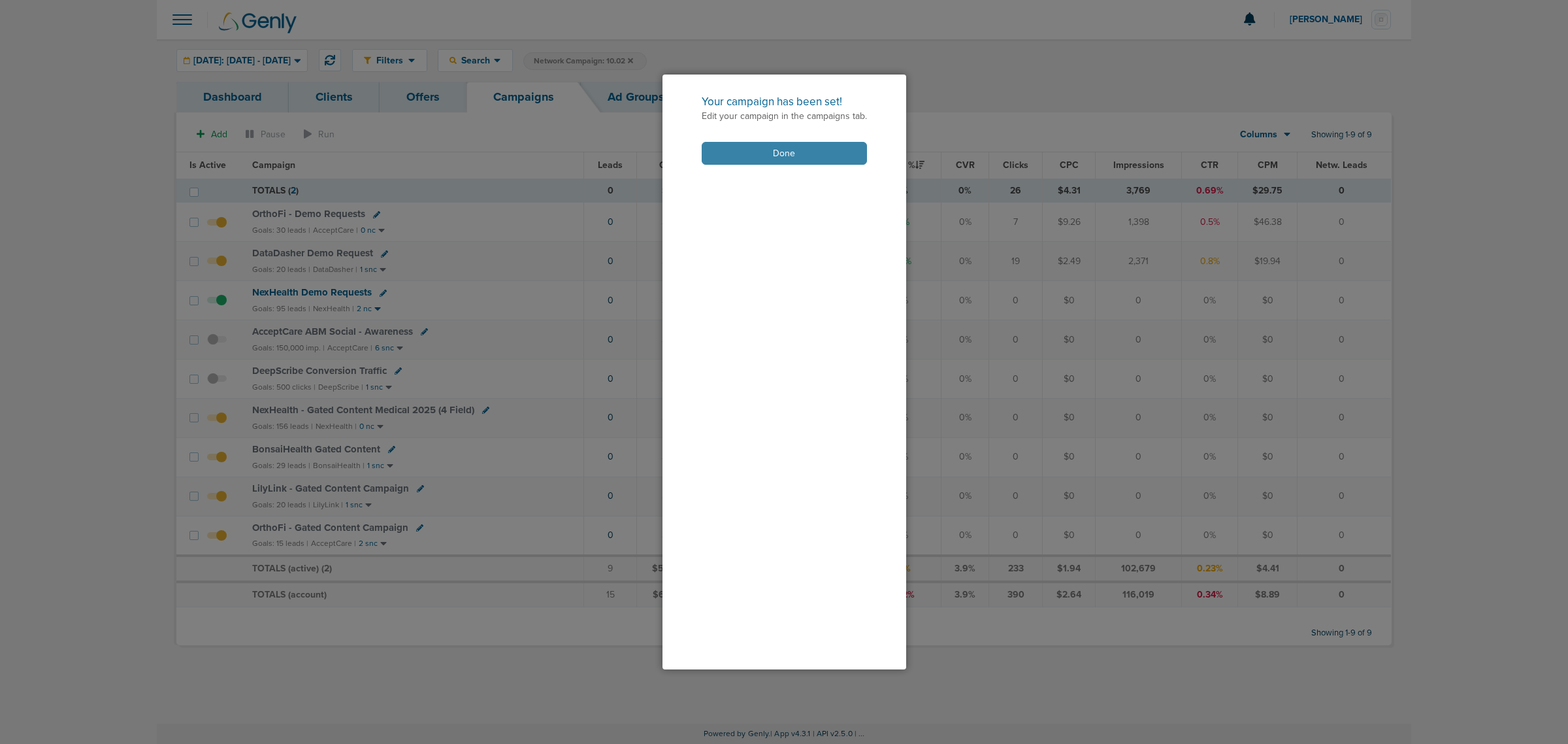
drag, startPoint x: 818, startPoint y: 155, endPoint x: 789, endPoint y: 138, distance: 33.6
click at [818, 155] on button "Done" at bounding box center [784, 153] width 165 height 23
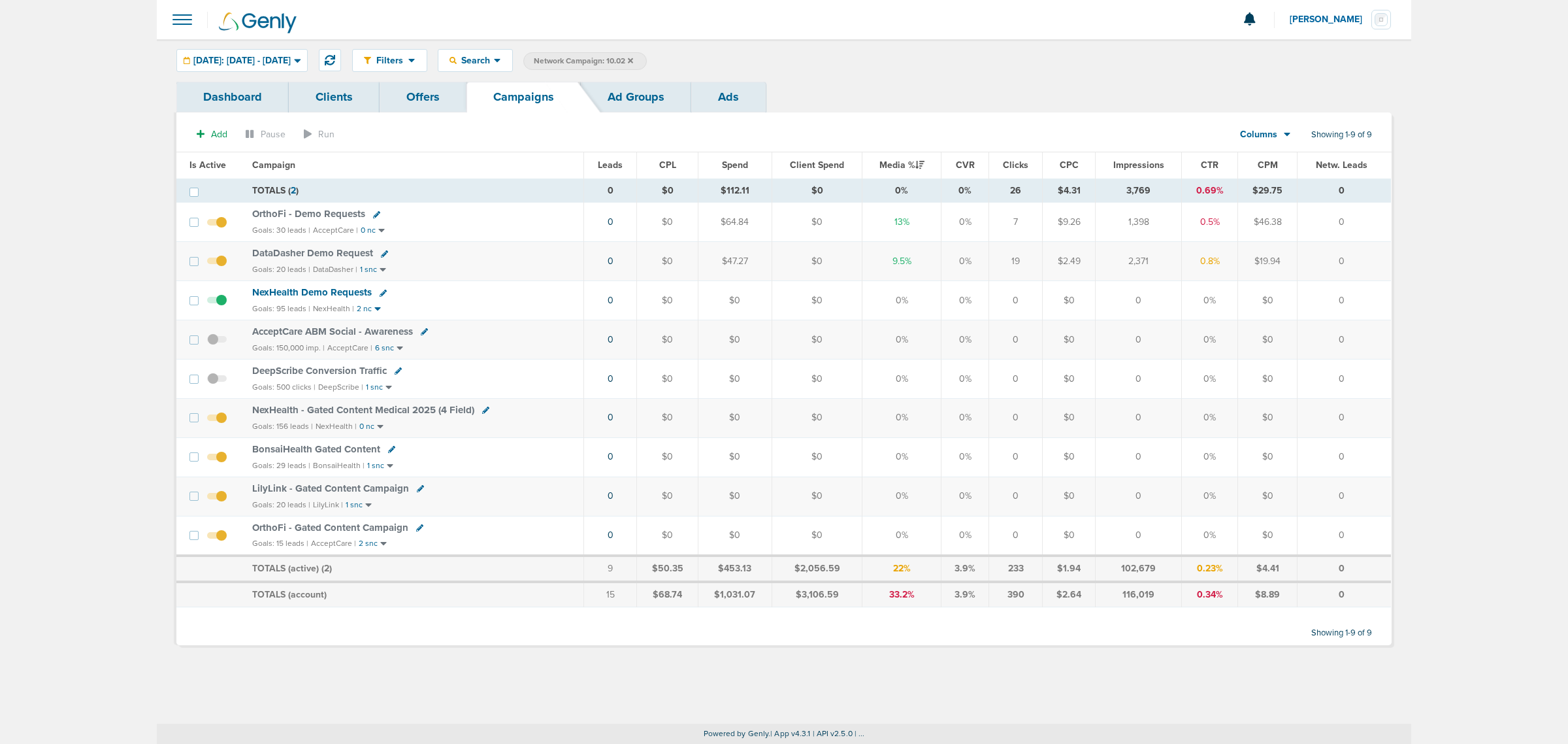
click at [633, 60] on icon at bounding box center [631, 61] width 5 height 8
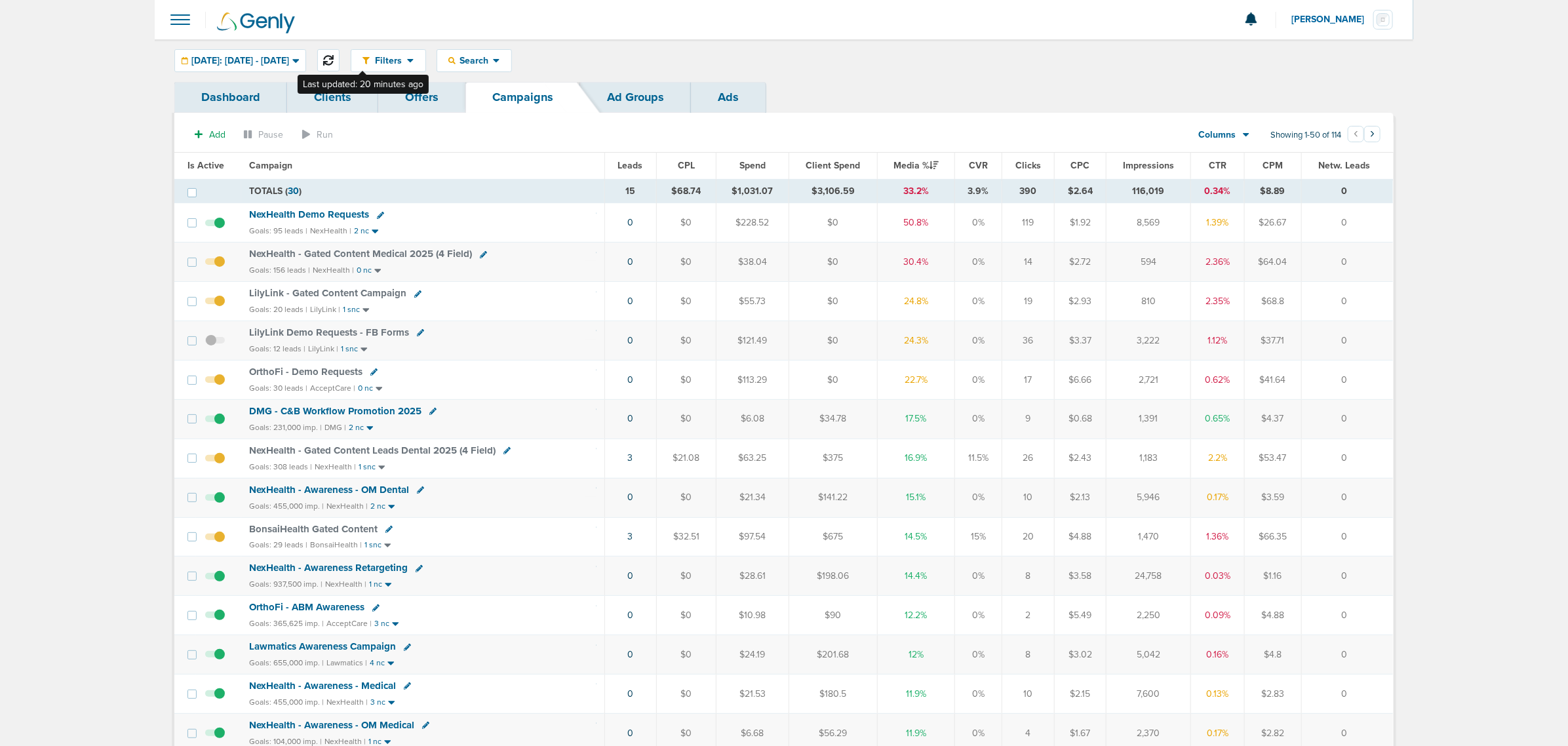
click at [334, 56] on icon at bounding box center [328, 60] width 10 height 10
click at [306, 329] on span "LilyLink Demo Requests - FB Forms" at bounding box center [329, 332] width 160 height 12
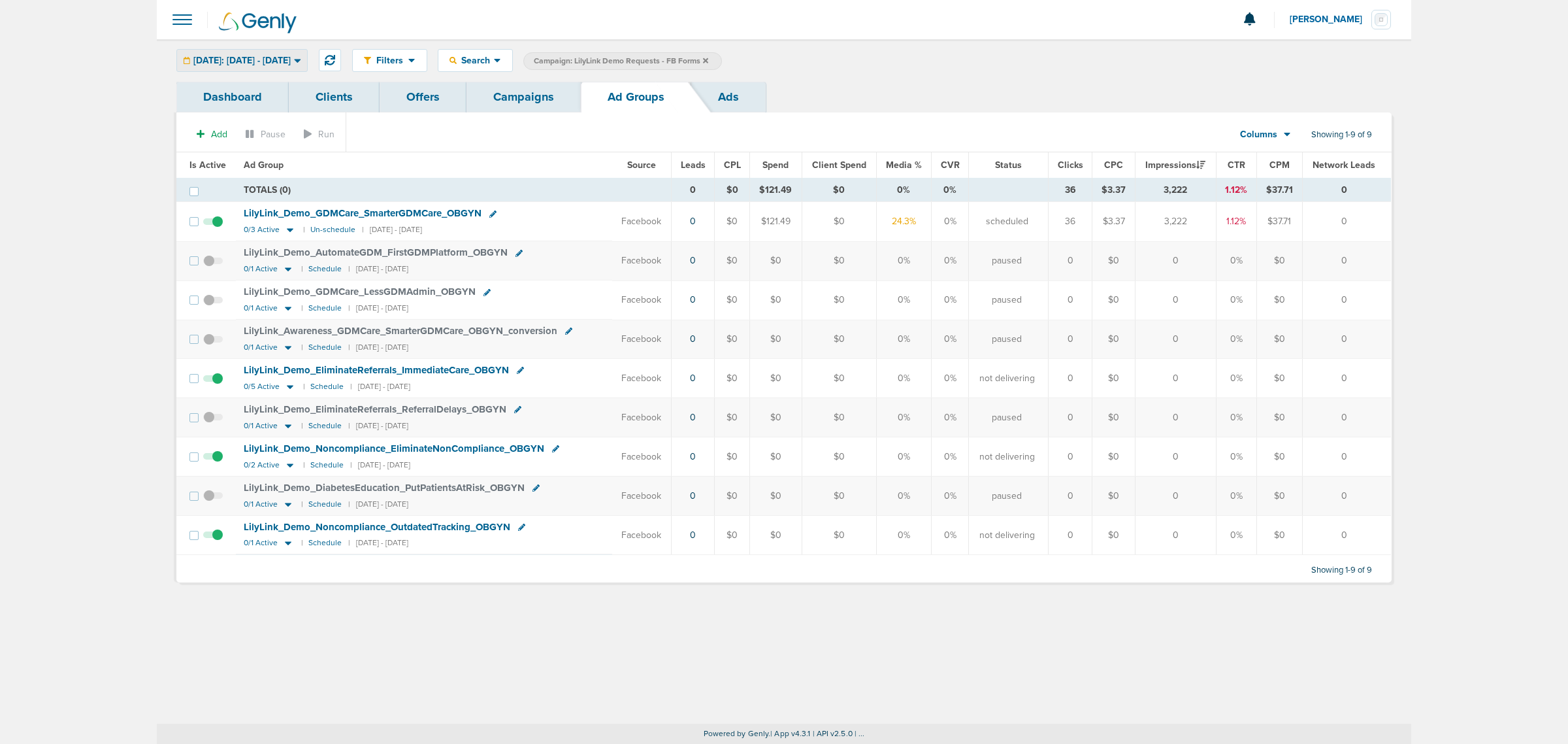
click at [227, 62] on span "Today: 10.06.2025 - 10.06.2025" at bounding box center [242, 61] width 98 height 9
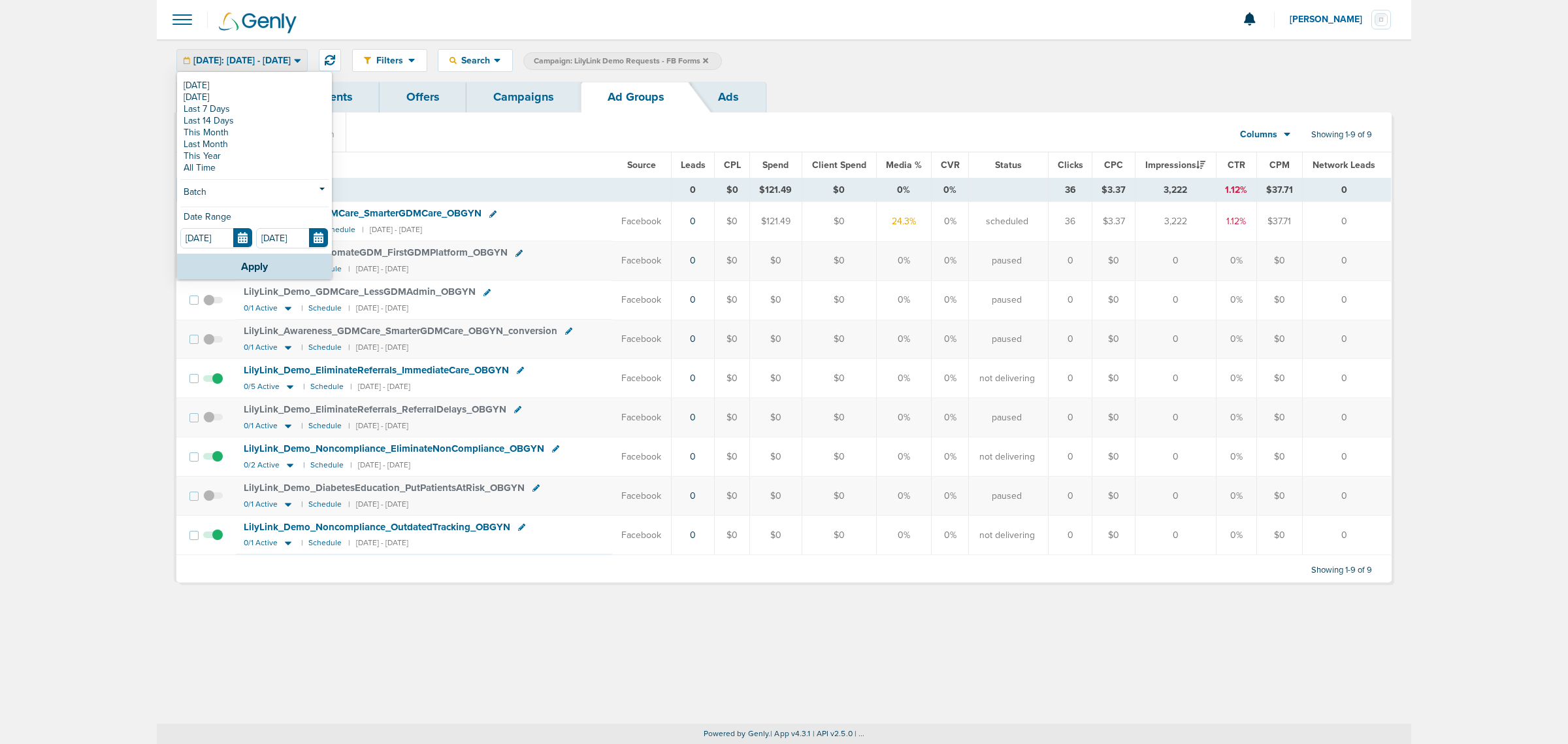
click at [604, 148] on section "Add Pause Run Columns Media Stats Sales Performance Custom Showing 1-9 of 9" at bounding box center [784, 137] width 1215 height 30
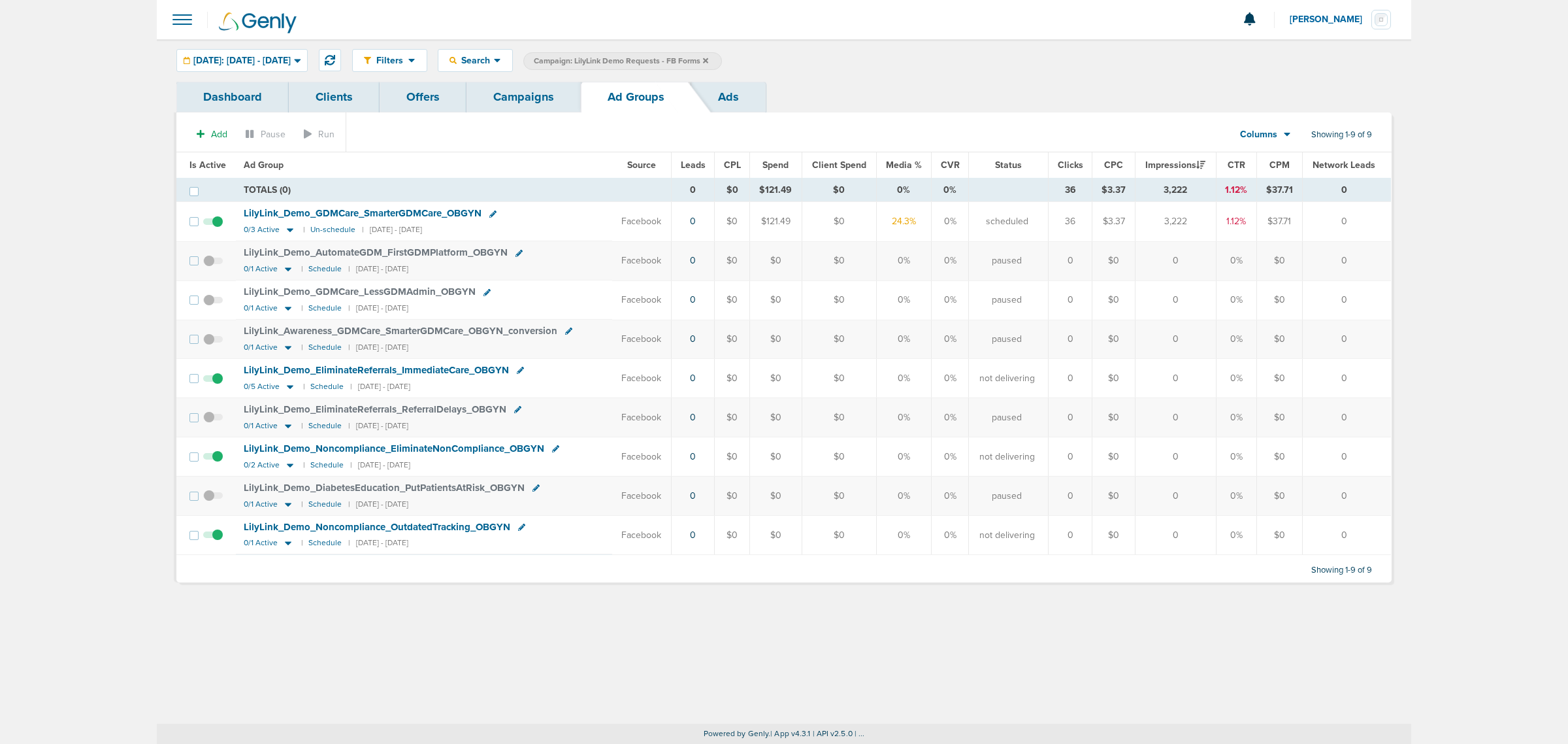
click at [288, 47] on div "Filters Active Only Settings Status Active Inactive Objectives MQL SQL Traffic …" at bounding box center [784, 60] width 1254 height 43
click at [282, 54] on div "Today: 10.06.2025 - 10.06.2025" at bounding box center [242, 60] width 130 height 22
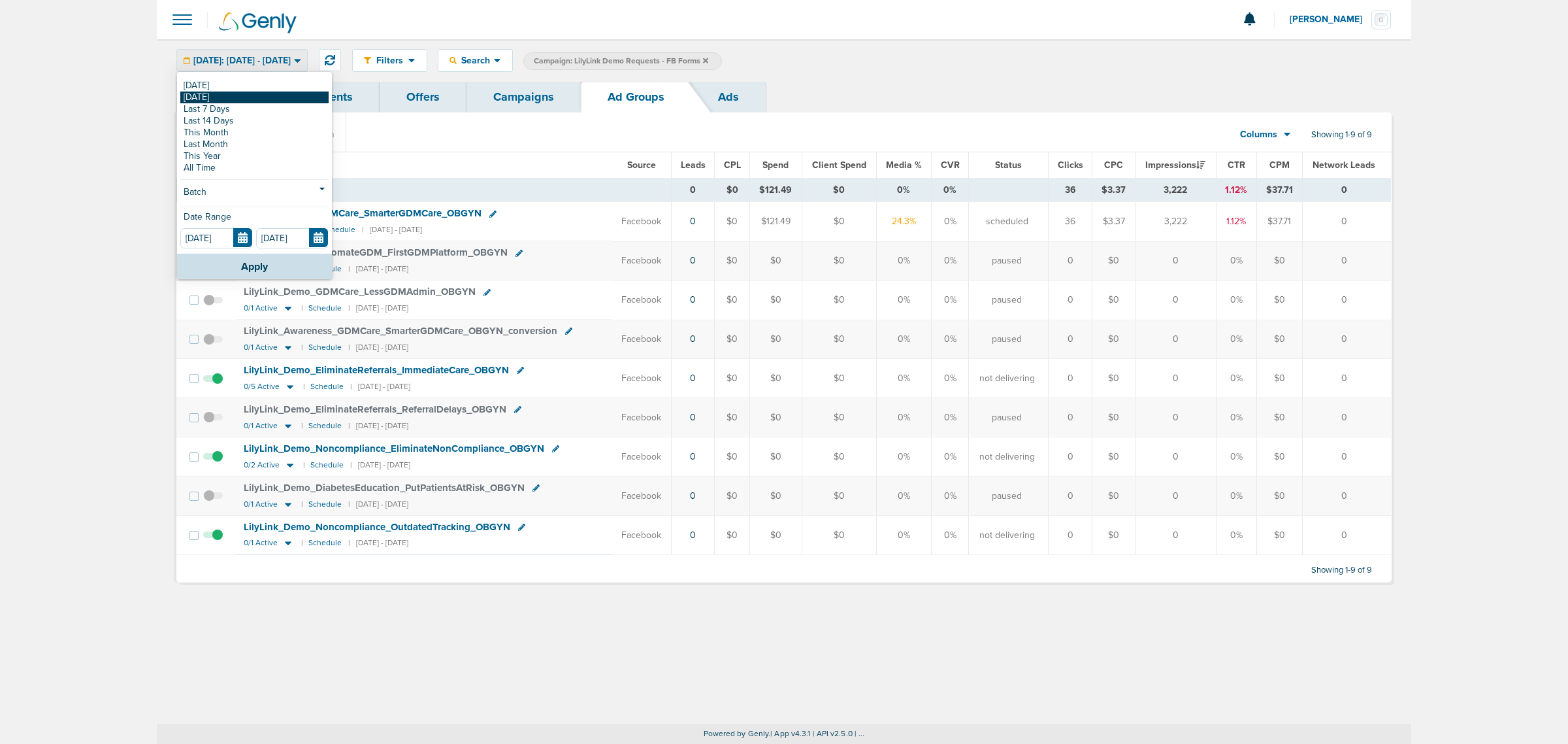
click at [208, 102] on link "[DATE]" at bounding box center [254, 97] width 148 height 12
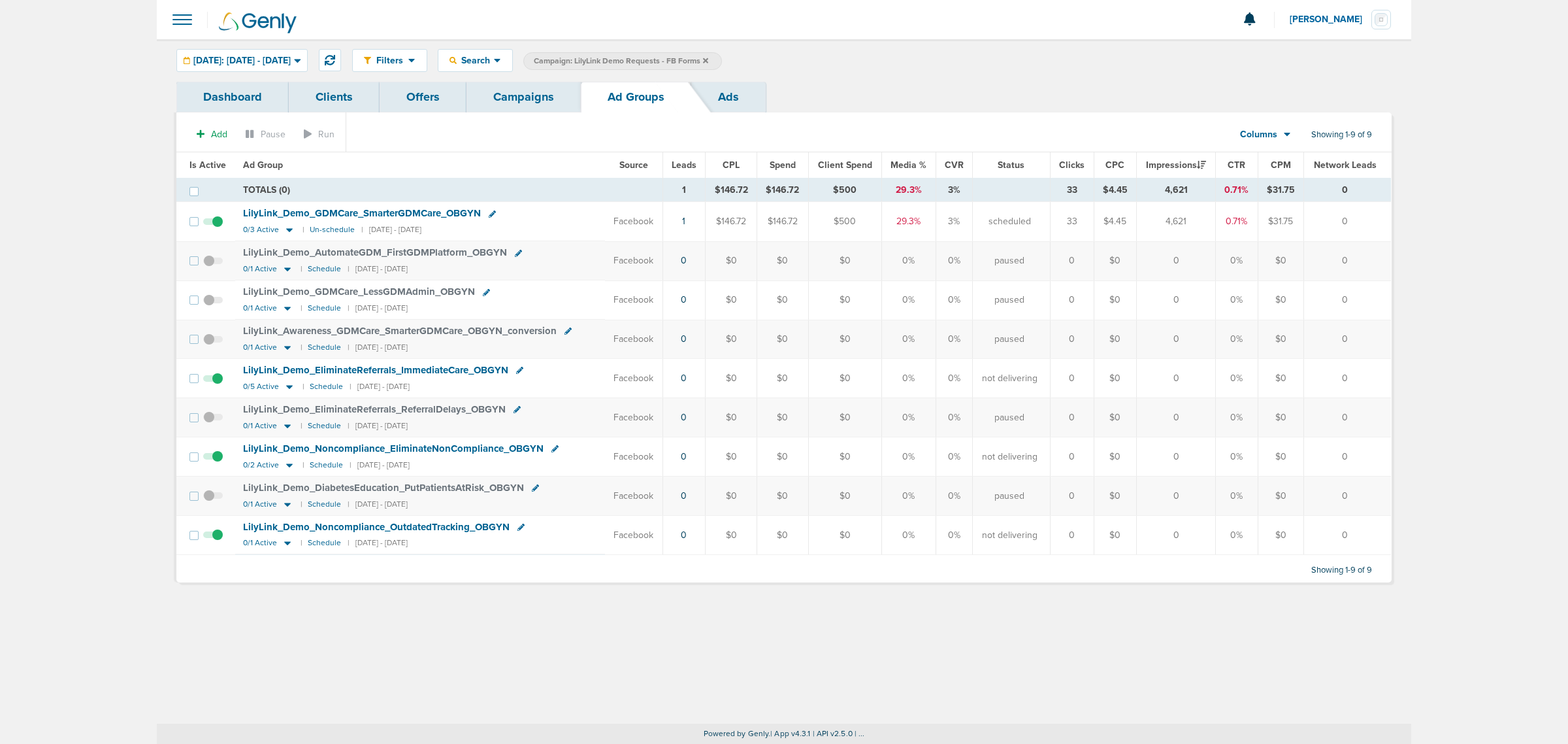
click at [688, 224] on td "1" at bounding box center [683, 222] width 43 height 39
click at [684, 220] on link "1" at bounding box center [683, 221] width 3 height 11
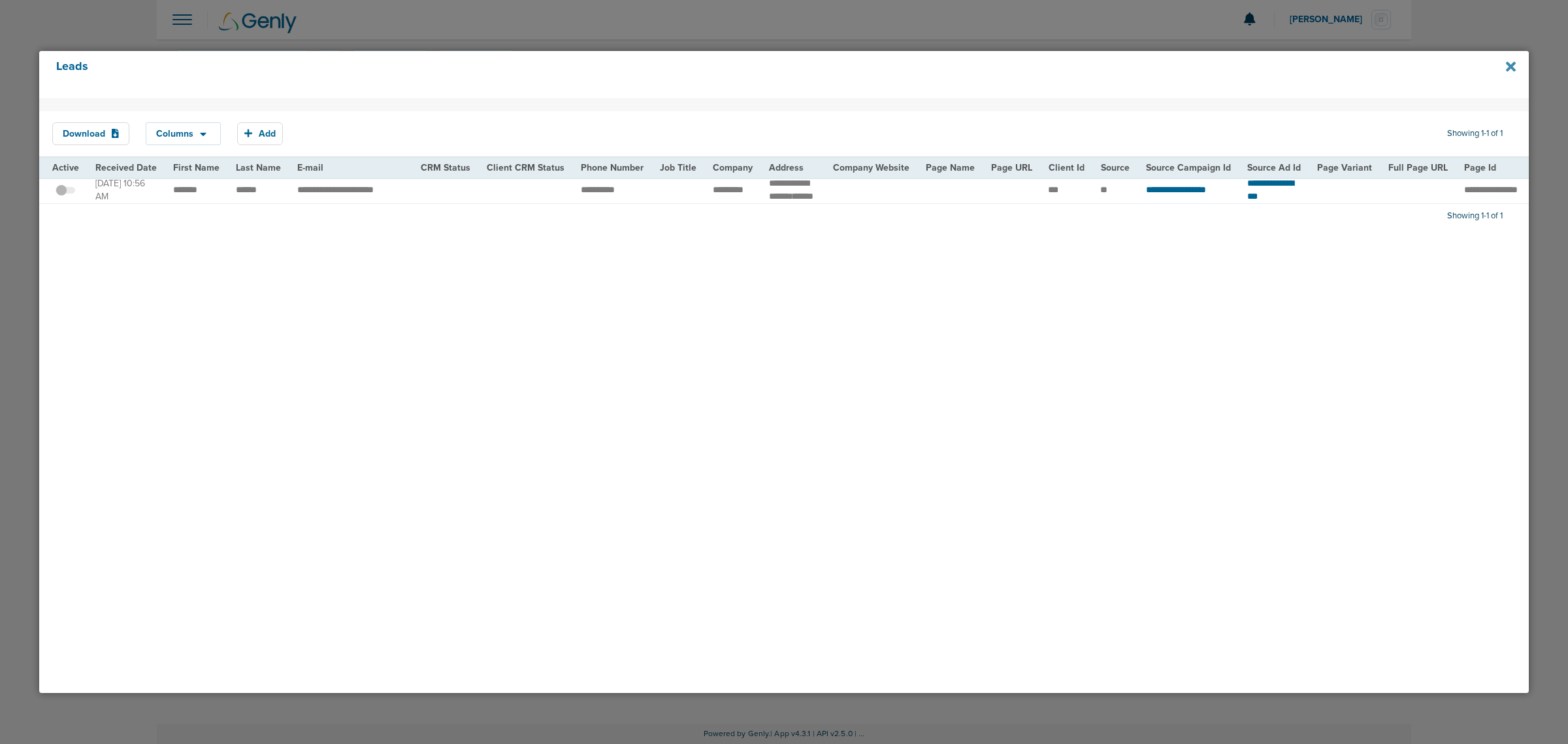
click at [1510, 66] on icon at bounding box center [1510, 66] width 9 height 9
click at [1511, 64] on icon at bounding box center [1510, 66] width 9 height 9
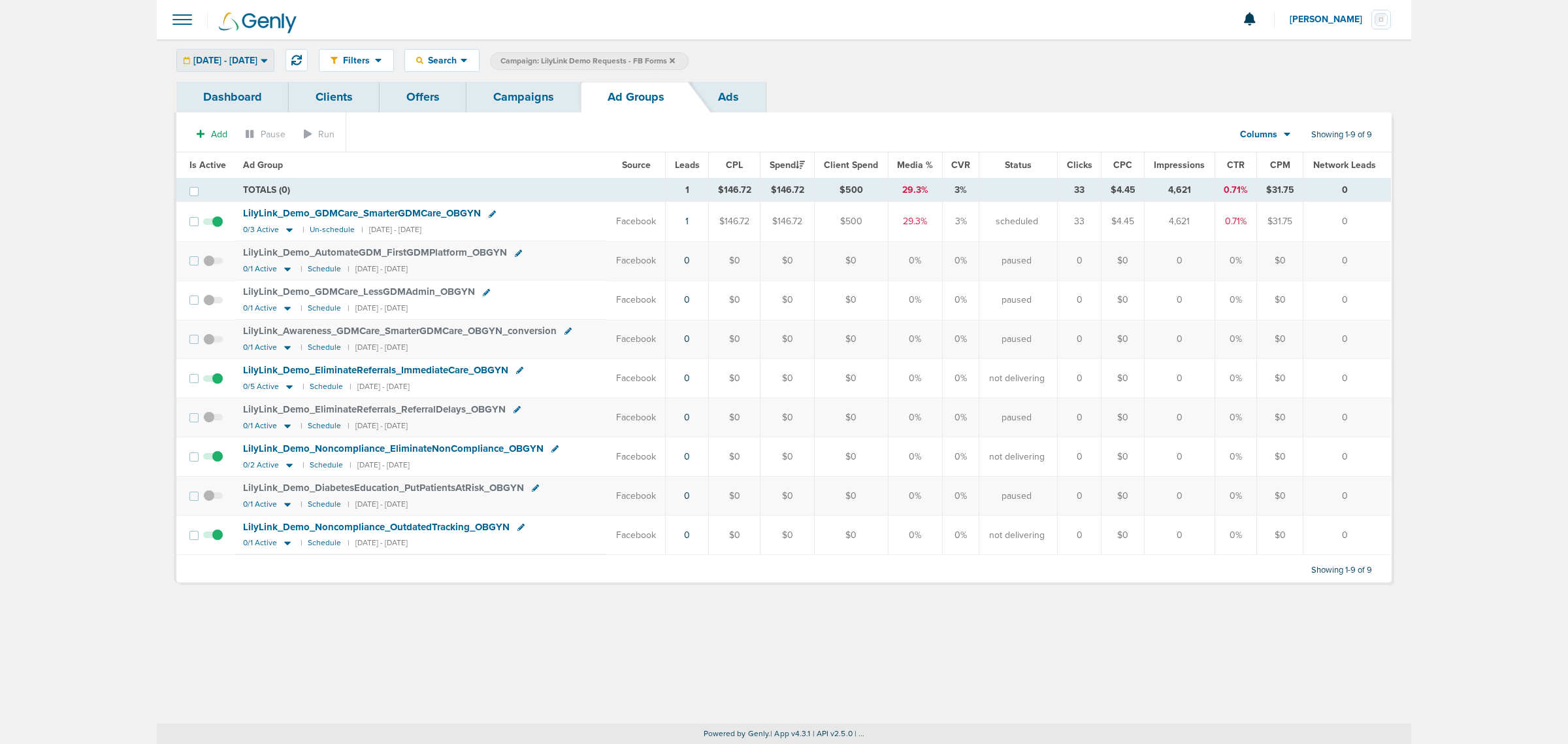
click at [251, 62] on span "[DATE] - [DATE]" at bounding box center [226, 61] width 64 height 9
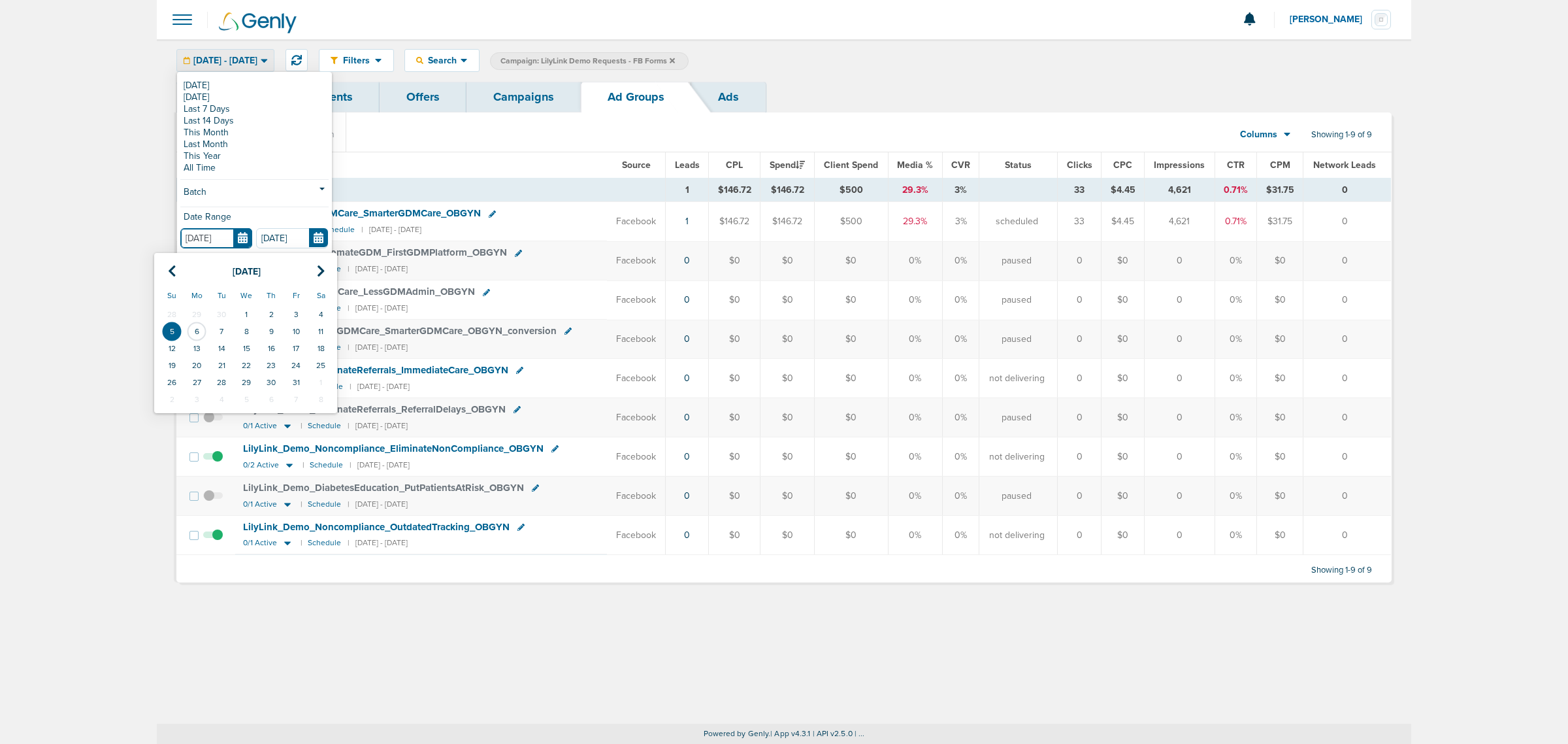
click at [240, 241] on input "[DATE]" at bounding box center [216, 239] width 72 height 20
click at [175, 276] on icon at bounding box center [172, 271] width 9 height 13
click at [175, 276] on icon at bounding box center [172, 271] width 9 height 13
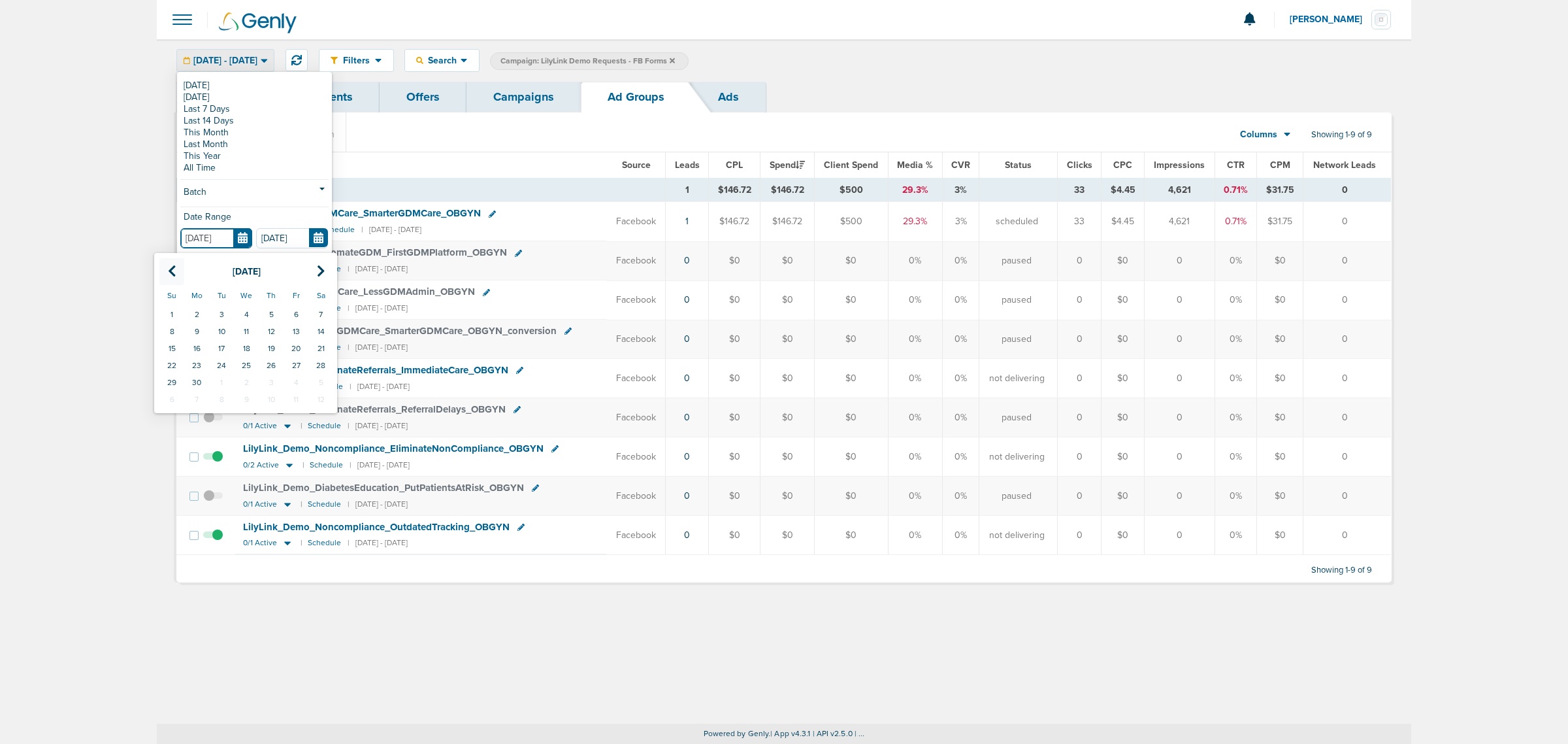
click at [175, 276] on icon at bounding box center [172, 271] width 9 height 13
drag, startPoint x: 253, startPoint y: 312, endPoint x: 269, endPoint y: 314, distance: 16.1
click at [256, 312] on td "30" at bounding box center [246, 314] width 25 height 17
type input "[DATE]"
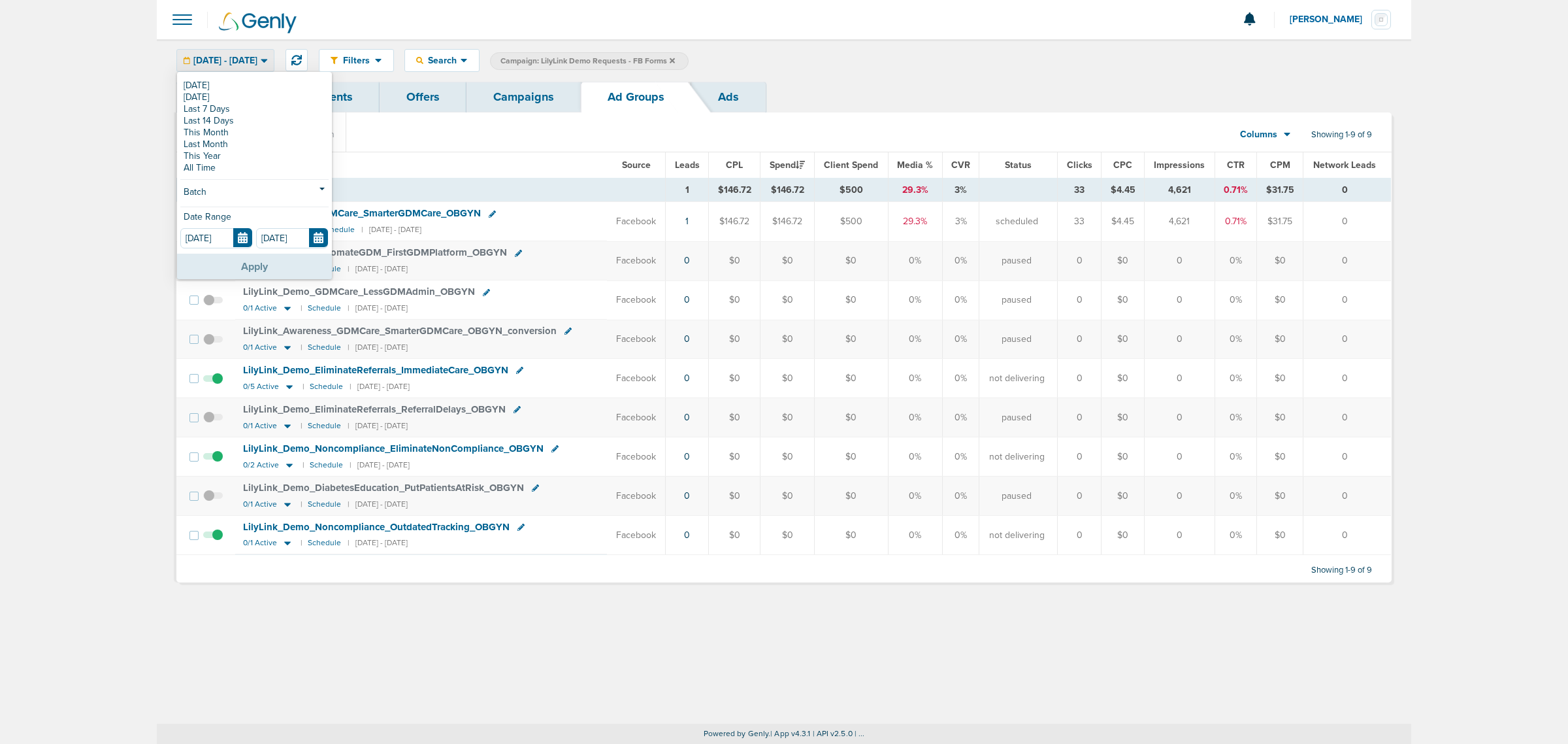
click at [232, 272] on button "Apply" at bounding box center [254, 266] width 155 height 26
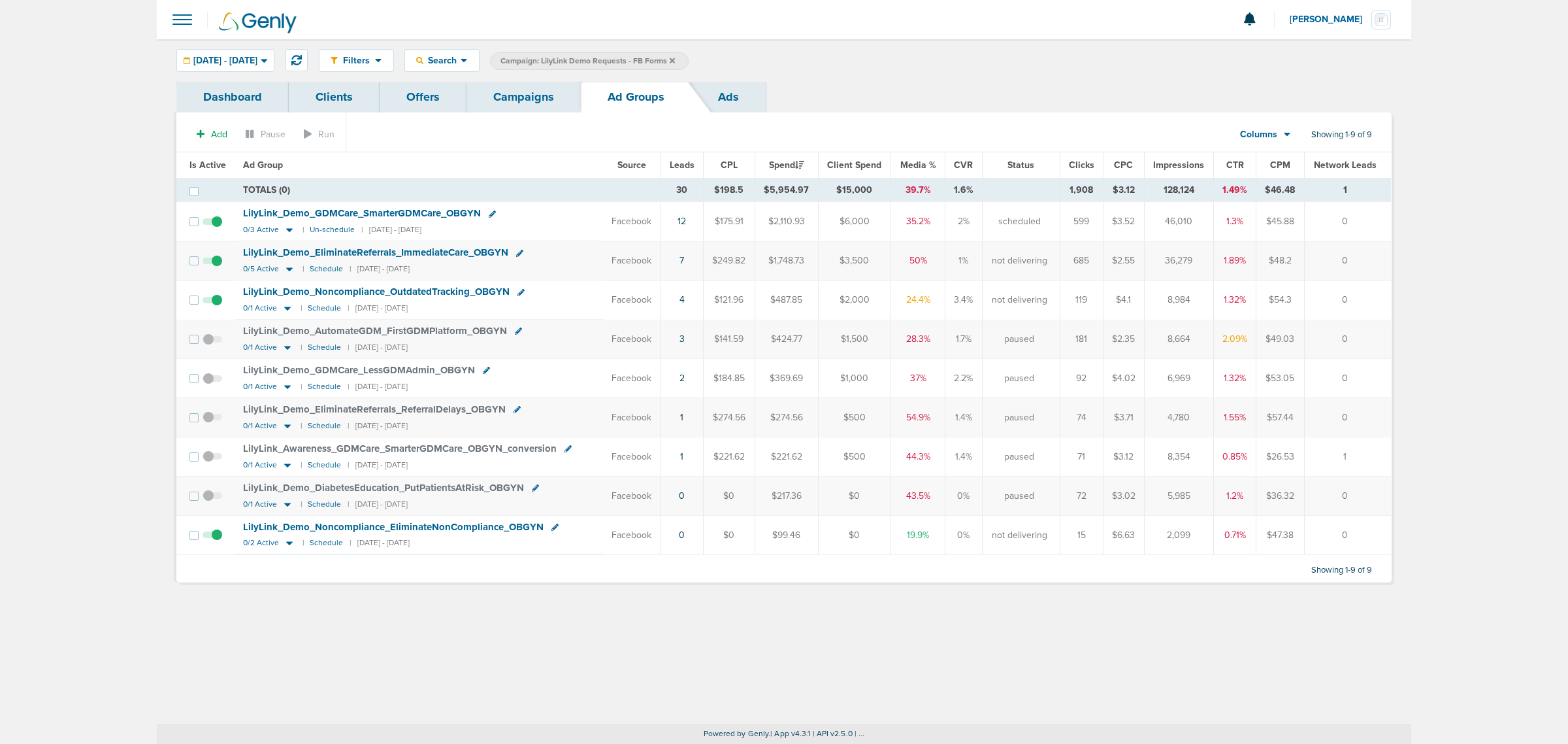
click at [736, 90] on link "Ads" at bounding box center [729, 97] width 75 height 30
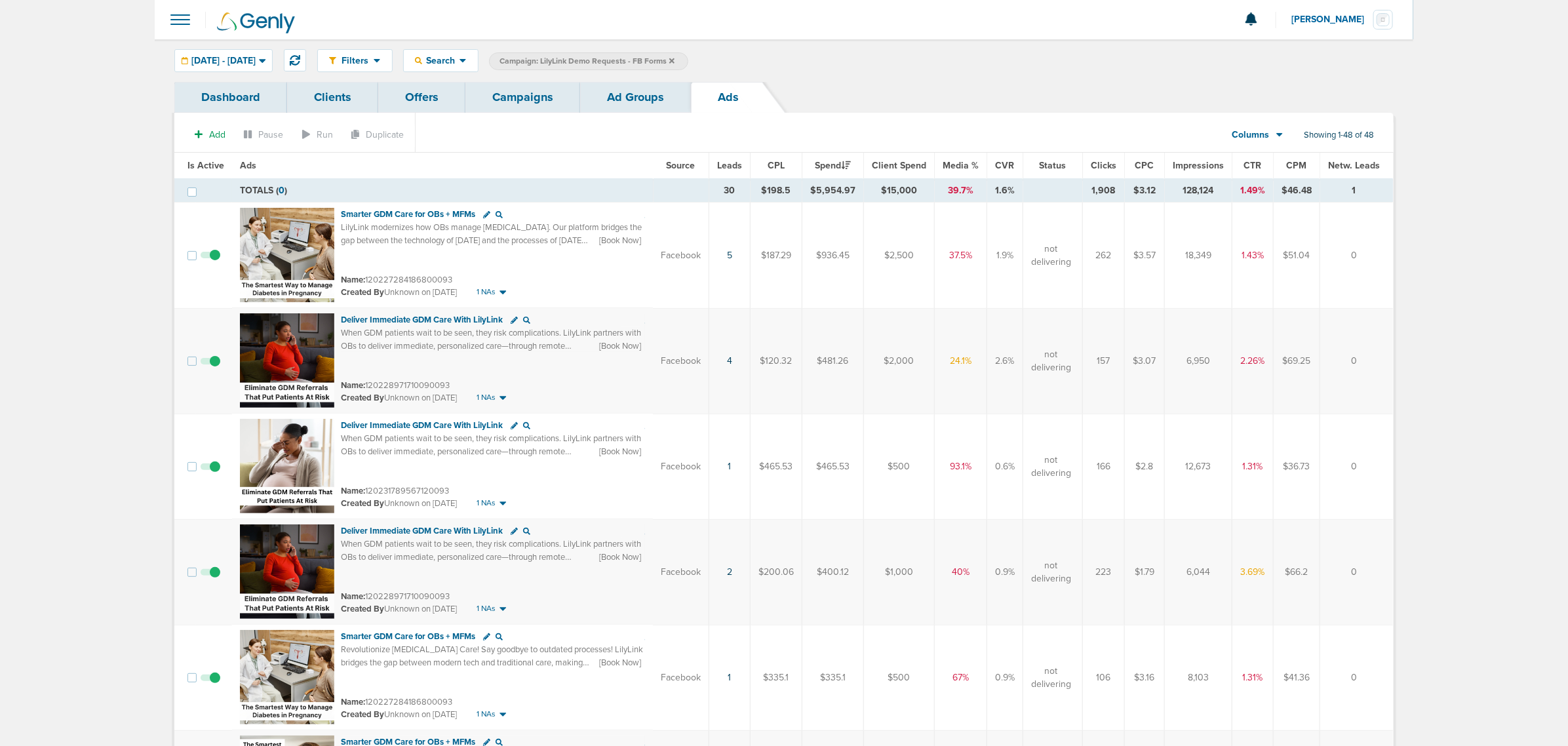
click at [735, 162] on span "Leads" at bounding box center [729, 165] width 25 height 11
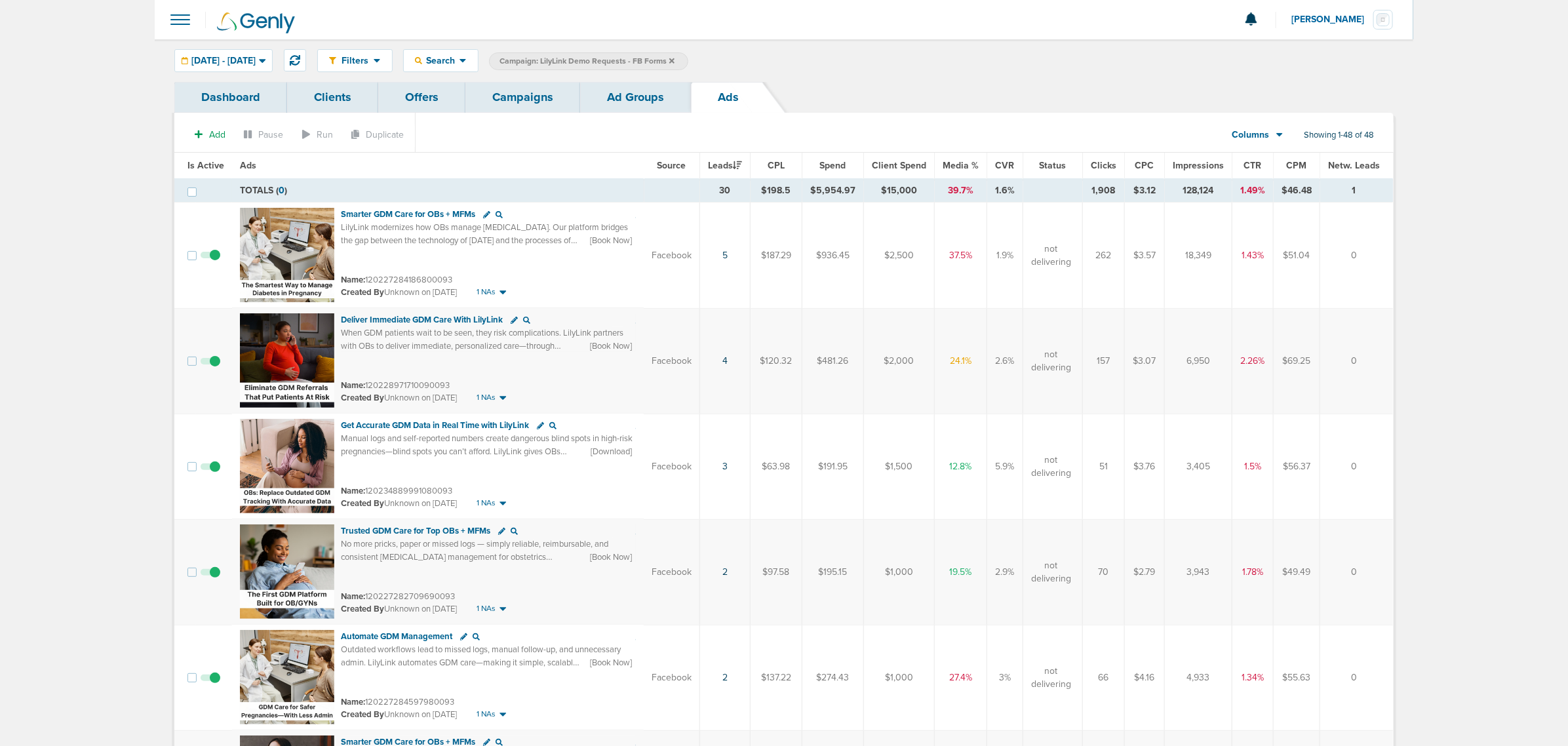
click at [522, 87] on link "Campaigns" at bounding box center [523, 97] width 115 height 31
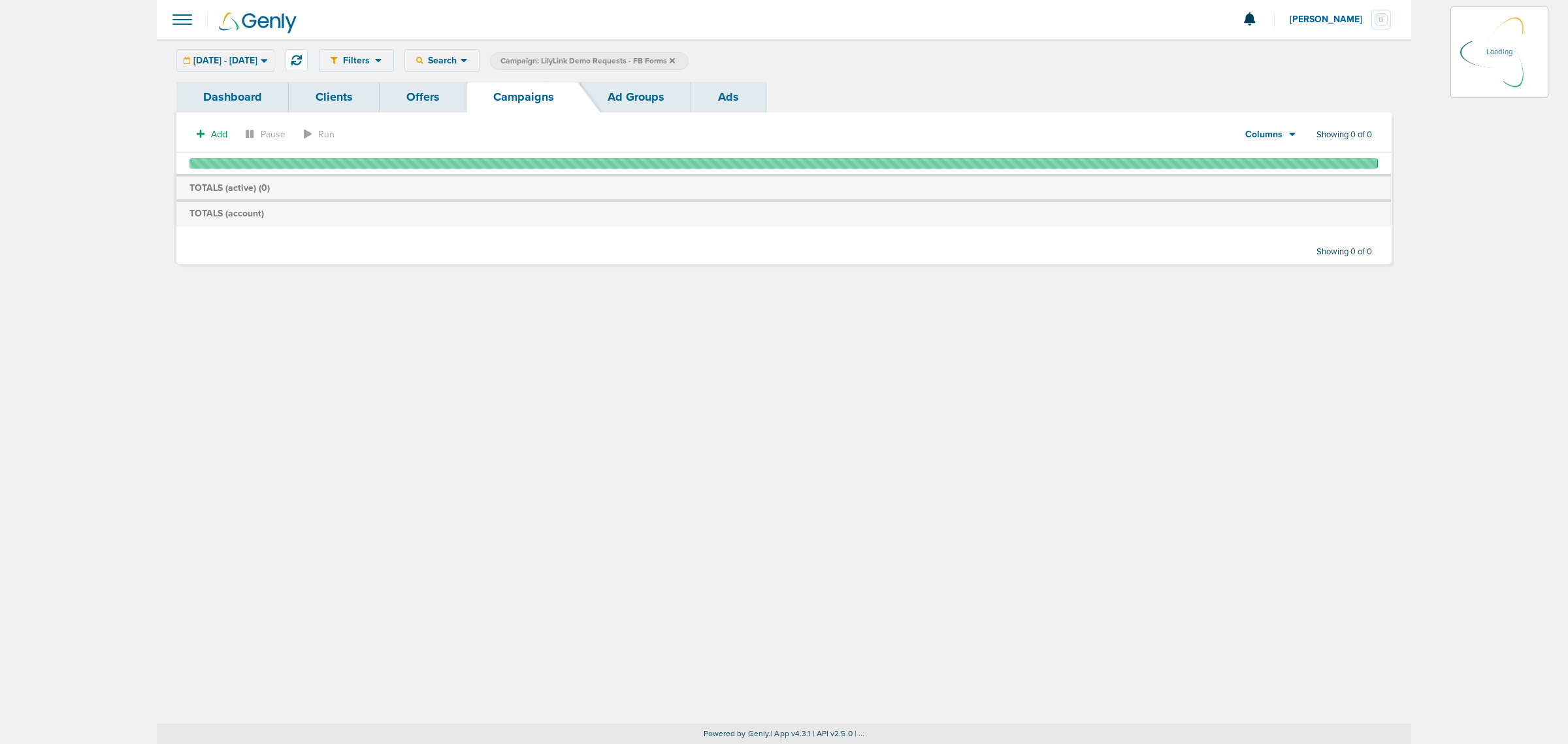
click at [675, 58] on icon at bounding box center [673, 60] width 5 height 5
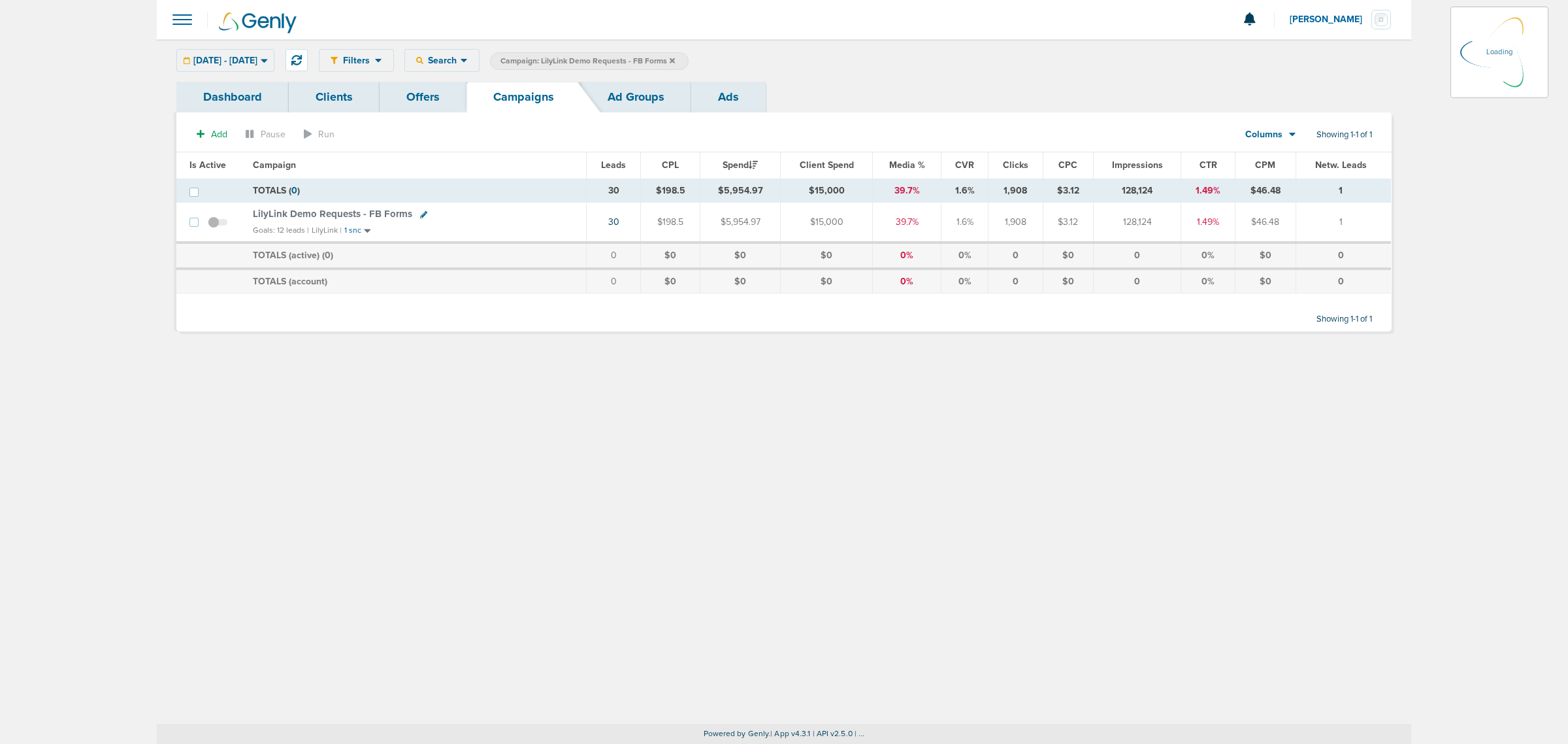
click at [675, 58] on icon at bounding box center [673, 60] width 5 height 5
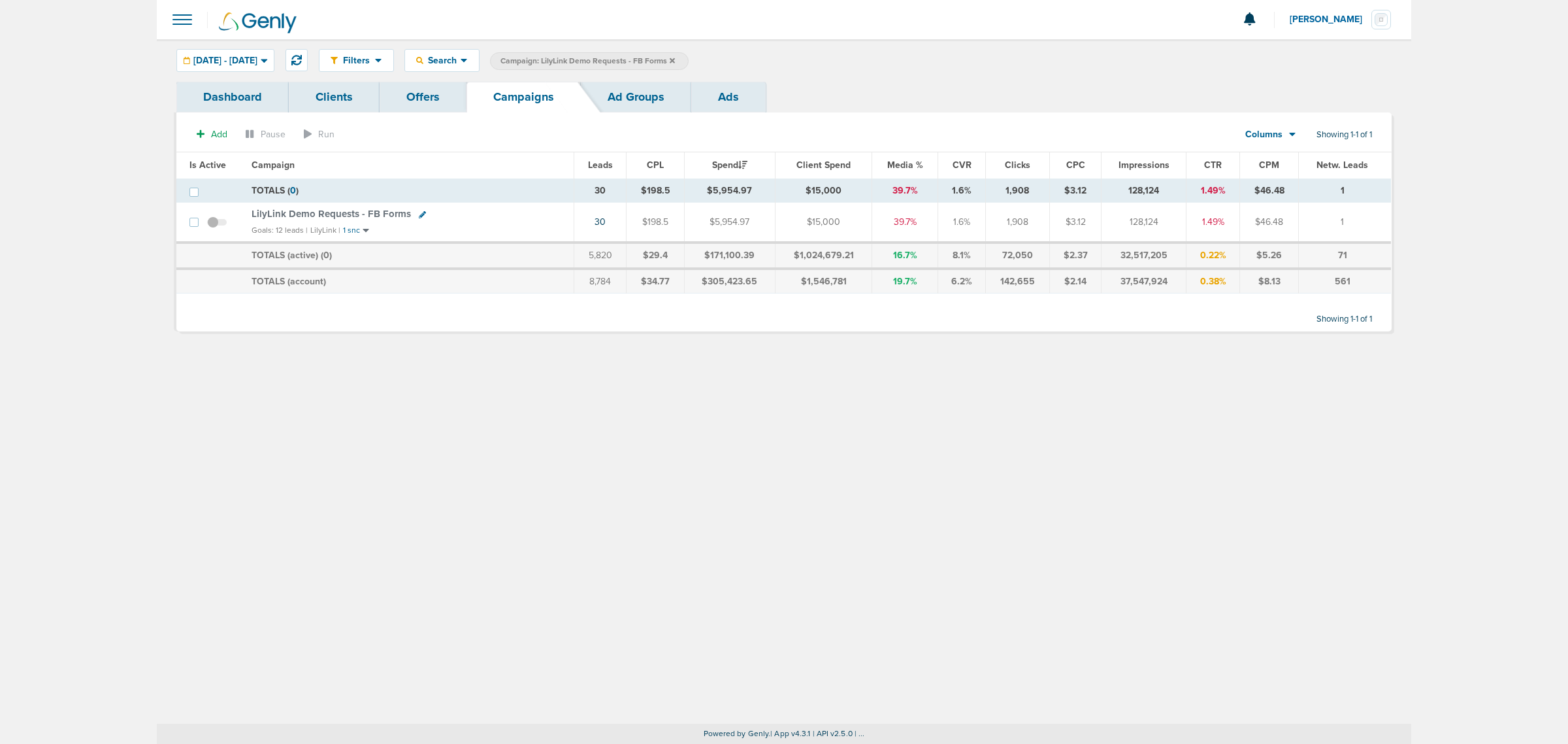
click at [675, 58] on icon at bounding box center [673, 60] width 5 height 5
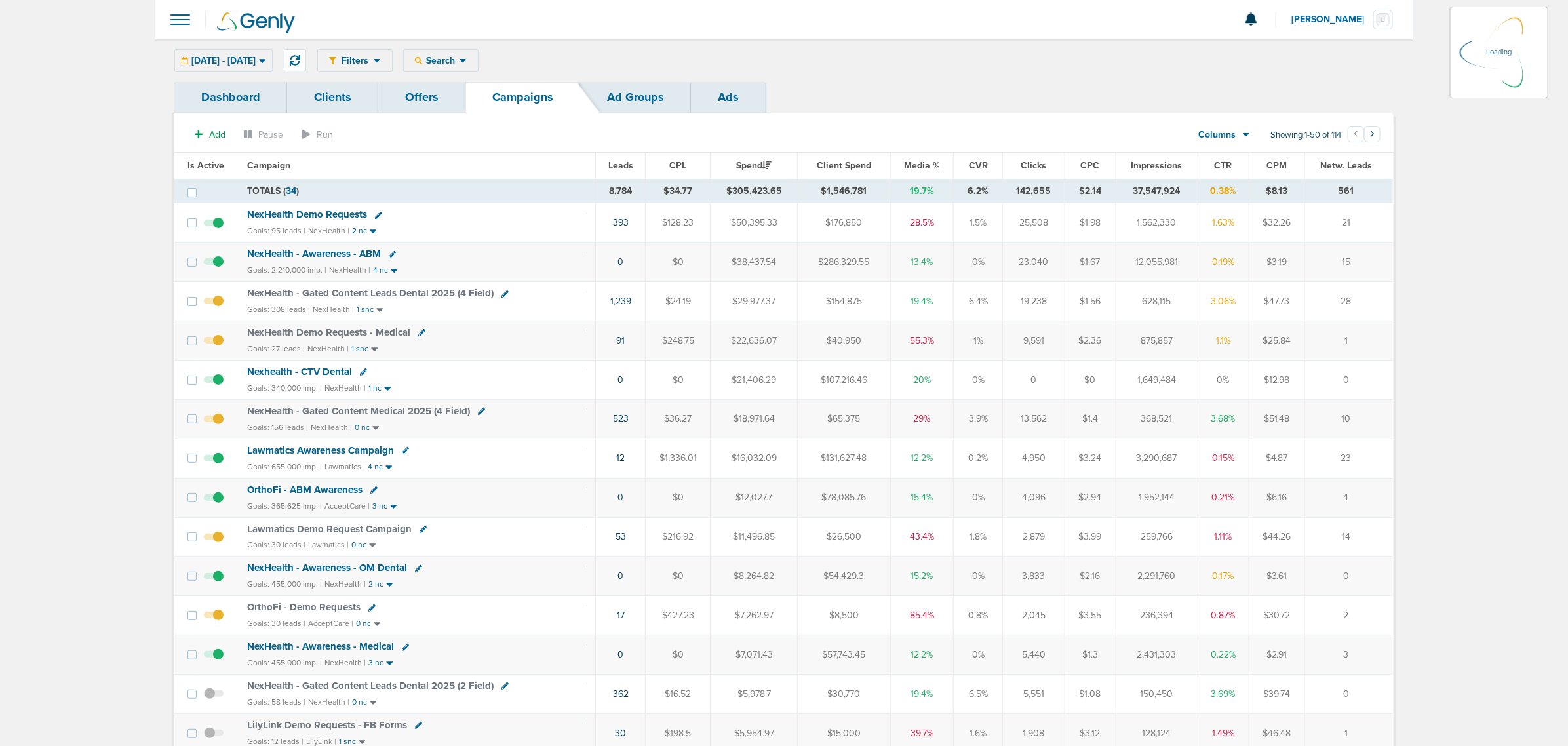
click at [515, 64] on div "Filters Active Only Settings Status Active Inactive Objectives MQL SQL Traffic …" at bounding box center [856, 60] width 1077 height 23
click at [467, 61] on icon at bounding box center [463, 60] width 7 height 11
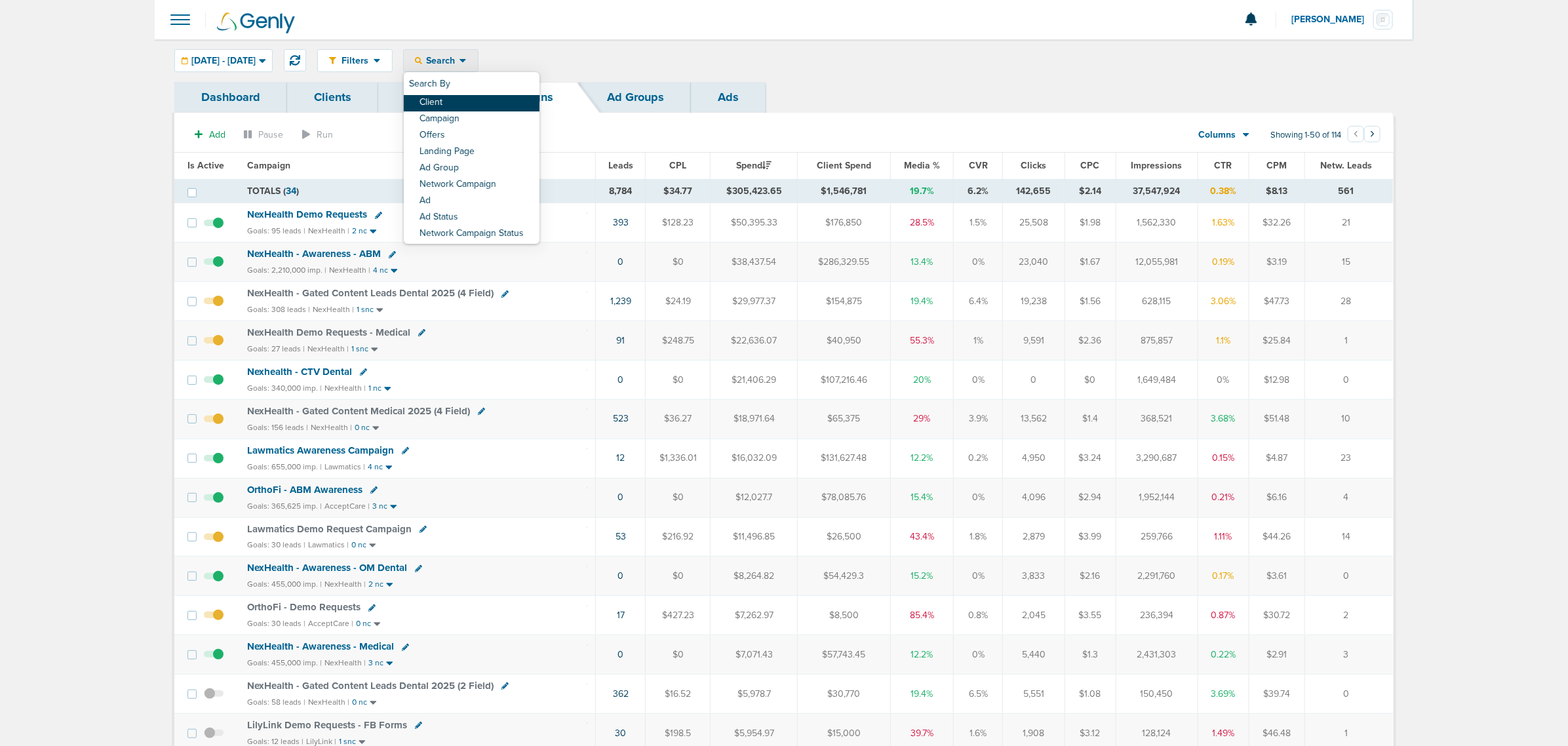
click at [462, 107] on link "Client" at bounding box center [472, 103] width 136 height 16
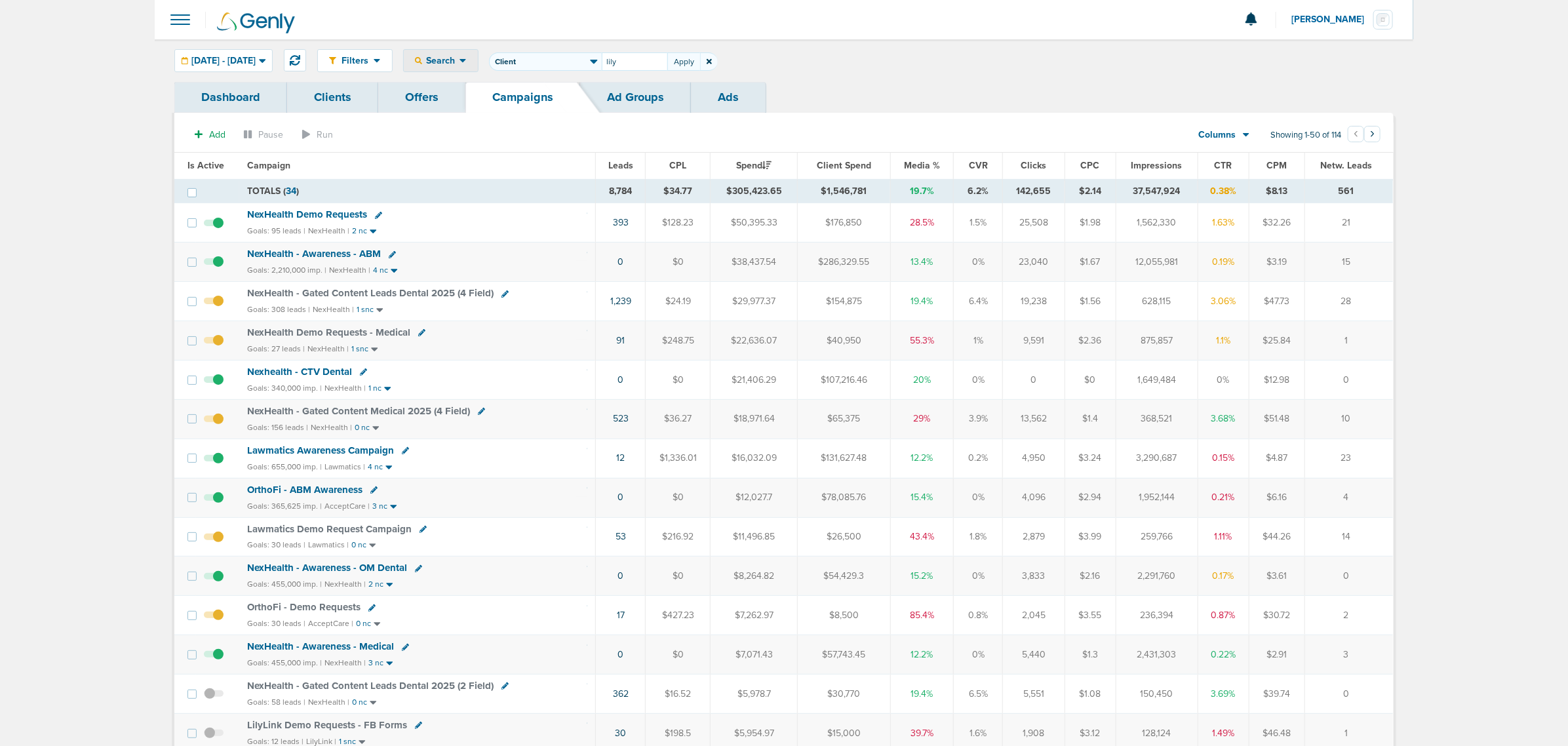
type input "lily"
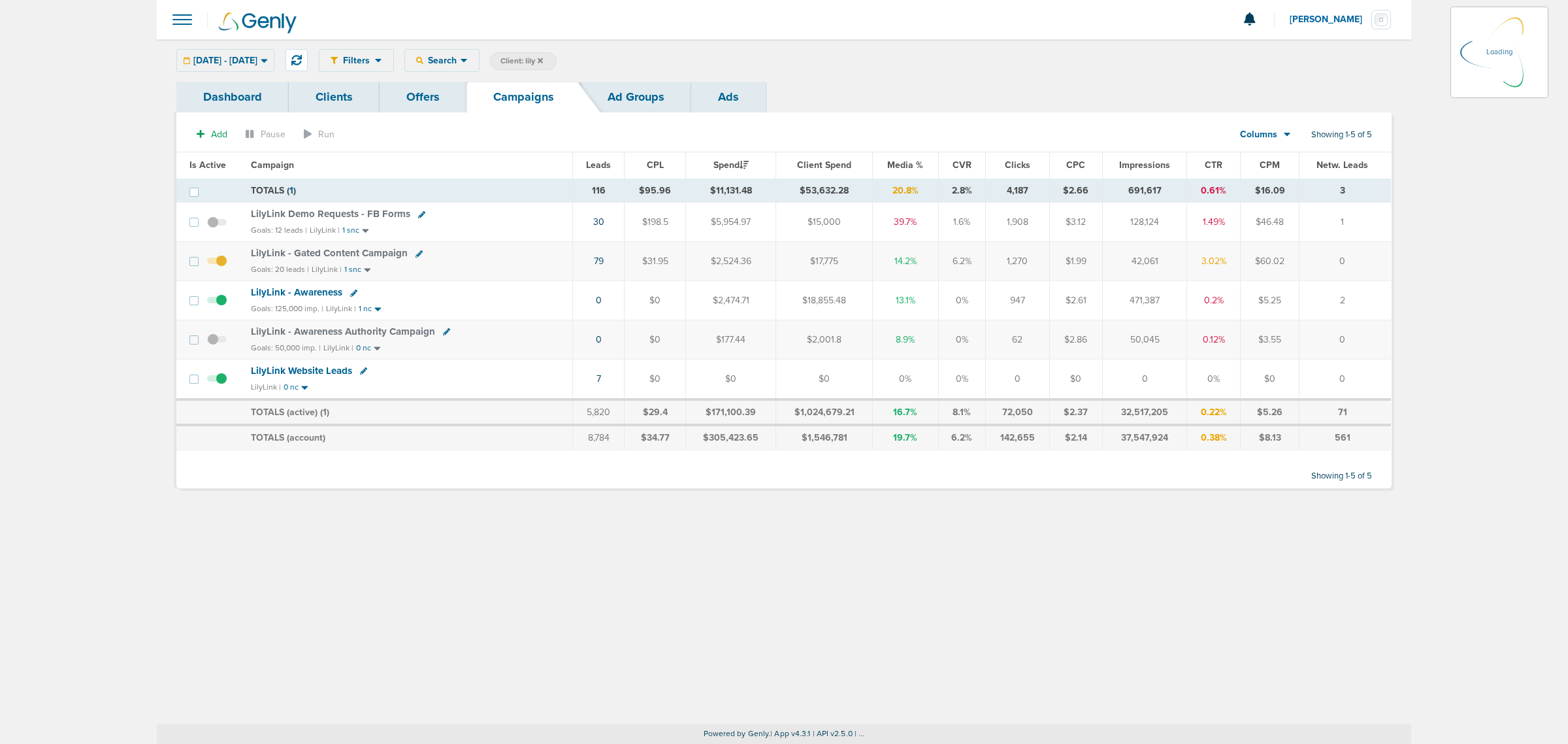
click at [271, 291] on span "LilyLink - Awareness" at bounding box center [296, 292] width 91 height 12
click at [272, 295] on span "LilyLink - Awareness" at bounding box center [296, 292] width 91 height 12
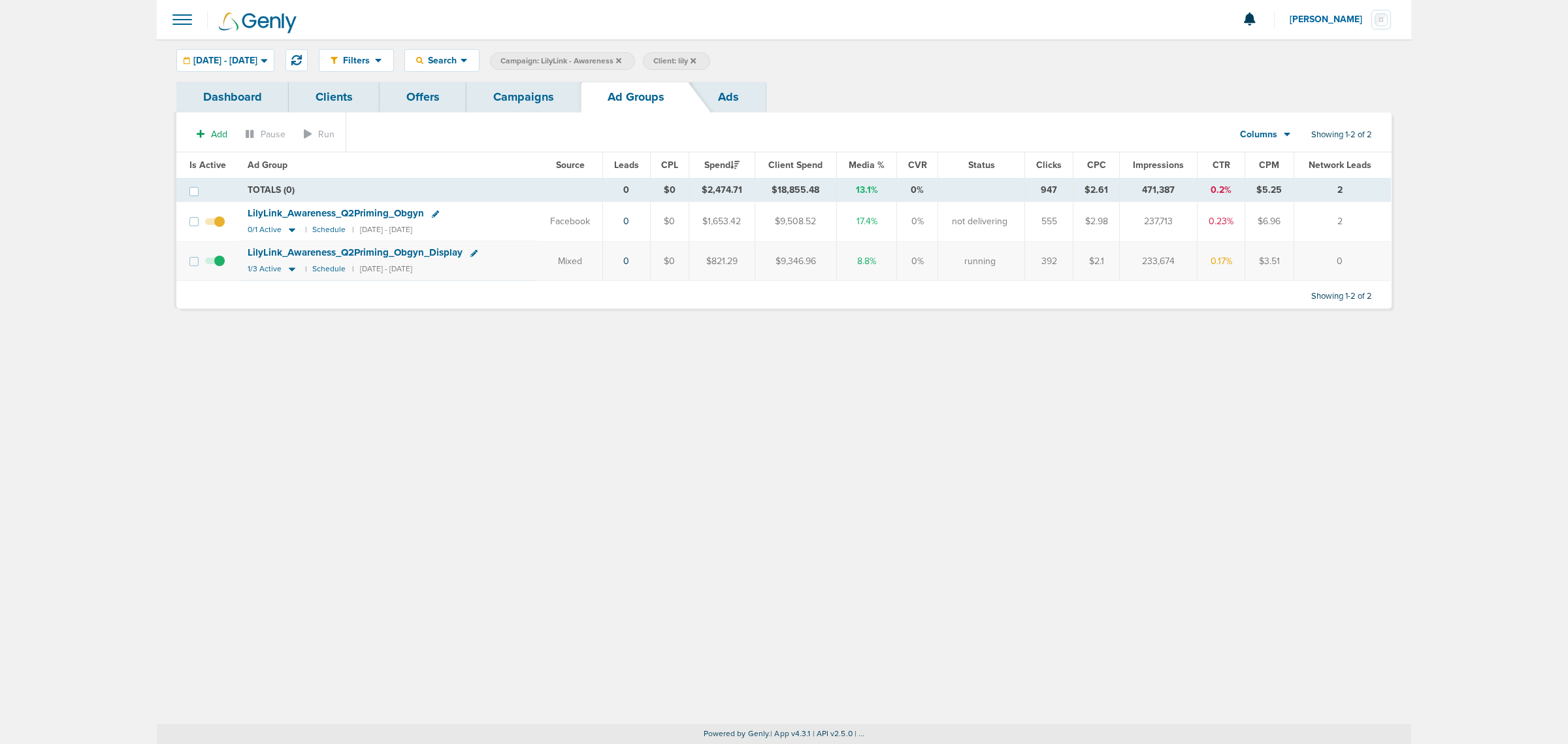
click at [717, 98] on link "Ads" at bounding box center [729, 97] width 75 height 30
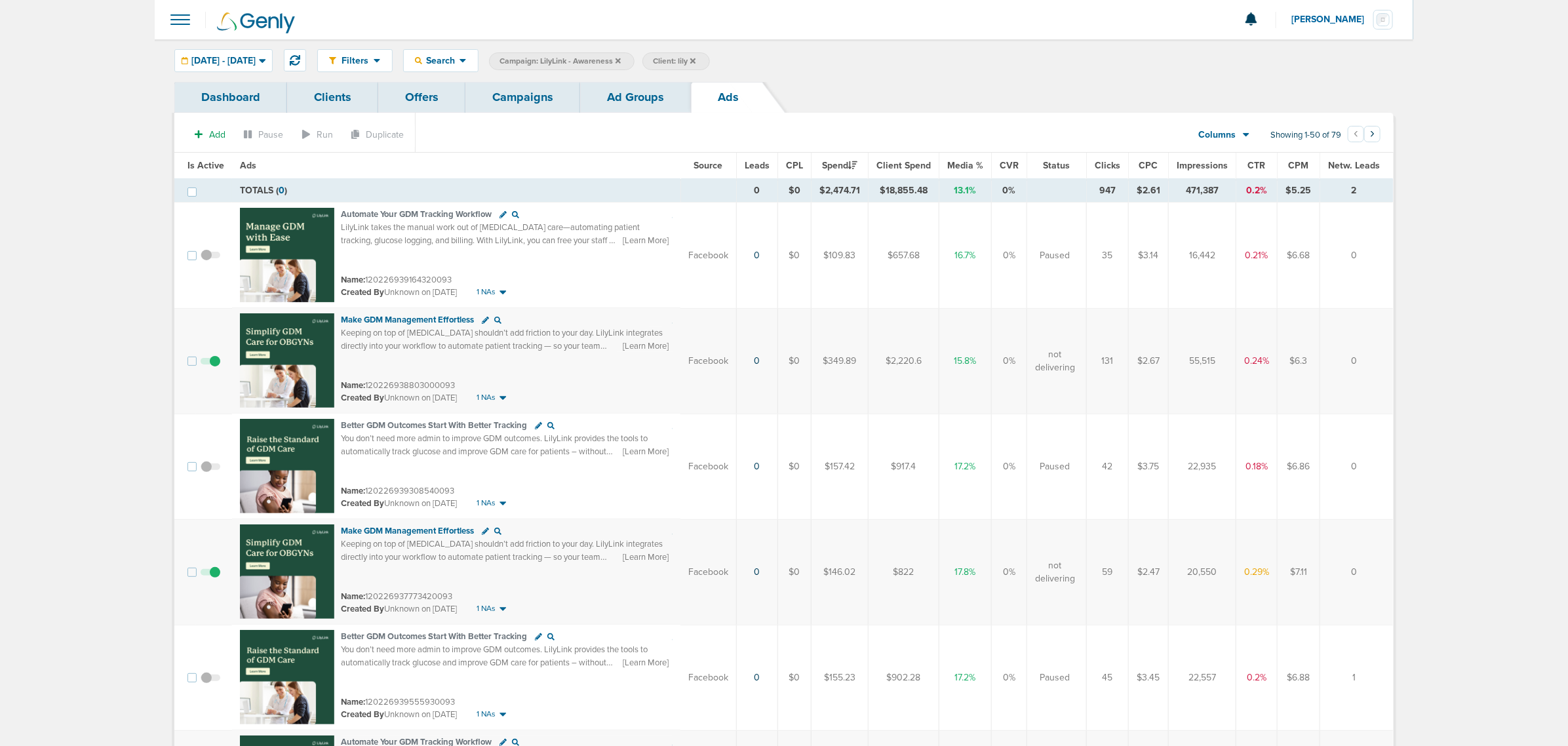
click at [1252, 164] on span "CTR" at bounding box center [1257, 165] width 18 height 11
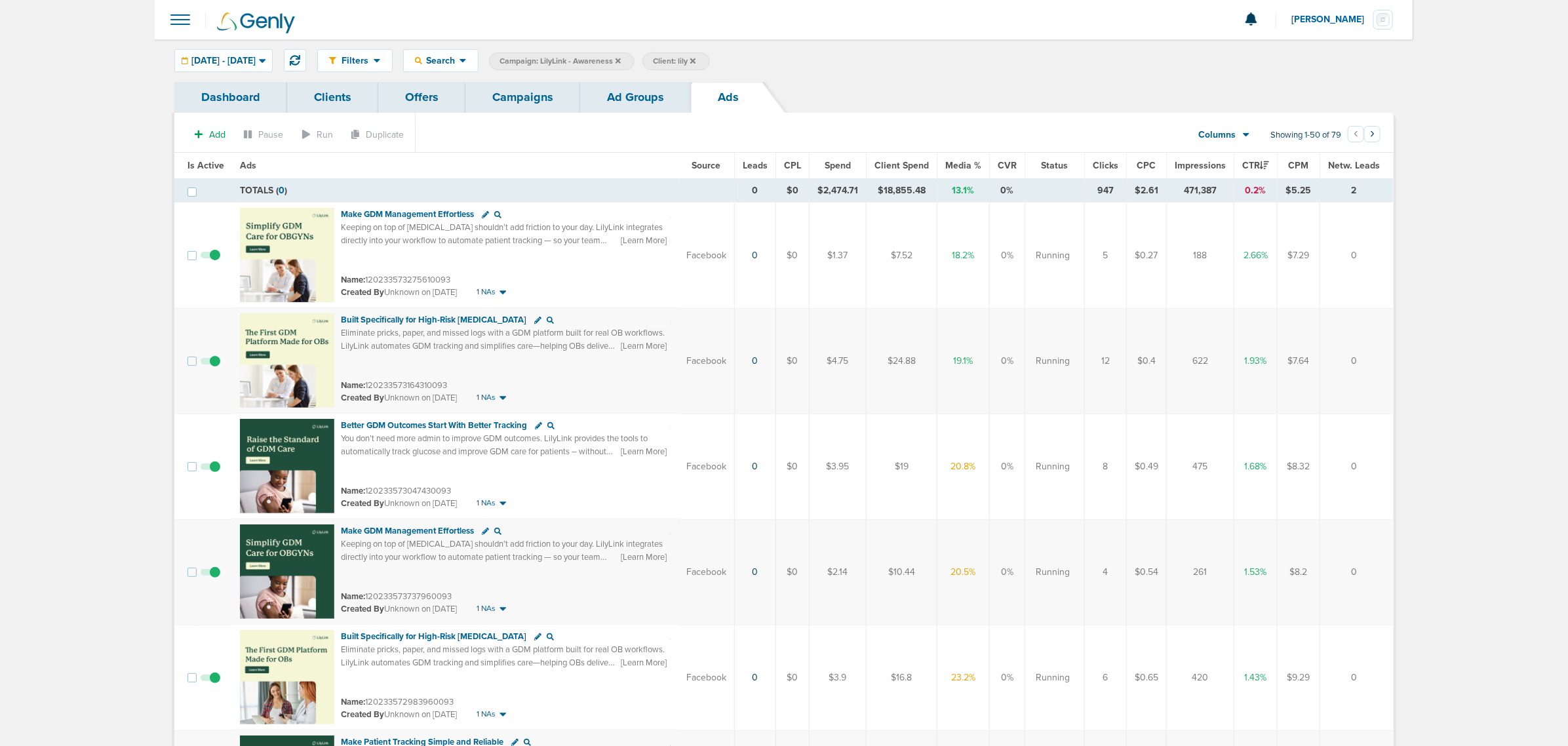
click at [536, 93] on link "Campaigns" at bounding box center [523, 97] width 115 height 31
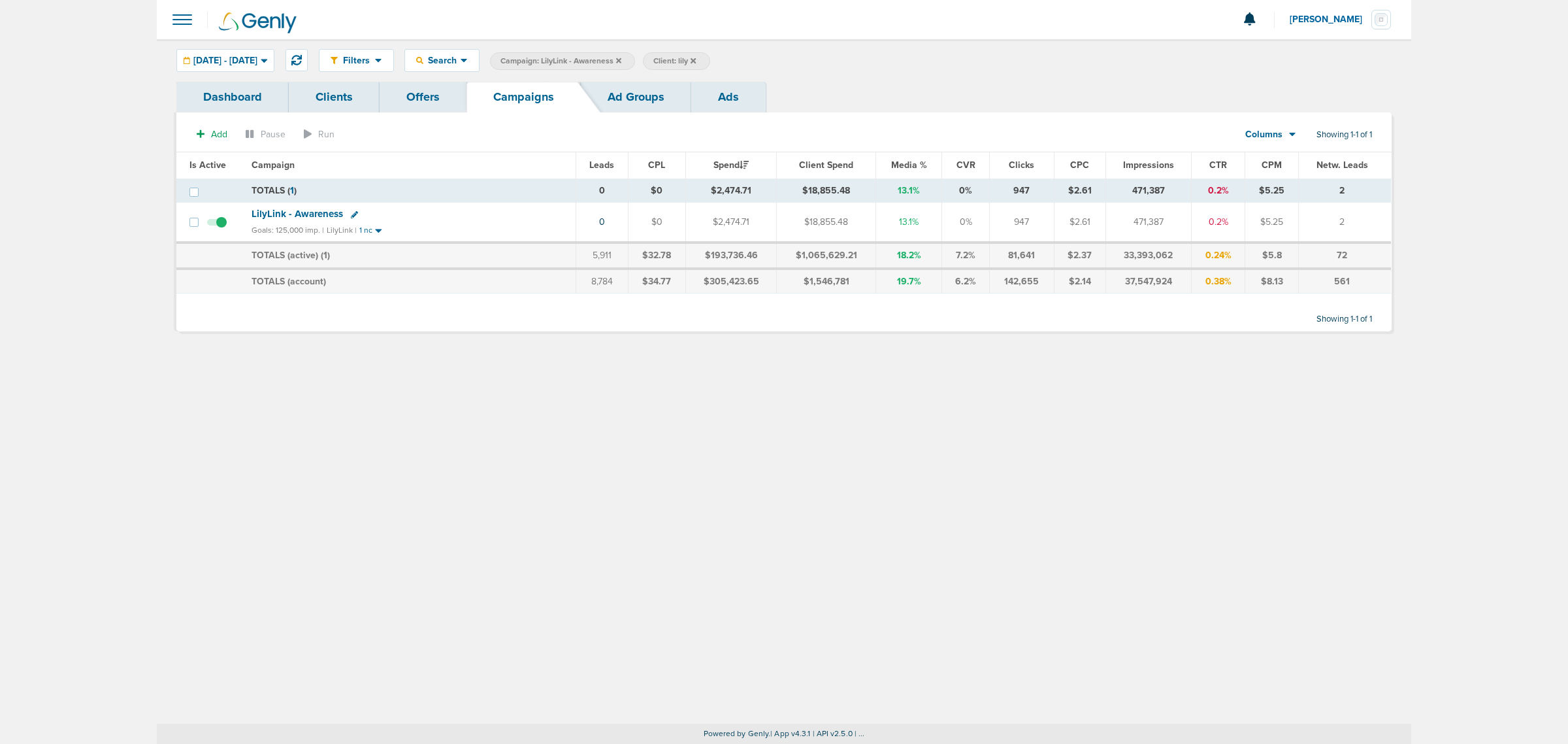
click at [621, 60] on span "Campaign: LilyLink - Awareness" at bounding box center [561, 61] width 121 height 11
click at [621, 60] on icon at bounding box center [619, 61] width 5 height 8
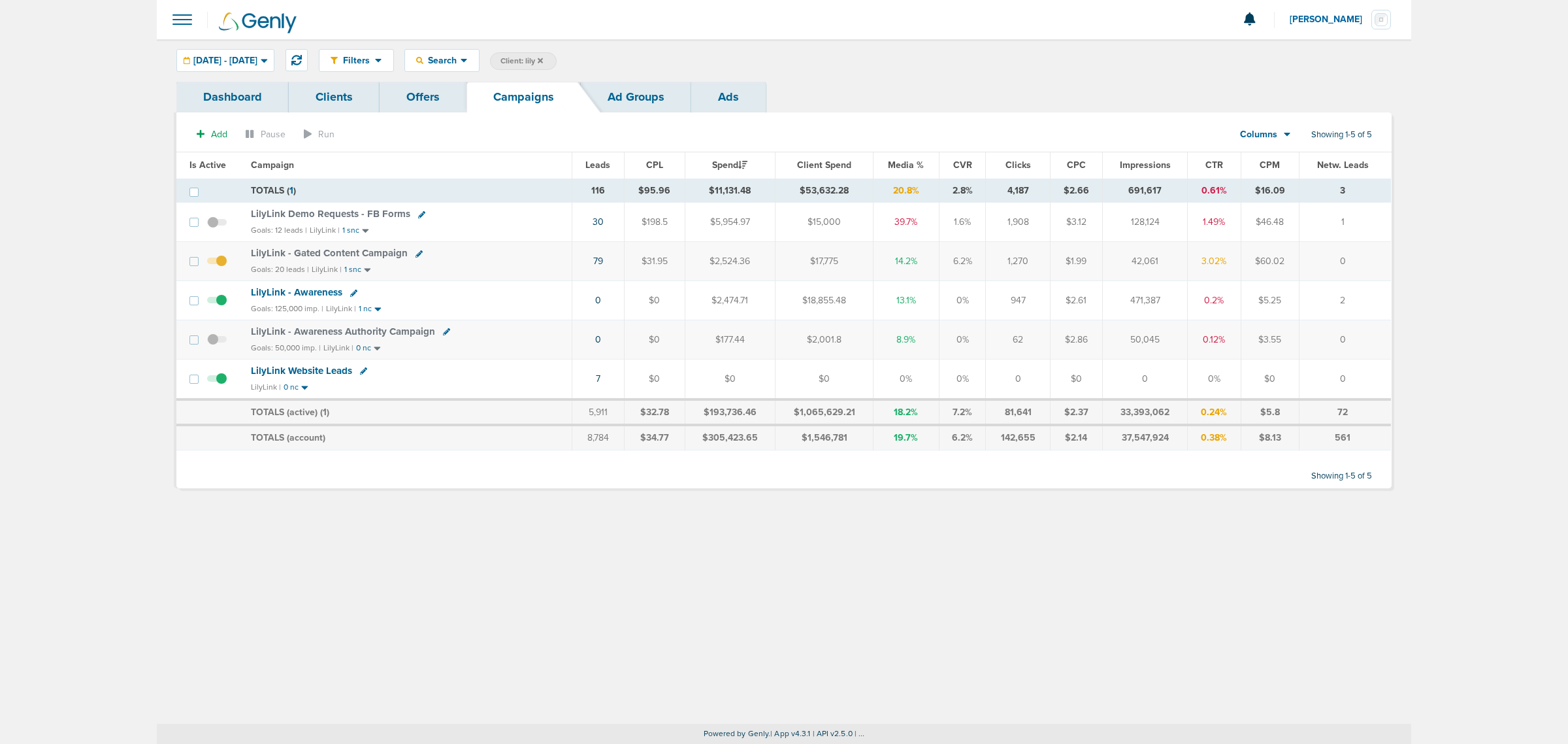
click at [316, 208] on span "LilyLink Demo Requests - FB Forms" at bounding box center [330, 213] width 159 height 12
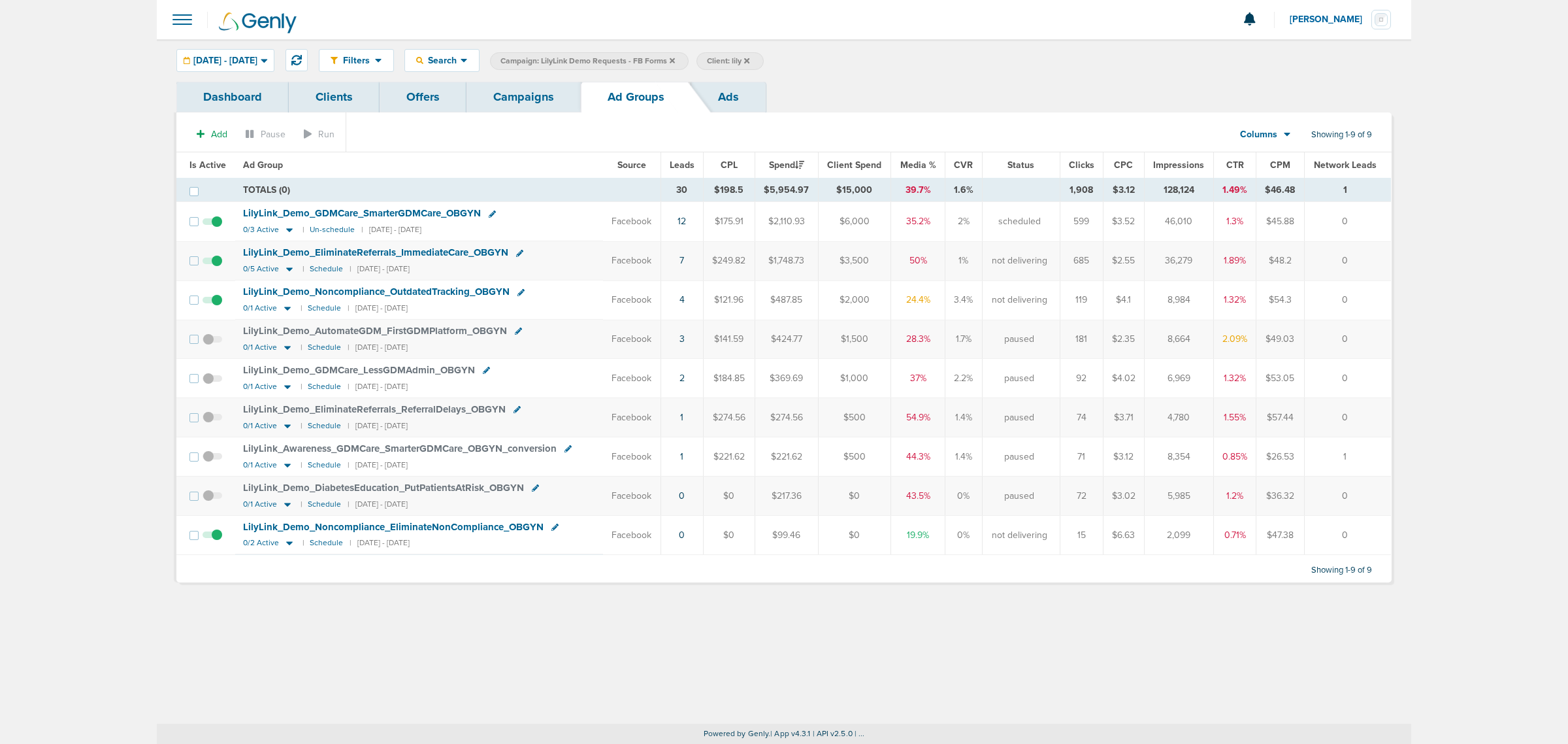
click at [711, 89] on link "Ads" at bounding box center [729, 97] width 75 height 30
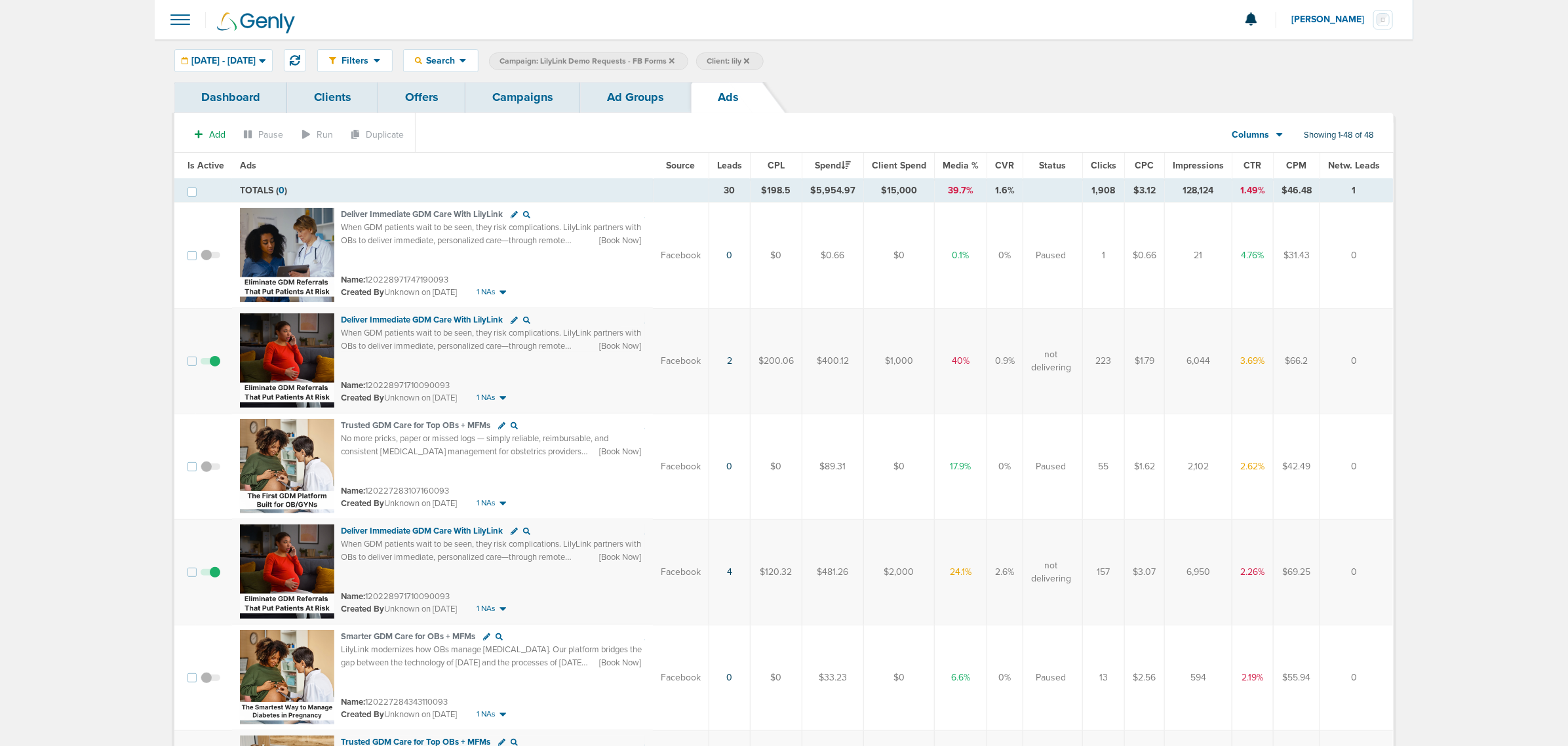
click at [735, 167] on span "Leads" at bounding box center [729, 165] width 25 height 11
